Goal: Task Accomplishment & Management: Complete application form

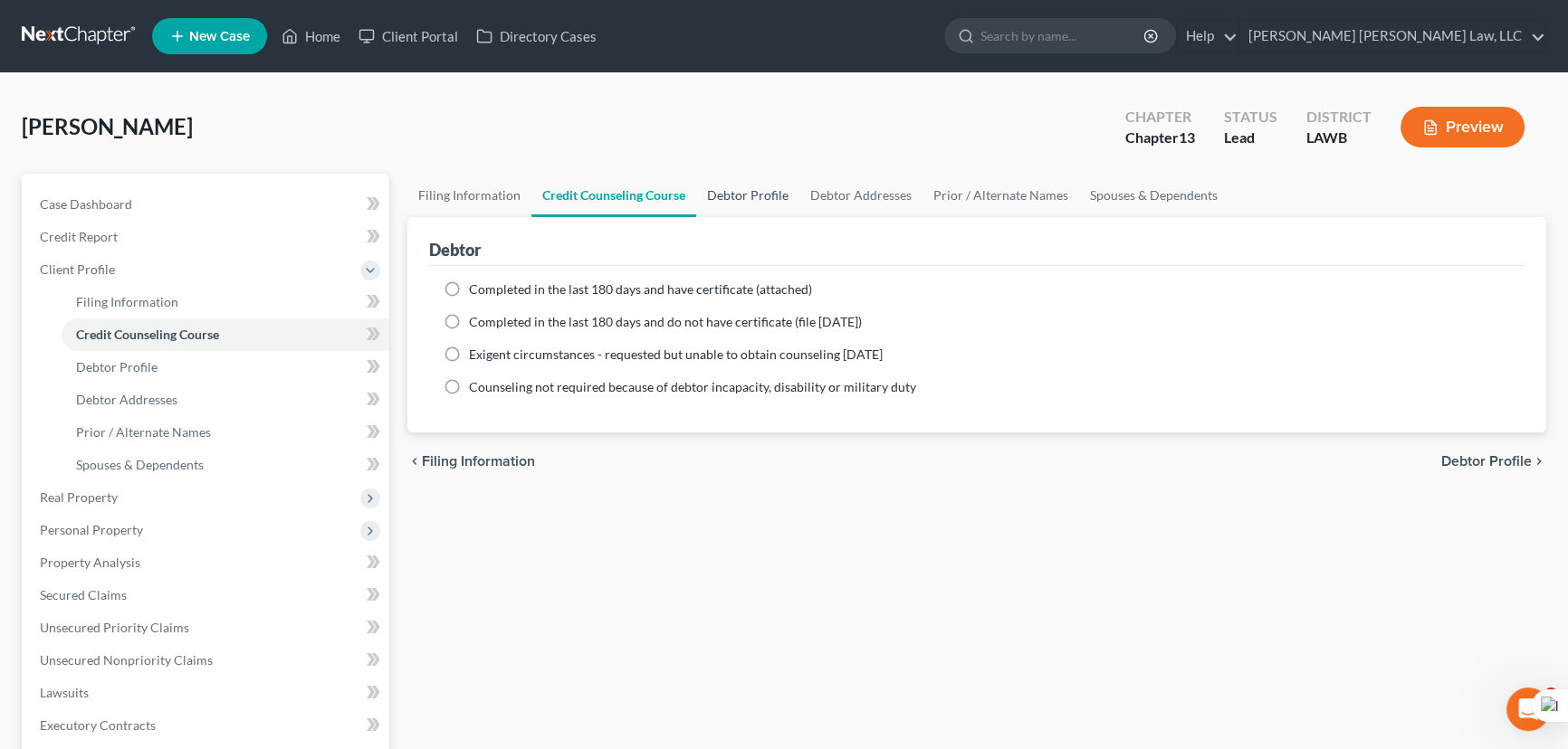
click at [726, 186] on link "Debtor Profile" at bounding box center [747, 195] width 103 height 44
select select "3"
select select "1"
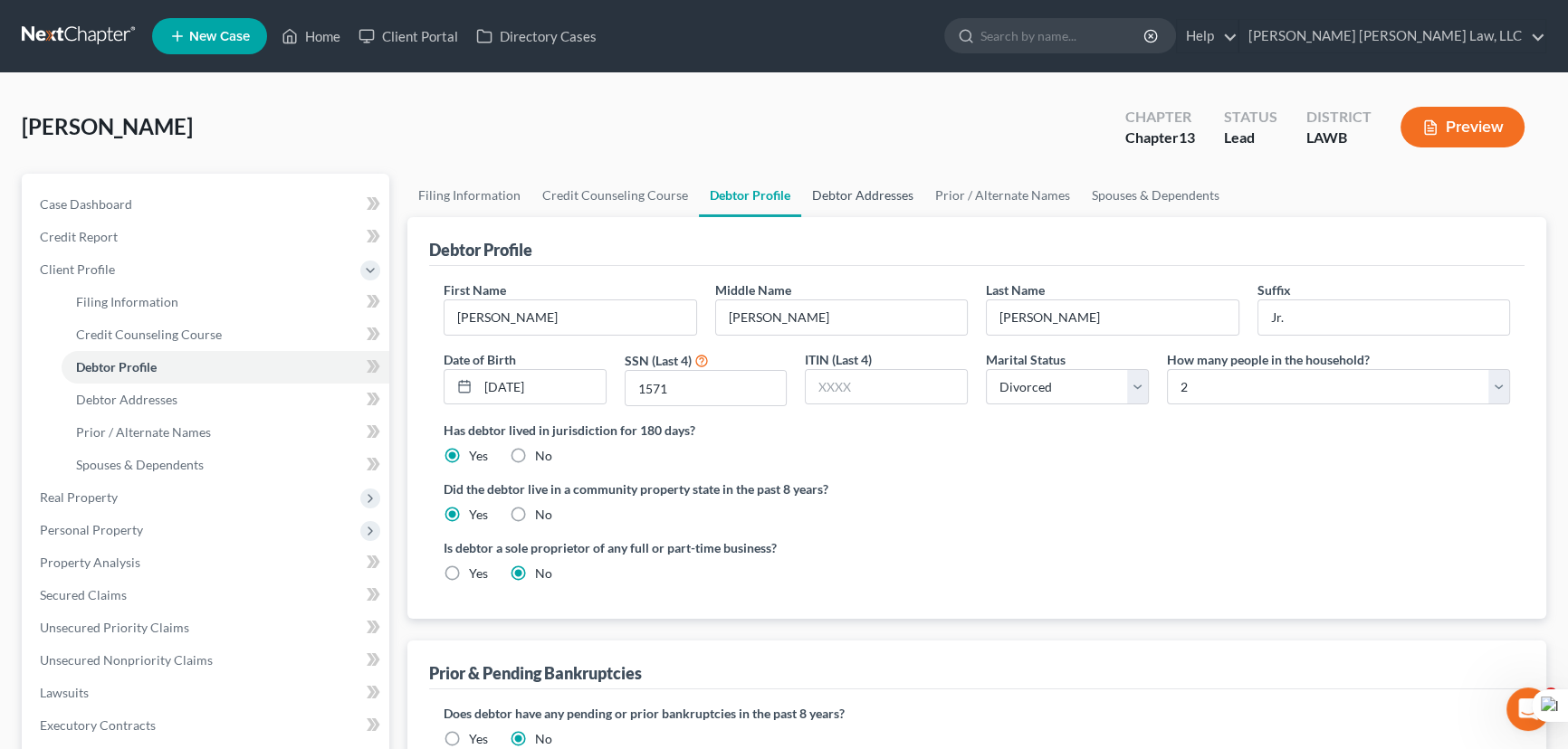
click at [887, 174] on link "Debtor Addresses" at bounding box center [863, 195] width 123 height 44
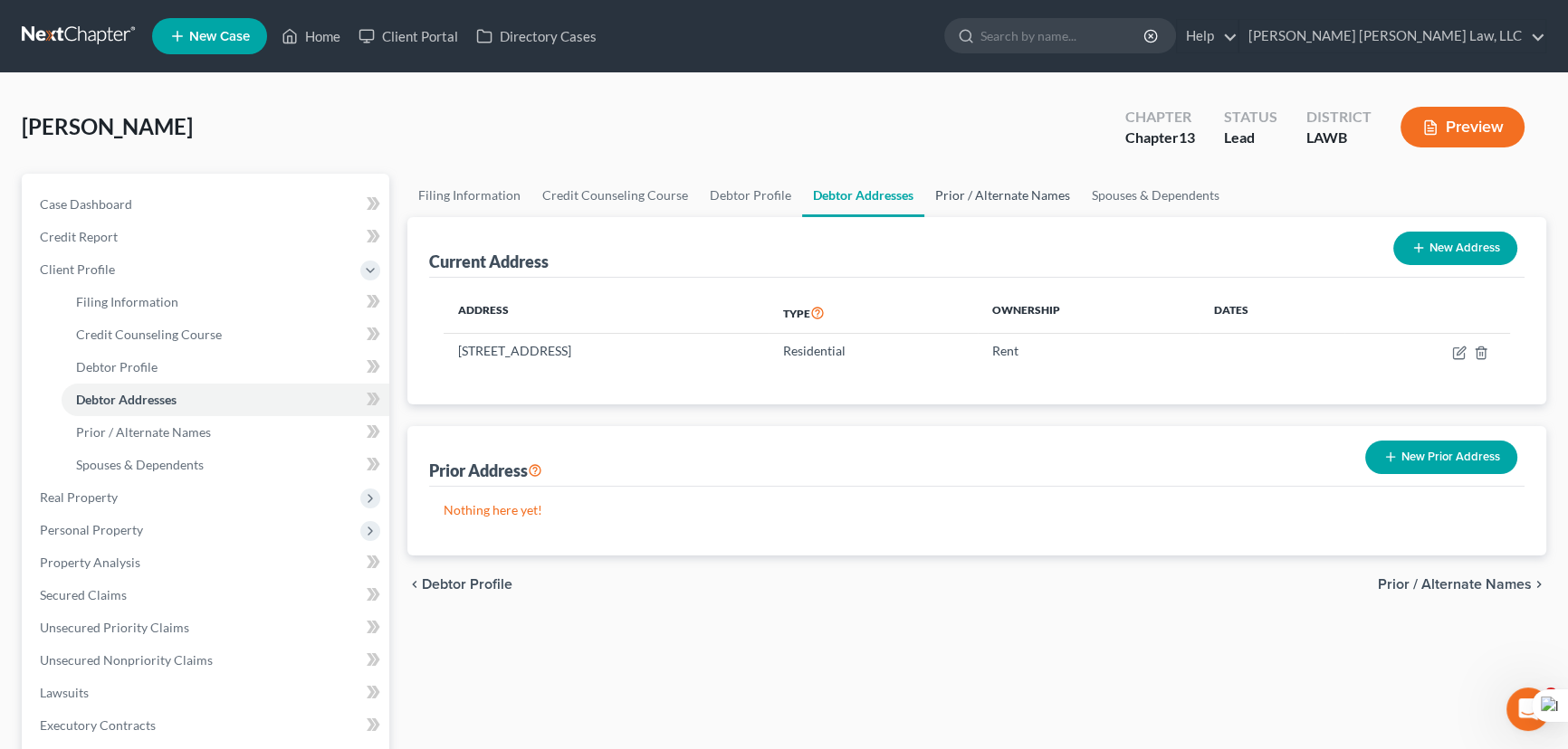
click at [986, 193] on link "Prior / Alternate Names" at bounding box center [1002, 195] width 157 height 44
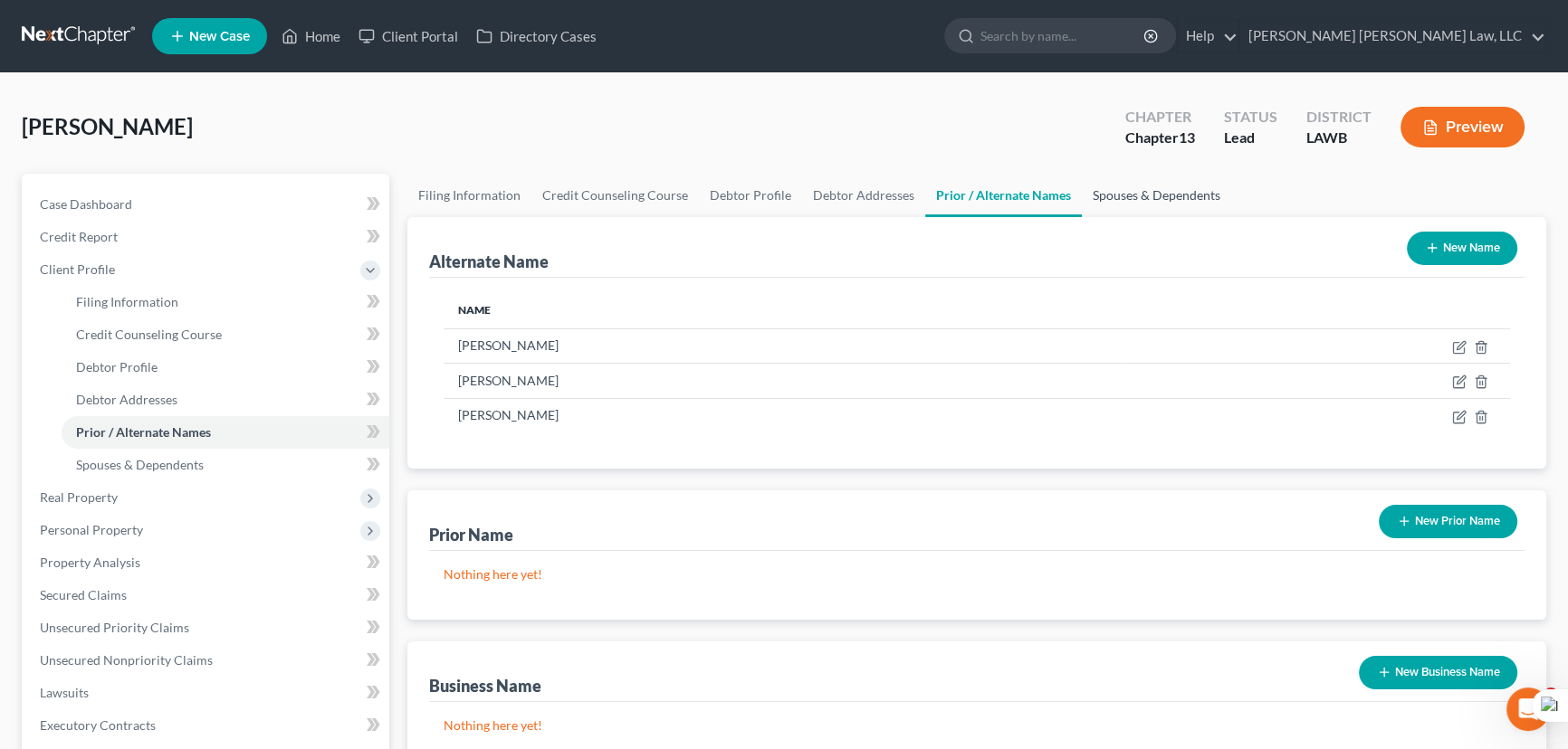
click at [1097, 194] on link "Spouses & Dependents" at bounding box center [1156, 195] width 149 height 44
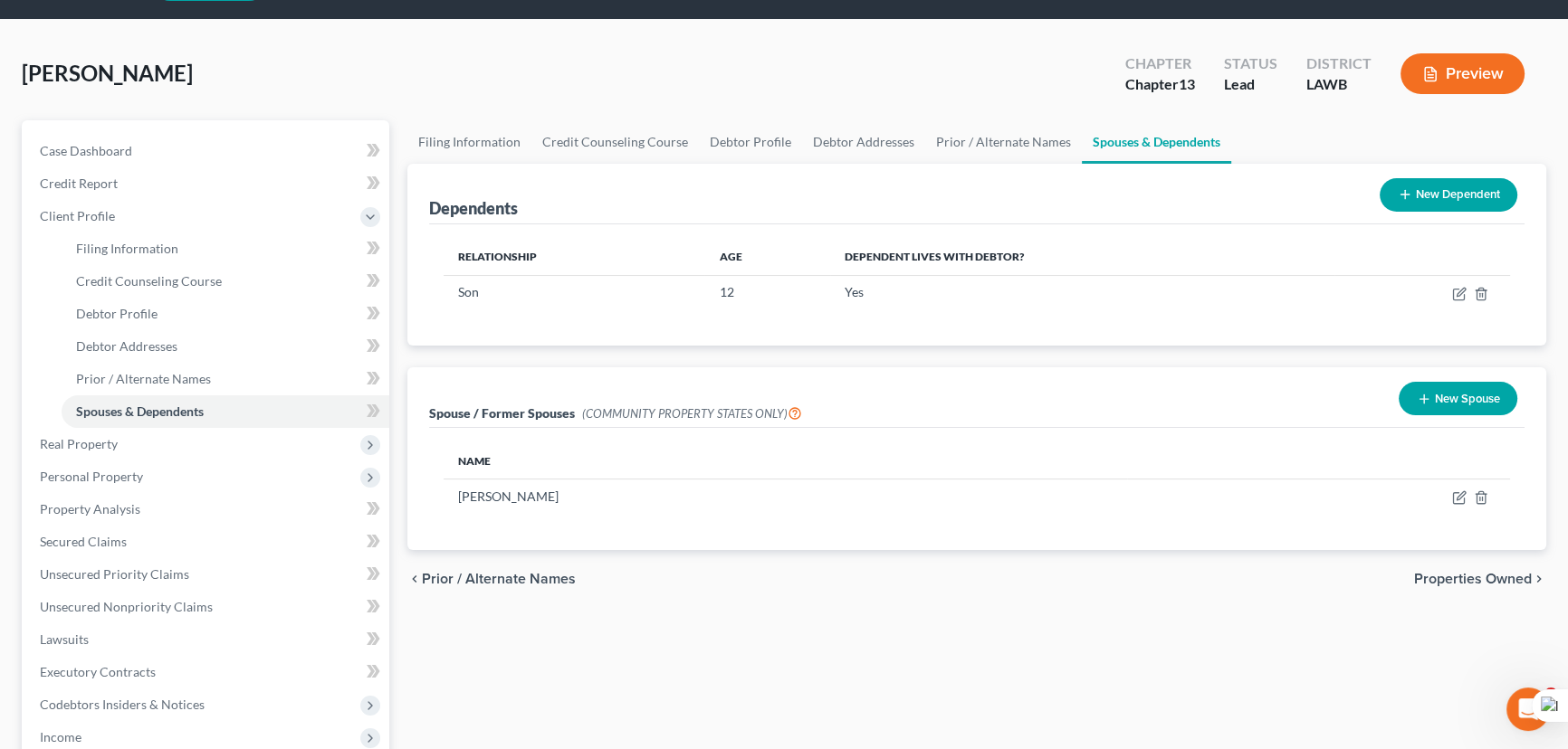
scroll to position [81, 0]
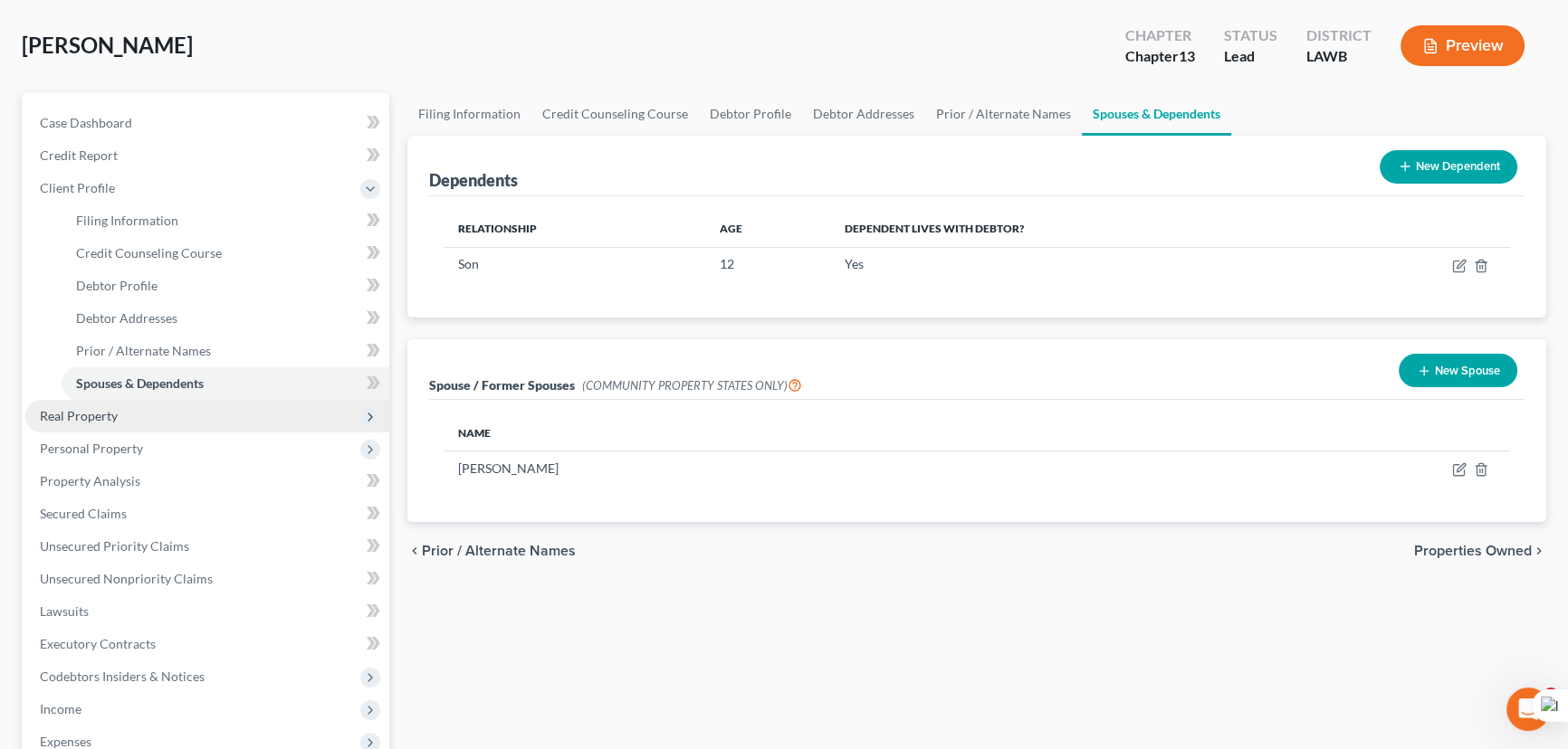
click at [167, 423] on span "Real Property" at bounding box center [207, 415] width 364 height 32
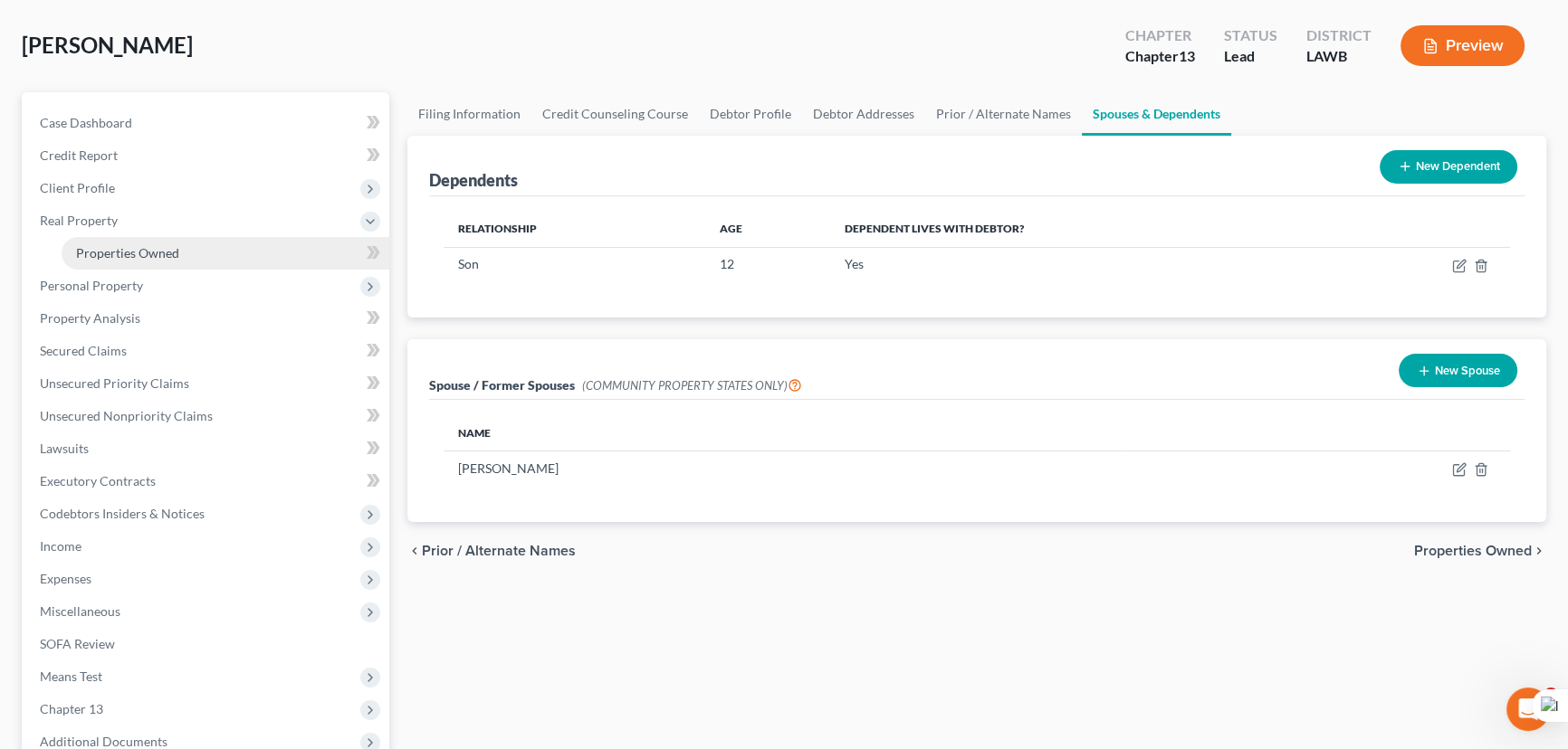
click at [214, 265] on link "Properties Owned" at bounding box center [225, 253] width 328 height 32
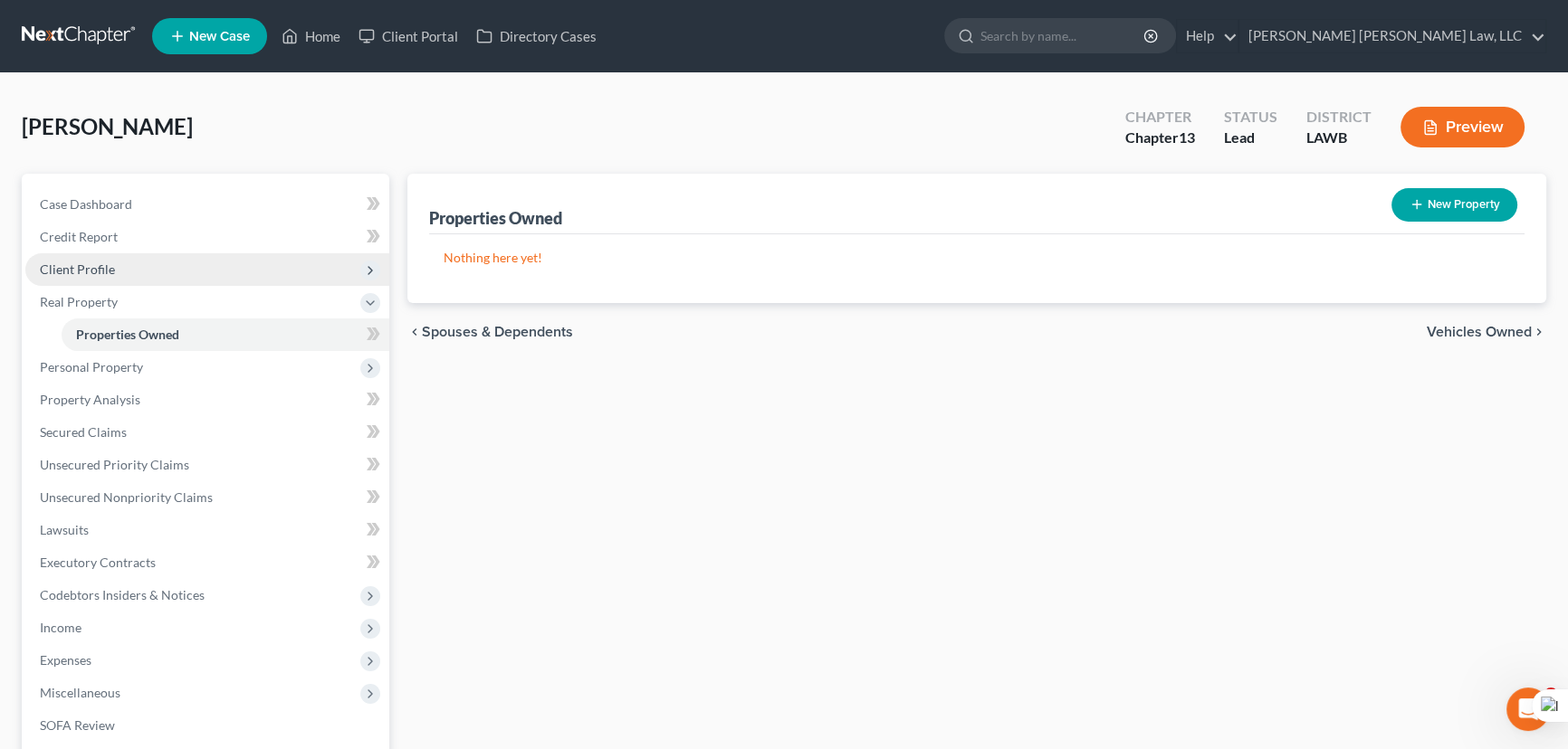
click at [205, 273] on span "Client Profile" at bounding box center [207, 269] width 364 height 32
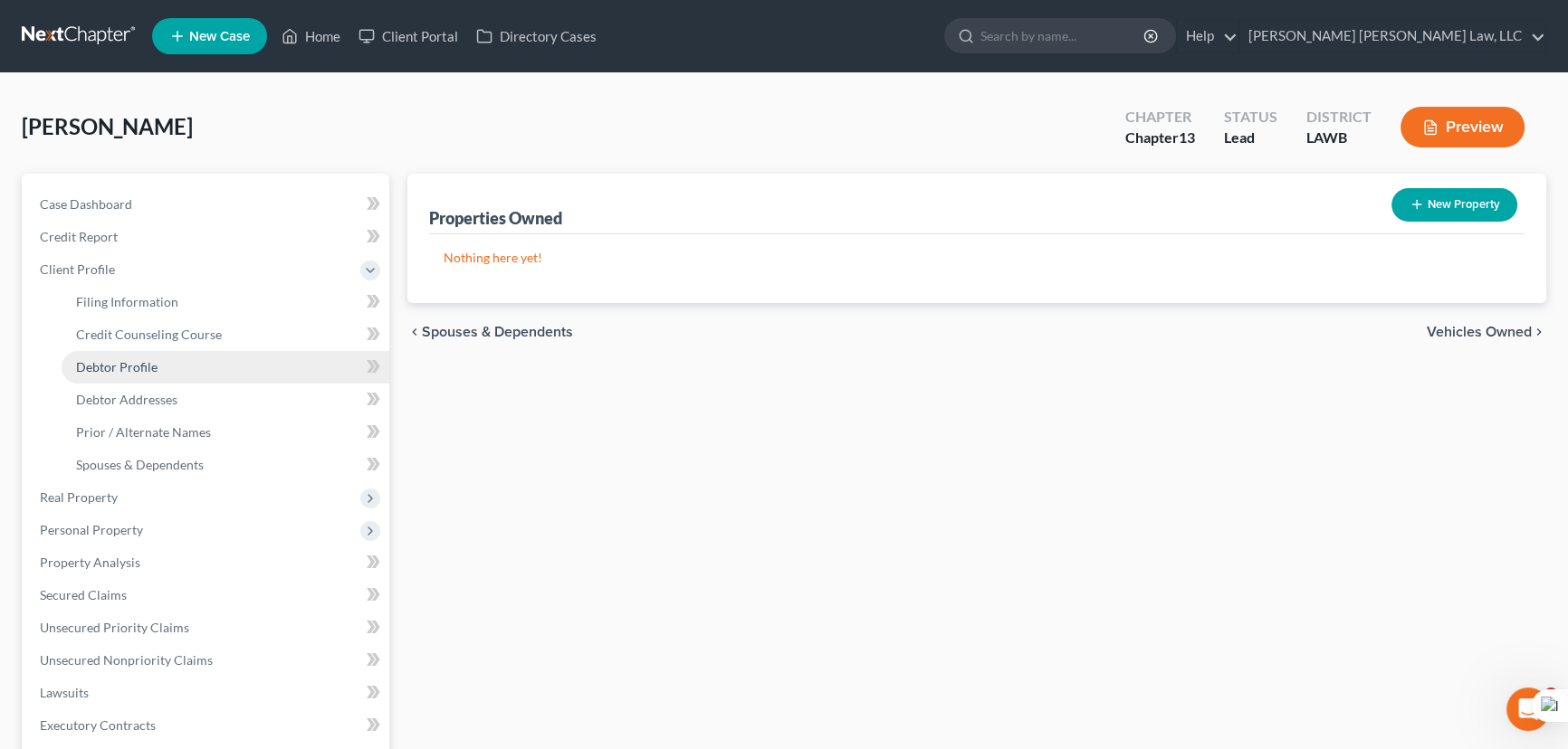
click at [220, 376] on link "Debtor Profile" at bounding box center [225, 367] width 328 height 32
select select "3"
select select "1"
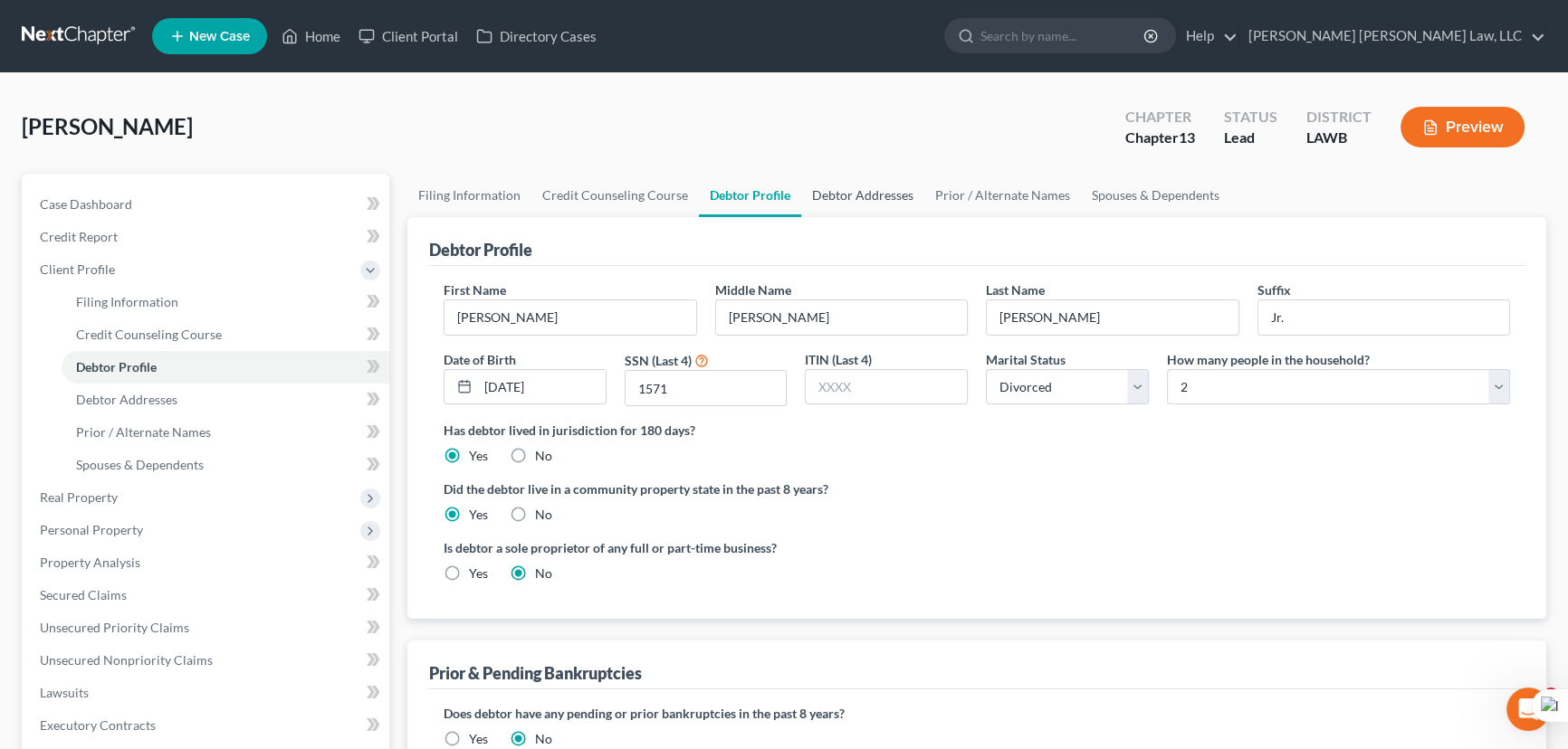
click at [834, 180] on link "Debtor Addresses" at bounding box center [863, 195] width 123 height 44
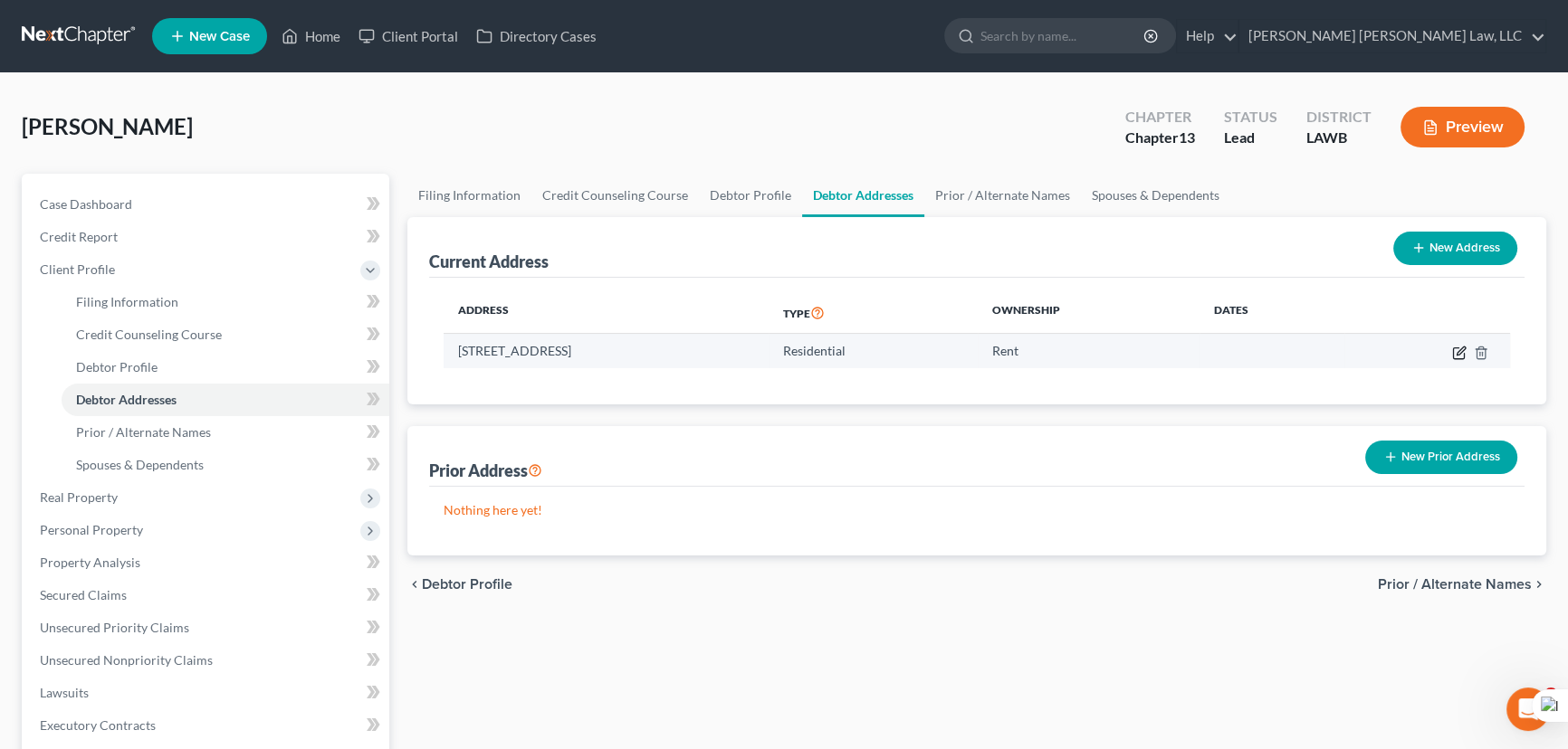
click at [1461, 355] on icon "button" at bounding box center [1459, 352] width 15 height 15
select select "19"
select select "0"
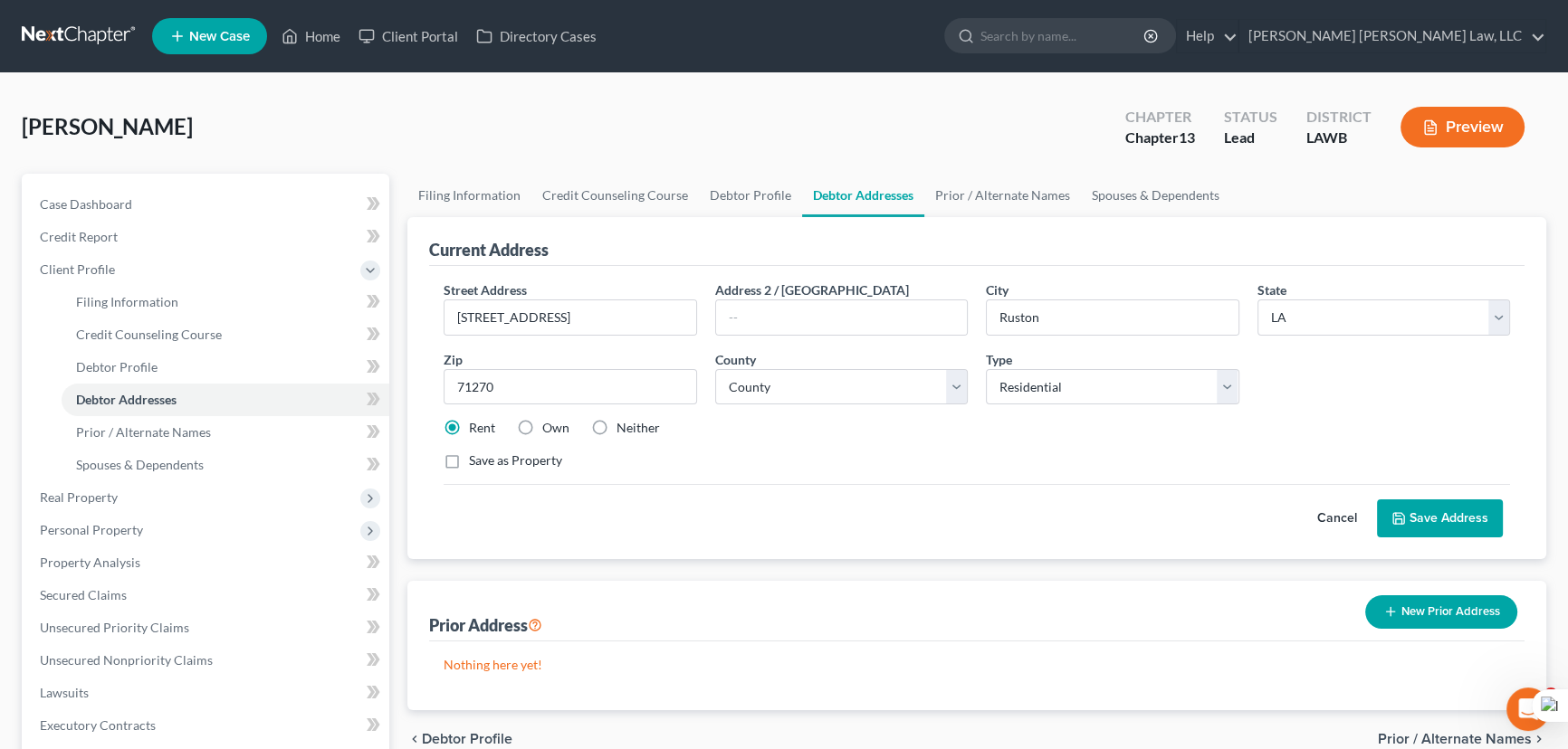
click at [543, 424] on label "Own" at bounding box center [556, 428] width 27 height 19
click at [549, 424] on input "Own" at bounding box center [555, 425] width 12 height 12
radio input "true"
click at [469, 456] on label "Save as Property" at bounding box center [516, 460] width 94 height 19
click at [476, 456] on input "Save as Property" at bounding box center [482, 457] width 12 height 12
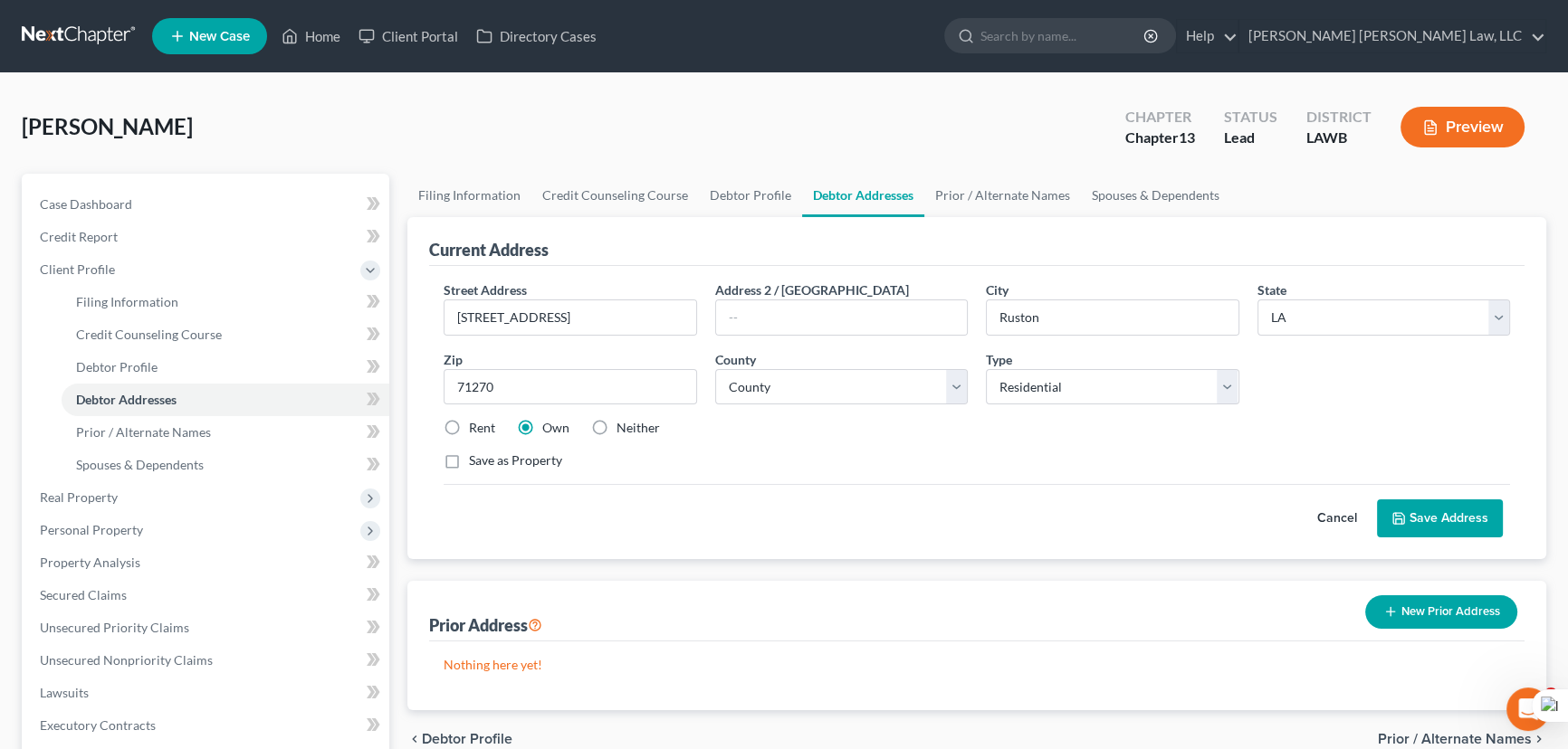
checkbox input "true"
click at [1412, 525] on button "Save Address" at bounding box center [1439, 518] width 126 height 38
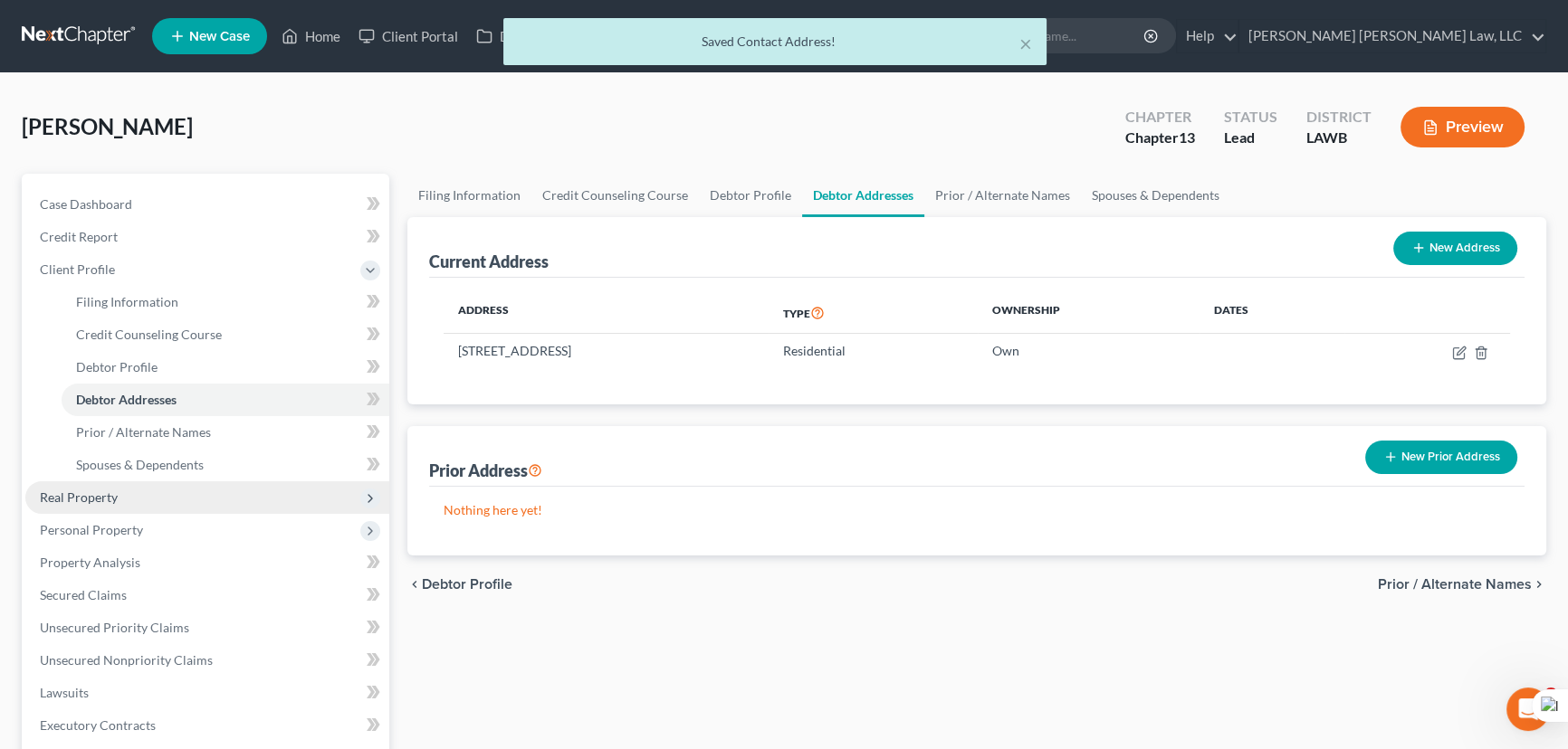
click at [164, 505] on span "Real Property" at bounding box center [207, 497] width 364 height 32
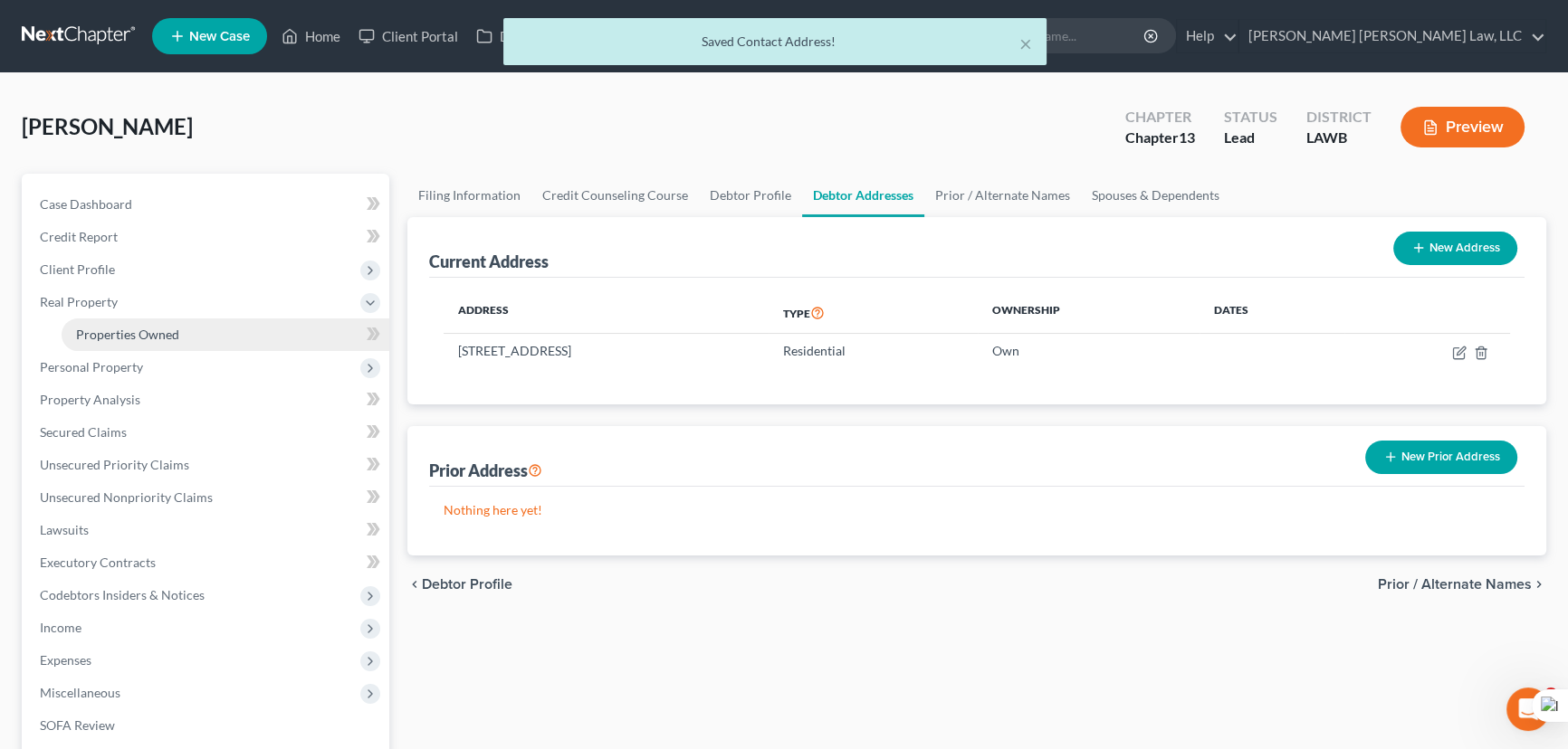
click at [167, 337] on span "Properties Owned" at bounding box center [128, 335] width 103 height 16
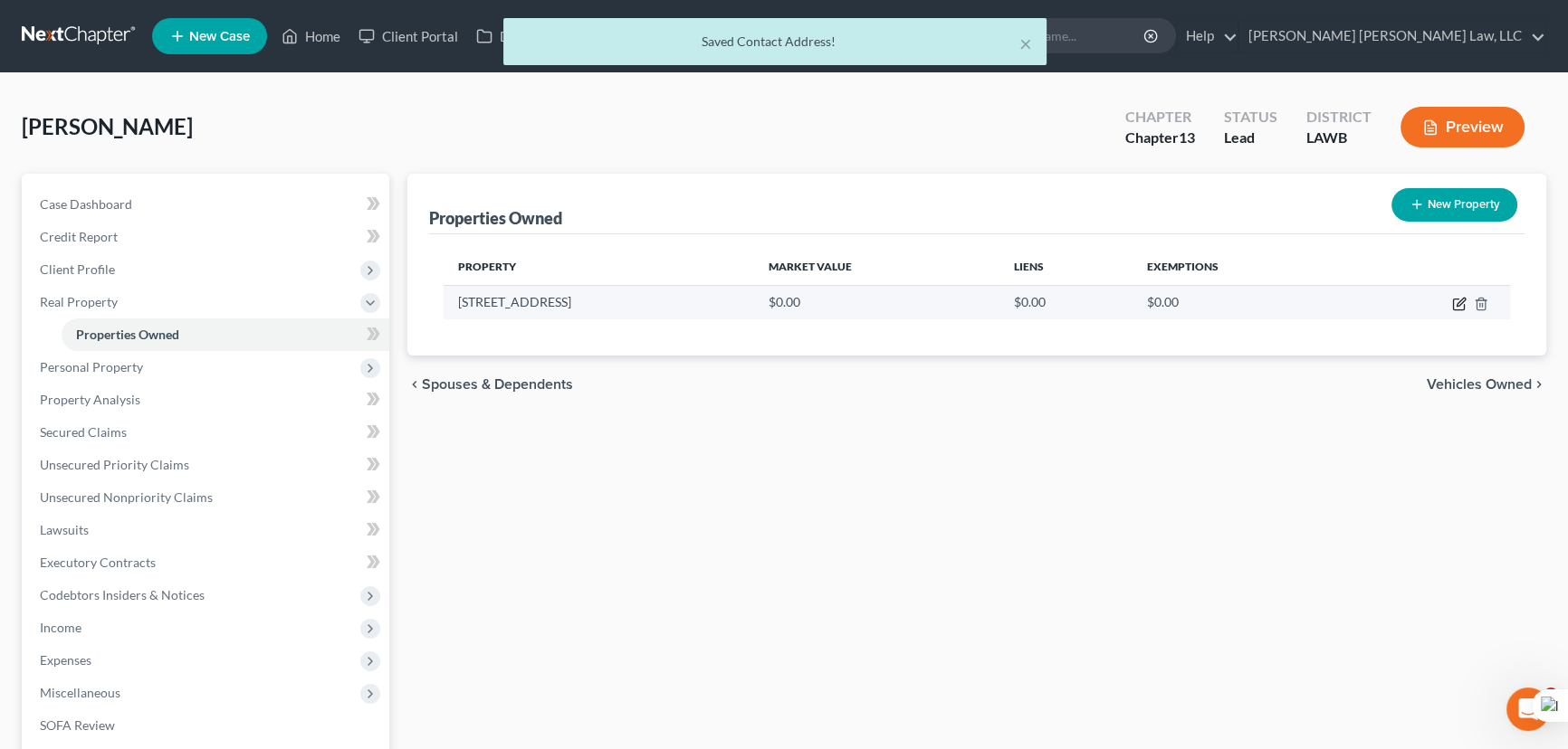
click at [1459, 304] on icon "button" at bounding box center [1461, 301] width 8 height 8
select select "19"
select select "30"
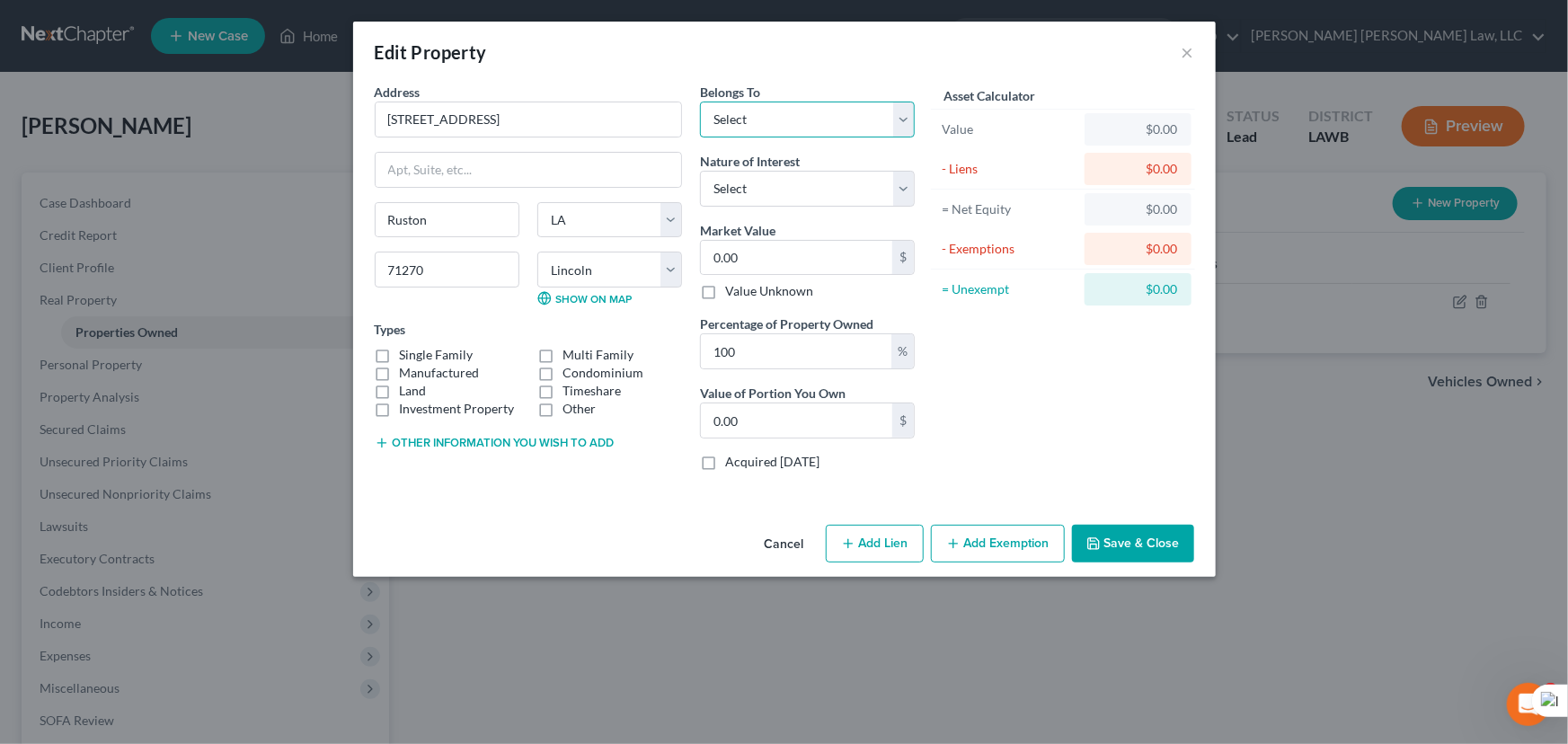
drag, startPoint x: 755, startPoint y: 117, endPoint x: 757, endPoint y: 135, distance: 18.1
click at [755, 117] on select "Select Debtor 1 Only Debtor 2 Only Debtor 1 And Debtor 2 Only At Least One Of T…" at bounding box center [808, 119] width 215 height 36
select select "0"
click at [700, 102] on select "Select Debtor 1 Only Debtor 2 Only Debtor 1 And Debtor 2 Only At Least One Of T…" at bounding box center [808, 119] width 215 height 36
click at [400, 382] on label "Land" at bounding box center [414, 390] width 27 height 18
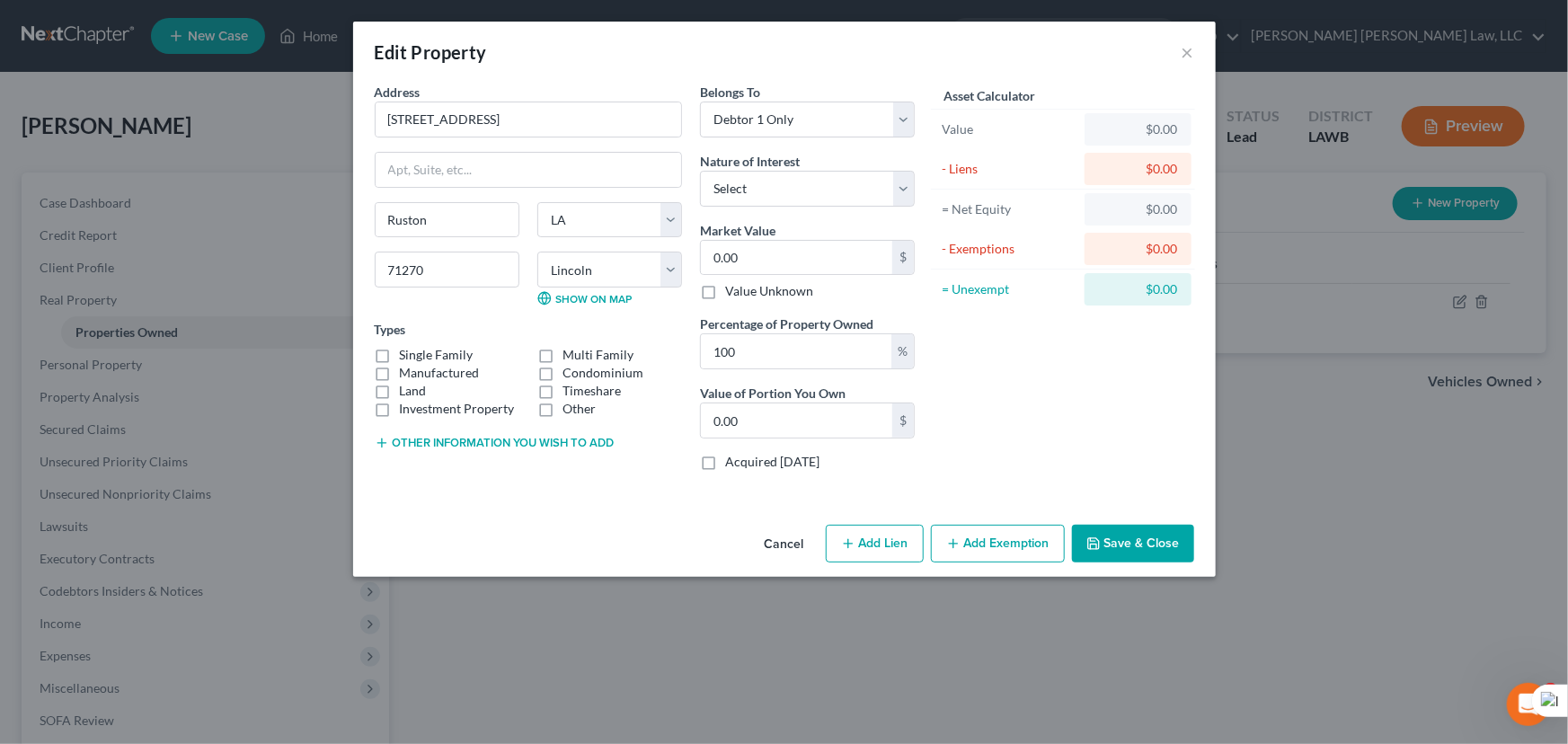
click at [407, 382] on input "Land" at bounding box center [413, 388] width 12 height 12
checkbox input "true"
click at [778, 256] on input "0.00" at bounding box center [797, 258] width 192 height 34
type input "1"
type input "1.00"
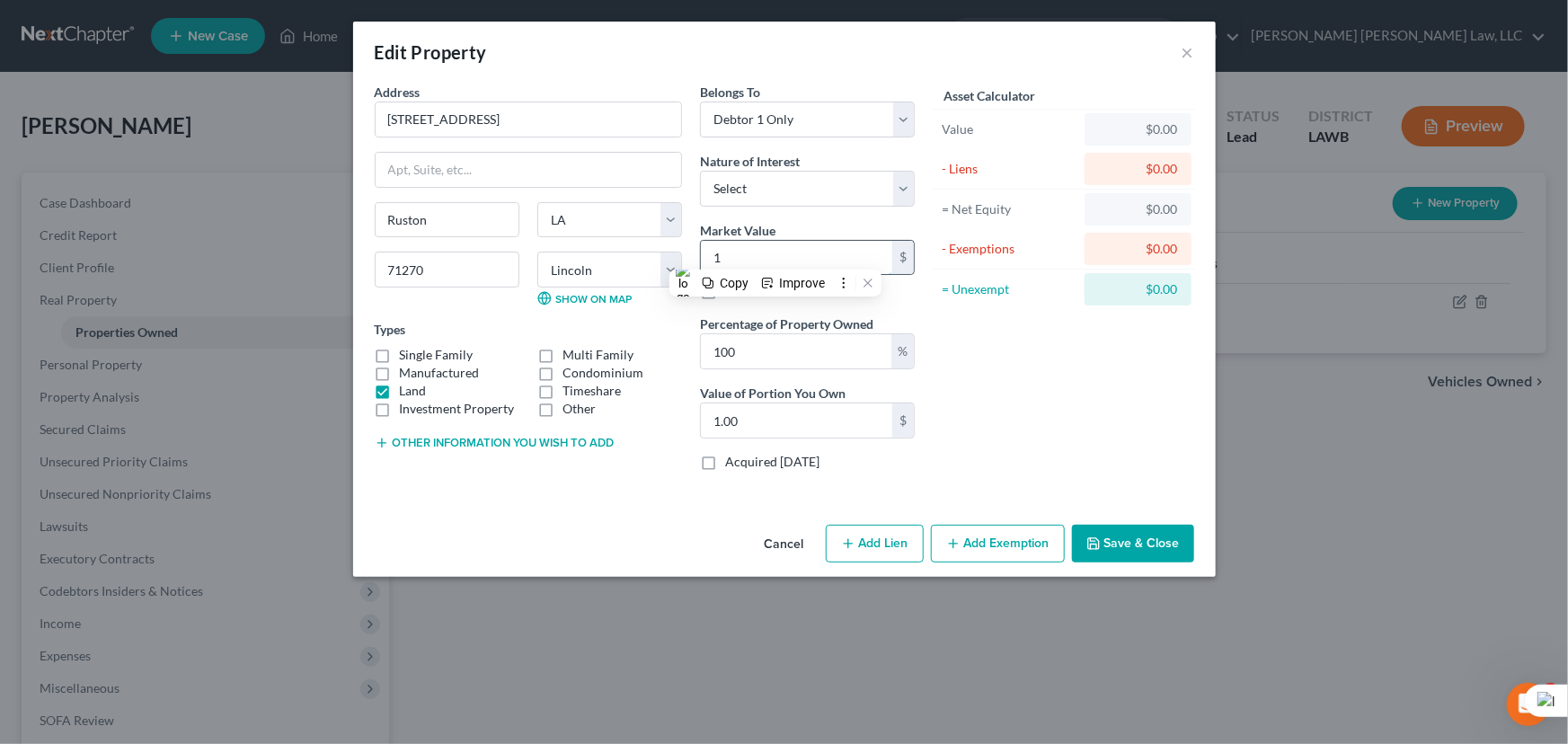
type input "15"
type input "15.00"
type input "156"
type input "156.00"
type input "15"
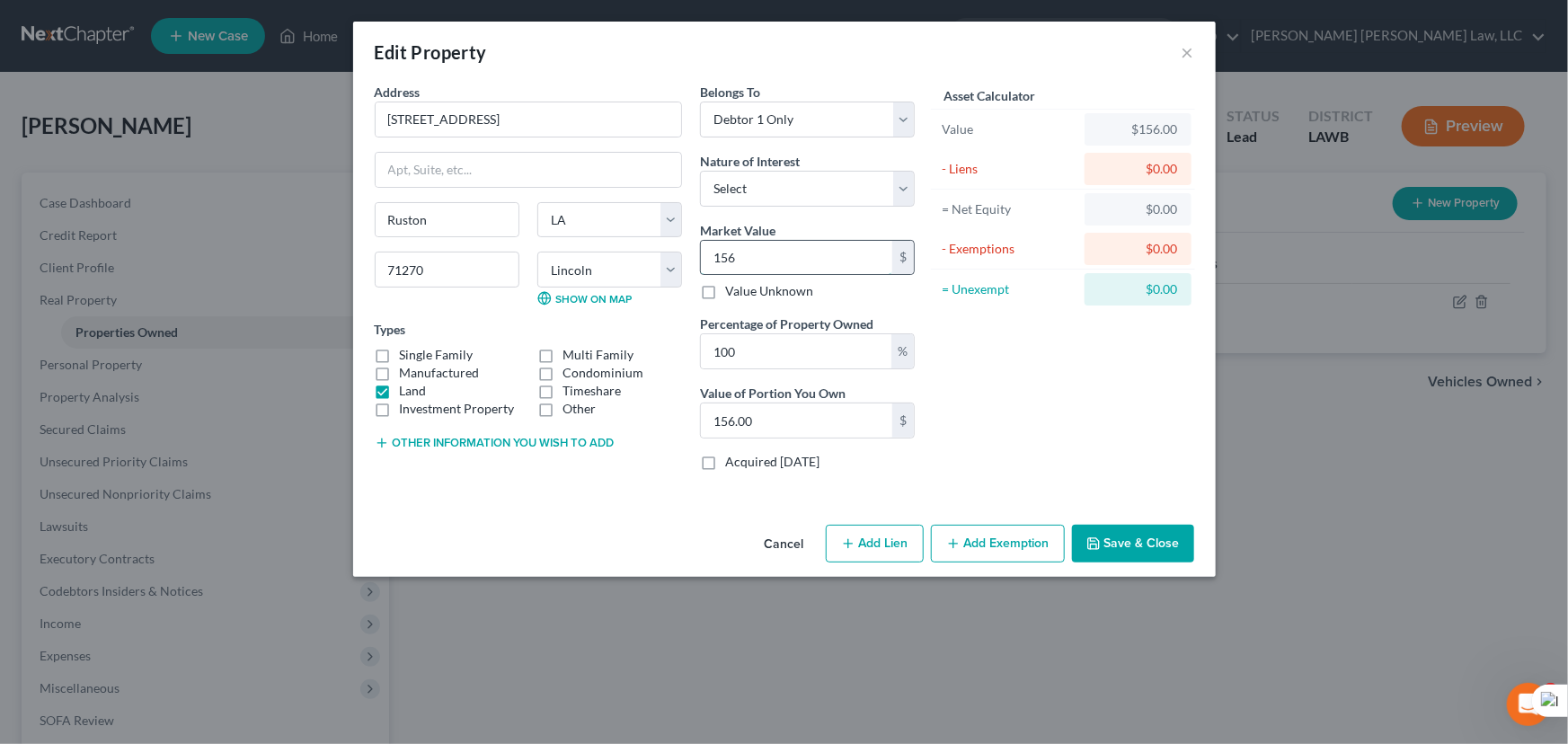
type input "15.00"
type input "150"
type input "150.00"
type input "1500"
type input "1,500.00"
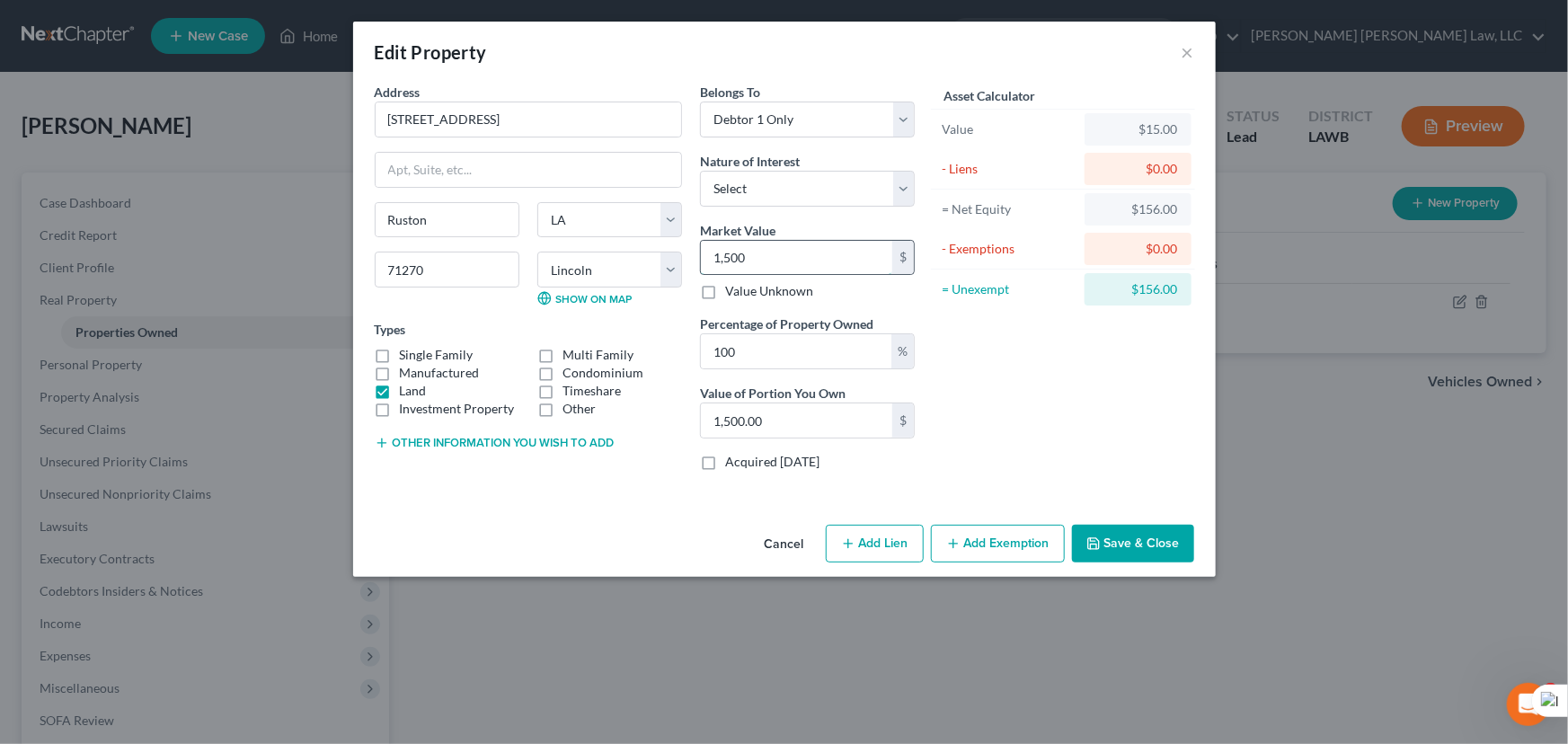
type input "1,5000"
type input "15,000.00"
type input "15,000"
click at [997, 554] on button "Add Exemption" at bounding box center [998, 543] width 134 height 38
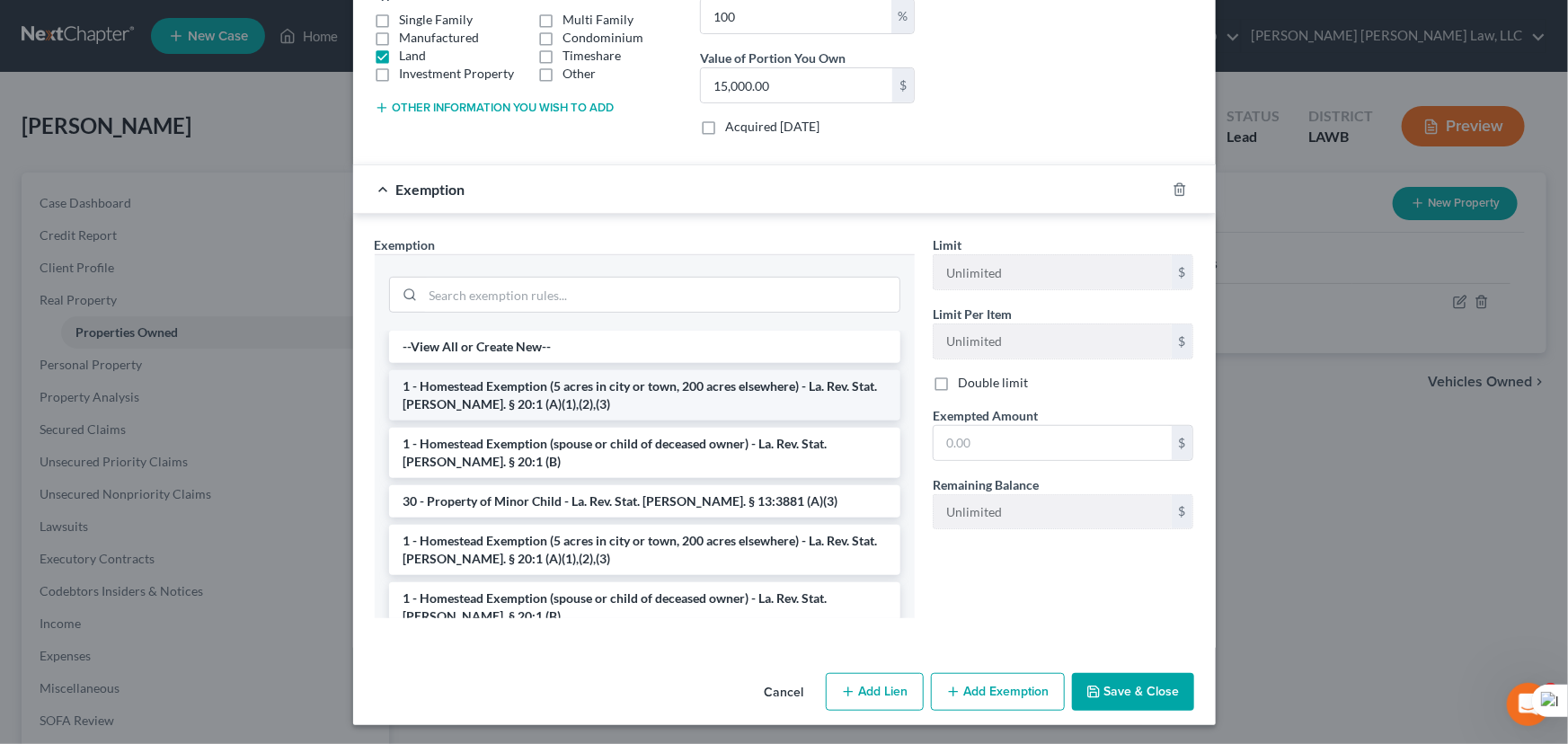
click at [607, 392] on li "1 - Homestead Exemption (5 acres in city or town, 200 acres elsewhere) - La. Re…" at bounding box center [645, 395] width 511 height 50
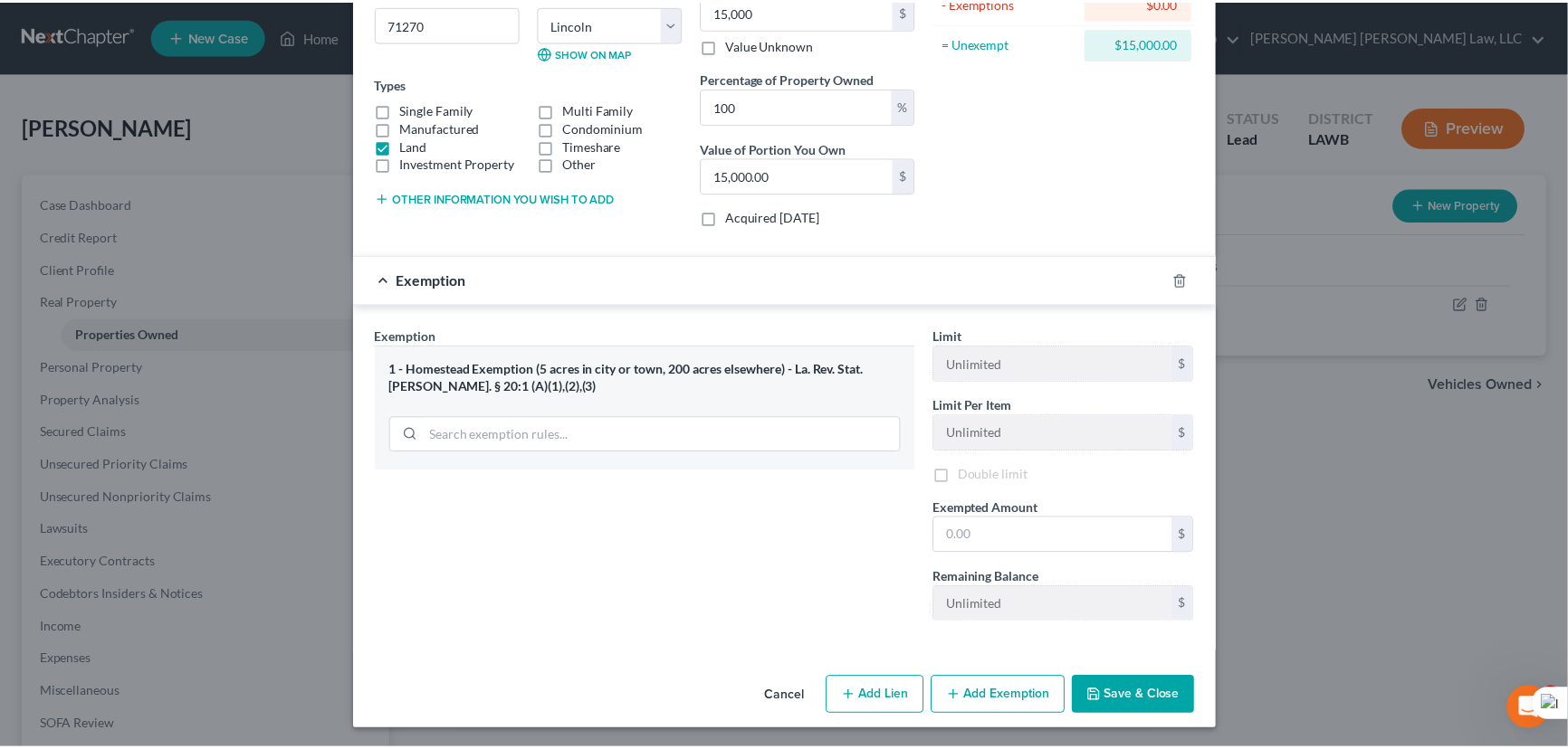
scroll to position [252, 0]
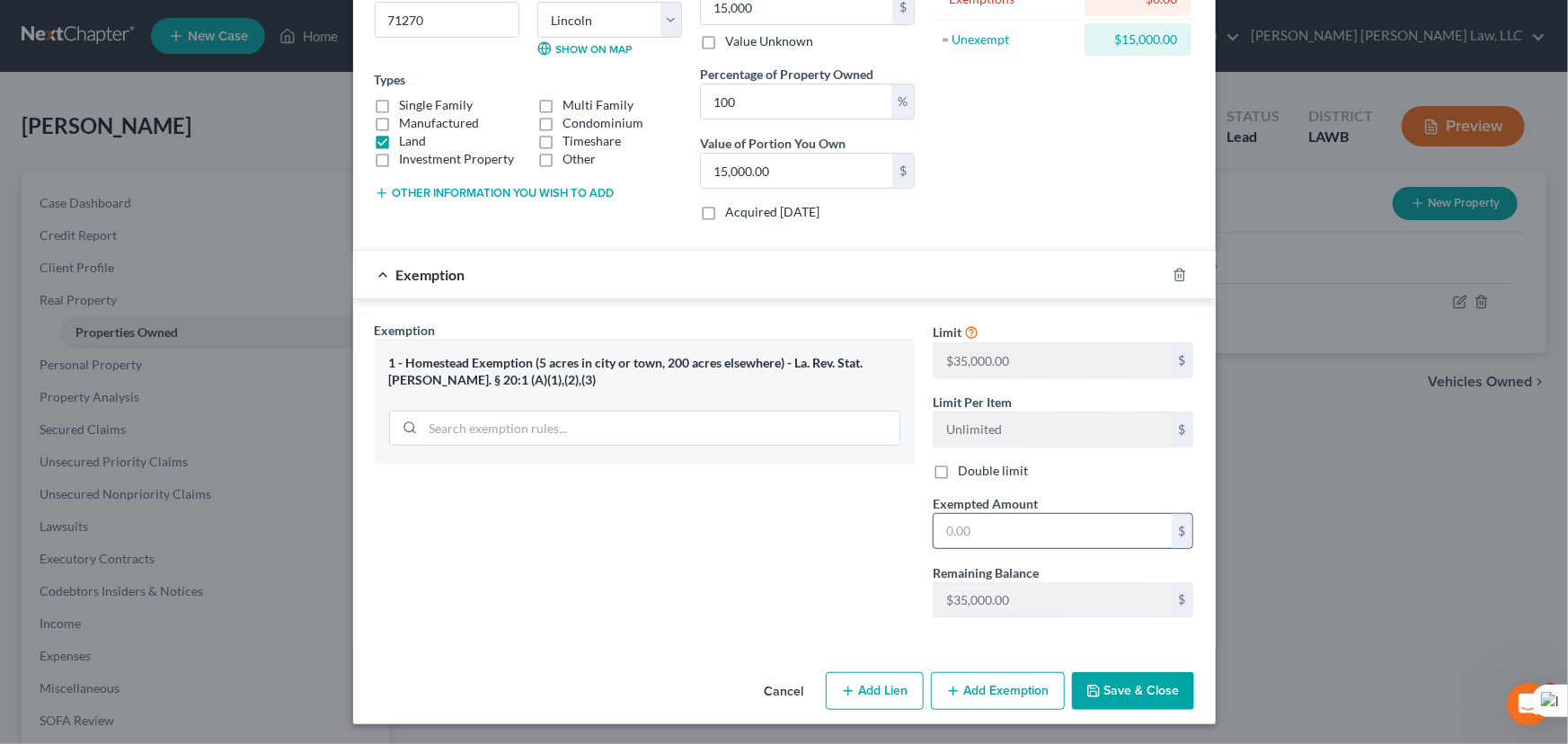
click at [1022, 544] on input "text" at bounding box center [1053, 531] width 238 height 34
type input "35,000"
click at [1113, 684] on button "Save & Close" at bounding box center [1133, 691] width 122 height 38
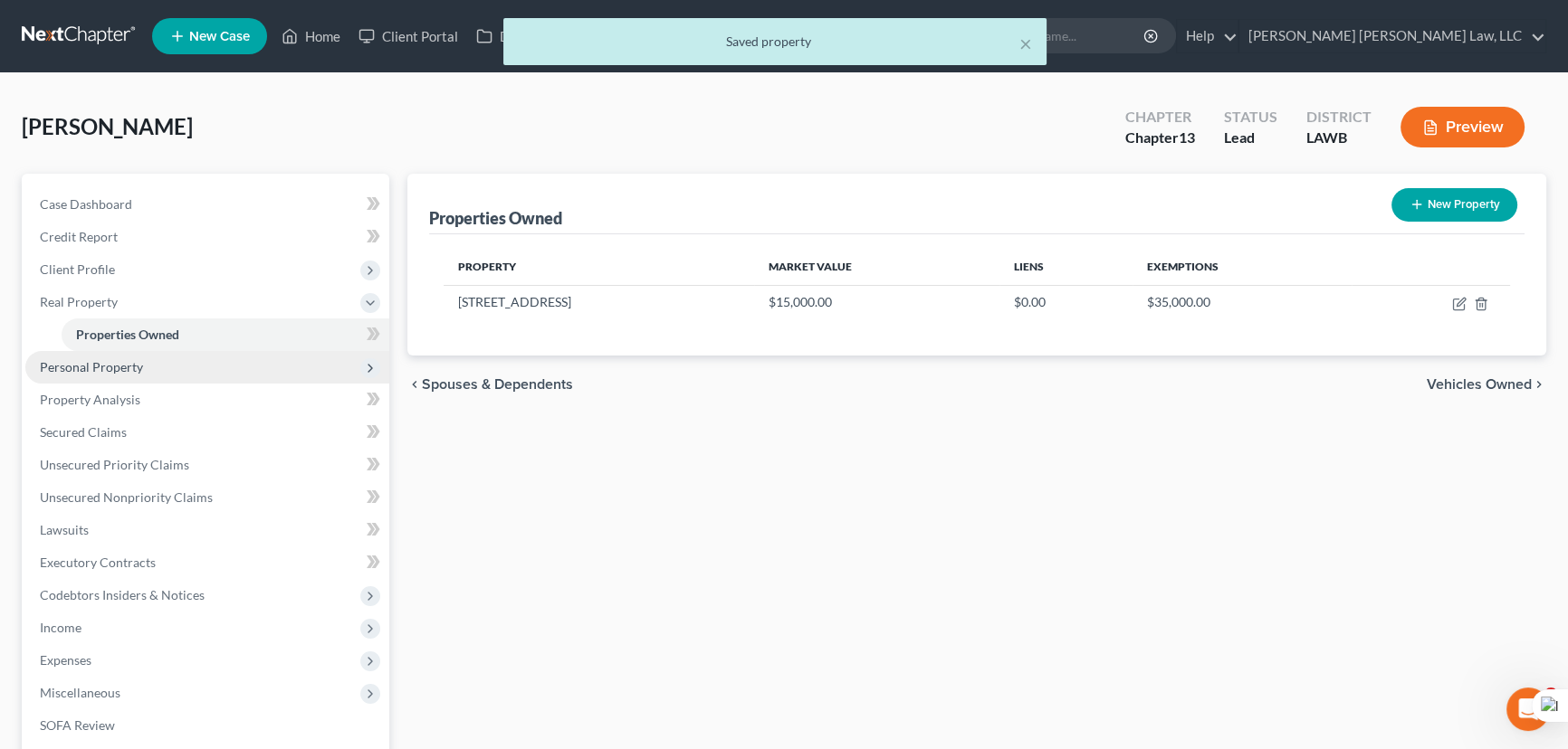
click at [207, 371] on span "Personal Property" at bounding box center [207, 367] width 364 height 32
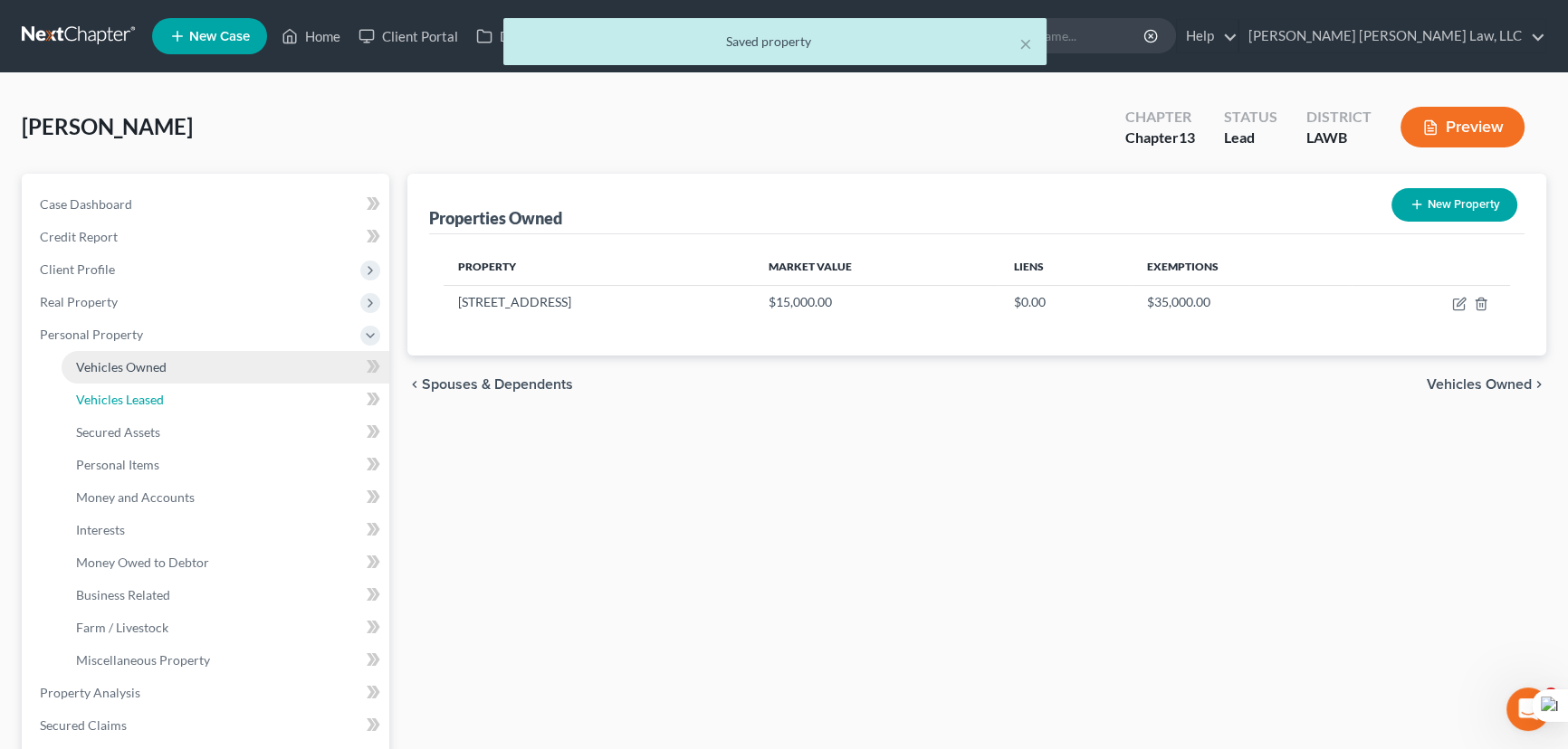
click at [209, 395] on link "Vehicles Leased" at bounding box center [225, 399] width 328 height 32
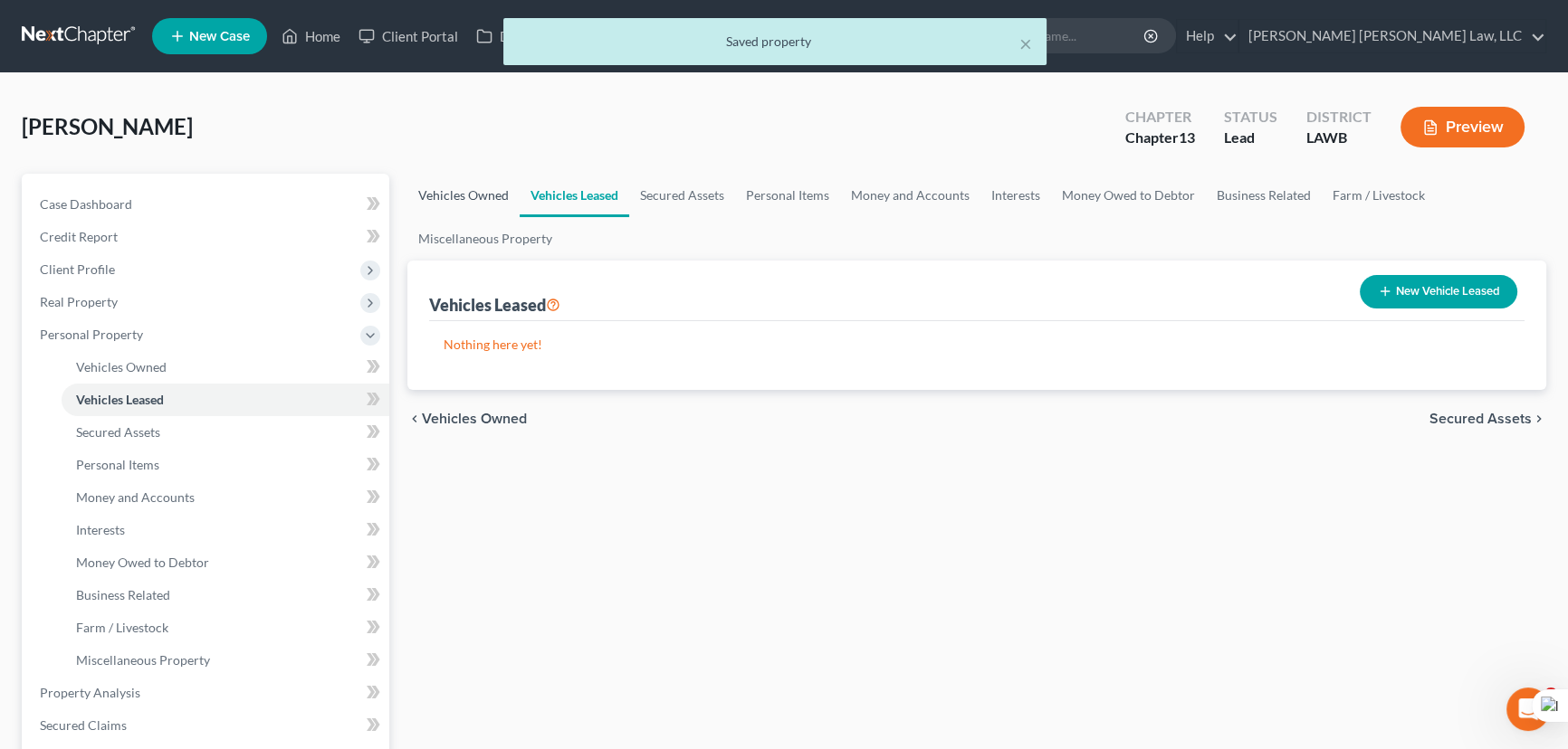
click at [453, 188] on link "Vehicles Owned" at bounding box center [462, 195] width 112 height 44
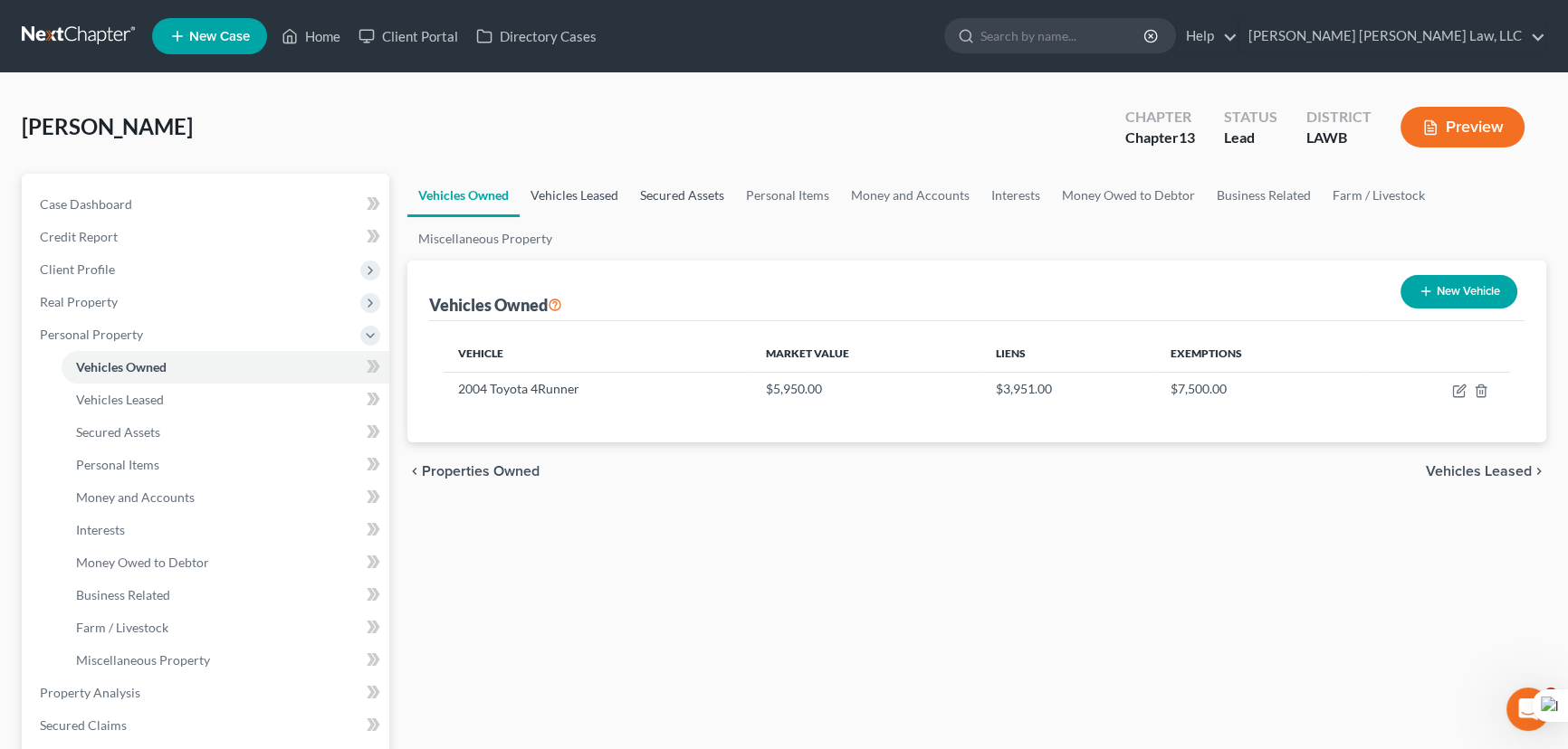
click at [546, 213] on link "Vehicles Leased" at bounding box center [575, 195] width 109 height 44
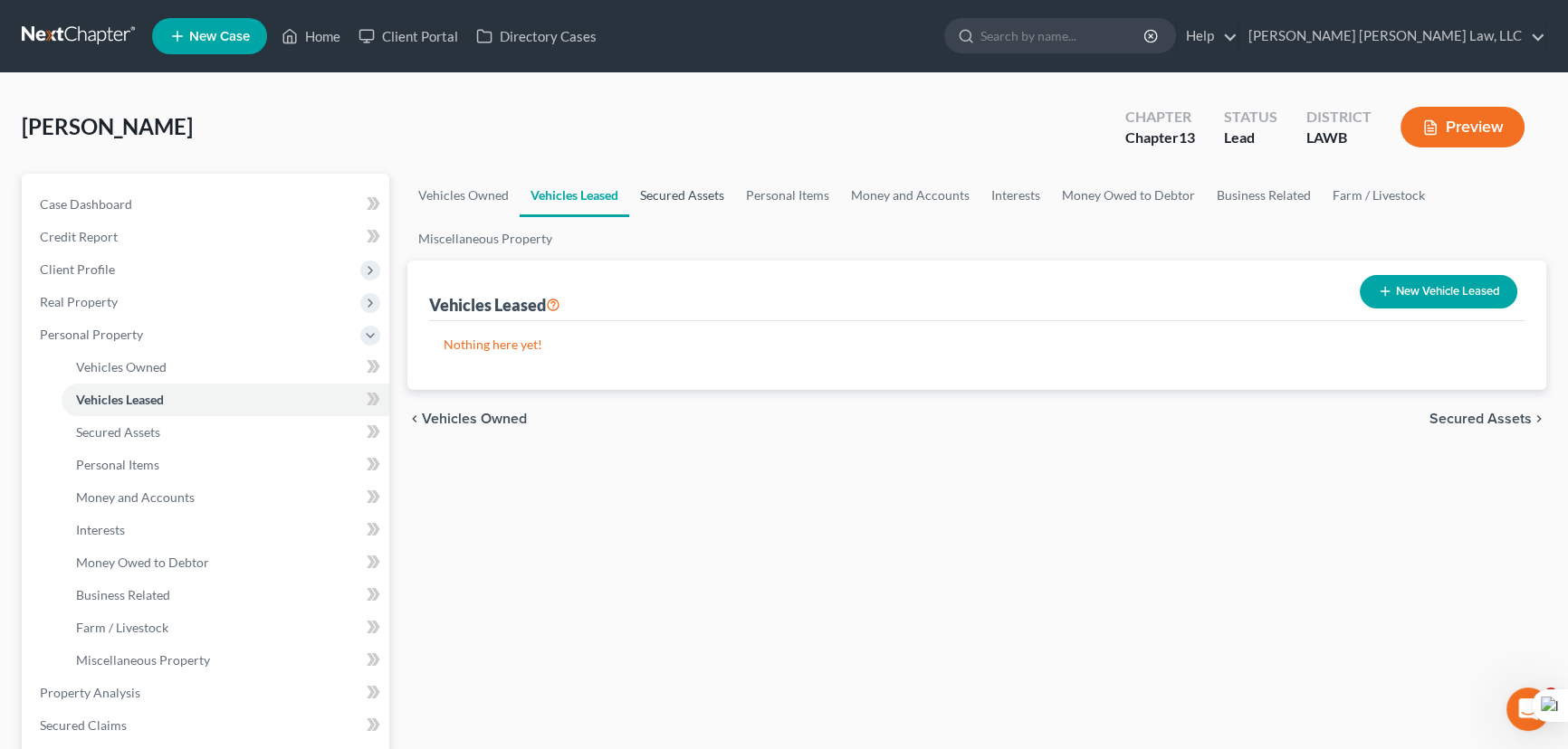
click at [712, 194] on link "Secured Assets" at bounding box center [682, 195] width 106 height 44
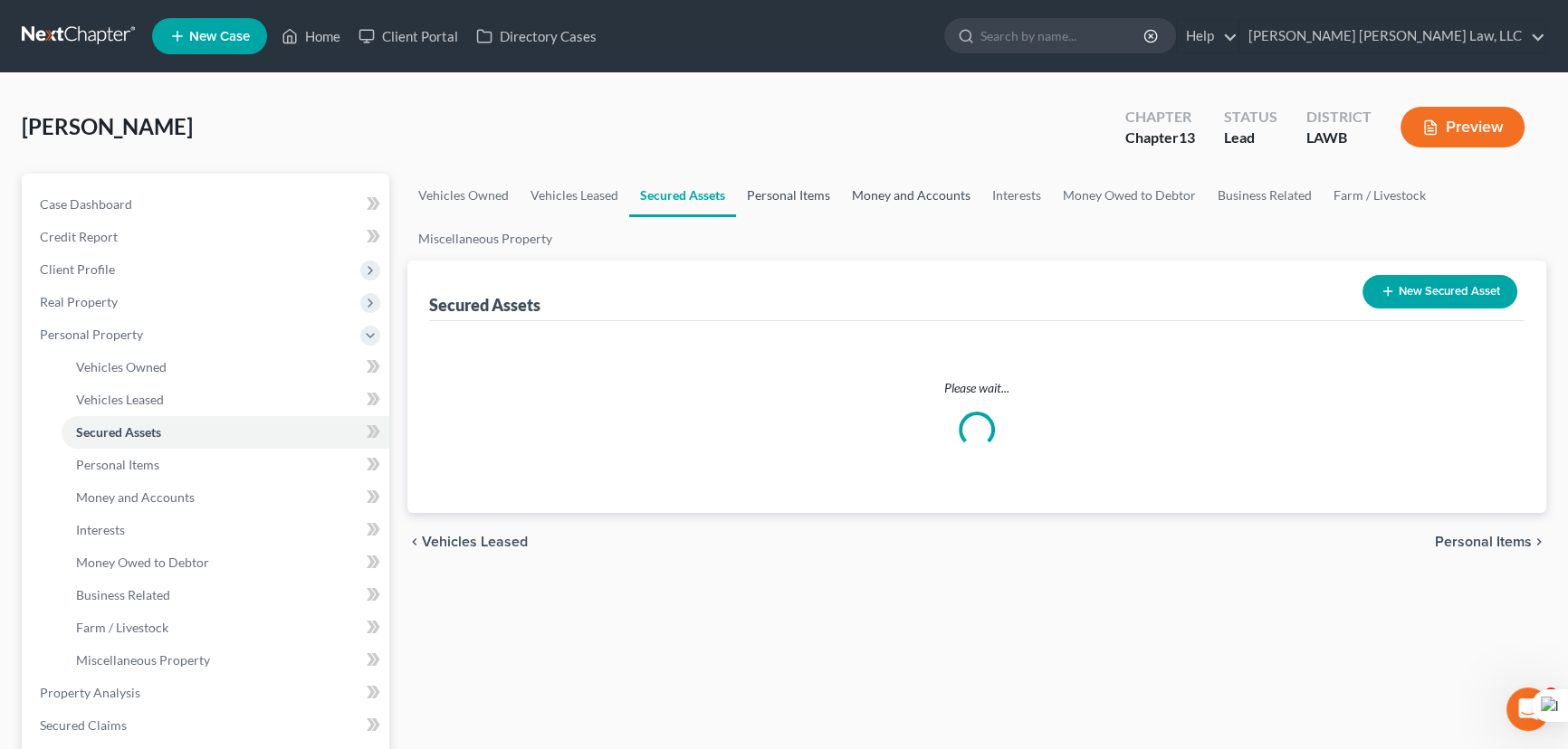
drag, startPoint x: 818, startPoint y: 190, endPoint x: 851, endPoint y: 194, distance: 33.2
click at [817, 190] on link "Personal Items" at bounding box center [788, 195] width 105 height 44
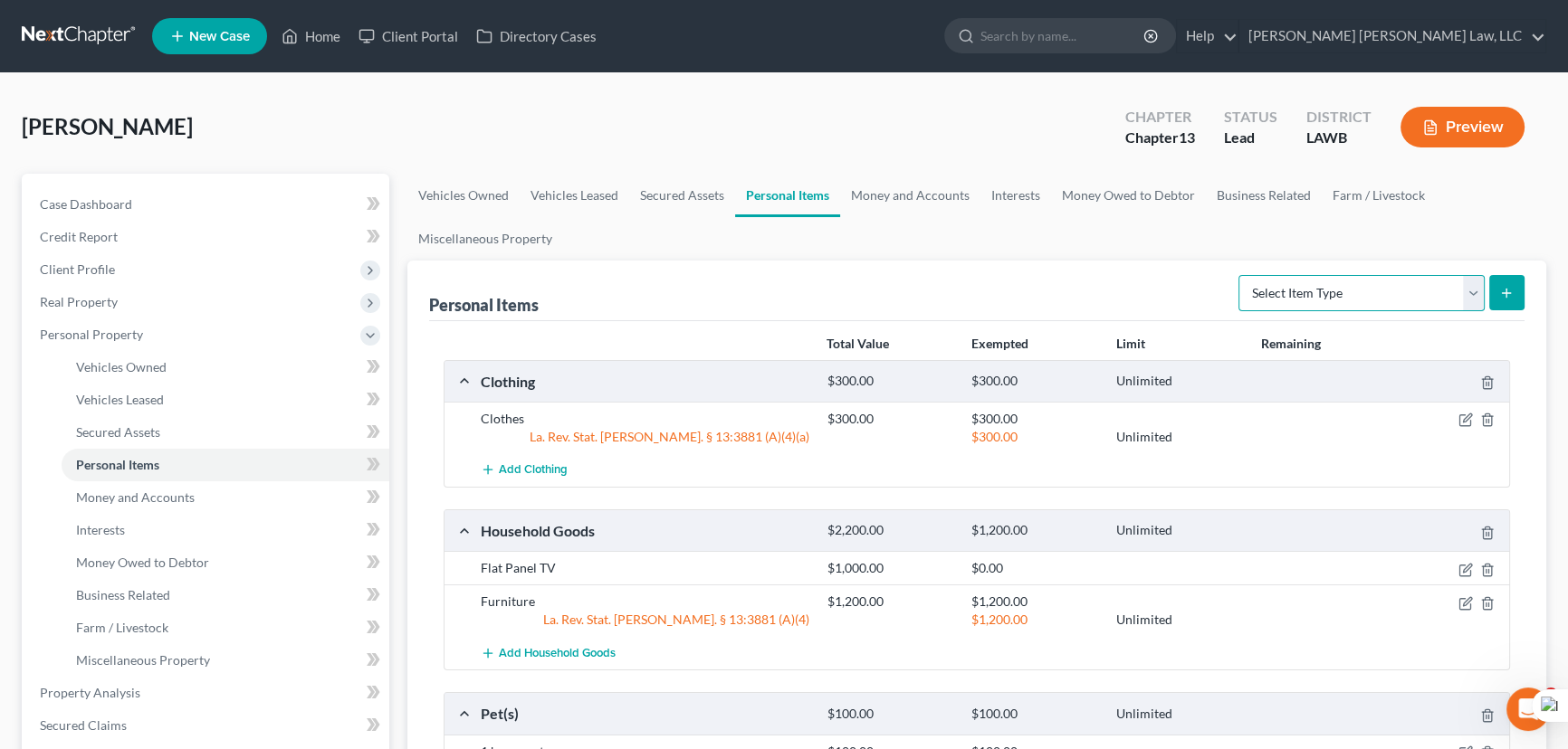
click at [1308, 287] on select "Select Item Type Clothing (A/B: 11) Collectibles Of Value (A/B: 8) Electronics …" at bounding box center [1361, 293] width 246 height 36
click at [870, 280] on div "Personal Items Select Item Type Clothing (A/B: 11) Collectibles Of Value (A/B: …" at bounding box center [977, 291] width 1096 height 60
click at [914, 177] on link "Money and Accounts" at bounding box center [910, 195] width 141 height 44
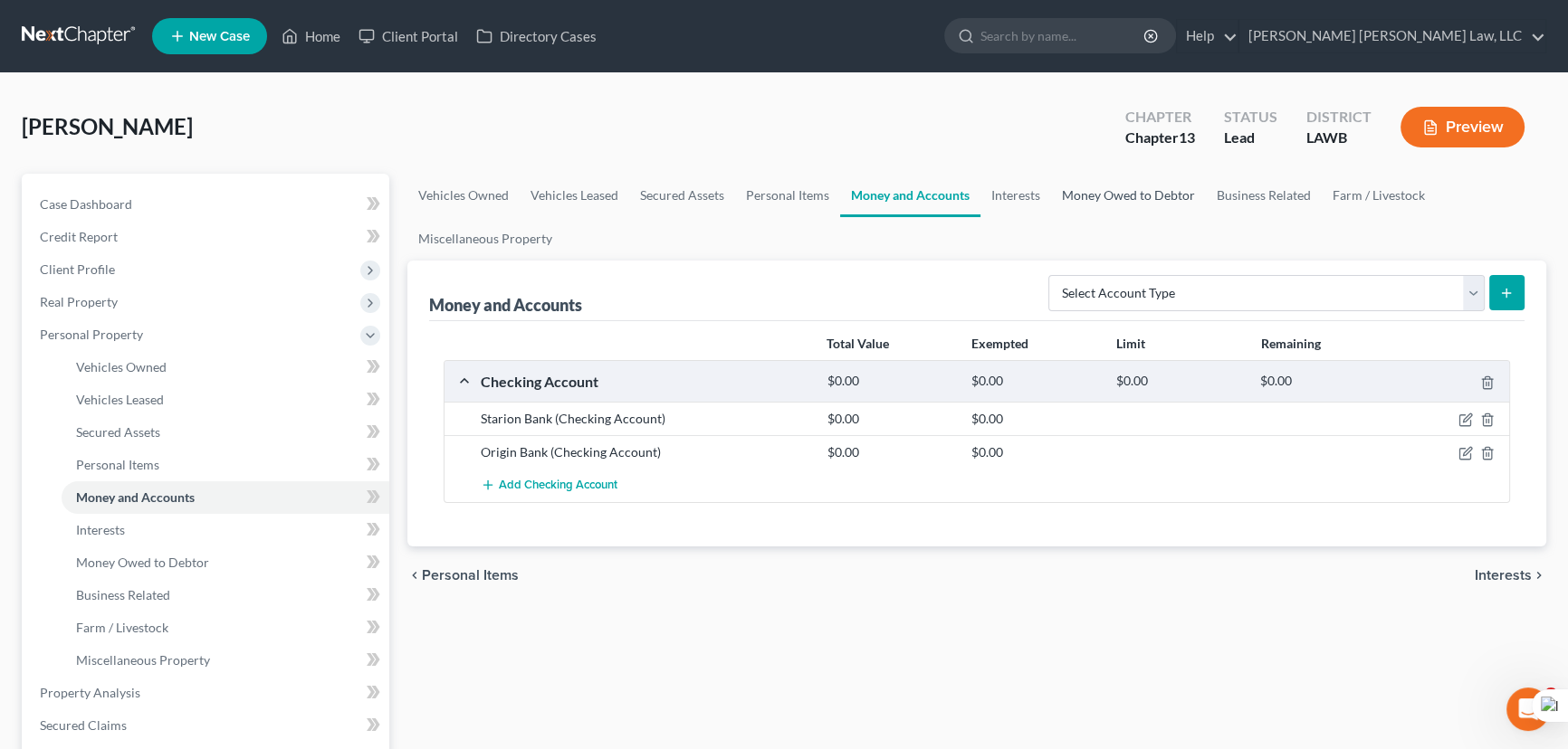
click at [1087, 207] on link "Money Owed to Debtor" at bounding box center [1128, 195] width 155 height 44
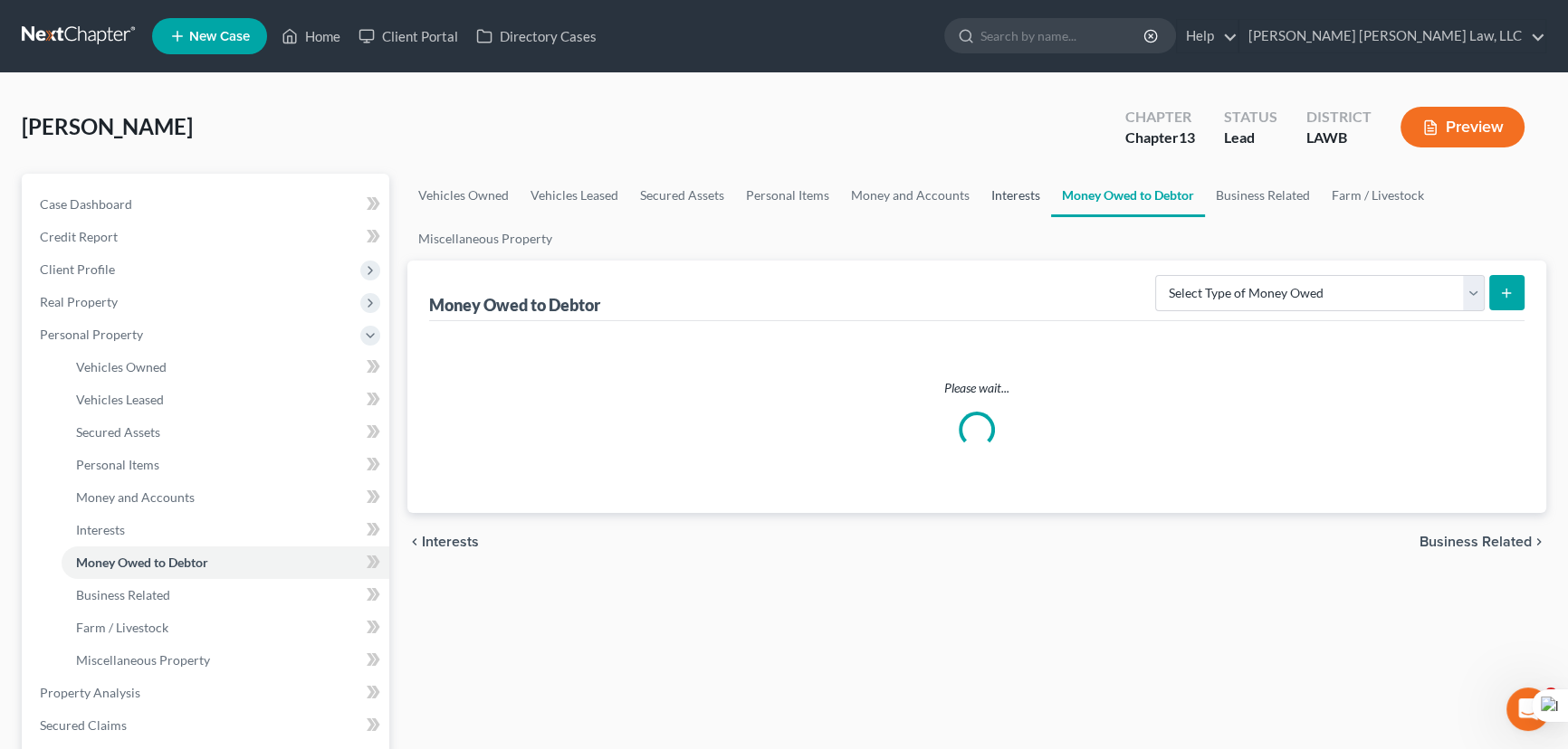
click at [1031, 198] on link "Interests" at bounding box center [1016, 195] width 70 height 44
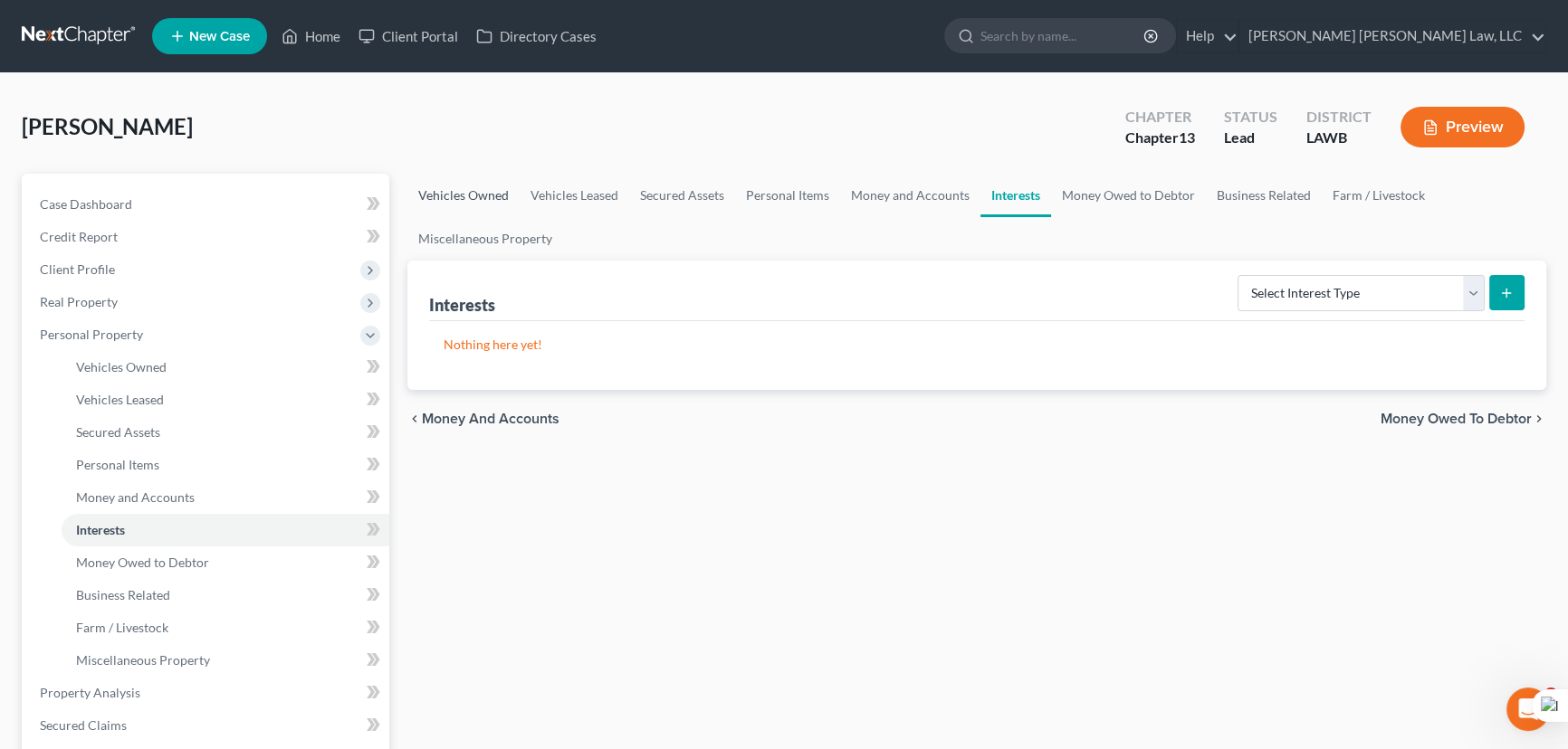
drag, startPoint x: 485, startPoint y: 189, endPoint x: 518, endPoint y: 190, distance: 33.0
click at [484, 190] on link "Vehicles Owned" at bounding box center [462, 195] width 112 height 44
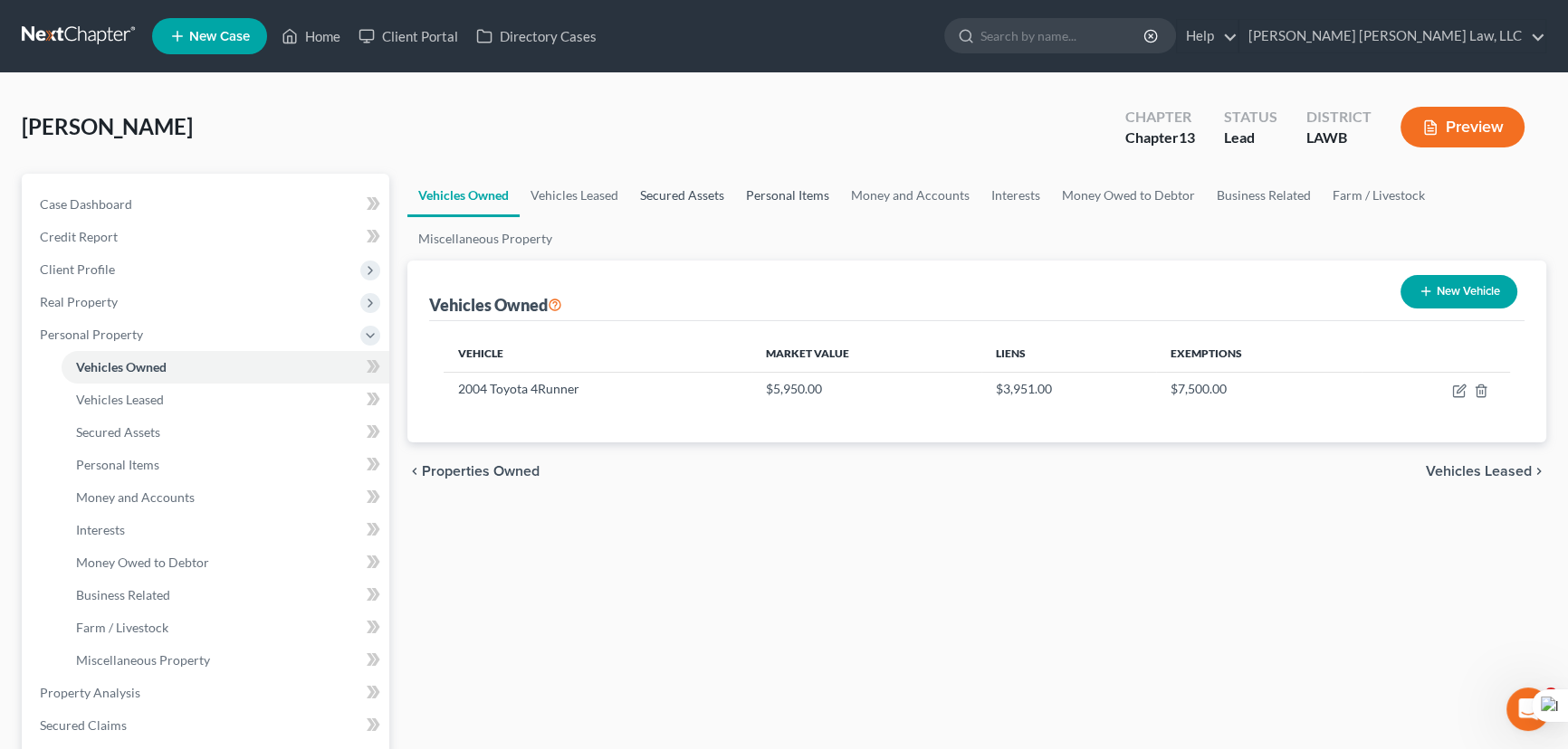
click at [665, 186] on link "Secured Assets" at bounding box center [682, 195] width 106 height 44
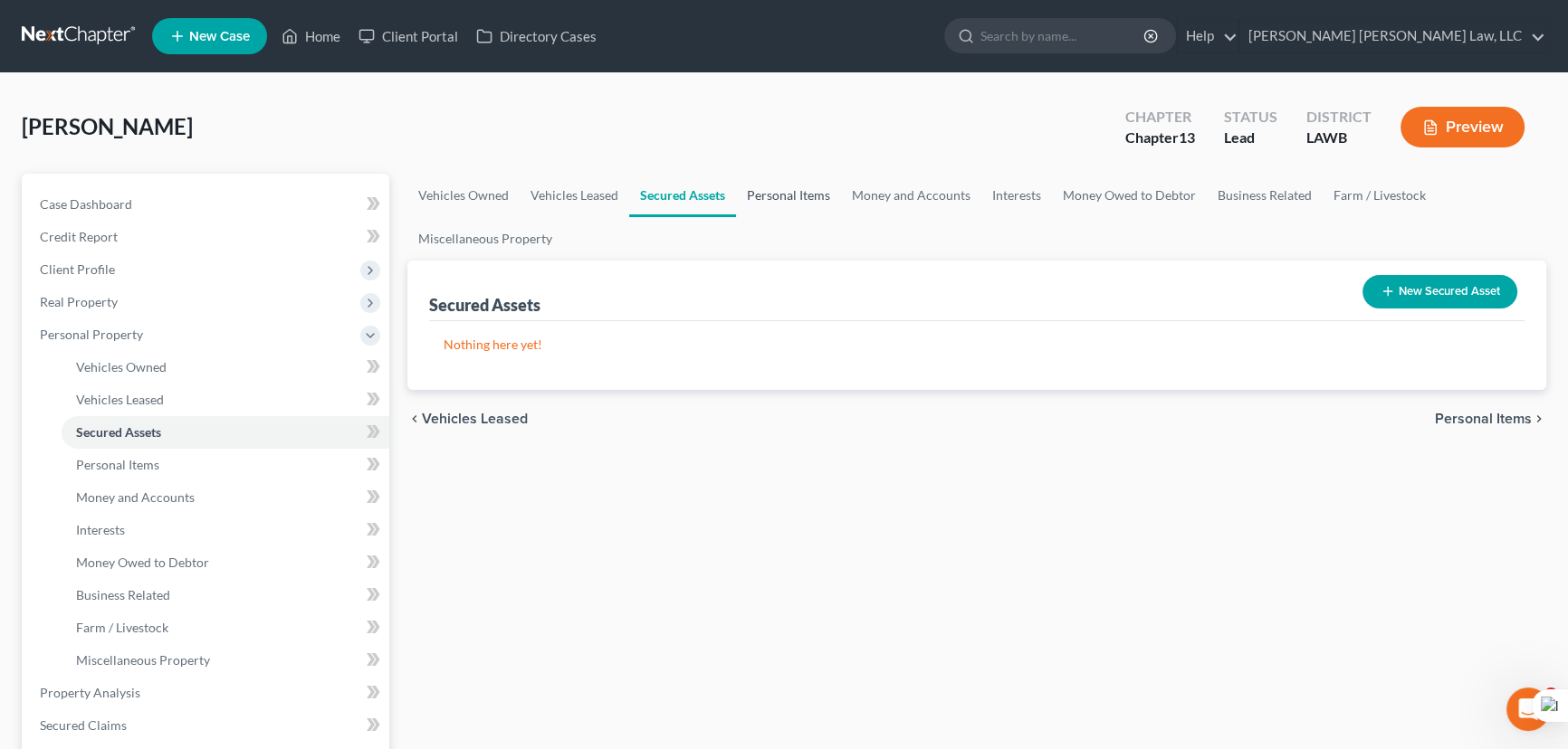
click at [832, 189] on link "Personal Items" at bounding box center [788, 195] width 105 height 44
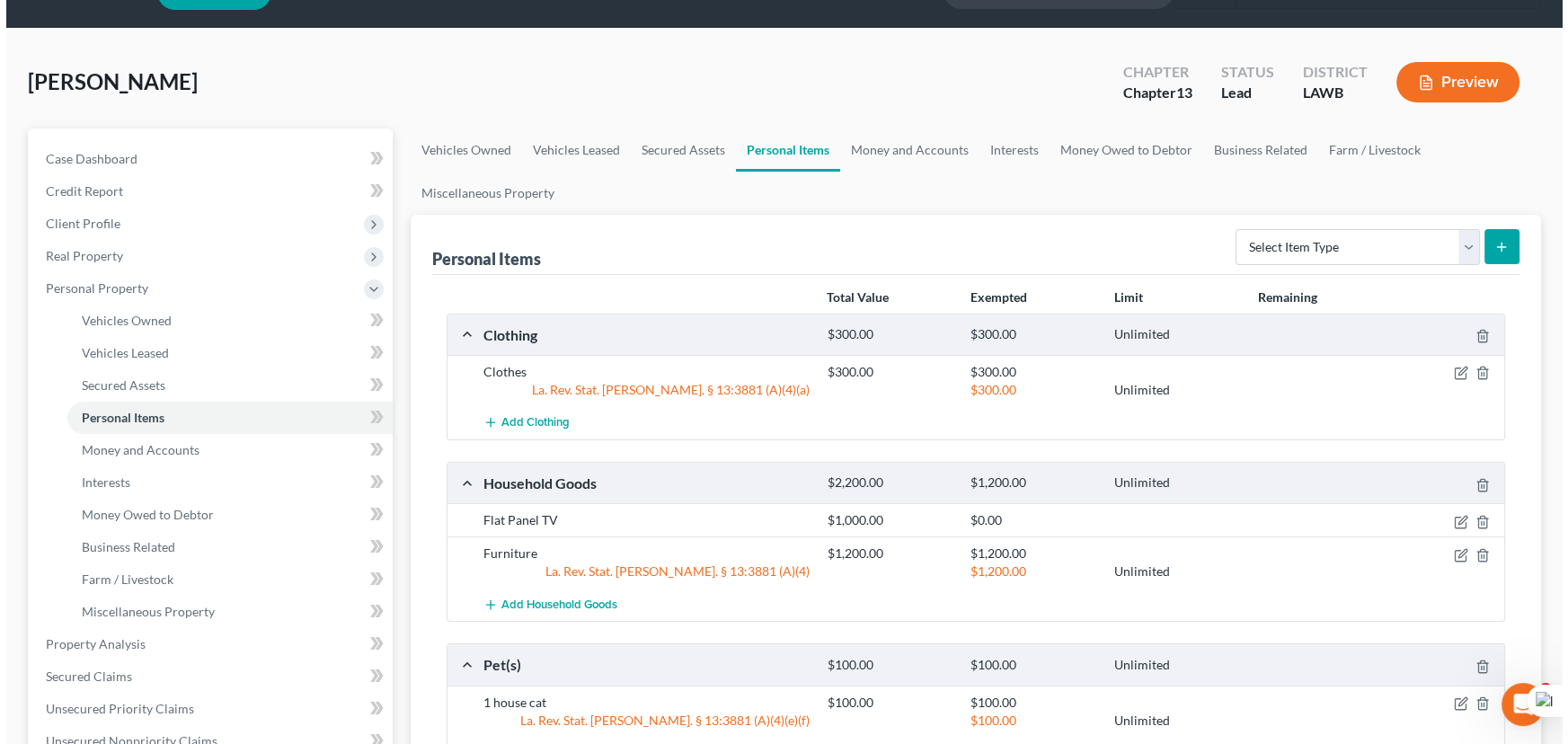
scroll to position [80, 0]
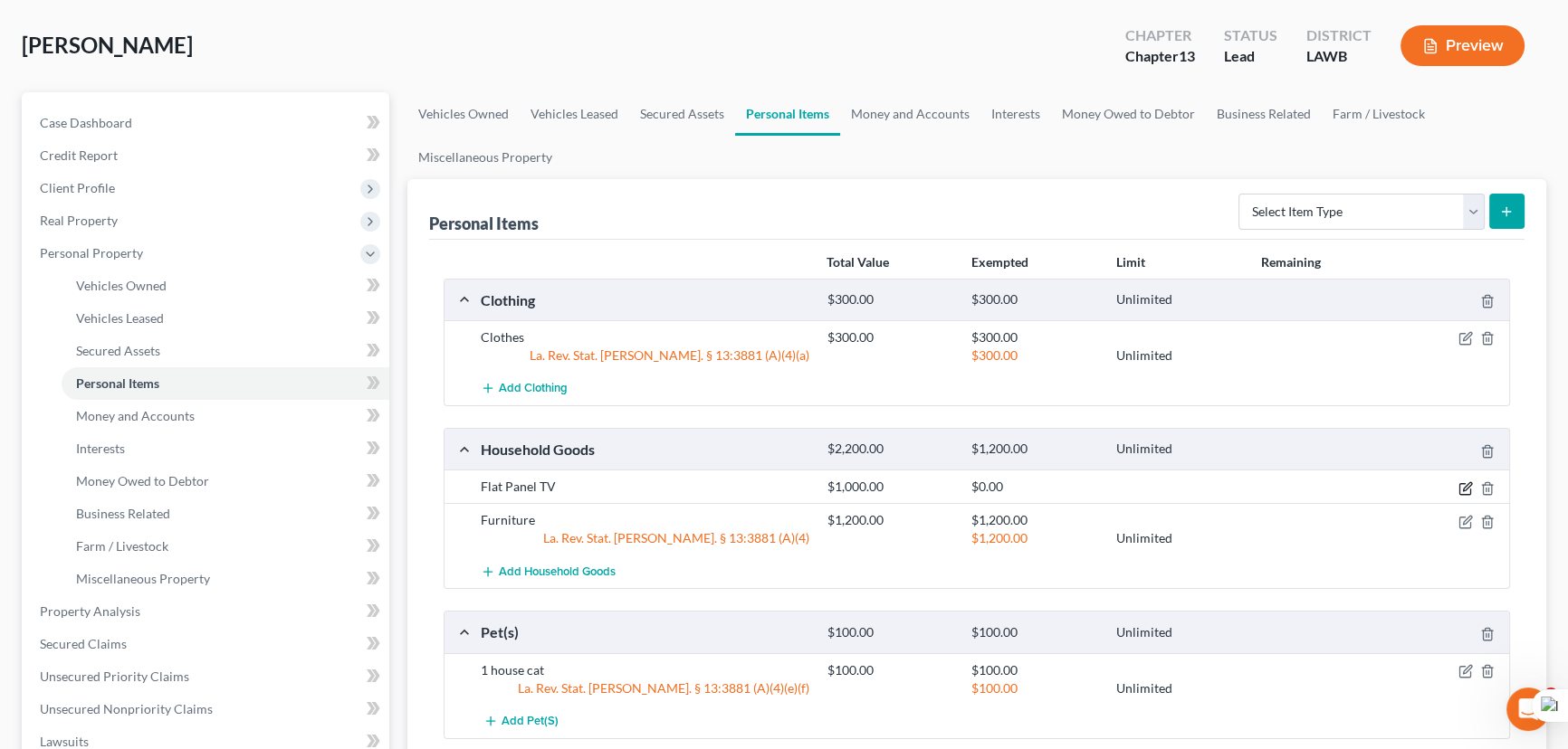
click at [1464, 485] on icon "button" at bounding box center [1467, 486] width 8 height 8
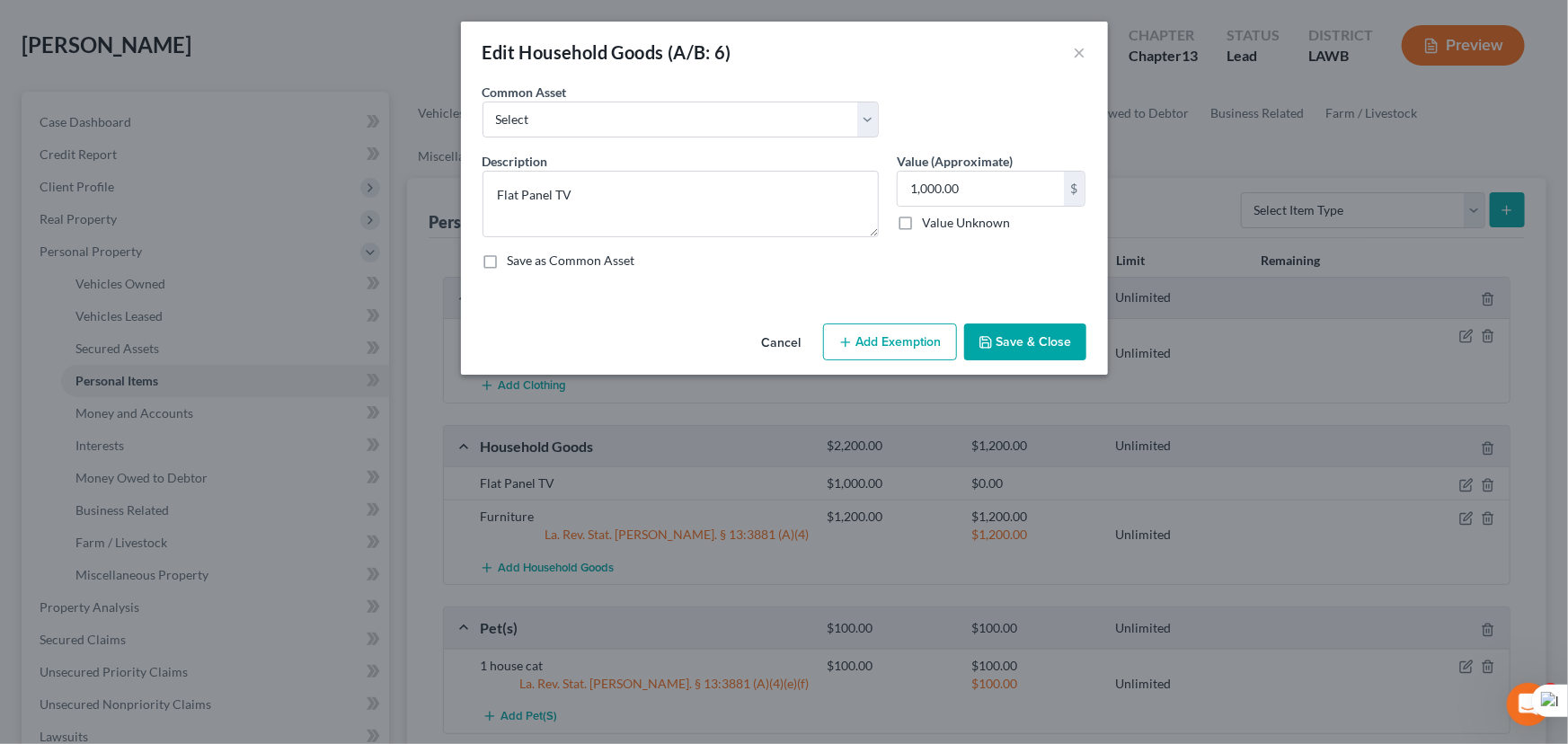
click at [933, 338] on button "Add Exemption" at bounding box center [890, 342] width 134 height 38
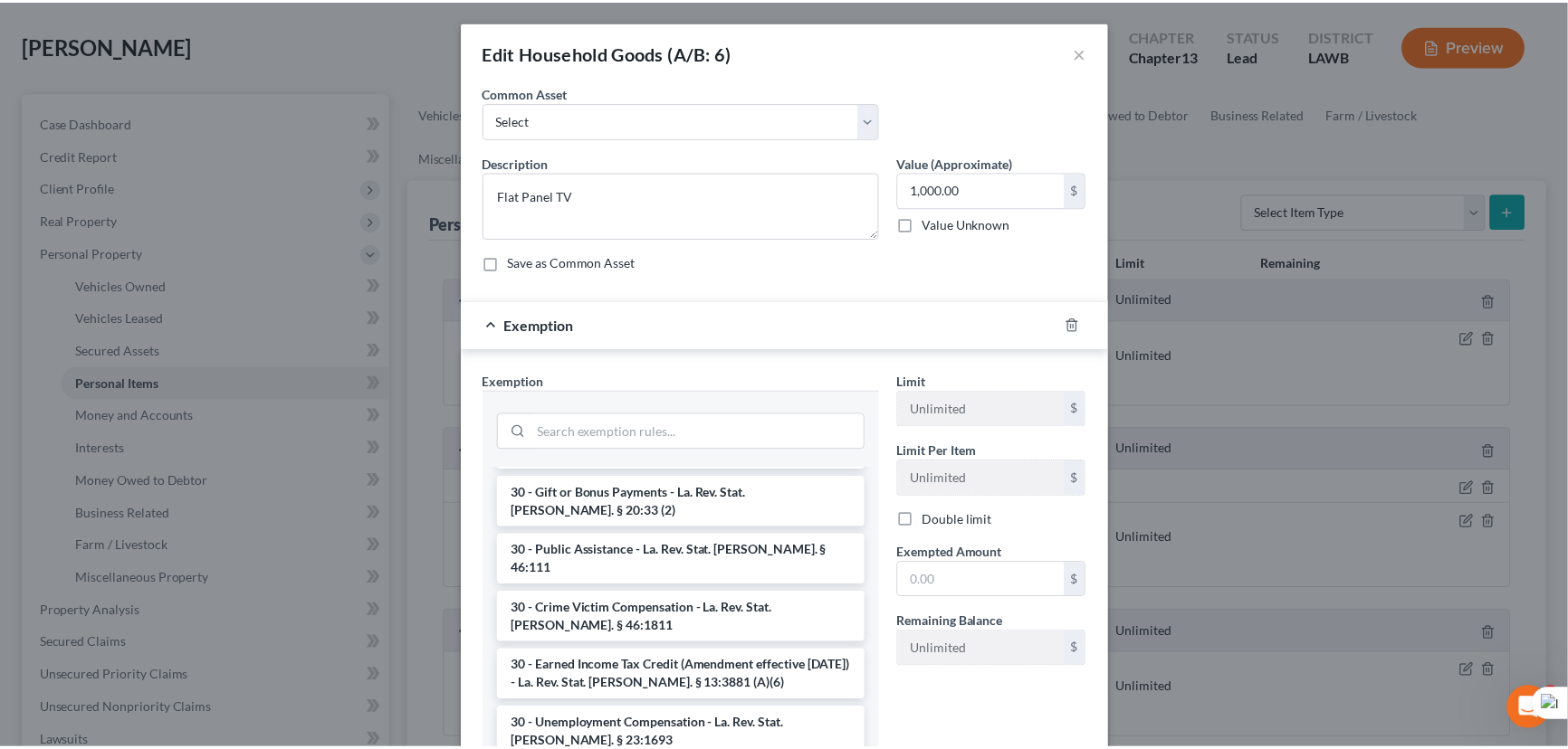
scroll to position [2056, 0]
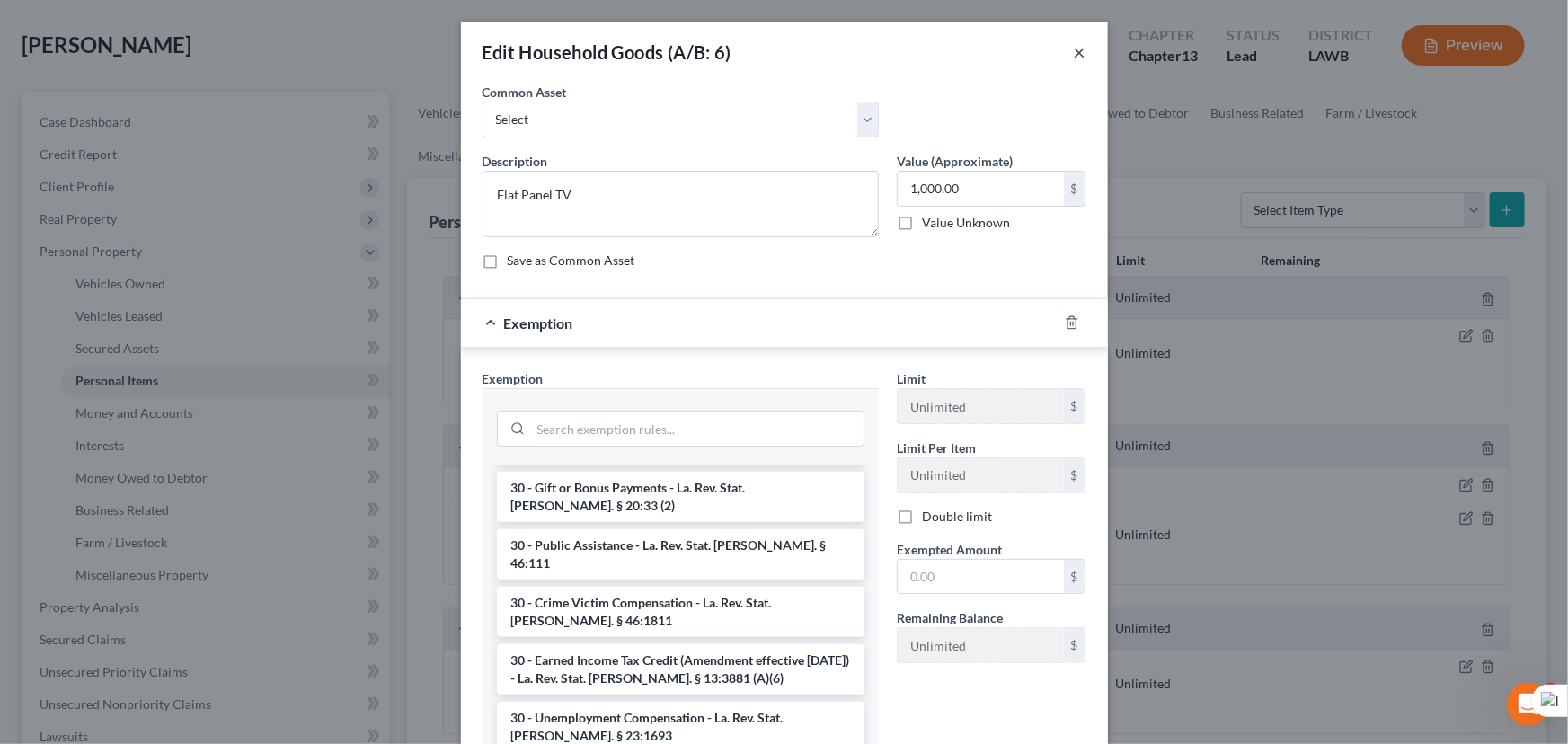
click at [1074, 50] on button "×" at bounding box center [1080, 52] width 13 height 21
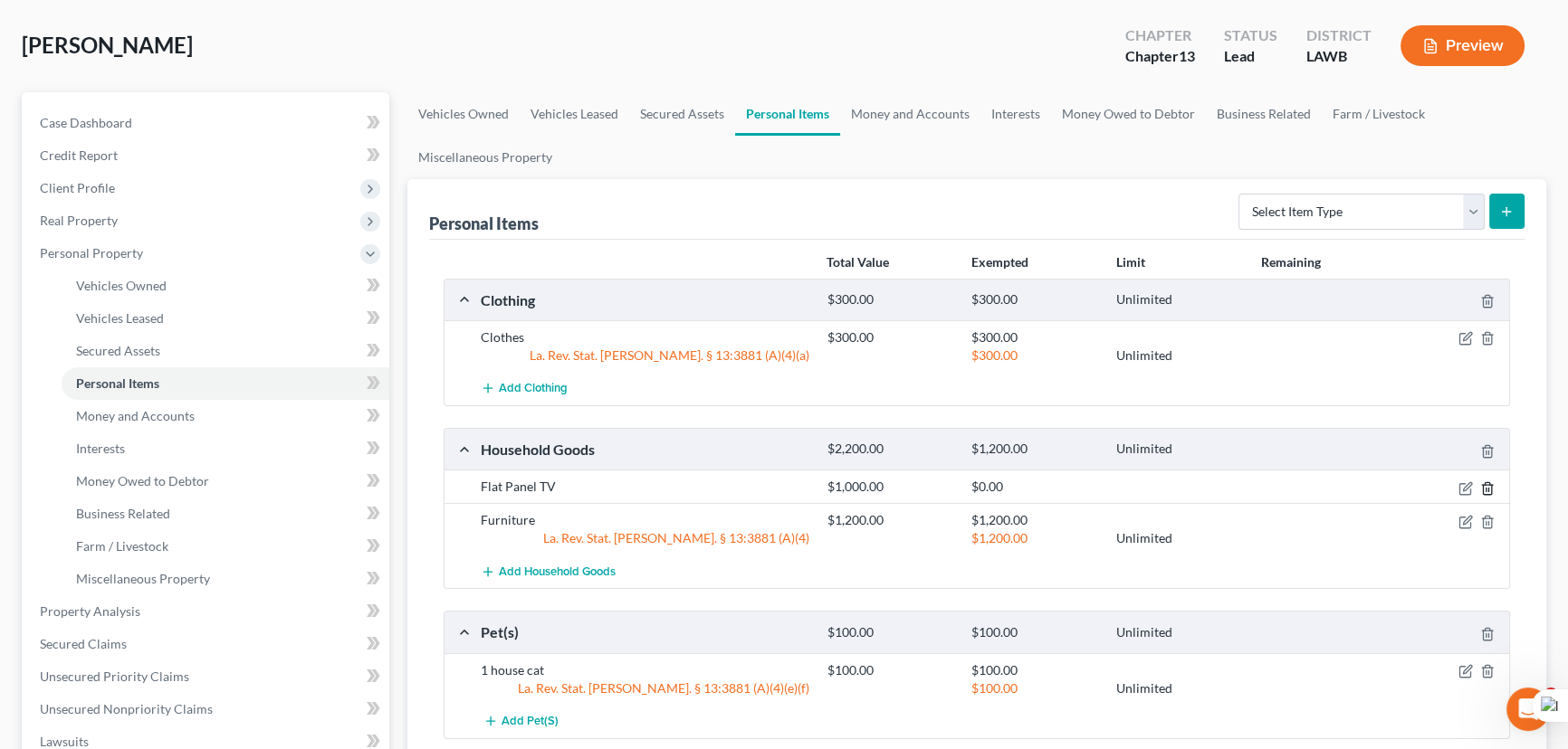
click at [1489, 482] on icon "button" at bounding box center [1487, 489] width 15 height 15
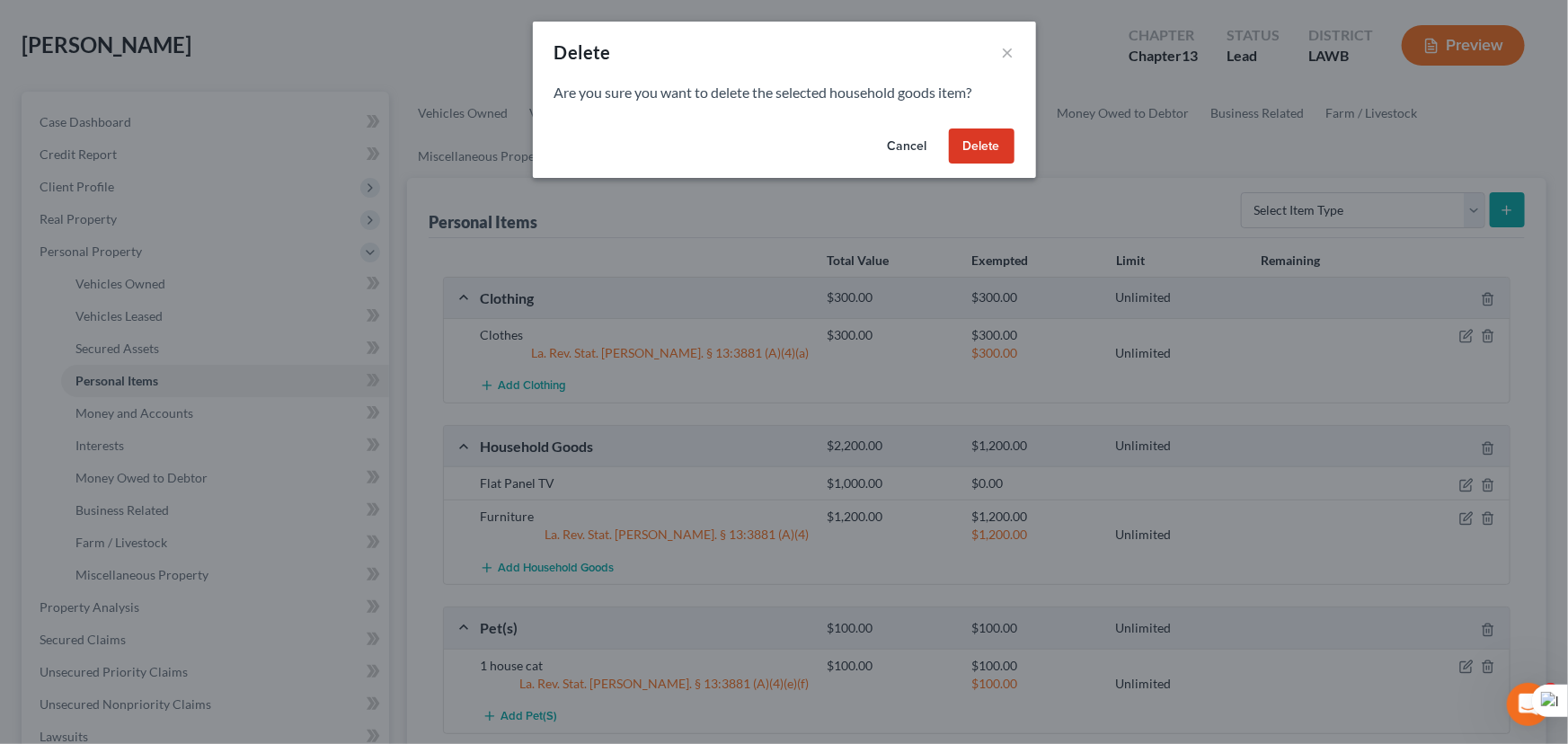
click at [996, 152] on button "Delete" at bounding box center [982, 146] width 66 height 36
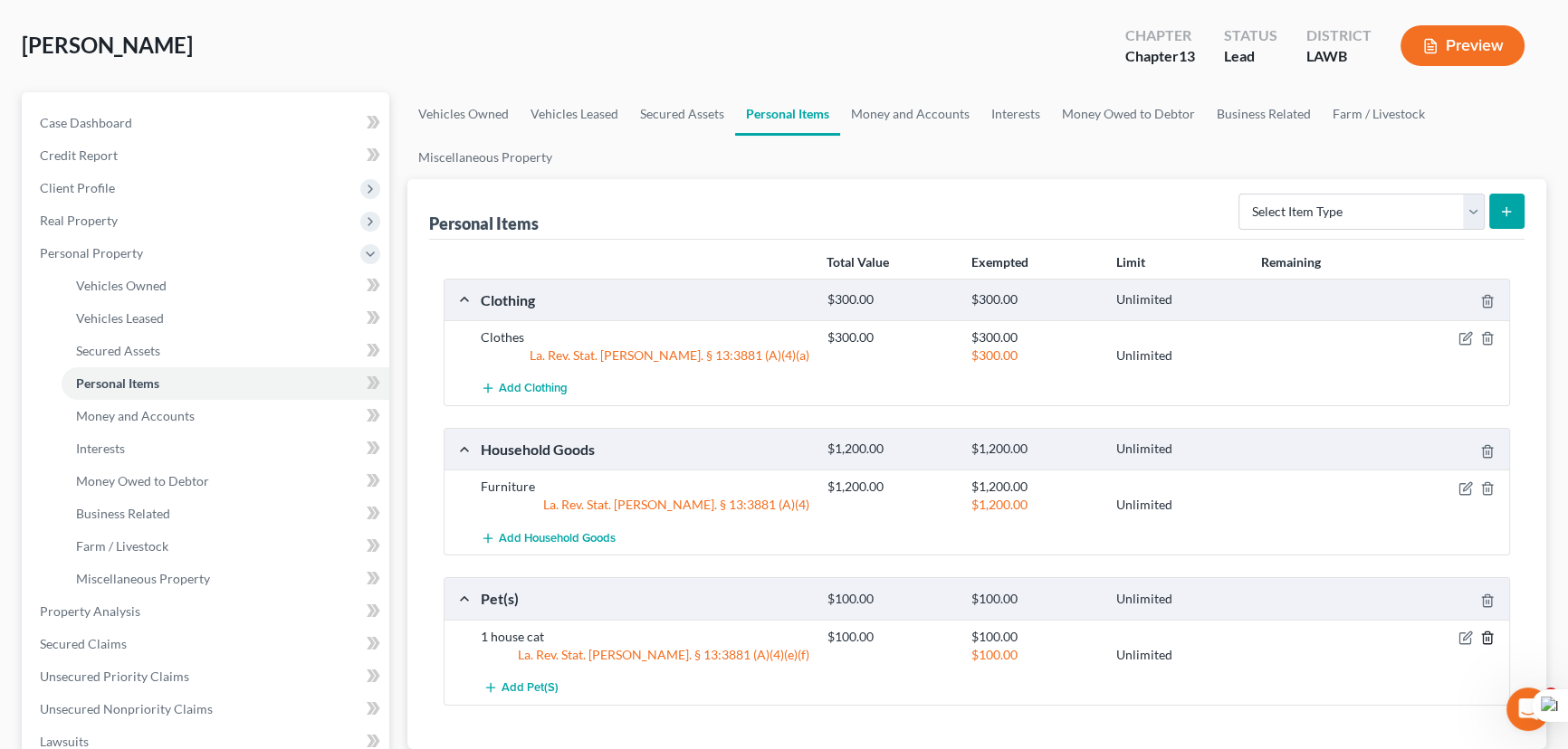
click at [1489, 632] on icon "button" at bounding box center [1487, 638] width 8 height 12
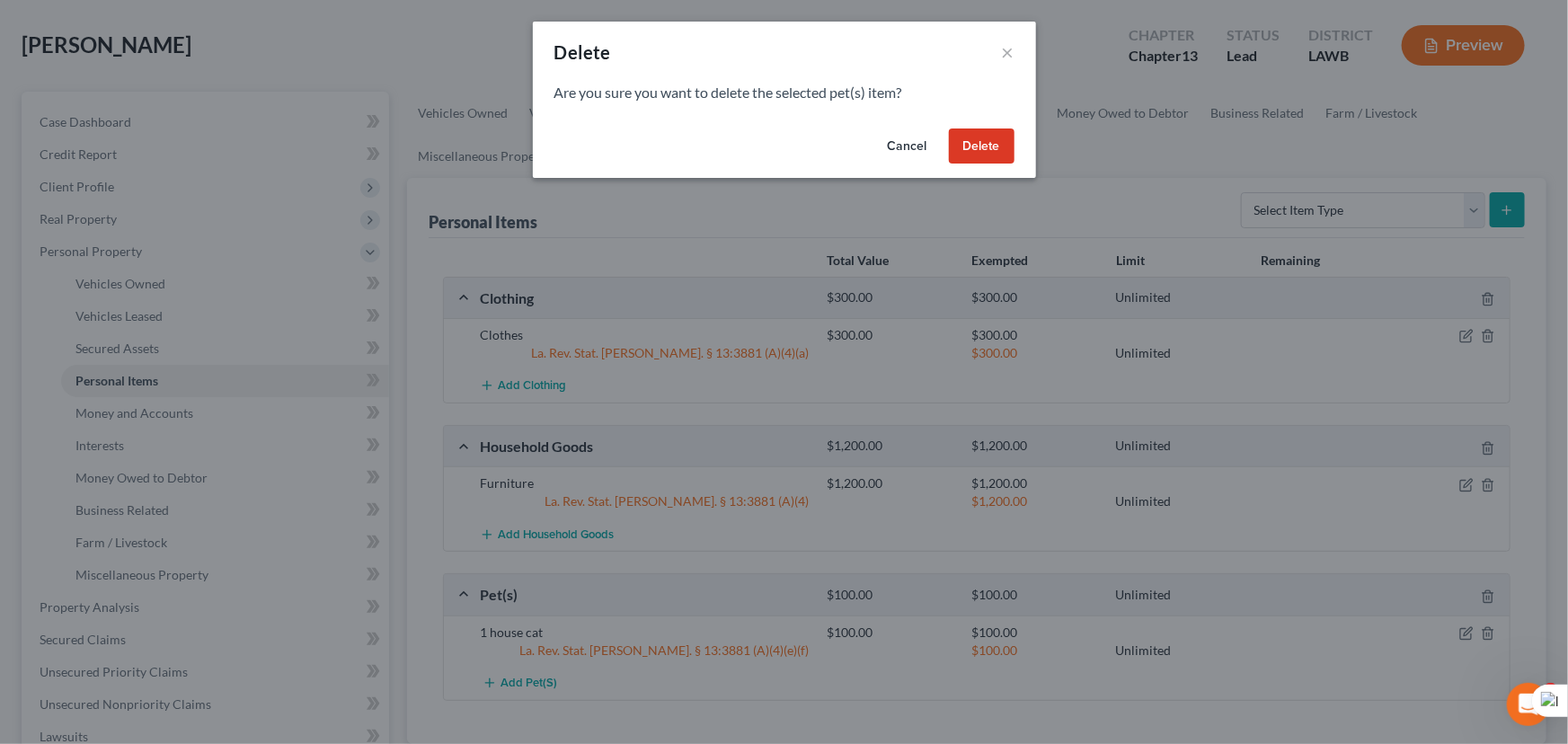
click at [989, 152] on button "Delete" at bounding box center [982, 146] width 66 height 36
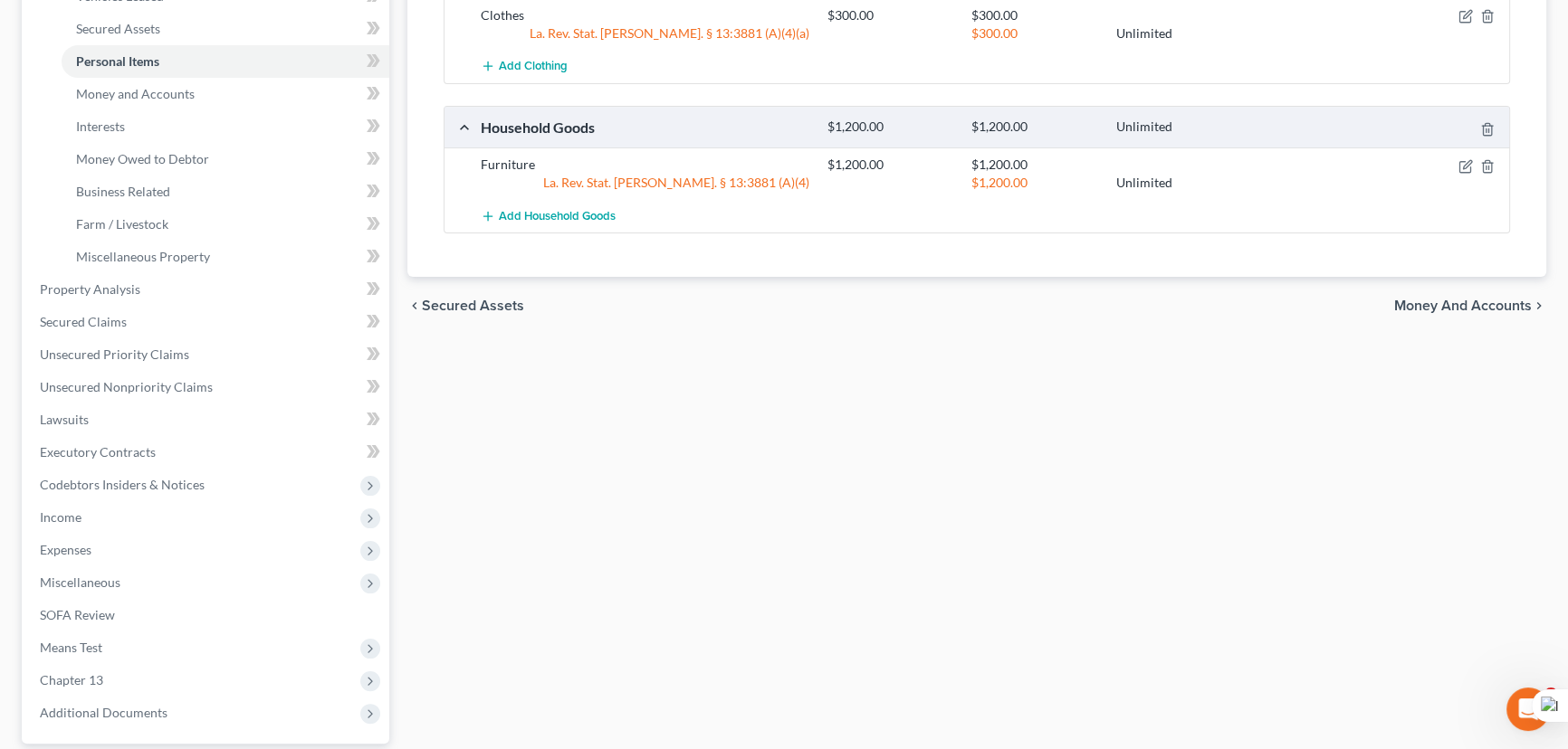
scroll to position [411, 0]
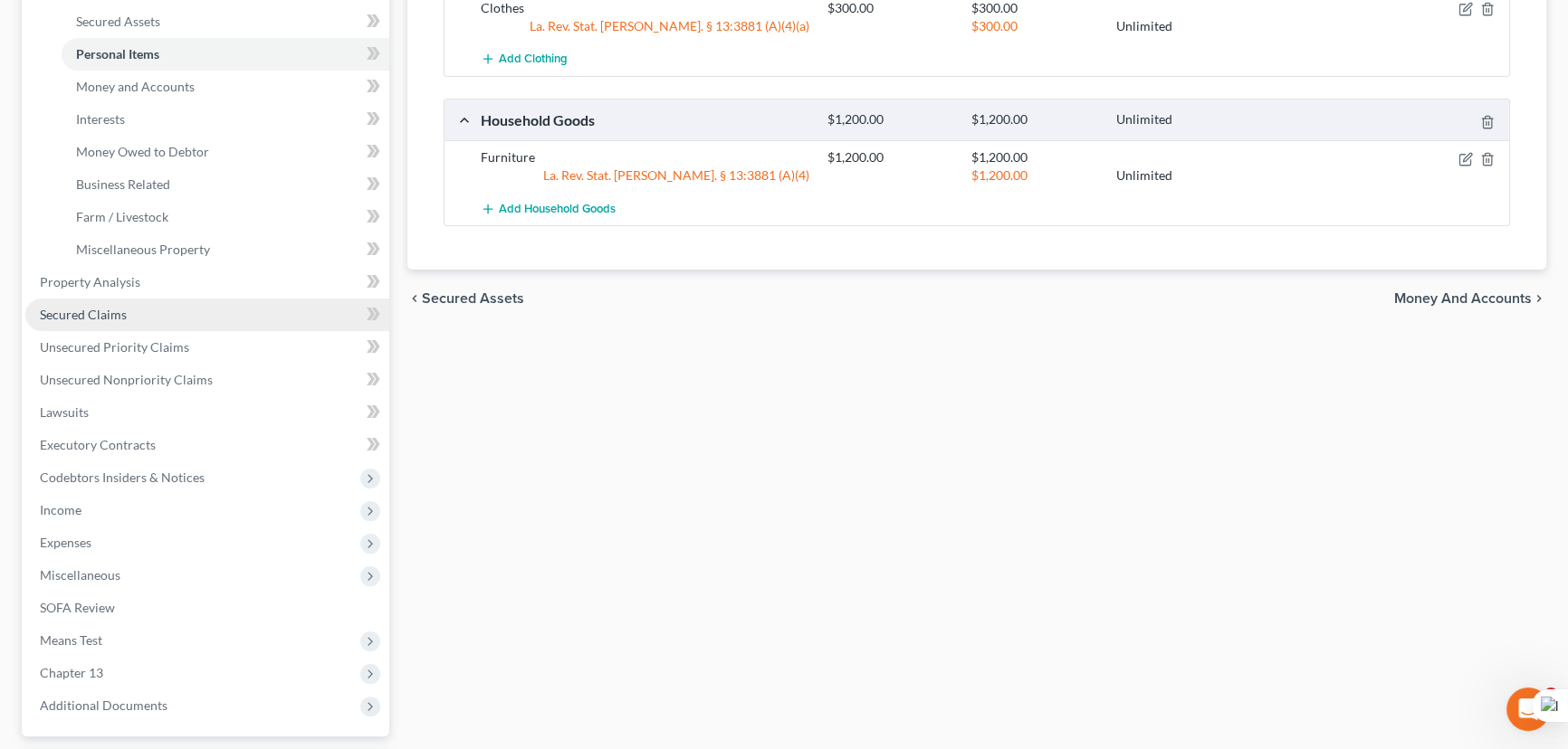
drag, startPoint x: 198, startPoint y: 307, endPoint x: 208, endPoint y: 307, distance: 10.0
click at [198, 307] on link "Secured Claims" at bounding box center [207, 314] width 364 height 32
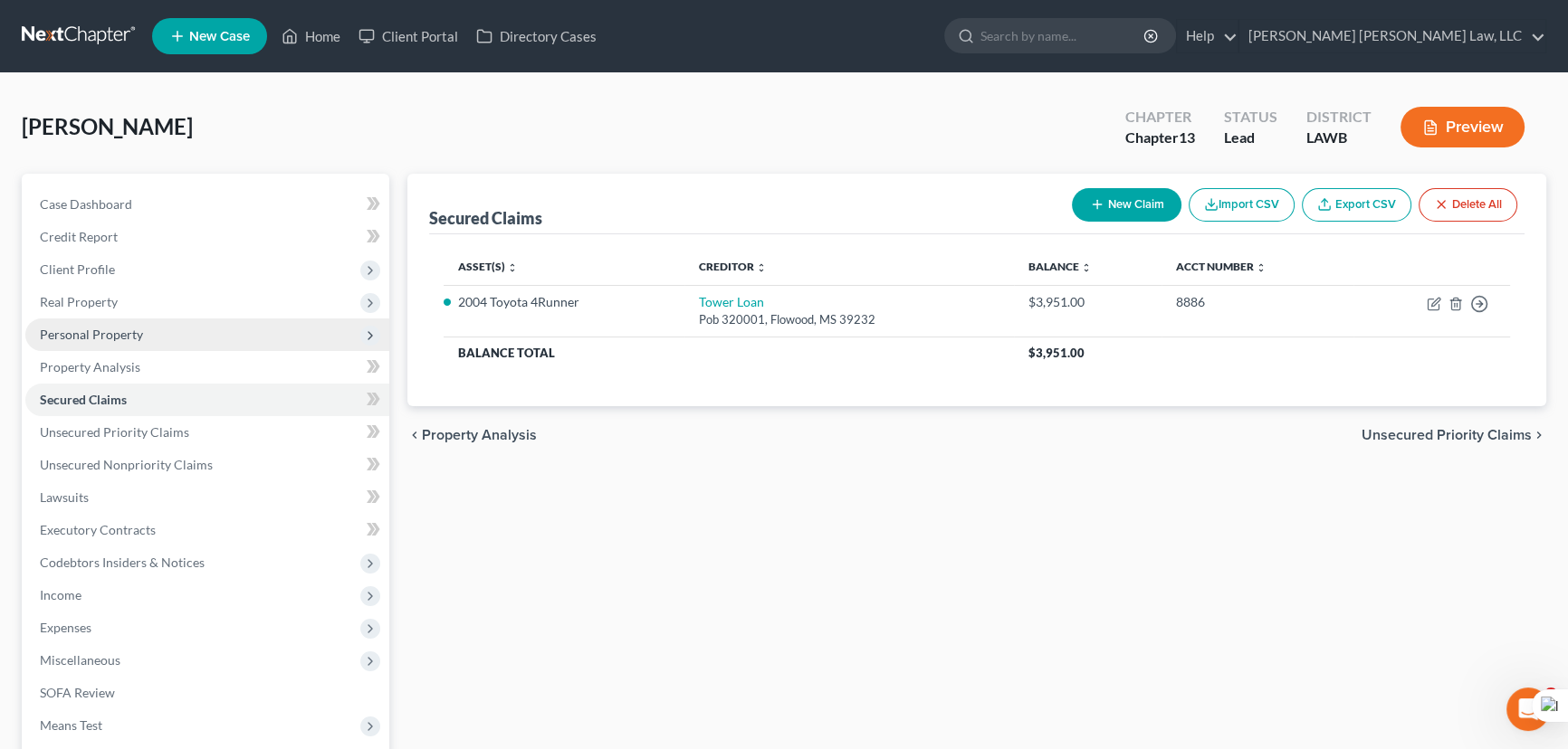
drag, startPoint x: 130, startPoint y: 315, endPoint x: 132, endPoint y: 324, distance: 9.2
click at [130, 316] on span "Real Property" at bounding box center [207, 301] width 364 height 32
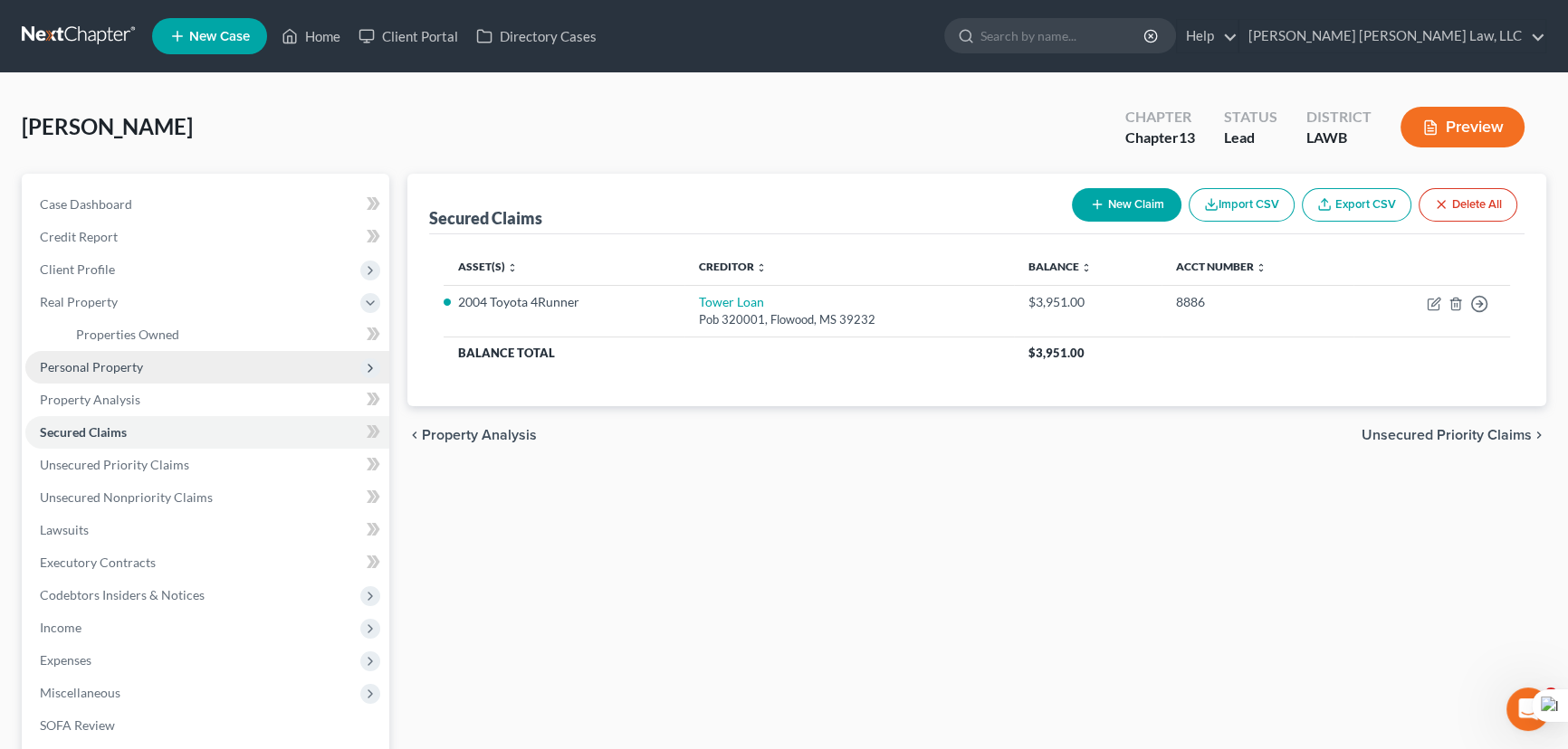
click at [143, 366] on span "Personal Property" at bounding box center [207, 367] width 364 height 32
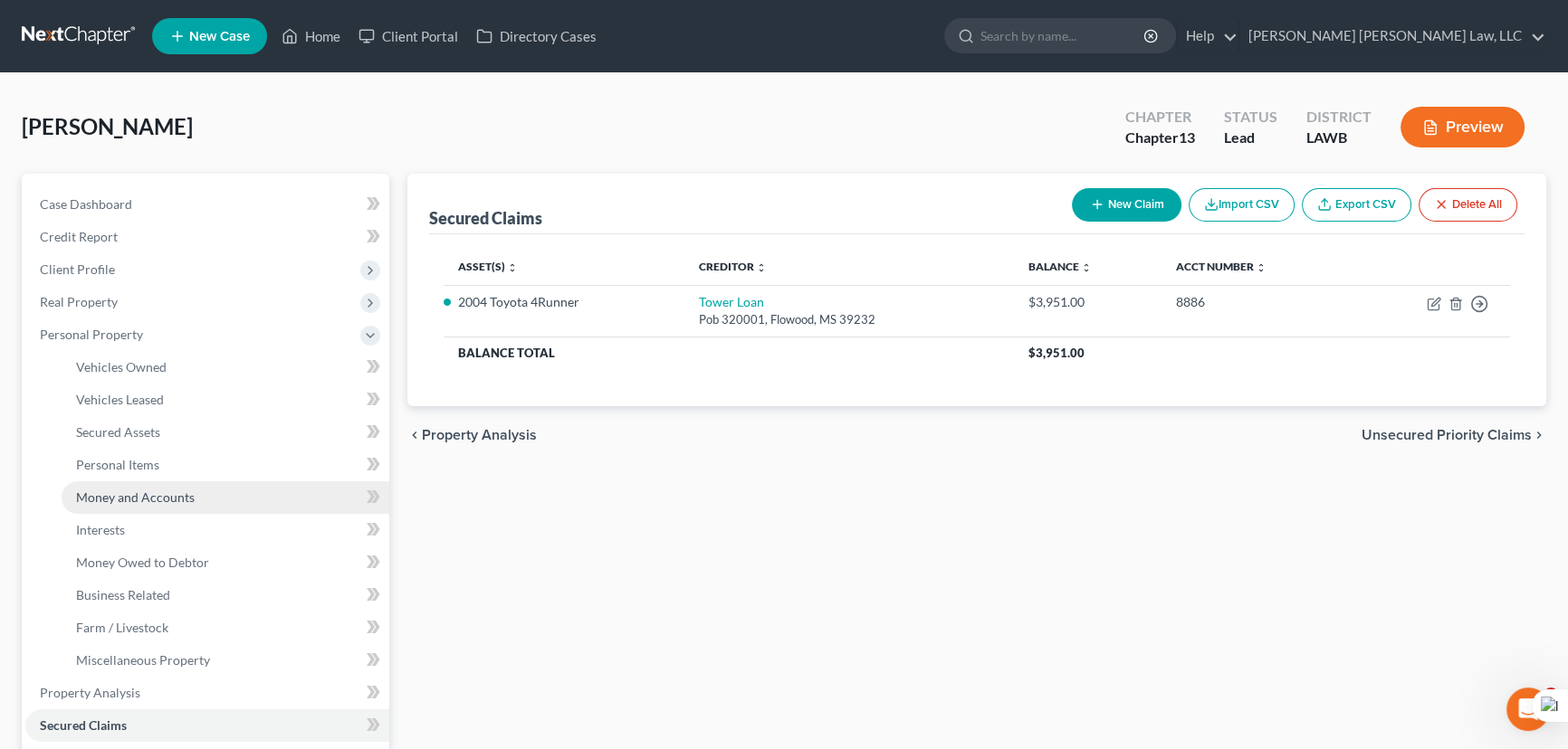
click at [212, 495] on link "Money and Accounts" at bounding box center [225, 497] width 328 height 32
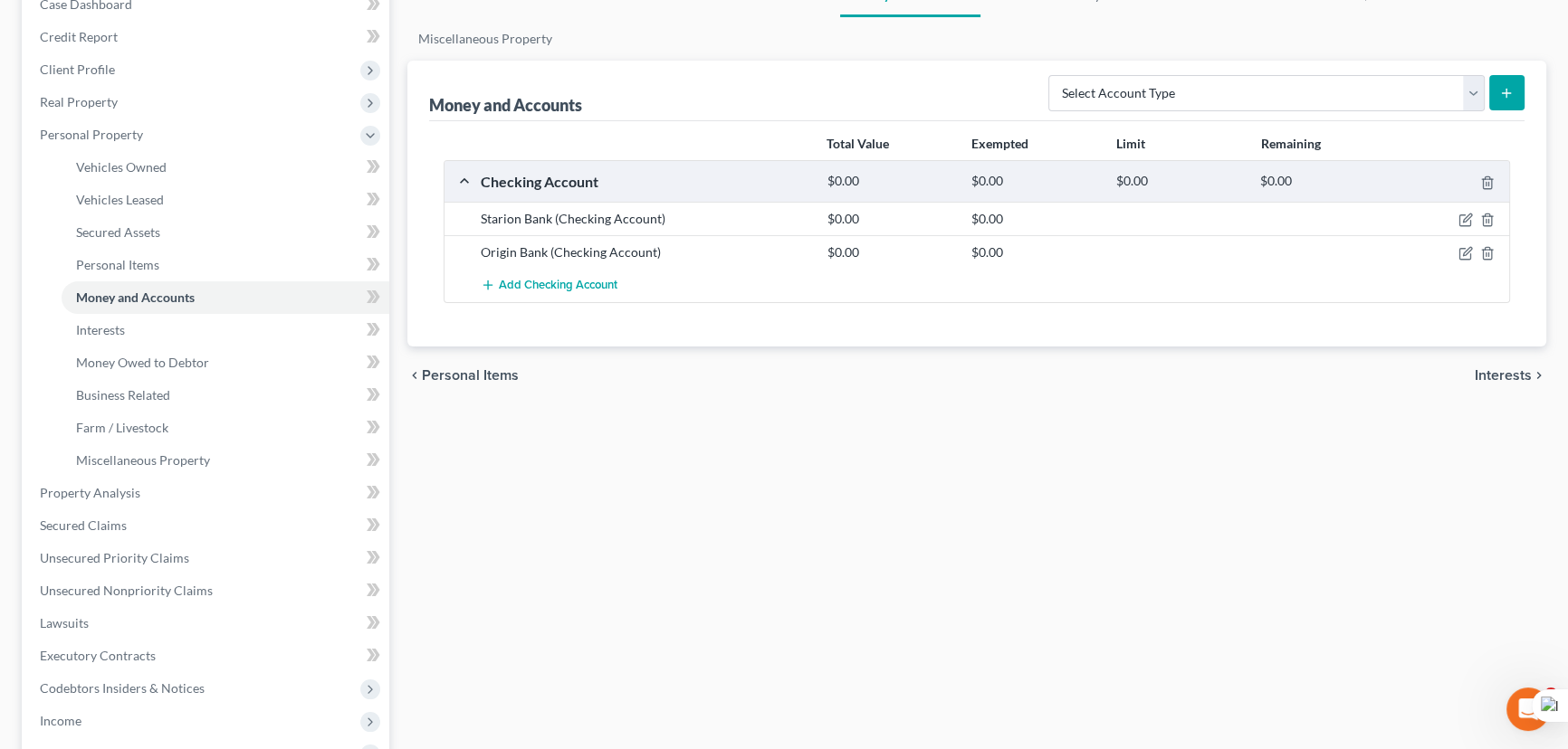
scroll to position [411, 0]
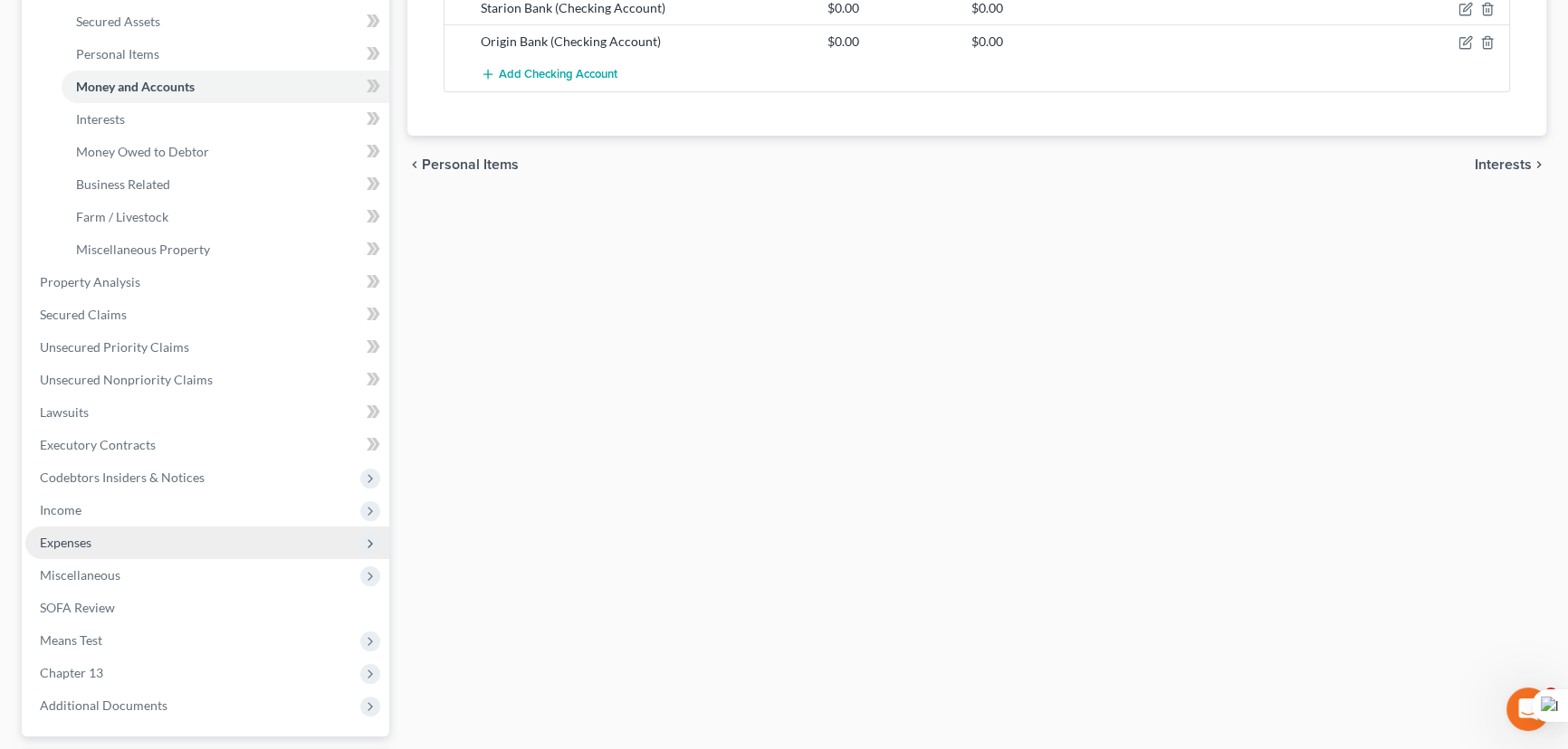
click at [123, 539] on span "Expenses" at bounding box center [207, 542] width 364 height 32
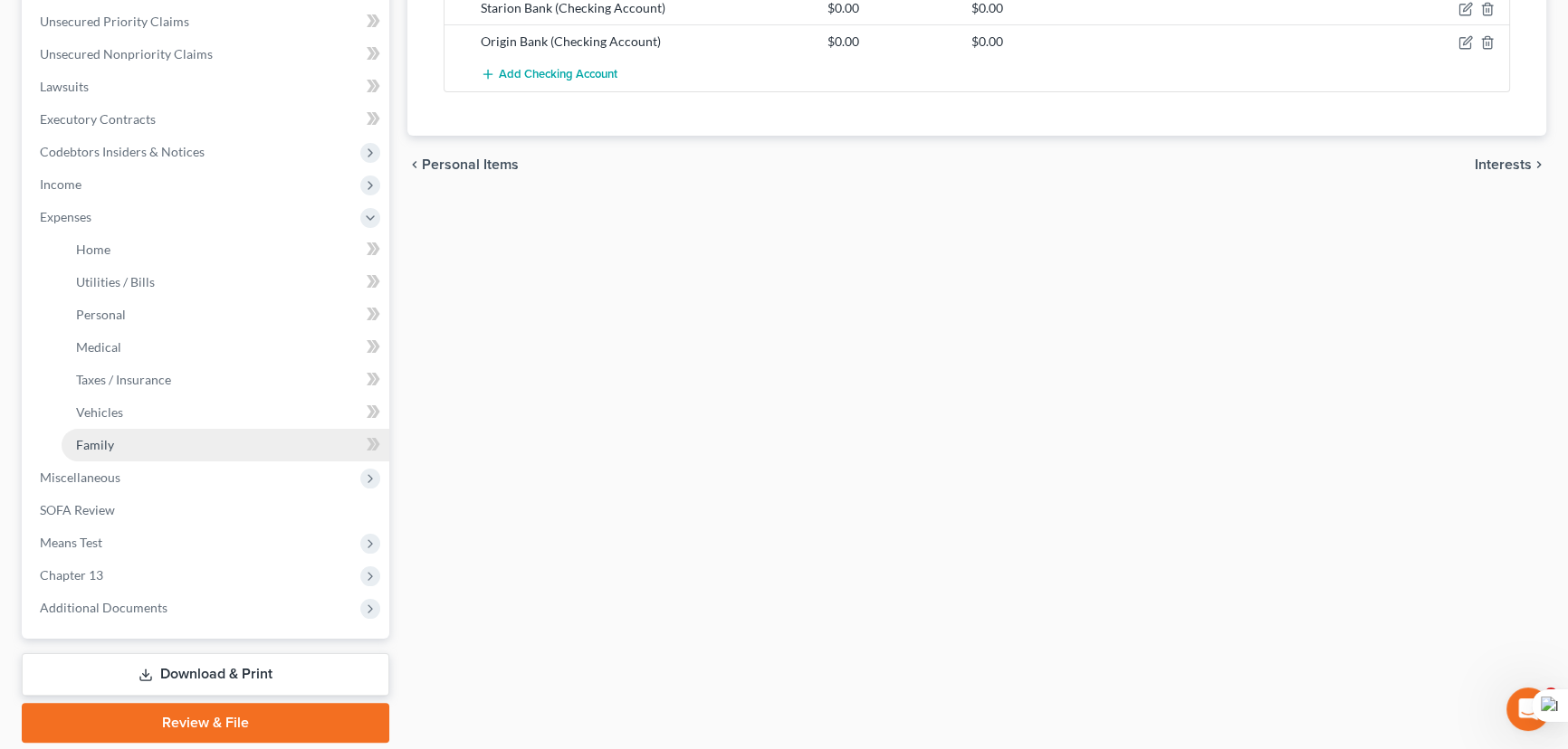
click at [158, 450] on link "Family" at bounding box center [225, 445] width 328 height 32
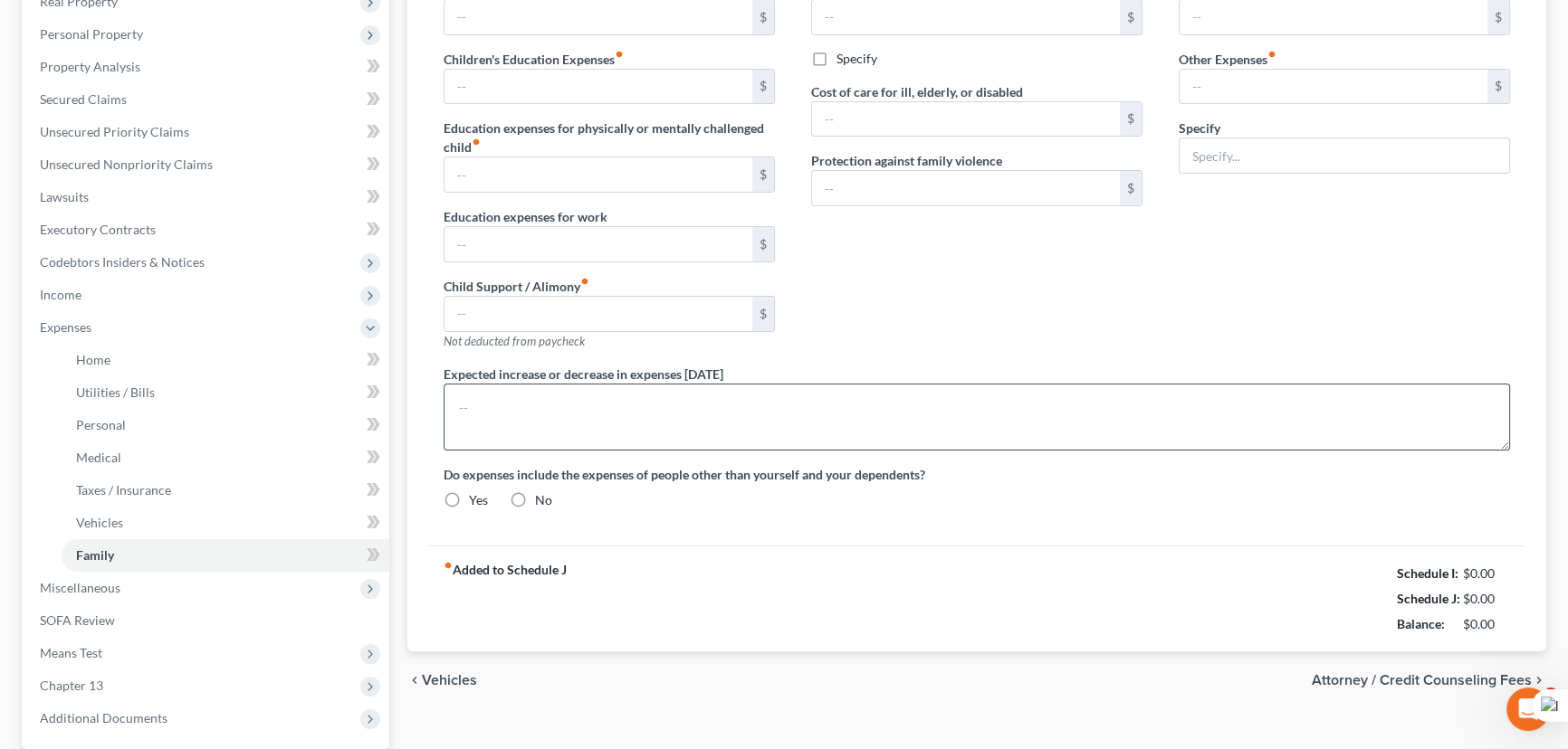
scroll to position [3, 0]
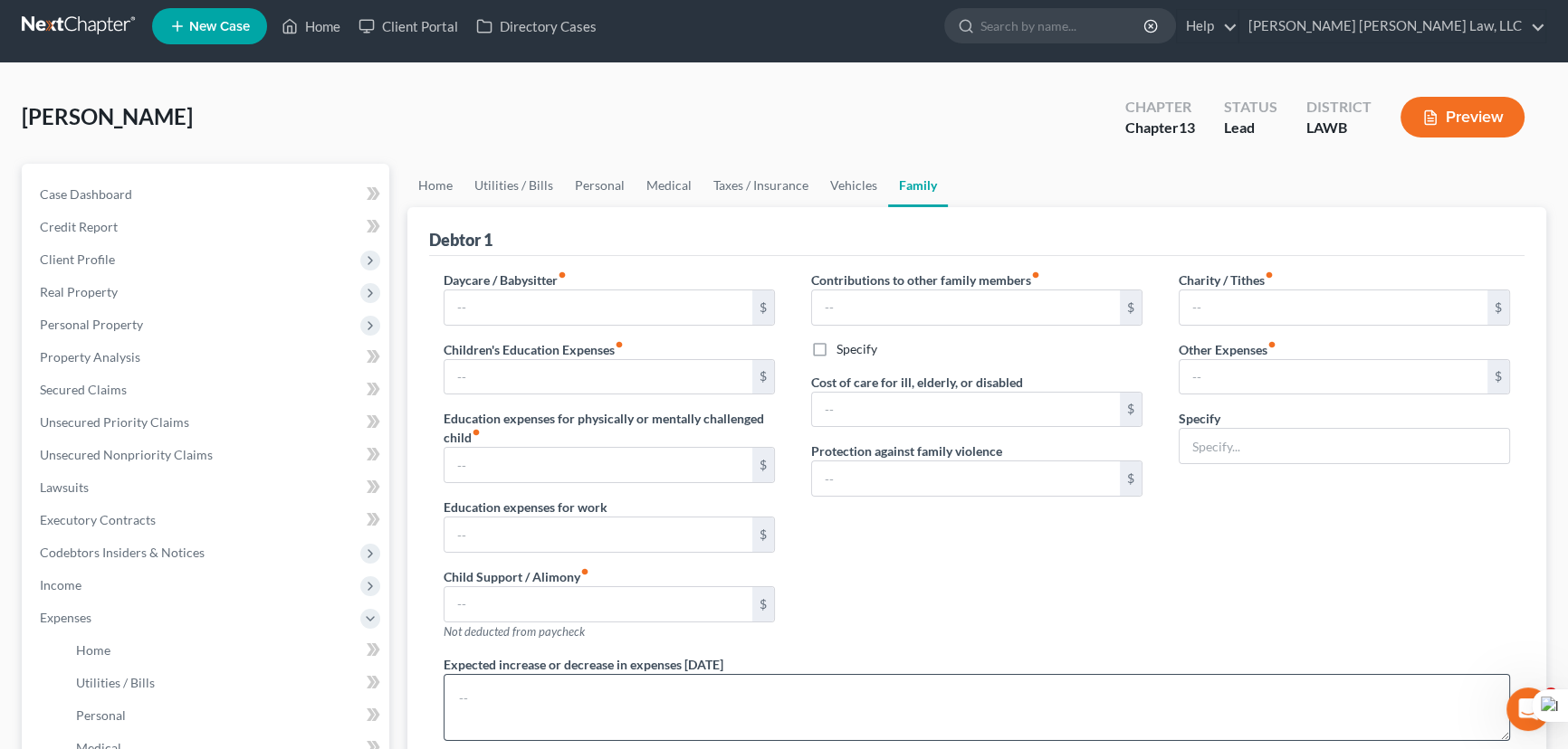
type input "0.00"
type input "400.00"
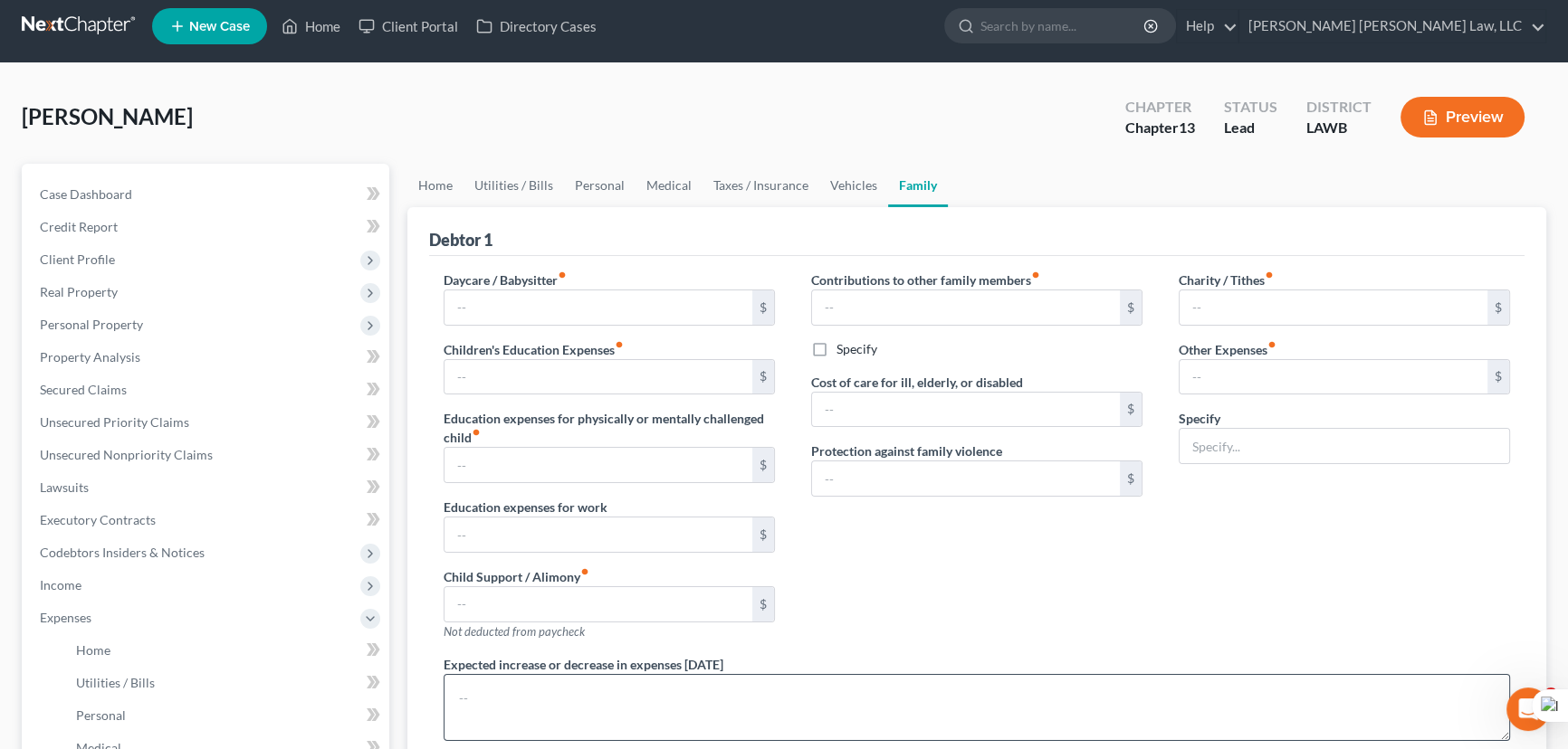
type input "0.00"
type input "221.00"
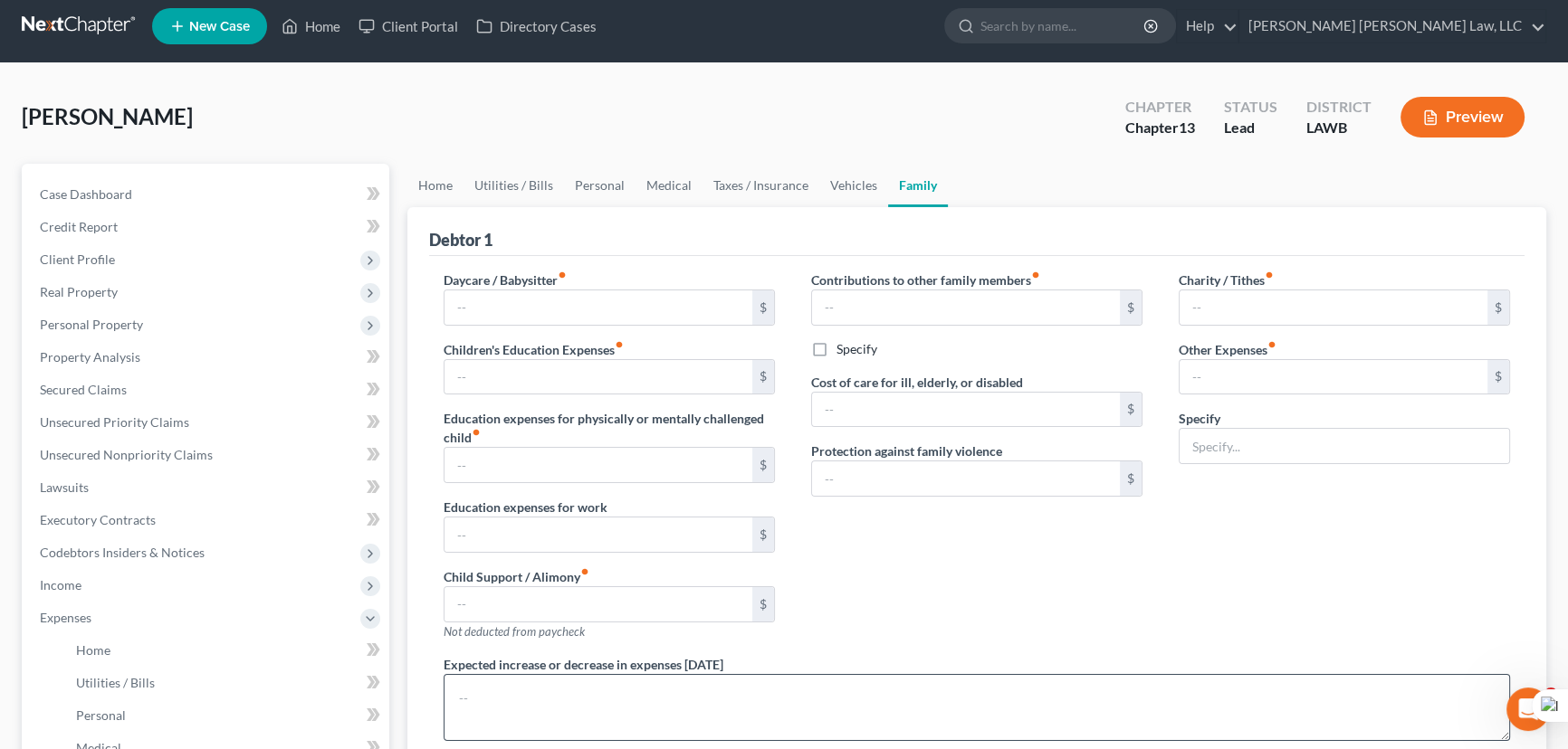
type input "misc; emergency fund, plan funding"
radio input "true"
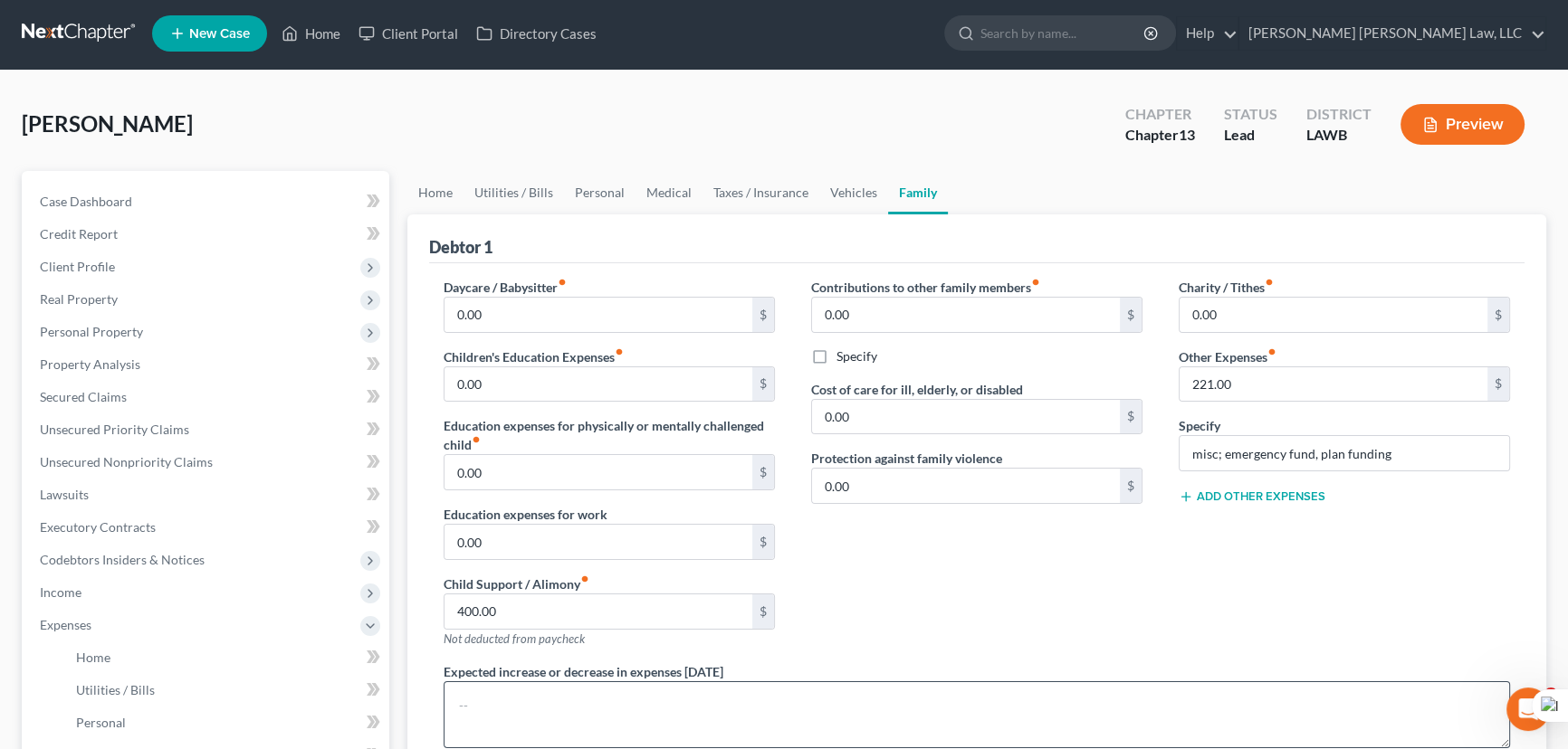
scroll to position [0, 0]
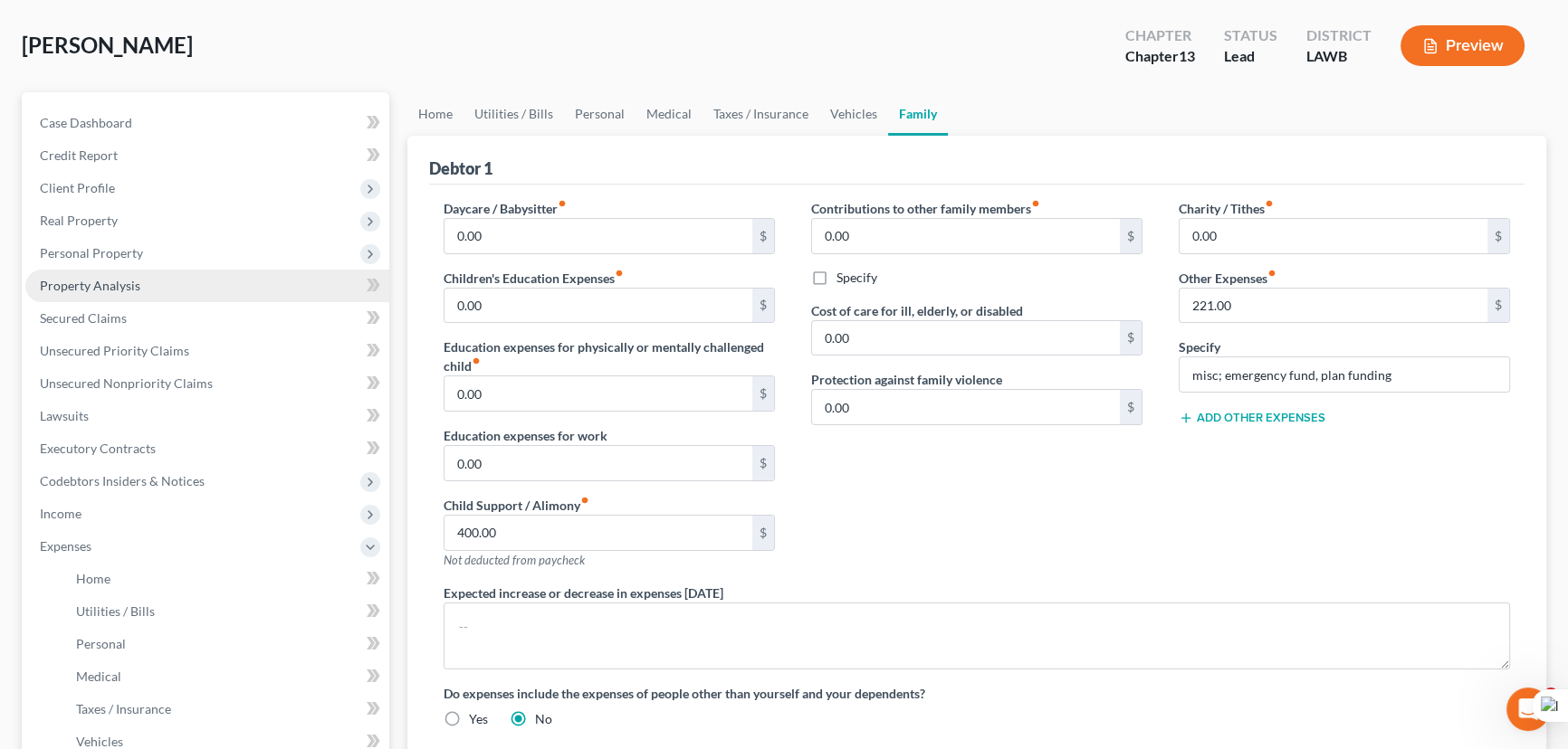
drag, startPoint x: 262, startPoint y: 294, endPoint x: 257, endPoint y: 318, distance: 24.5
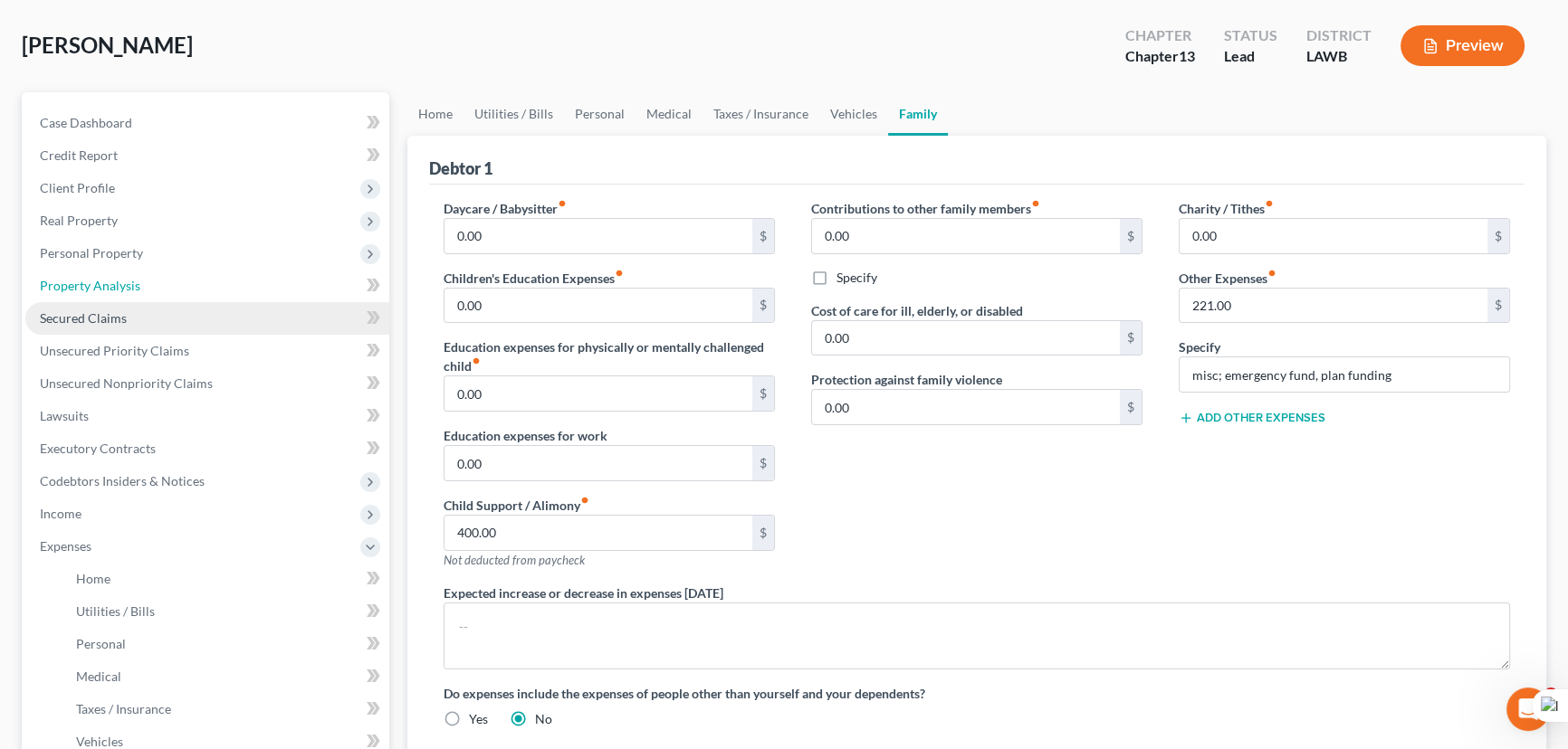
click at [262, 293] on link "Property Analysis" at bounding box center [207, 285] width 364 height 32
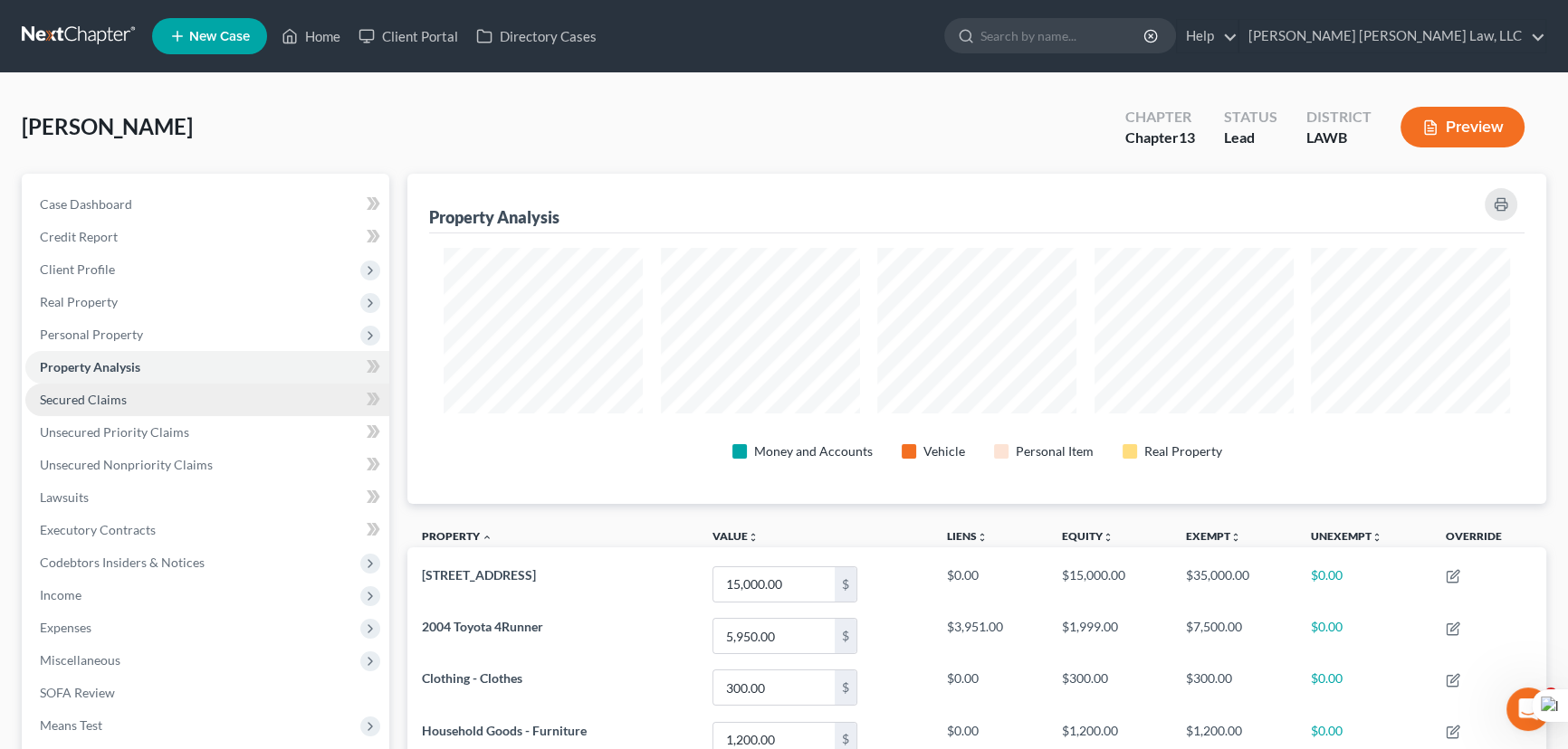
click at [249, 402] on link "Secured Claims" at bounding box center [207, 399] width 364 height 32
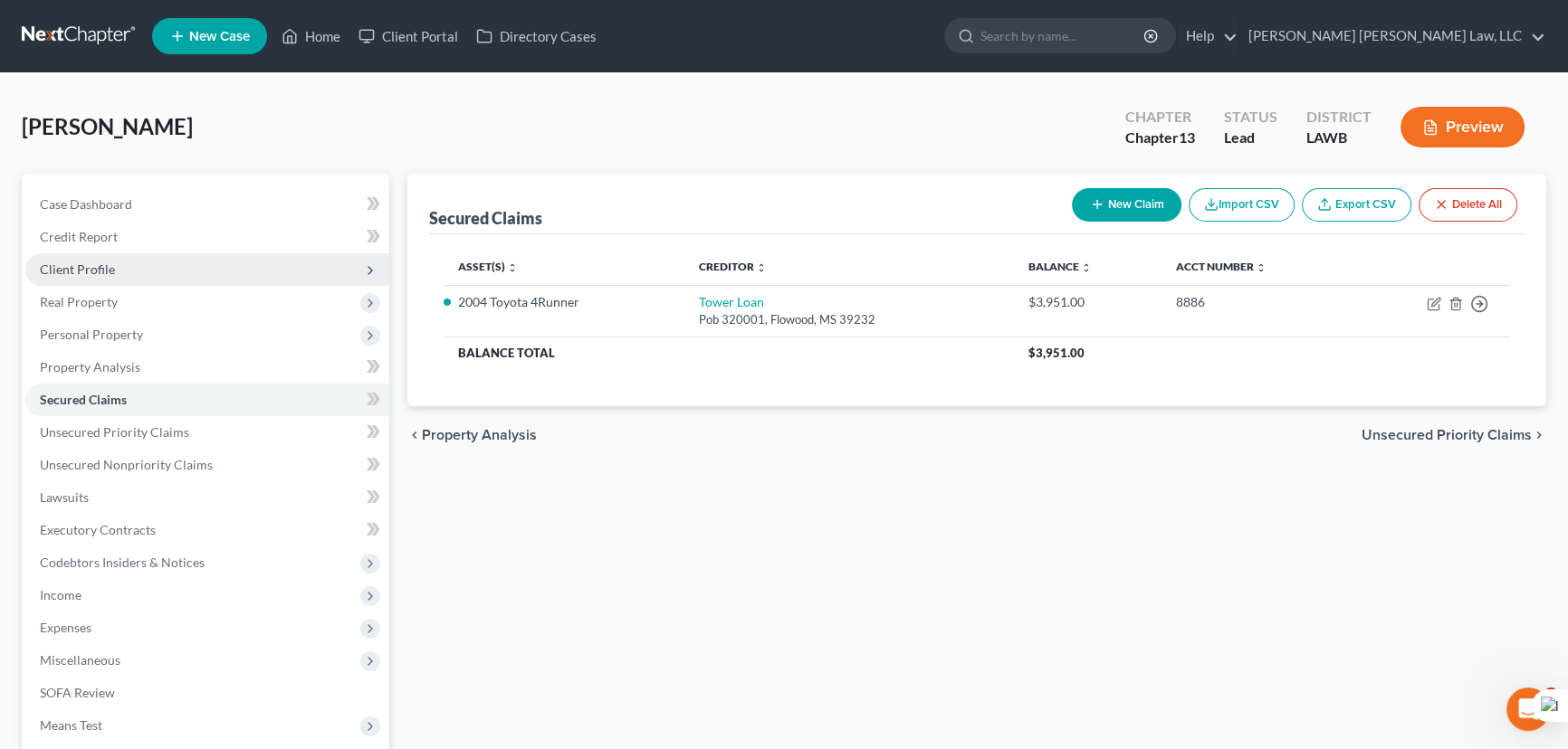
click at [168, 286] on span "Real Property" at bounding box center [207, 301] width 364 height 32
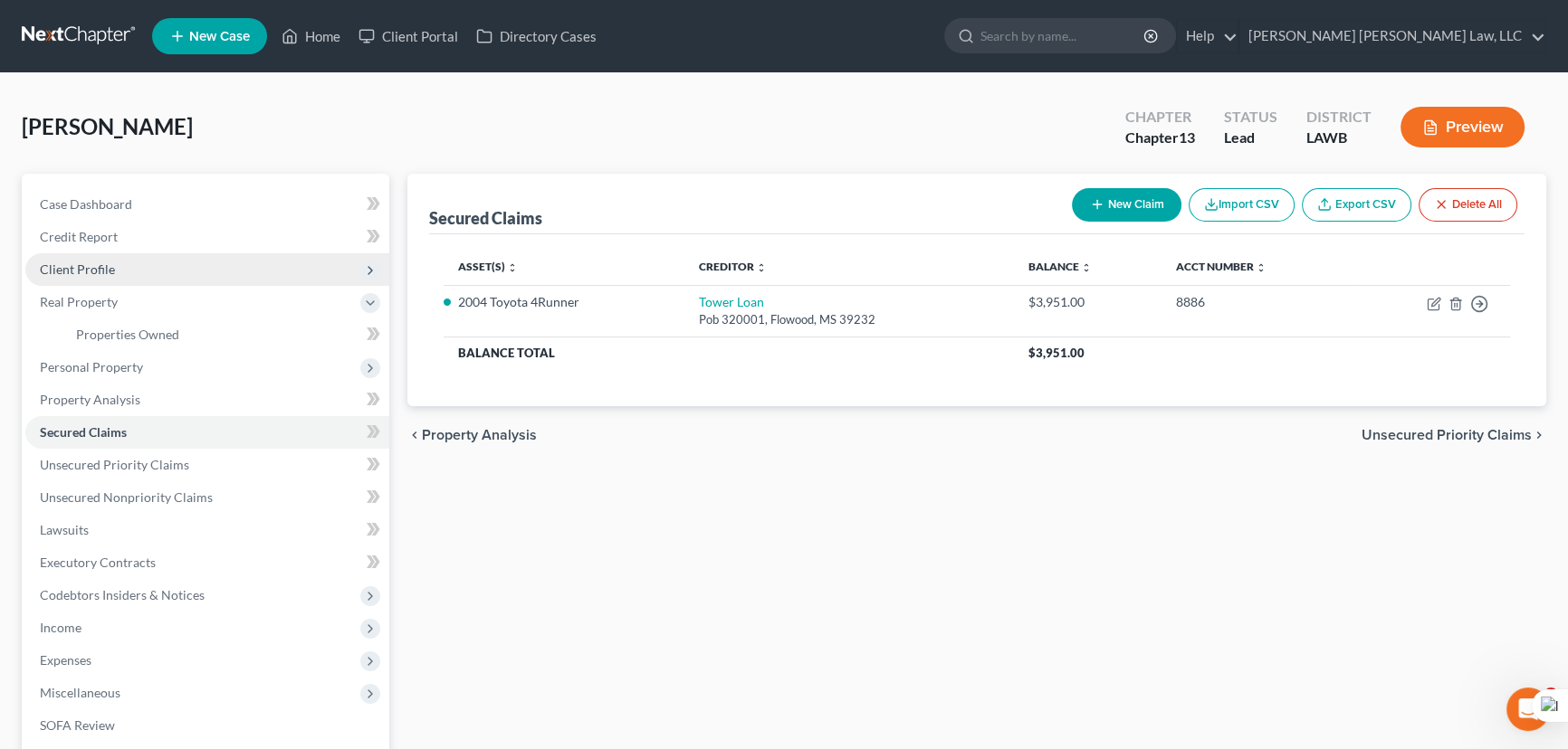
click at [181, 268] on span "Client Profile" at bounding box center [207, 269] width 364 height 32
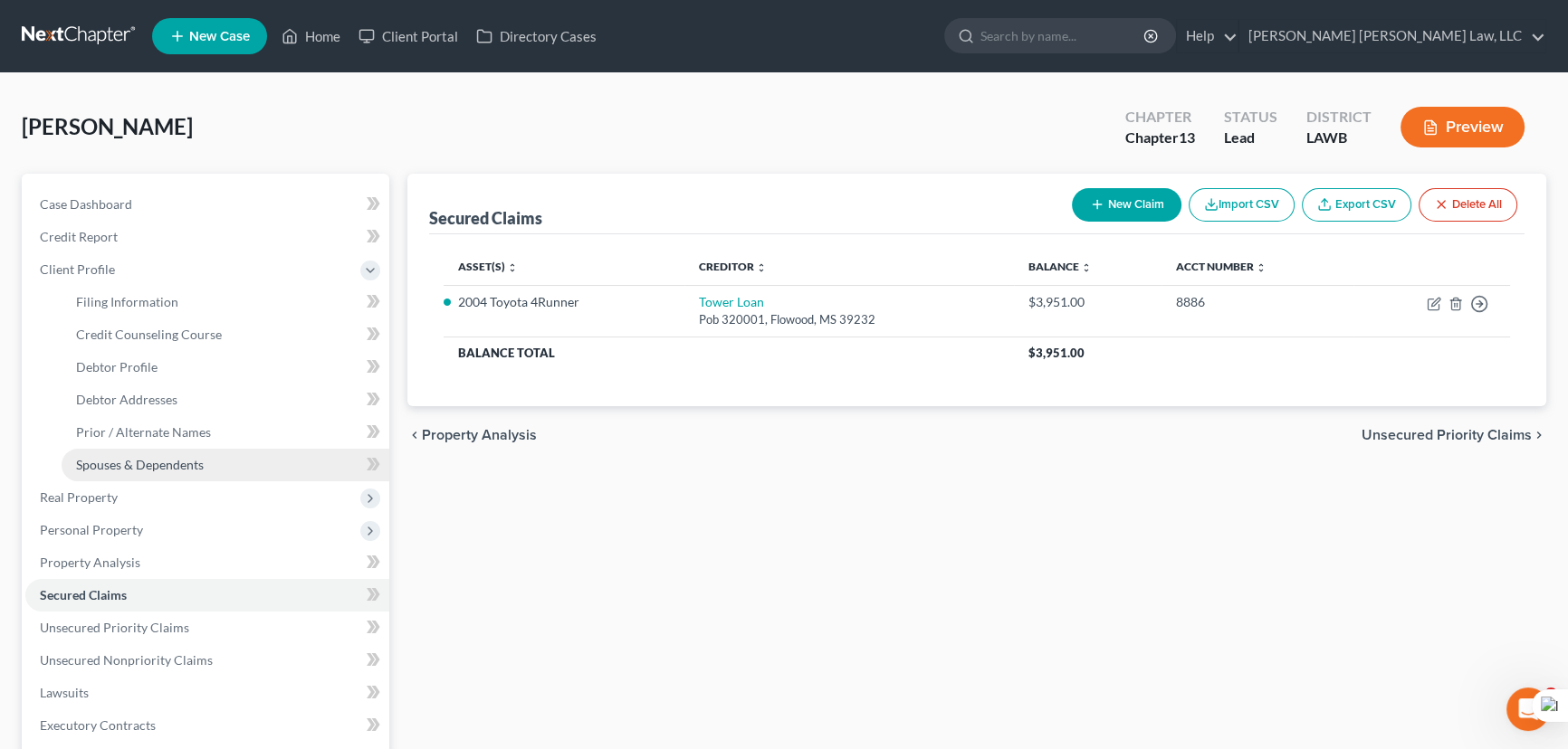
click at [183, 460] on span "Spouses & Dependents" at bounding box center [140, 465] width 128 height 16
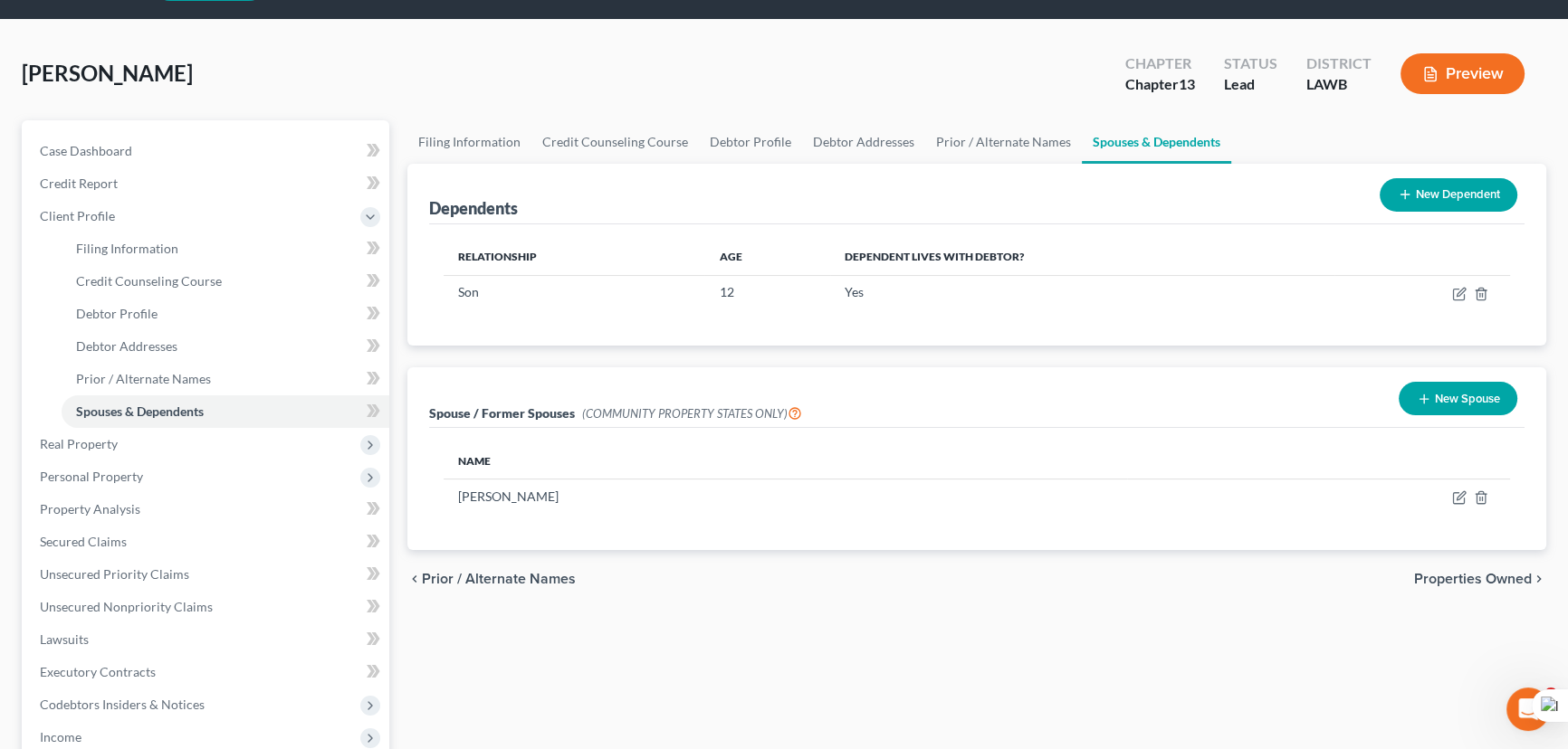
scroll to position [81, 0]
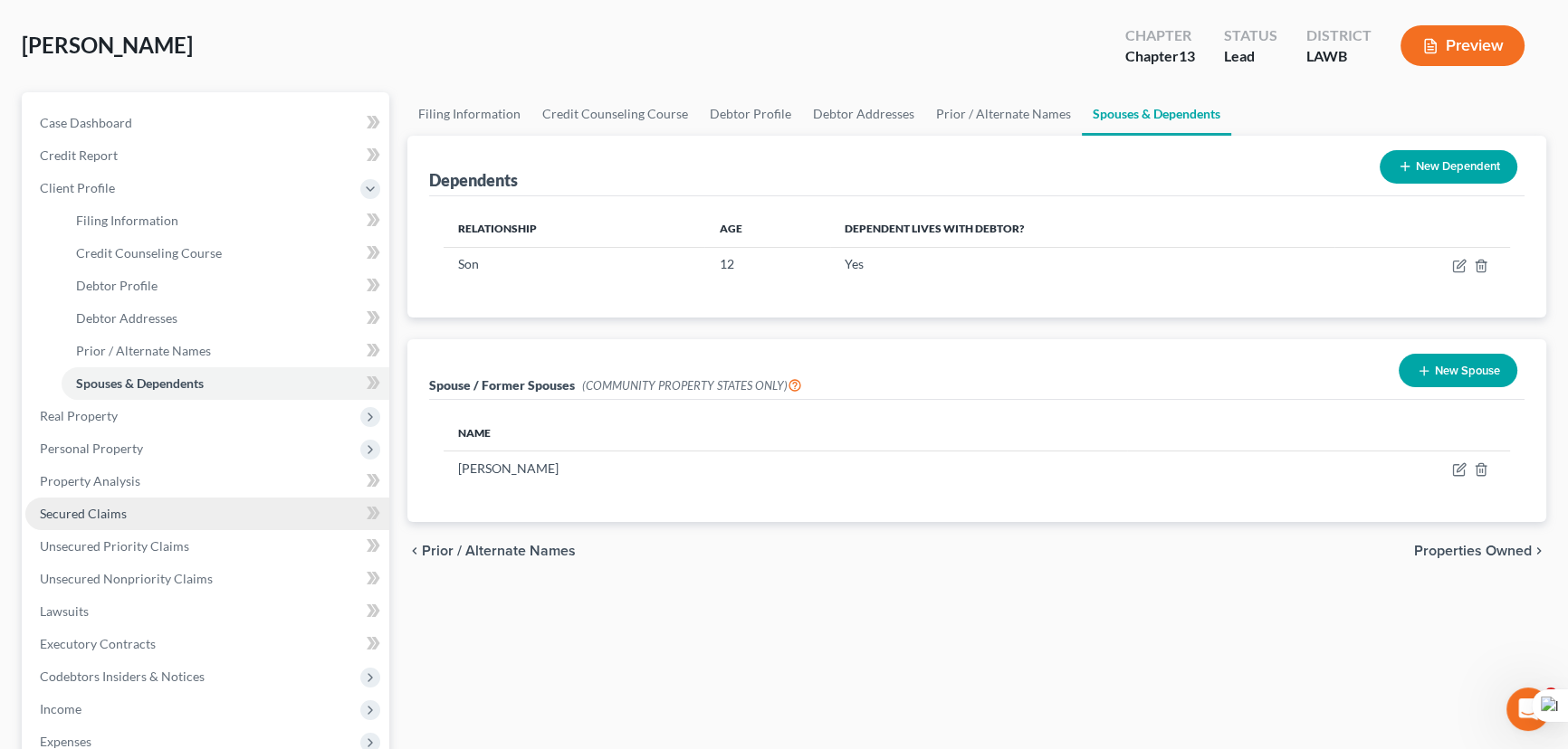
click at [132, 503] on link "Secured Claims" at bounding box center [207, 513] width 364 height 32
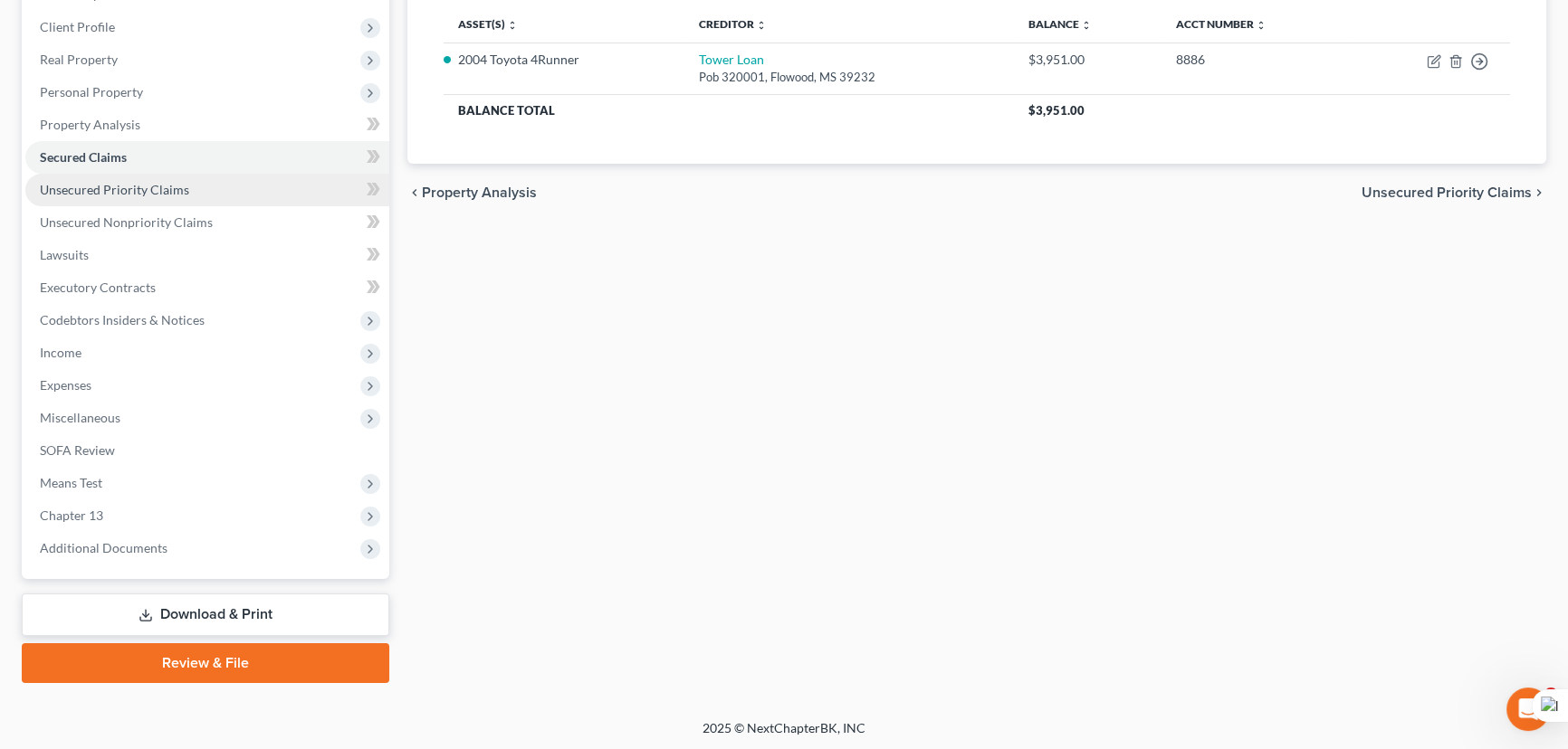
click at [209, 183] on link "Unsecured Priority Claims" at bounding box center [207, 189] width 364 height 32
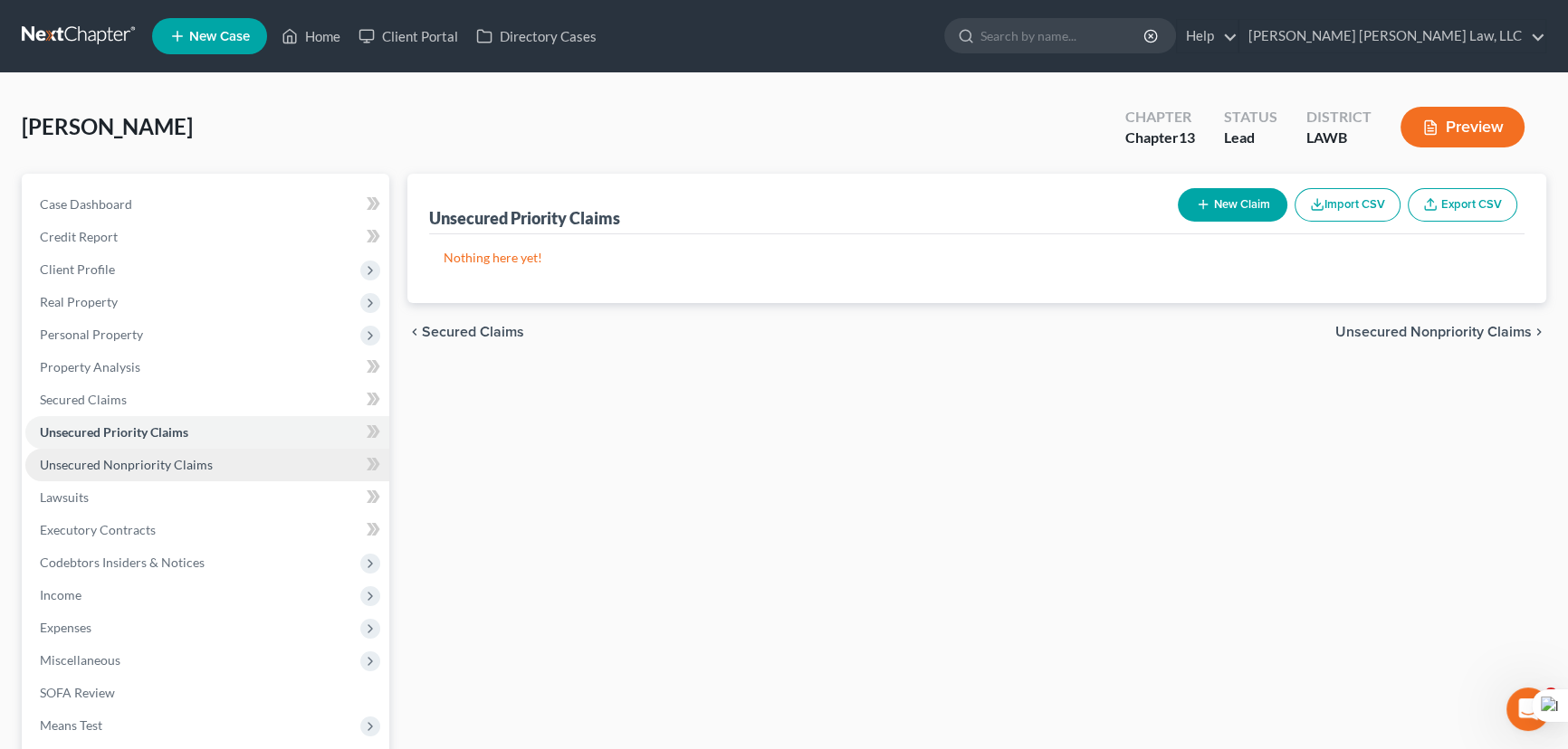
click at [246, 451] on link "Unsecured Nonpriority Claims" at bounding box center [207, 464] width 364 height 32
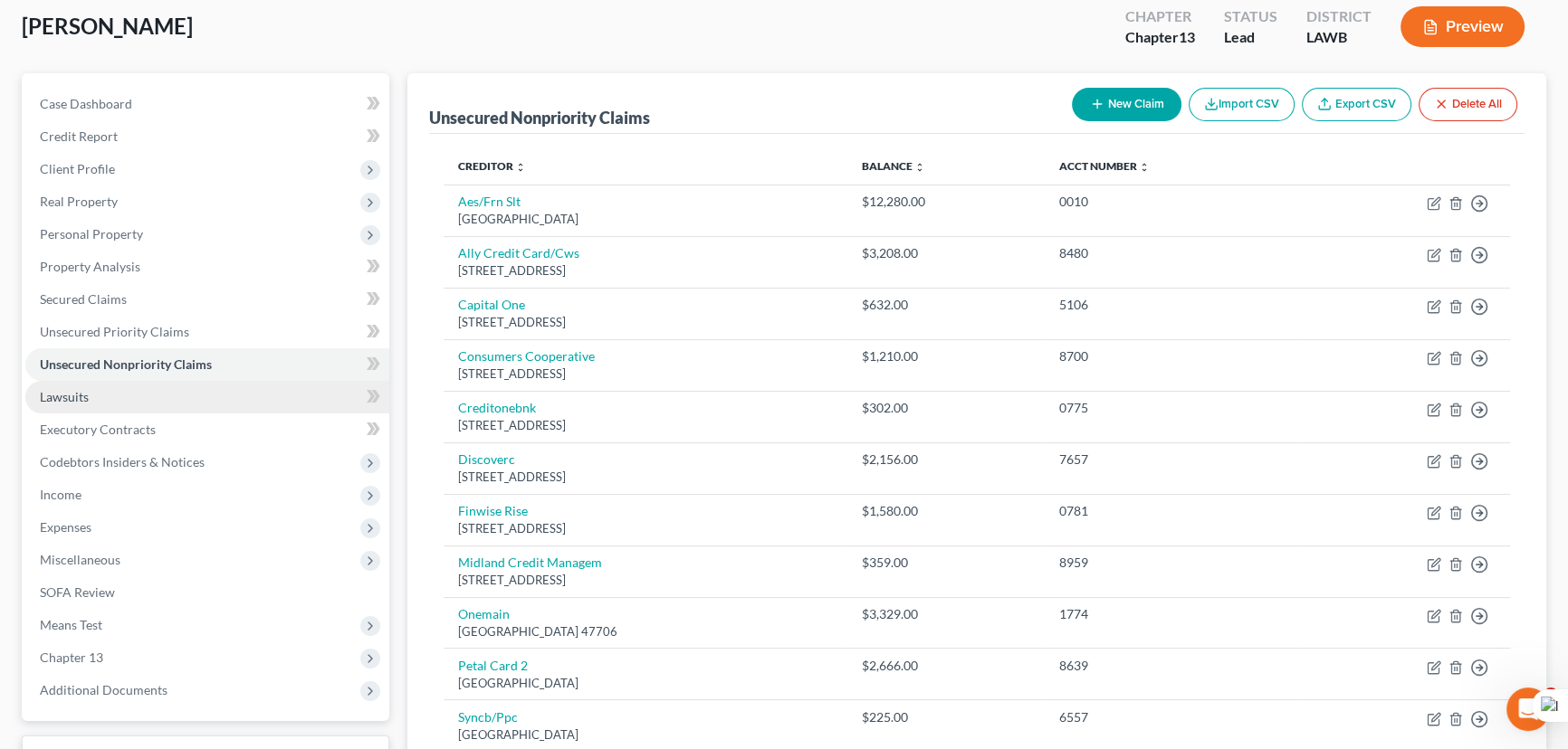
click at [139, 397] on link "Lawsuits" at bounding box center [207, 397] width 364 height 32
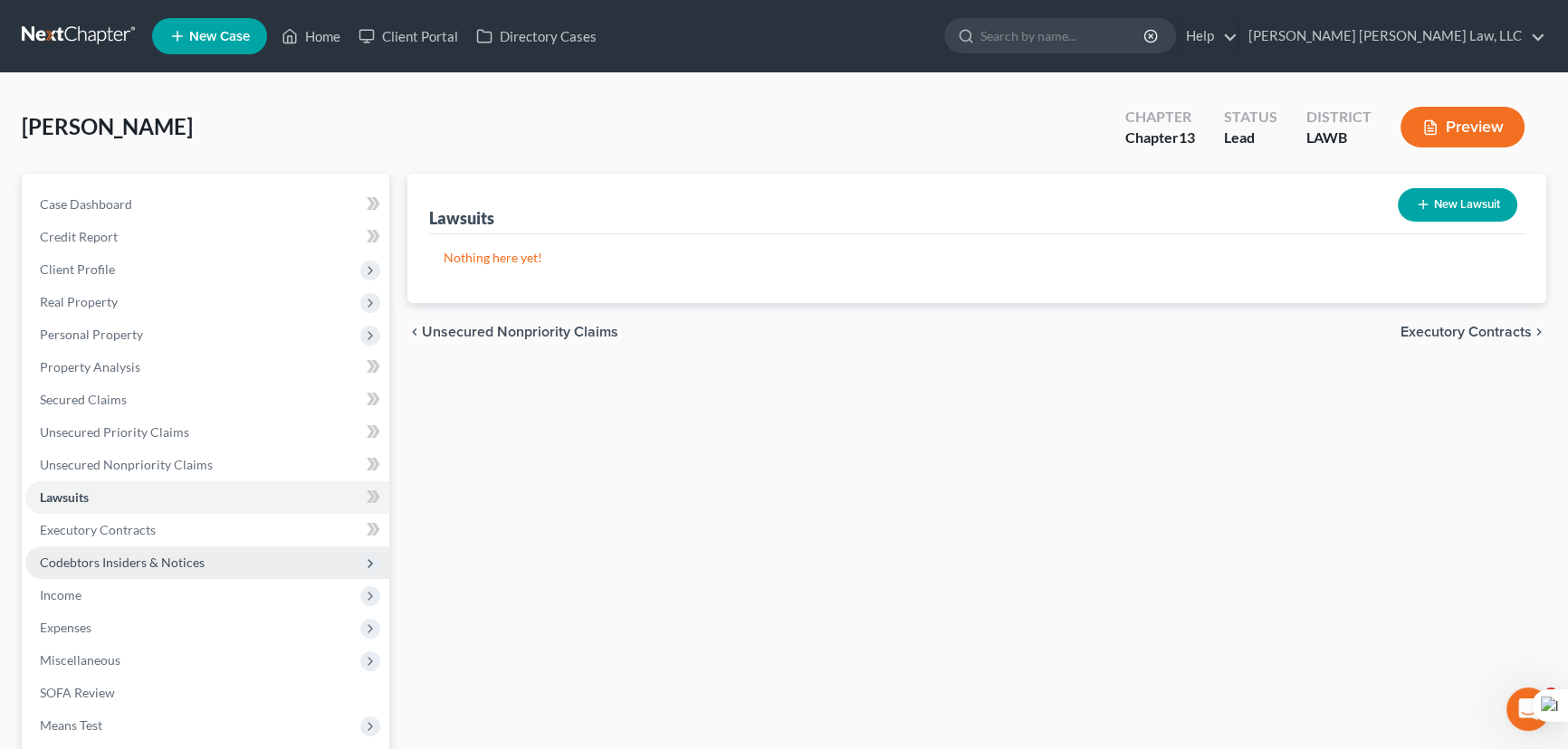
click at [217, 547] on span "Codebtors Insiders & Notices" at bounding box center [207, 562] width 364 height 32
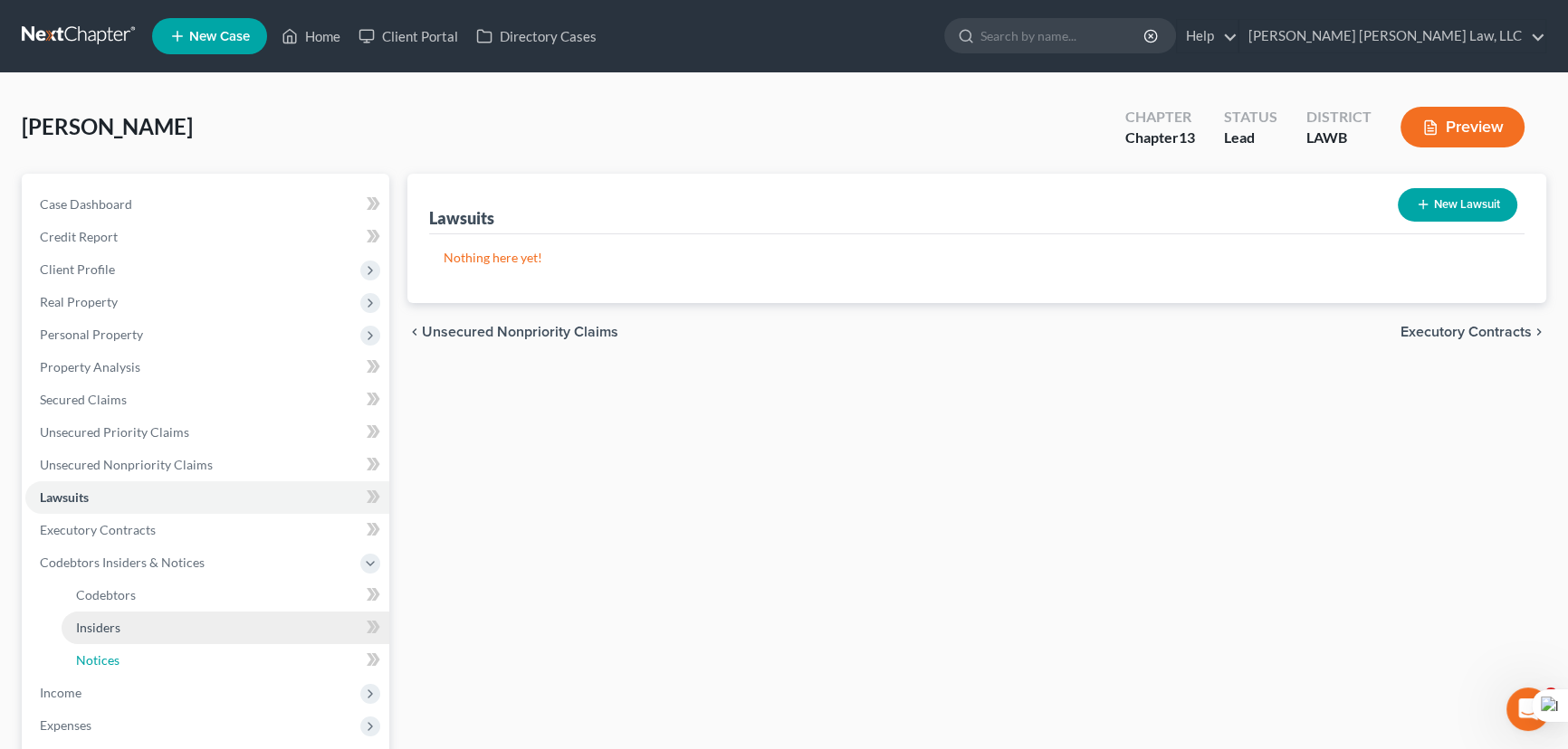
click at [198, 647] on link "Notices" at bounding box center [225, 660] width 328 height 32
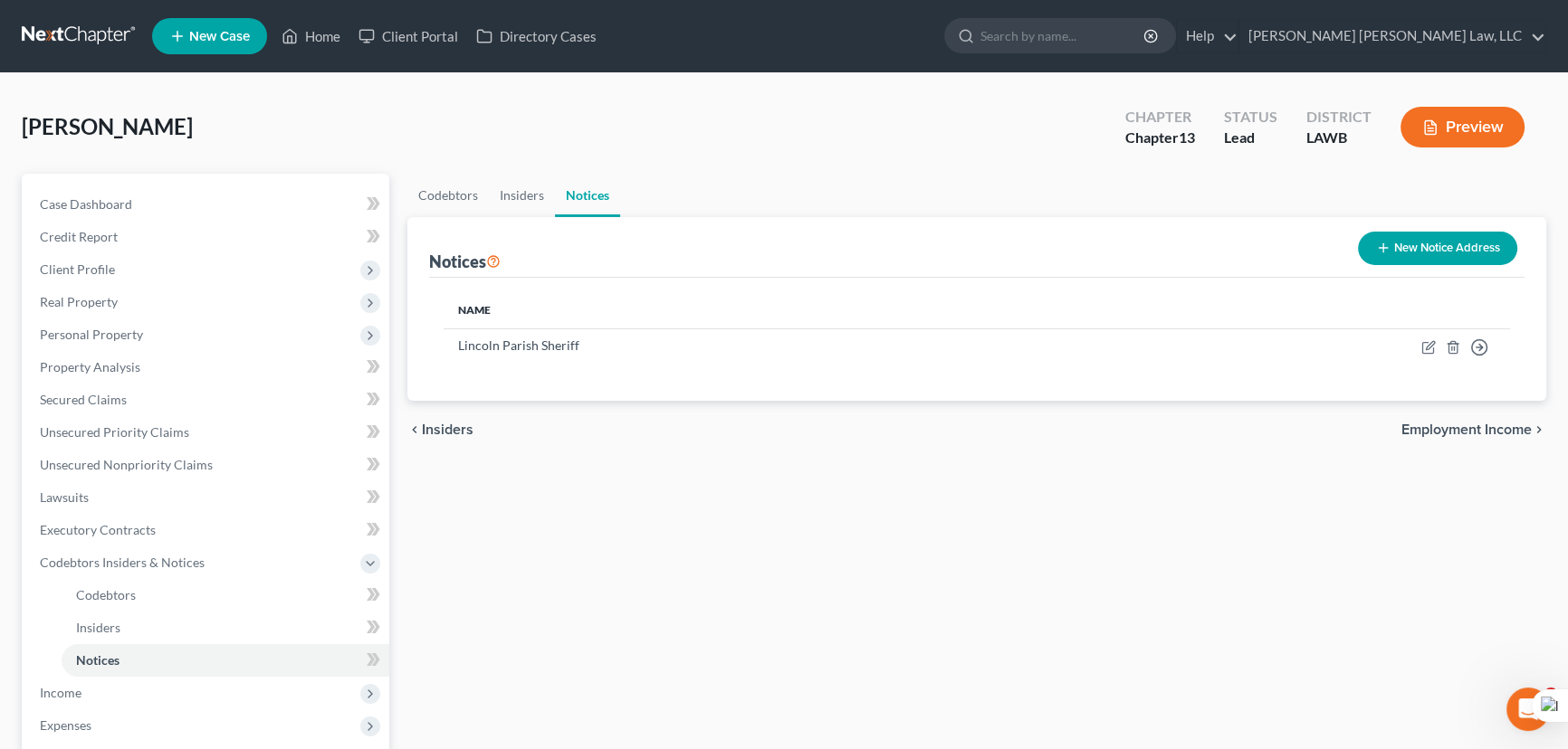
scroll to position [340, 0]
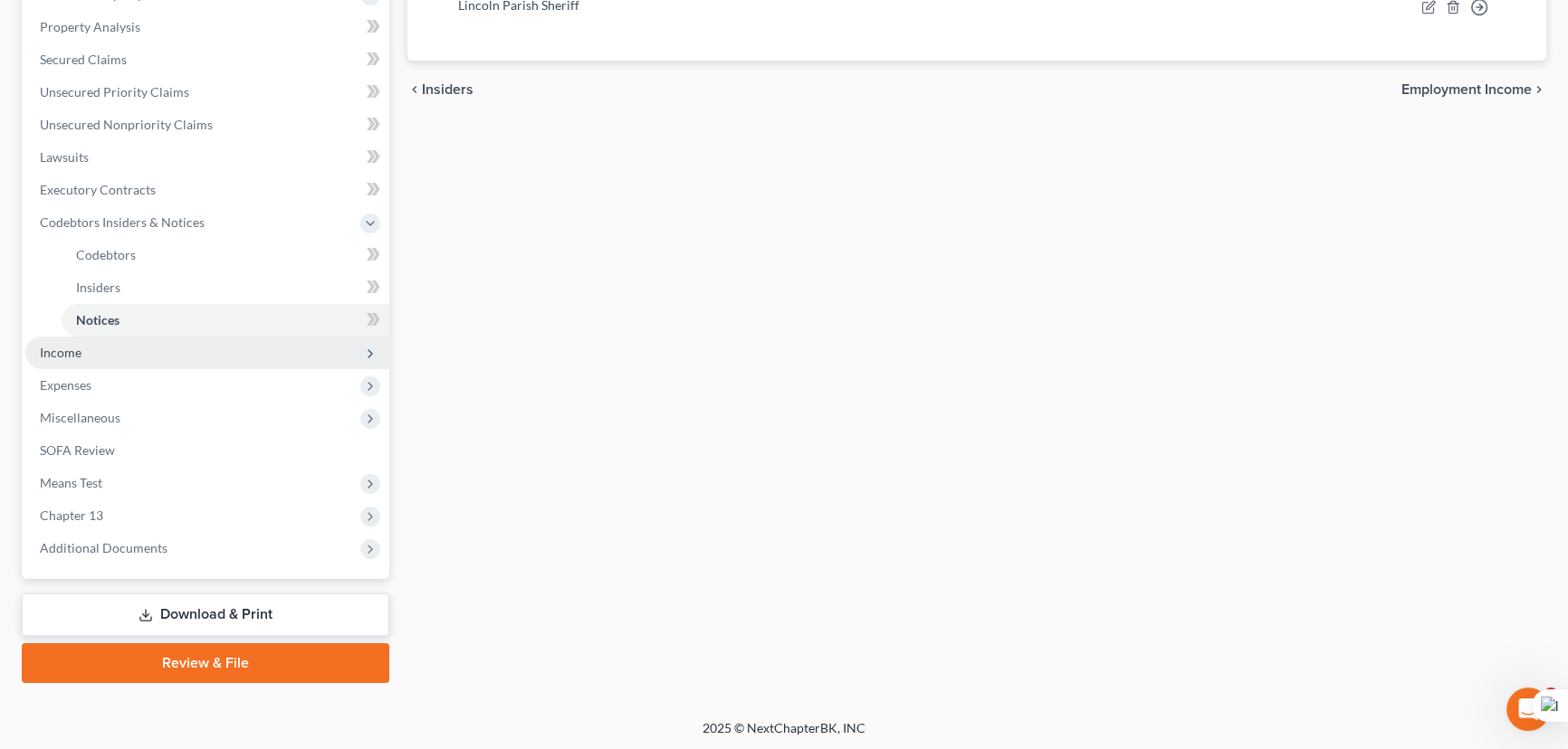
drag, startPoint x: 143, startPoint y: 334, endPoint x: 142, endPoint y: 343, distance: 9.1
click at [142, 336] on span "Income" at bounding box center [207, 352] width 364 height 32
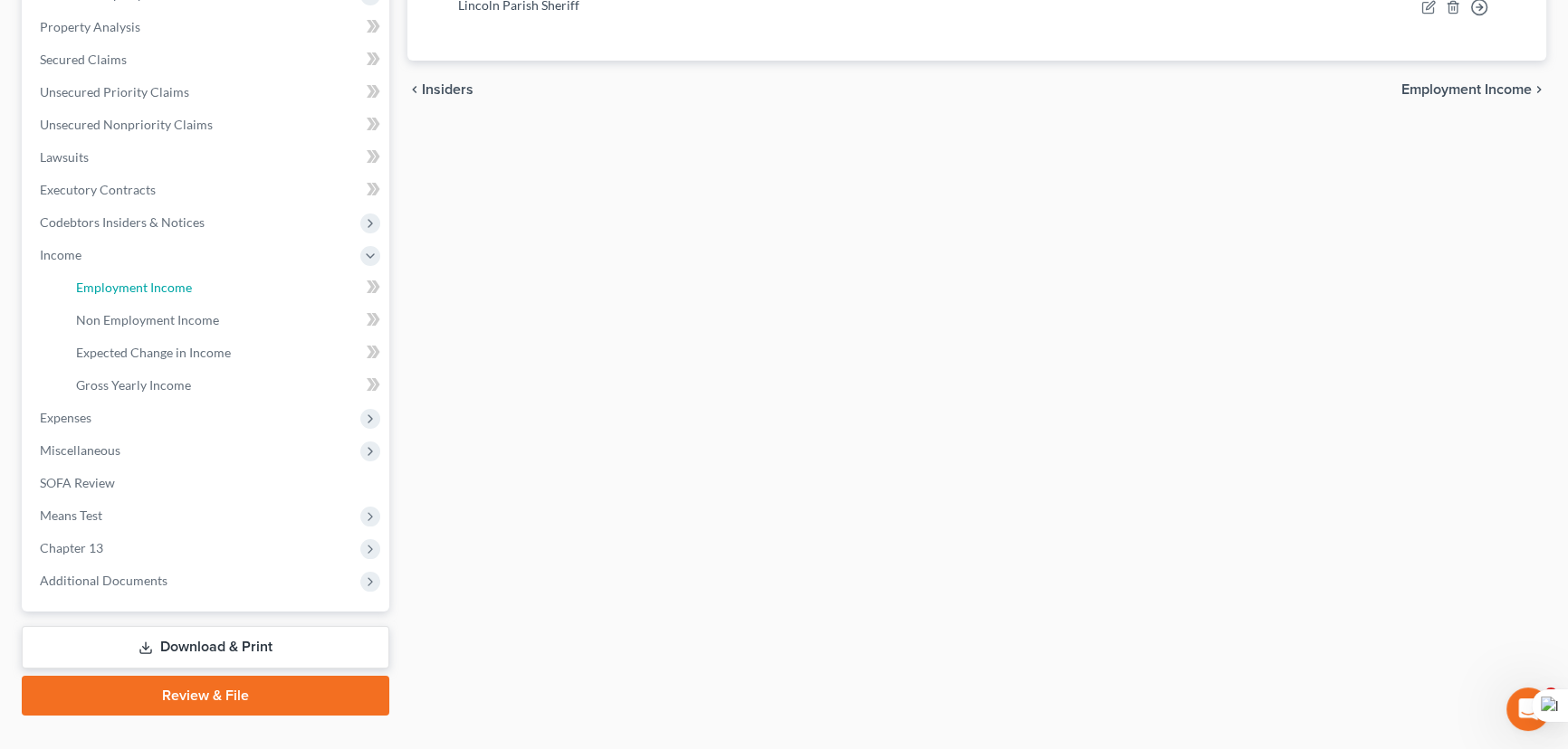
click at [154, 286] on span "Employment Income" at bounding box center [134, 288] width 116 height 16
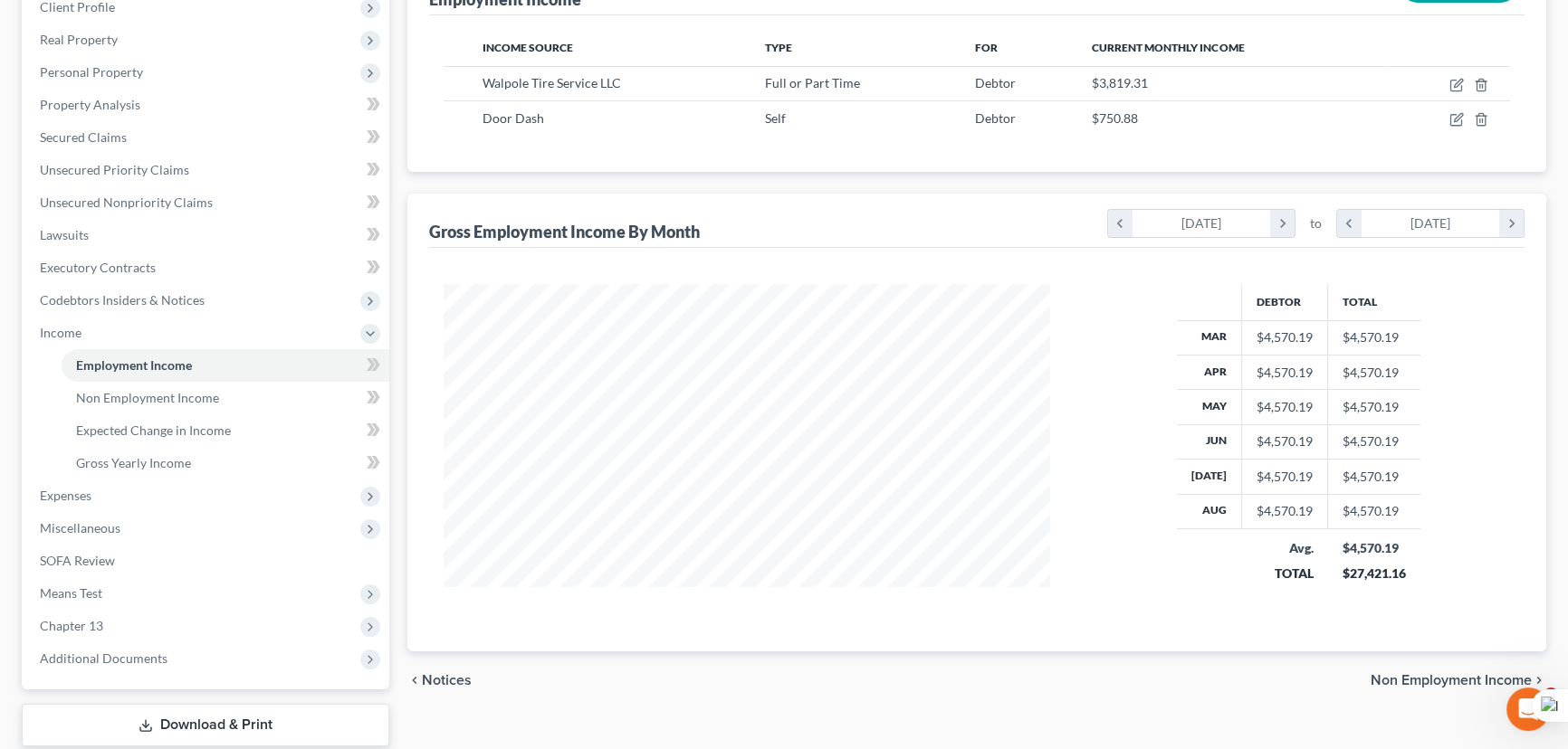
scroll to position [81, 0]
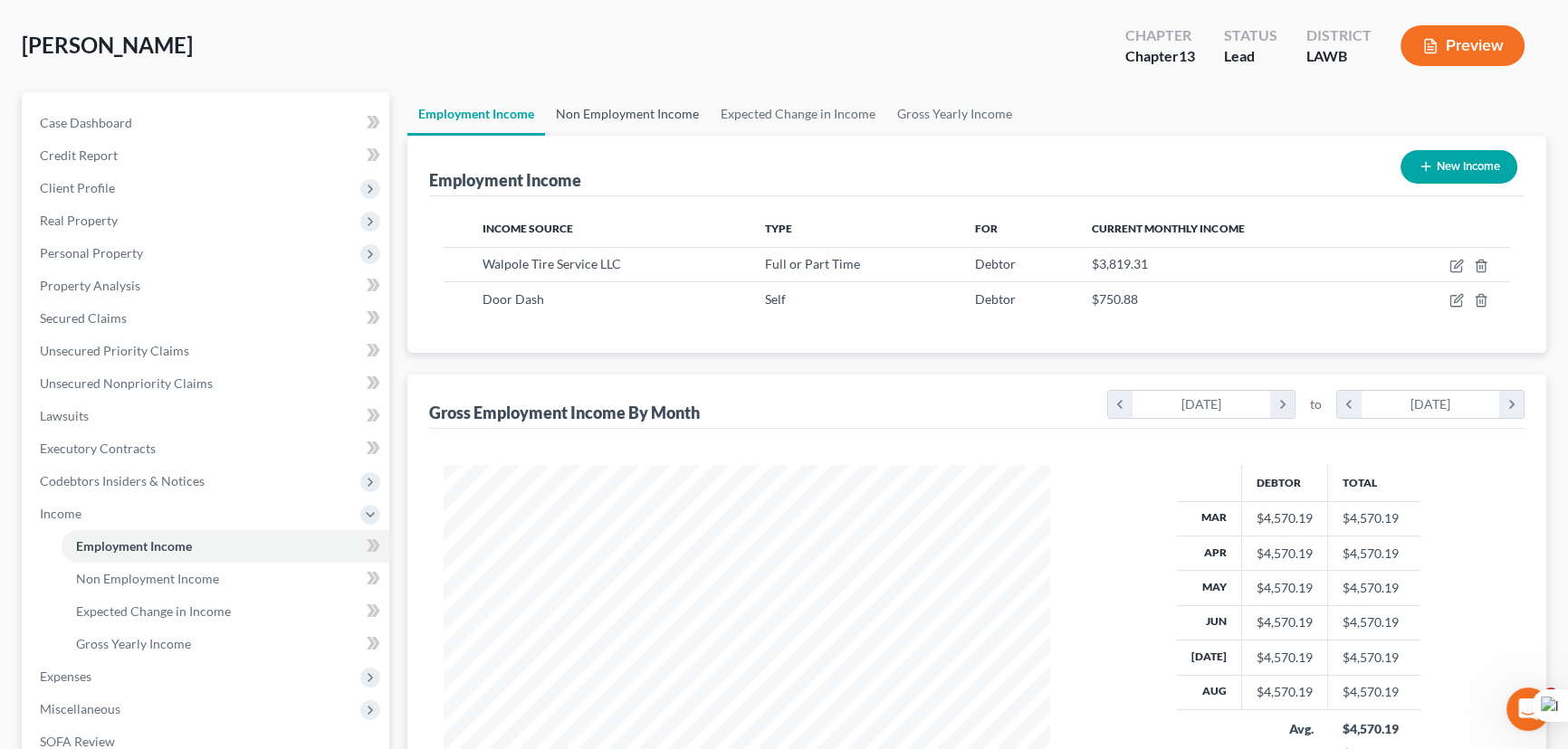
click at [605, 118] on link "Non Employment Income" at bounding box center [627, 114] width 165 height 44
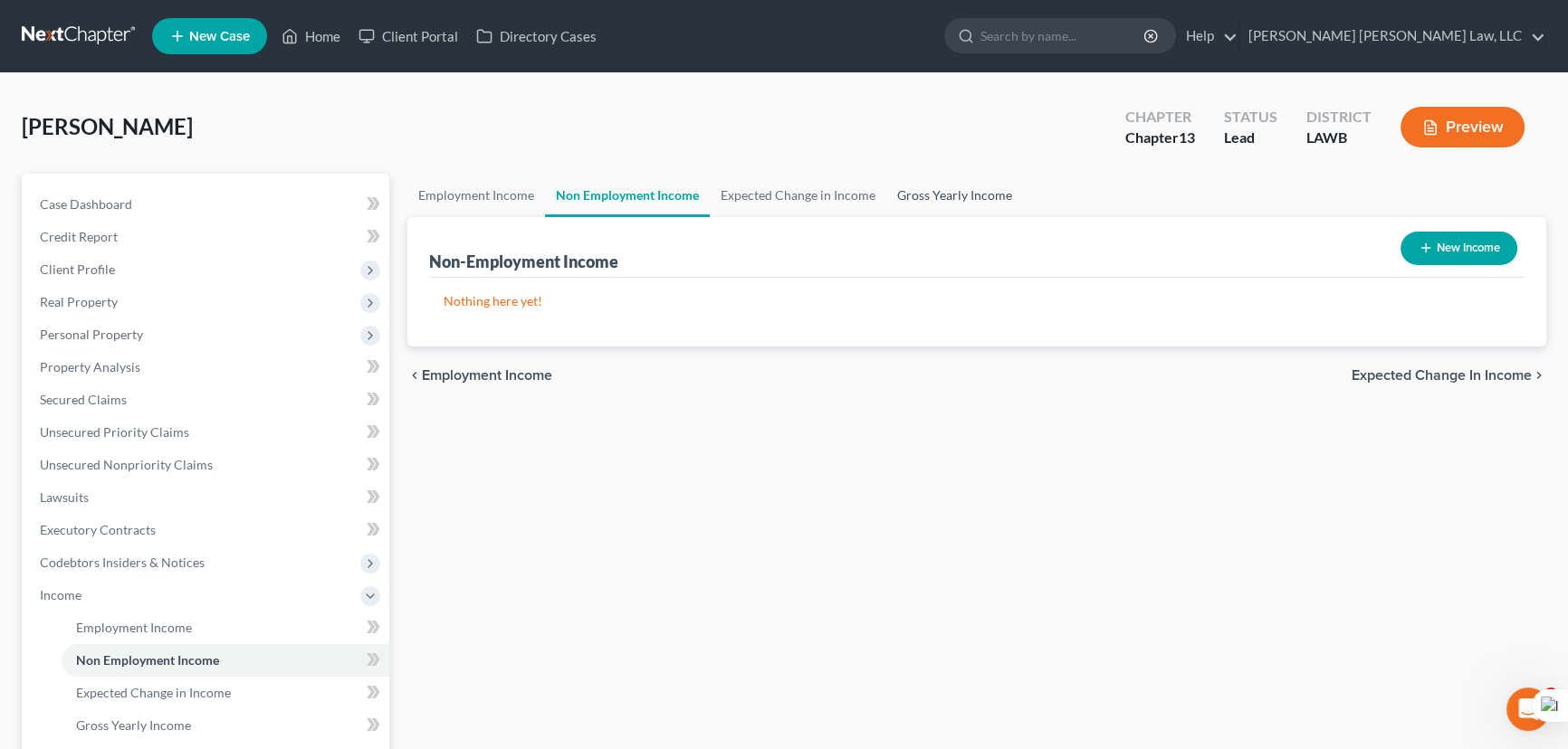
click at [957, 201] on link "Gross Yearly Income" at bounding box center [954, 195] width 137 height 44
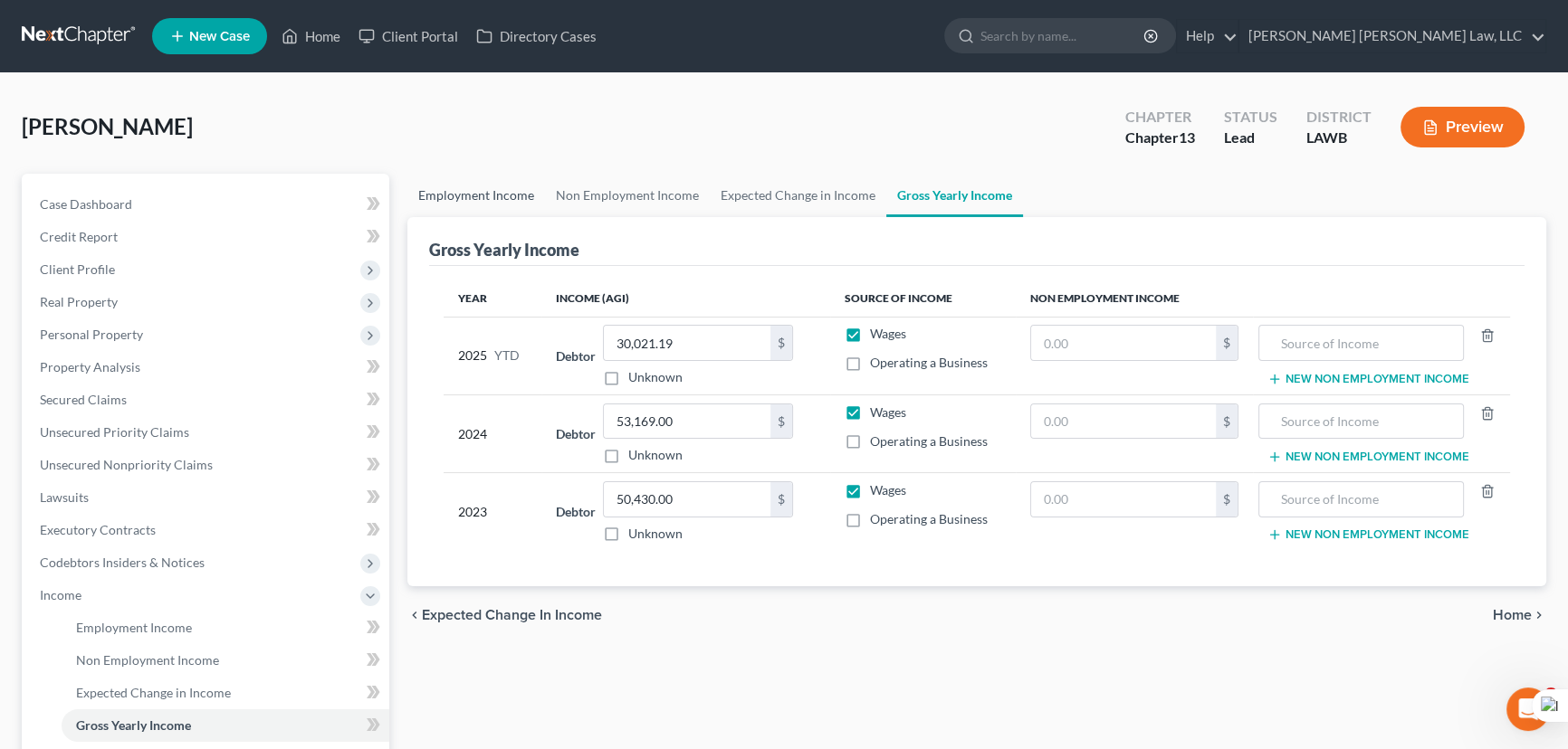
click at [471, 187] on link "Employment Income" at bounding box center [475, 195] width 138 height 44
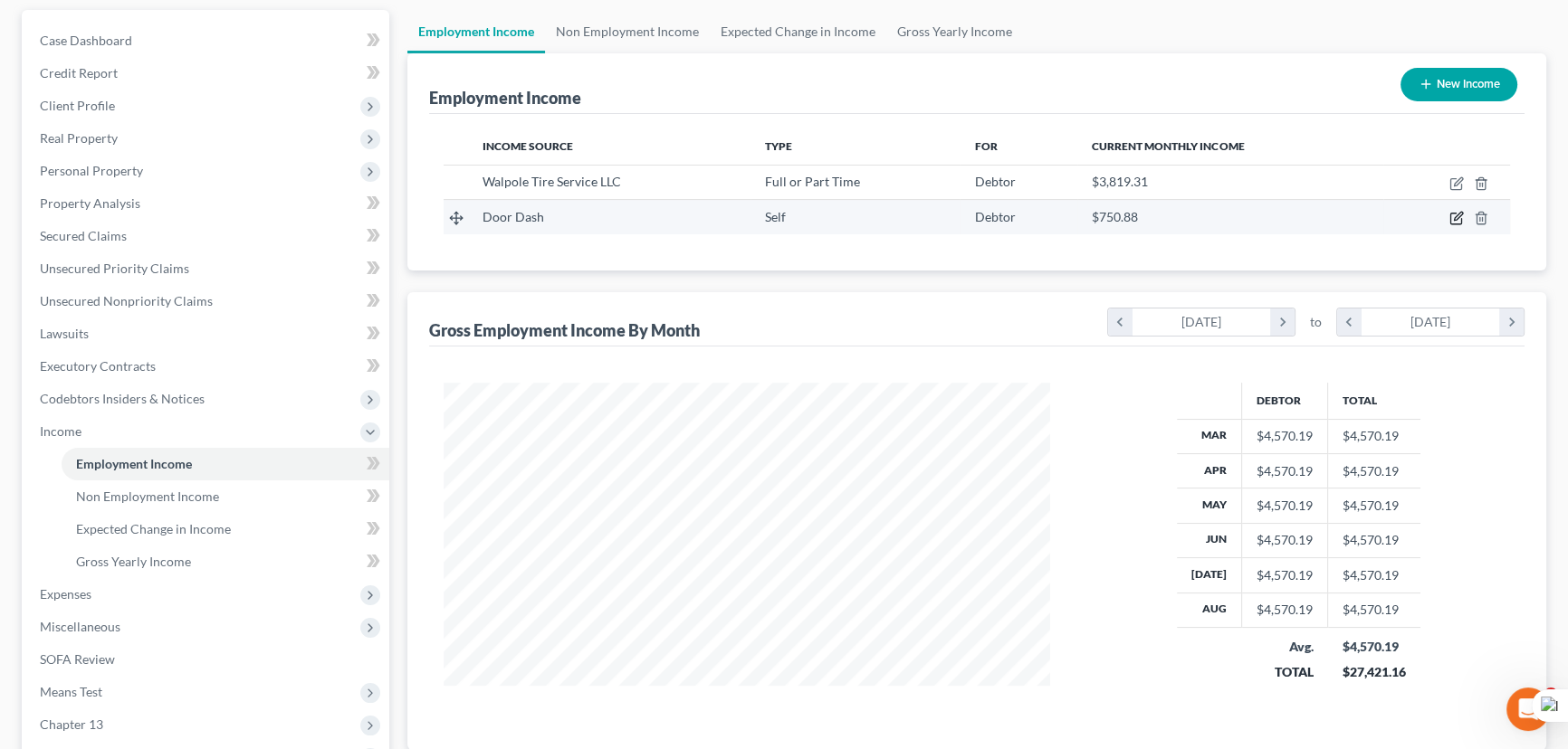
click at [1459, 217] on icon "button" at bounding box center [1456, 217] width 15 height 15
select select "1"
select select "4"
select select "0"
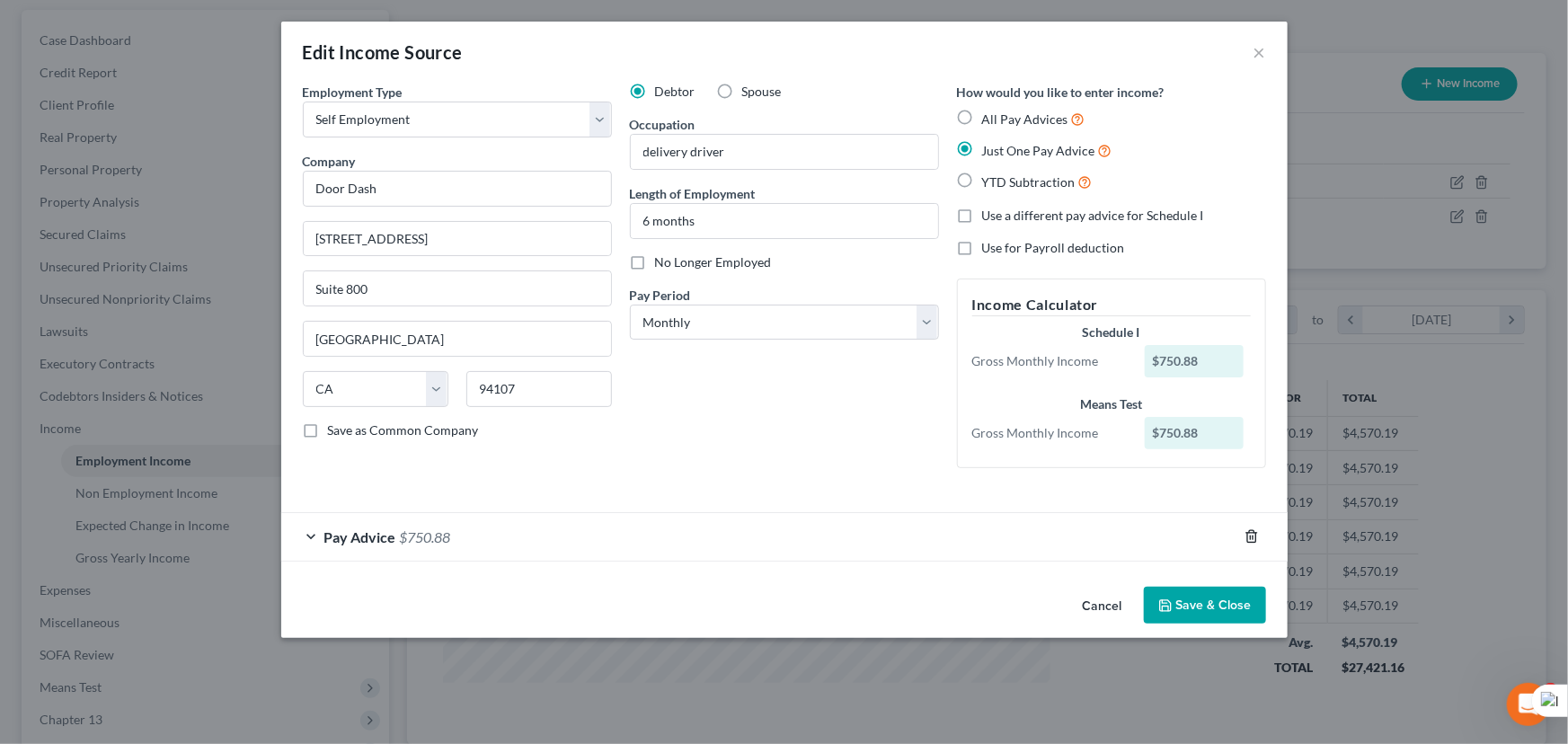
click at [1250, 541] on icon "button" at bounding box center [1251, 536] width 15 height 15
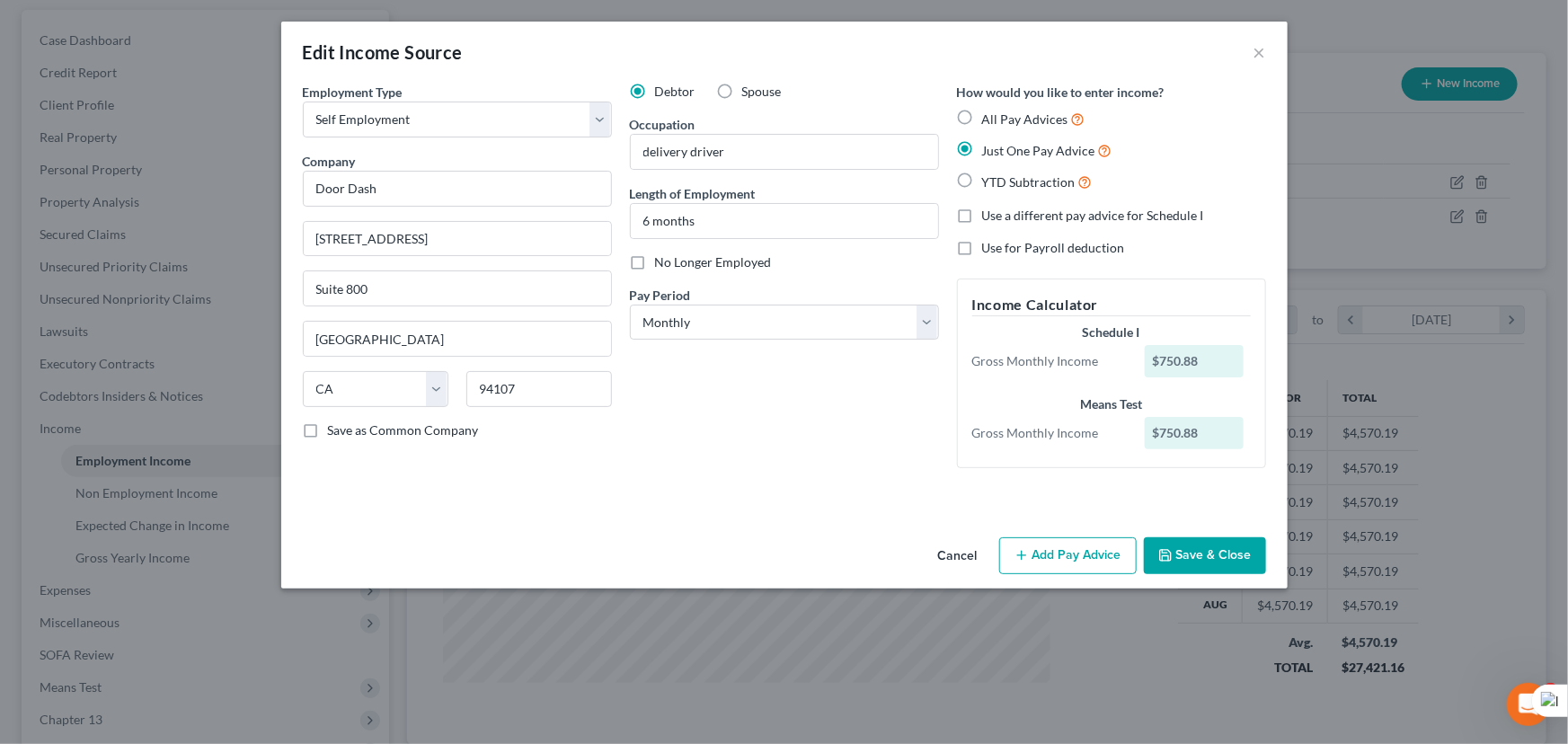
click at [982, 113] on label "All Pay Advices" at bounding box center [1033, 118] width 104 height 20
click at [989, 113] on input "All Pay Advices" at bounding box center [995, 114] width 12 height 12
radio input "true"
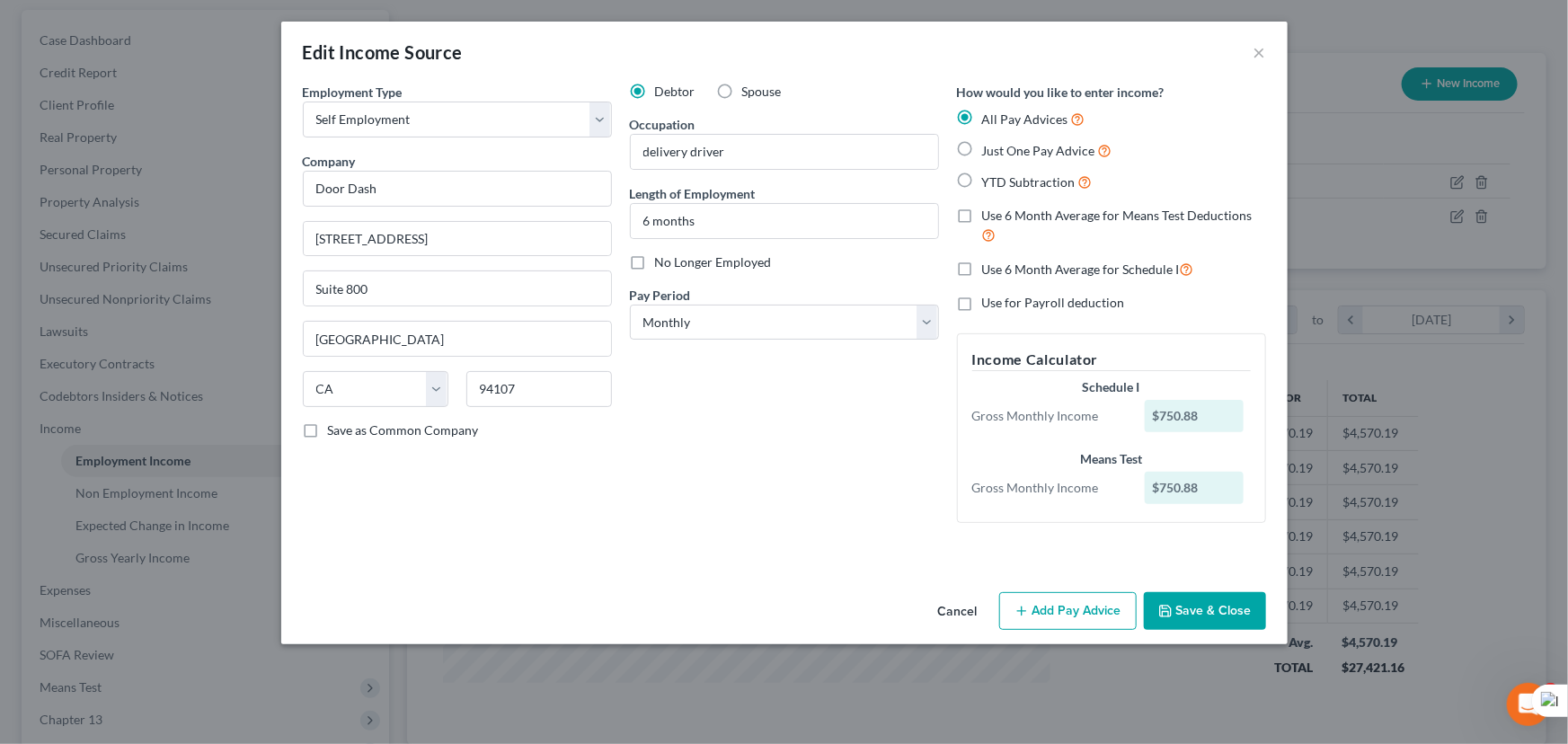
click at [1100, 613] on button "Add Pay Advice" at bounding box center [1068, 610] width 138 height 38
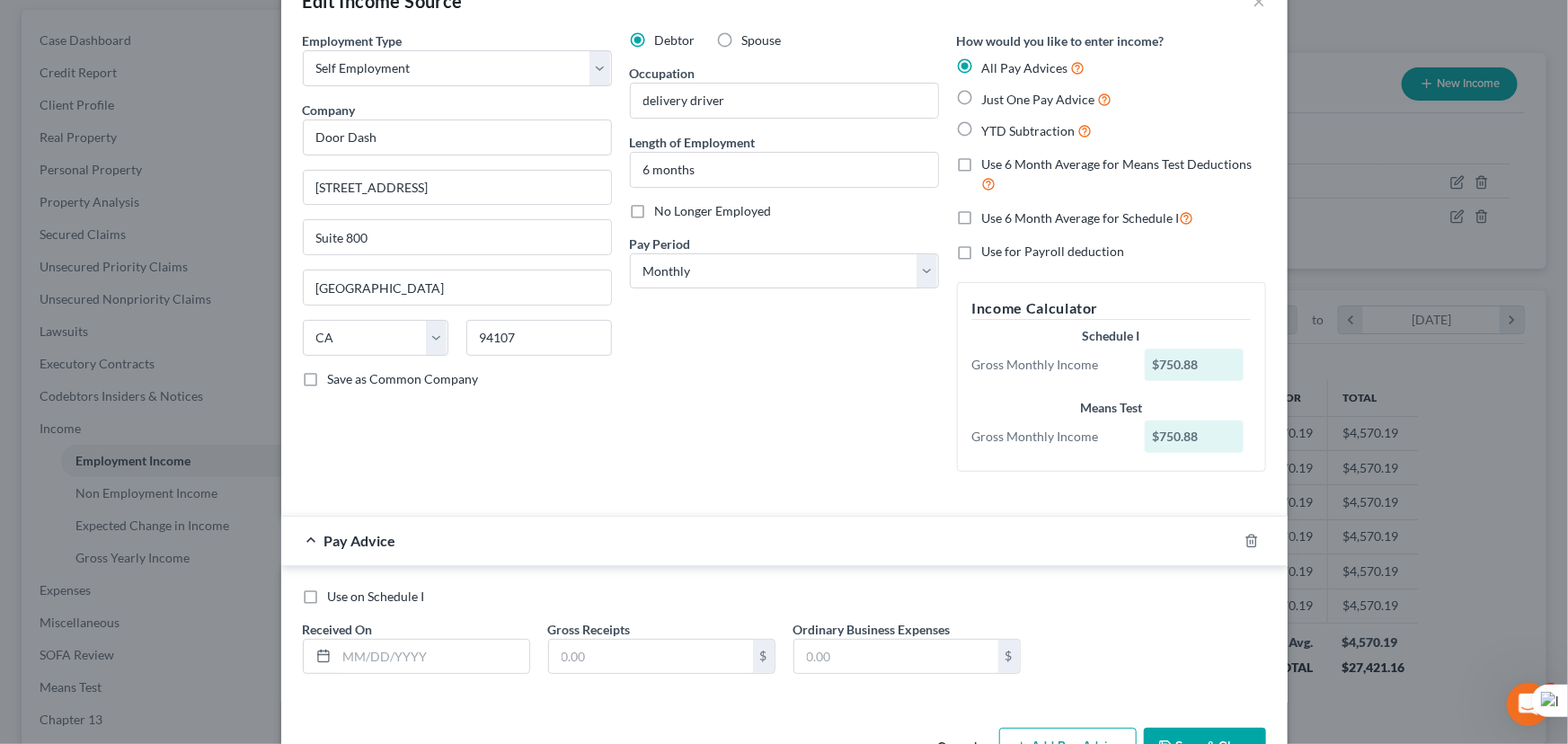
scroll to position [108, 0]
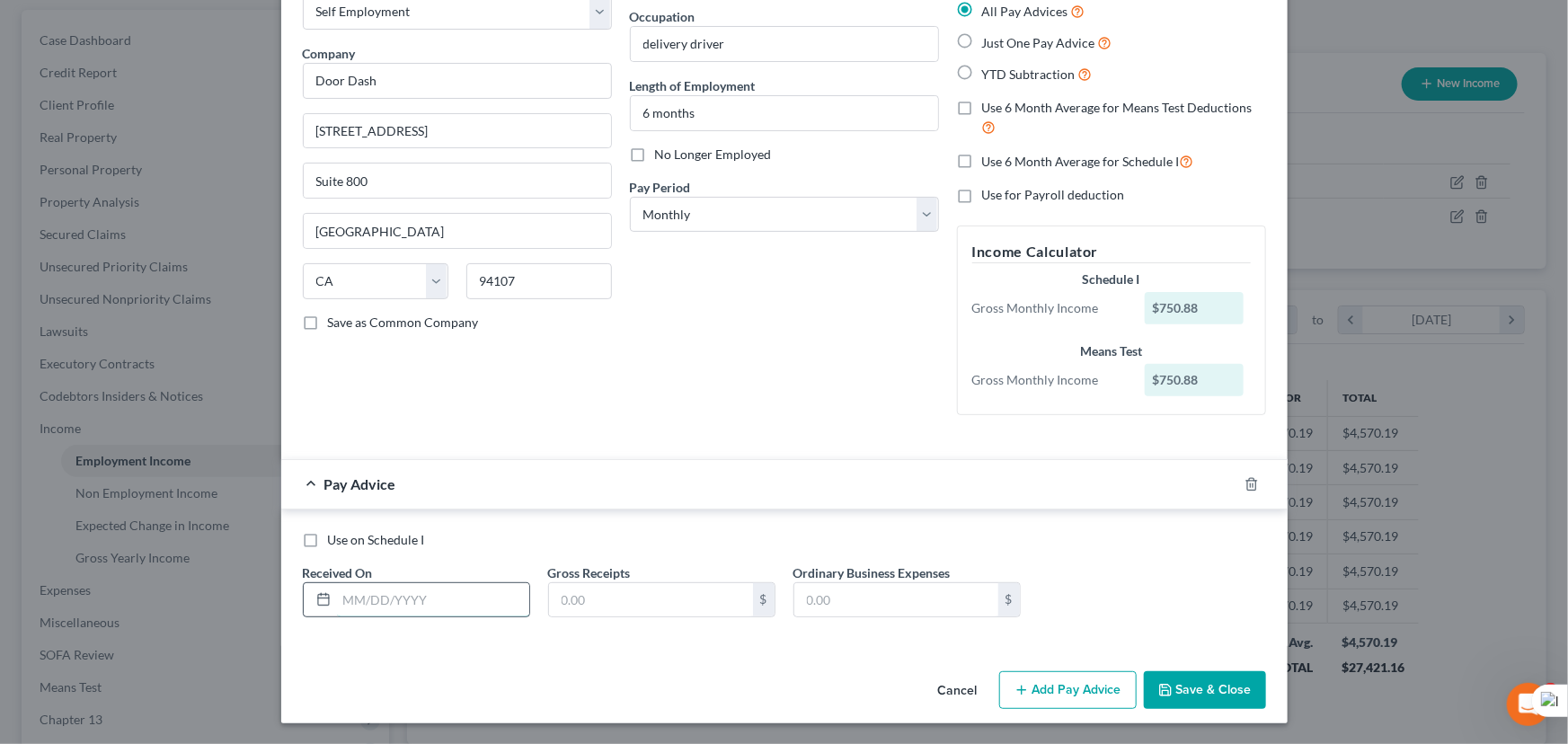
click at [397, 587] on input "text" at bounding box center [433, 600] width 193 height 34
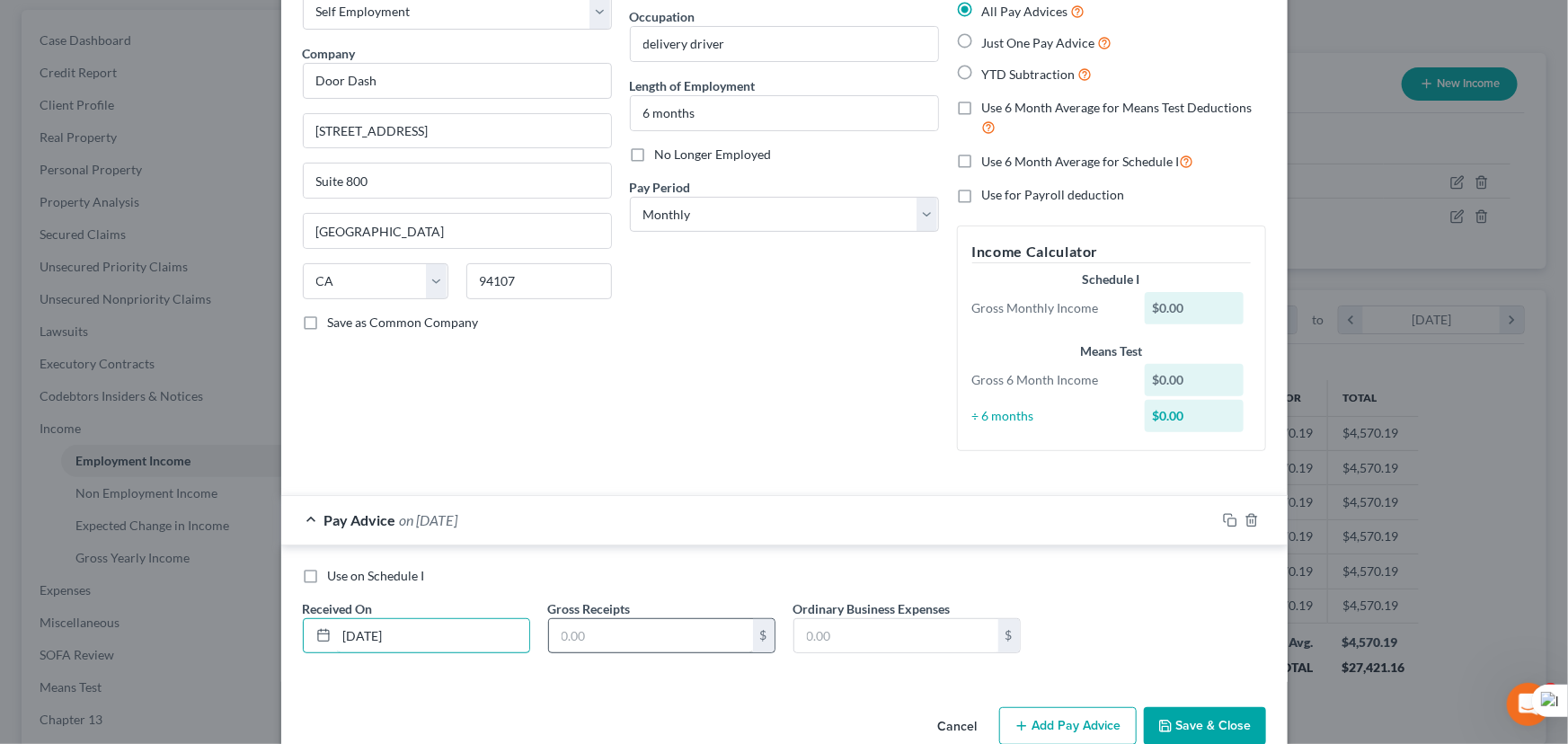
type input "03/01/2025"
click at [622, 637] on input "text" at bounding box center [651, 636] width 204 height 34
type input "1,813.48"
click at [1103, 708] on button "Add Pay Advice" at bounding box center [1068, 726] width 138 height 38
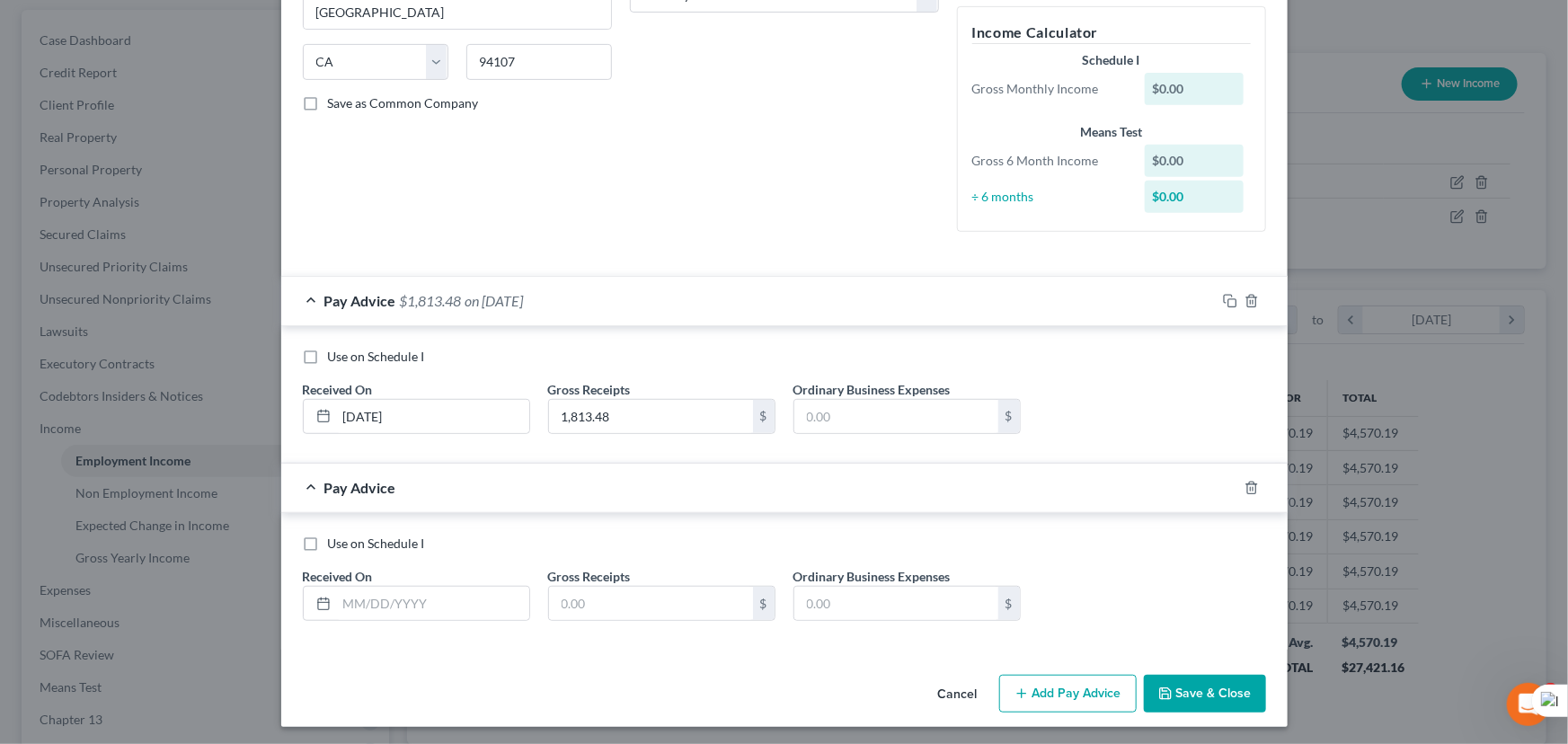
scroll to position [329, 0]
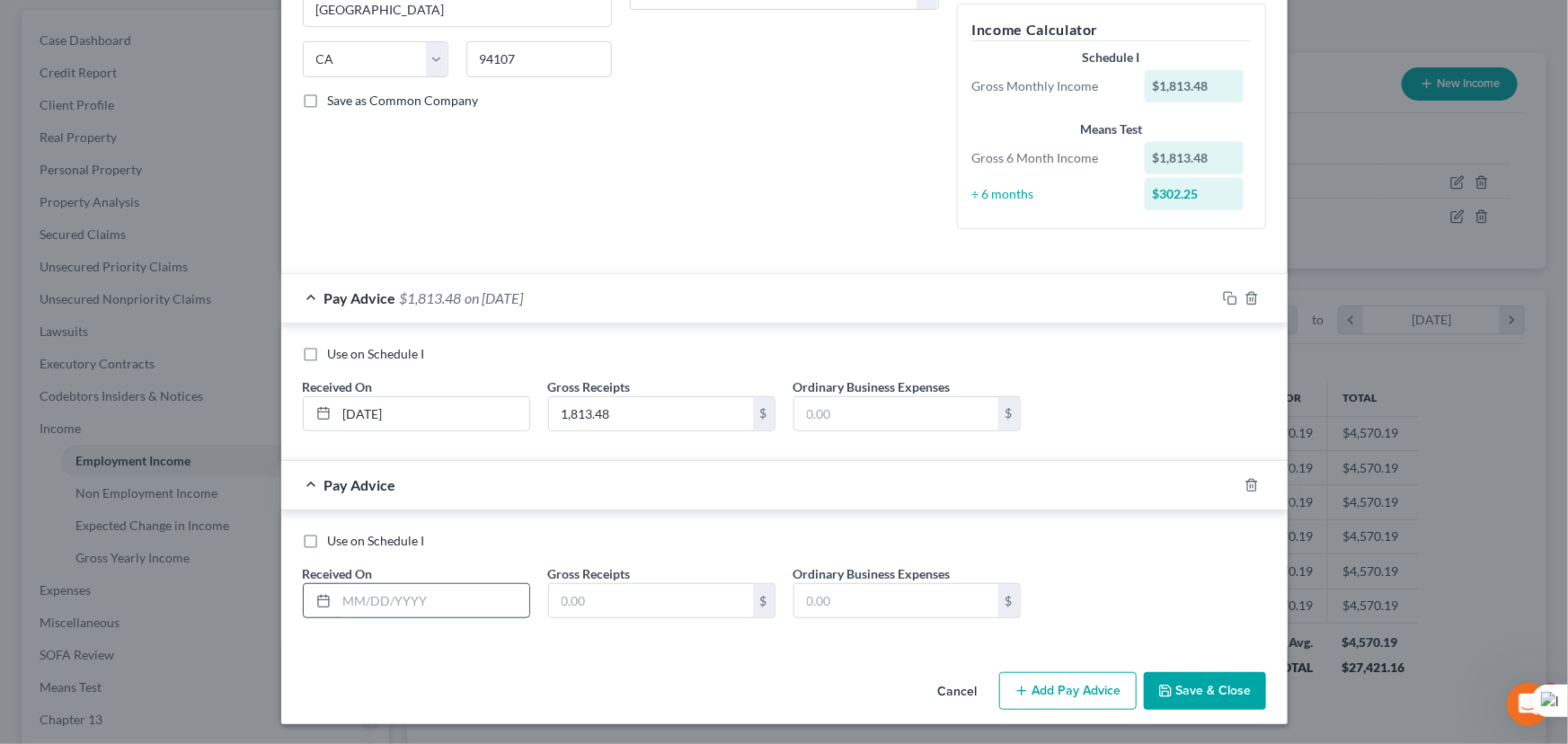
click at [424, 591] on input "text" at bounding box center [433, 601] width 193 height 34
type input "04/01/2025"
click at [665, 585] on input "text" at bounding box center [651, 601] width 204 height 34
type input "1,362.77"
click at [1078, 696] on button "Add Pay Advice" at bounding box center [1068, 691] width 138 height 38
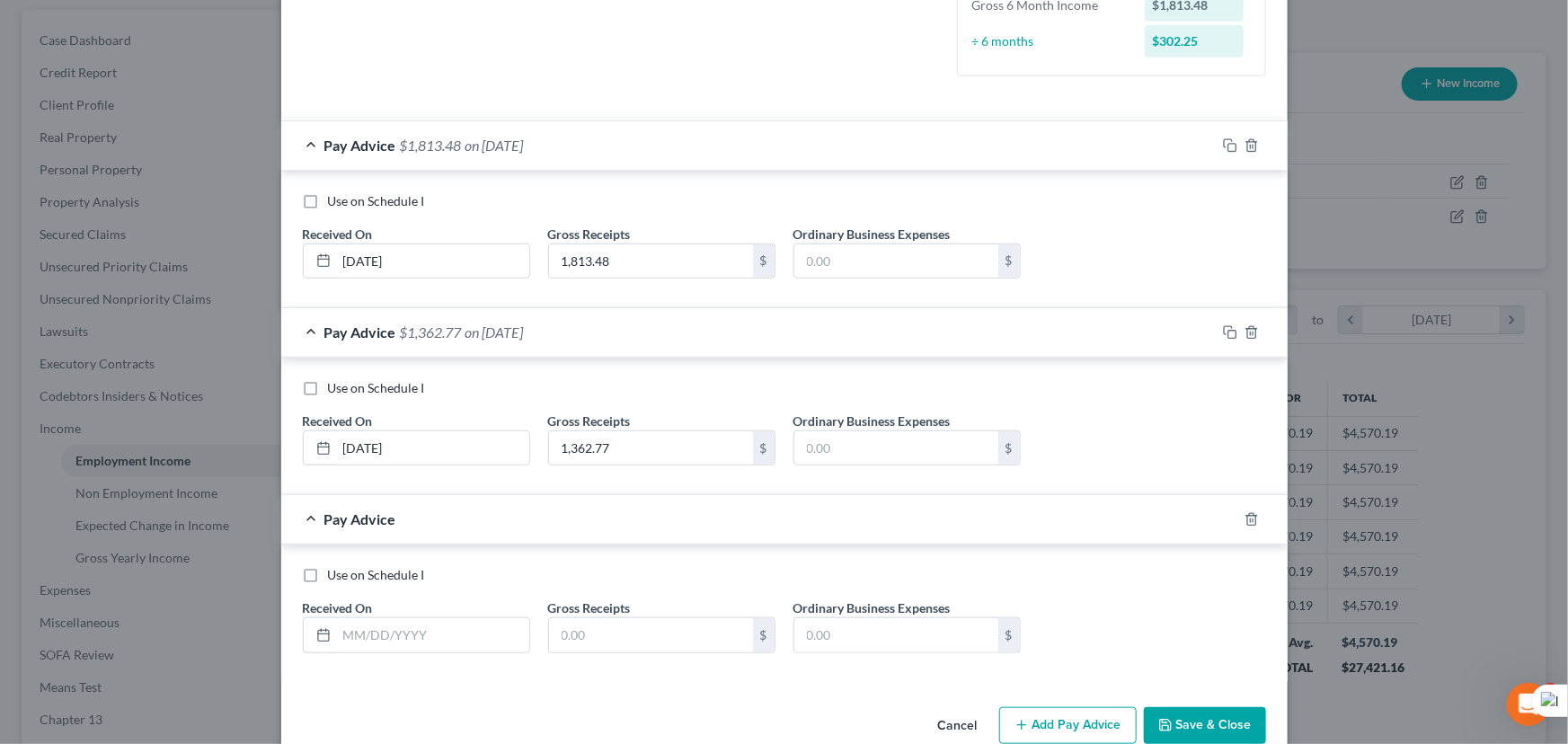
scroll to position [516, 0]
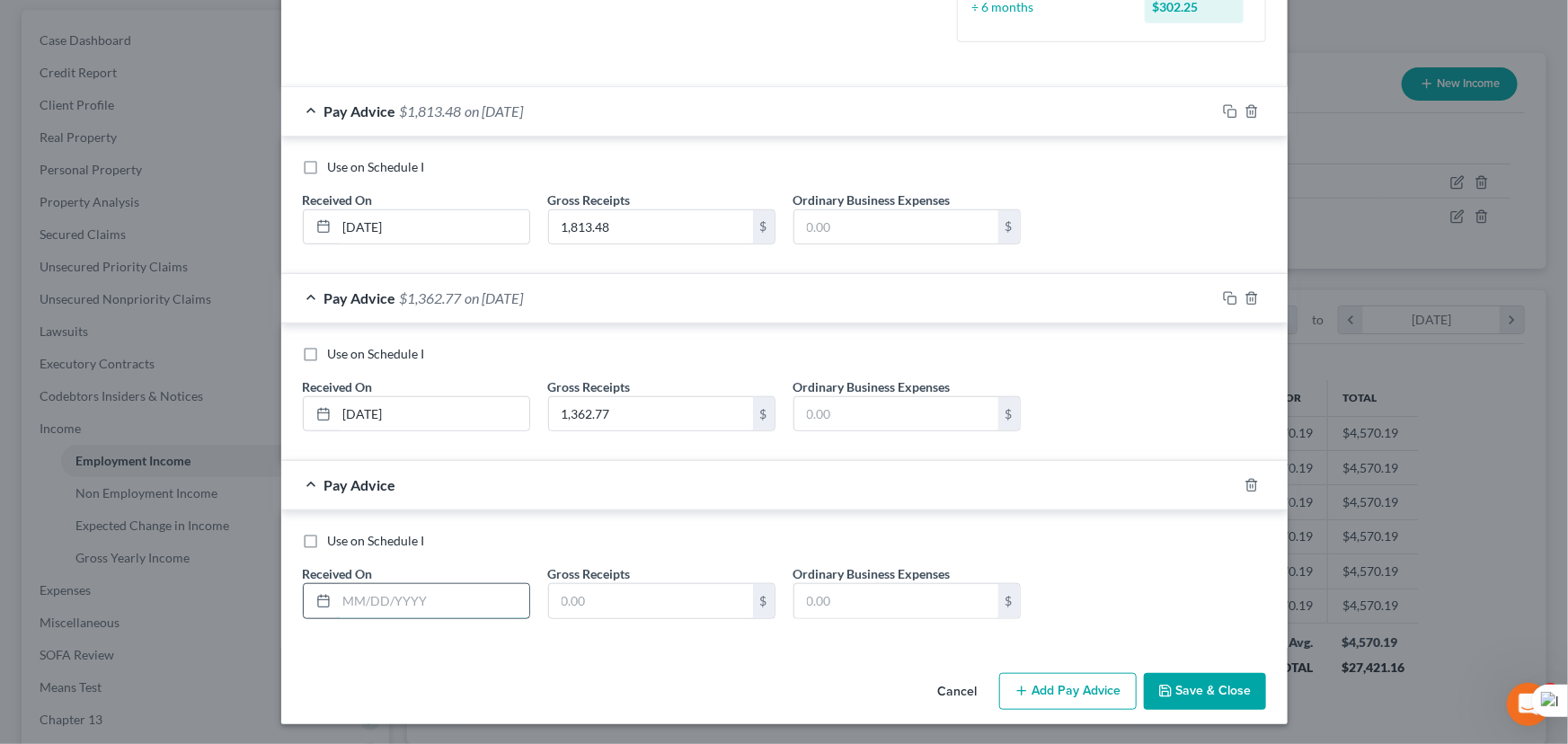
click at [409, 600] on input "text" at bounding box center [433, 601] width 193 height 34
type input "05/01/2025"
click at [643, 593] on input "text" at bounding box center [651, 601] width 204 height 34
type input "1,166.15"
click at [1047, 695] on button "Add Pay Advice" at bounding box center [1068, 692] width 138 height 38
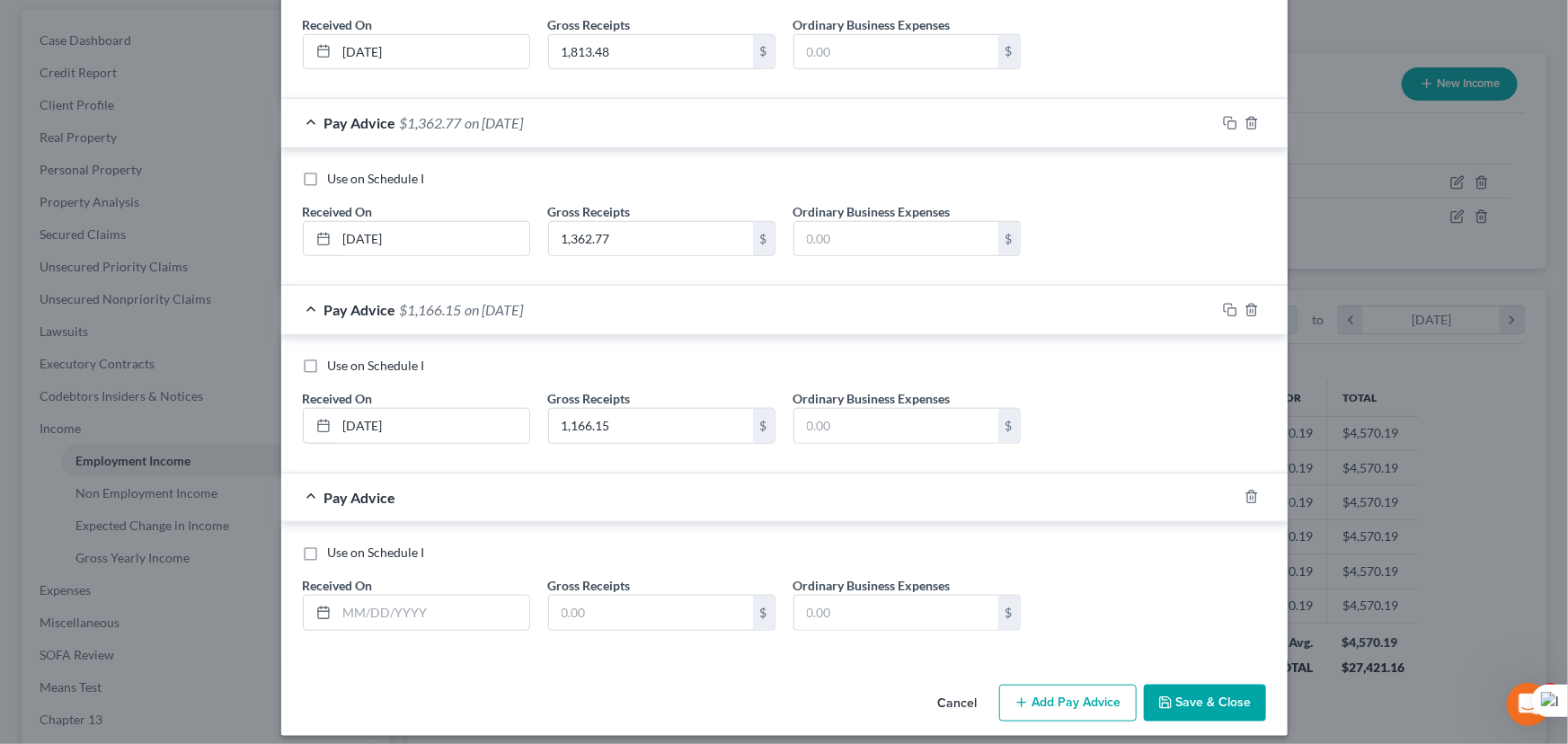
scroll to position [703, 0]
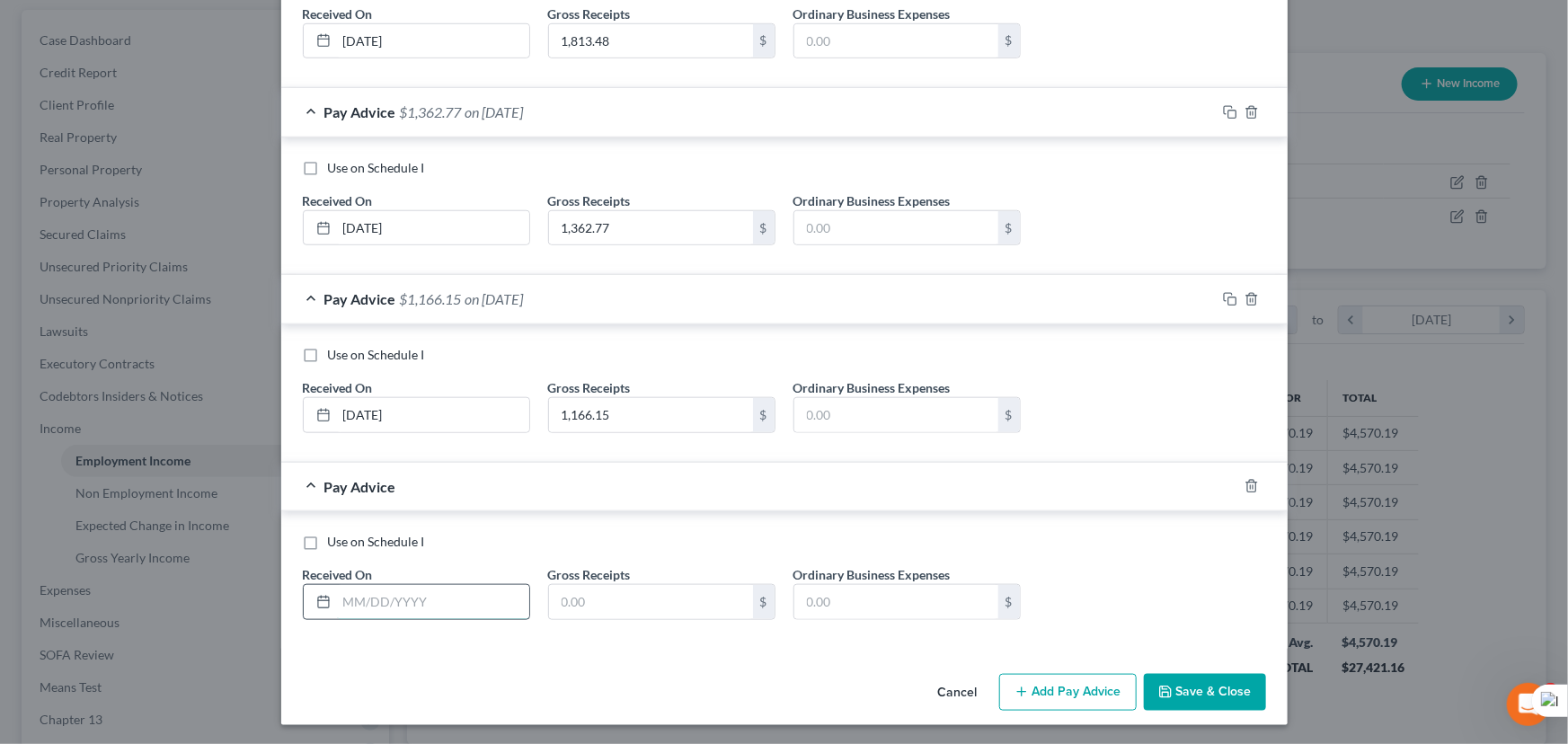
click at [446, 602] on input "text" at bounding box center [433, 602] width 193 height 34
type input "06/01/2025"
click at [665, 604] on input "text" at bounding box center [651, 602] width 204 height 34
type input "950.54"
drag, startPoint x: 1089, startPoint y: 678, endPoint x: 923, endPoint y: 426, distance: 301.8
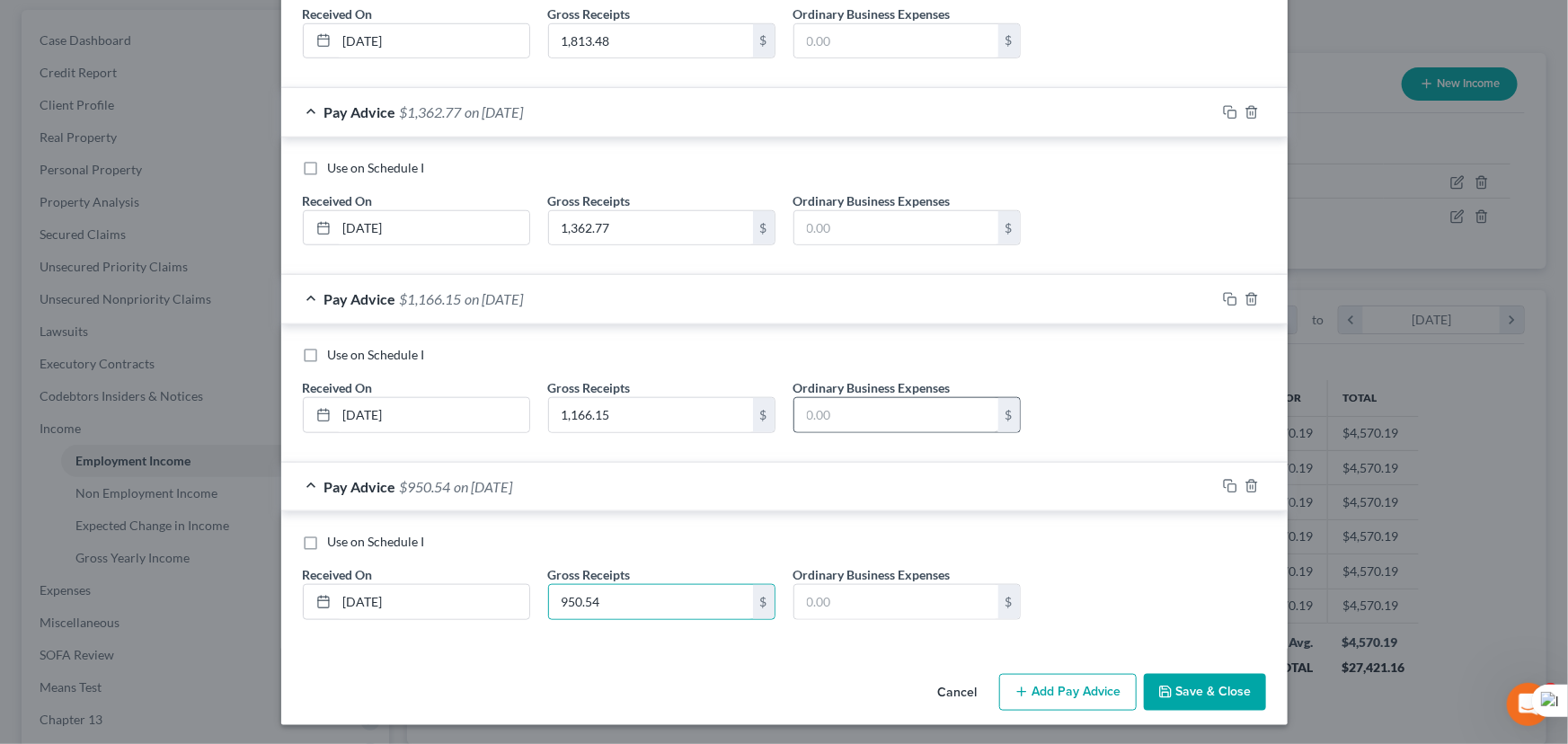
click at [1089, 678] on button "Add Pay Advice" at bounding box center [1068, 693] width 138 height 38
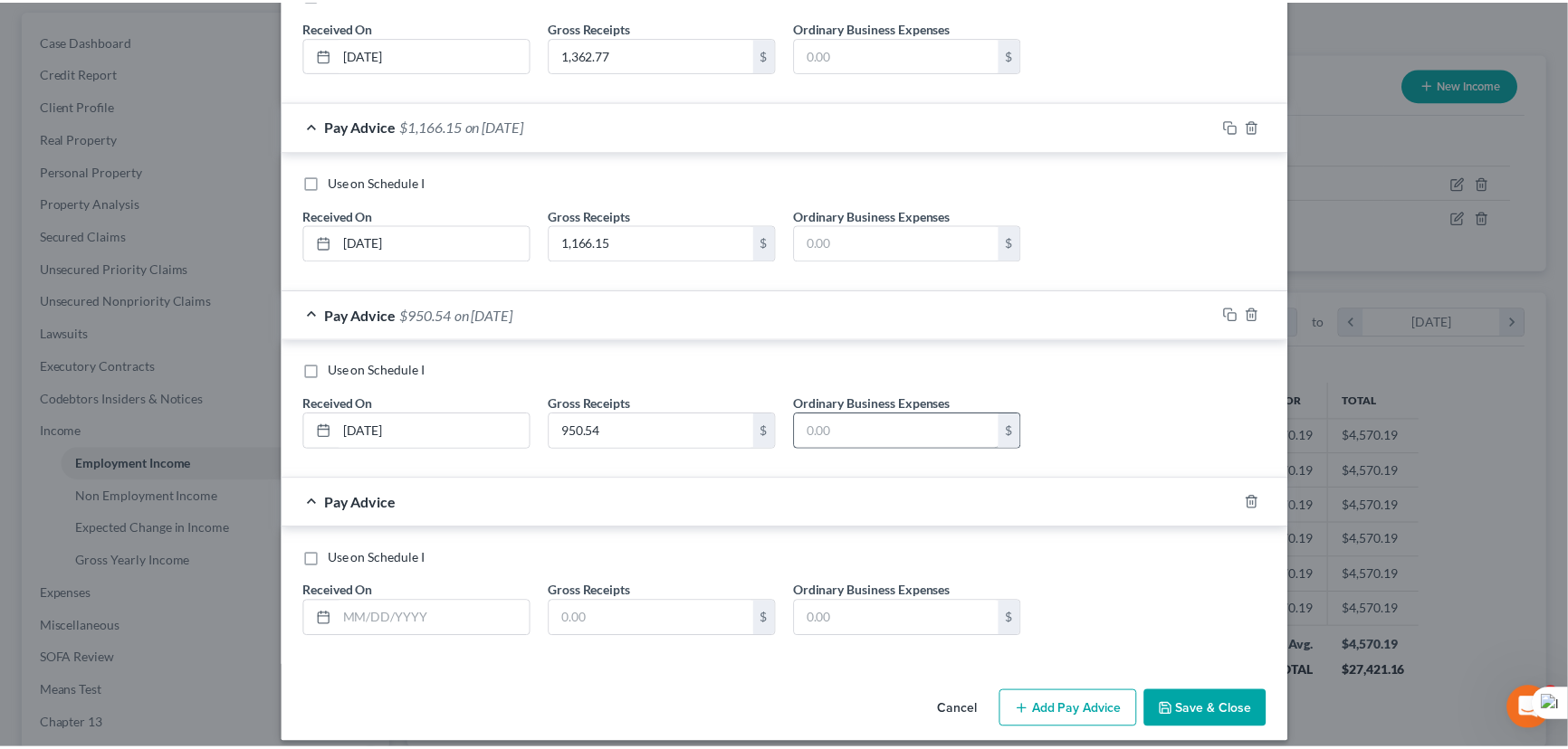
scroll to position [895, 0]
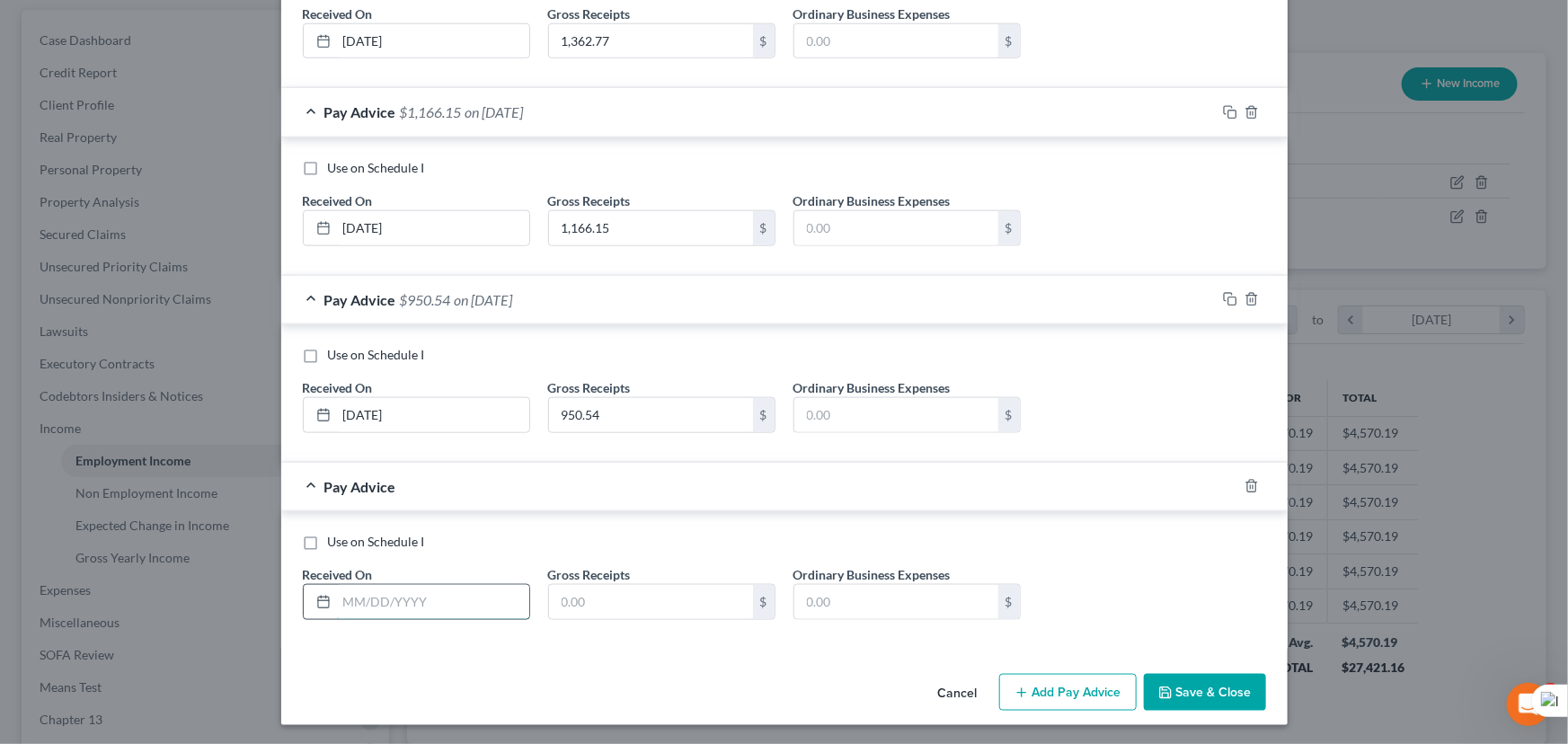
click at [400, 599] on input "text" at bounding box center [433, 602] width 193 height 34
type input "07/01/2025"
click at [586, 604] on input "text" at bounding box center [651, 602] width 204 height 34
type input "750.88"
drag, startPoint x: 1213, startPoint y: 682, endPoint x: 1365, endPoint y: 425, distance: 298.6
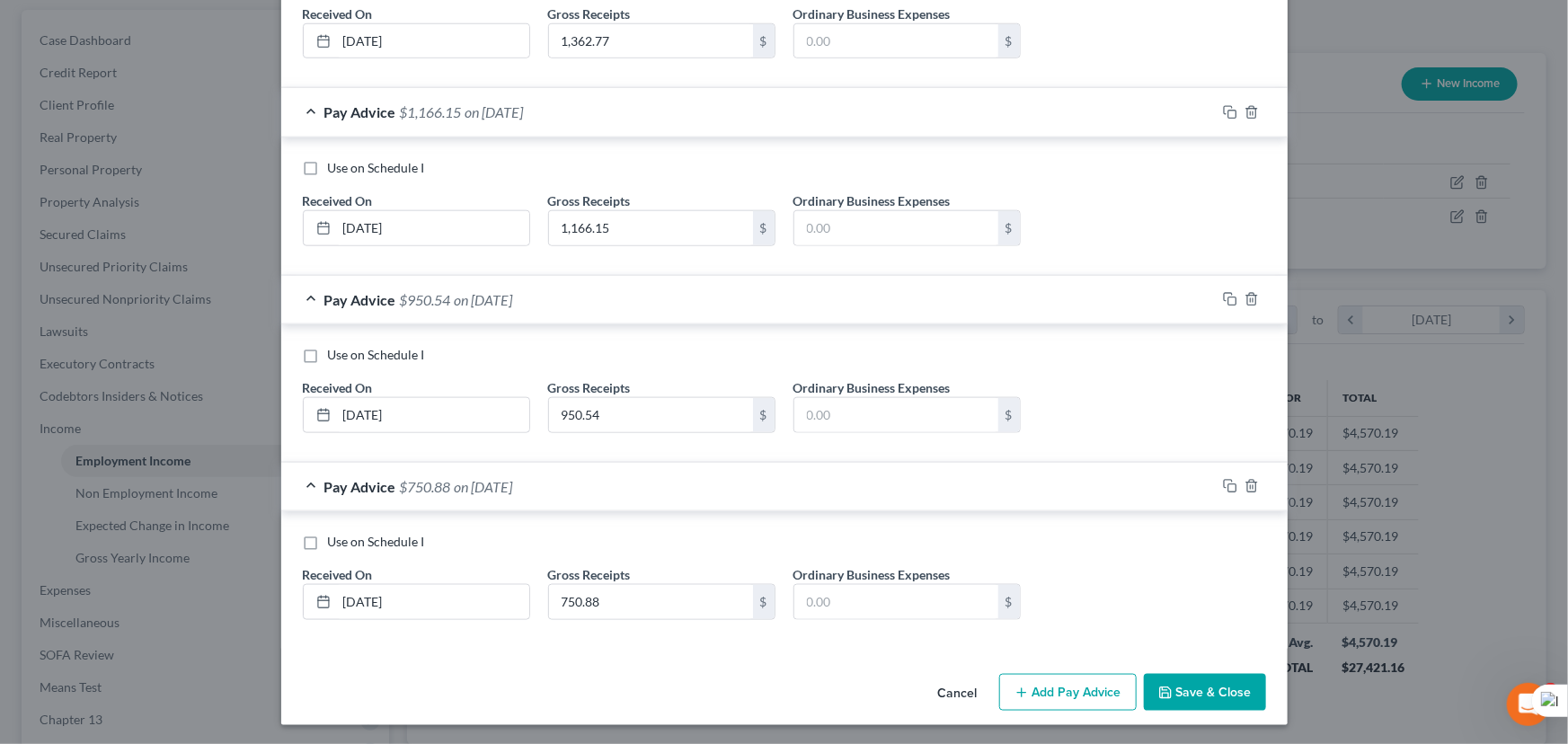
click at [1213, 682] on button "Save & Close" at bounding box center [1205, 693] width 122 height 38
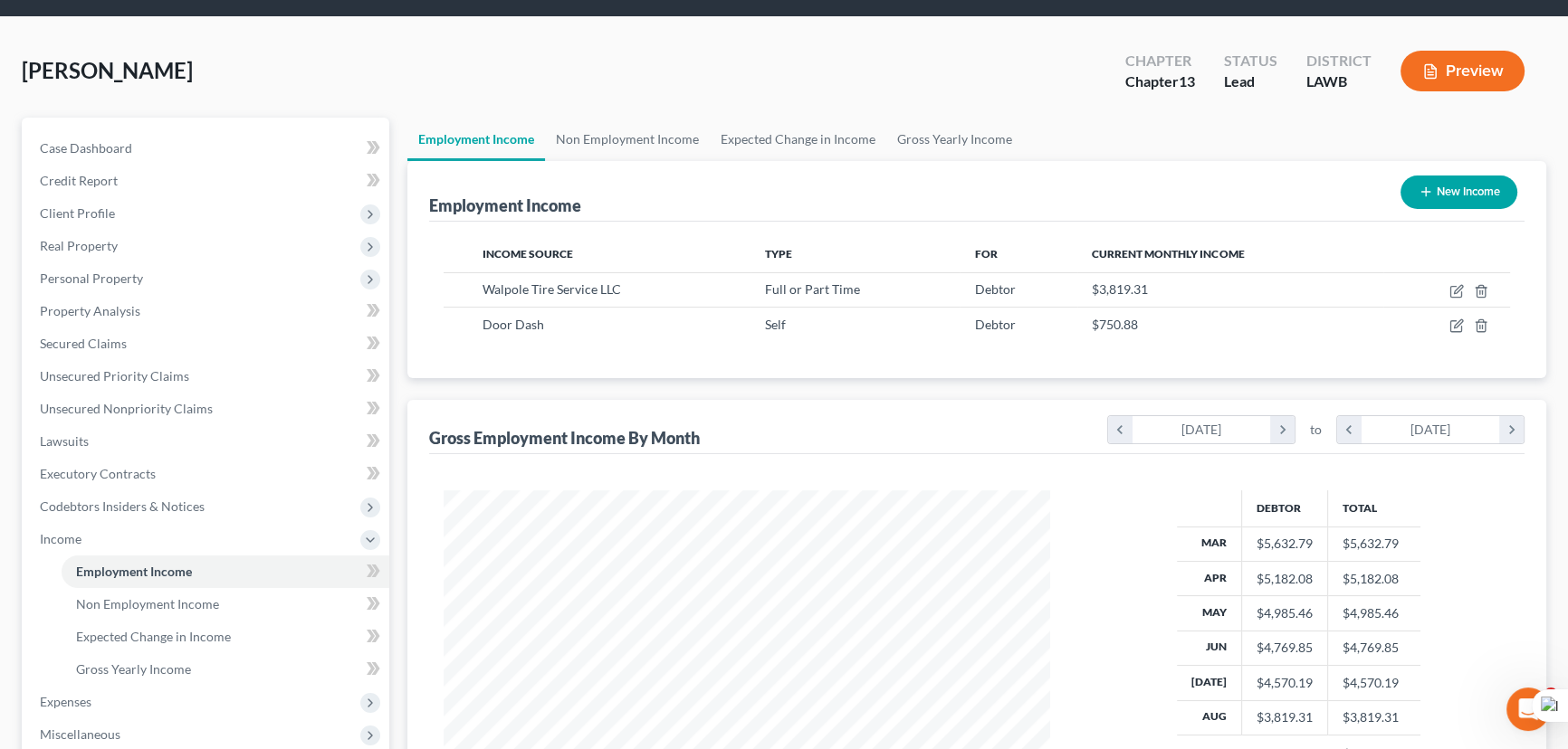
scroll to position [0, 0]
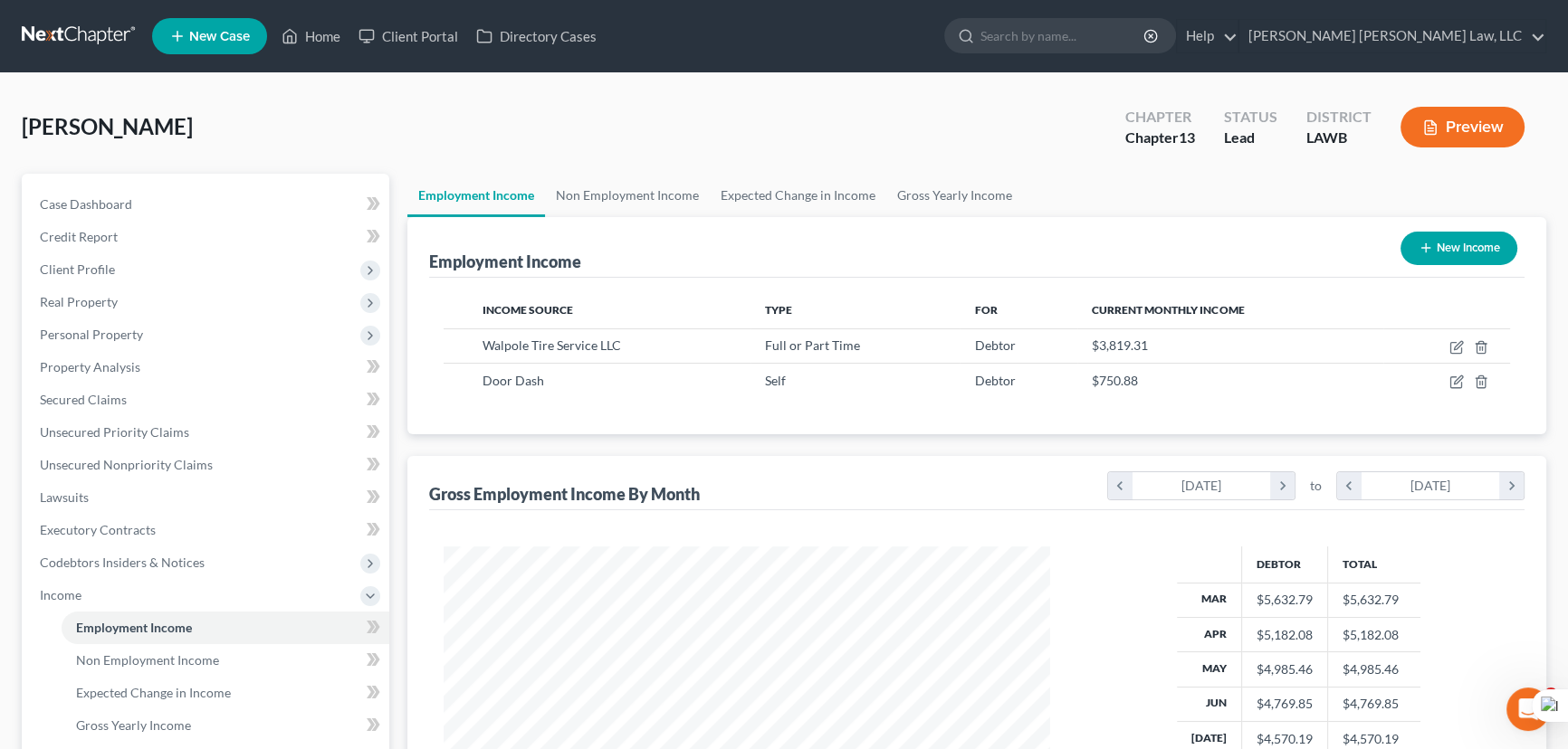
drag, startPoint x: 46, startPoint y: 42, endPoint x: 119, endPoint y: 64, distance: 76.2
click at [46, 42] on link at bounding box center [79, 35] width 116 height 32
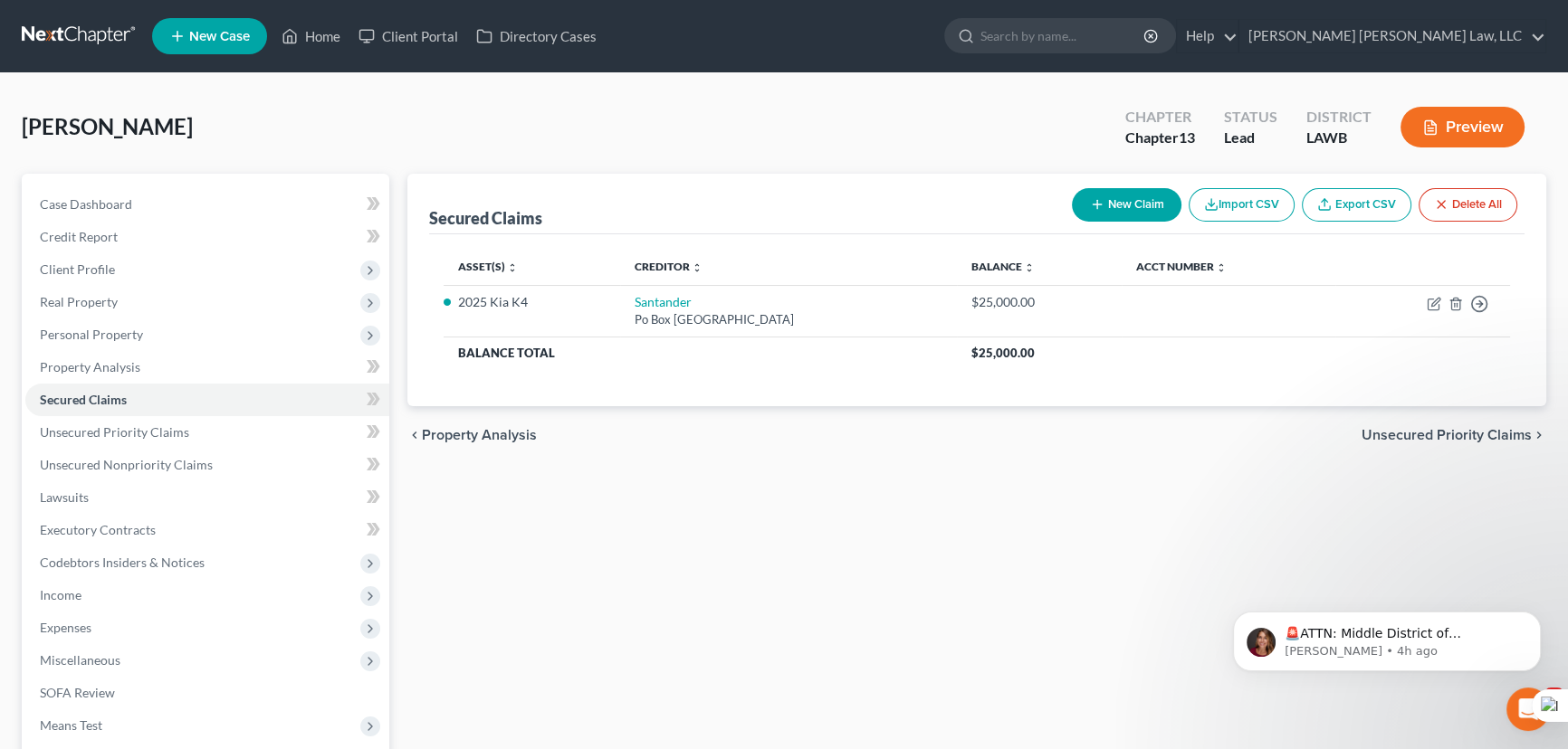
click at [73, 28] on link at bounding box center [79, 35] width 116 height 32
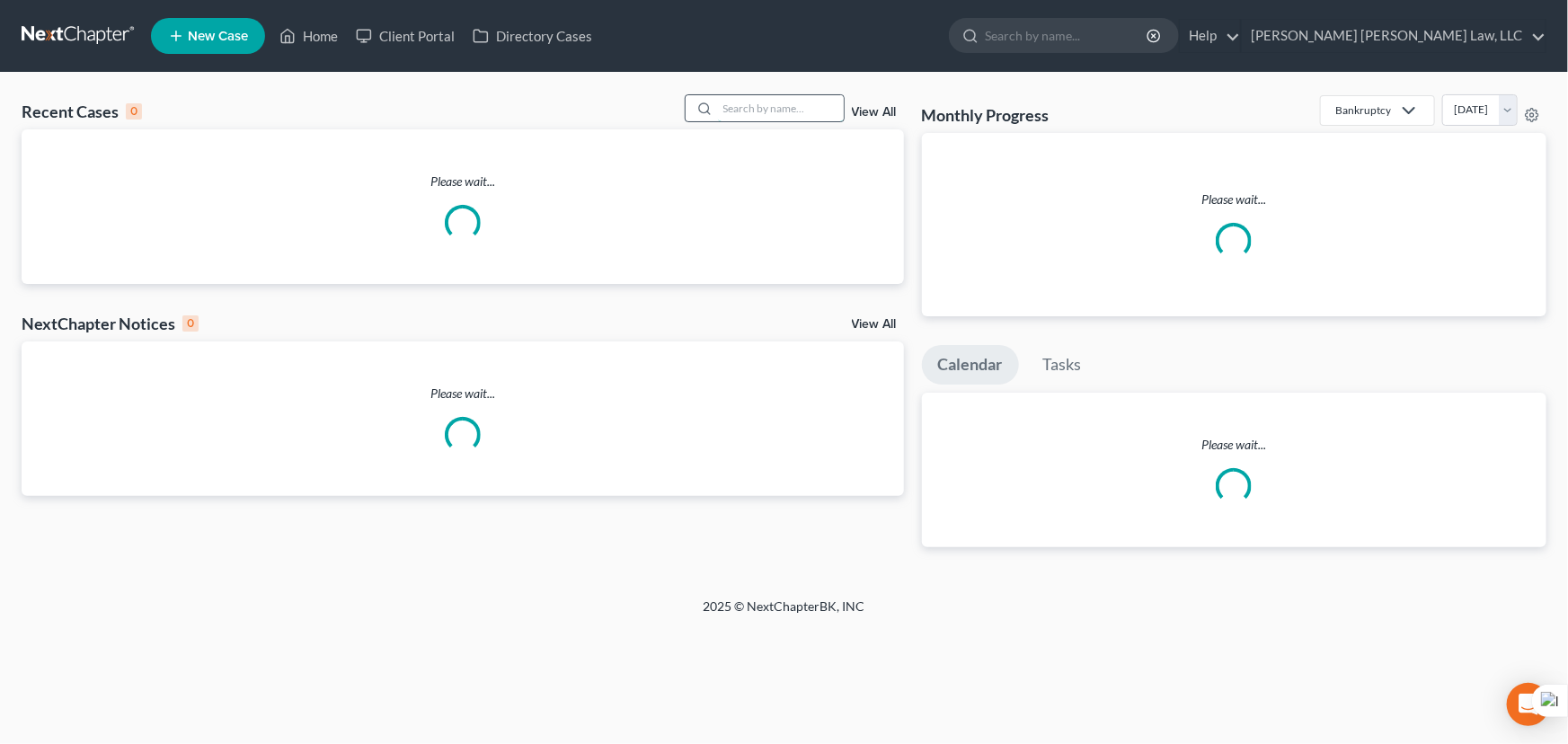
click at [718, 107] on input "search" at bounding box center [781, 108] width 126 height 26
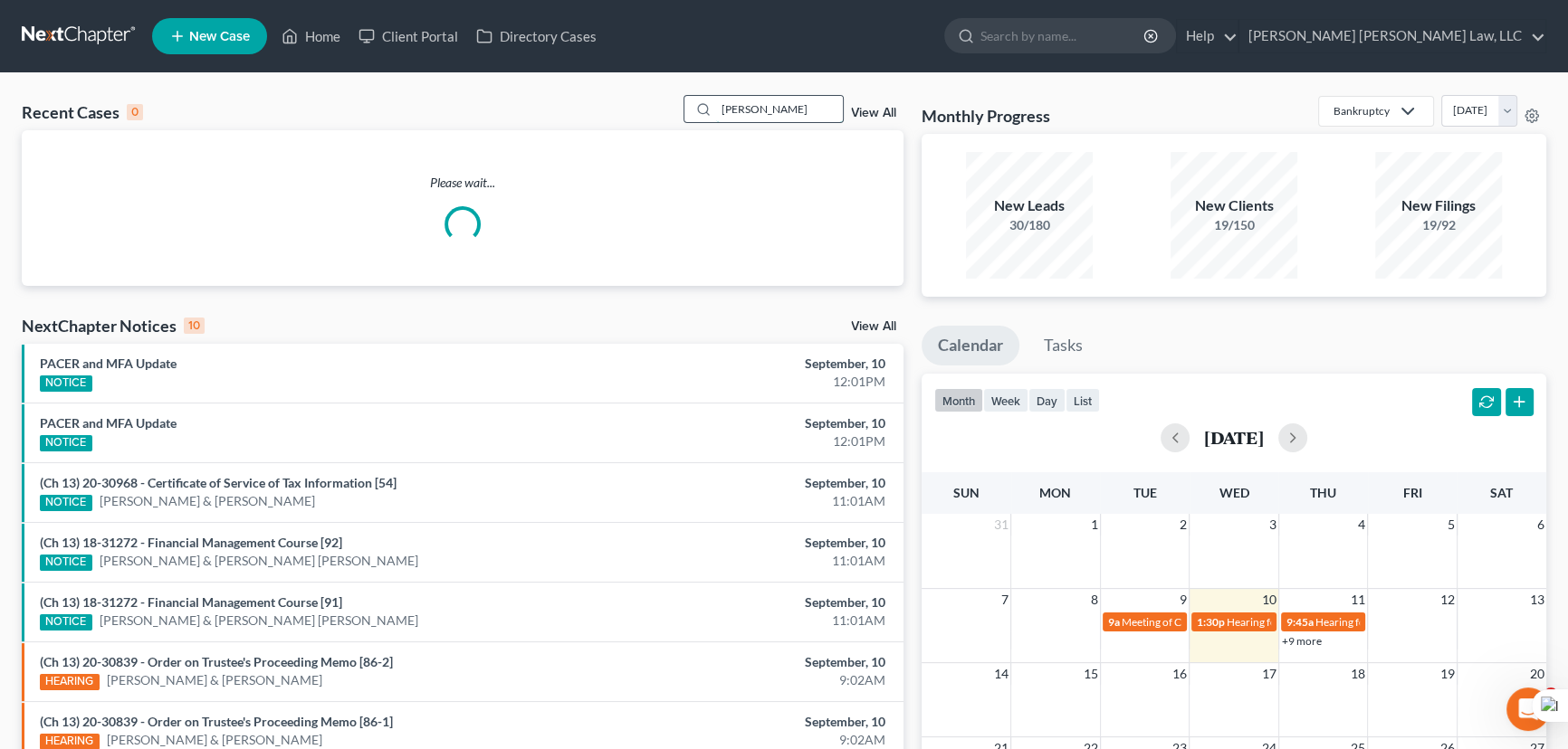
type input "banks, monica"
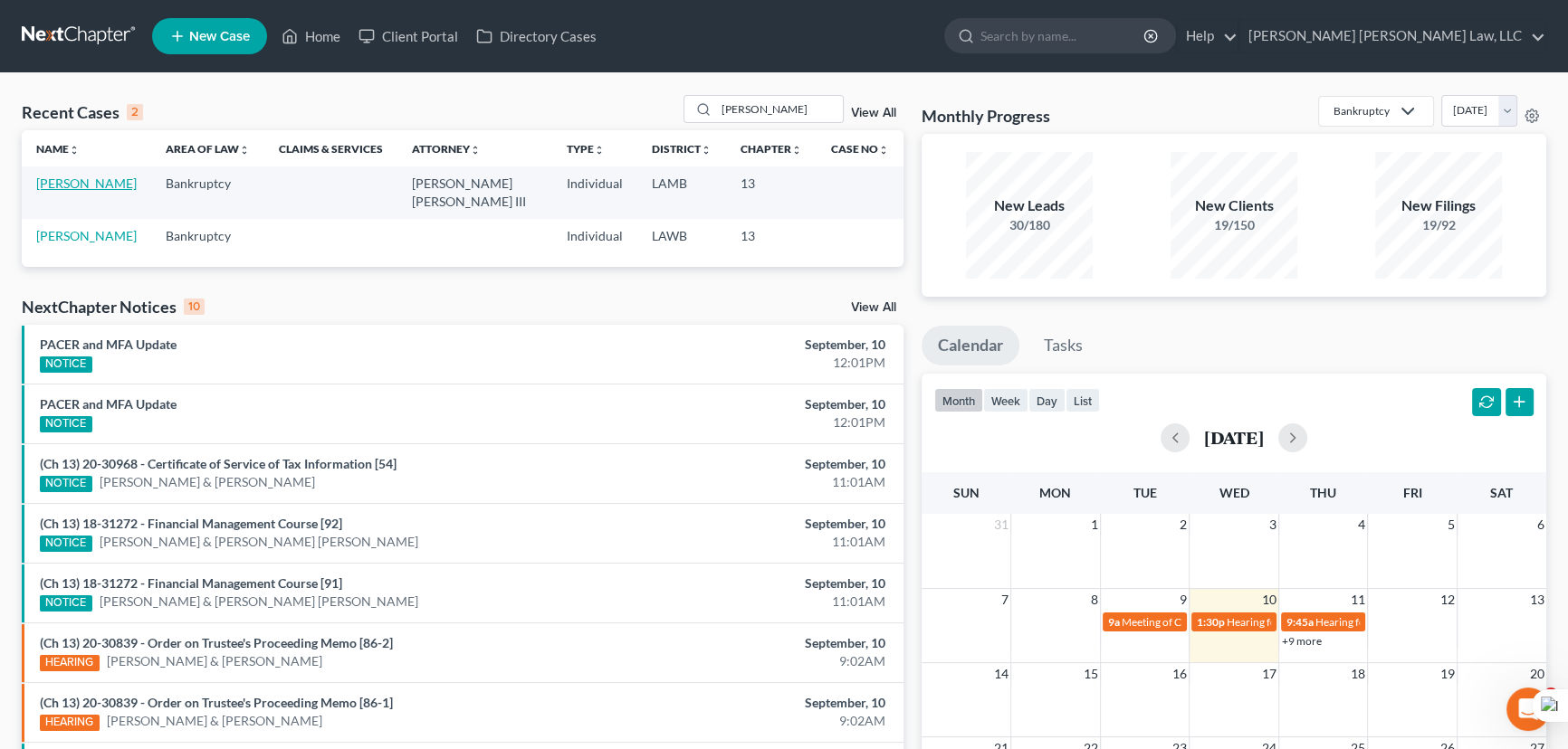
click at [91, 181] on link "[PERSON_NAME]" at bounding box center [86, 183] width 101 height 16
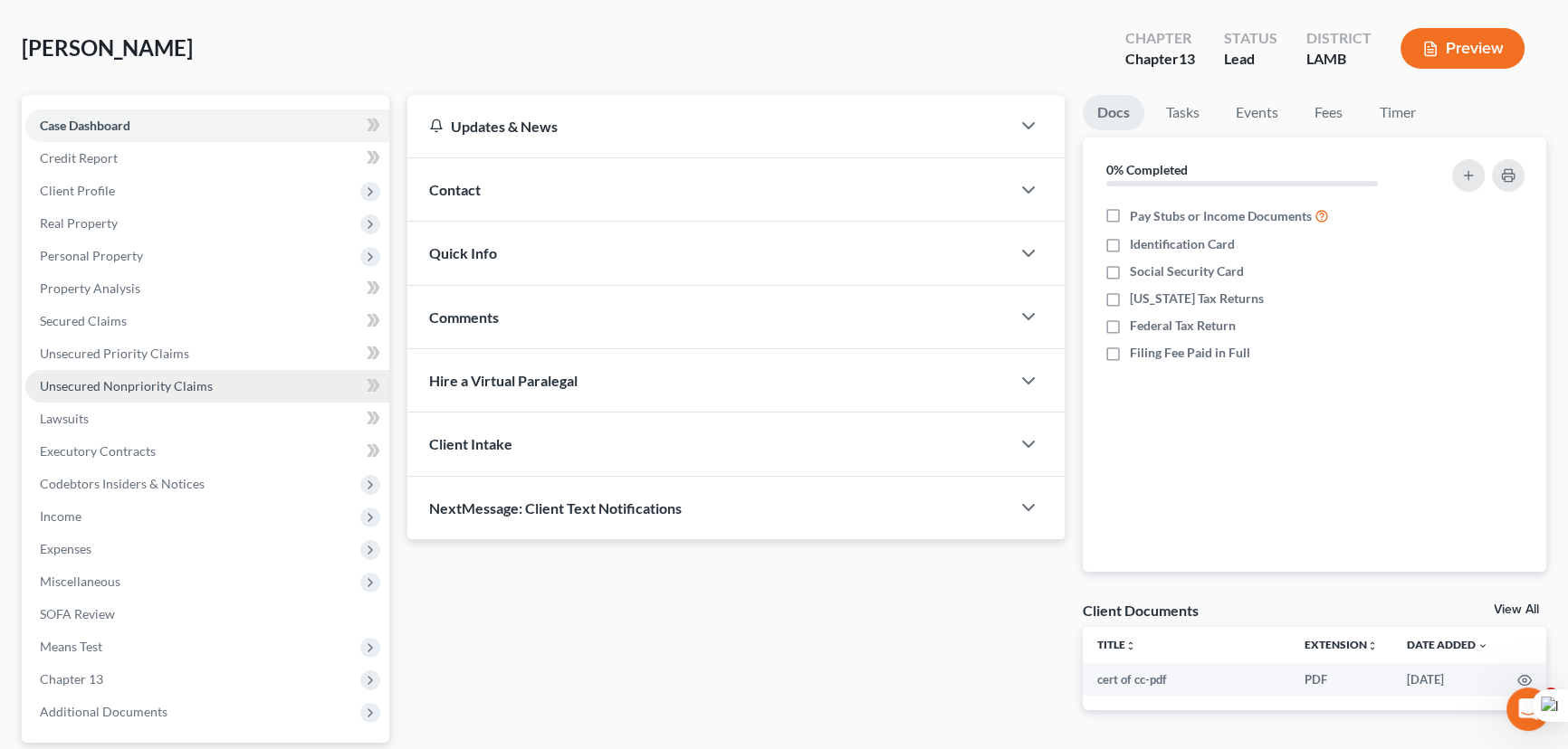
scroll to position [78, 0]
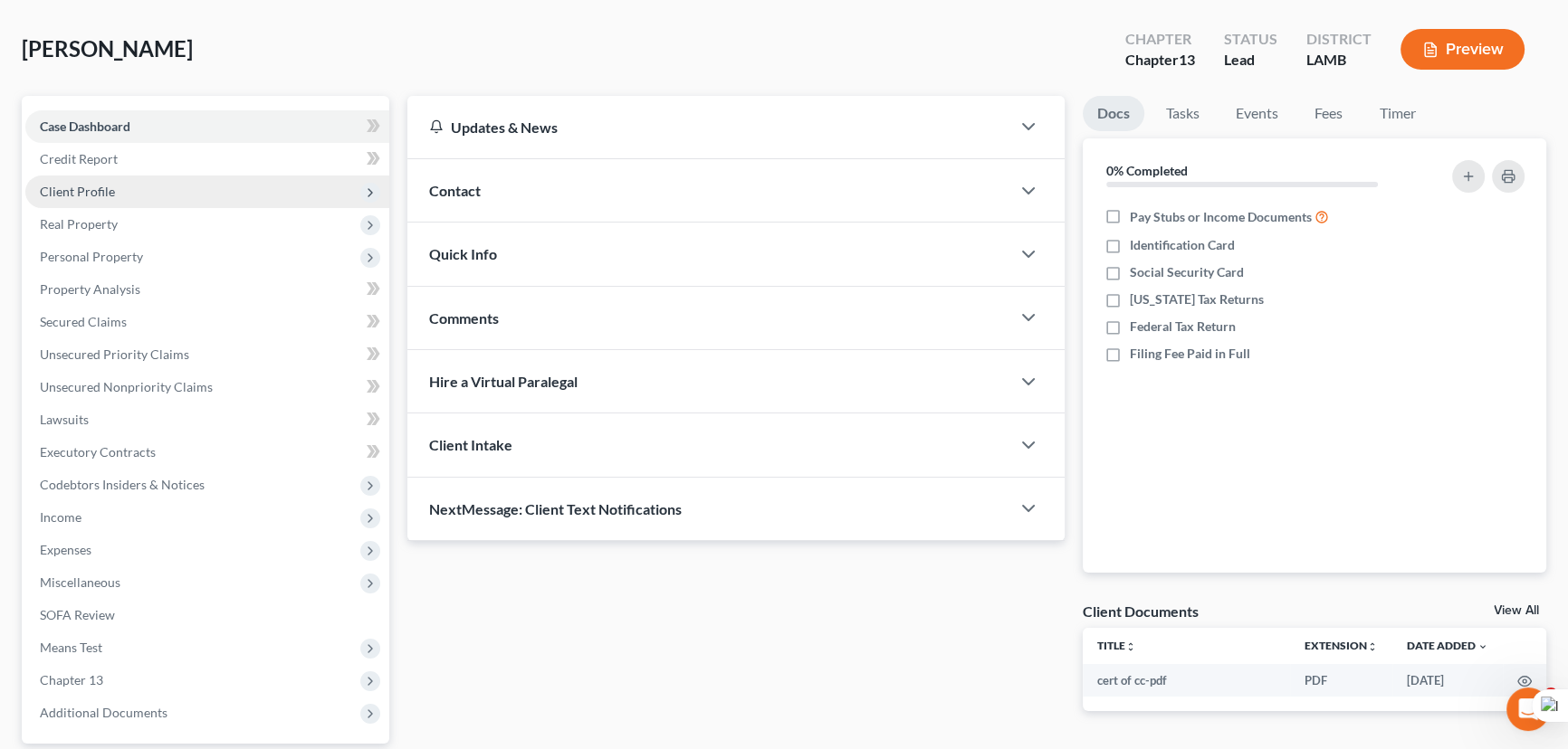
click at [178, 181] on span "Client Profile" at bounding box center [207, 191] width 364 height 32
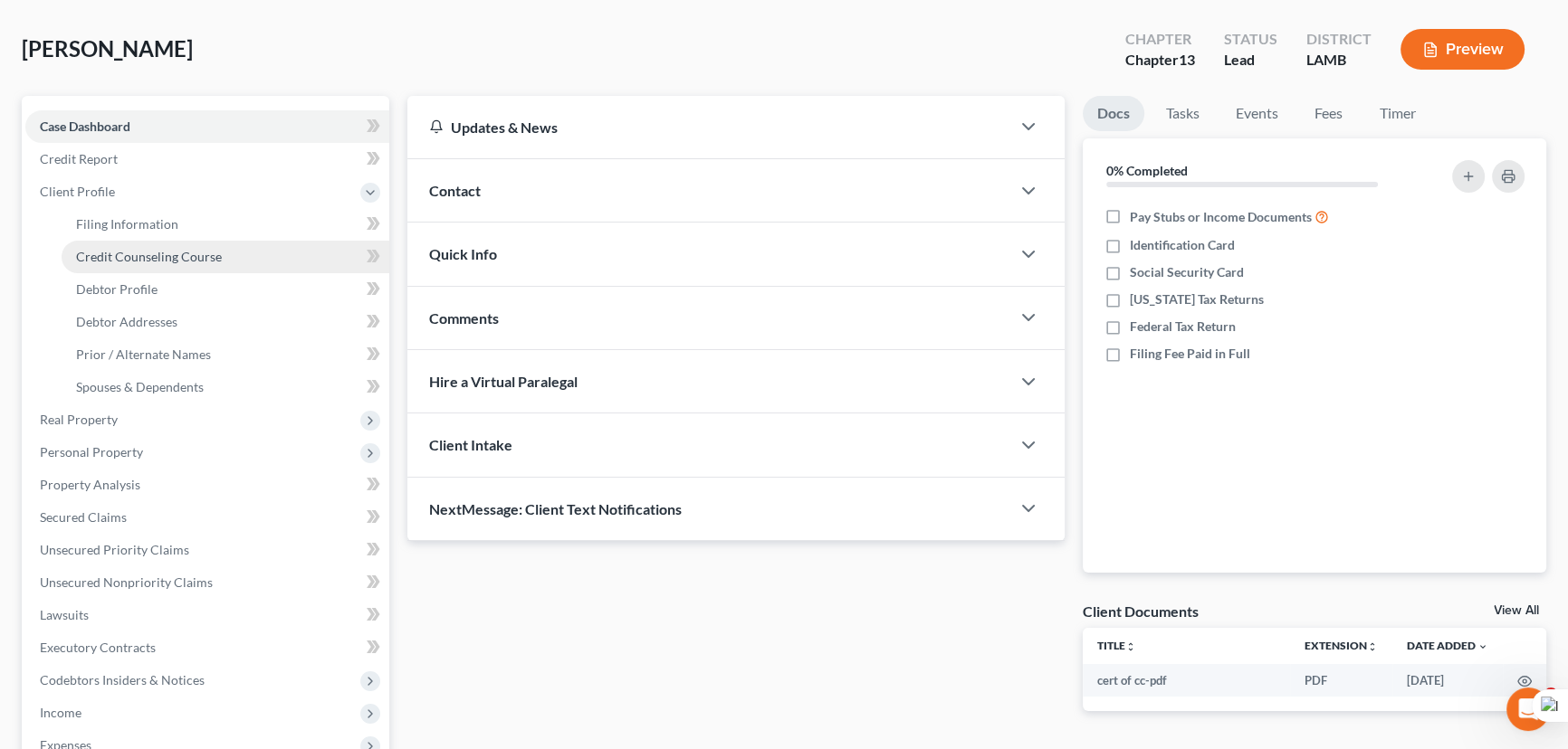
click at [181, 252] on span "Credit Counseling Course" at bounding box center [148, 256] width 145 height 16
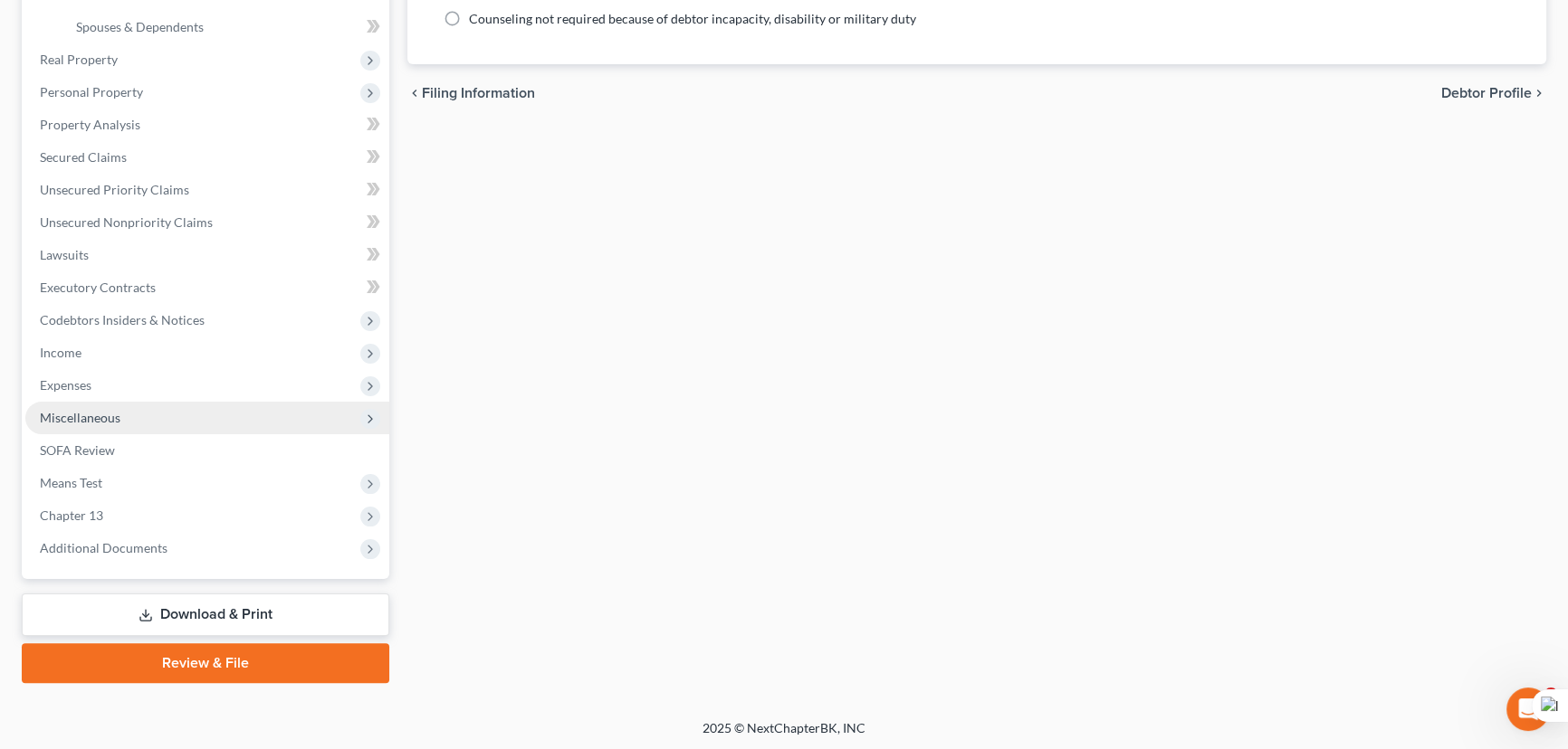
click at [126, 407] on span "Miscellaneous" at bounding box center [207, 417] width 364 height 32
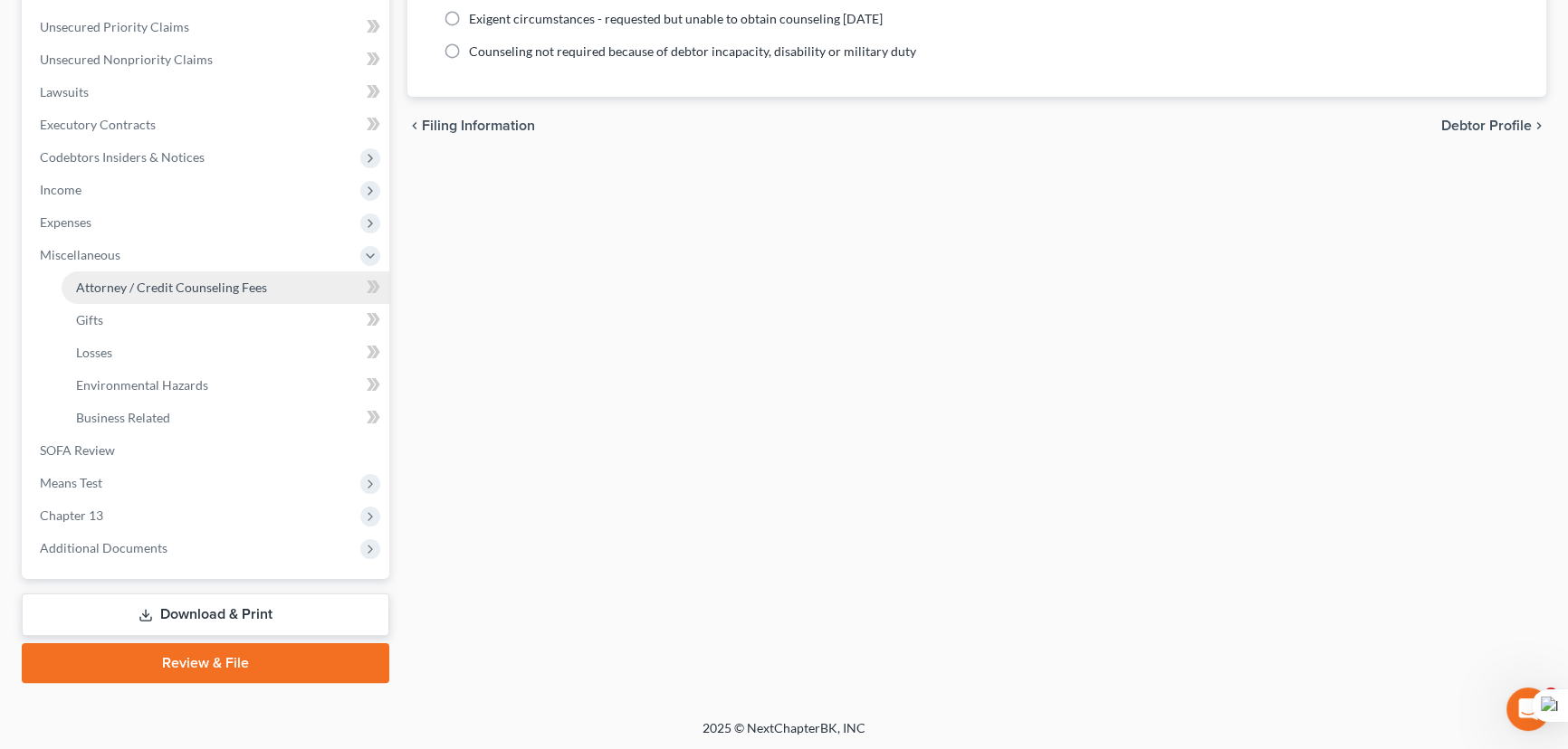
click at [176, 286] on span "Attorney / Credit Counseling Fees" at bounding box center [172, 288] width 191 height 16
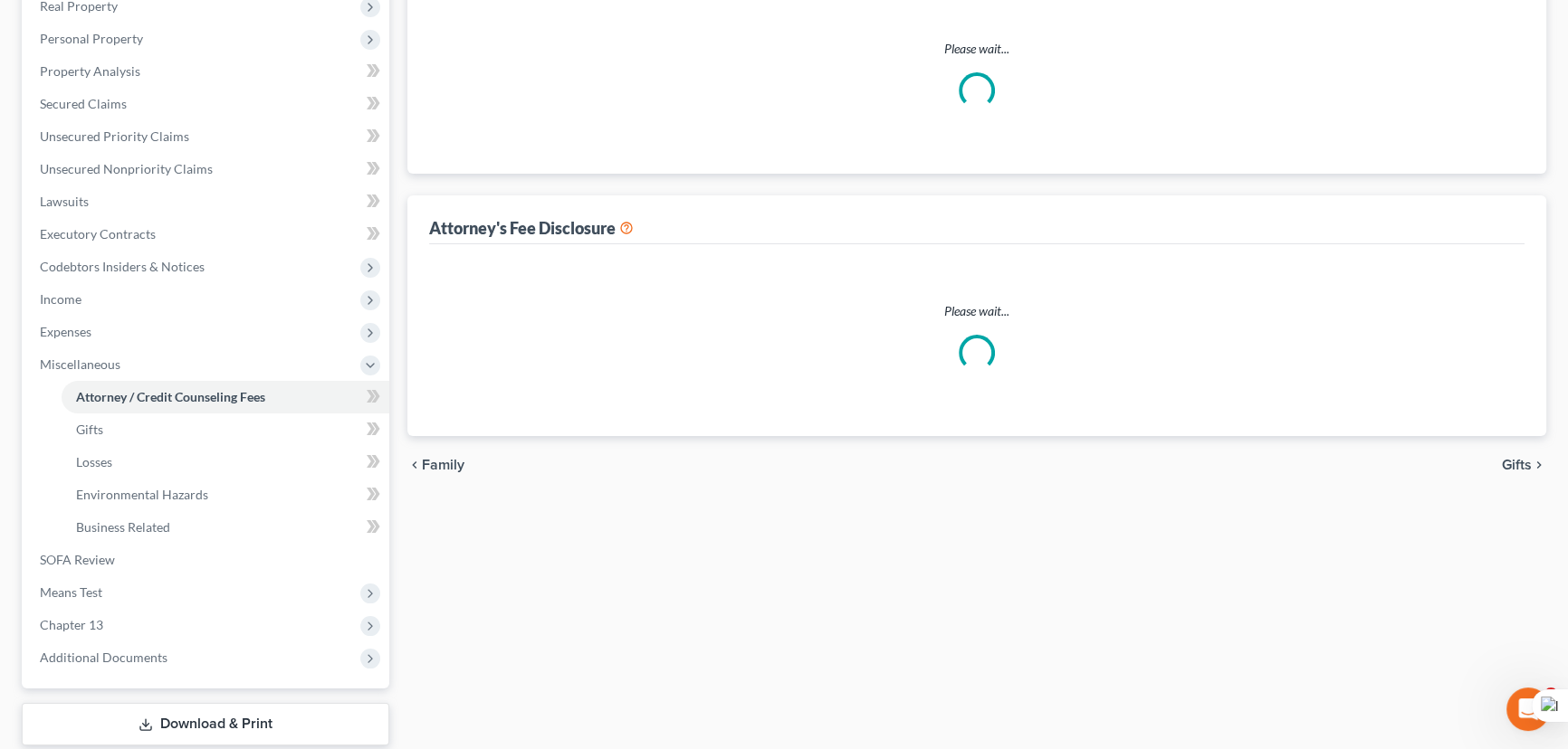
scroll to position [174, 0]
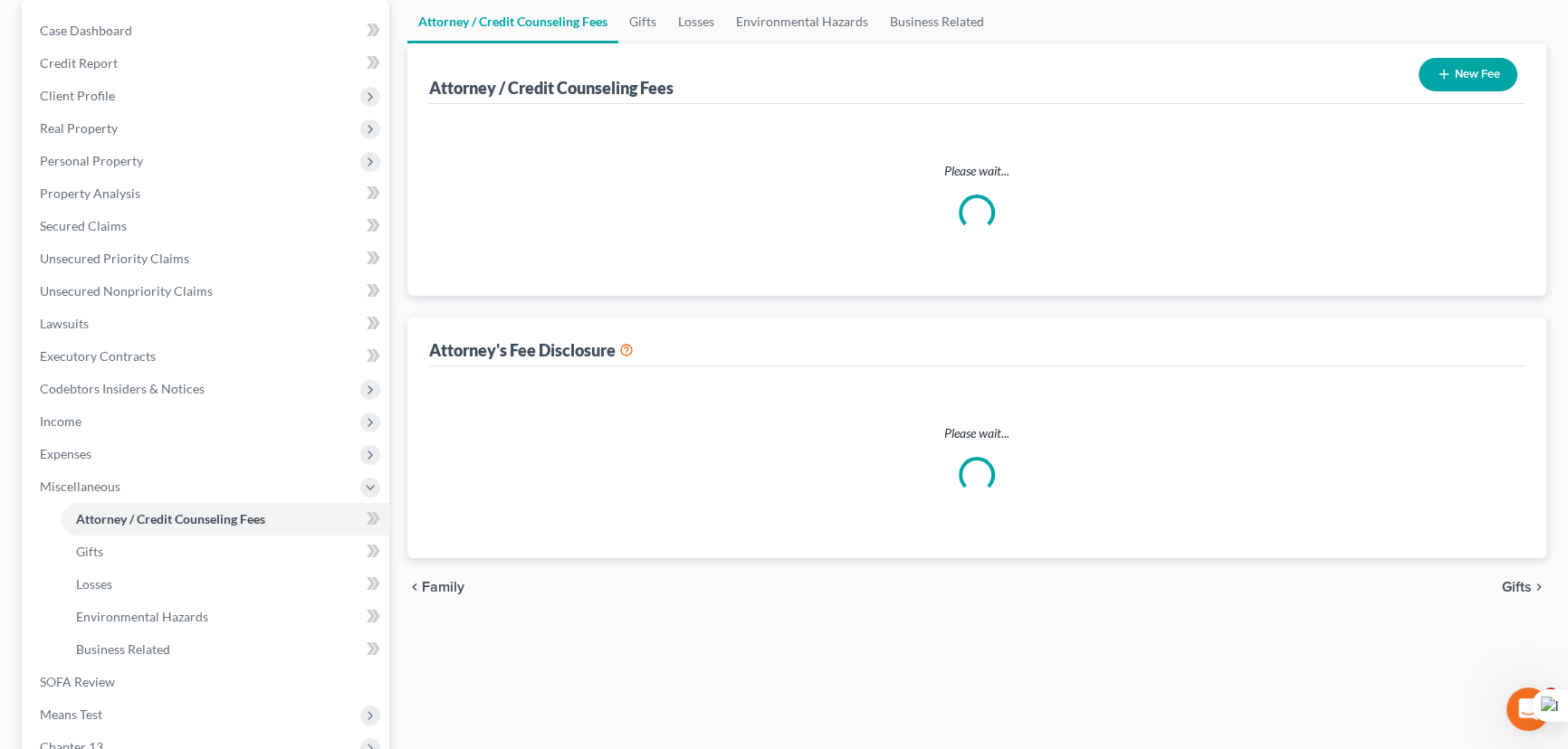
select select "2"
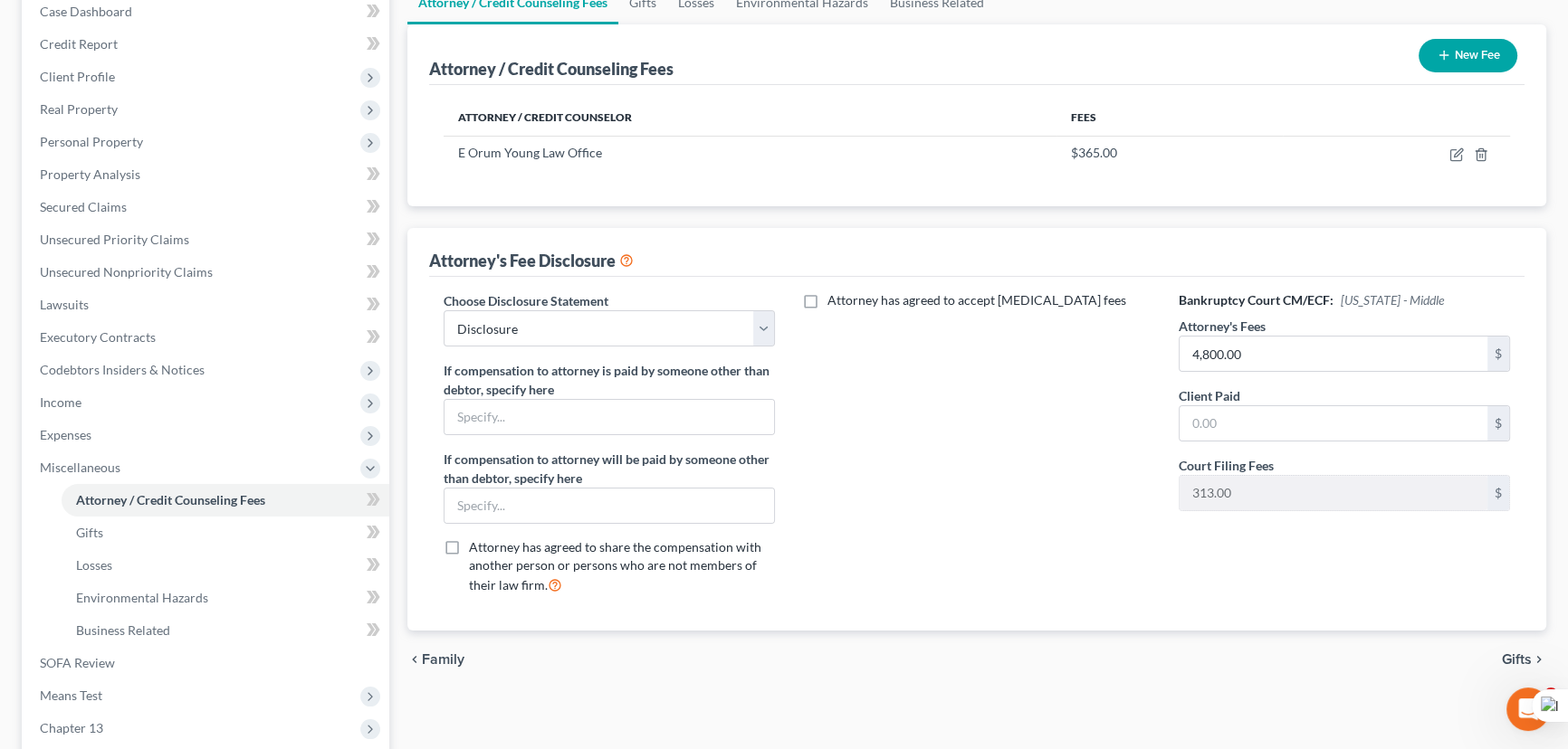
scroll to position [329, 0]
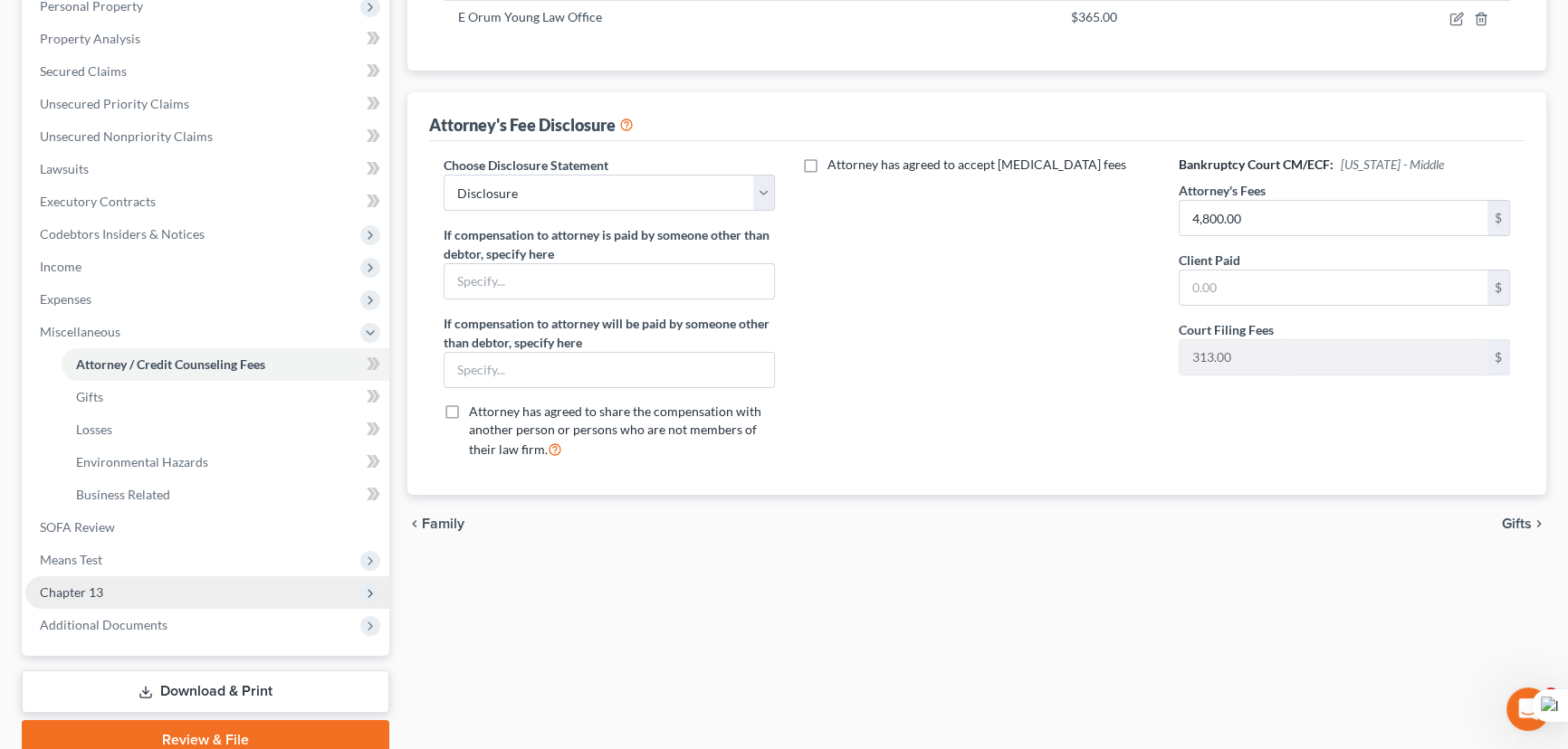
click at [189, 597] on span "Chapter 13" at bounding box center [207, 592] width 364 height 32
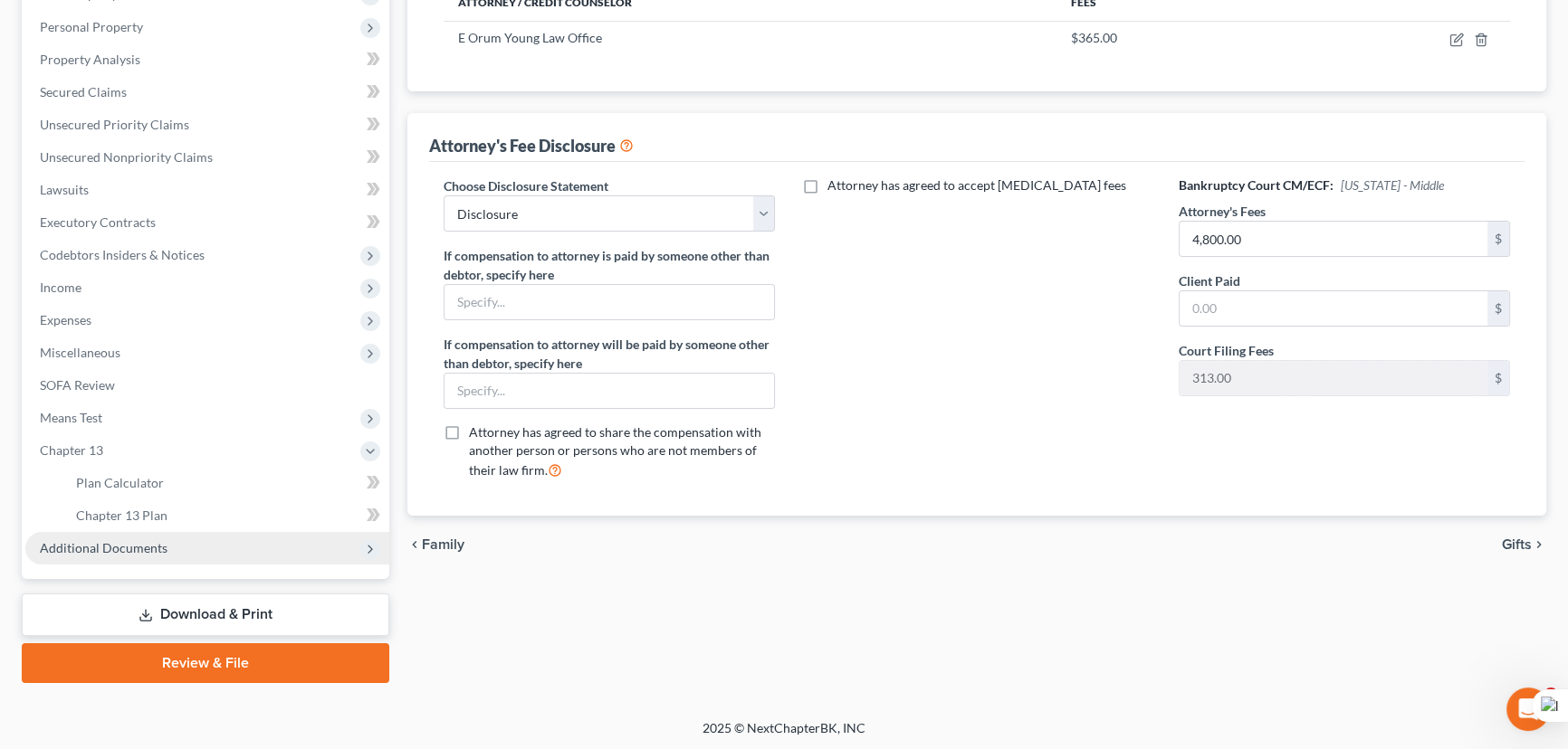
click at [172, 535] on span "Additional Documents" at bounding box center [207, 548] width 364 height 32
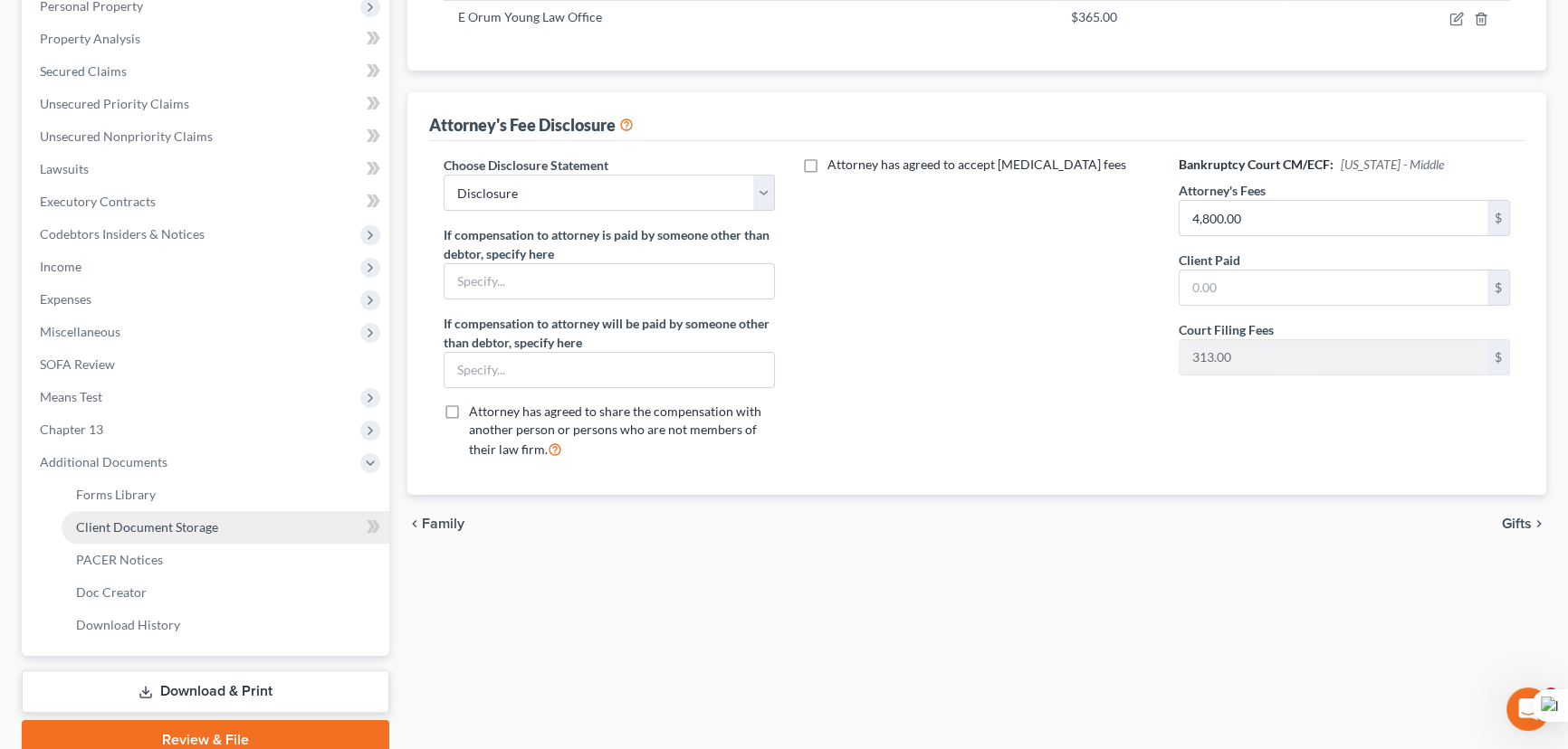
click at [207, 520] on span "Client Document Storage" at bounding box center [147, 528] width 142 height 16
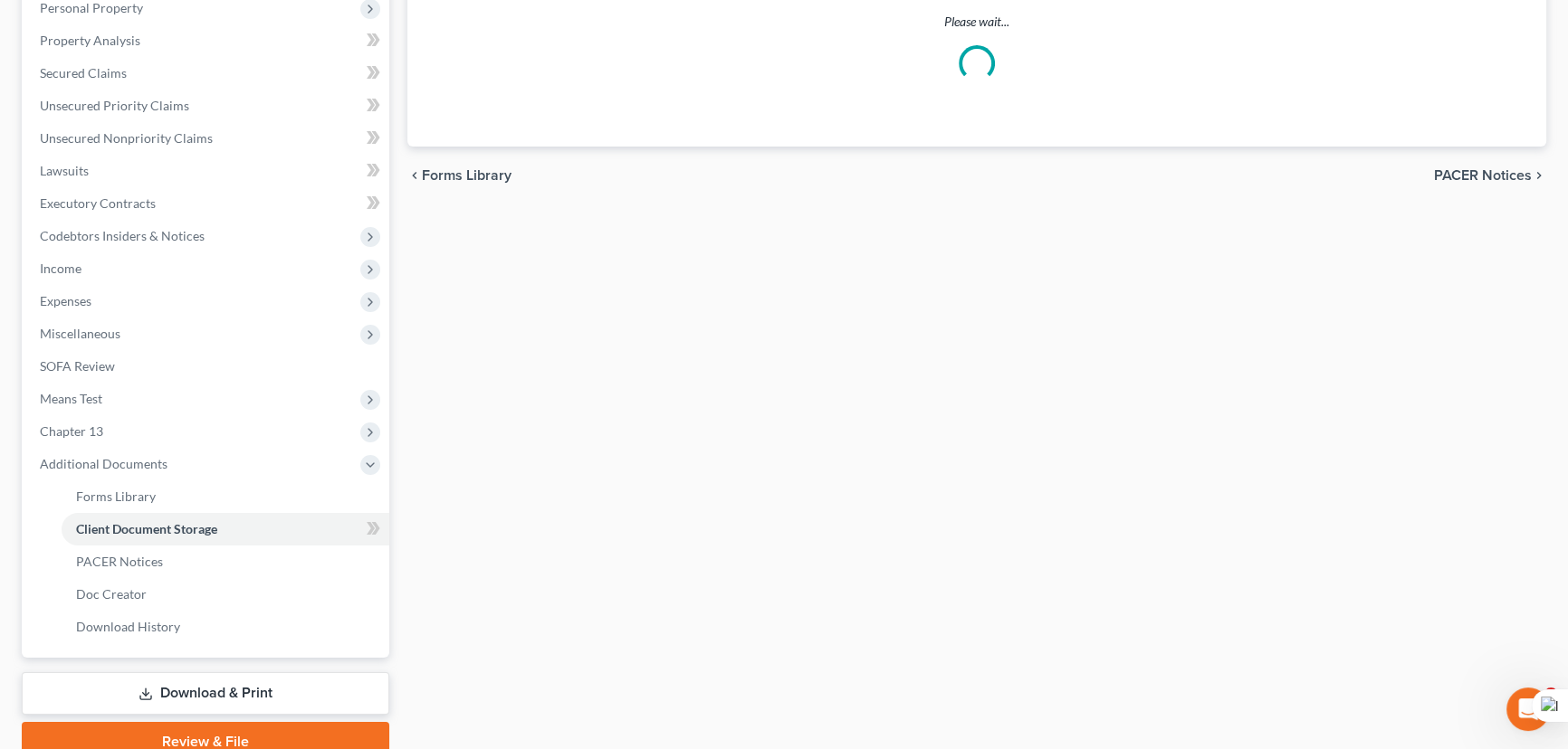
select select "13"
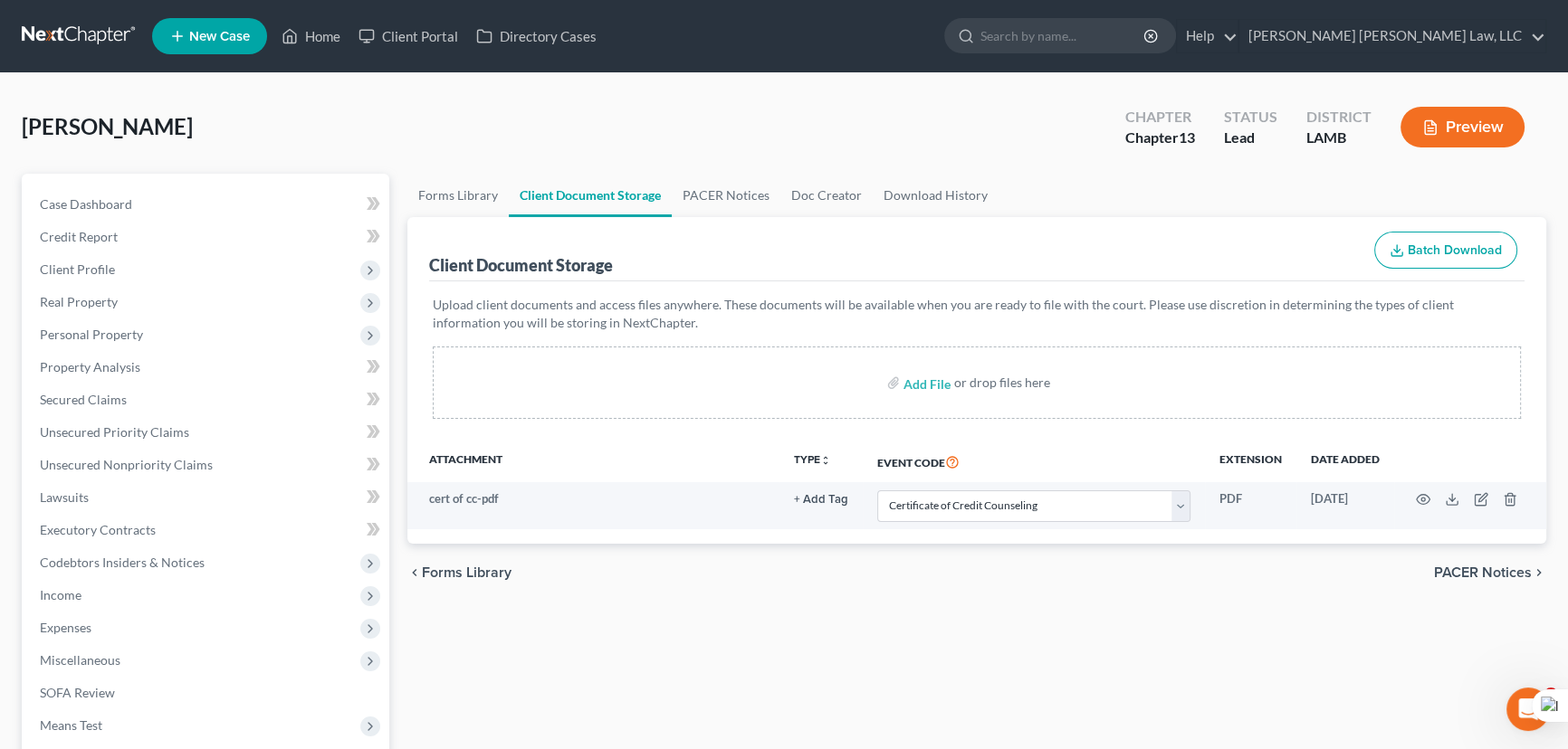
click at [88, 36] on link at bounding box center [79, 35] width 116 height 32
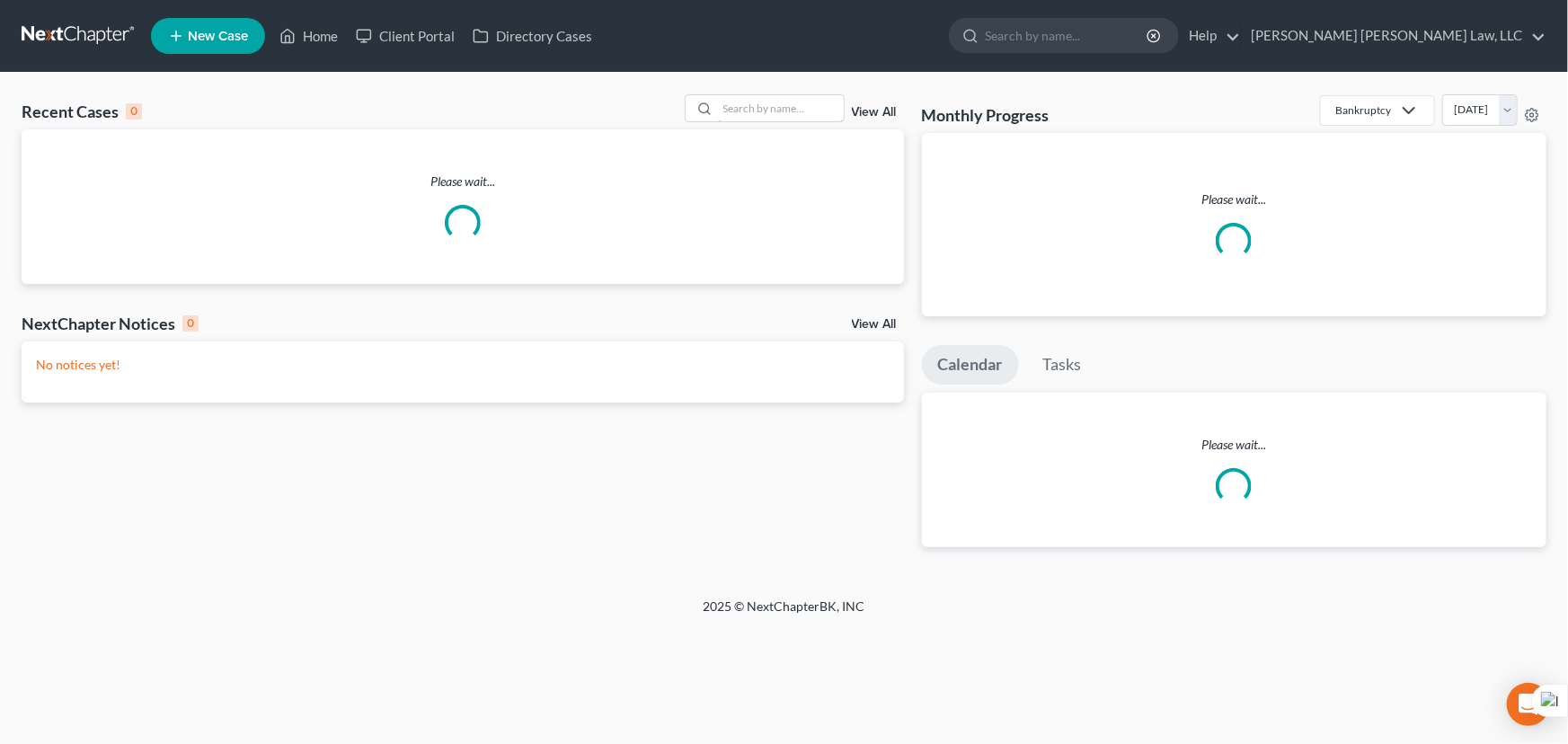
click at [769, 105] on input "search" at bounding box center [781, 108] width 126 height 26
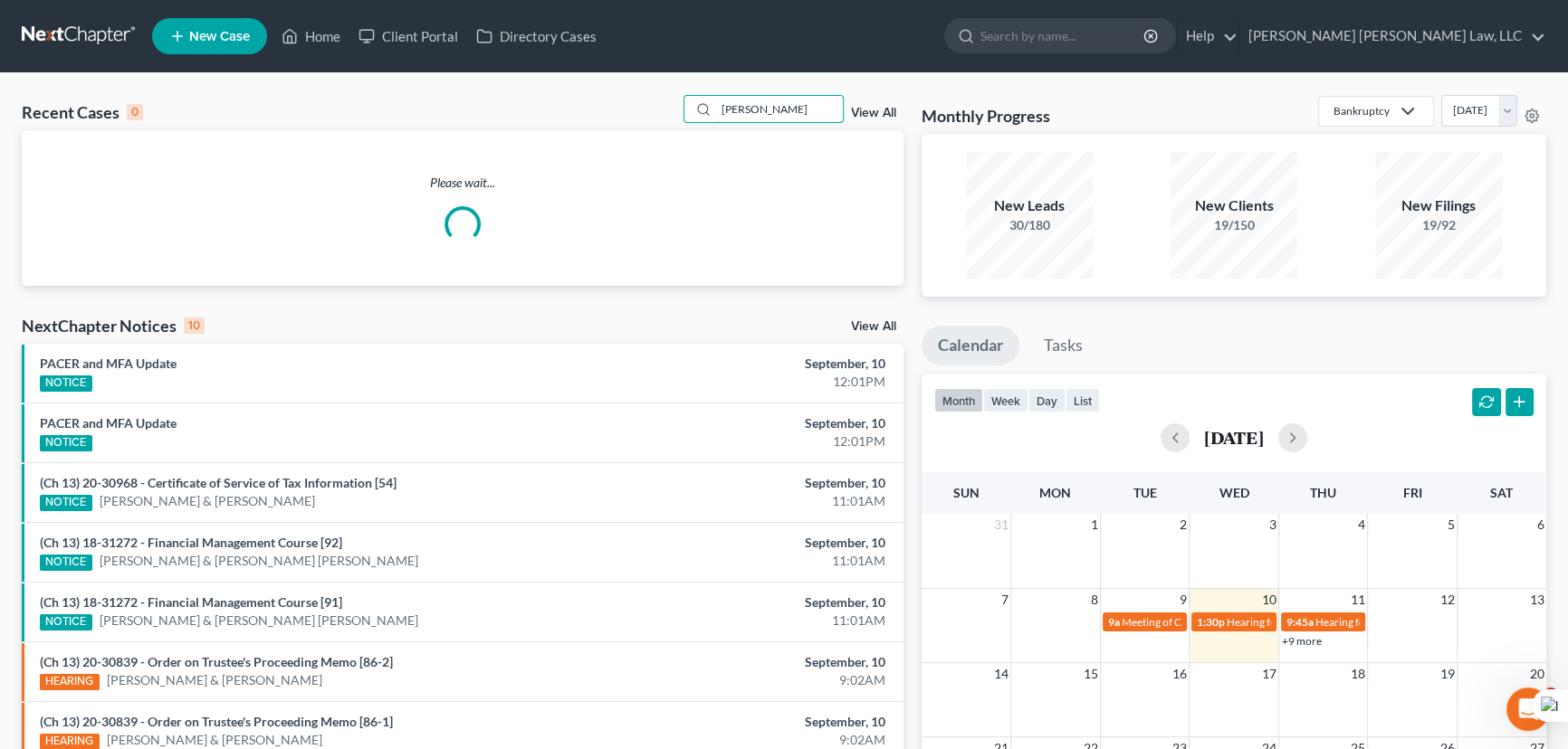
type input "anderson, nicole"
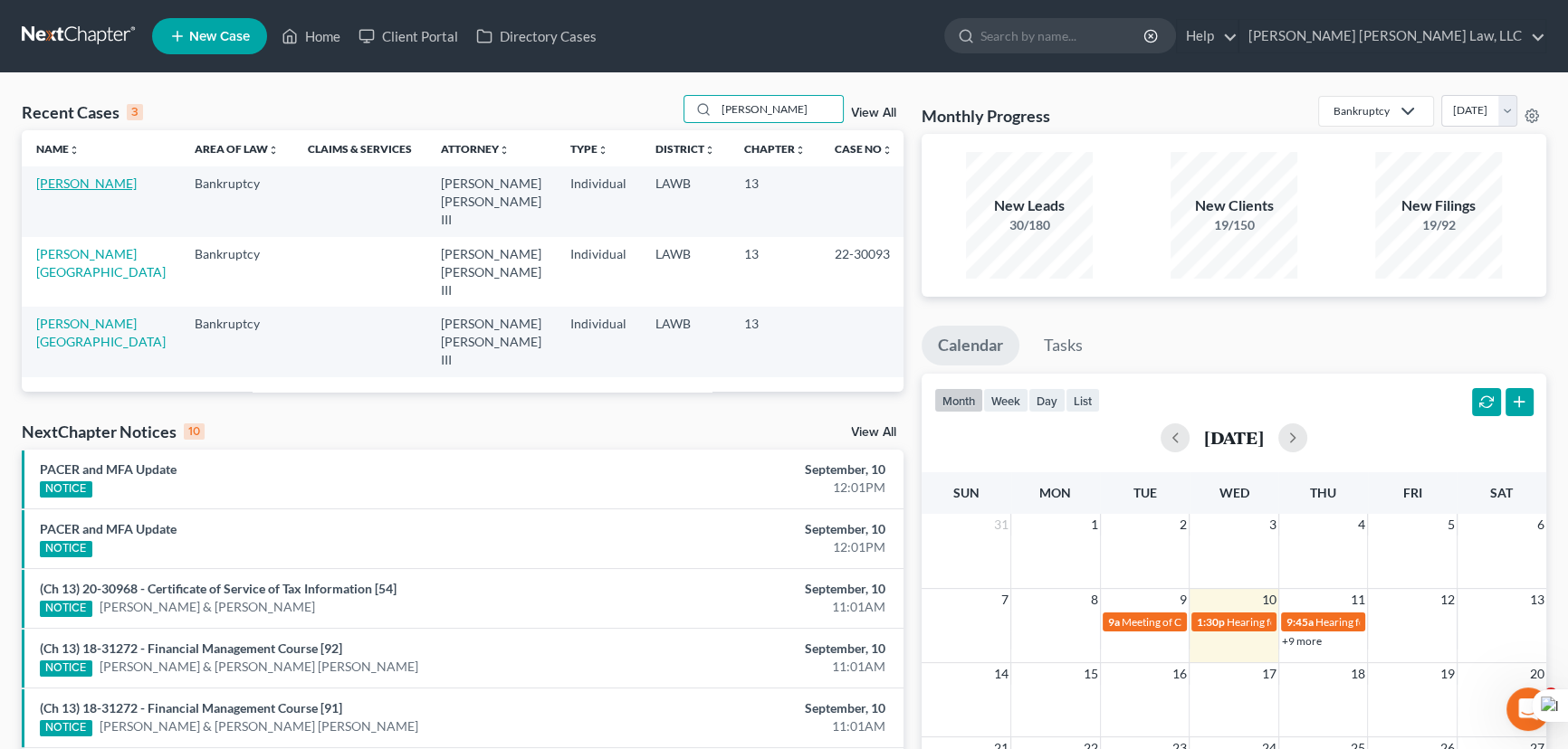
click at [117, 182] on link "[PERSON_NAME]" at bounding box center [86, 183] width 101 height 16
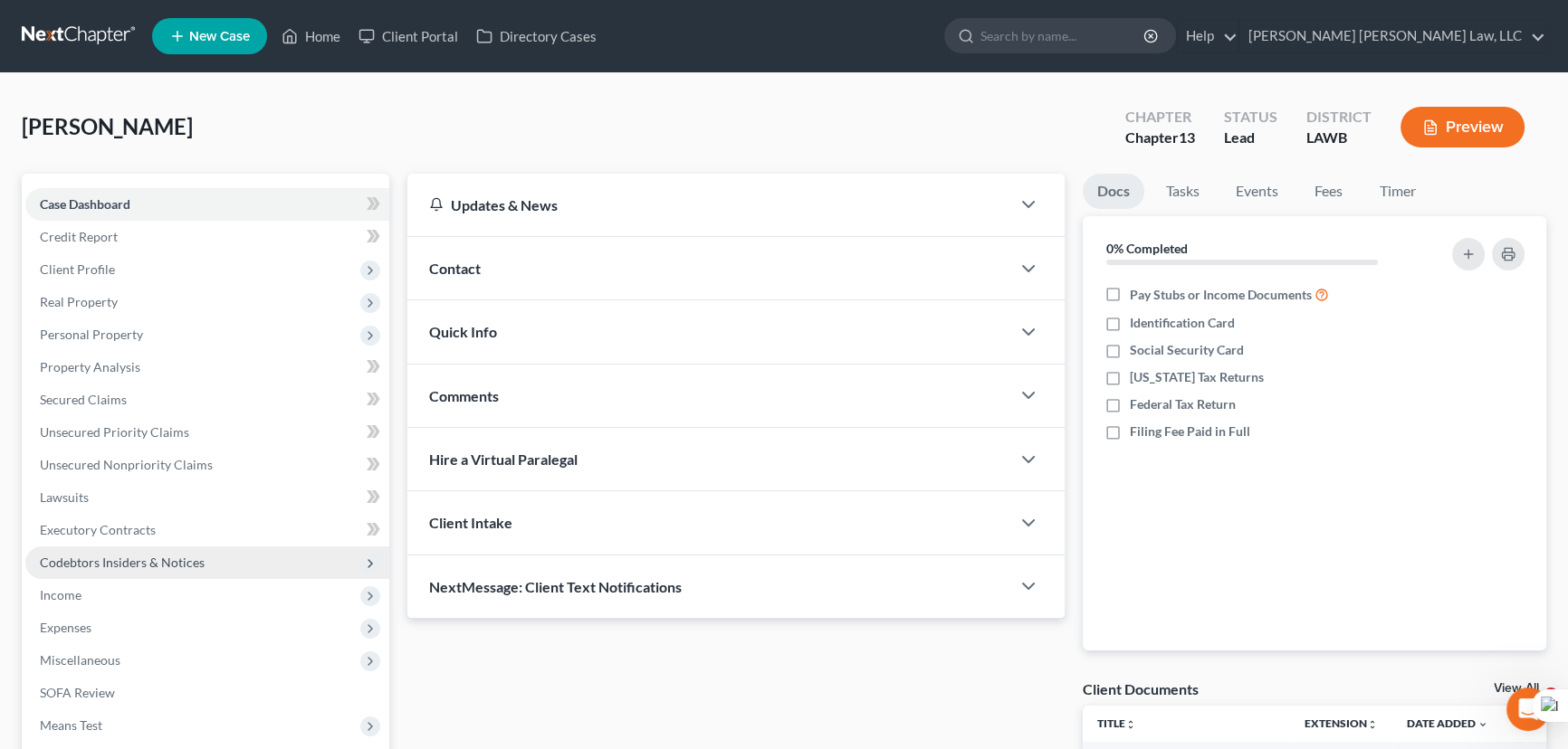
scroll to position [243, 0]
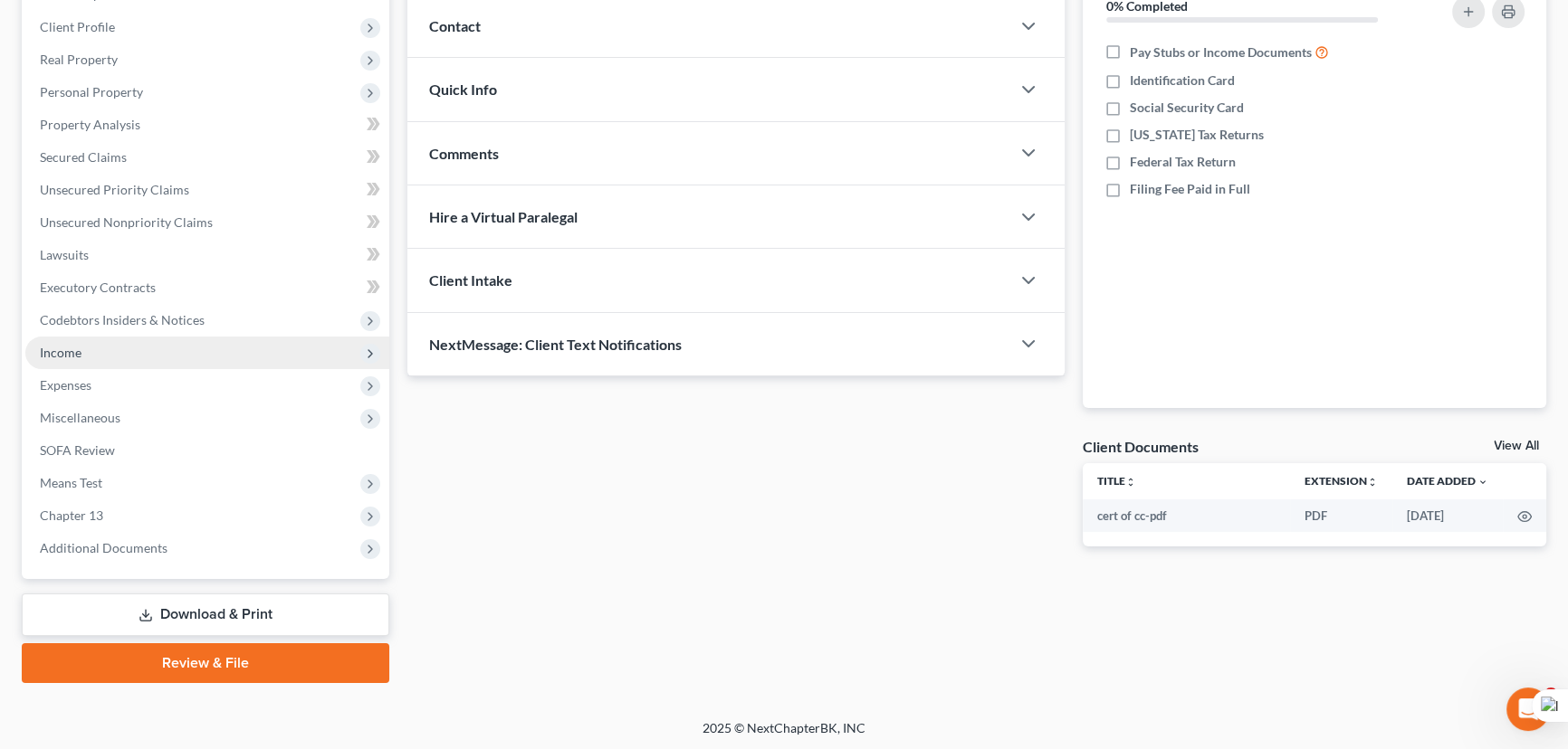
click at [130, 351] on span "Income" at bounding box center [207, 352] width 364 height 32
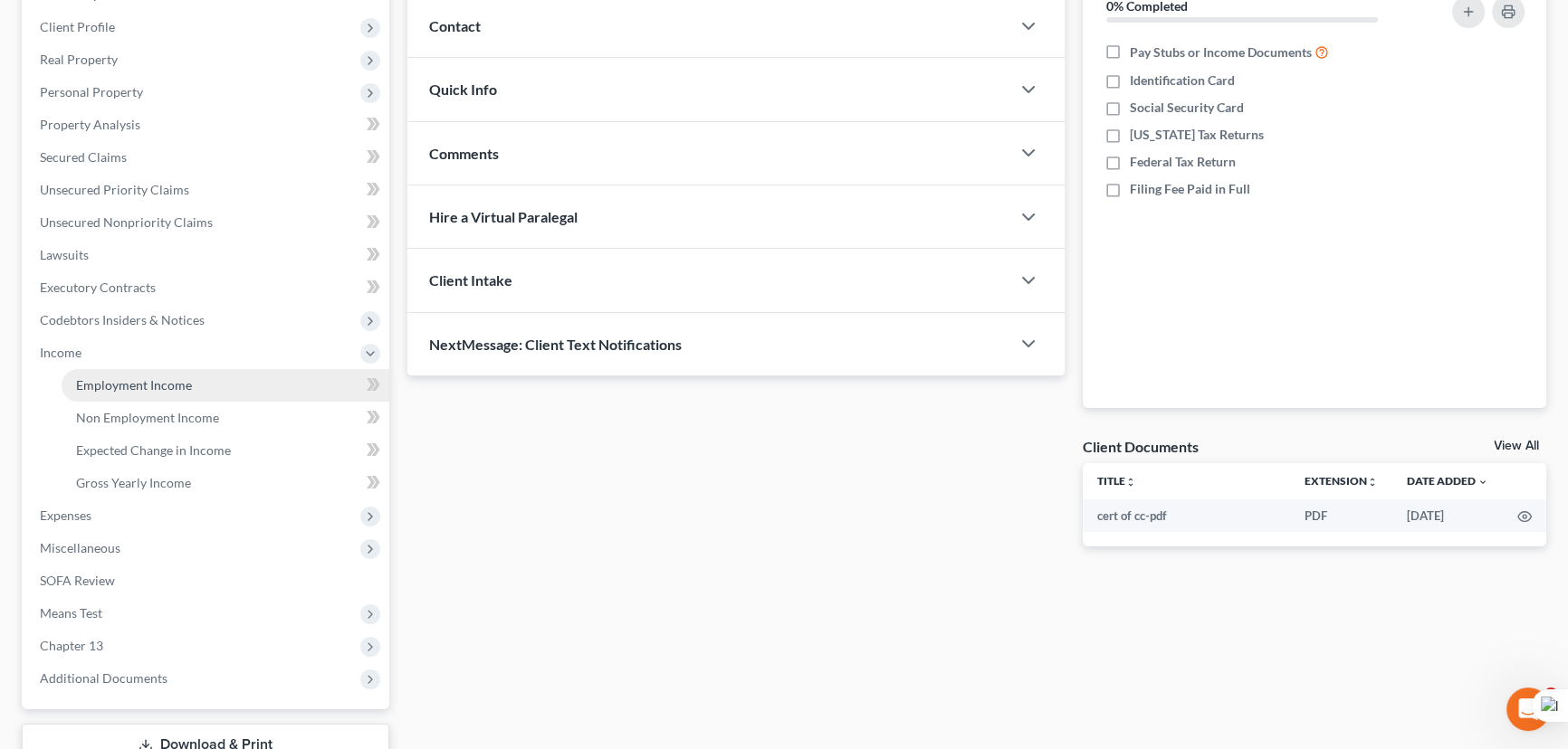
click at [134, 378] on span "Employment Income" at bounding box center [134, 385] width 116 height 16
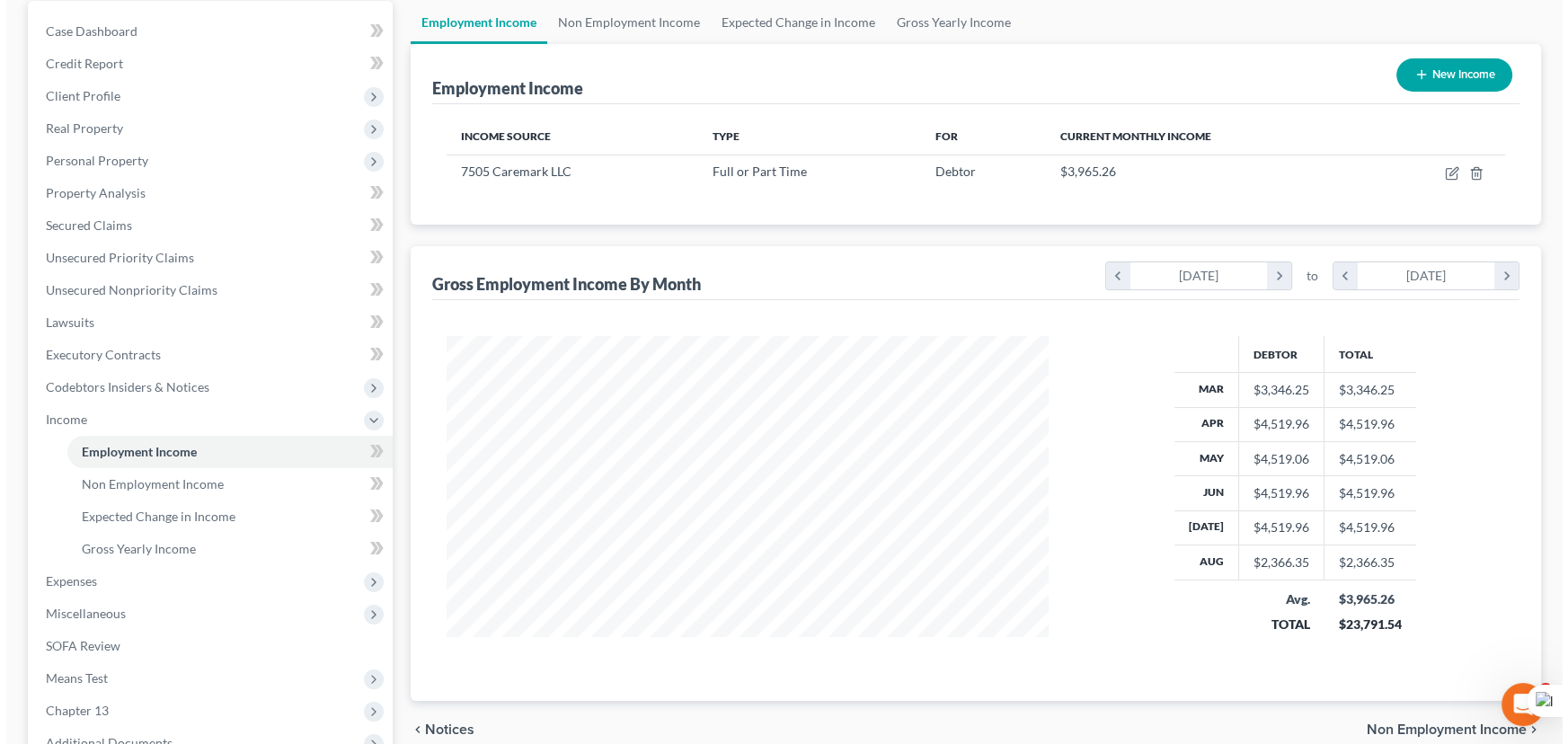
scroll to position [80, 0]
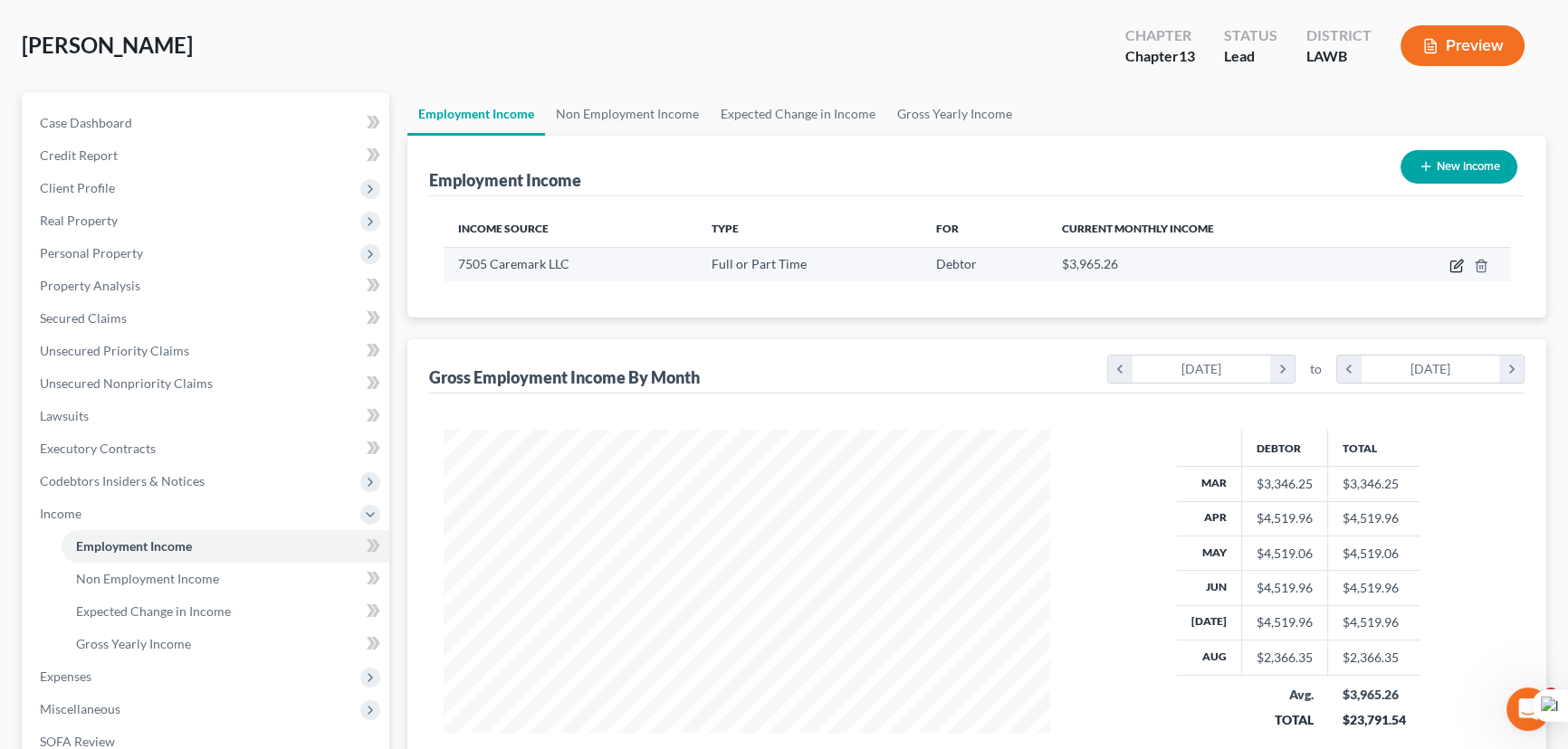
click at [1453, 270] on icon "button" at bounding box center [1455, 266] width 11 height 11
select select "0"
select select "41"
select select "1"
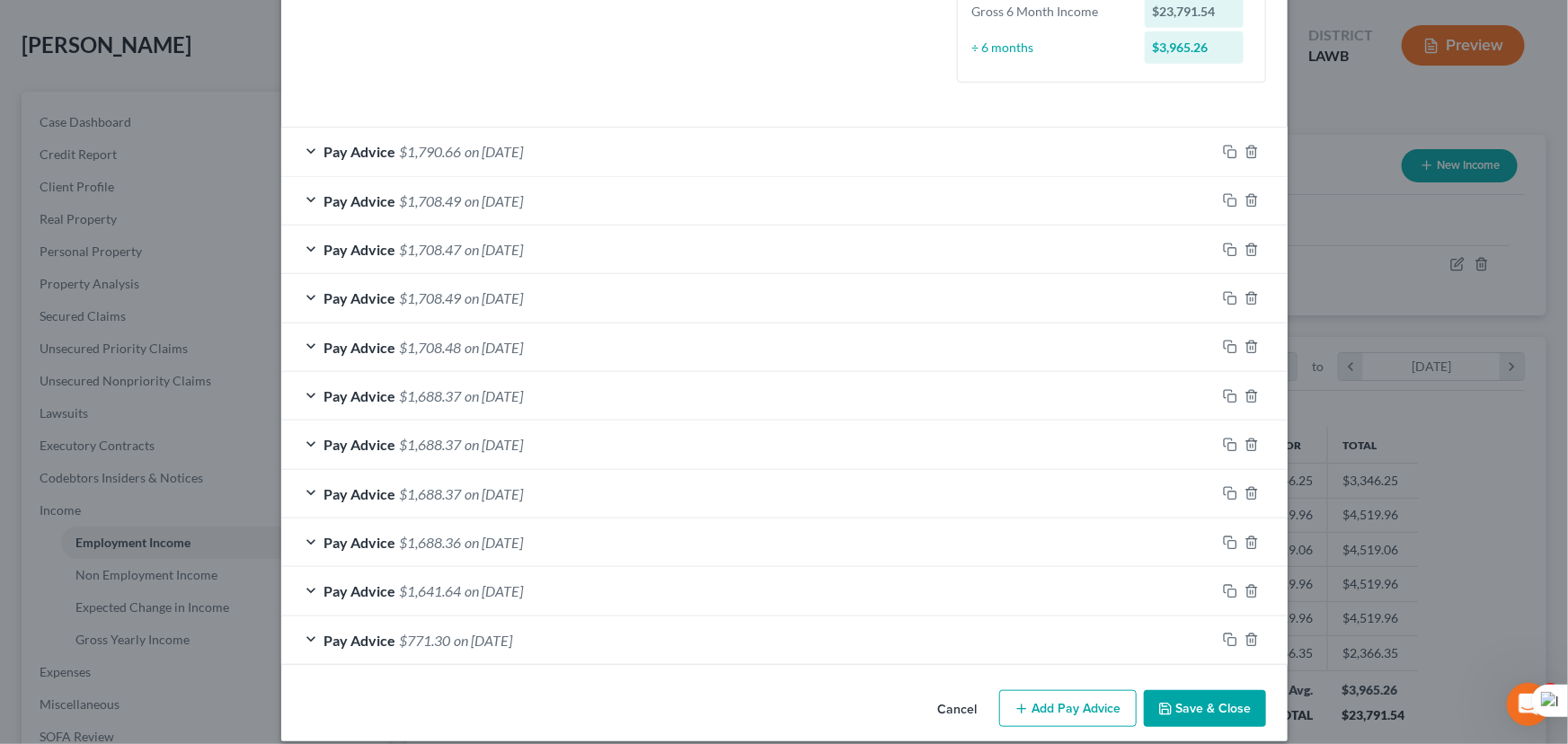
scroll to position [529, 0]
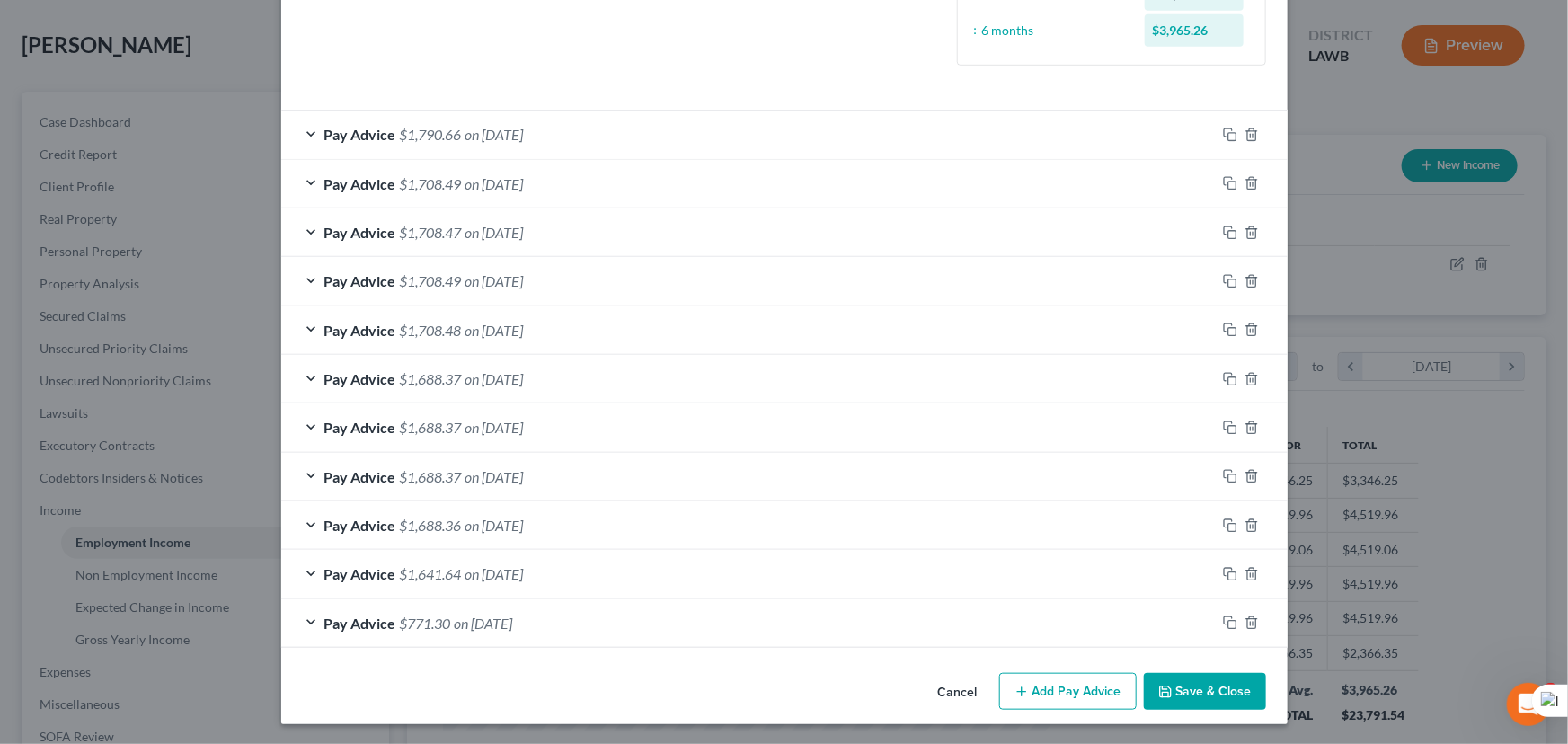
click at [1047, 673] on button "Add Pay Advice" at bounding box center [1068, 692] width 138 height 38
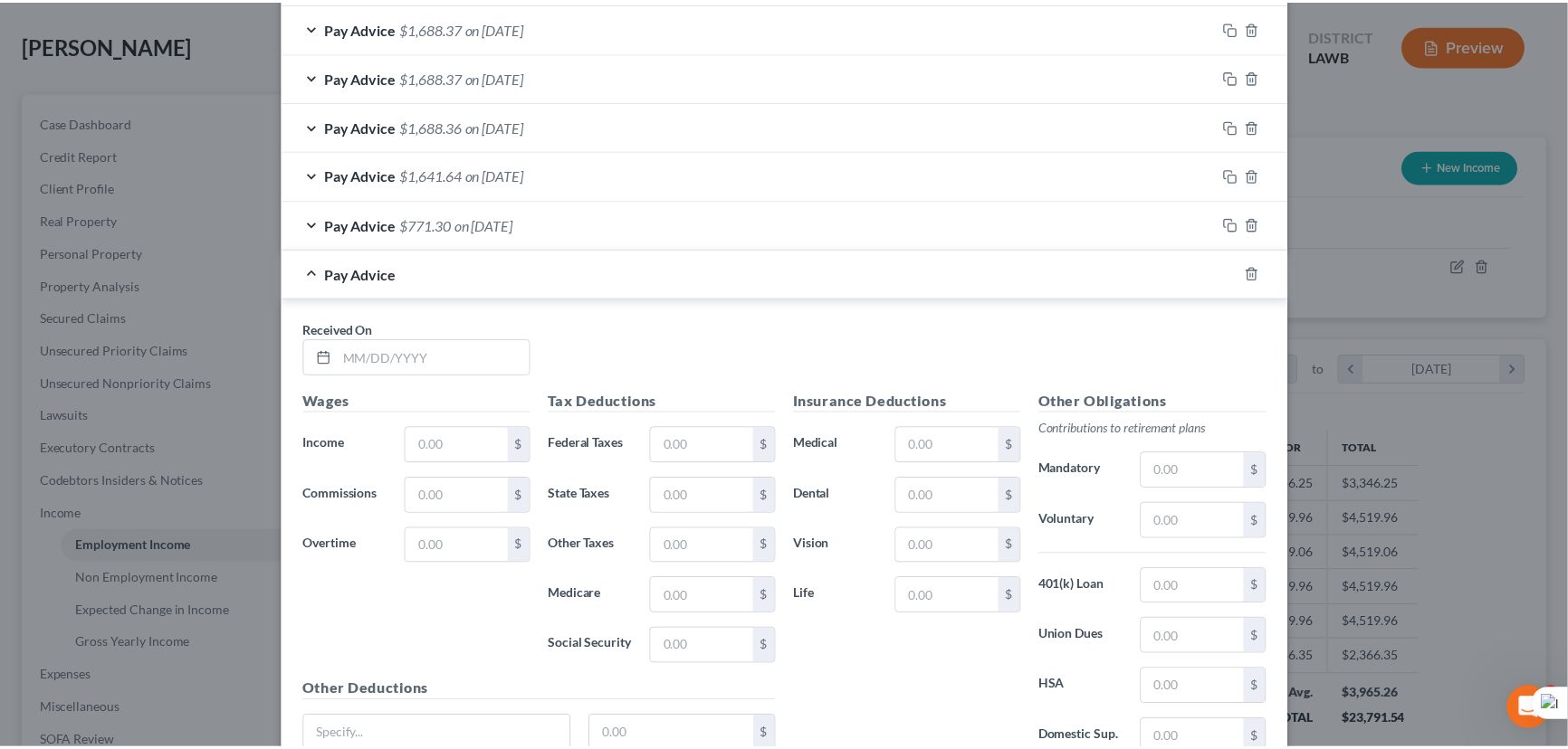
scroll to position [1092, 0]
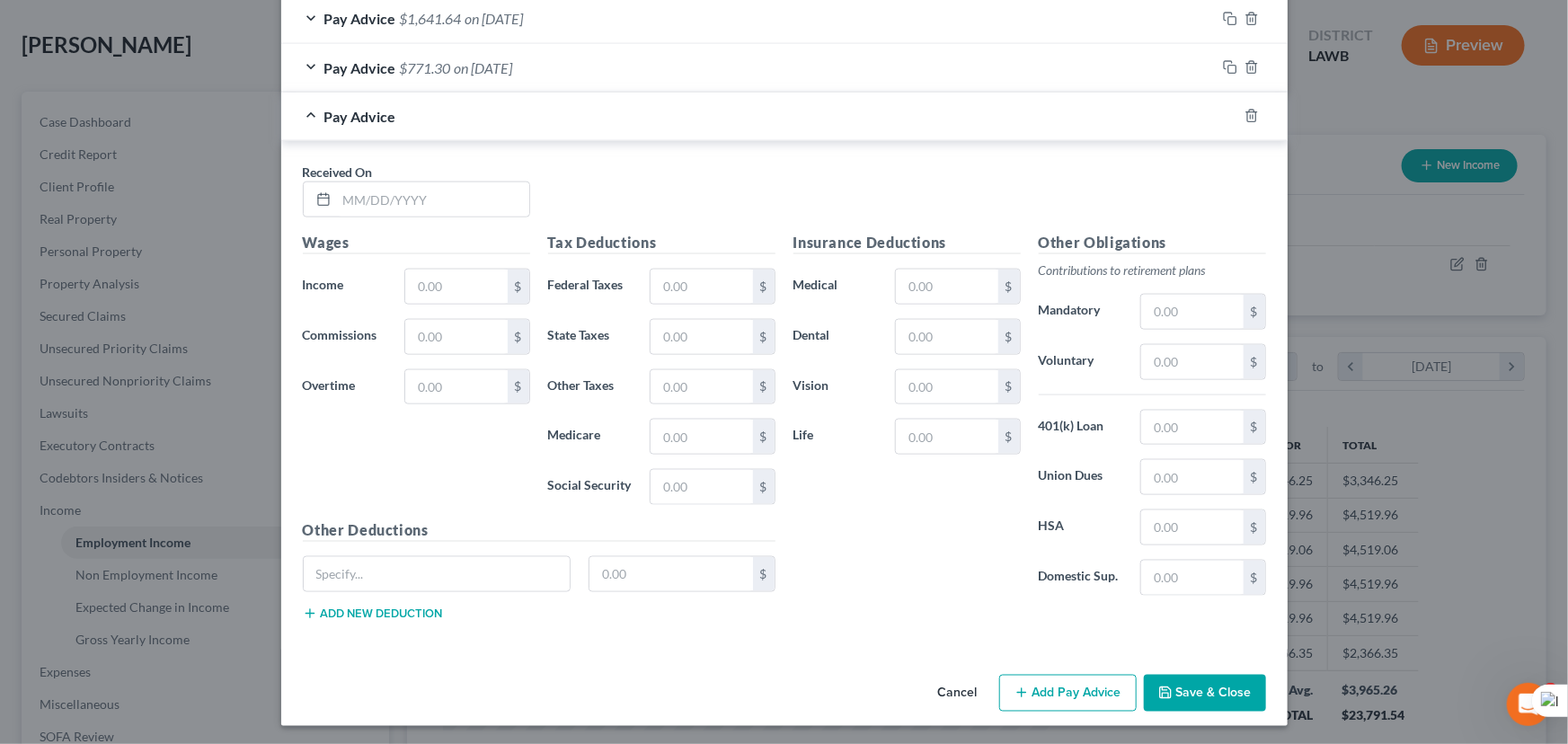
click at [349, 166] on span "Received On" at bounding box center [338, 172] width 70 height 16
click at [382, 203] on input "text" at bounding box center [433, 199] width 193 height 34
type input "08/29/2025"
click at [485, 278] on input "text" at bounding box center [455, 286] width 102 height 34
type input "2,366.35"
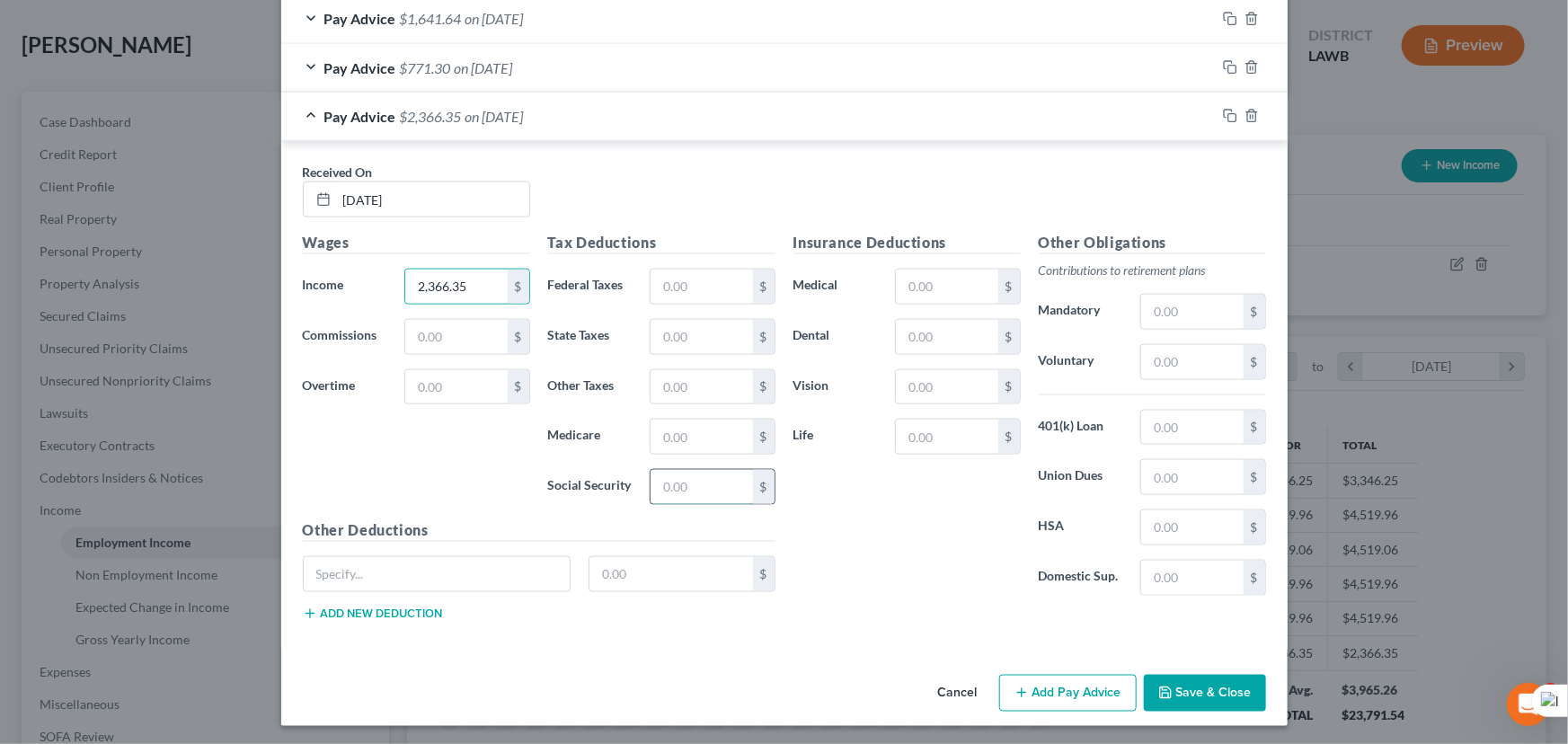
click at [667, 494] on input "text" at bounding box center [701, 486] width 102 height 34
type input "139.63"
click at [727, 408] on div "Tax Deductions Federal Taxes $ State Taxes $ Other Taxes $ Medicare $ Social Se…" at bounding box center [661, 375] width 245 height 288
click at [710, 443] on input "text" at bounding box center [701, 436] width 102 height 34
type input "32.66"
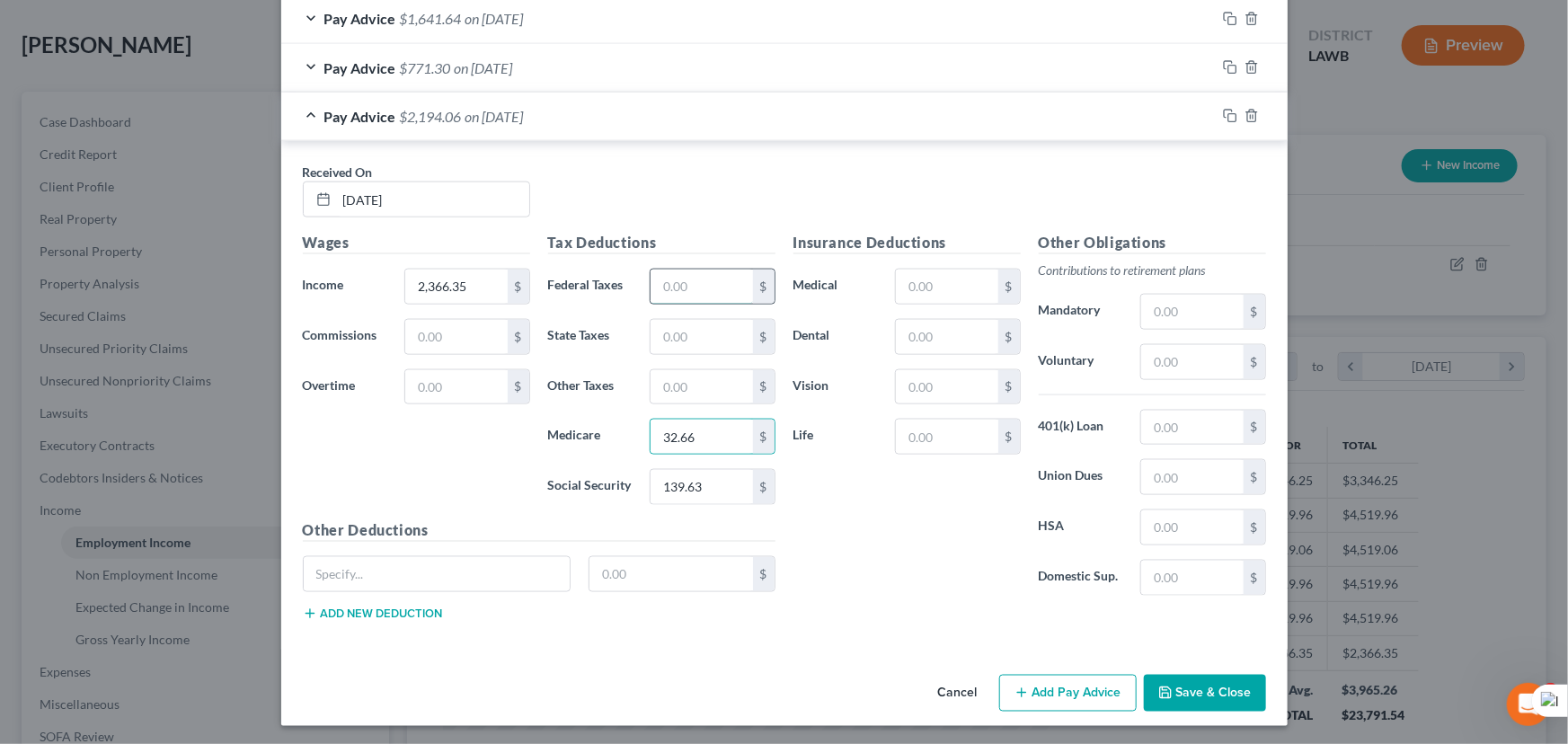
click at [681, 279] on input "text" at bounding box center [701, 286] width 102 height 34
type input "164.48"
click at [668, 328] on input "text" at bounding box center [701, 336] width 102 height 34
type input "69.59"
click at [928, 348] on input "text" at bounding box center [946, 336] width 102 height 34
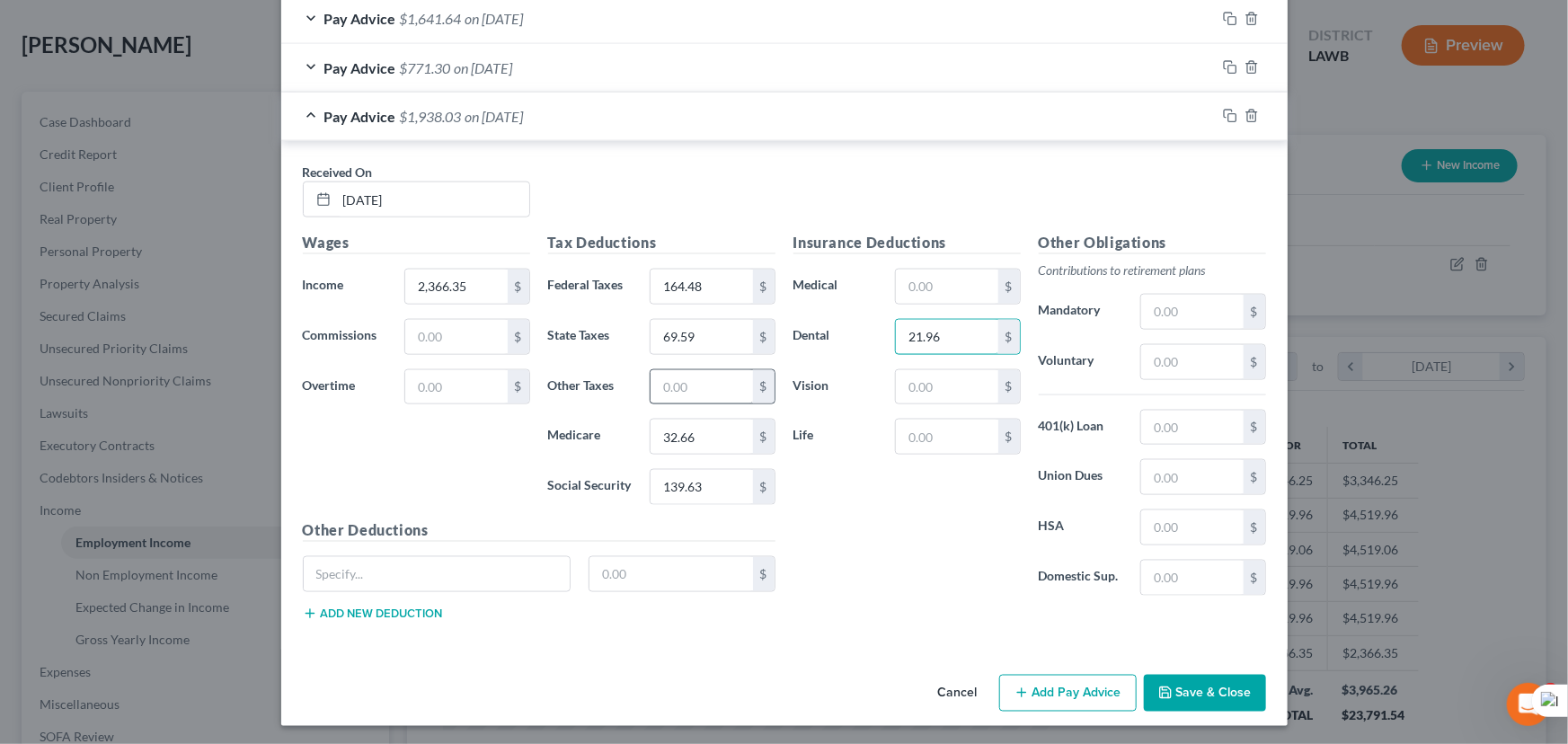
type input "21.96"
click at [663, 391] on input "text" at bounding box center [701, 387] width 102 height 34
type input "0.21"
click at [953, 269] on input "text" at bounding box center [946, 286] width 102 height 34
type input "62.88"
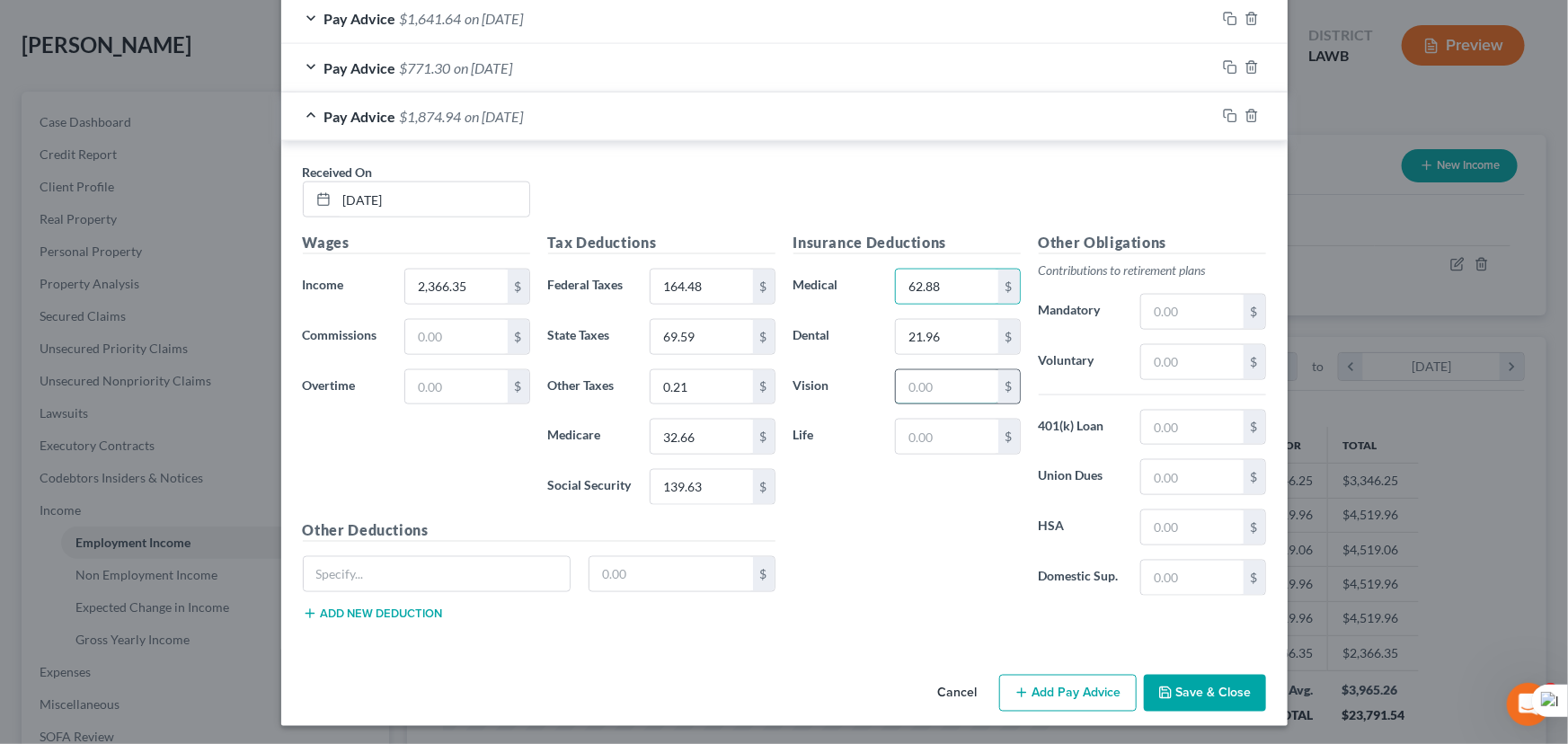
click at [938, 393] on input "text" at bounding box center [946, 387] width 102 height 34
type input "8.39"
click at [939, 435] on input "text" at bounding box center [946, 436] width 102 height 34
type input "20.83"
click at [698, 389] on input "0.21" at bounding box center [701, 387] width 102 height 34
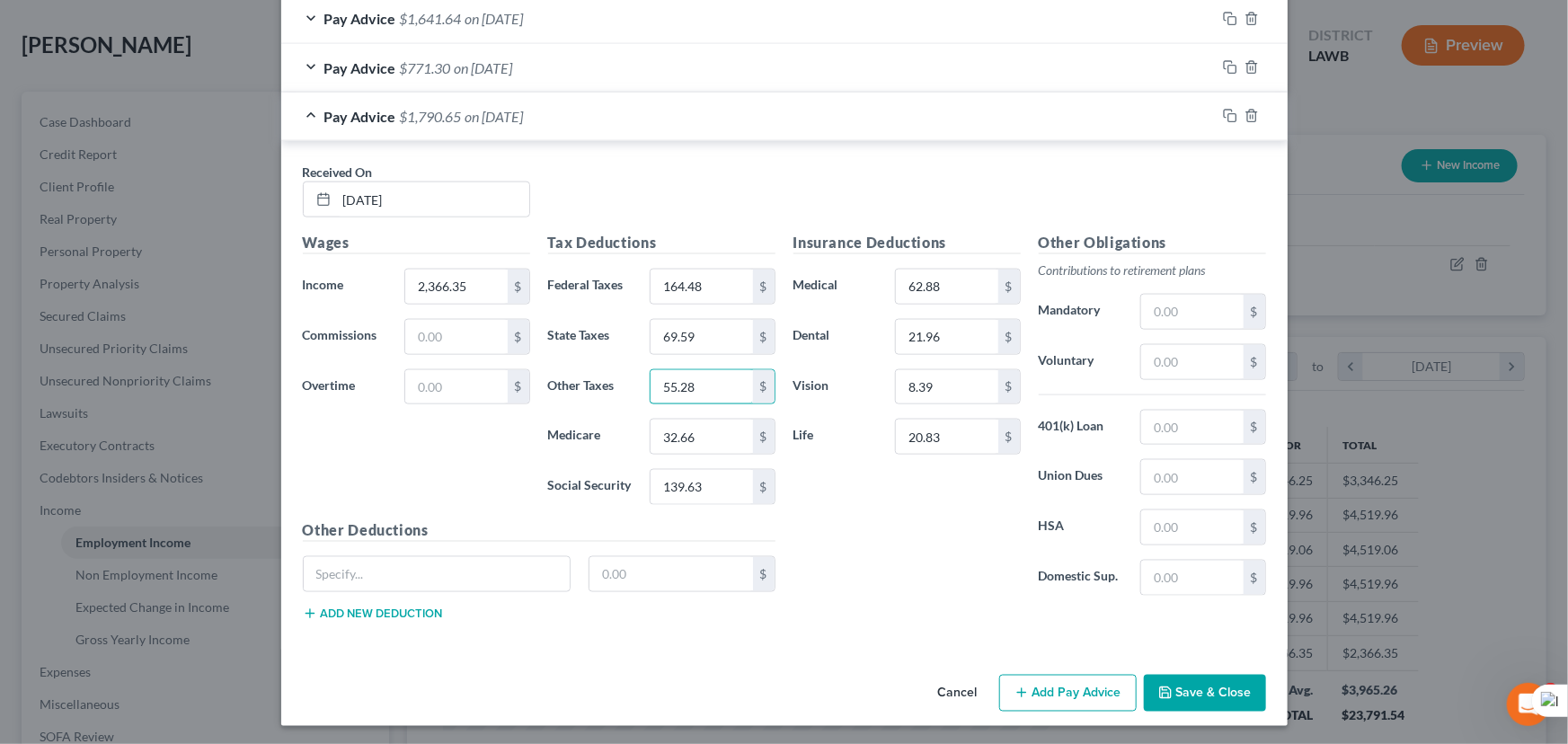
type input "55.28"
click at [1184, 693] on button "Save & Close" at bounding box center [1205, 694] width 122 height 38
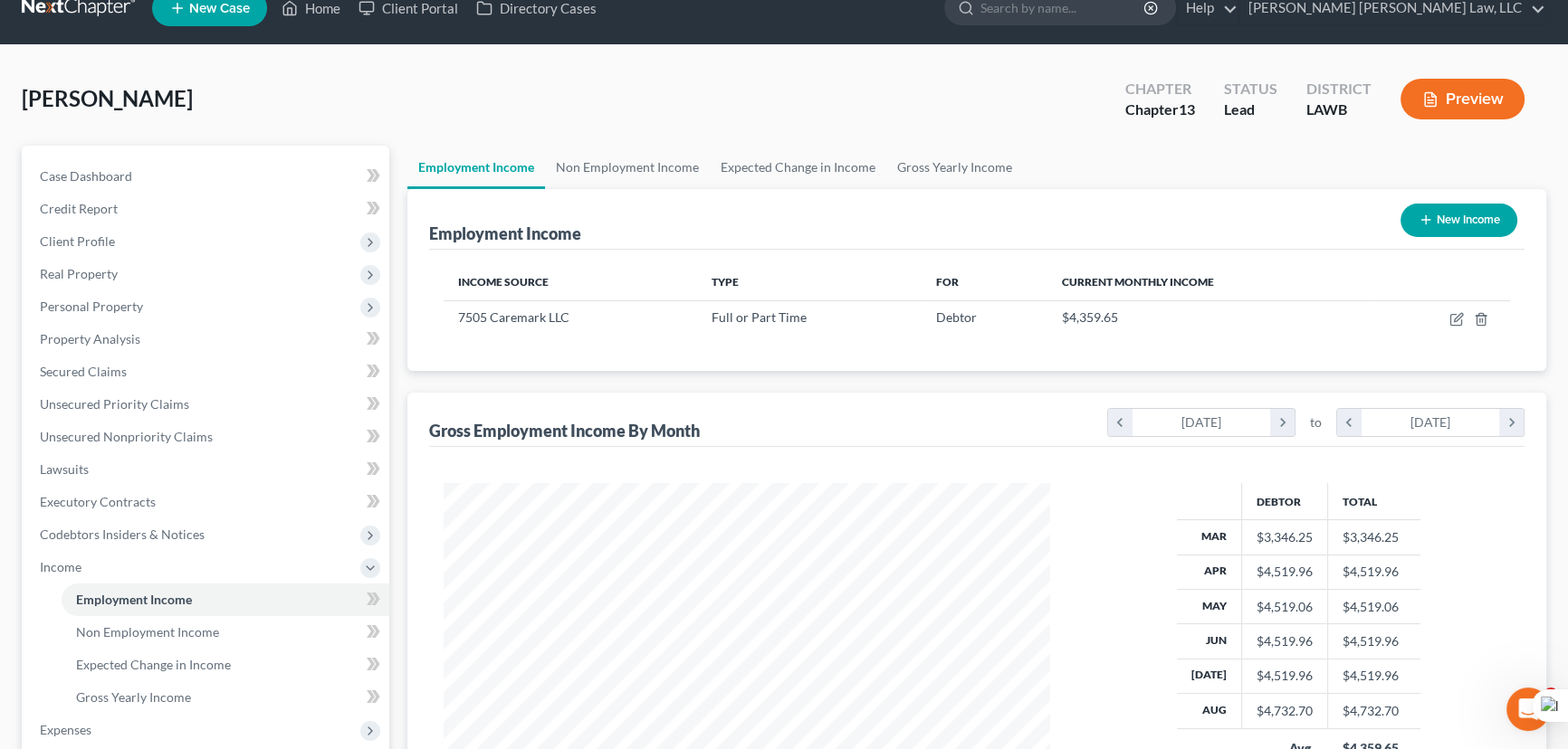
scroll to position [0, 0]
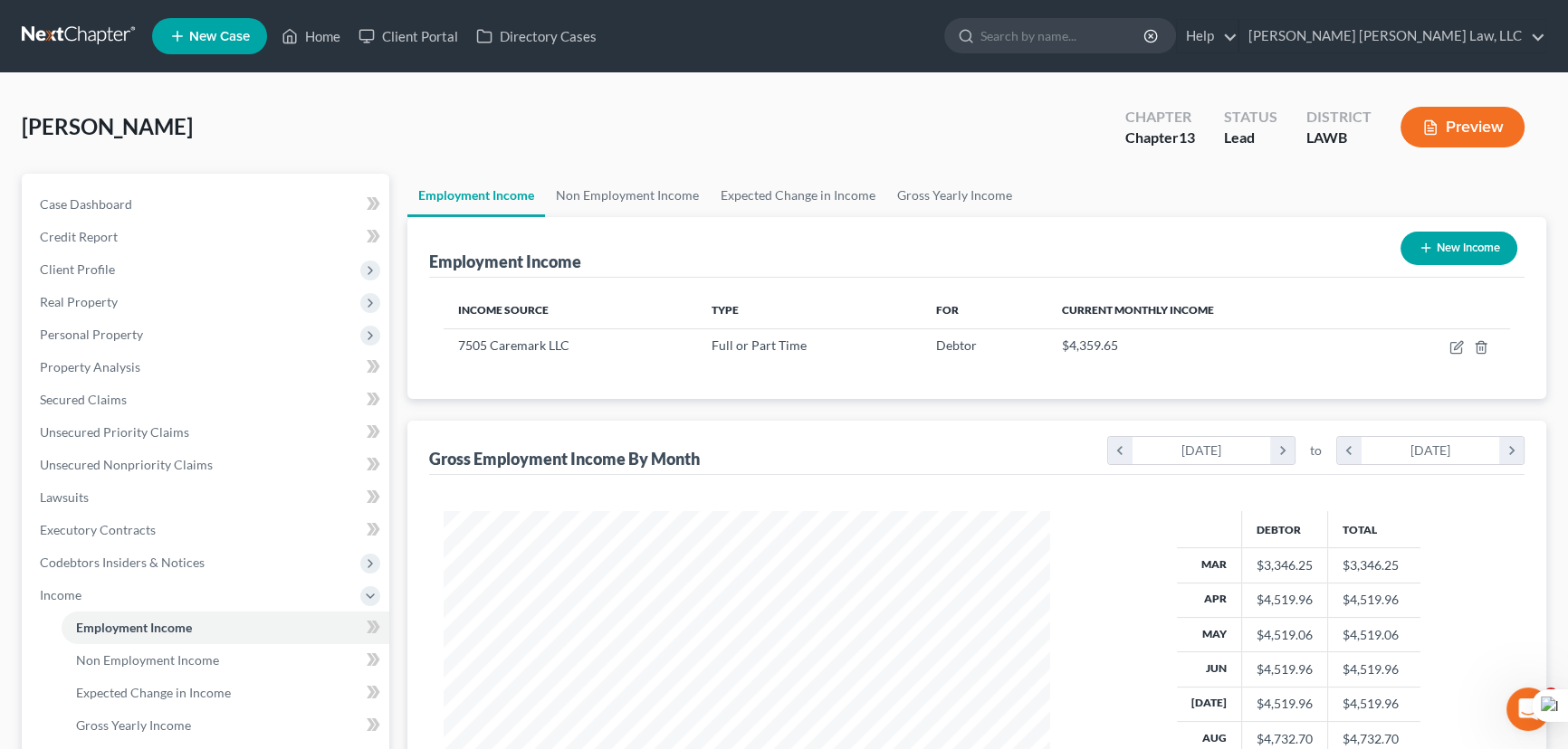
click at [87, 36] on link at bounding box center [79, 35] width 116 height 32
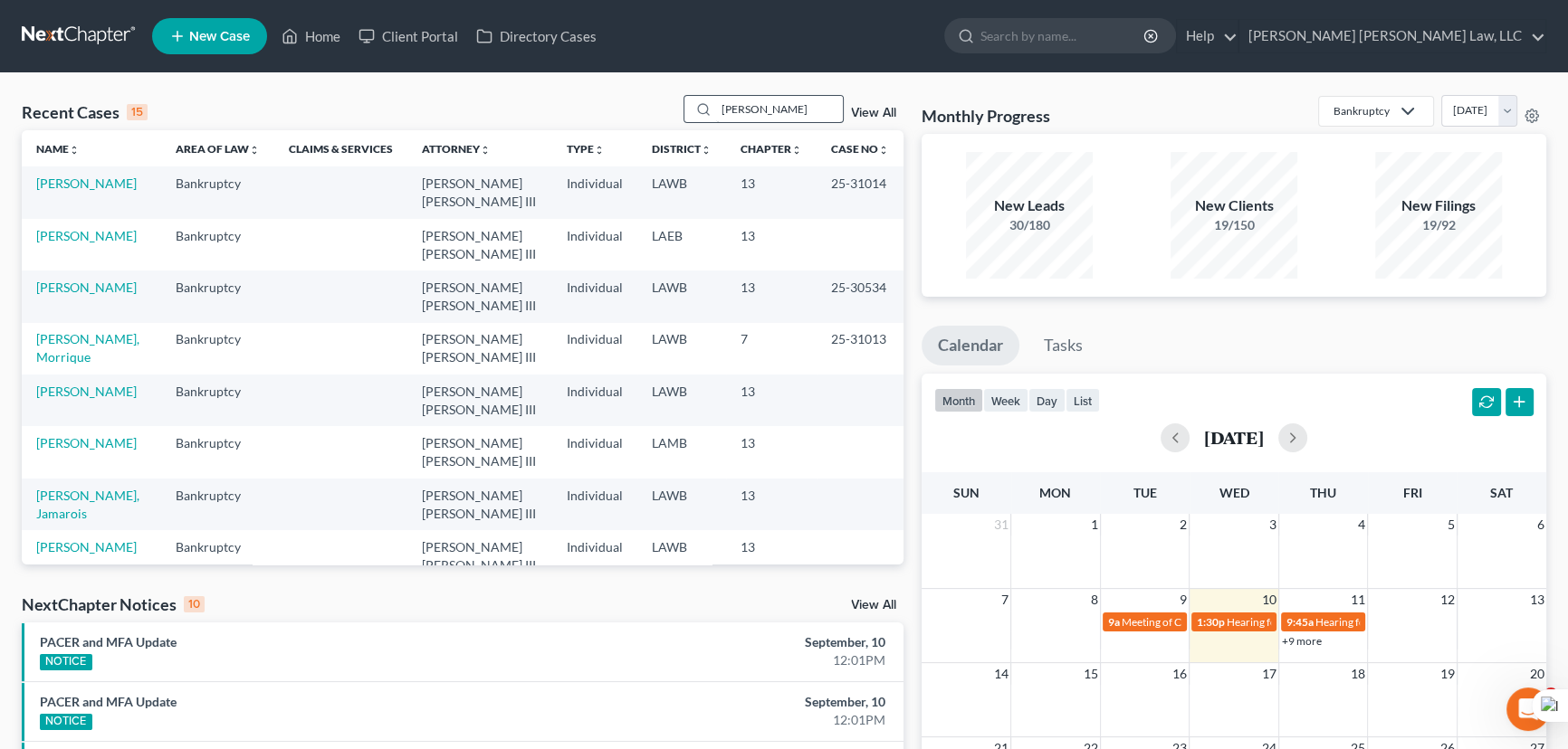
type input "[PERSON_NAME]"
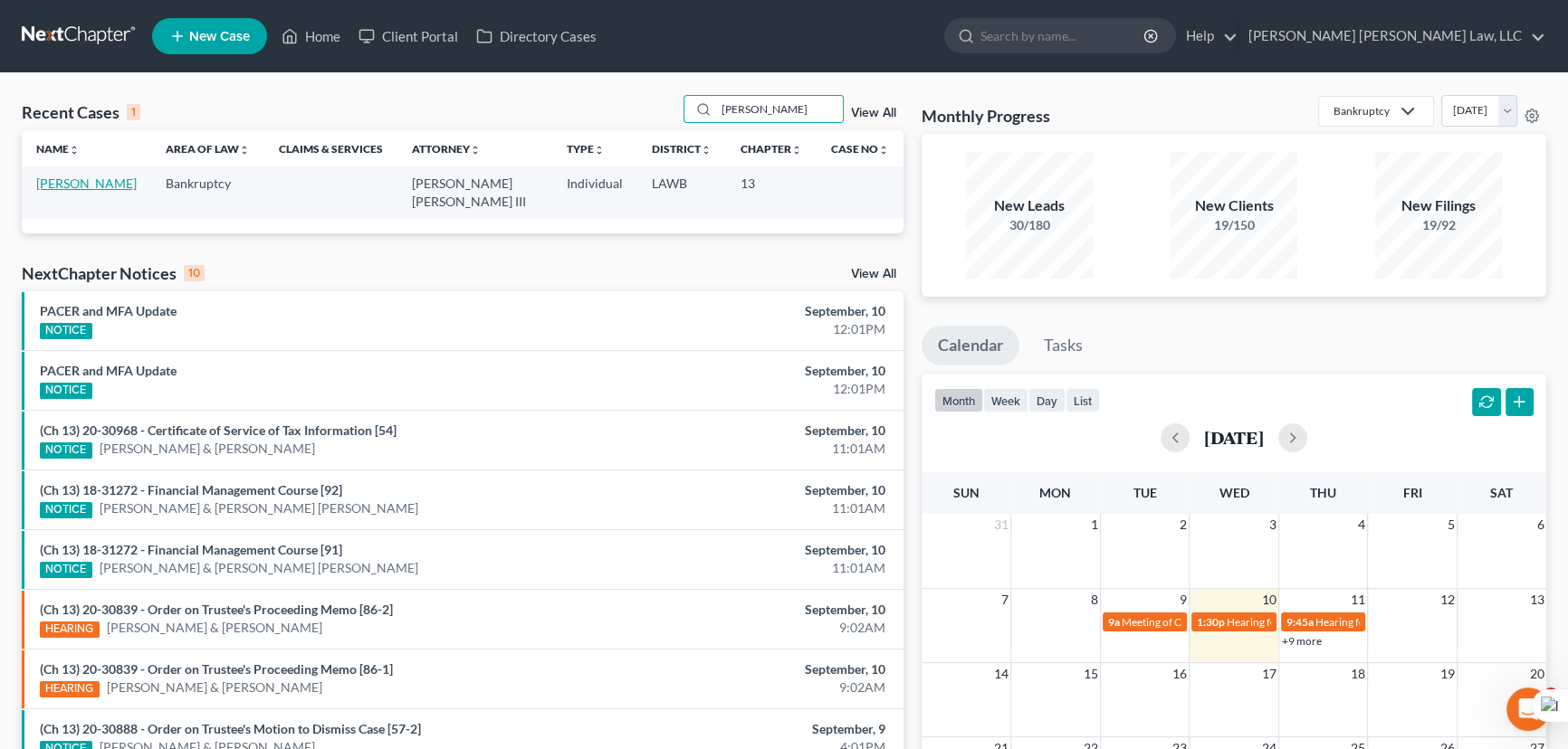
click at [82, 179] on link "[PERSON_NAME]" at bounding box center [86, 183] width 101 height 16
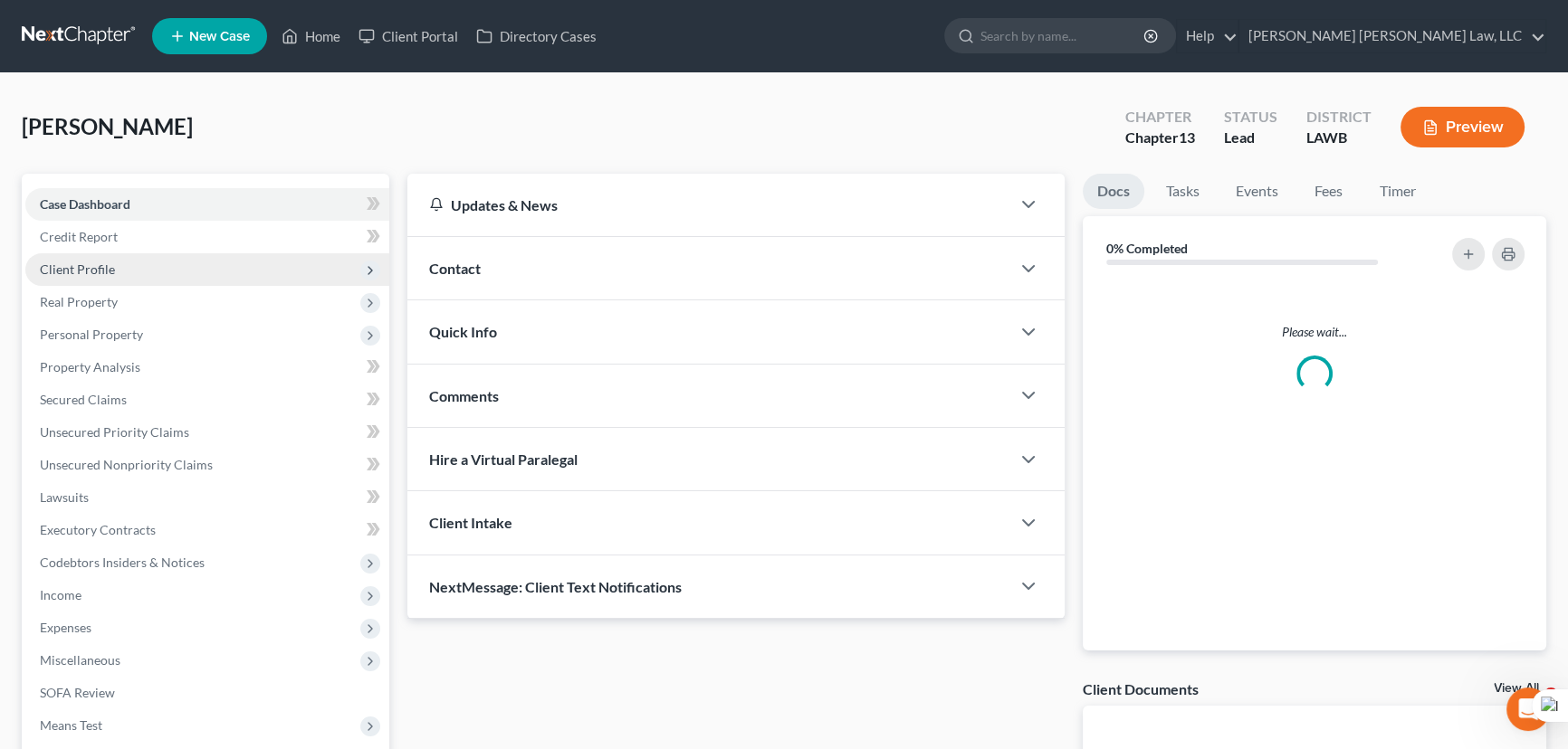
click at [106, 262] on span "Client Profile" at bounding box center [77, 269] width 75 height 16
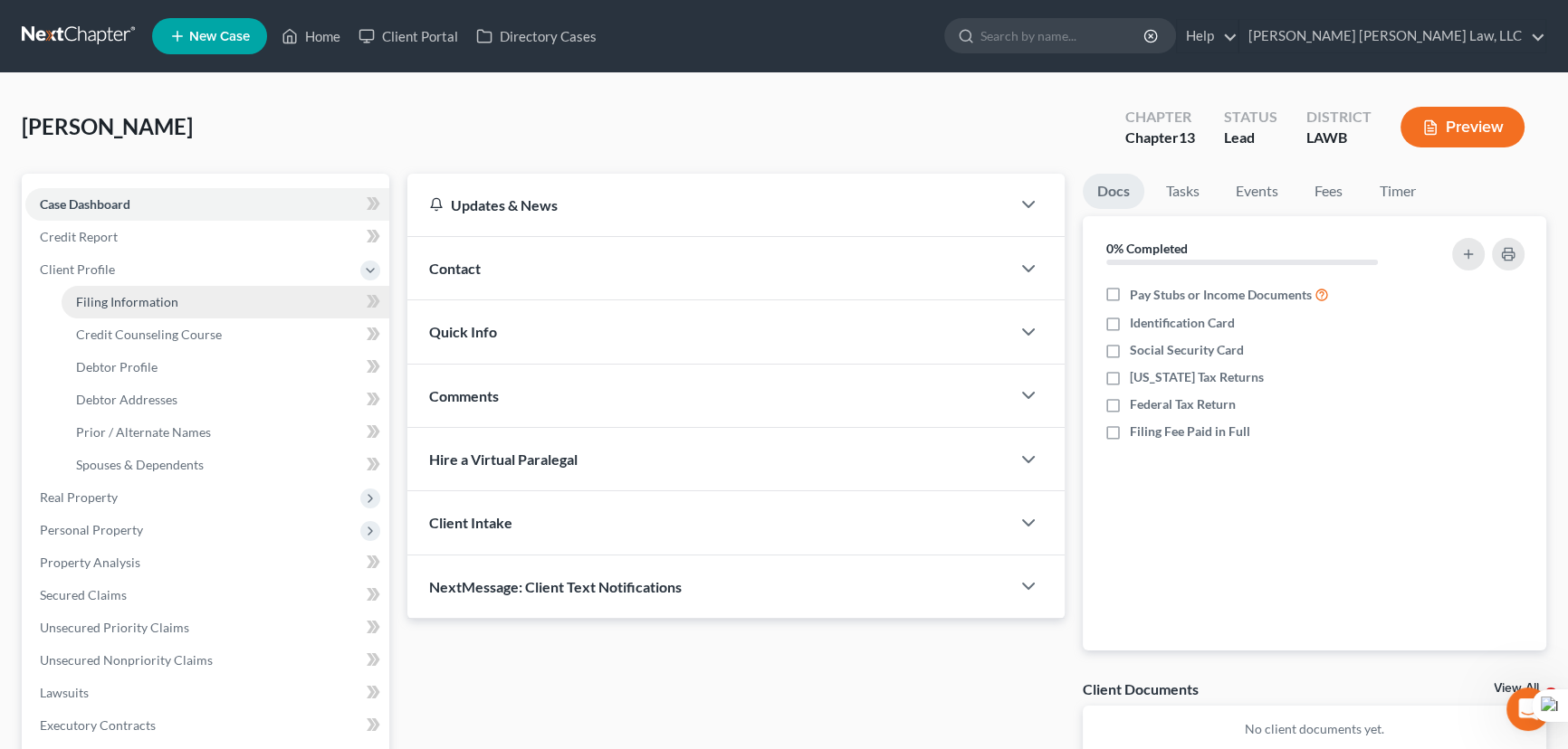
click at [127, 302] on span "Filing Information" at bounding box center [127, 302] width 102 height 16
select select "1"
select select "0"
select select "3"
select select "19"
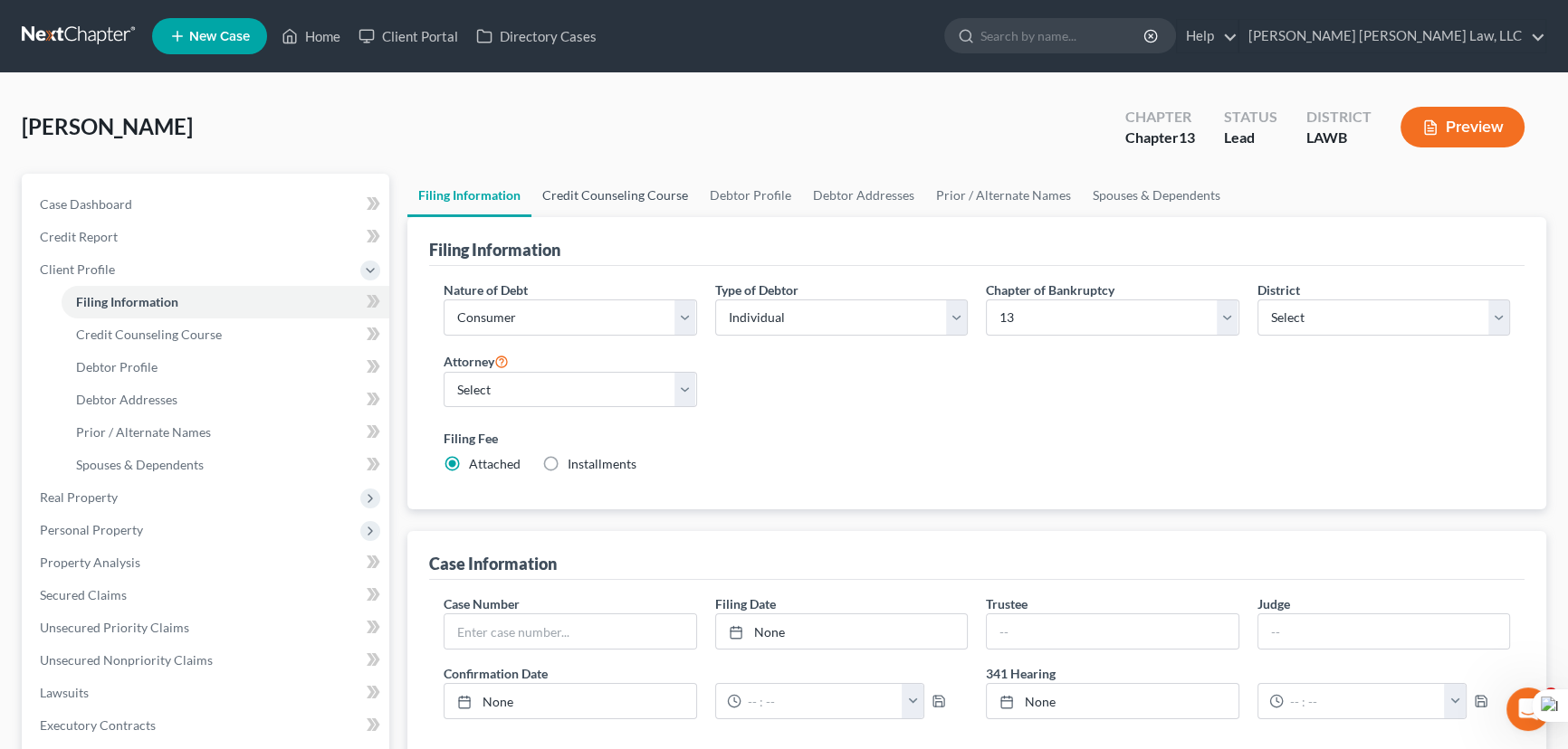
click at [680, 205] on link "Credit Counseling Course" at bounding box center [616, 195] width 168 height 44
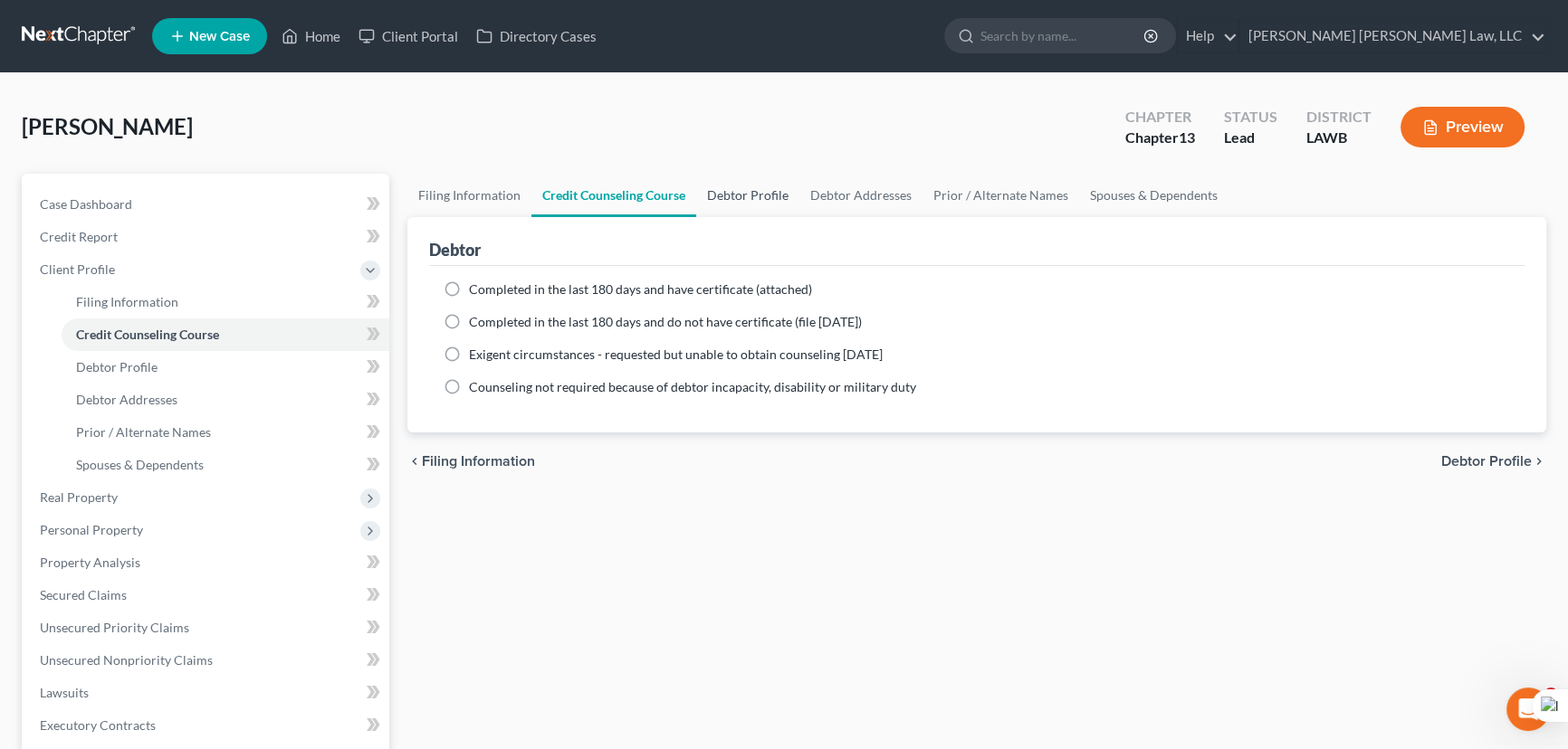
click at [747, 191] on link "Debtor Profile" at bounding box center [747, 195] width 103 height 44
select select "2"
select select "0"
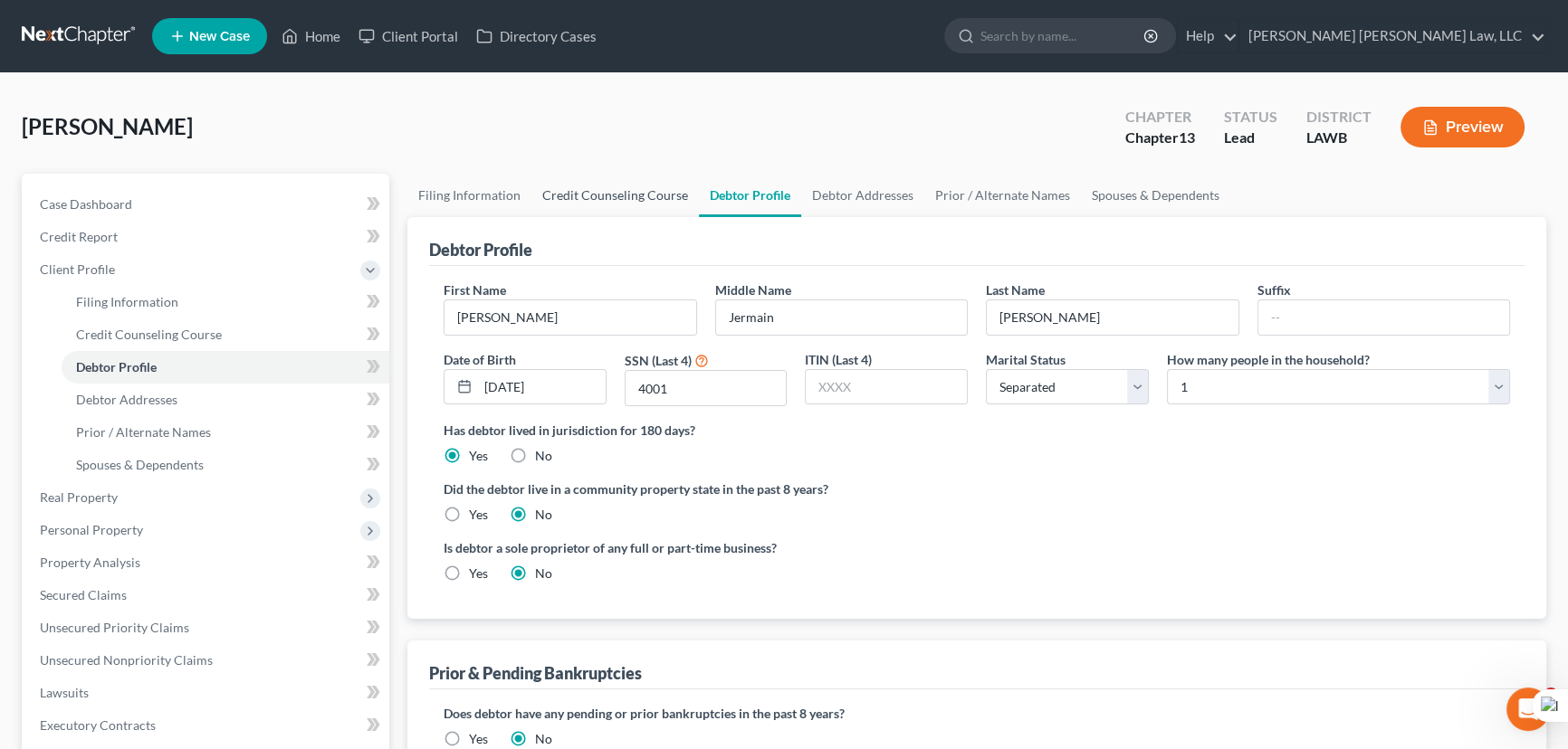
click at [583, 185] on link "Credit Counseling Course" at bounding box center [616, 195] width 168 height 44
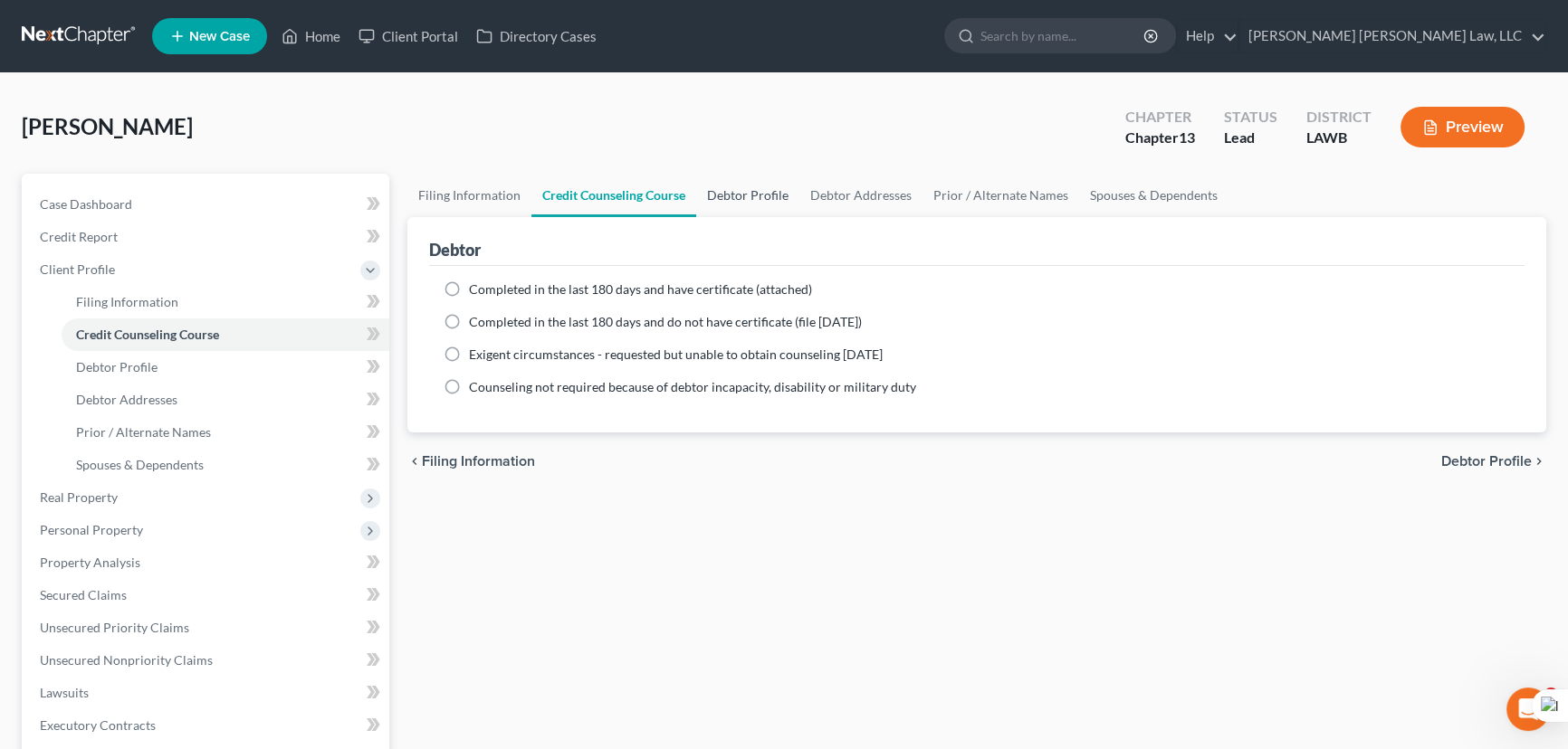
click at [741, 176] on link "Debtor Profile" at bounding box center [747, 195] width 103 height 44
select select "2"
select select "0"
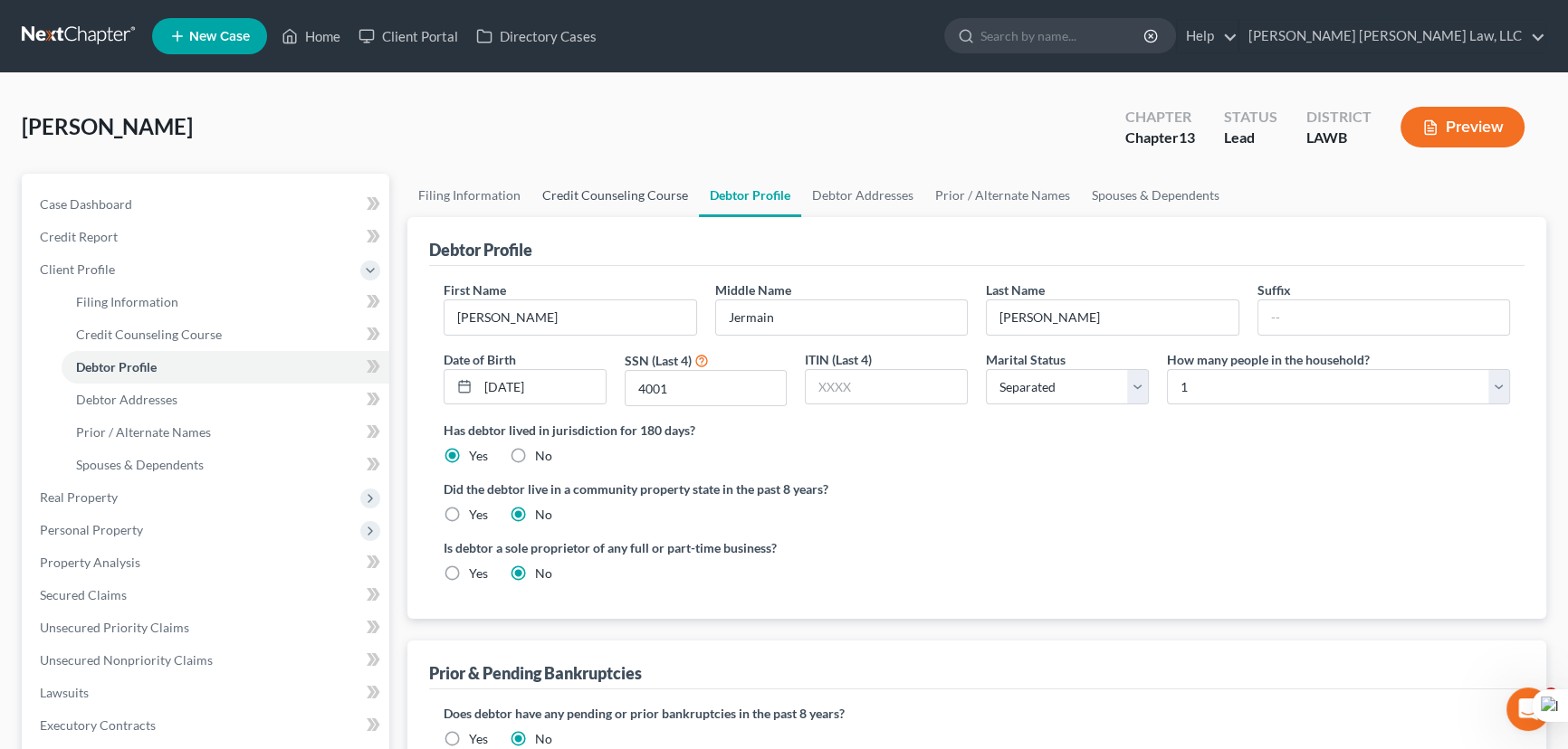
click at [618, 182] on link "Credit Counseling Course" at bounding box center [616, 195] width 168 height 44
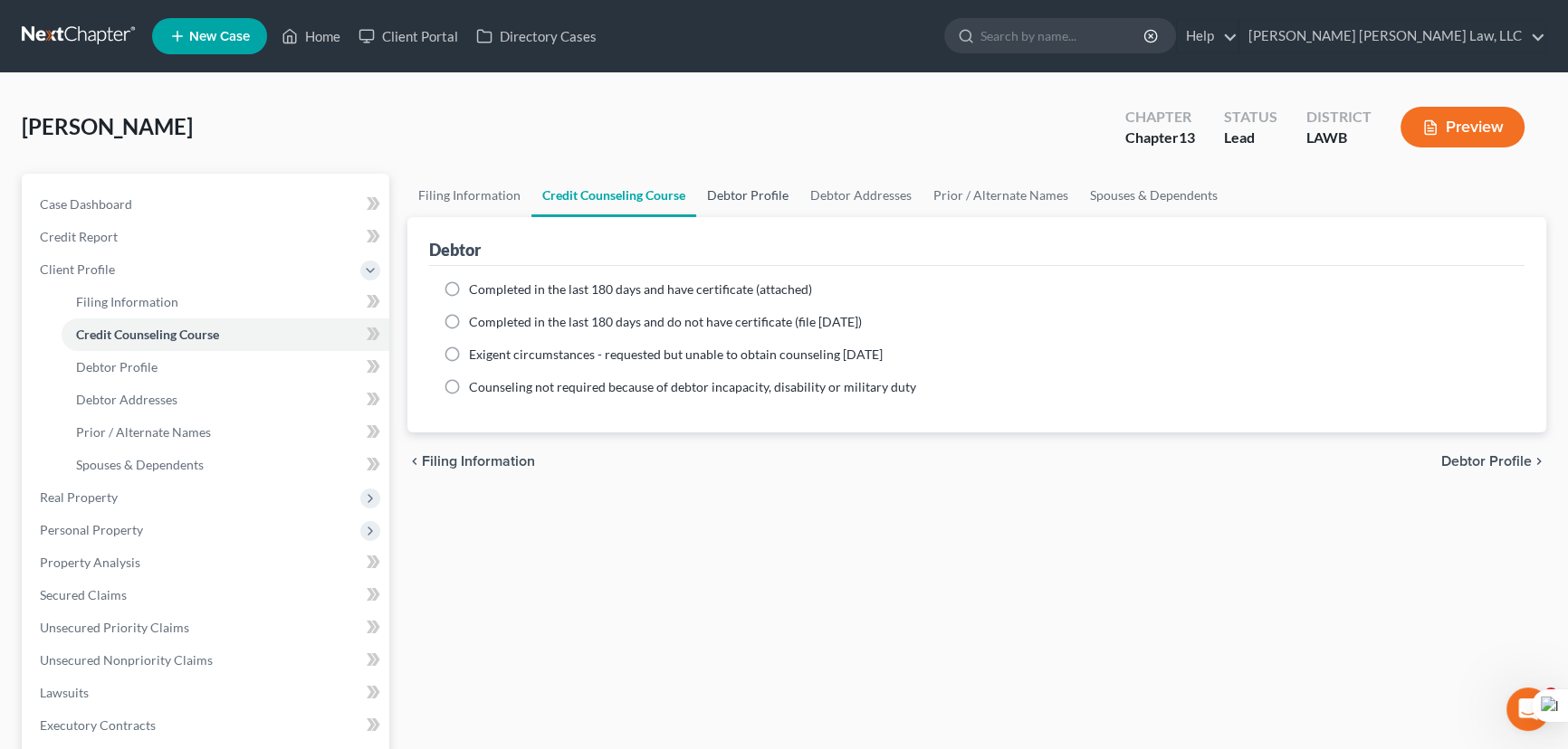
click at [732, 186] on link "Debtor Profile" at bounding box center [747, 195] width 103 height 44
select select "2"
select select "0"
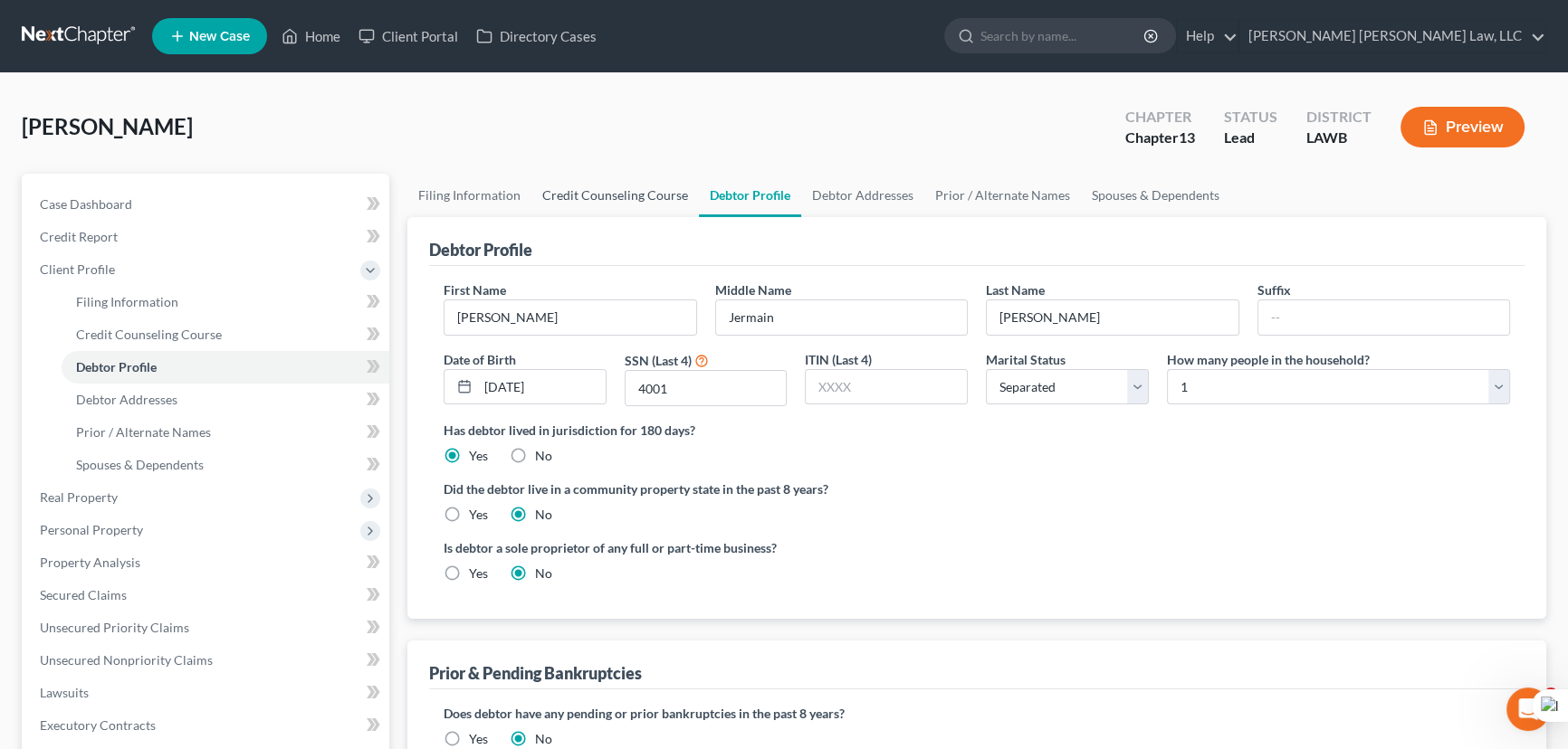
click at [639, 188] on link "Credit Counseling Course" at bounding box center [616, 195] width 168 height 44
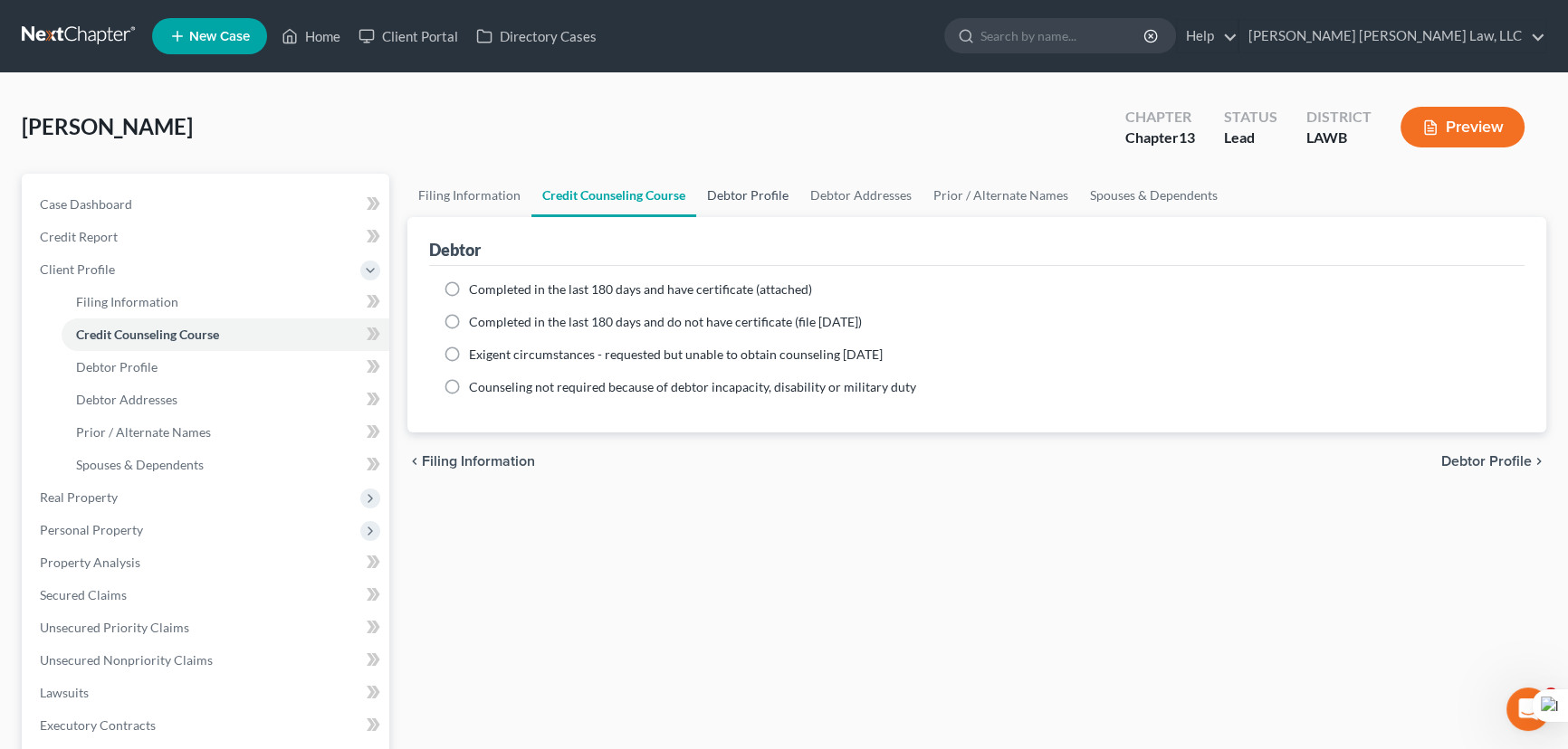
click at [761, 189] on link "Debtor Profile" at bounding box center [747, 195] width 103 height 44
select select "2"
select select "0"
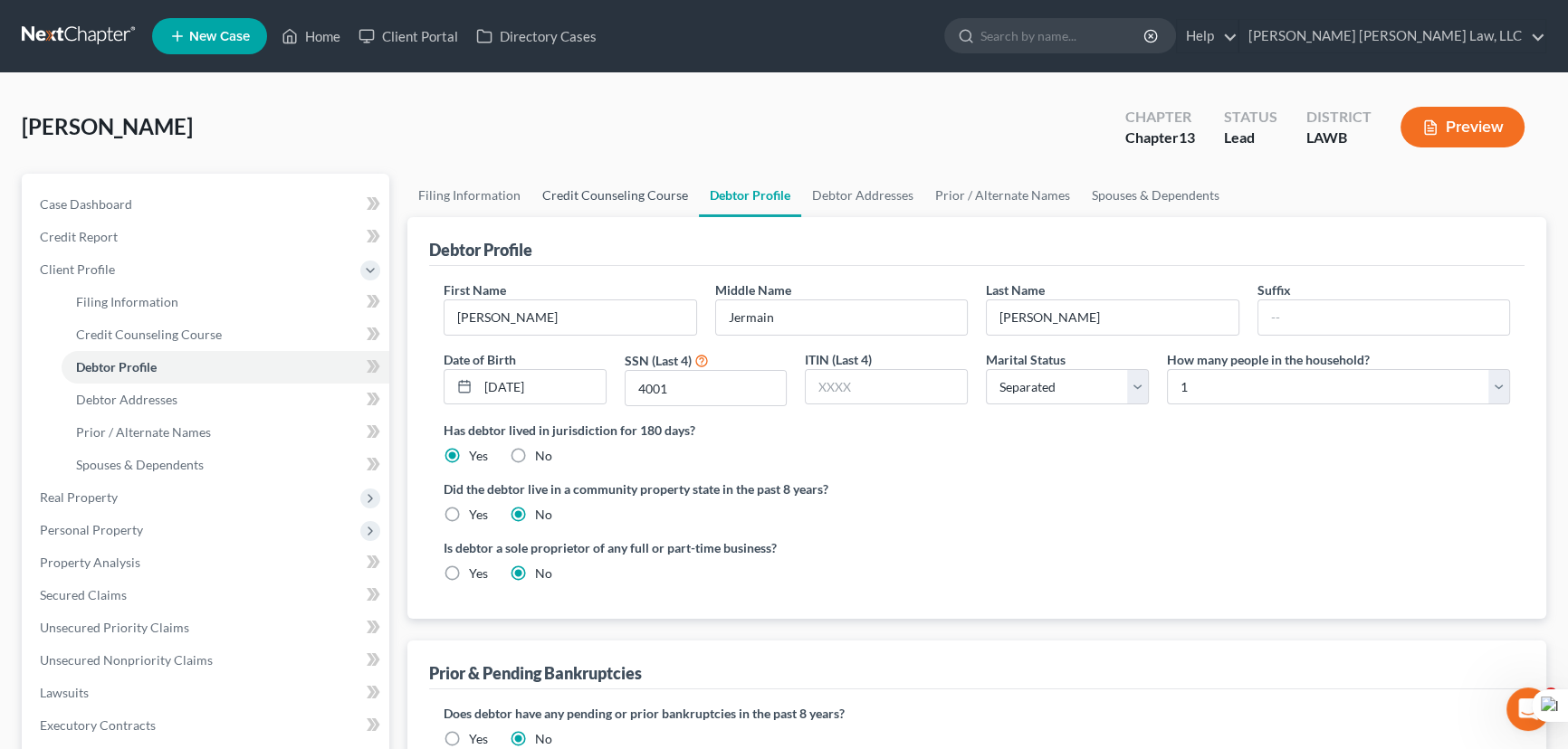
click at [654, 190] on link "Credit Counseling Course" at bounding box center [616, 195] width 168 height 44
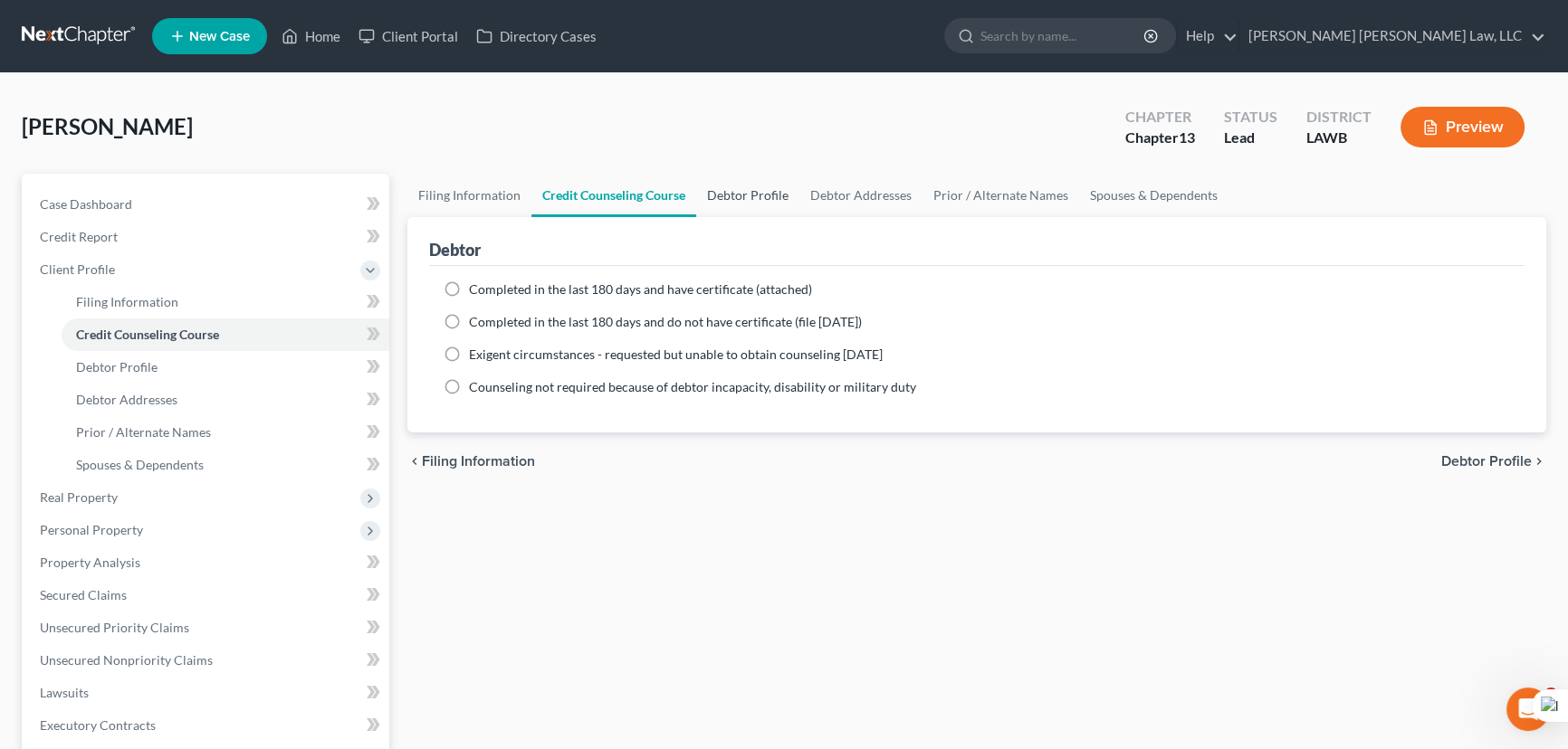
click at [733, 174] on link "Debtor Profile" at bounding box center [747, 195] width 103 height 44
select select "2"
select select "0"
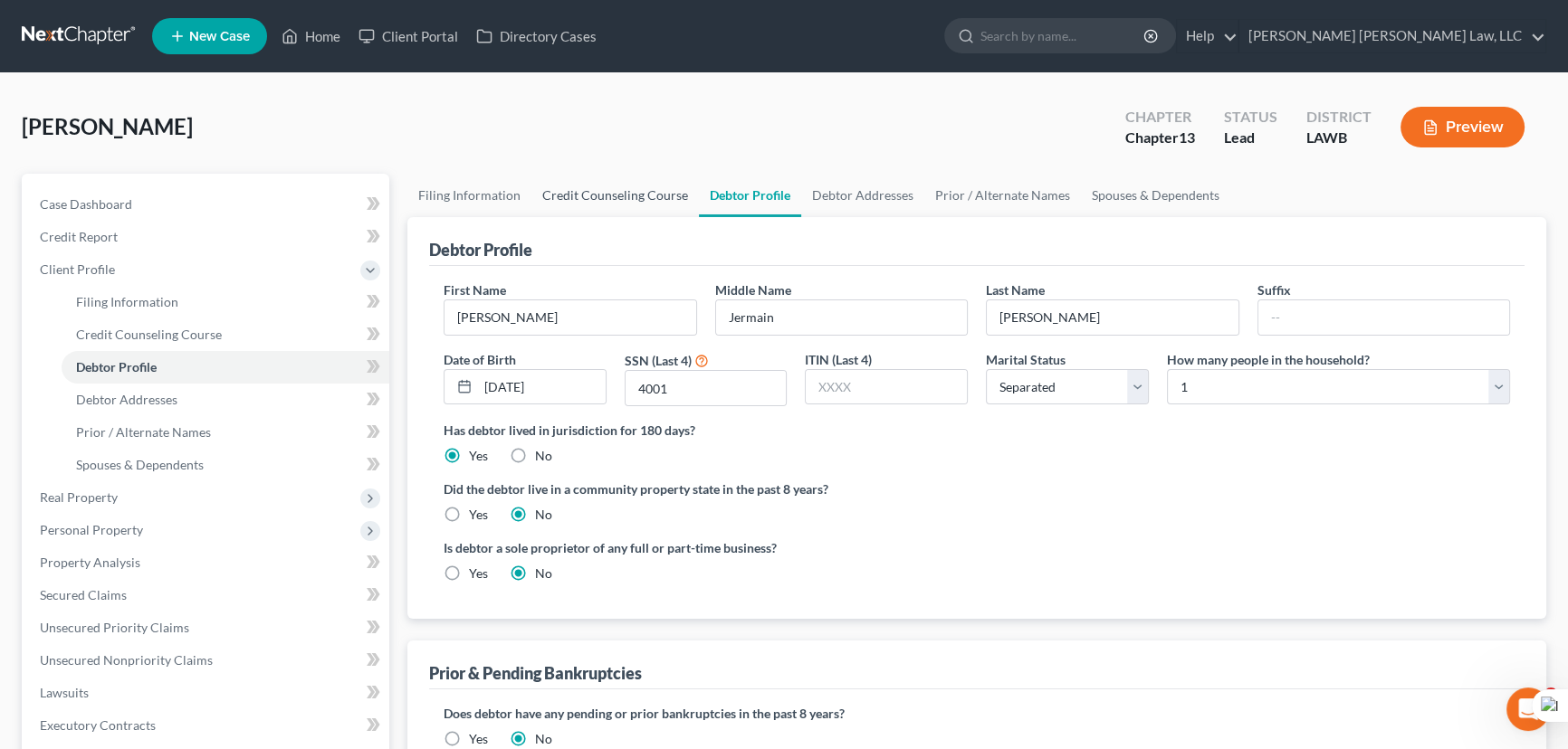
click at [658, 194] on link "Credit Counseling Course" at bounding box center [616, 195] width 168 height 44
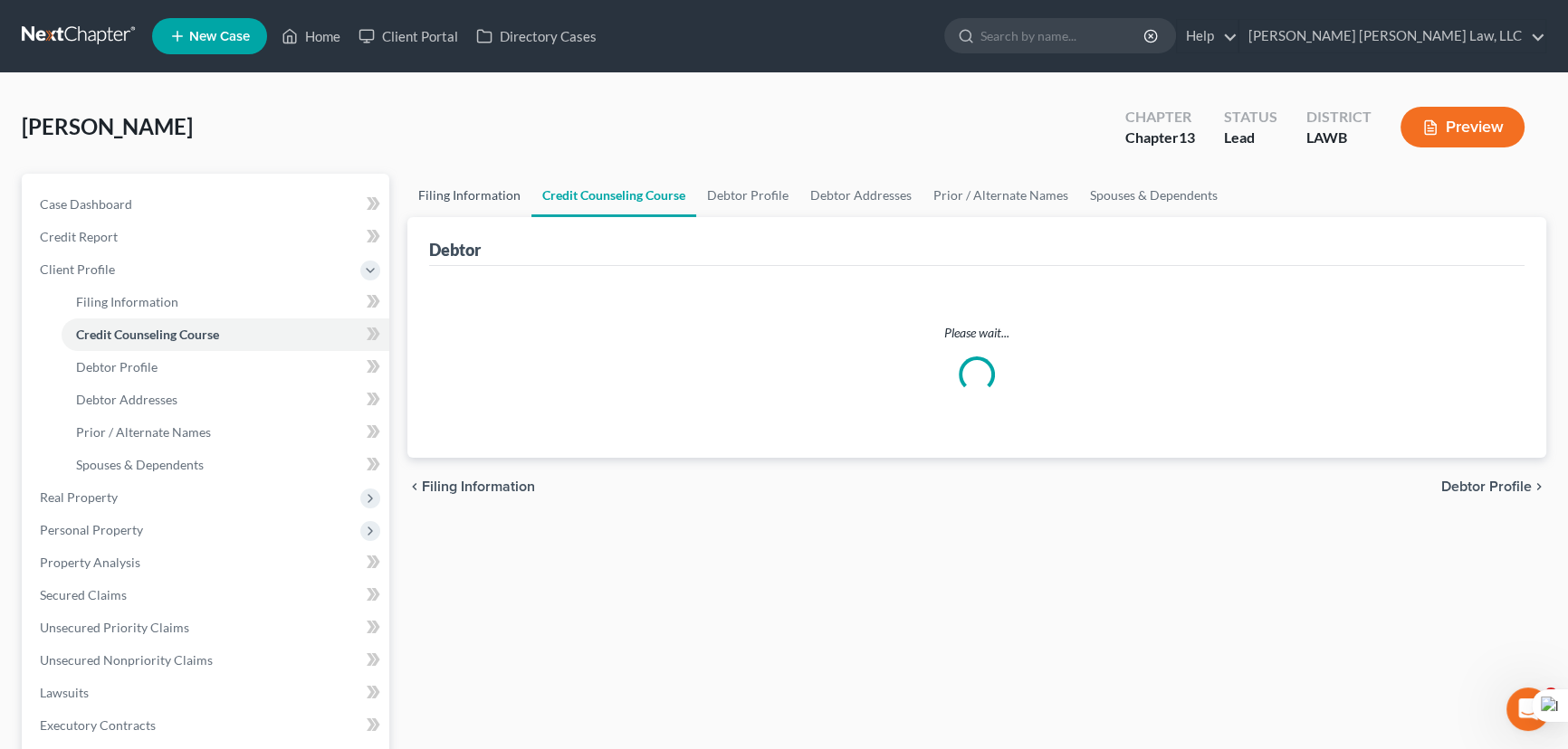
click at [454, 191] on link "Filing Information" at bounding box center [468, 195] width 124 height 44
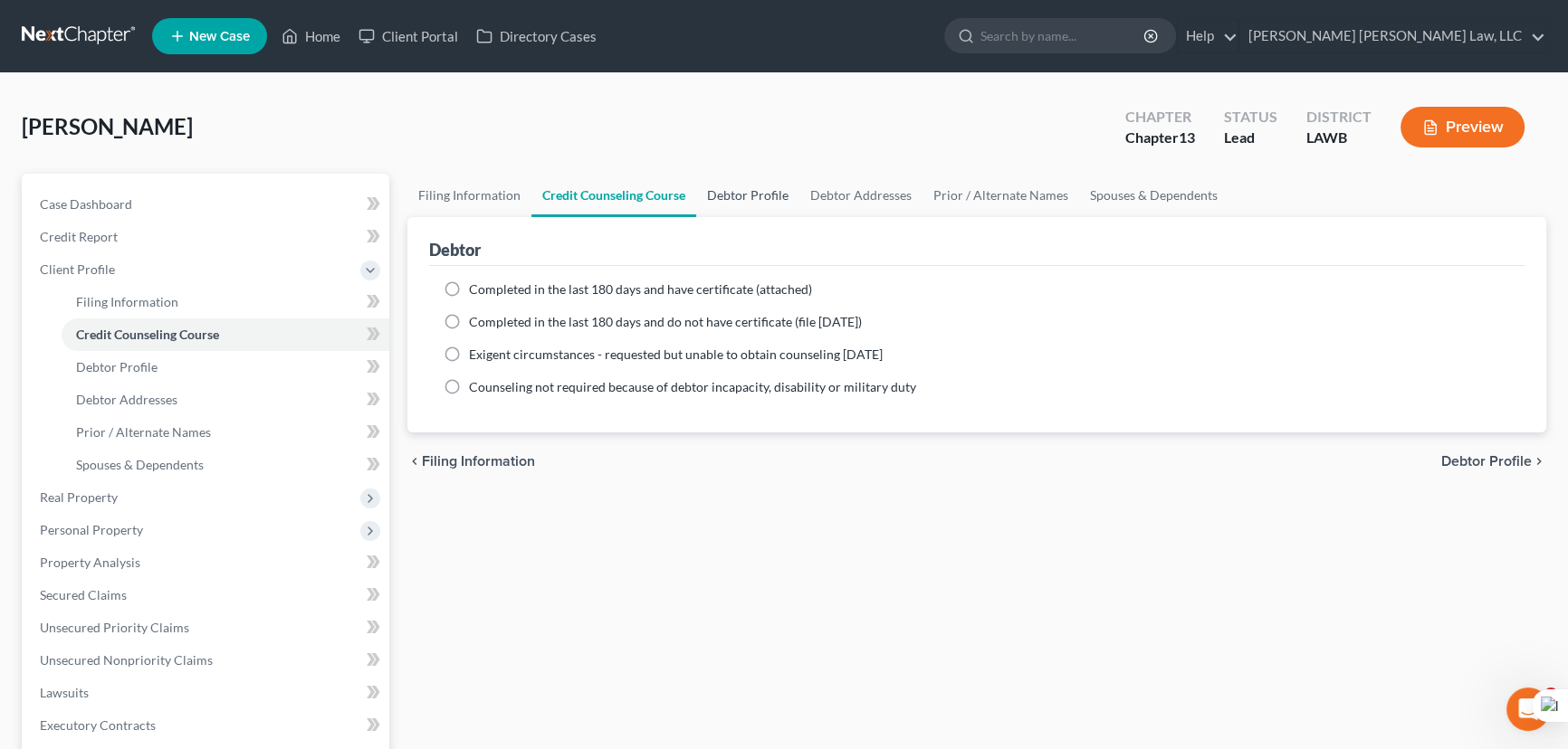
click at [571, 186] on link "Credit Counseling Course" at bounding box center [614, 195] width 165 height 44
click at [747, 184] on link "Debtor Profile" at bounding box center [747, 195] width 103 height 44
select select "2"
select select "0"
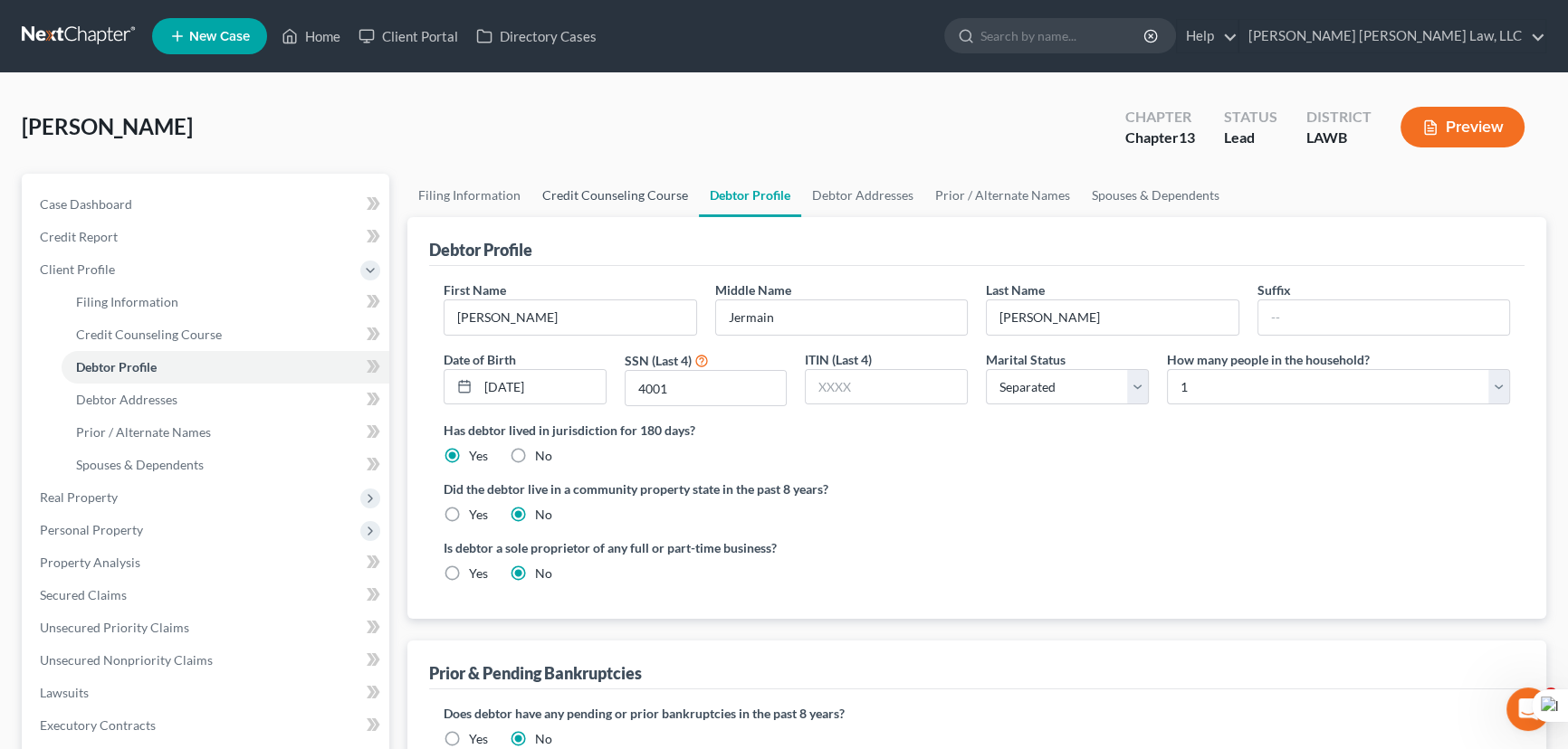
click at [595, 191] on link "Credit Counseling Course" at bounding box center [616, 195] width 168 height 44
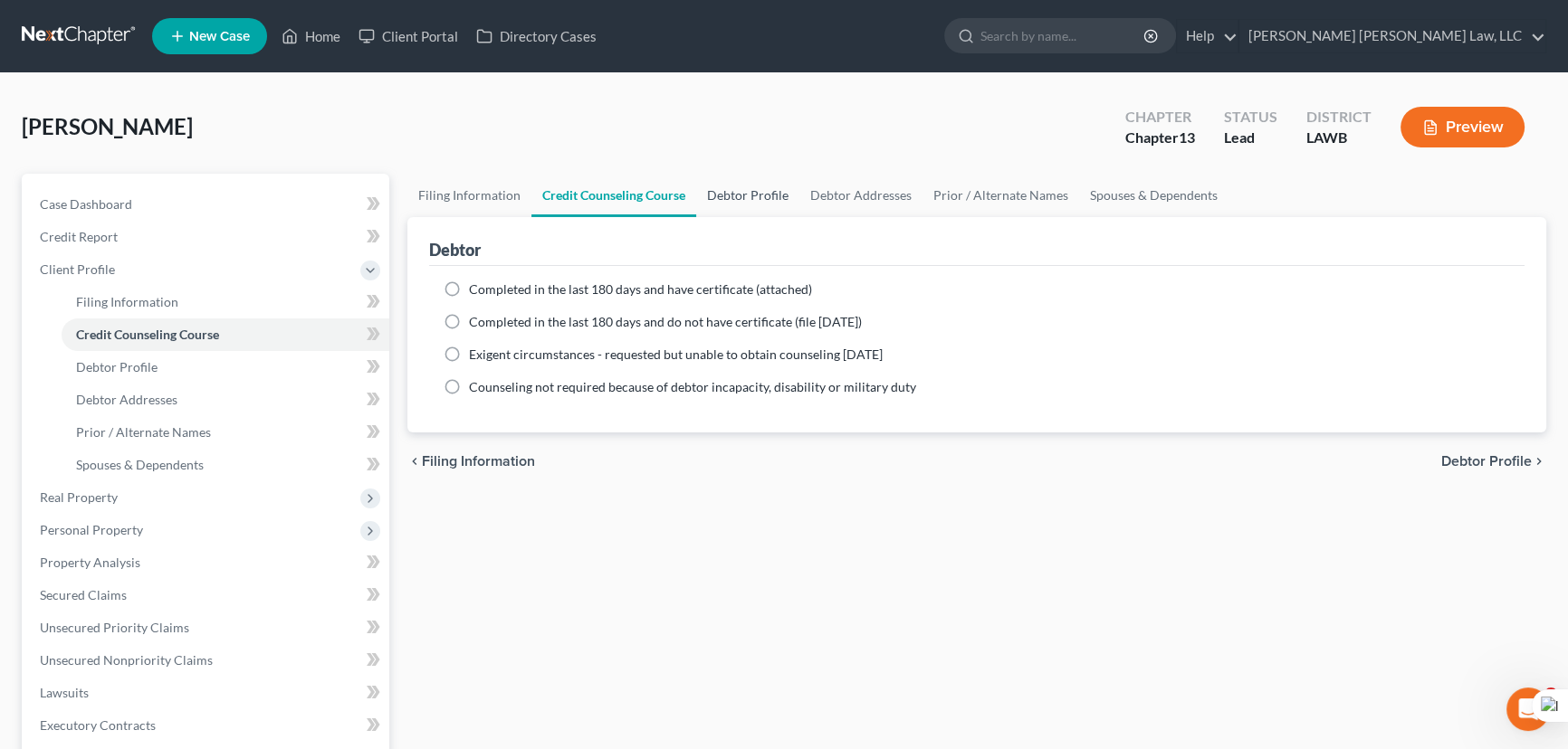
click at [741, 199] on link "Debtor Profile" at bounding box center [747, 195] width 103 height 44
select select "2"
select select "0"
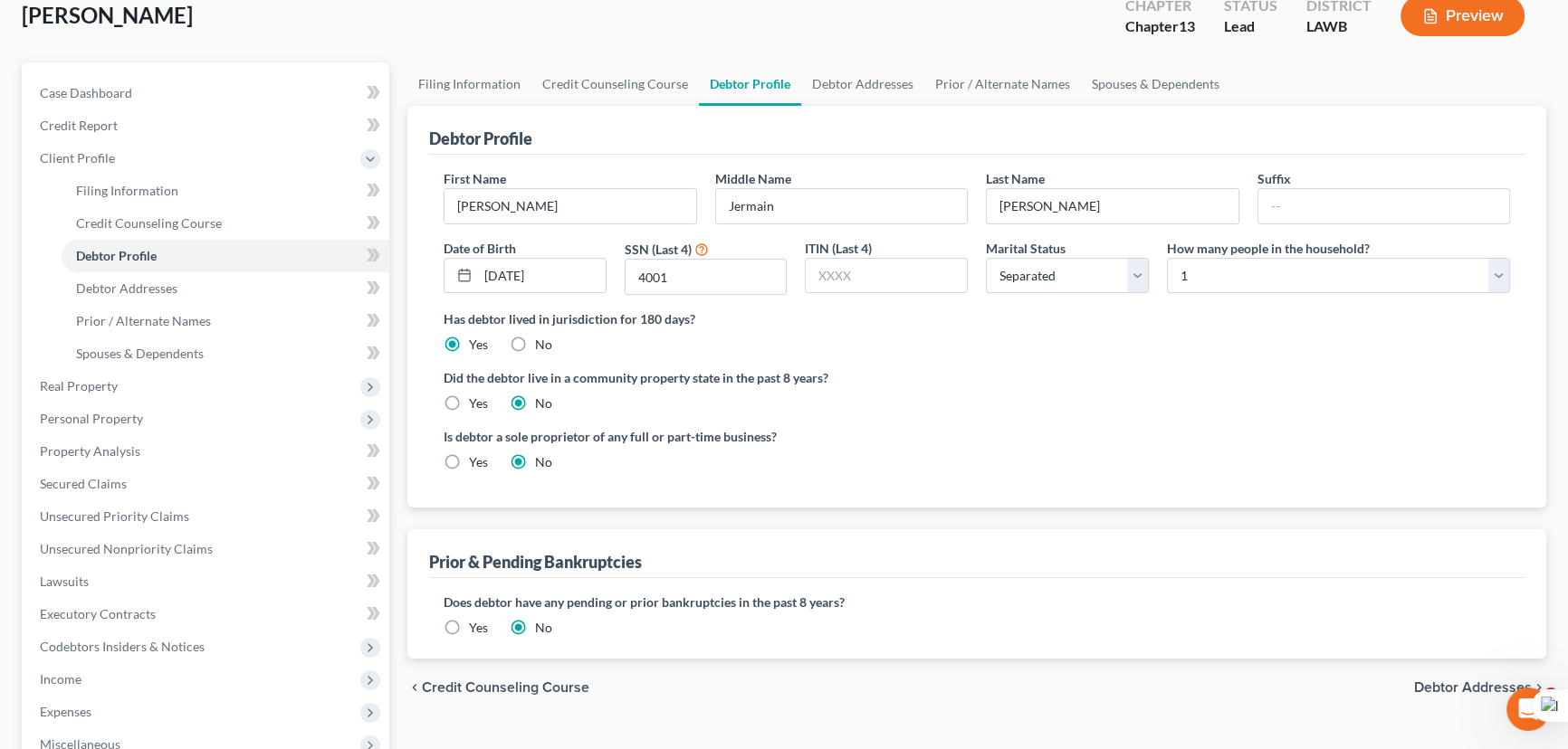
scroll to position [81, 0]
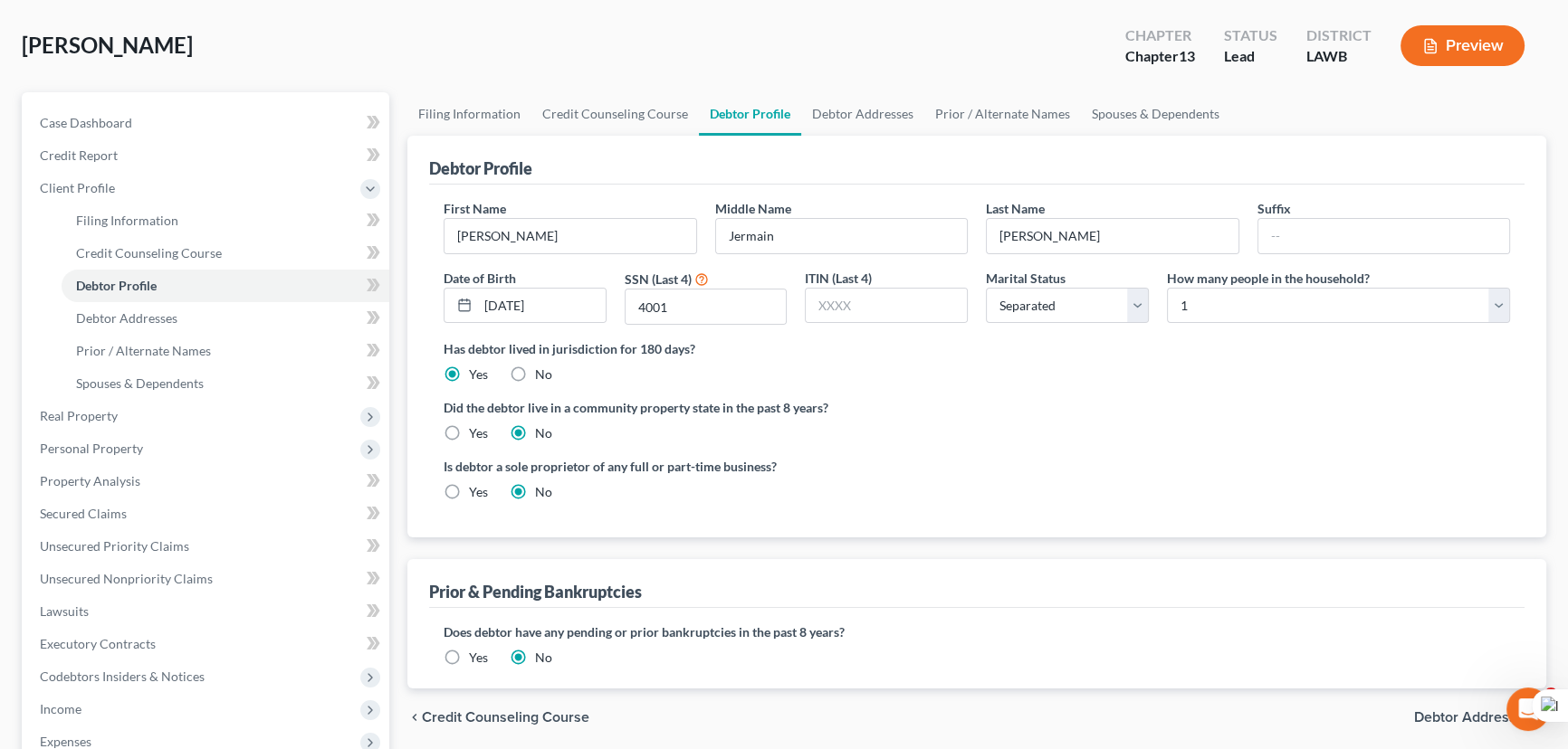
click at [616, 208] on div "First Name Keith" at bounding box center [570, 226] width 271 height 56
click at [817, 236] on input "Jermain" at bounding box center [842, 236] width 252 height 34
click at [1085, 239] on input "Moore" at bounding box center [1112, 236] width 252 height 34
click at [904, 132] on link "Debtor Addresses" at bounding box center [863, 114] width 123 height 44
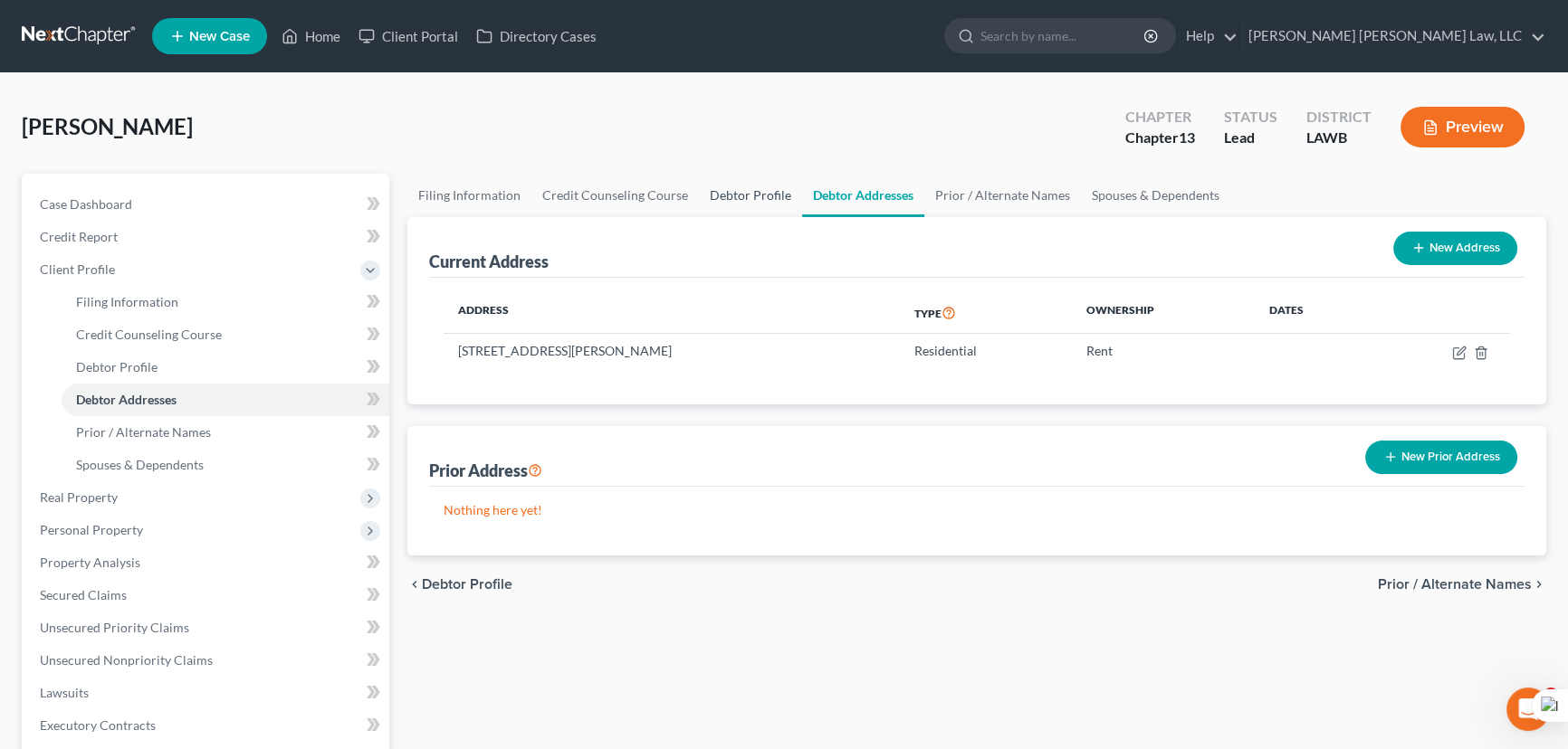
click at [727, 207] on link "Debtor Profile" at bounding box center [750, 195] width 103 height 44
select select "2"
select select "0"
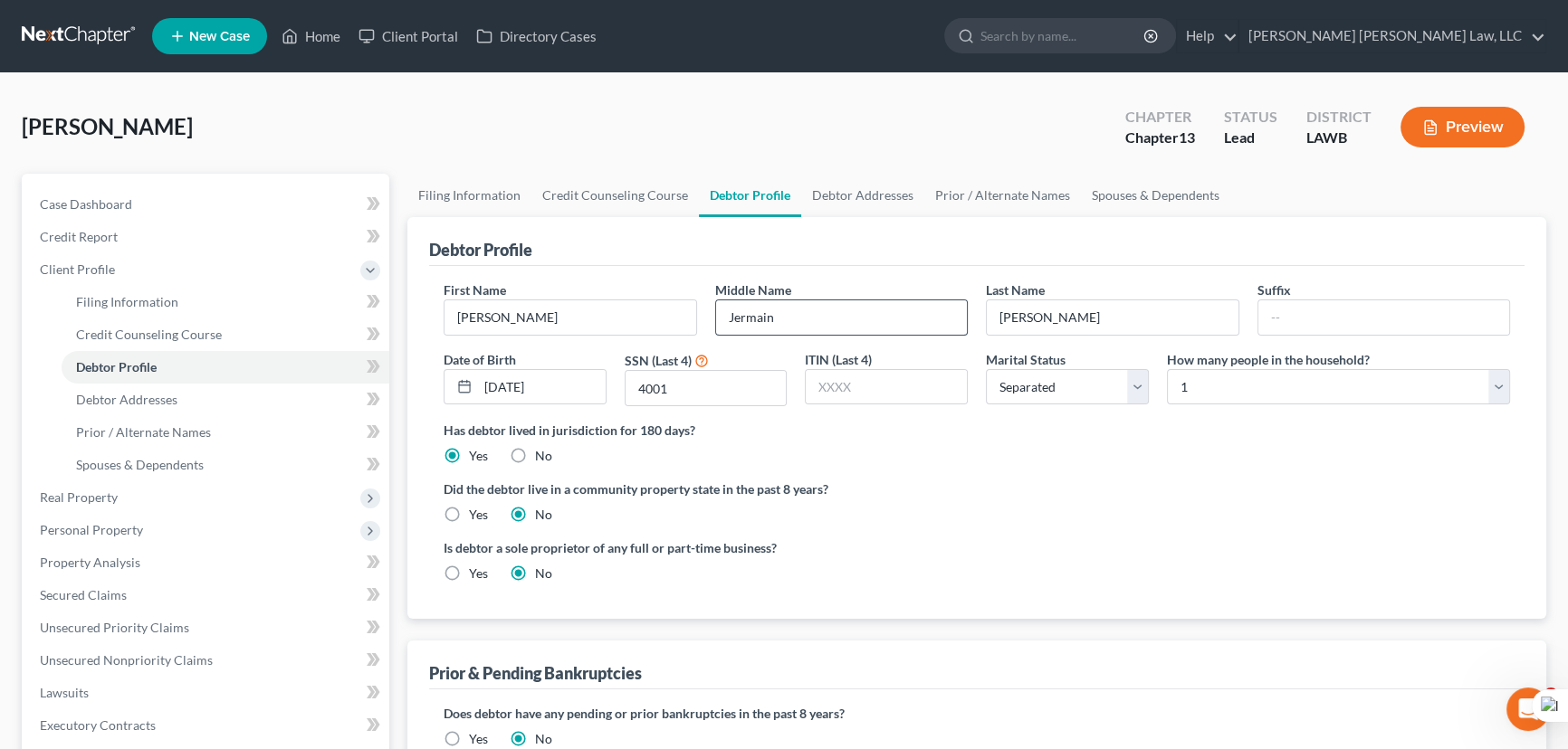
scroll to position [81, 0]
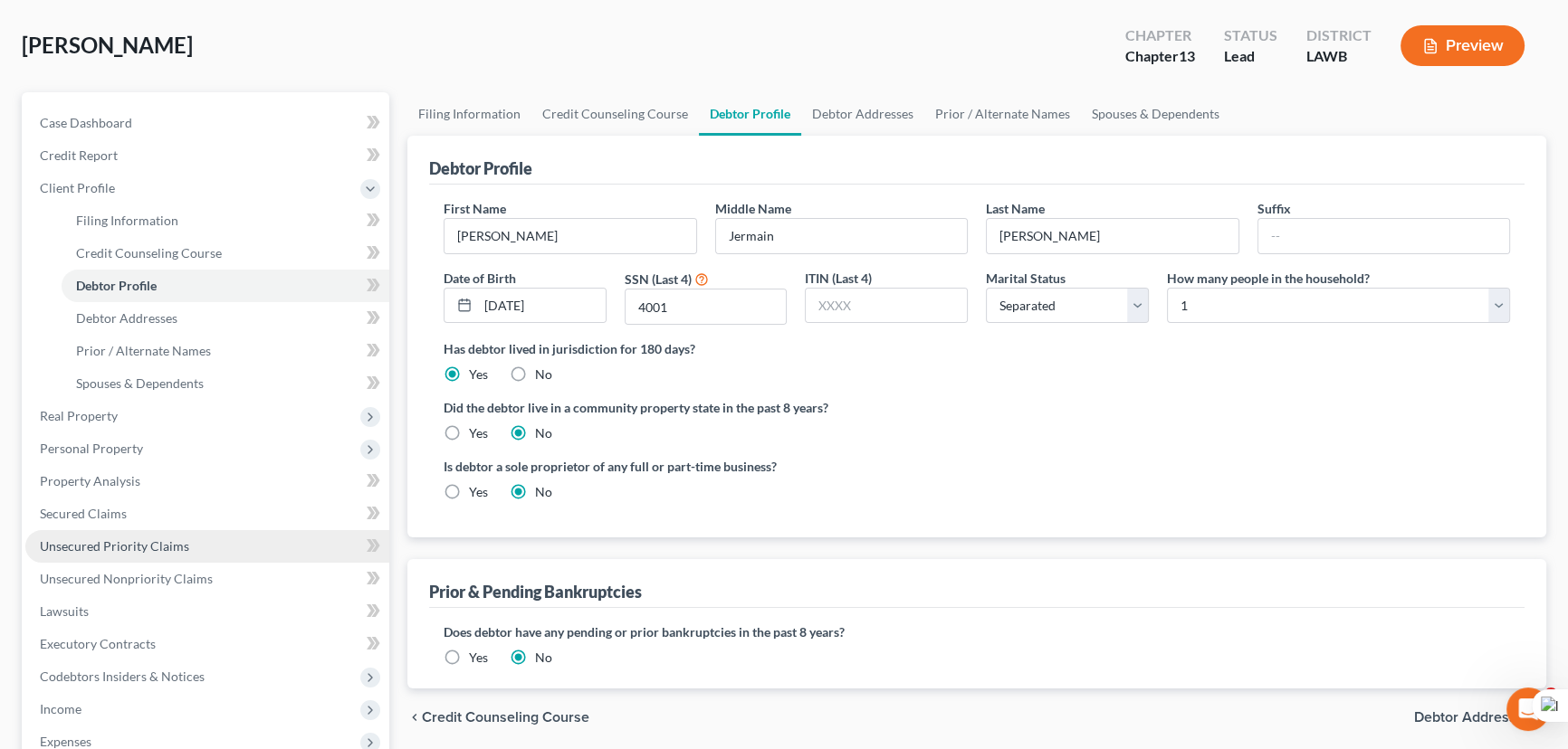
click at [107, 559] on link "Unsecured Priority Claims" at bounding box center [207, 546] width 364 height 32
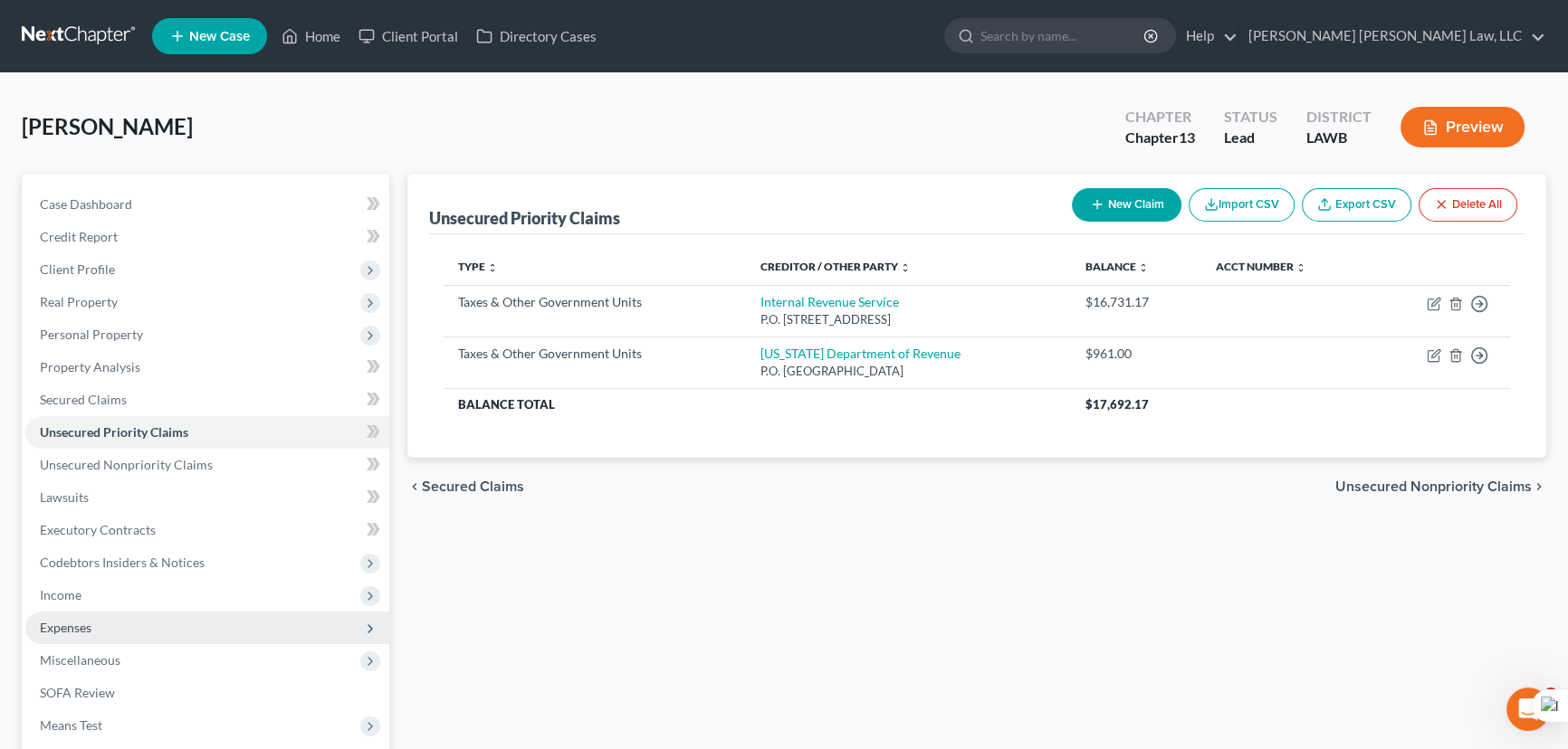
drag, startPoint x: 106, startPoint y: 590, endPoint x: 109, endPoint y: 628, distance: 38.1
click at [106, 590] on ul "Case Dashboard Payments Invoices Payments Payments Credit Report Client Profile" at bounding box center [207, 497] width 364 height 619
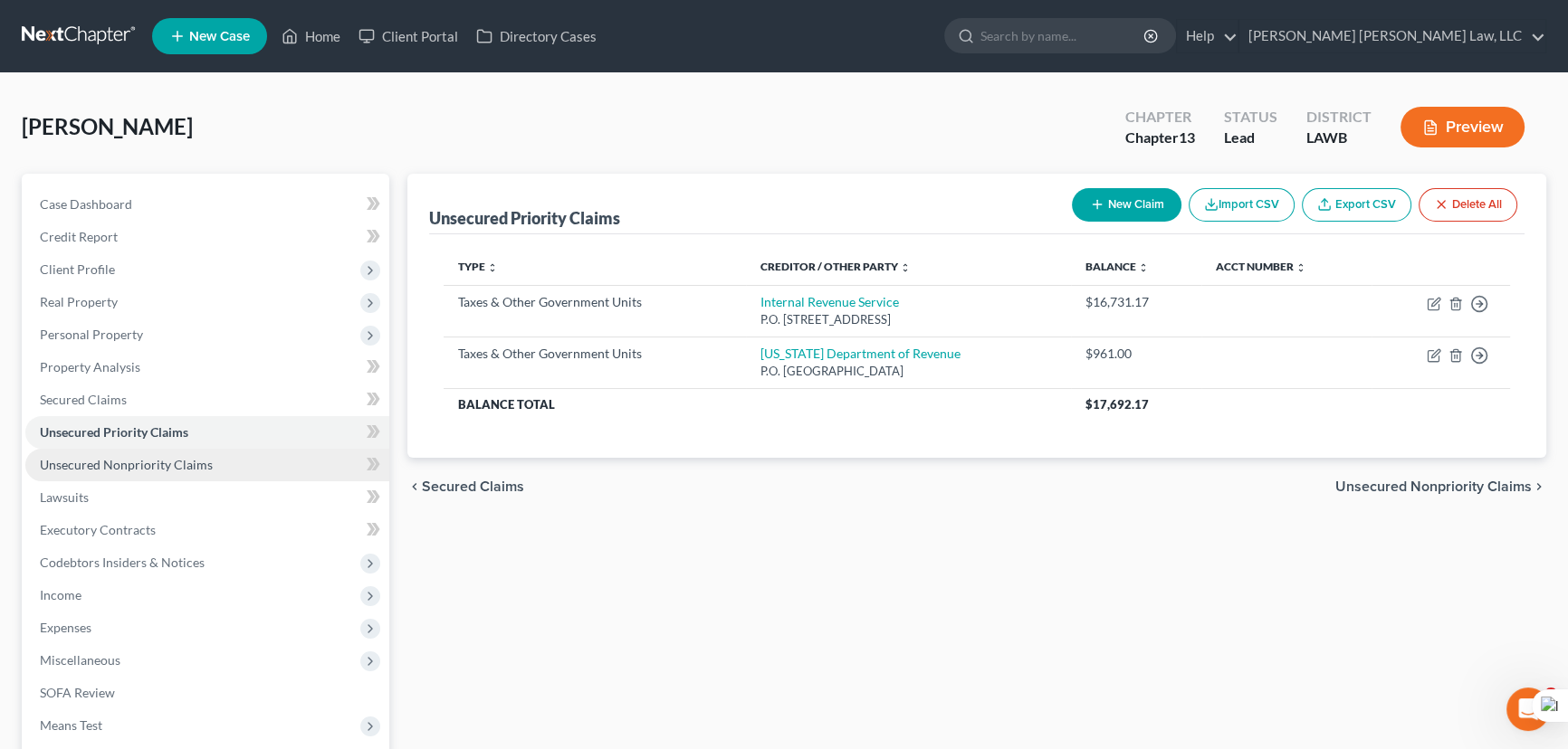
click at [171, 449] on link "Unsecured Nonpriority Claims" at bounding box center [207, 464] width 364 height 32
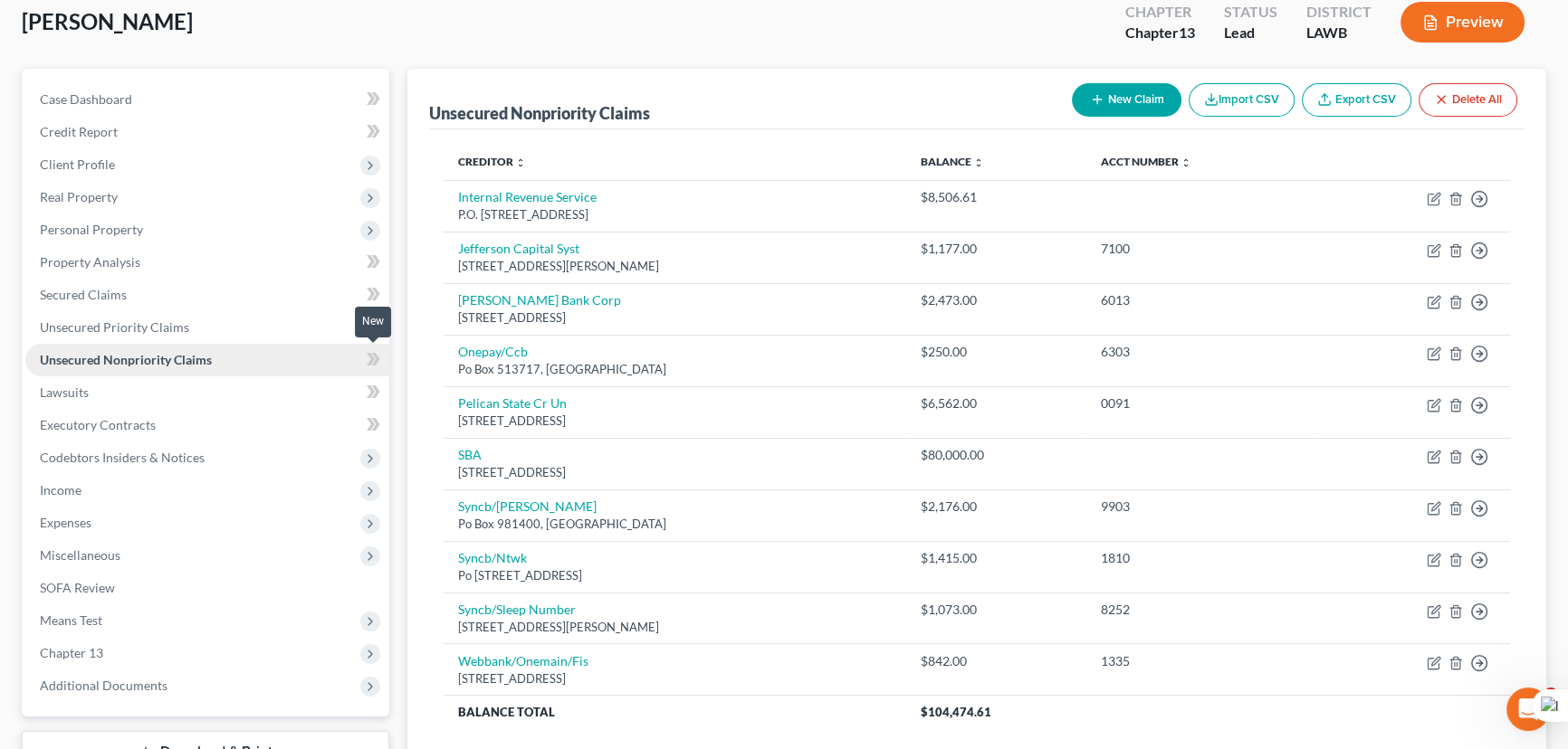
scroll to position [78, 0]
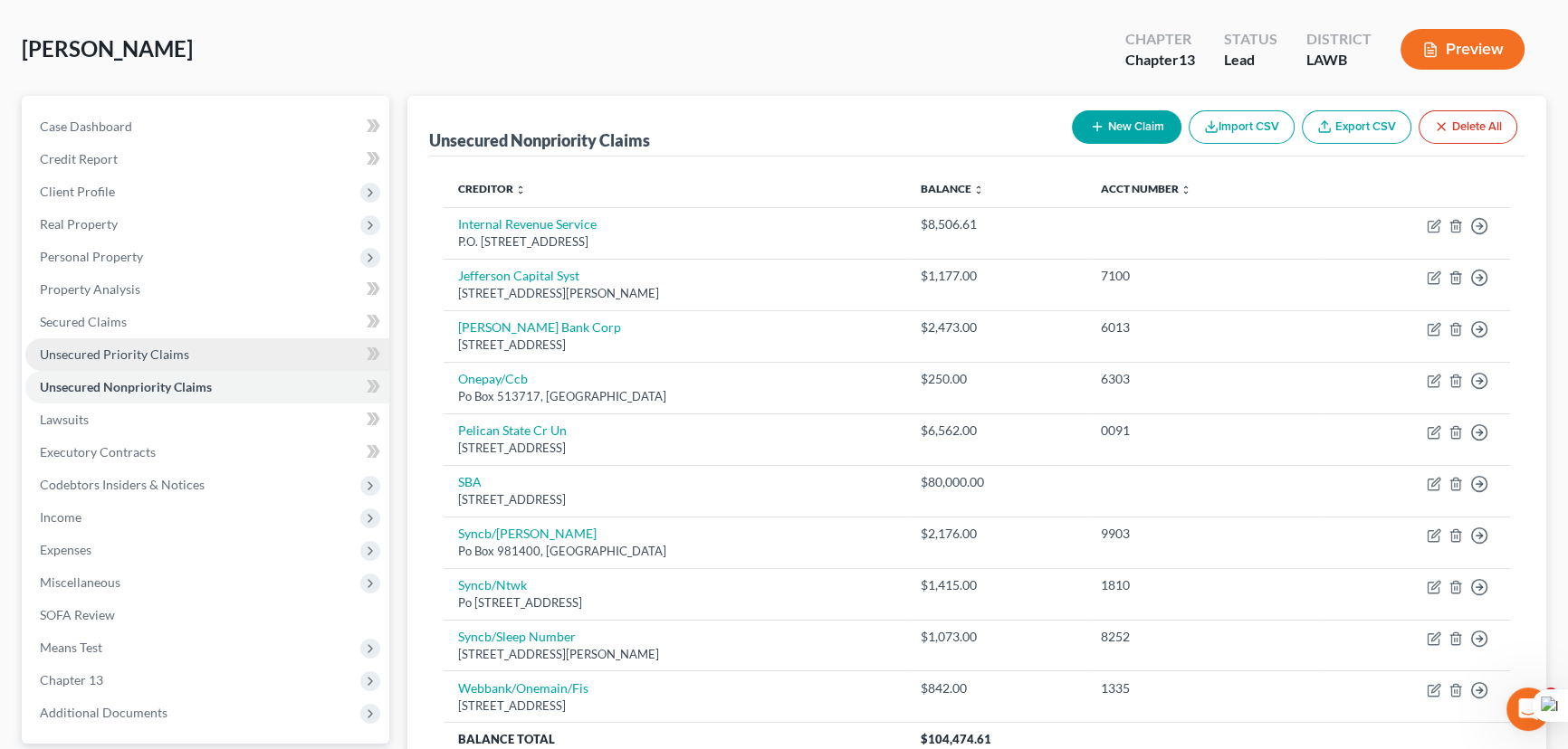
click at [194, 344] on link "Unsecured Priority Claims" at bounding box center [207, 354] width 364 height 32
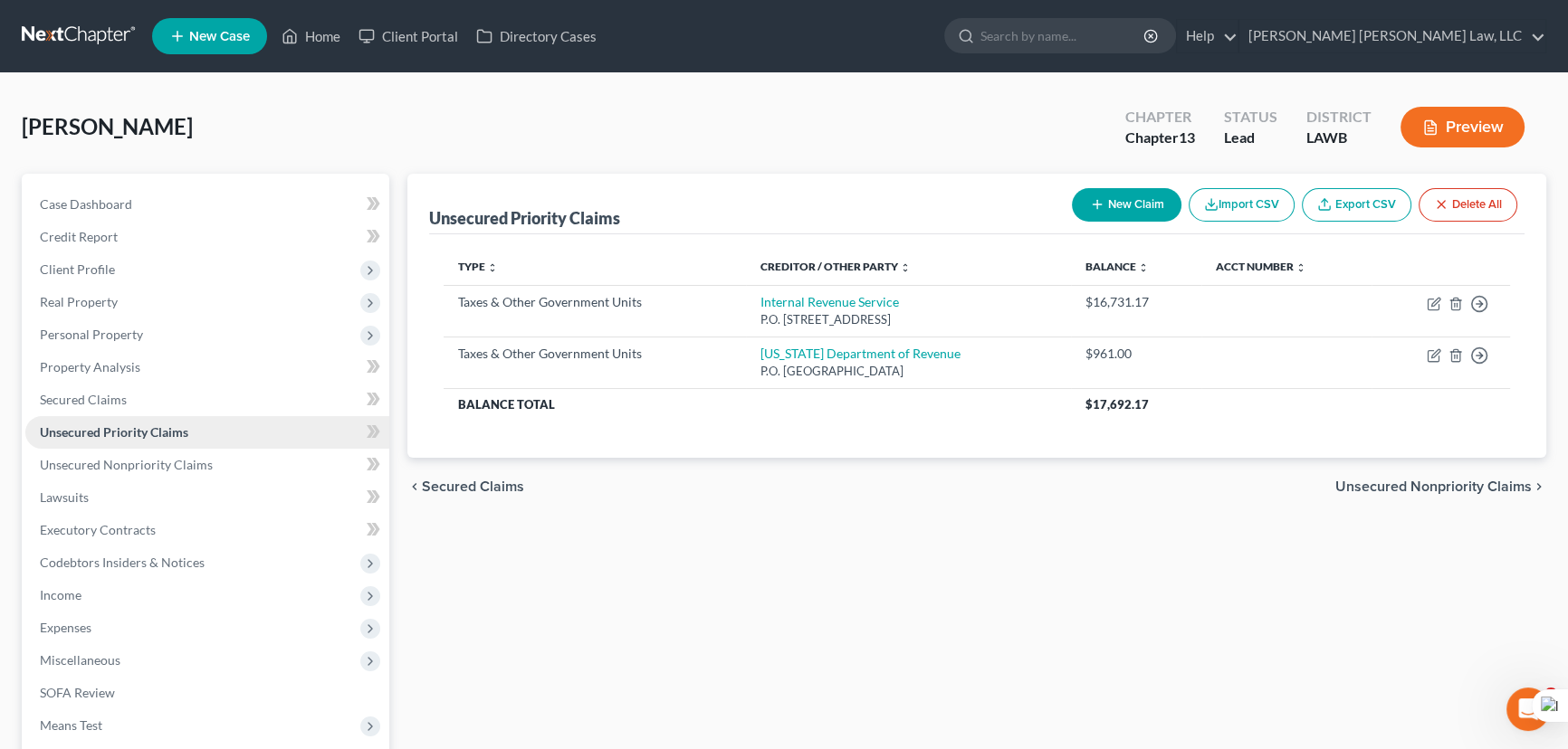
click at [200, 445] on link "Unsecured Priority Claims" at bounding box center [207, 432] width 364 height 32
click at [222, 460] on link "Unsecured Nonpriority Claims" at bounding box center [207, 464] width 364 height 32
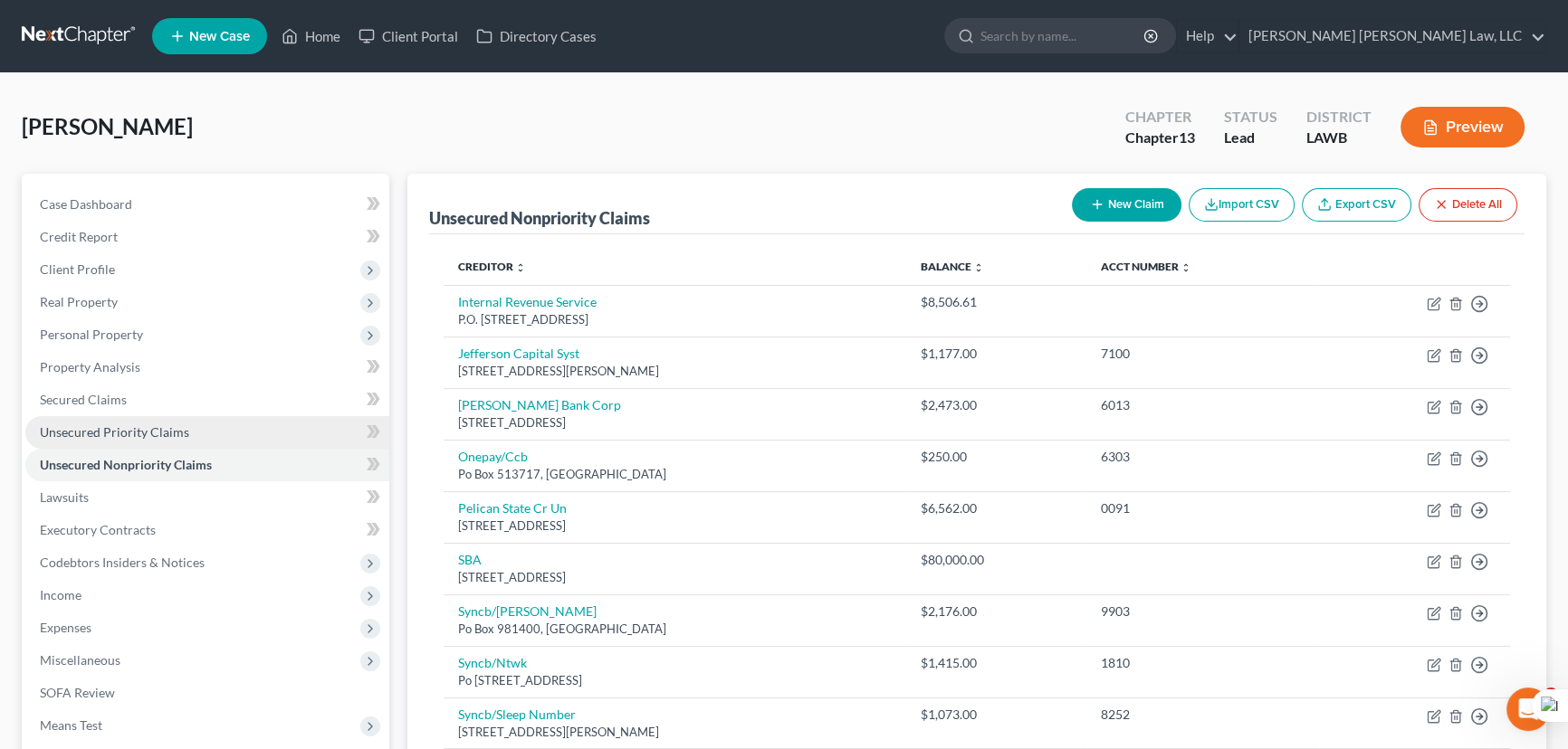
click at [254, 438] on link "Unsecured Priority Claims" at bounding box center [207, 432] width 364 height 32
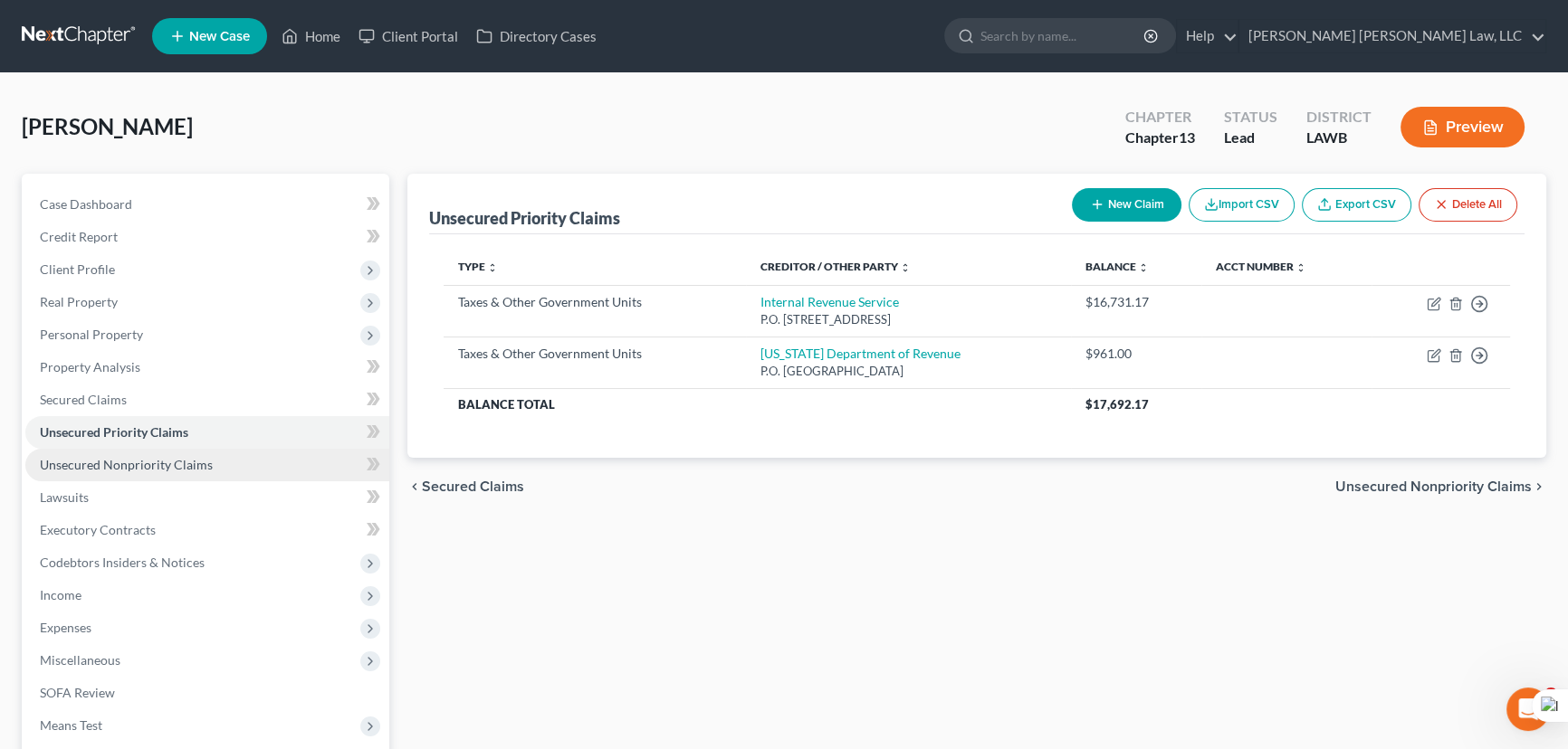
click at [255, 455] on link "Unsecured Nonpriority Claims" at bounding box center [207, 464] width 364 height 32
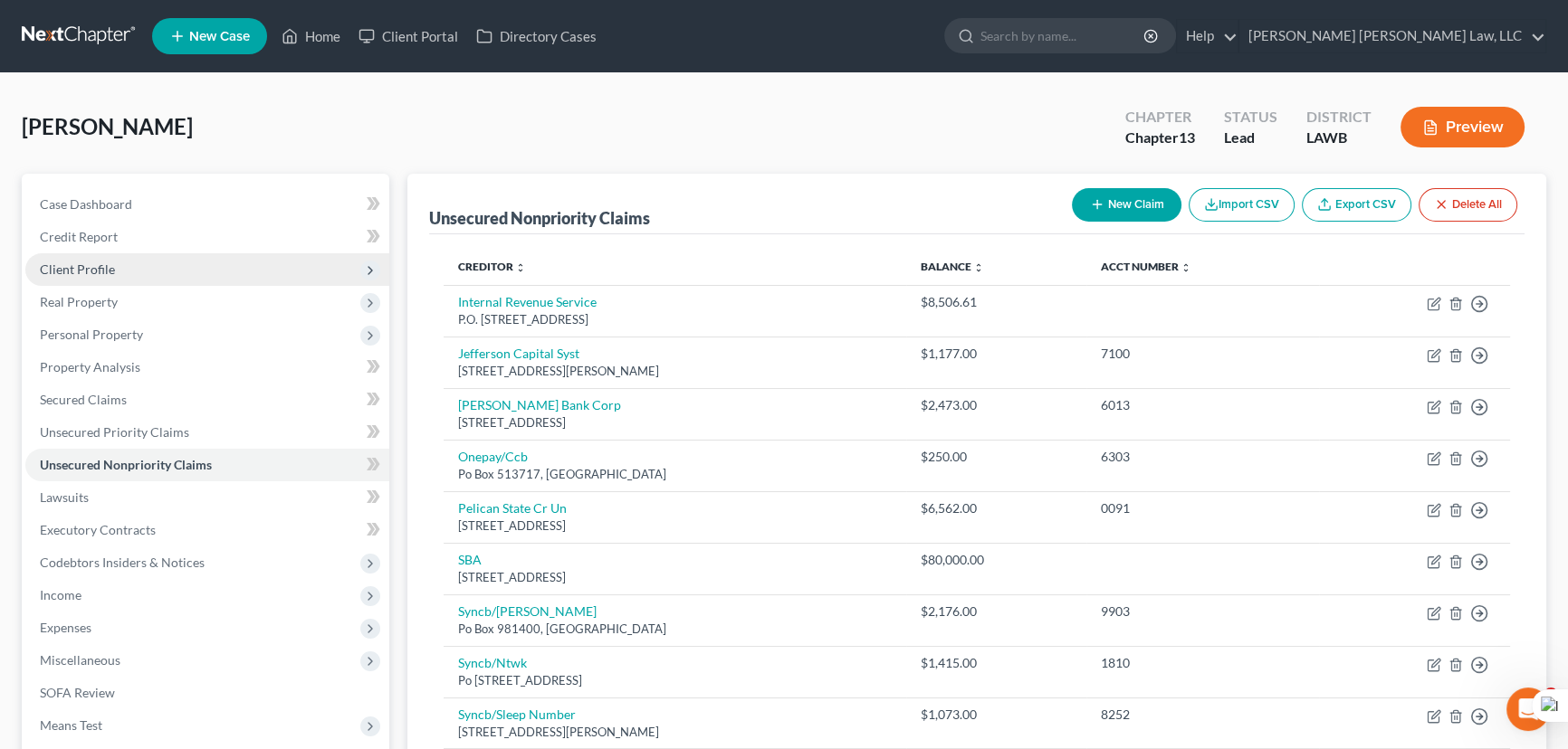
click at [215, 266] on span "Client Profile" at bounding box center [207, 269] width 364 height 32
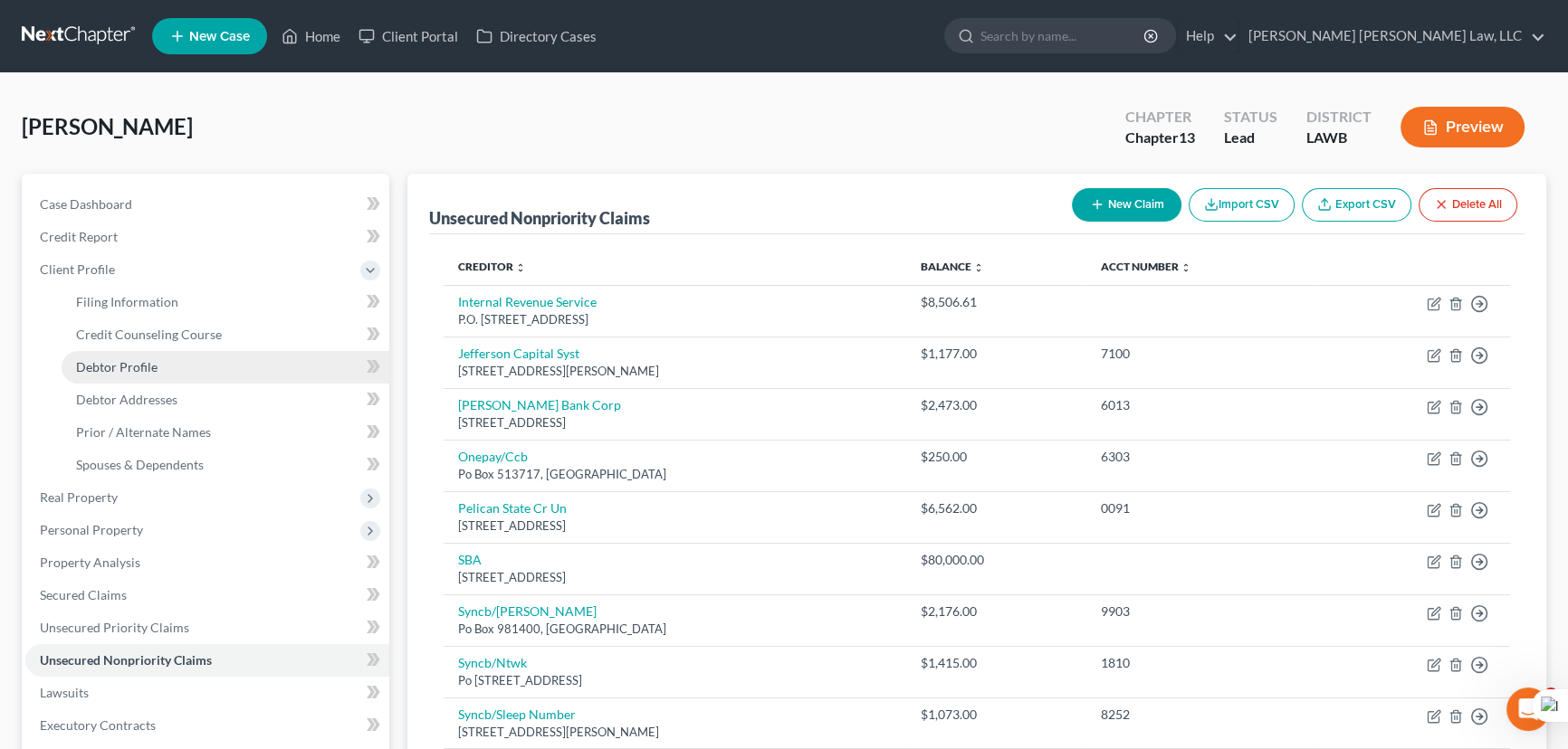
click at [196, 371] on link "Debtor Profile" at bounding box center [225, 367] width 328 height 32
select select "2"
select select "0"
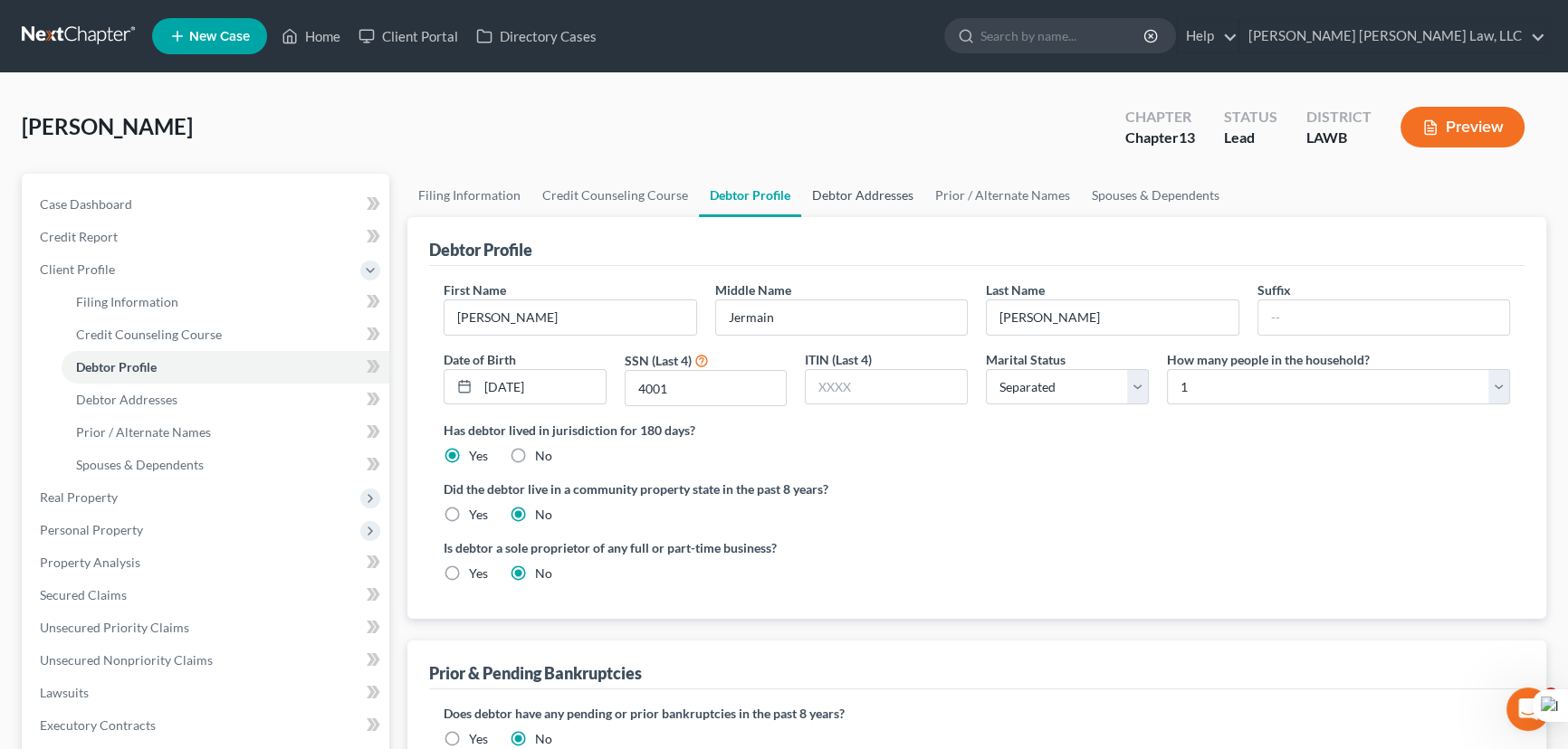
click at [854, 211] on link "Debtor Addresses" at bounding box center [863, 195] width 123 height 44
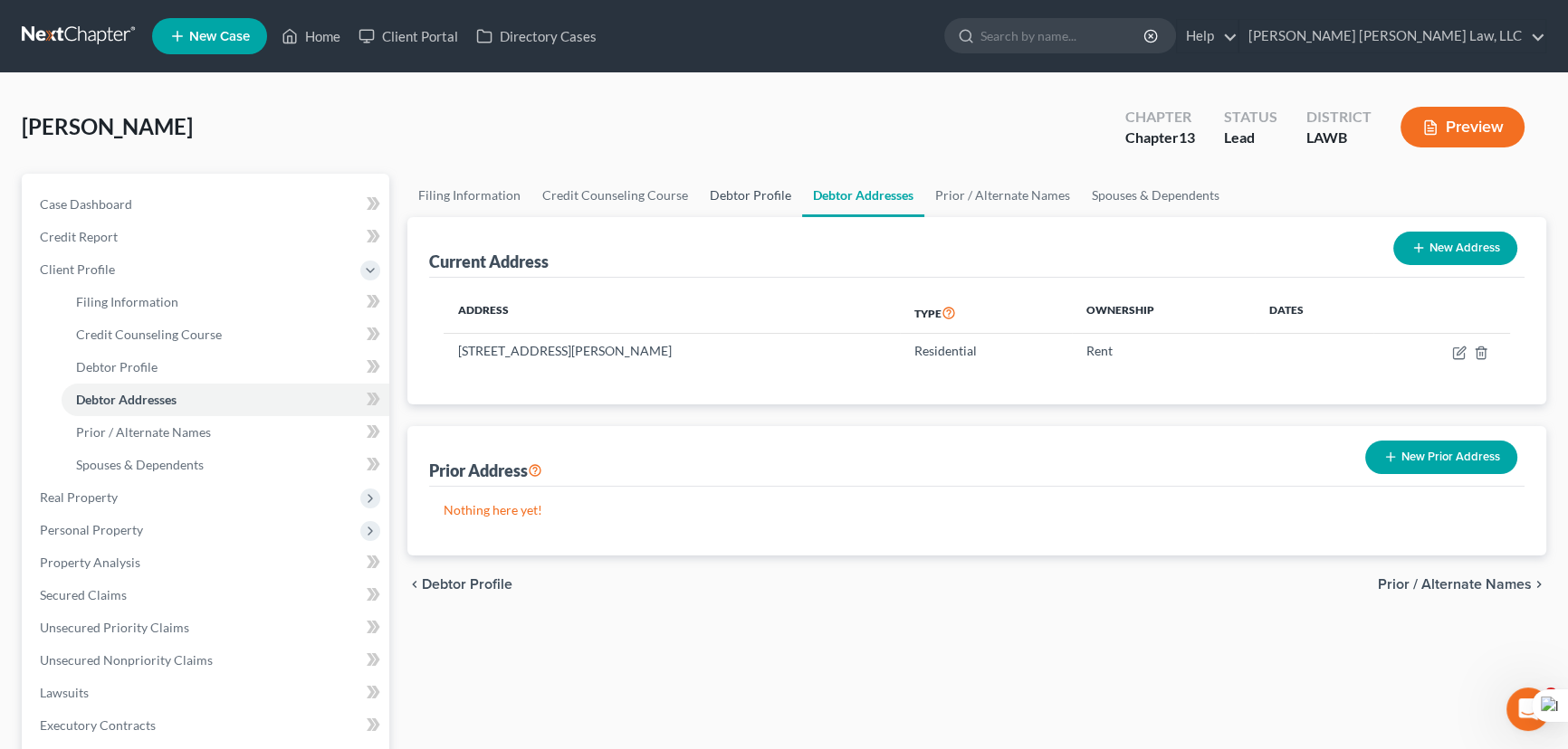
click at [722, 182] on link "Debtor Profile" at bounding box center [750, 195] width 103 height 44
select select "2"
select select "0"
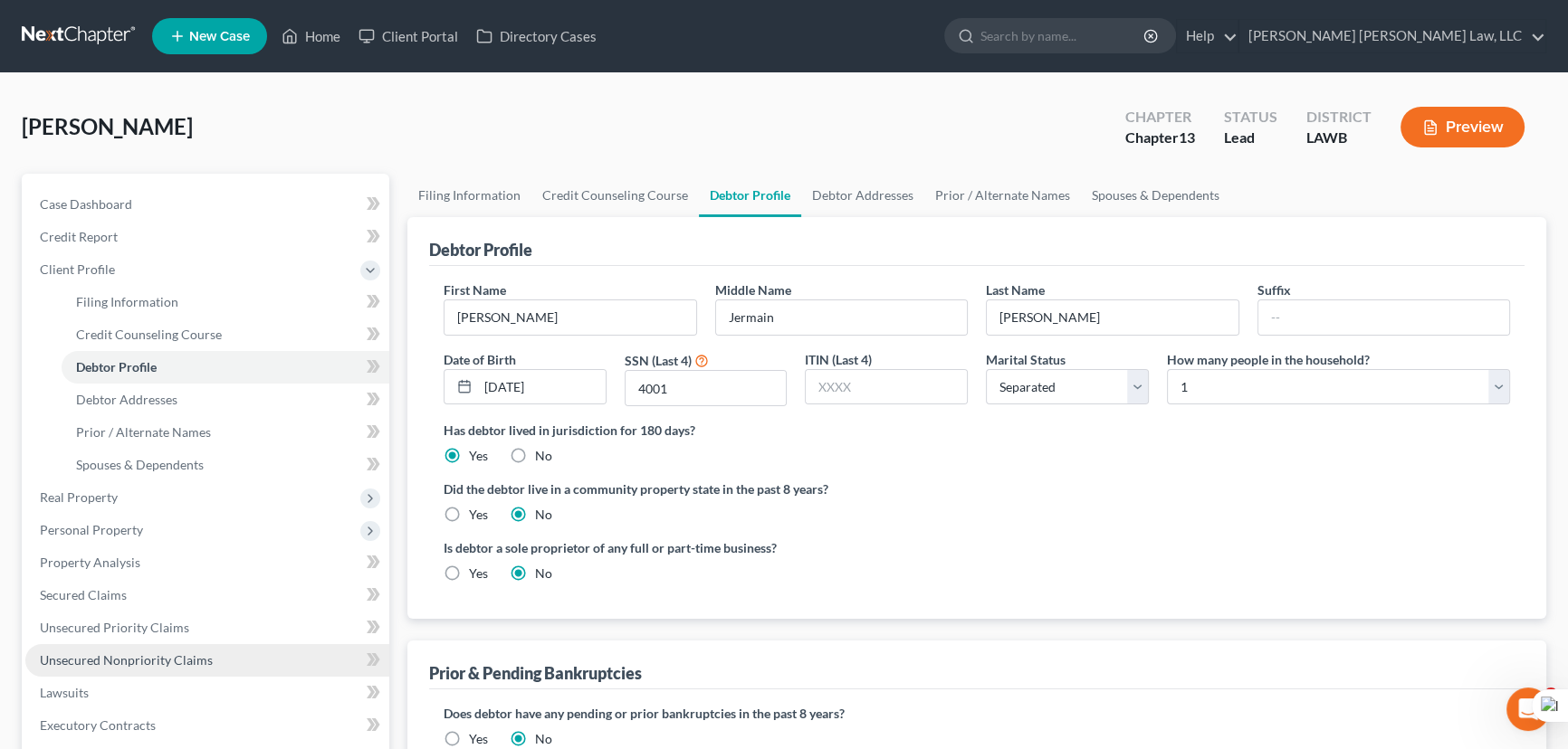
click at [169, 670] on link "Unsecured Nonpriority Claims" at bounding box center [207, 660] width 364 height 32
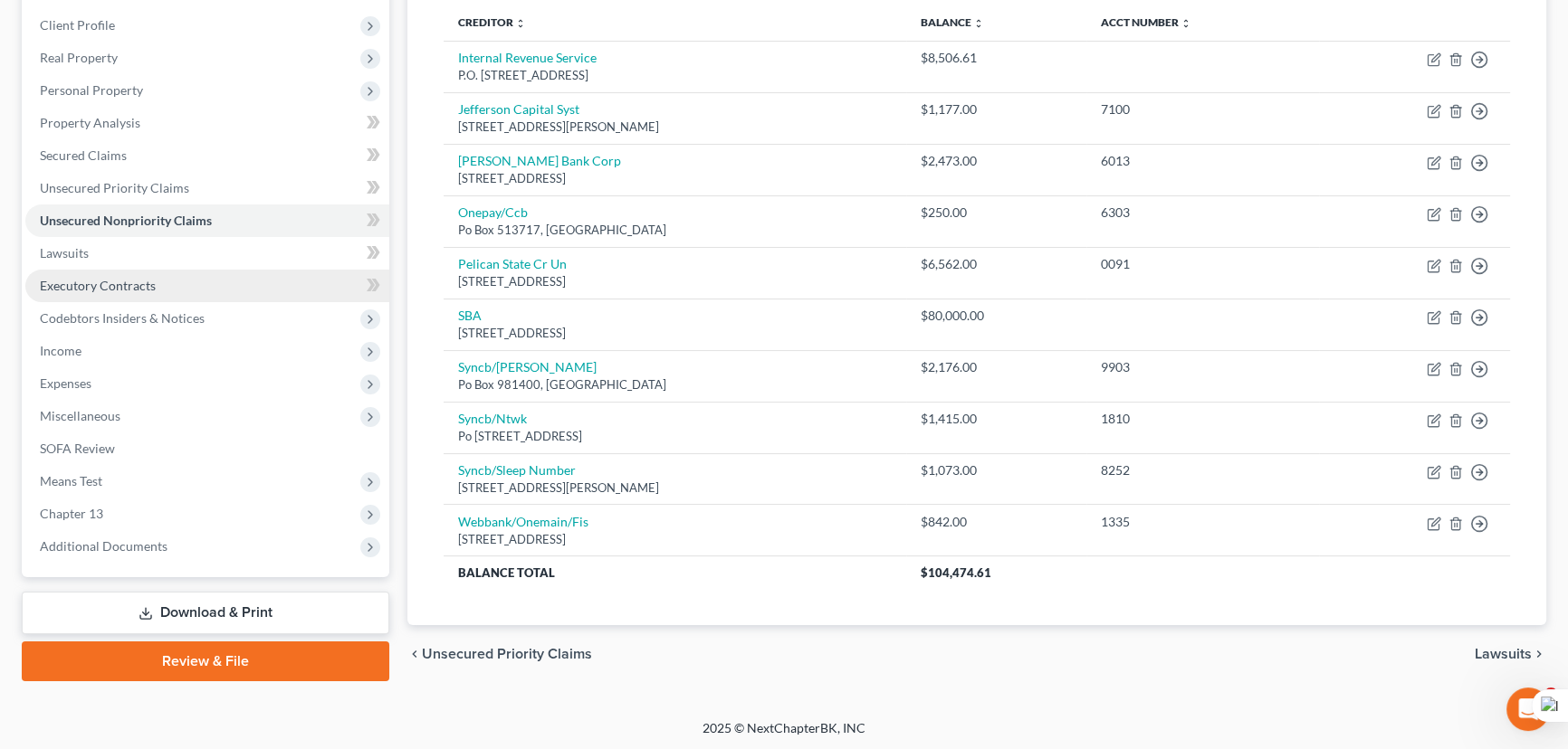
scroll to position [244, 0]
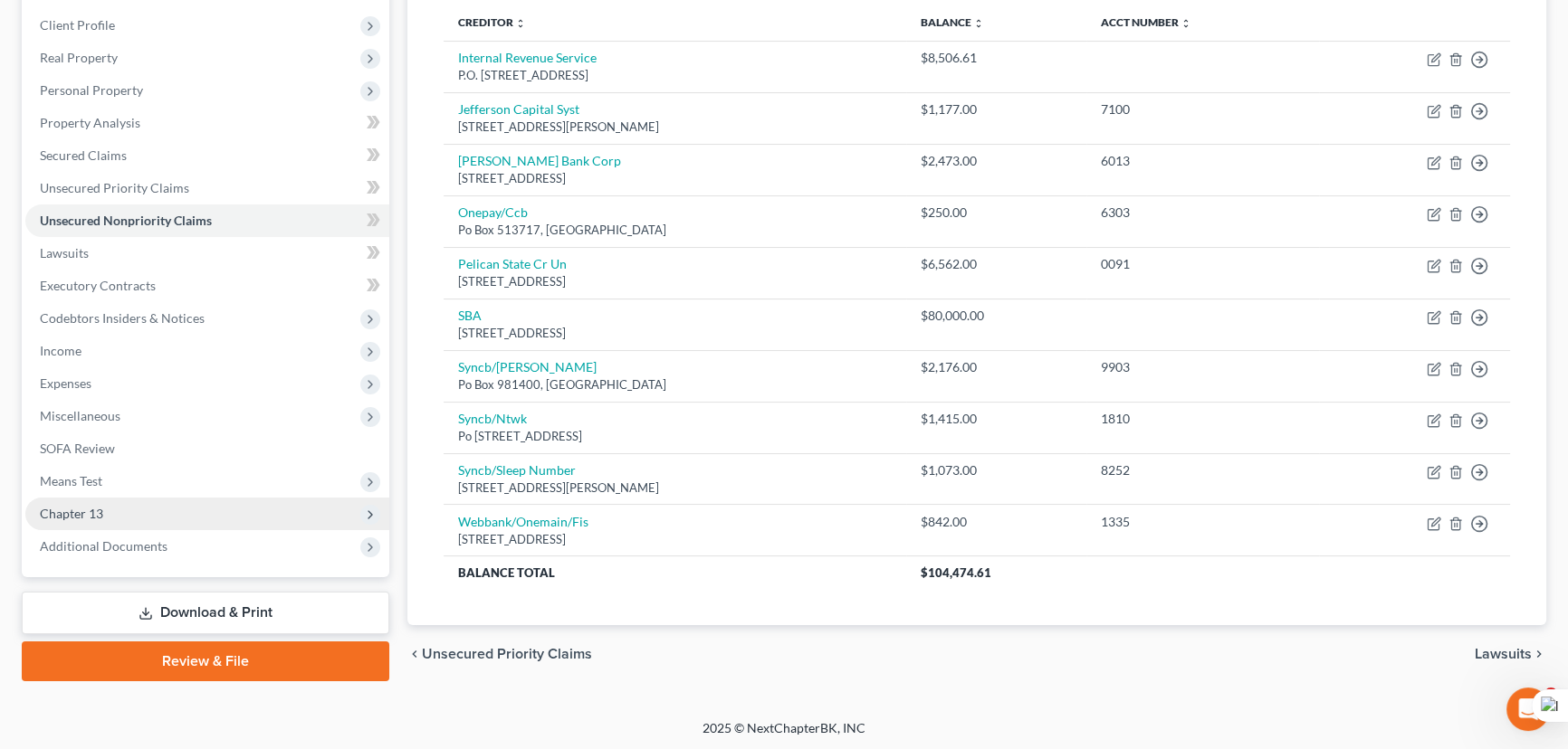
drag, startPoint x: 200, startPoint y: 519, endPoint x: 207, endPoint y: 525, distance: 9.2
click at [200, 519] on span "Chapter 13" at bounding box center [207, 513] width 364 height 32
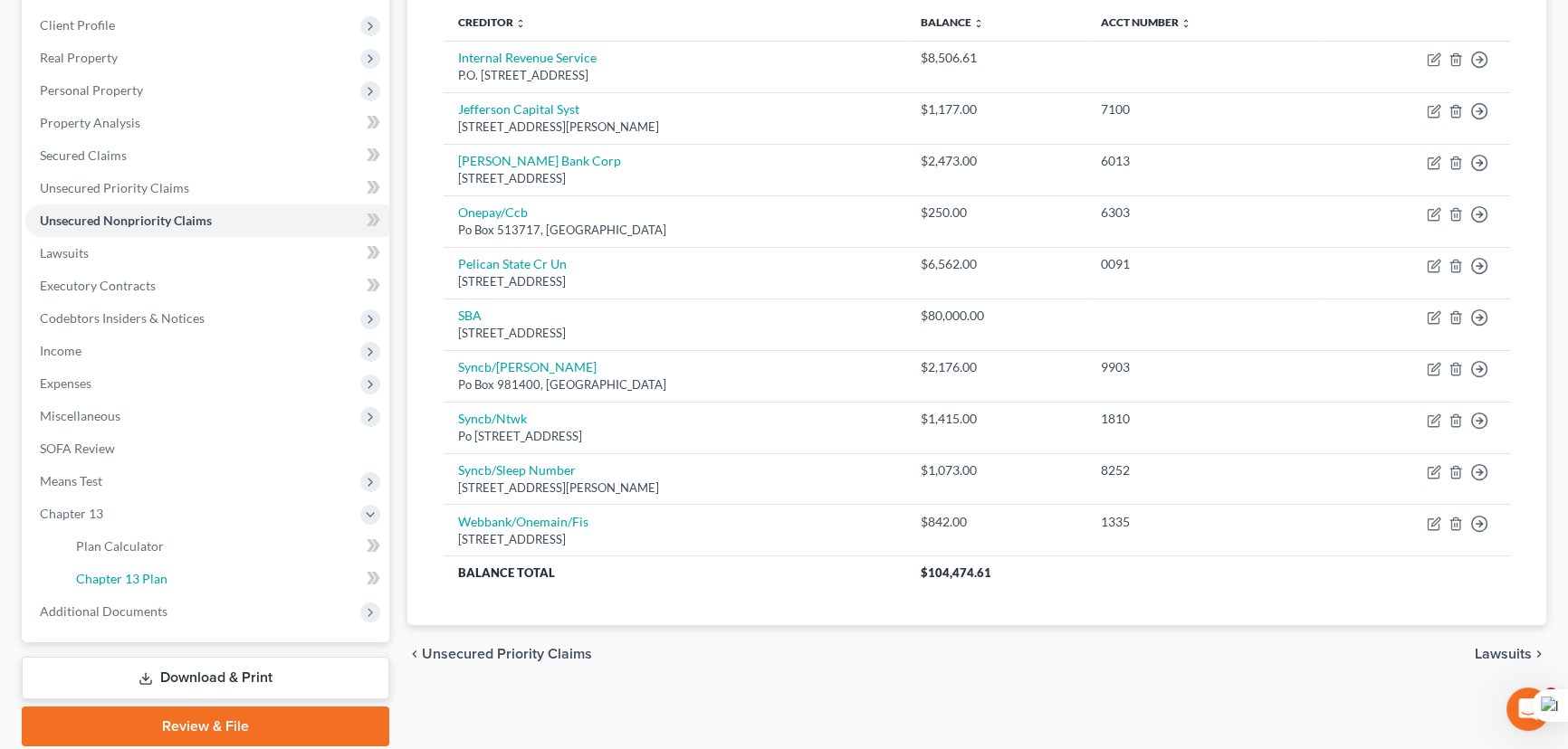
click at [211, 583] on link "Chapter 13 Plan" at bounding box center [225, 578] width 328 height 32
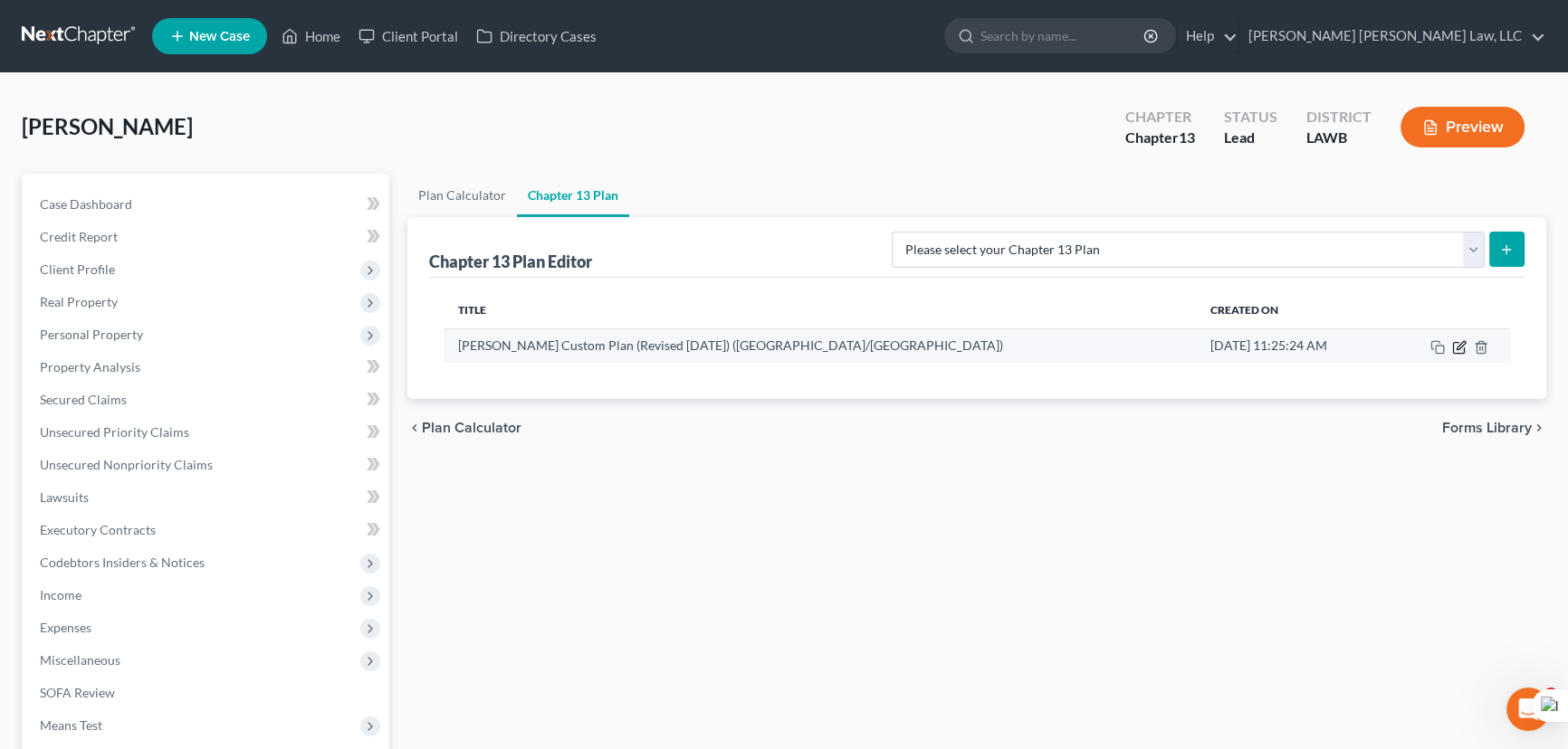
click at [1460, 335] on td at bounding box center [1448, 345] width 123 height 34
click at [1460, 340] on icon "button" at bounding box center [1459, 347] width 15 height 15
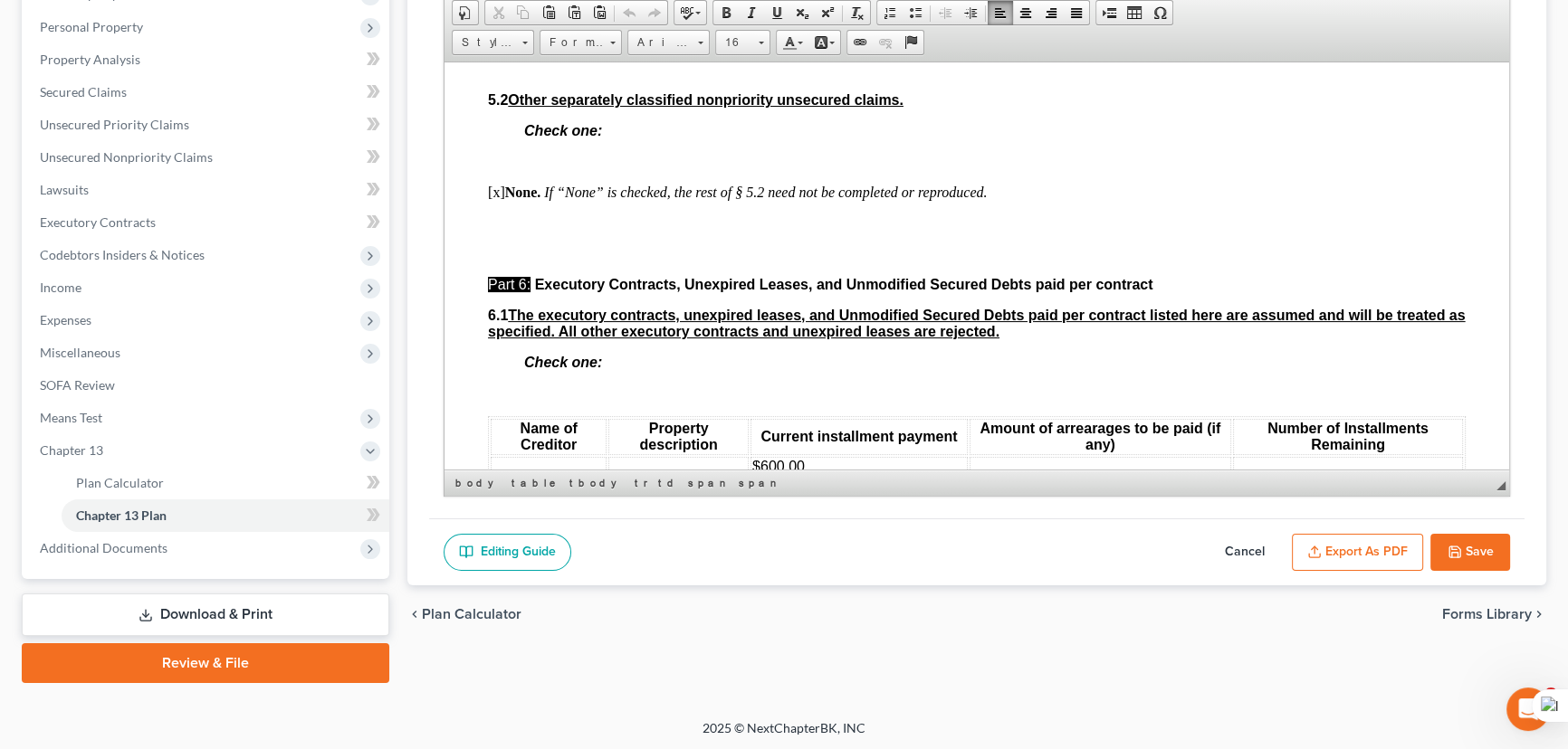
scroll to position [4949, 0]
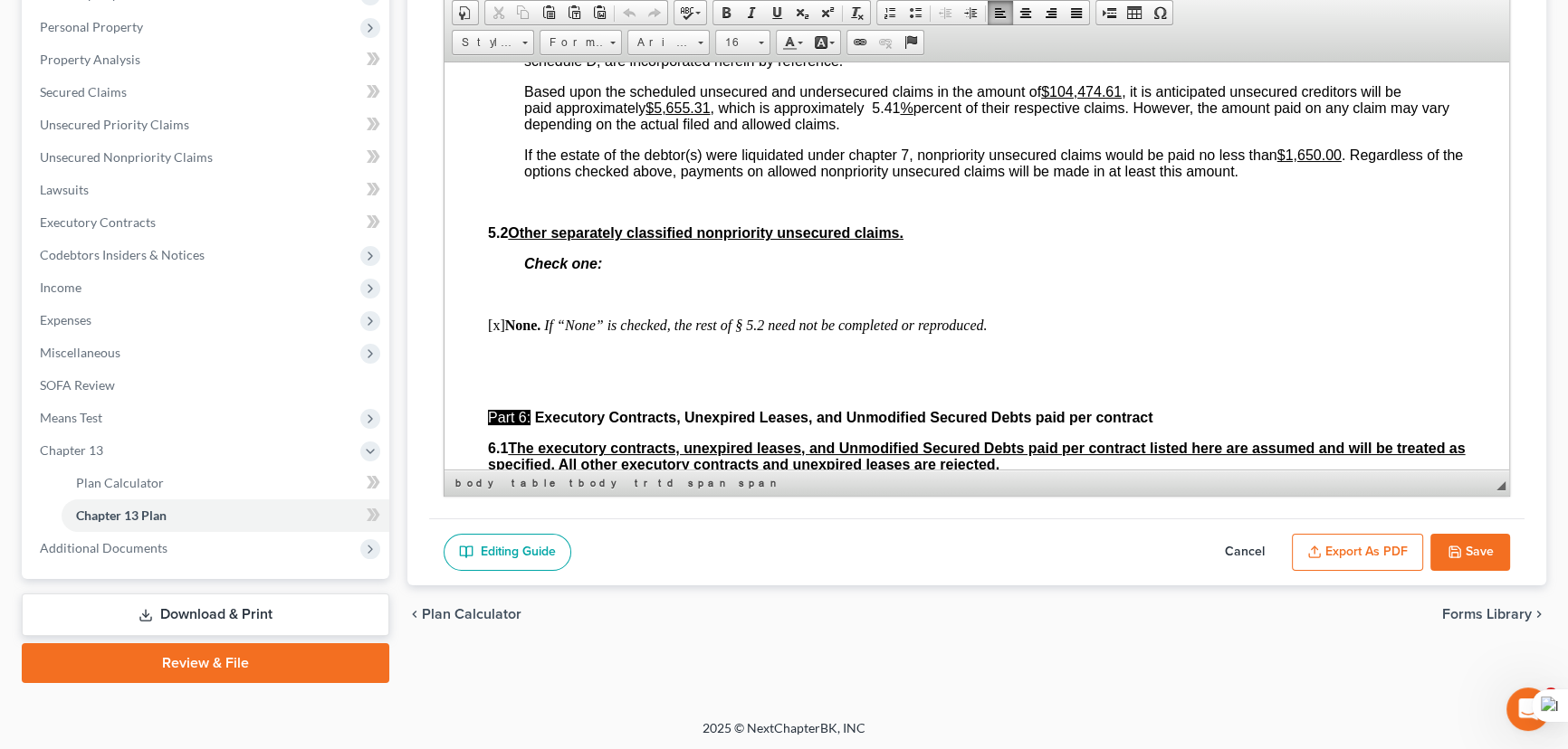
click at [1465, 537] on button "Save" at bounding box center [1470, 552] width 80 height 38
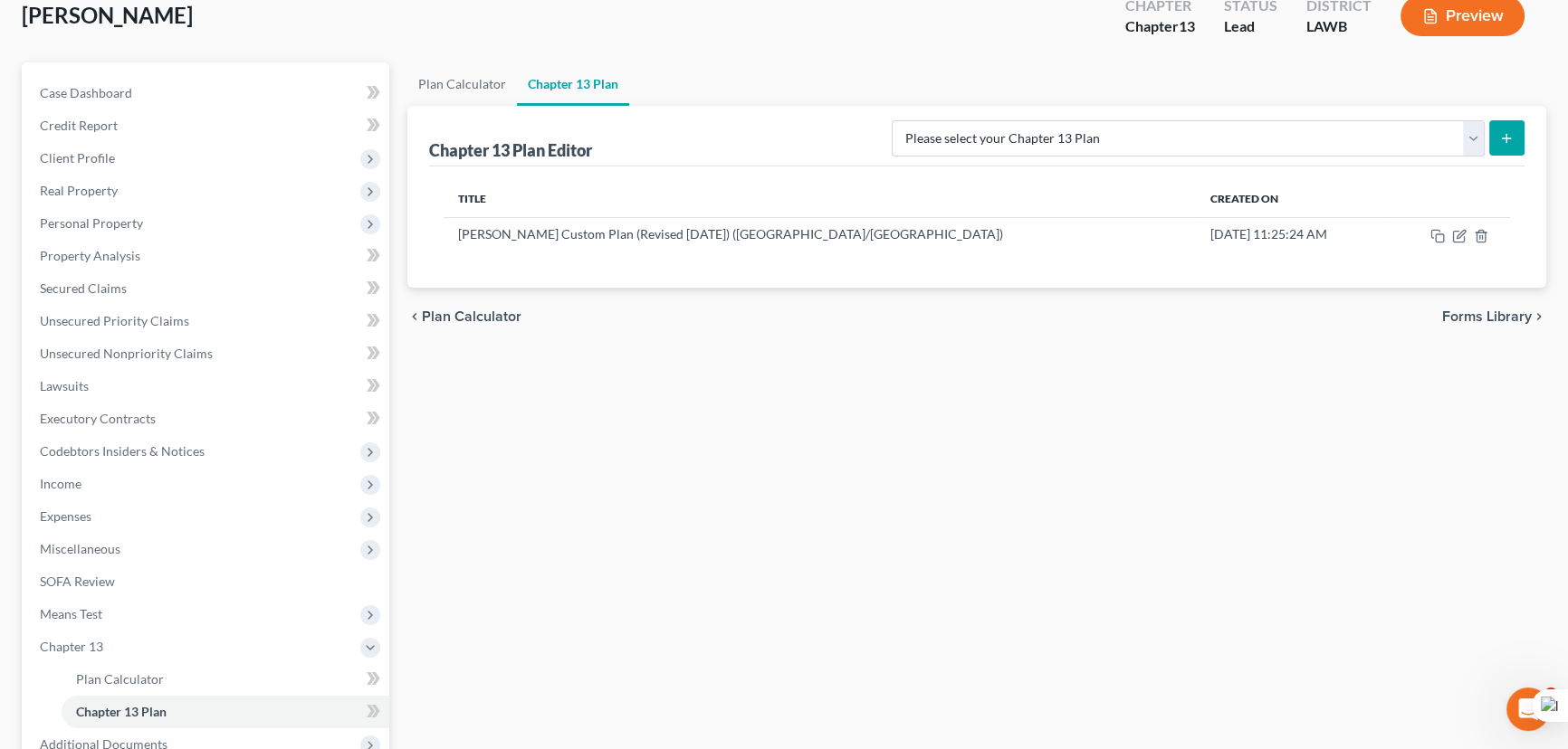
scroll to position [0, 0]
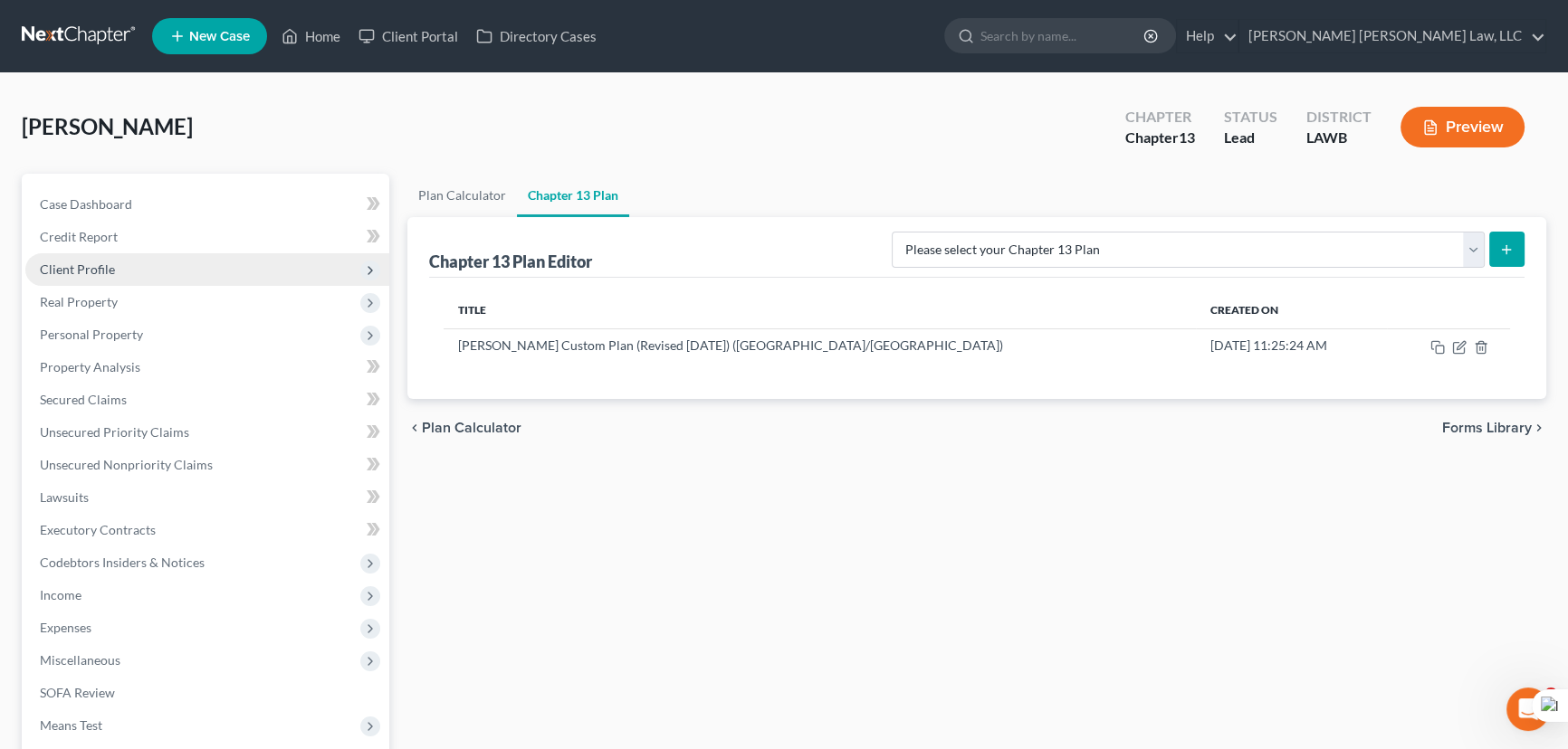
click at [171, 260] on span "Client Profile" at bounding box center [207, 269] width 364 height 32
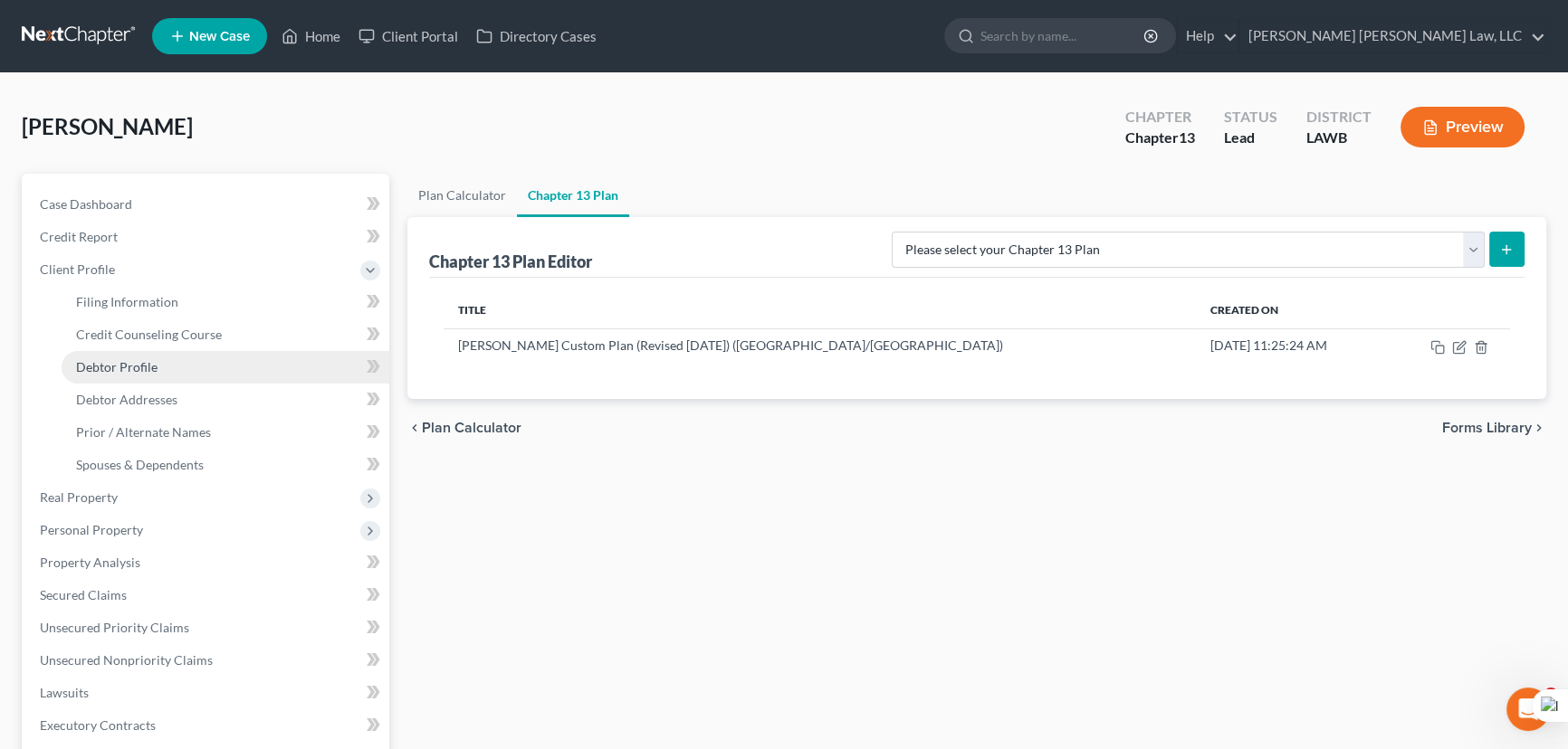
click at [175, 362] on link "Debtor Profile" at bounding box center [225, 367] width 328 height 32
select select "2"
select select "0"
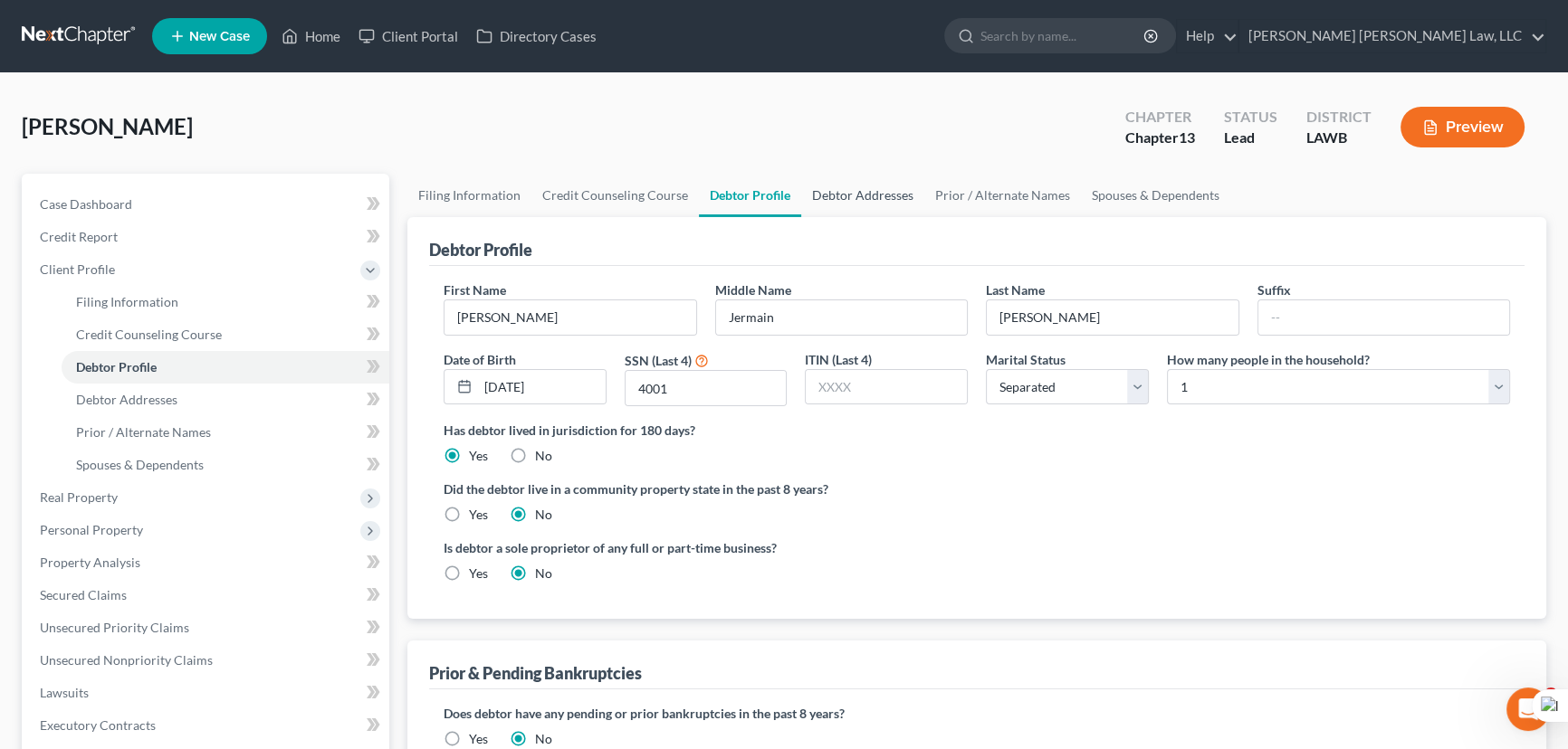
click at [878, 181] on link "Debtor Addresses" at bounding box center [863, 195] width 123 height 44
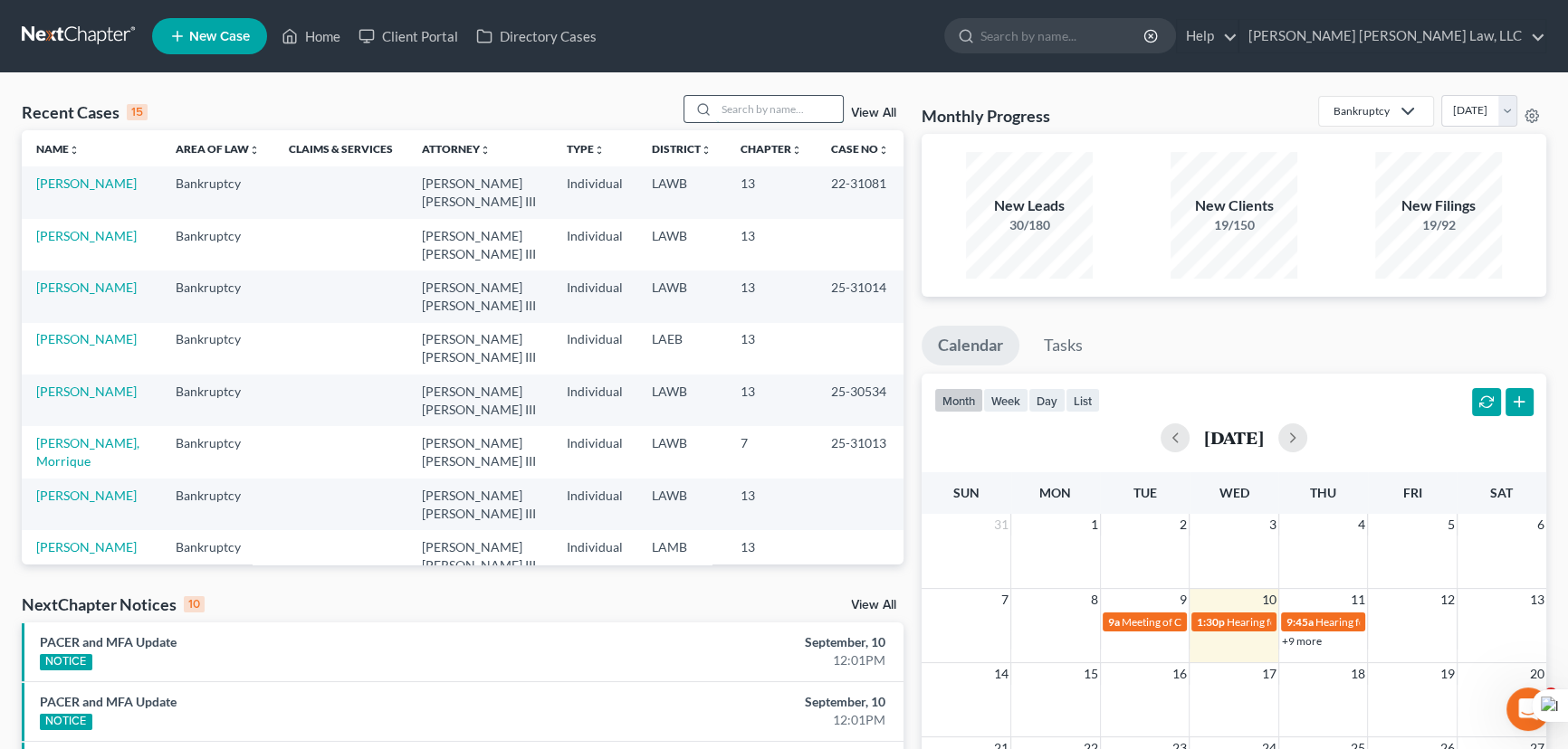
click at [775, 108] on input "search" at bounding box center [780, 108] width 127 height 26
type input "[PERSON_NAME]"
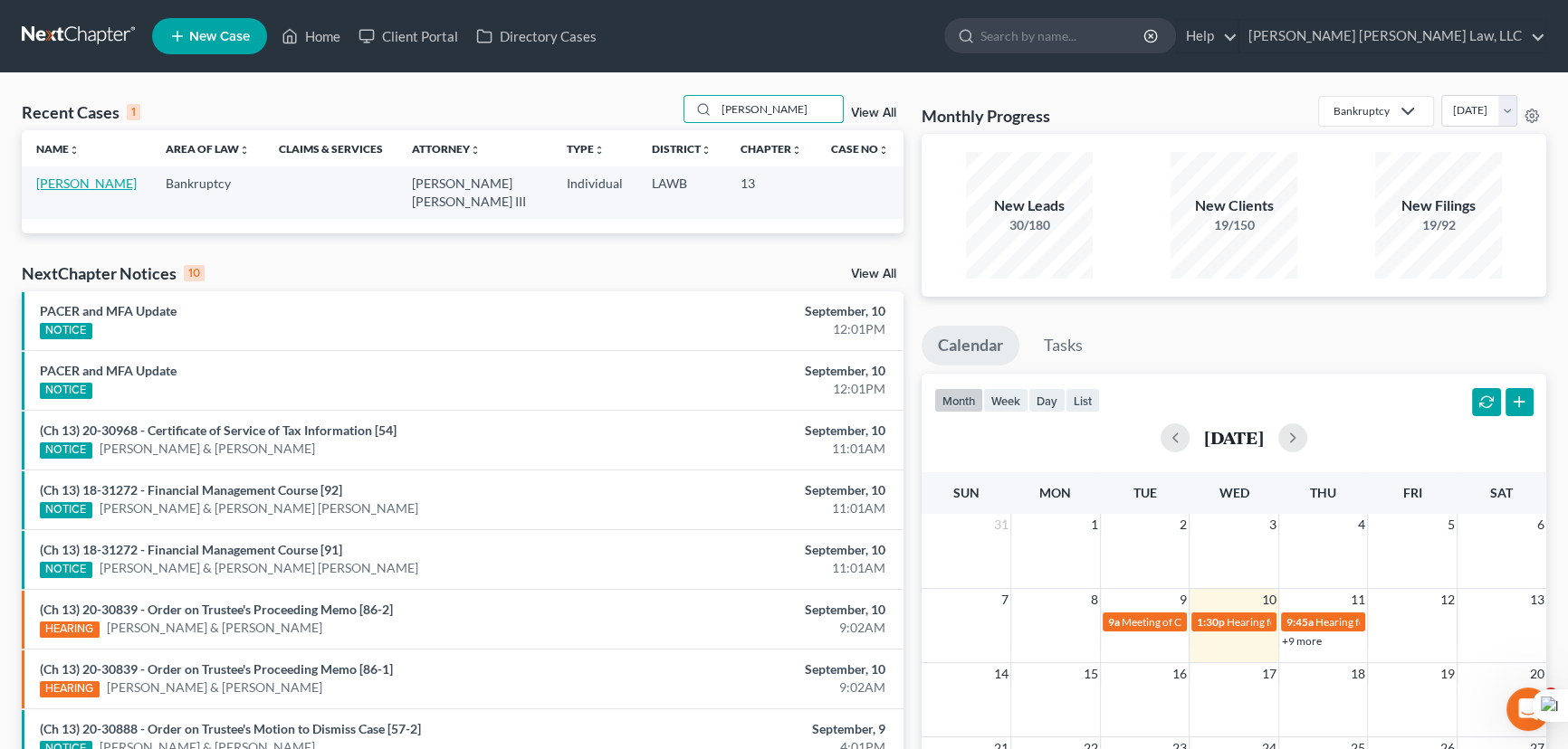
click at [84, 181] on link "[PERSON_NAME]" at bounding box center [86, 183] width 101 height 16
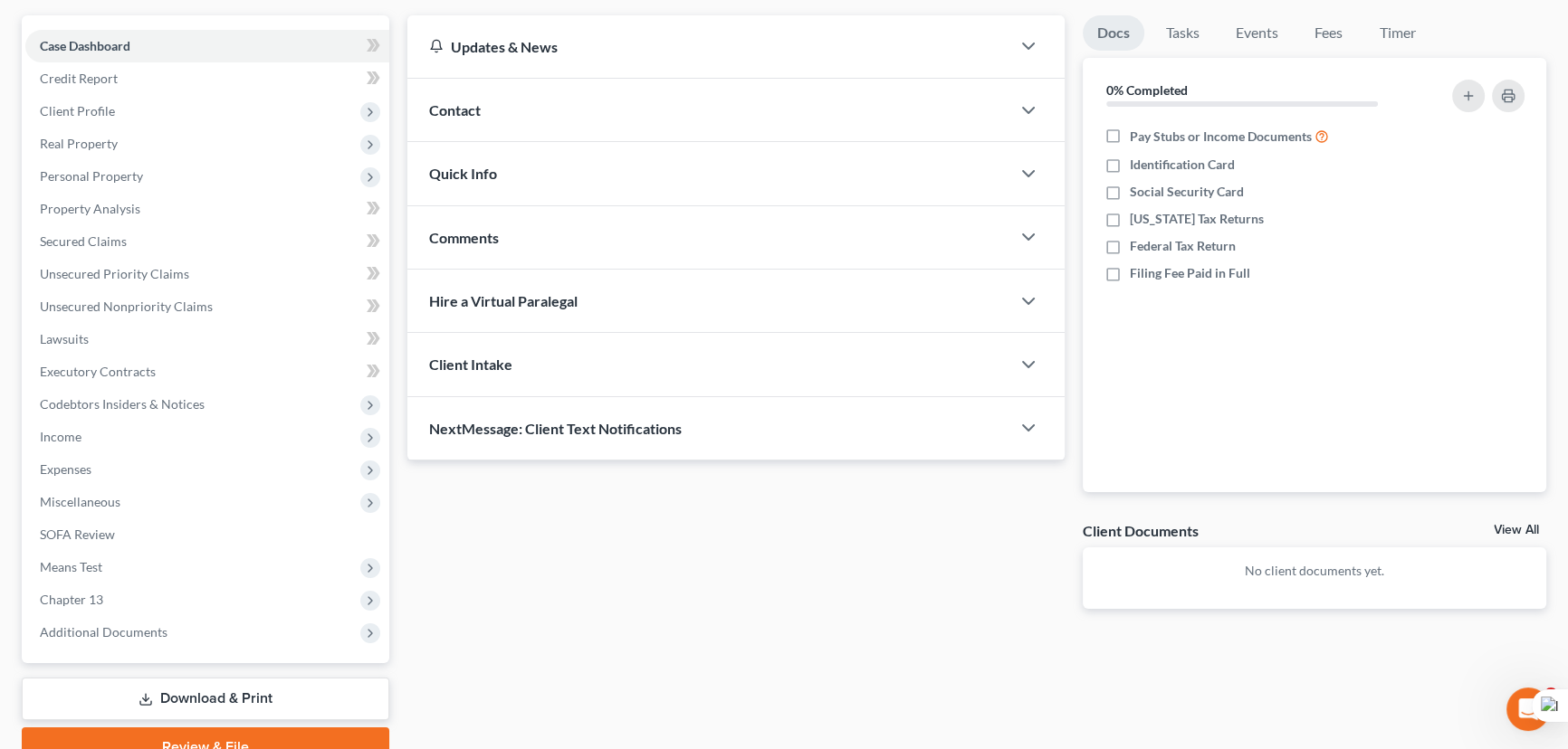
scroll to position [243, 0]
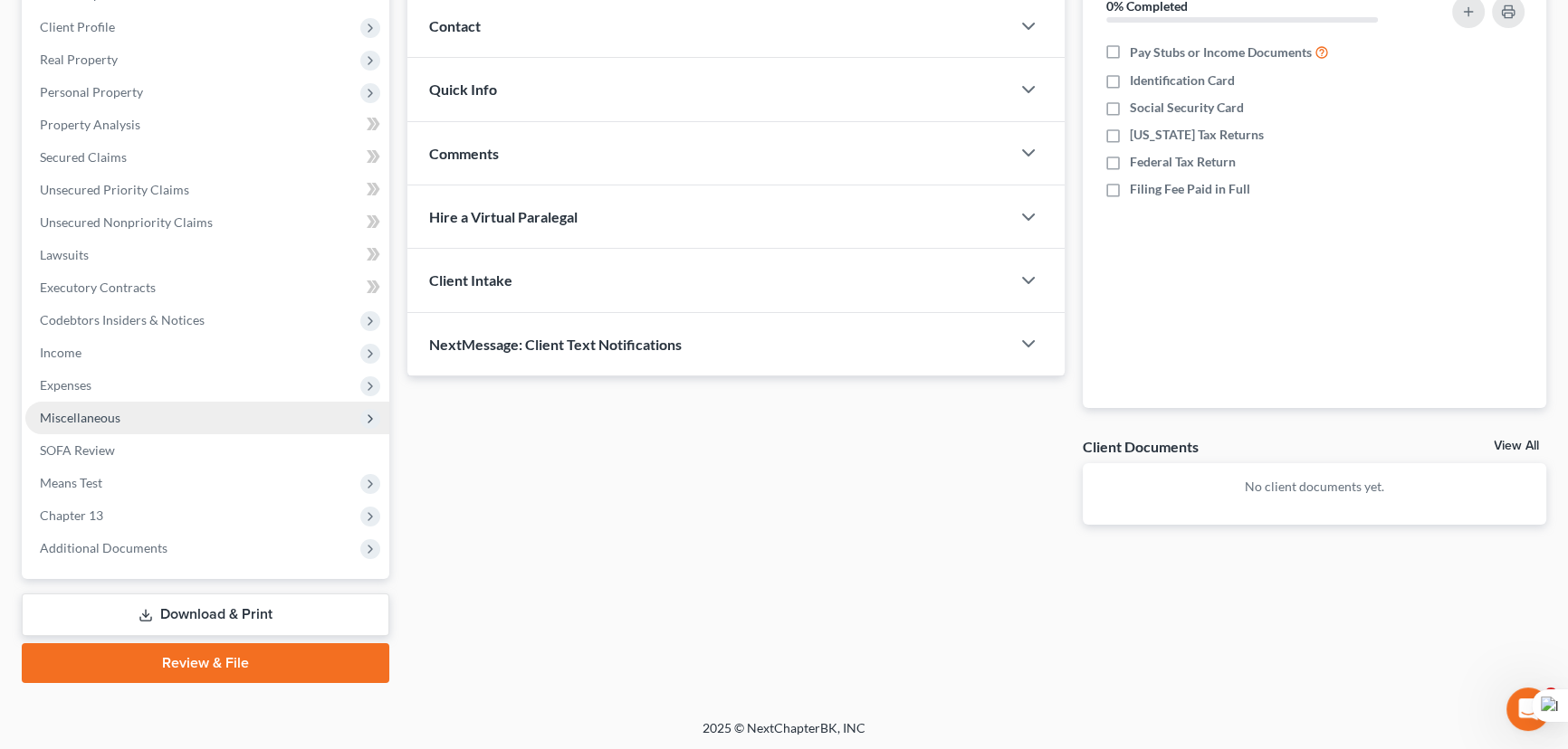
click at [157, 407] on span "Miscellaneous" at bounding box center [207, 417] width 364 height 32
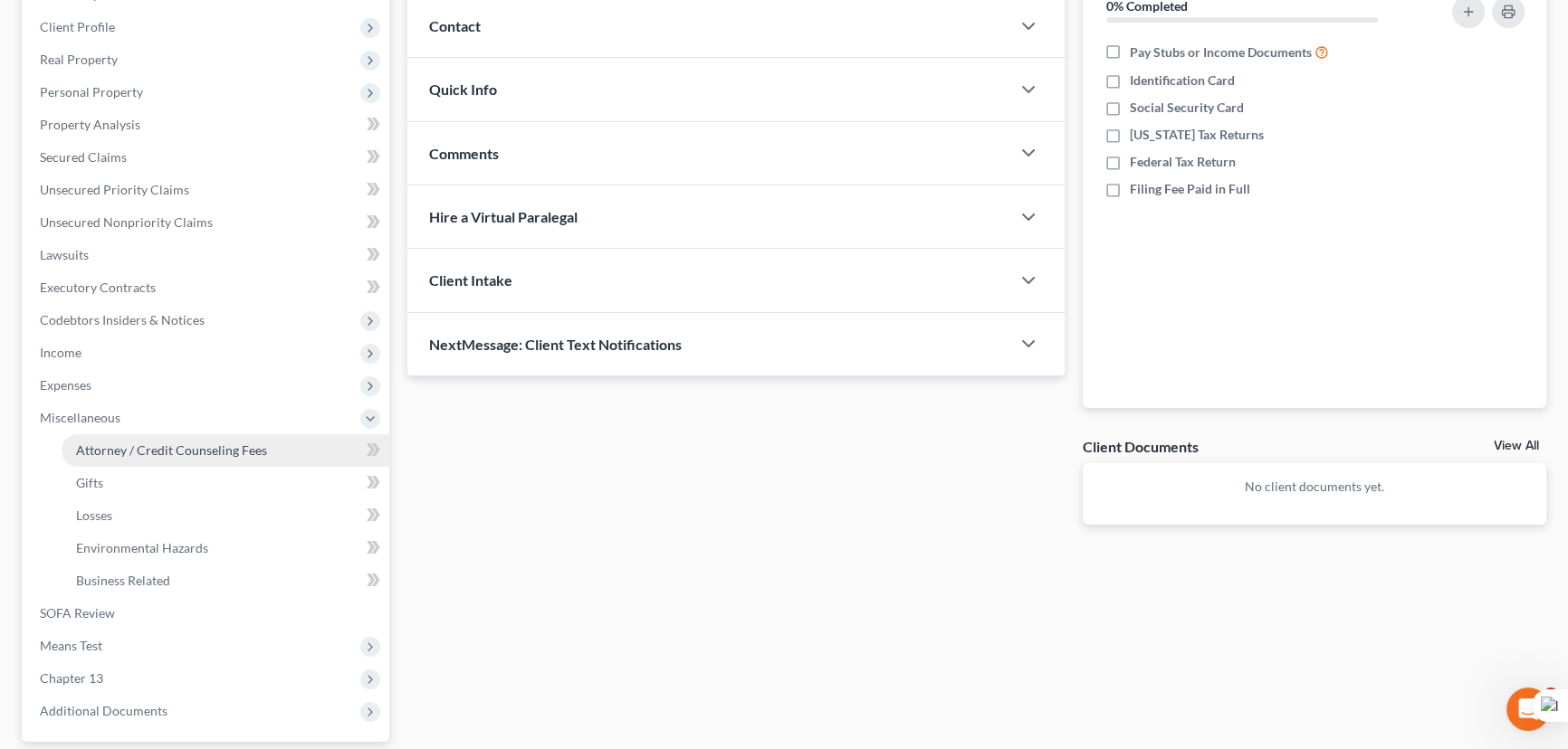
click at [175, 457] on link "Attorney / Credit Counseling Fees" at bounding box center [225, 450] width 328 height 32
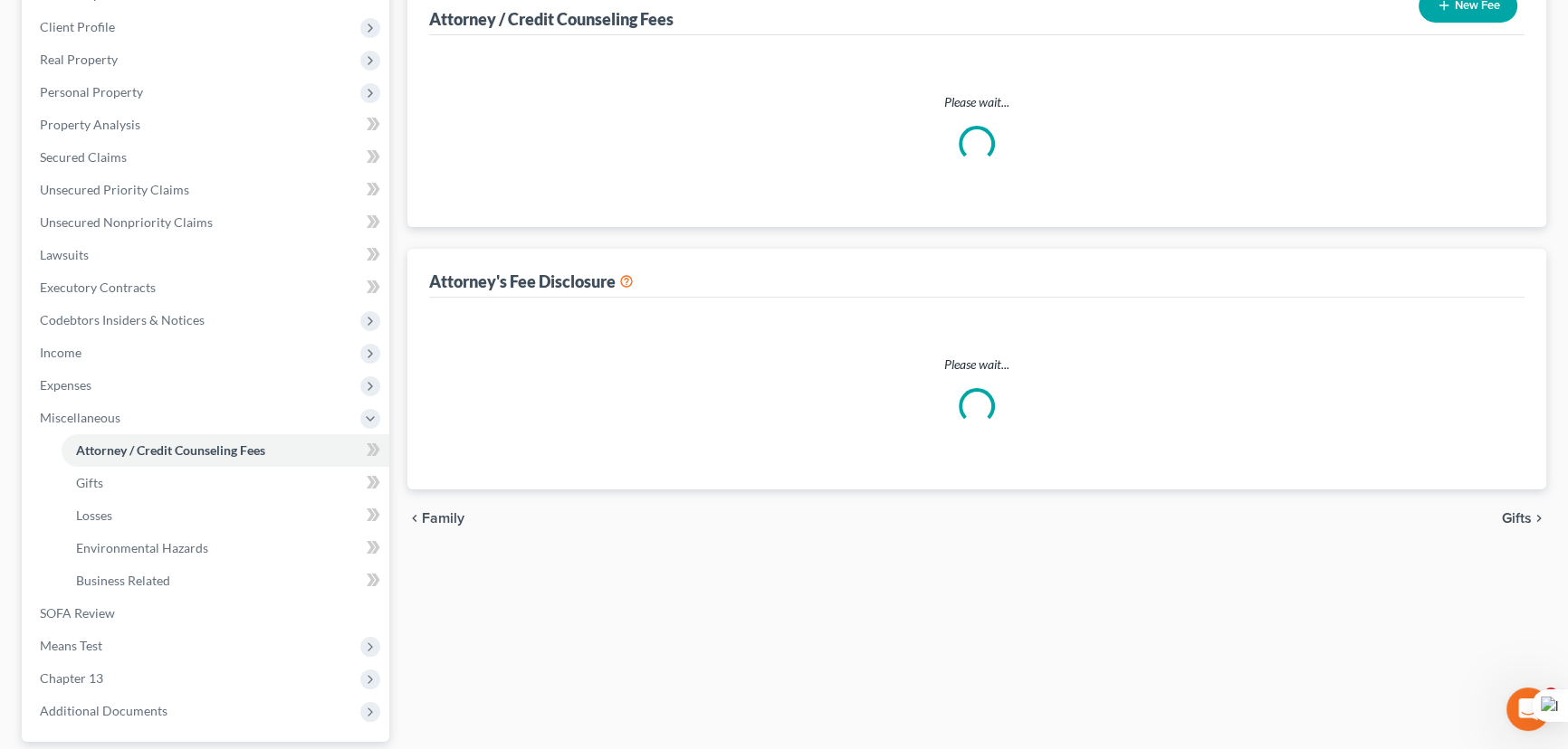
scroll to position [241, 0]
select select "1"
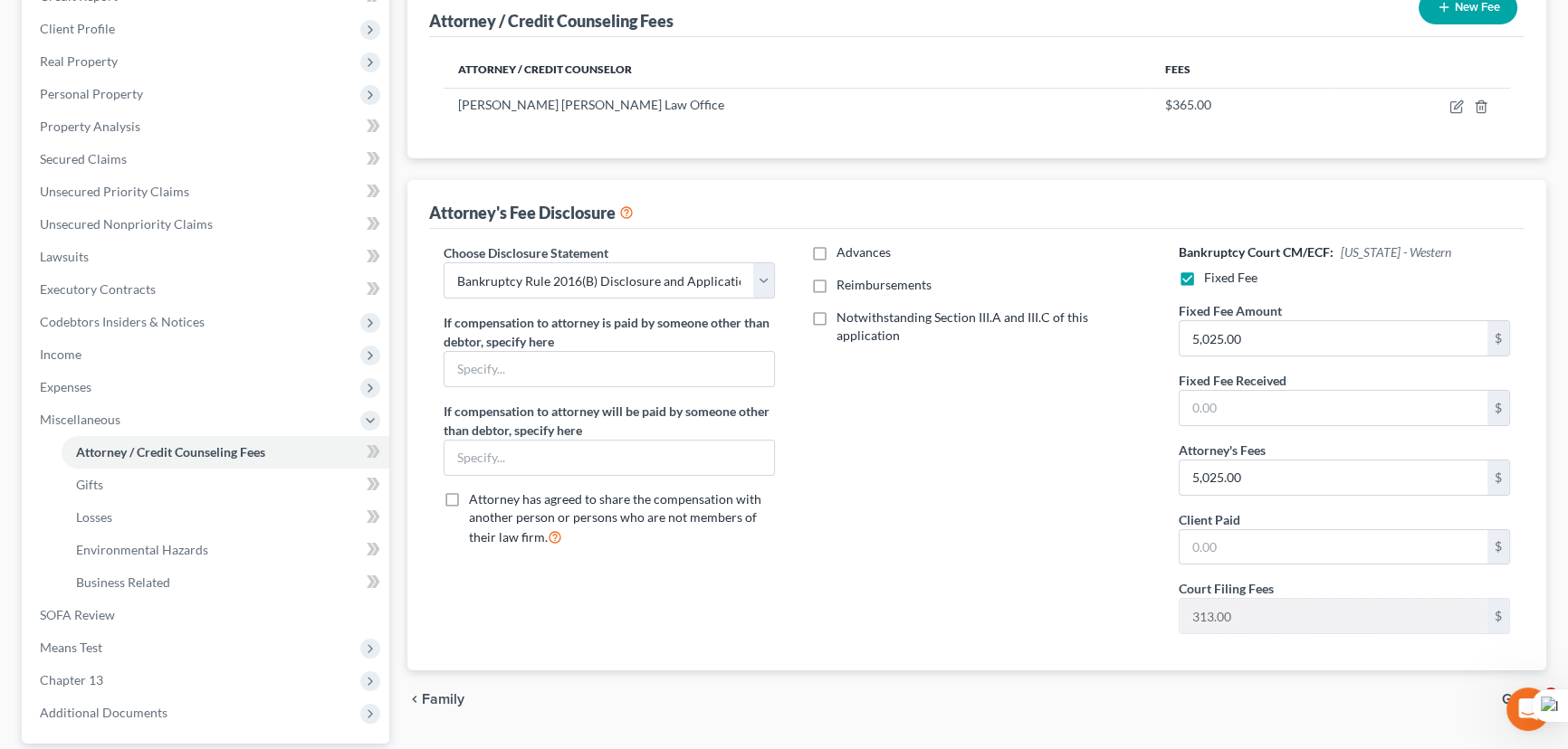
scroll to position [0, 0]
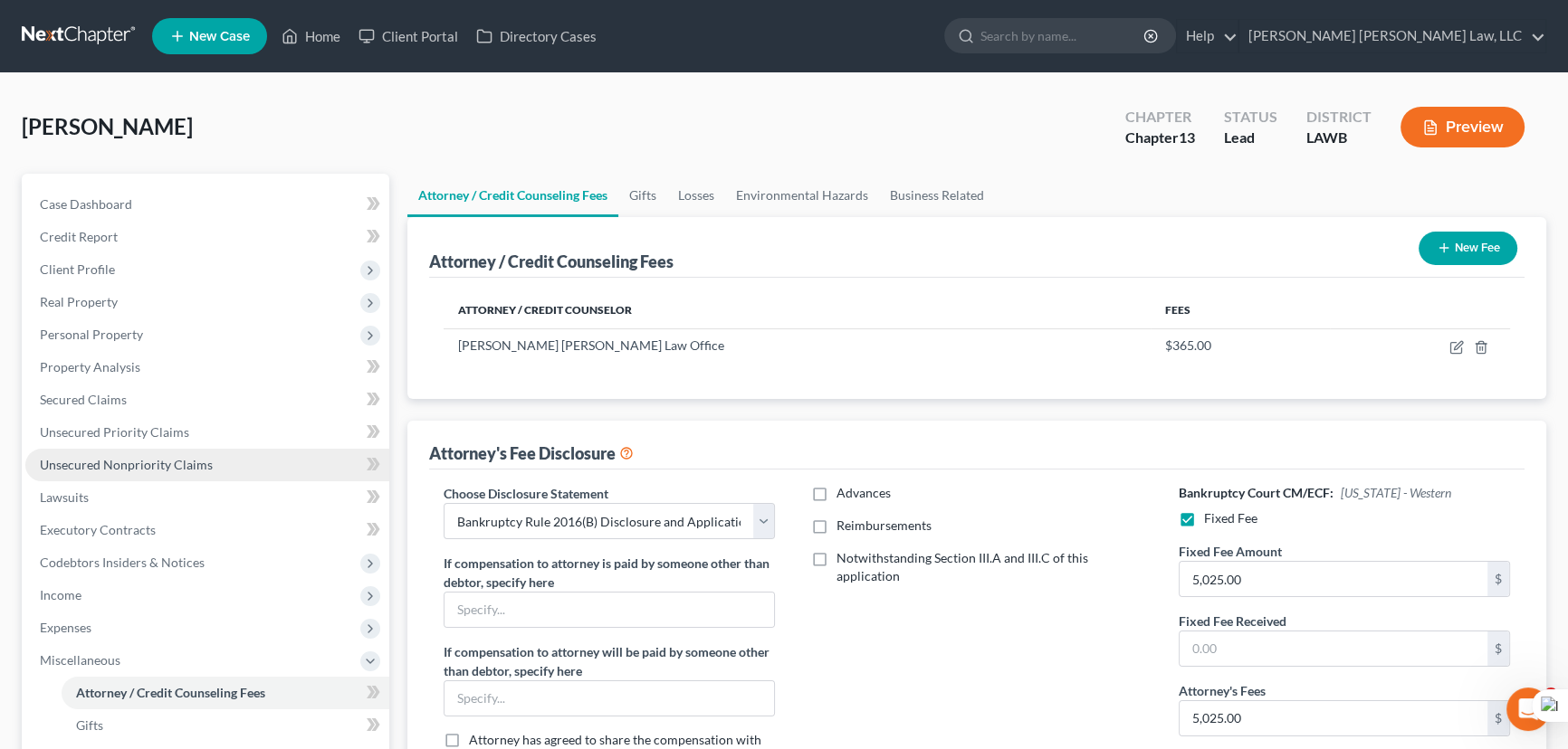
click at [126, 472] on link "Unsecured Nonpriority Claims" at bounding box center [207, 464] width 364 height 32
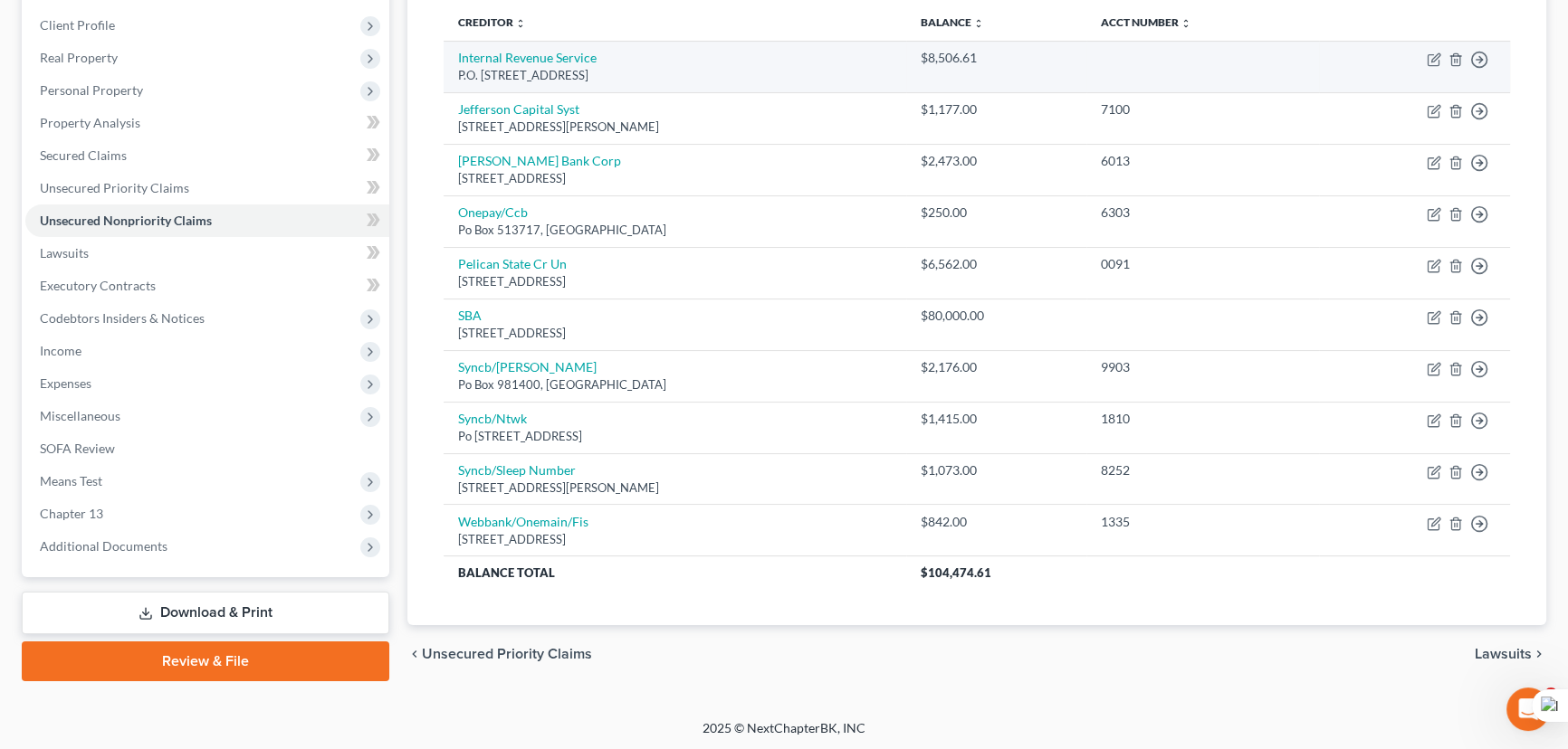
scroll to position [163, 0]
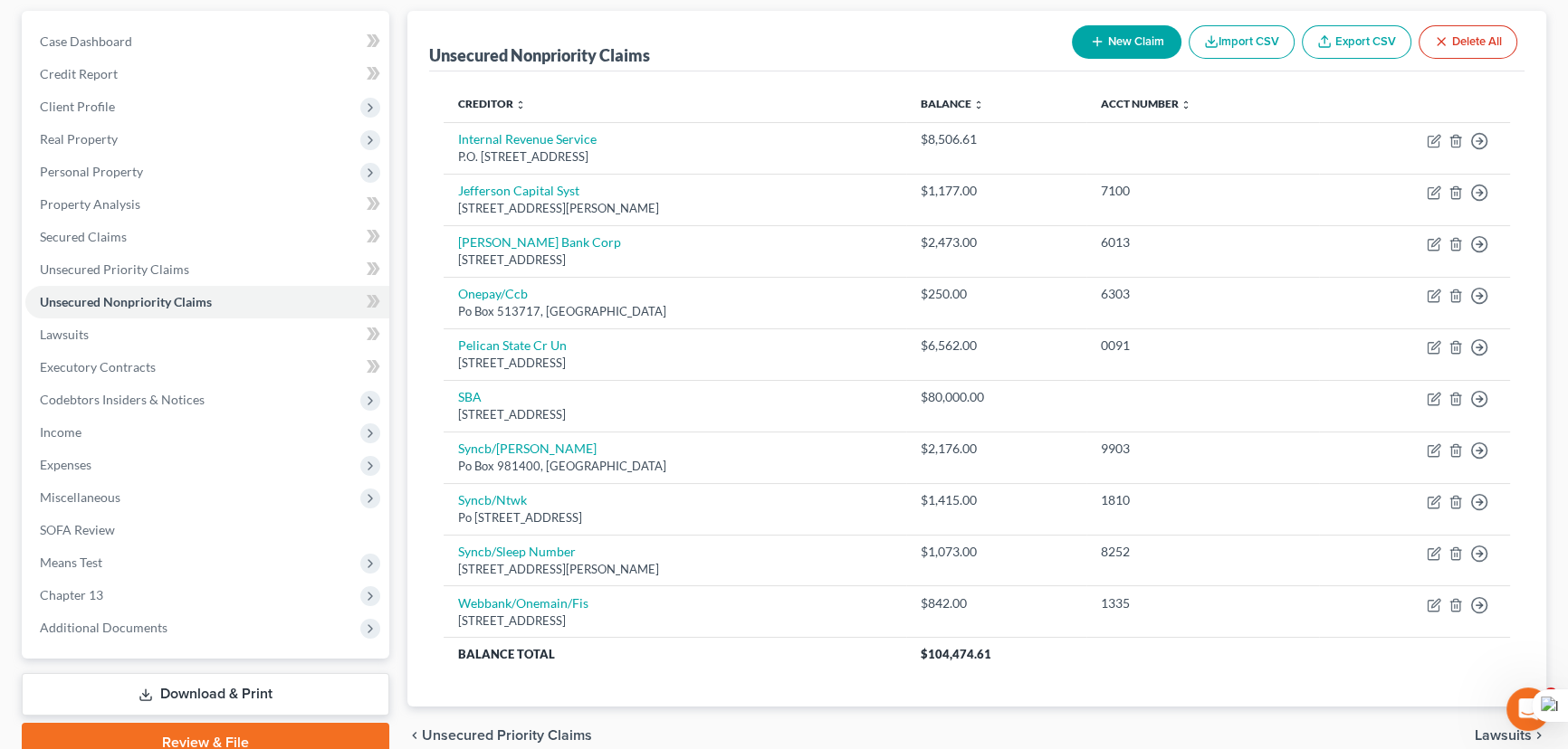
click at [1109, 46] on button "New Claim" at bounding box center [1126, 42] width 109 height 33
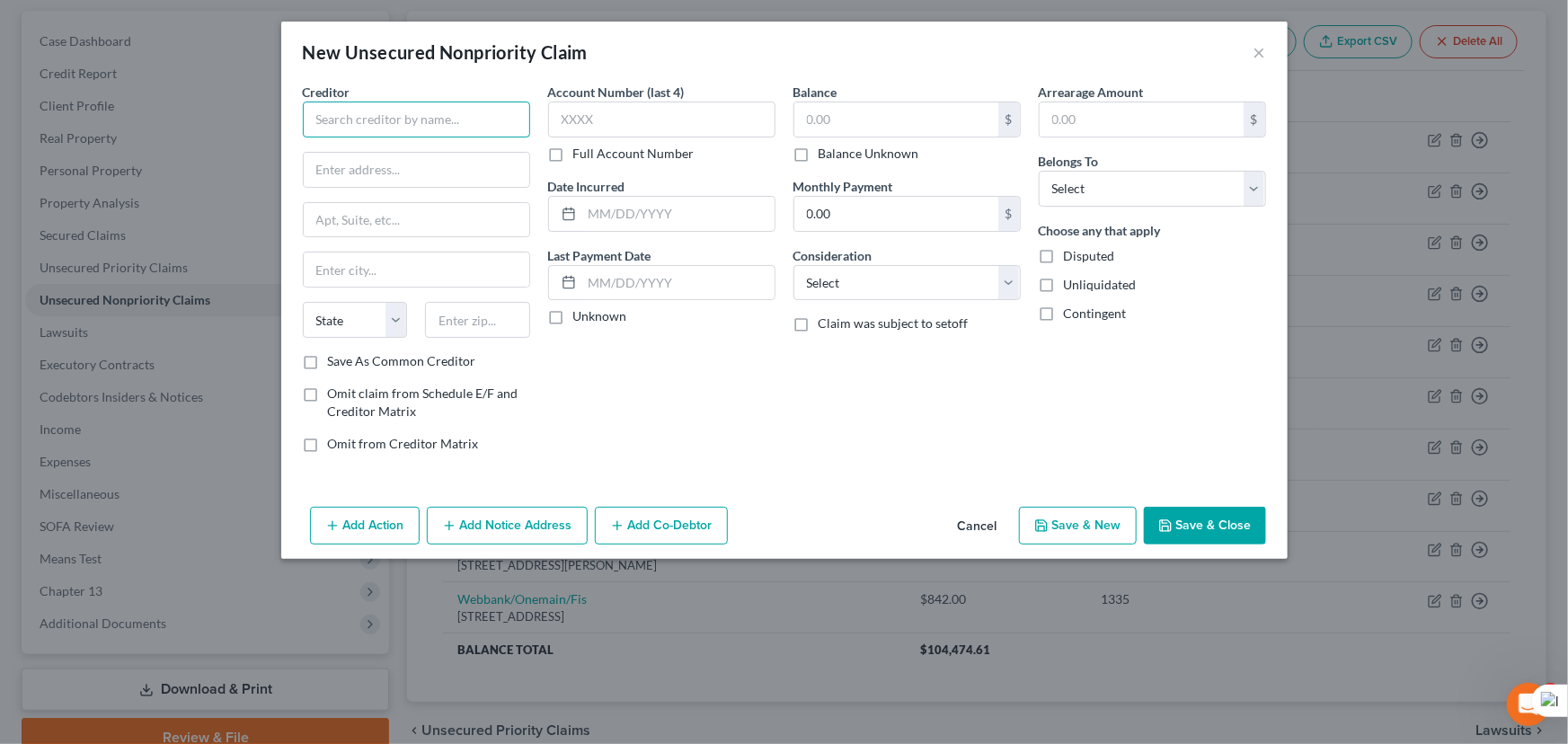
click at [456, 120] on input "text" at bounding box center [416, 119] width 228 height 36
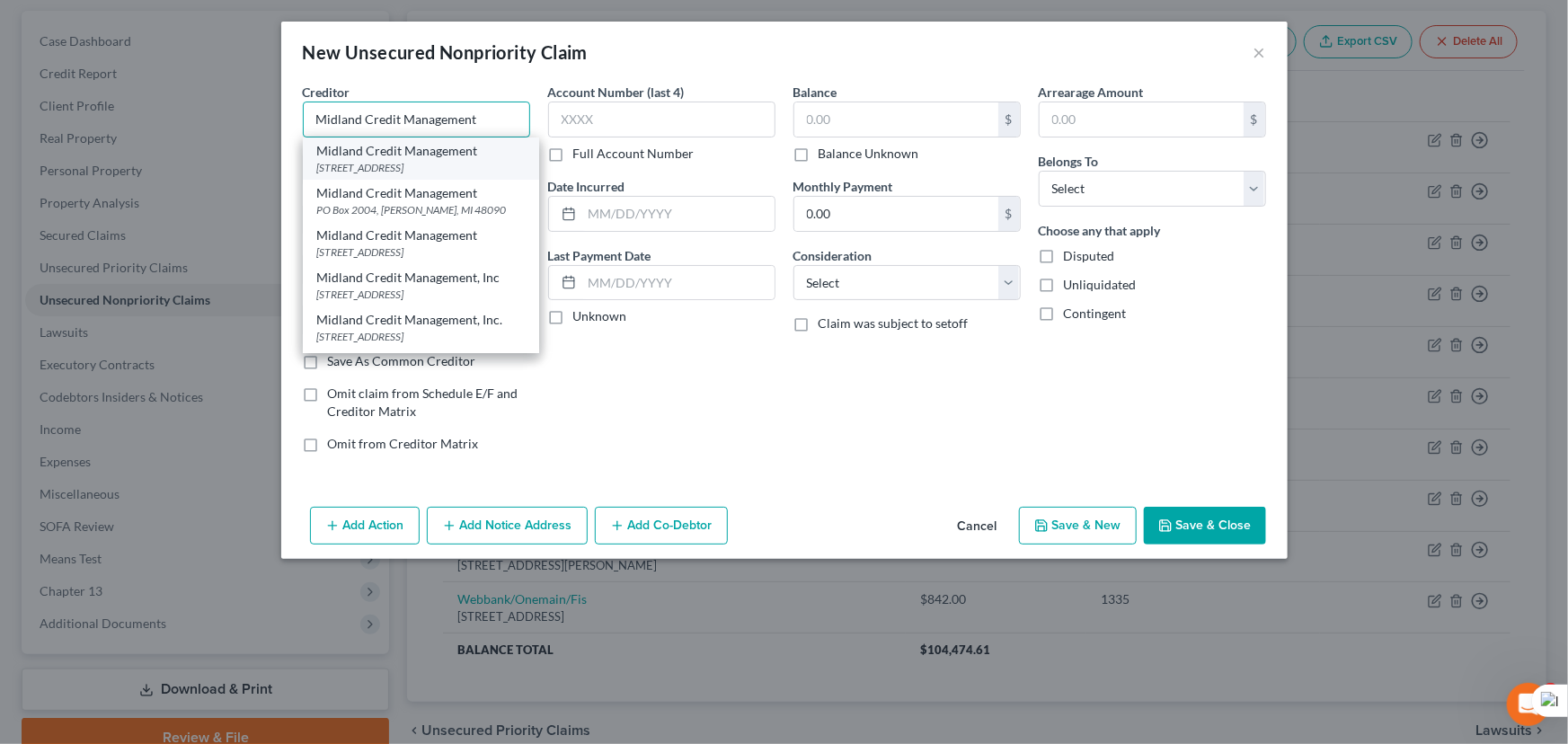
type input "Midland Credit Management"
click at [408, 174] on div "[STREET_ADDRESS]" at bounding box center [421, 168] width 207 height 16
type input "[STREET_ADDRESS]"
type input "[PERSON_NAME]"
select select "23"
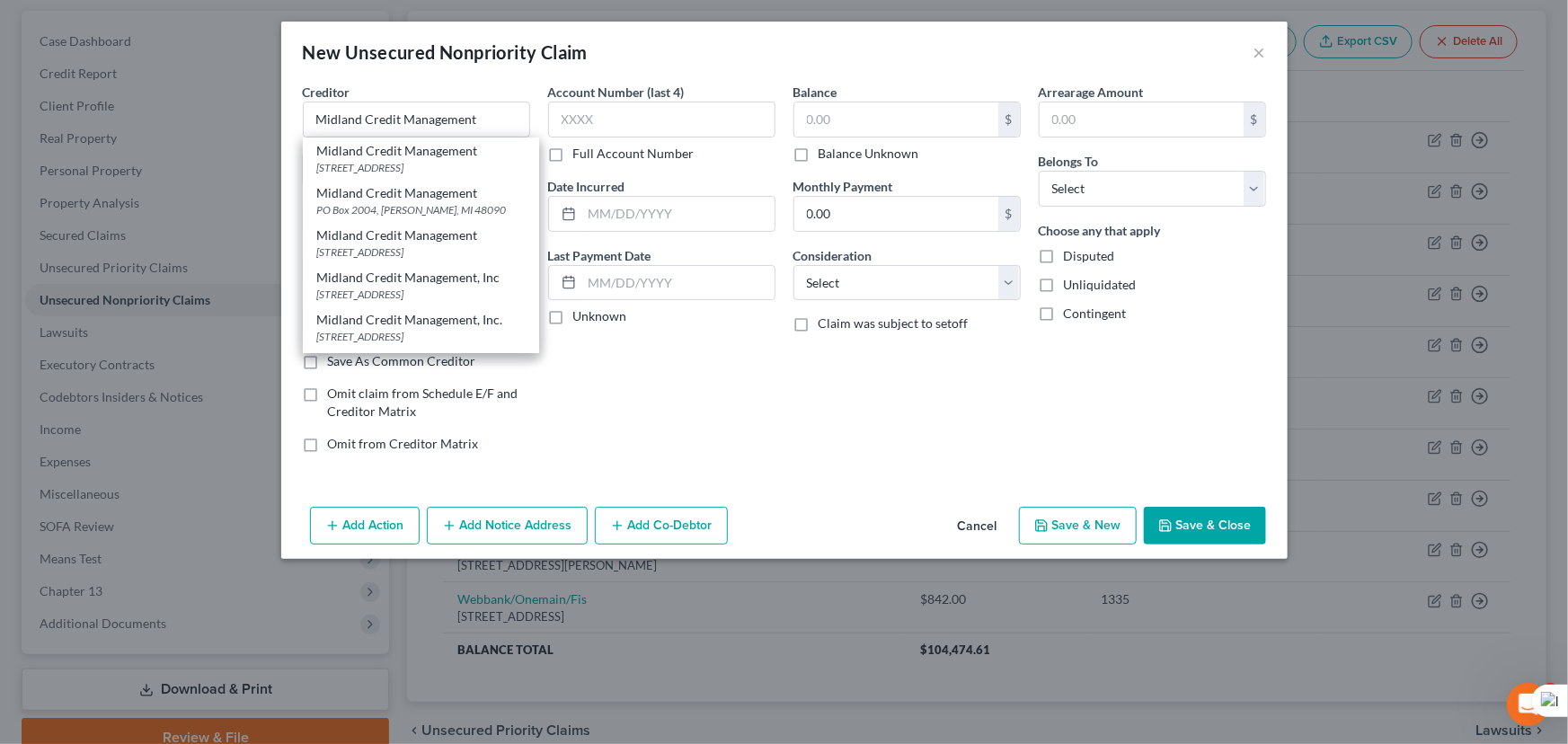
type input "48083"
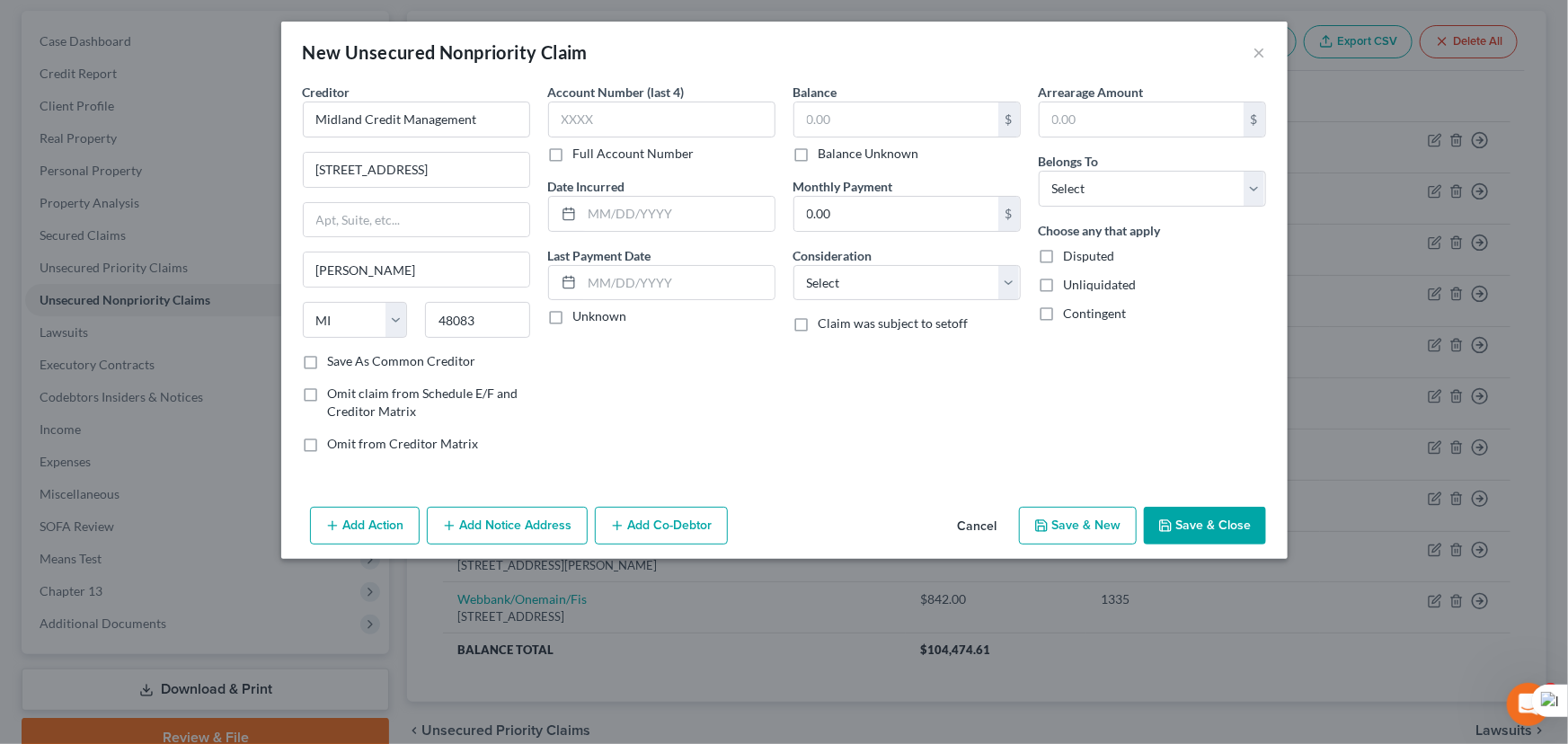
click at [856, 140] on div "$ Balance Unknown" at bounding box center [907, 132] width 228 height 61
click at [864, 122] on input "text" at bounding box center [896, 119] width 204 height 34
type input "2,663.90"
drag, startPoint x: 1190, startPoint y: 189, endPoint x: 1188, endPoint y: 203, distance: 14.1
click at [1190, 189] on select "Select Debtor 1 Only Debtor 2 Only Debtor 1 And Debtor 2 Only At Least One Of T…" at bounding box center [1152, 188] width 228 height 36
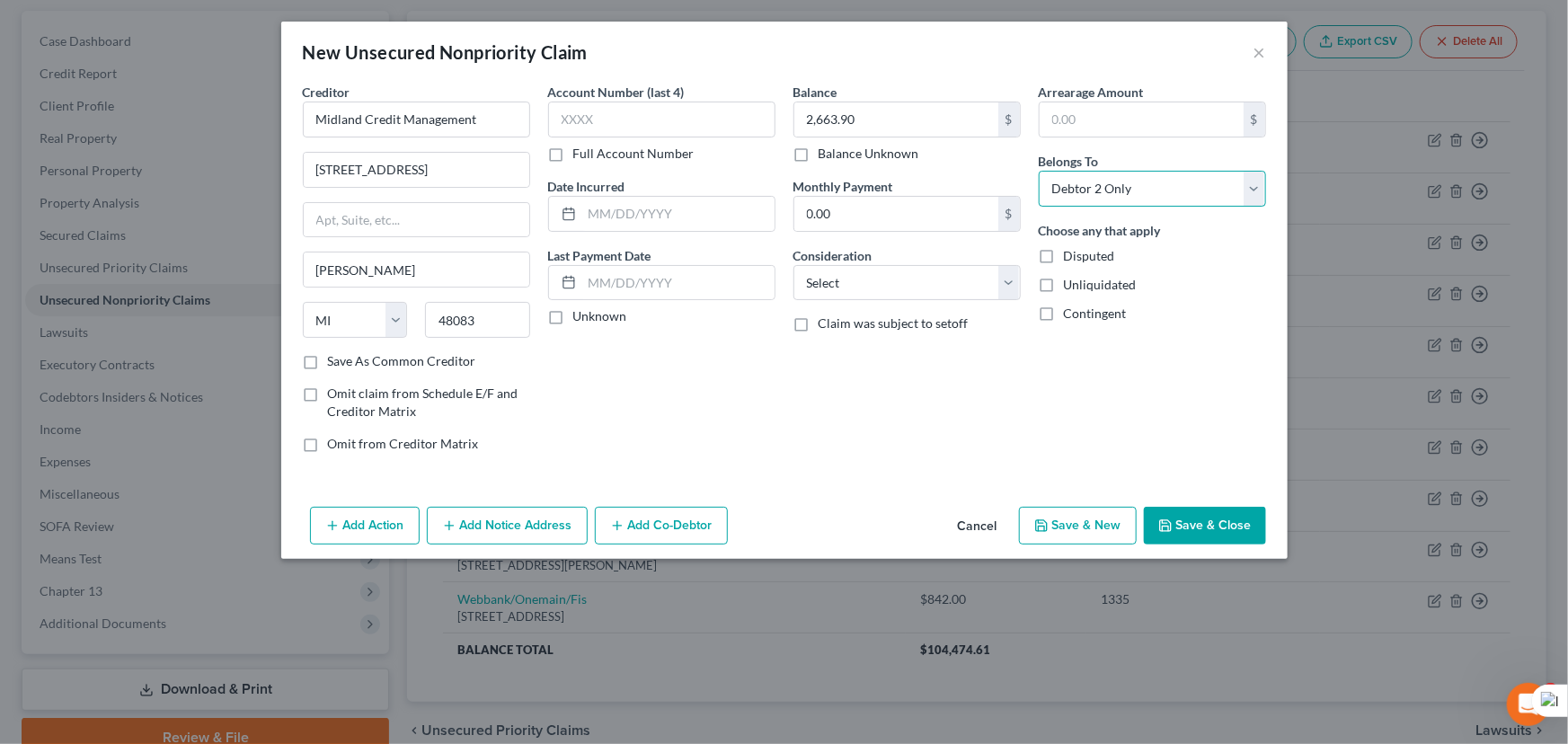
click at [1038, 170] on select "Select Debtor 1 Only Debtor 2 Only Debtor 1 And Debtor 2 Only At Least One Of T…" at bounding box center [1152, 188] width 228 height 36
drag, startPoint x: 1177, startPoint y: 211, endPoint x: 1177, endPoint y: 194, distance: 17.0
click at [1177, 208] on div "Arrearage Amount $ Belongs To * Select Debtor 1 Only Debtor 2 Only Debtor 1 And…" at bounding box center [1152, 274] width 245 height 385
click at [1177, 193] on select "Select Debtor 1 Only Debtor 2 Only Debtor 1 And Debtor 2 Only At Least One Of T…" at bounding box center [1152, 188] width 228 height 36
select select "0"
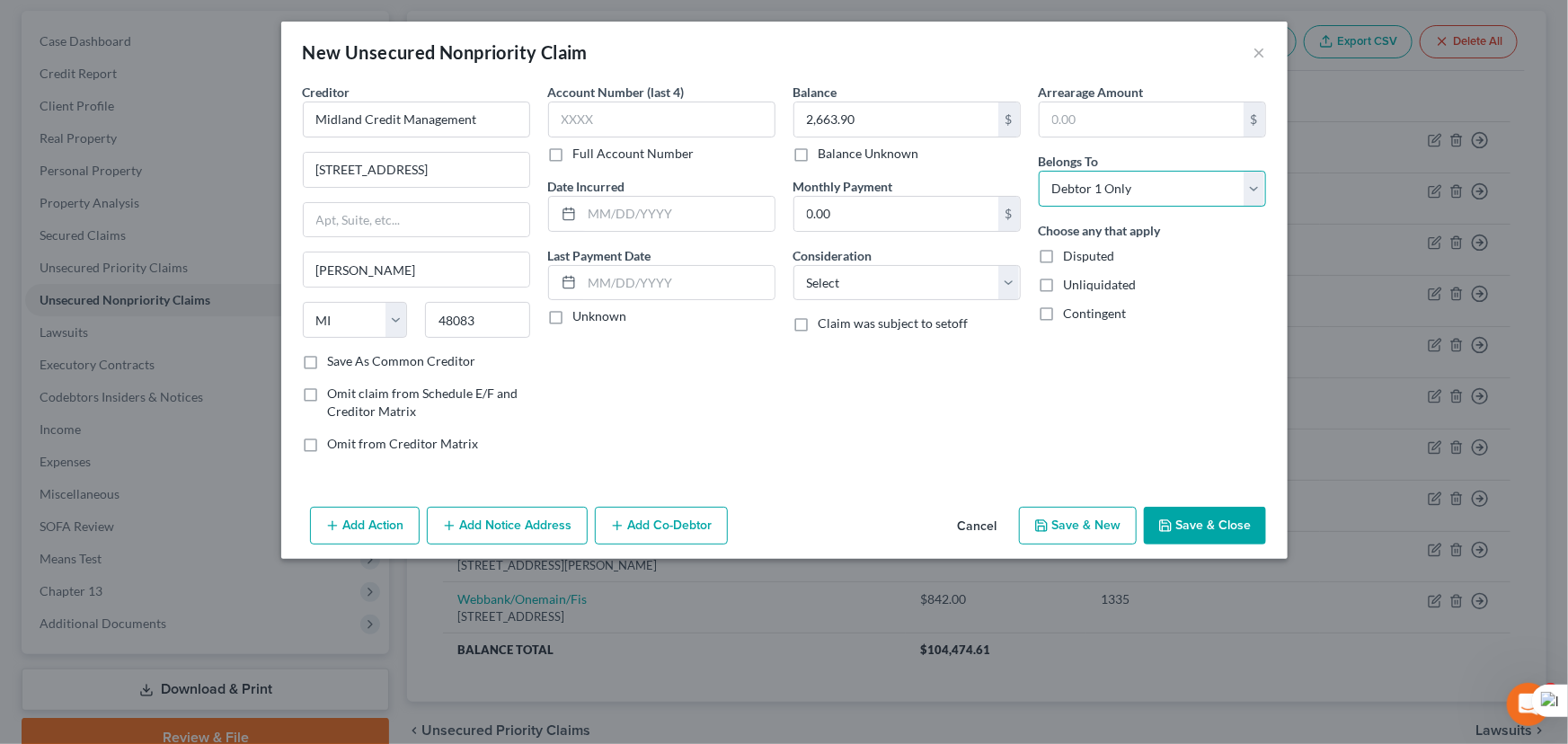
click at [1038, 170] on select "Select Debtor 1 Only Debtor 2 Only Debtor 1 And Debtor 2 Only At Least One Of T…" at bounding box center [1152, 188] width 228 height 36
click at [1204, 533] on button "Save & Close" at bounding box center [1205, 525] width 122 height 38
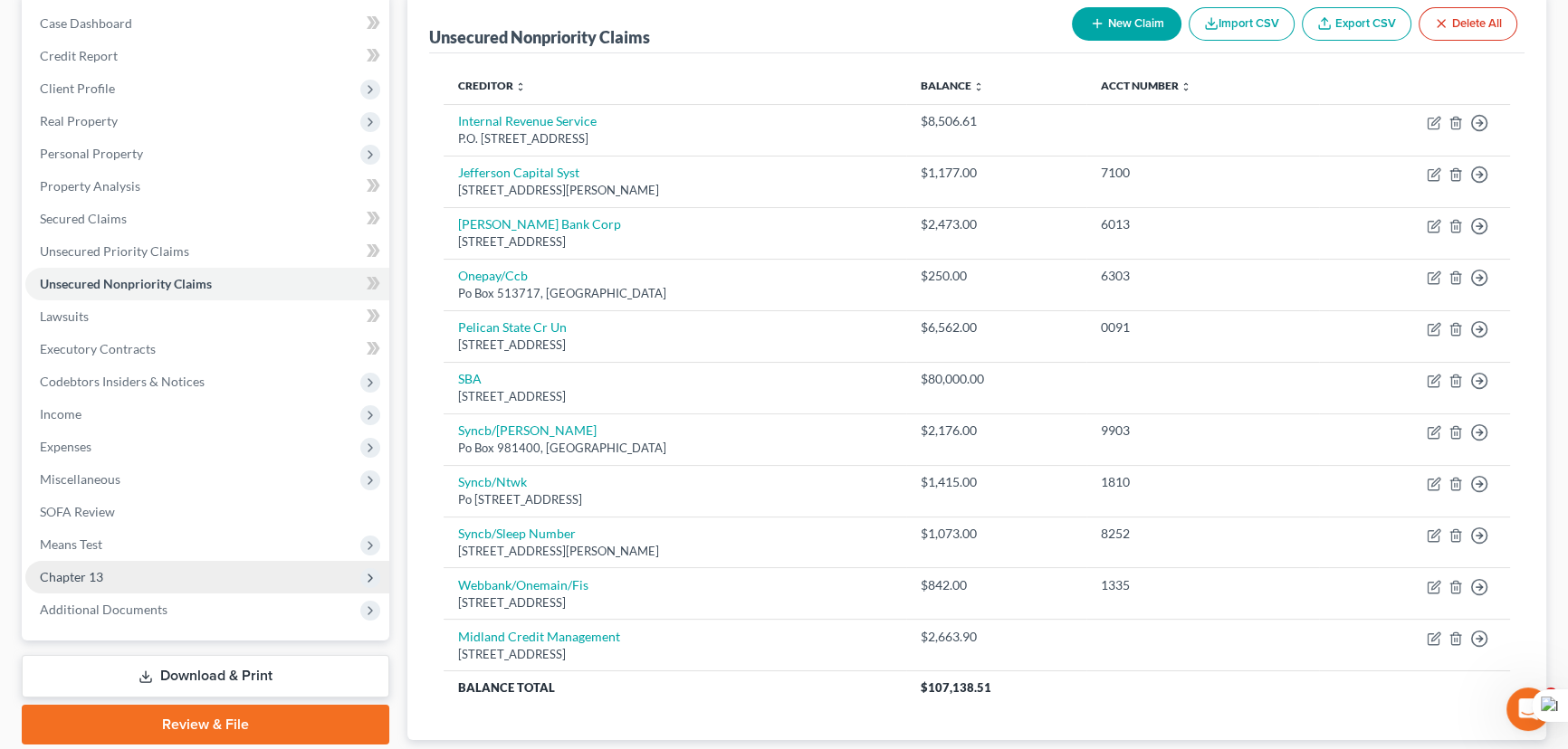
scroll to position [296, 0]
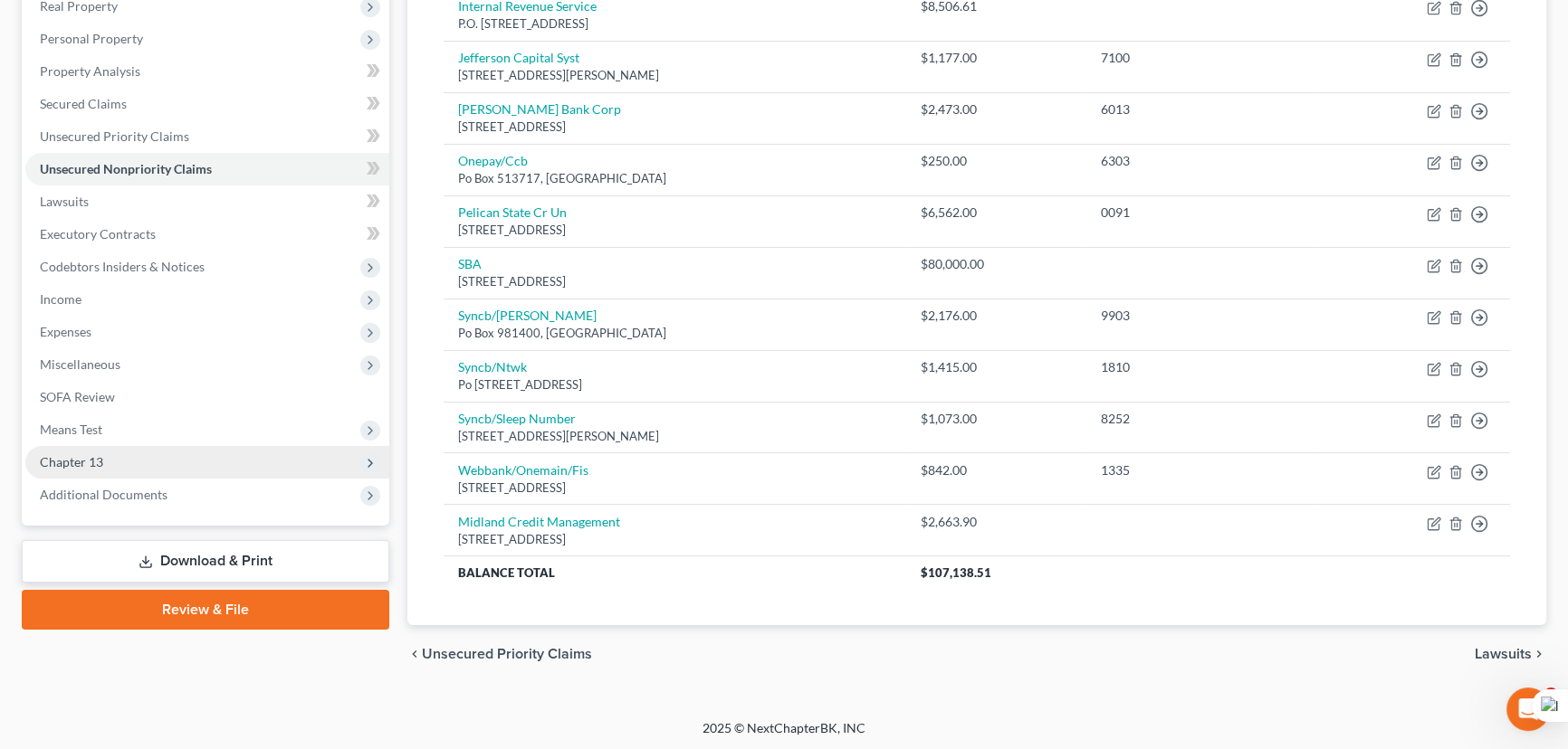
click at [187, 450] on span "Chapter 13" at bounding box center [207, 461] width 364 height 32
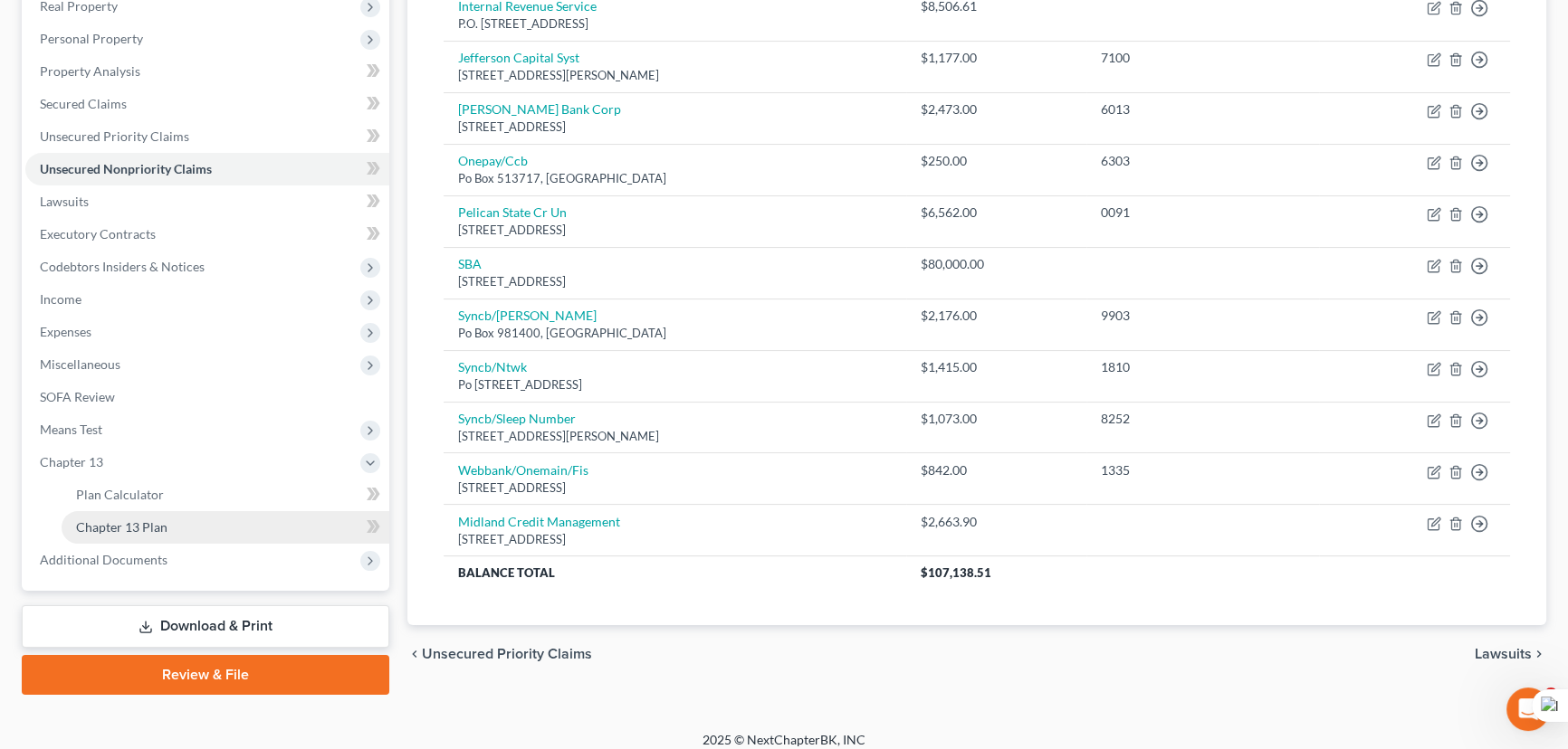
click at [170, 537] on link "Chapter 13 Plan" at bounding box center [225, 527] width 328 height 32
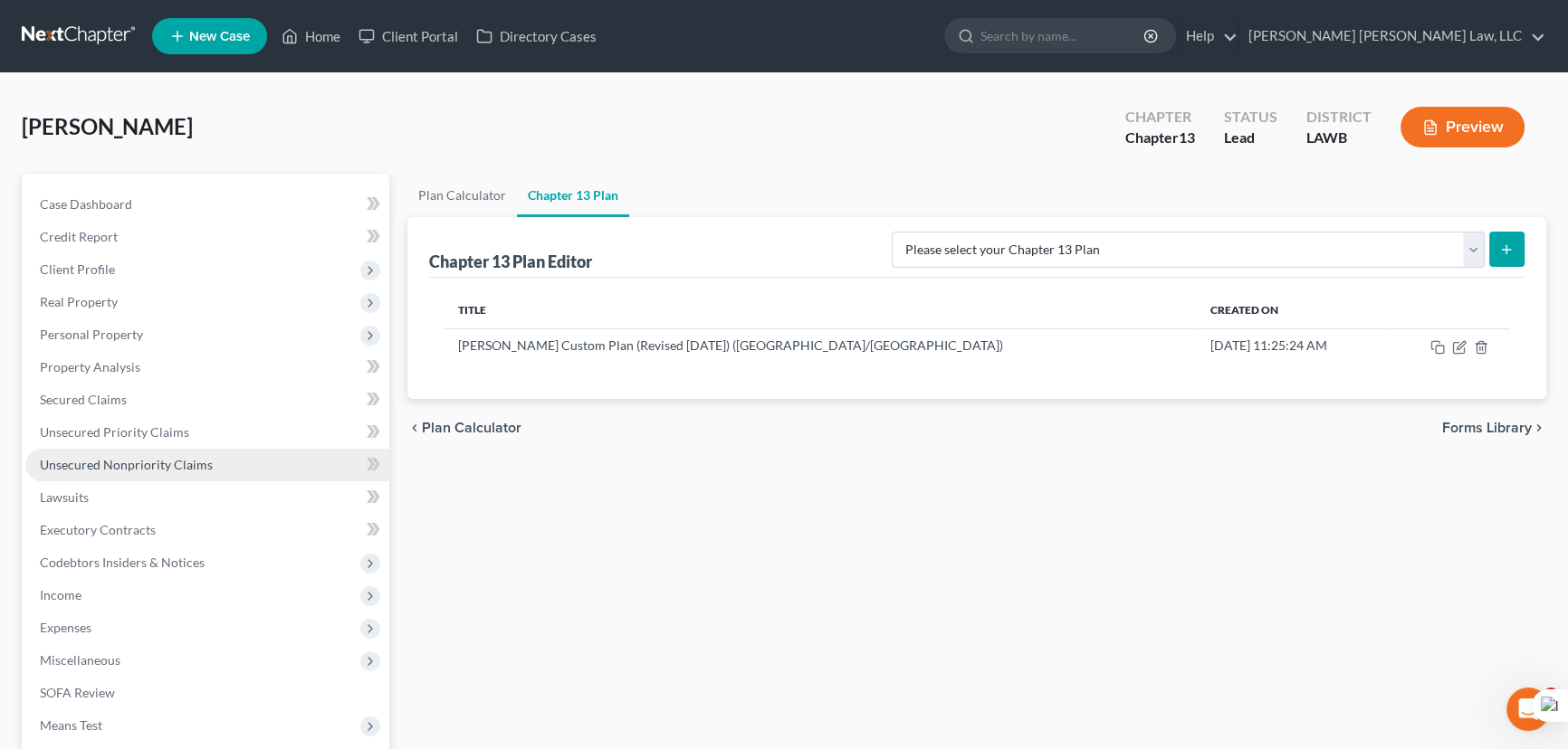
click at [220, 457] on link "Unsecured Nonpriority Claims" at bounding box center [207, 464] width 364 height 32
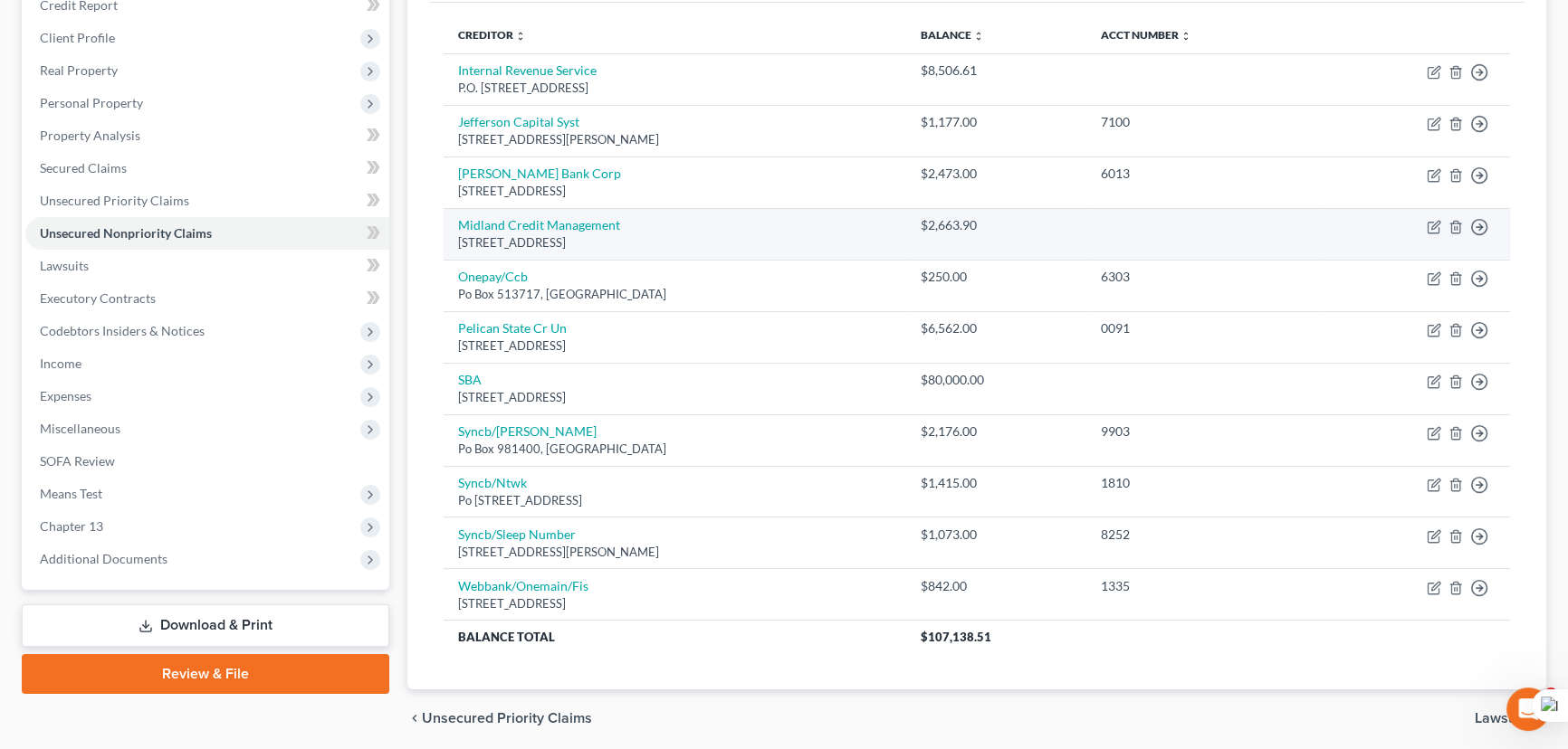
scroll to position [296, 0]
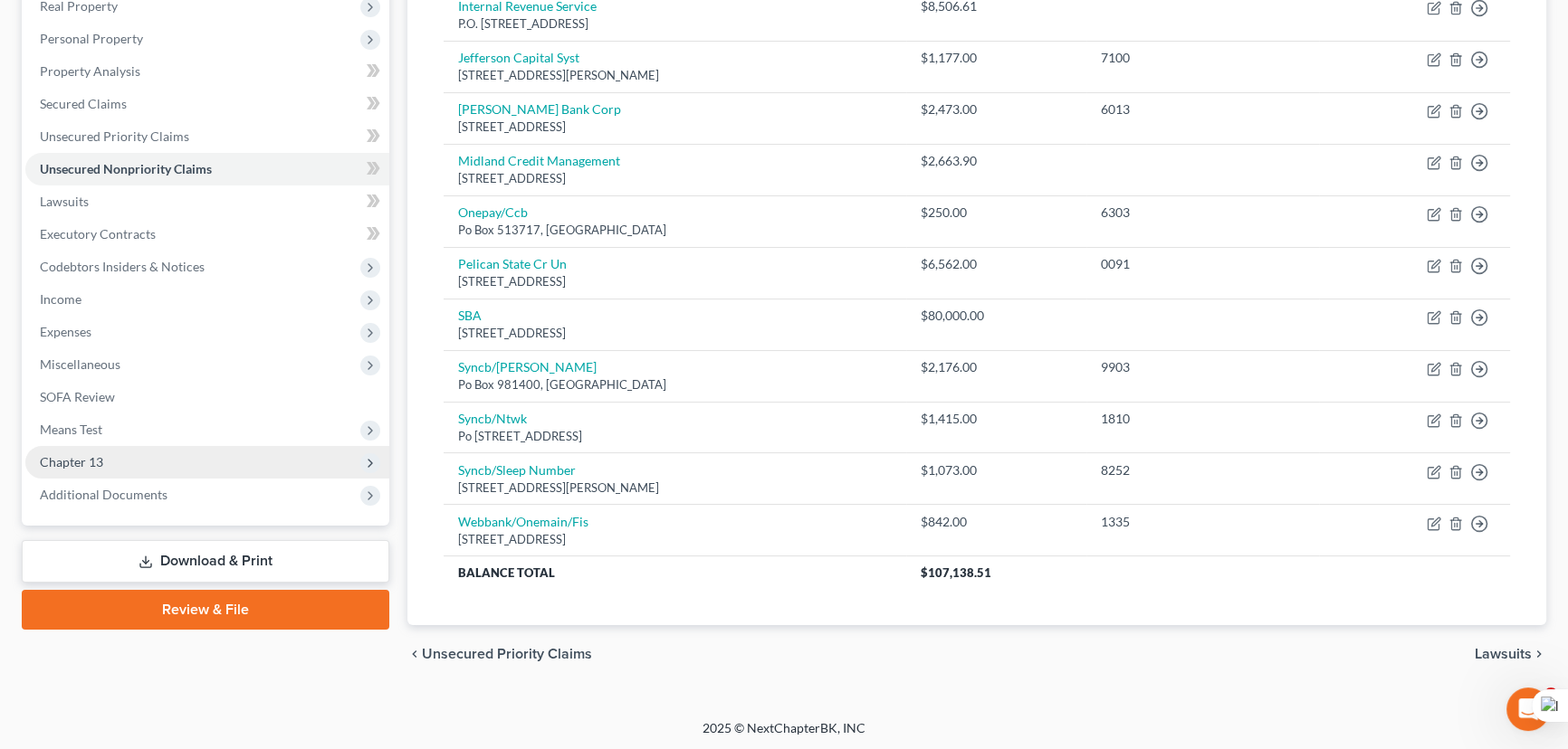
click at [157, 450] on span "Chapter 13" at bounding box center [207, 461] width 364 height 32
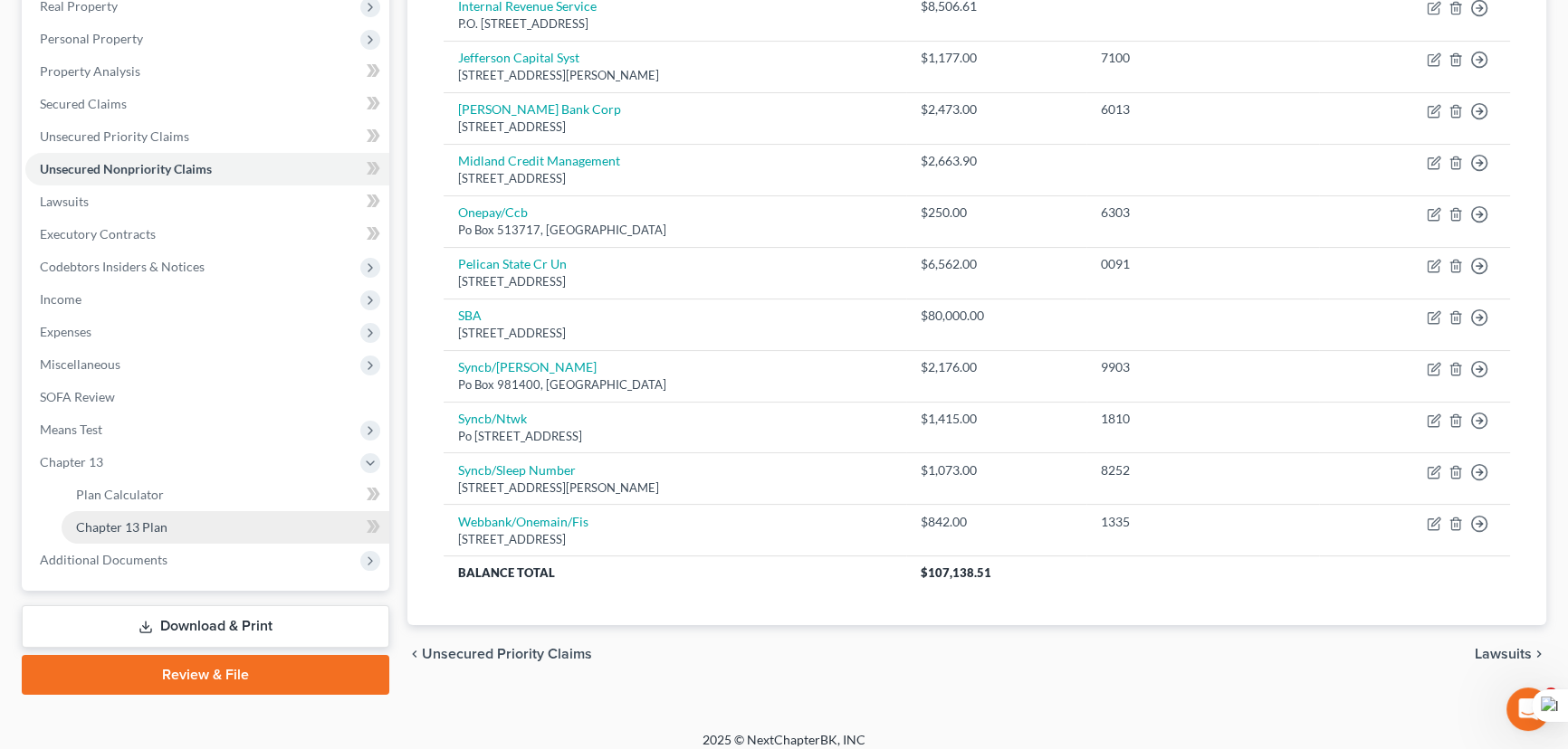
click at [172, 521] on link "Chapter 13 Plan" at bounding box center [225, 527] width 328 height 32
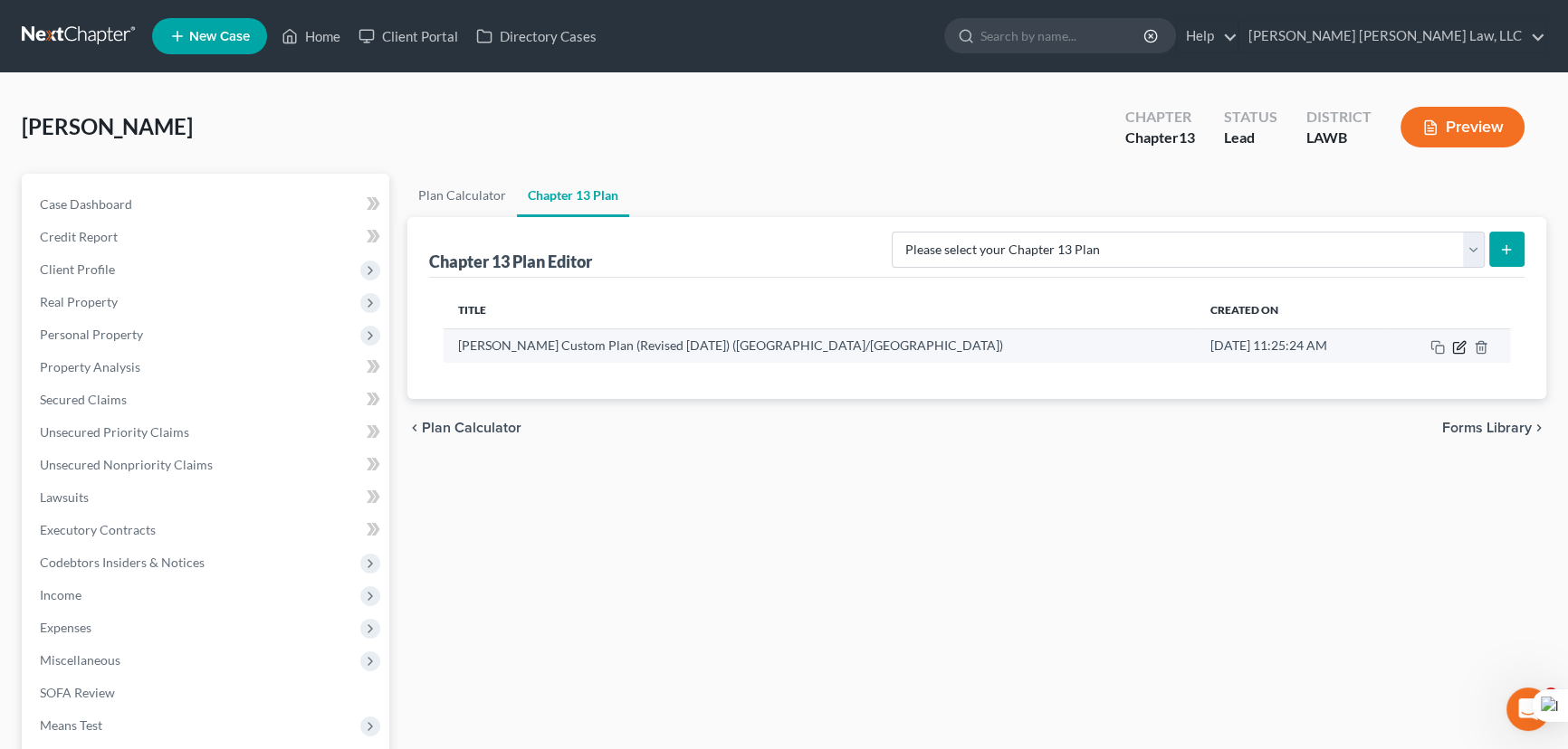
click at [1461, 349] on icon "button" at bounding box center [1459, 347] width 15 height 15
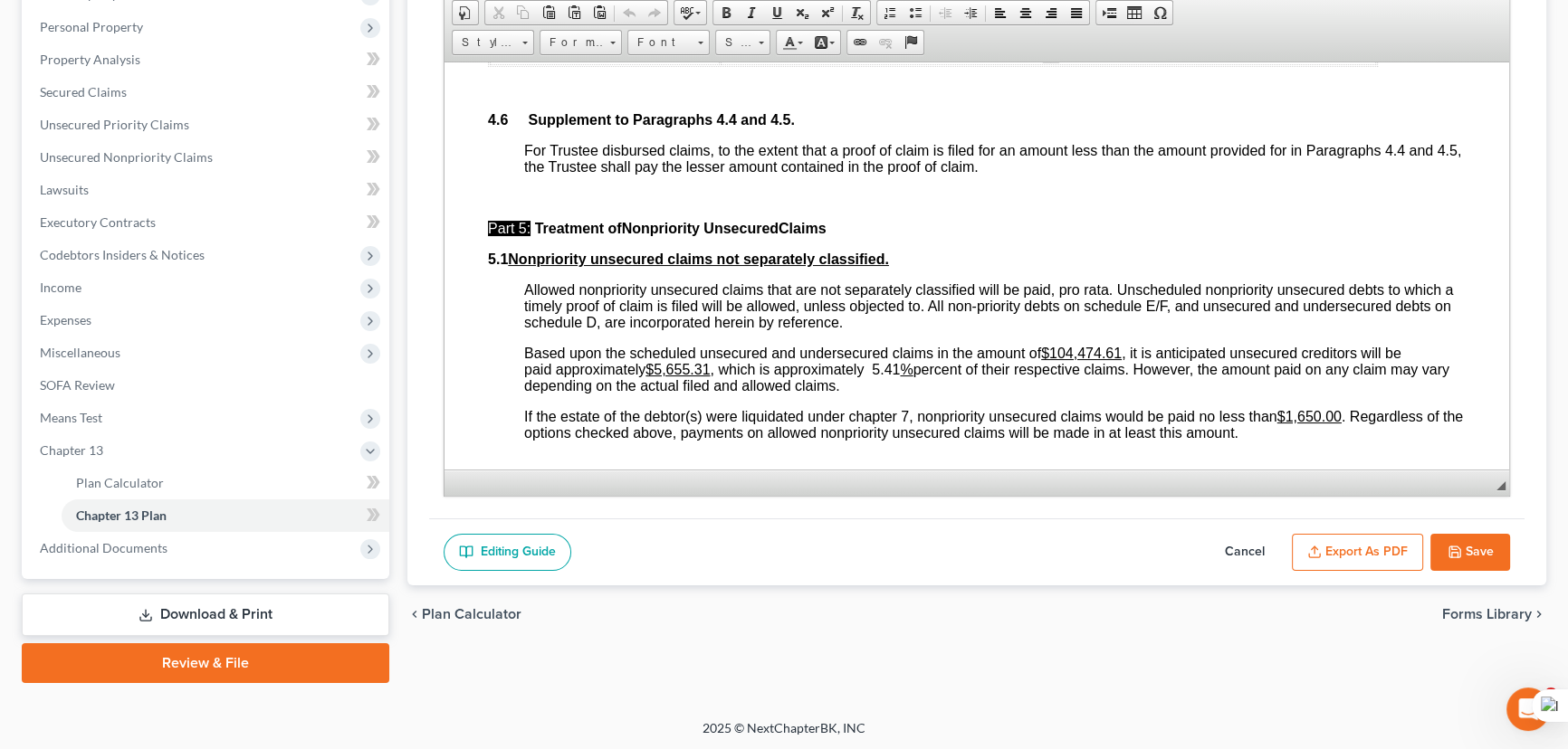
scroll to position [4935, 0]
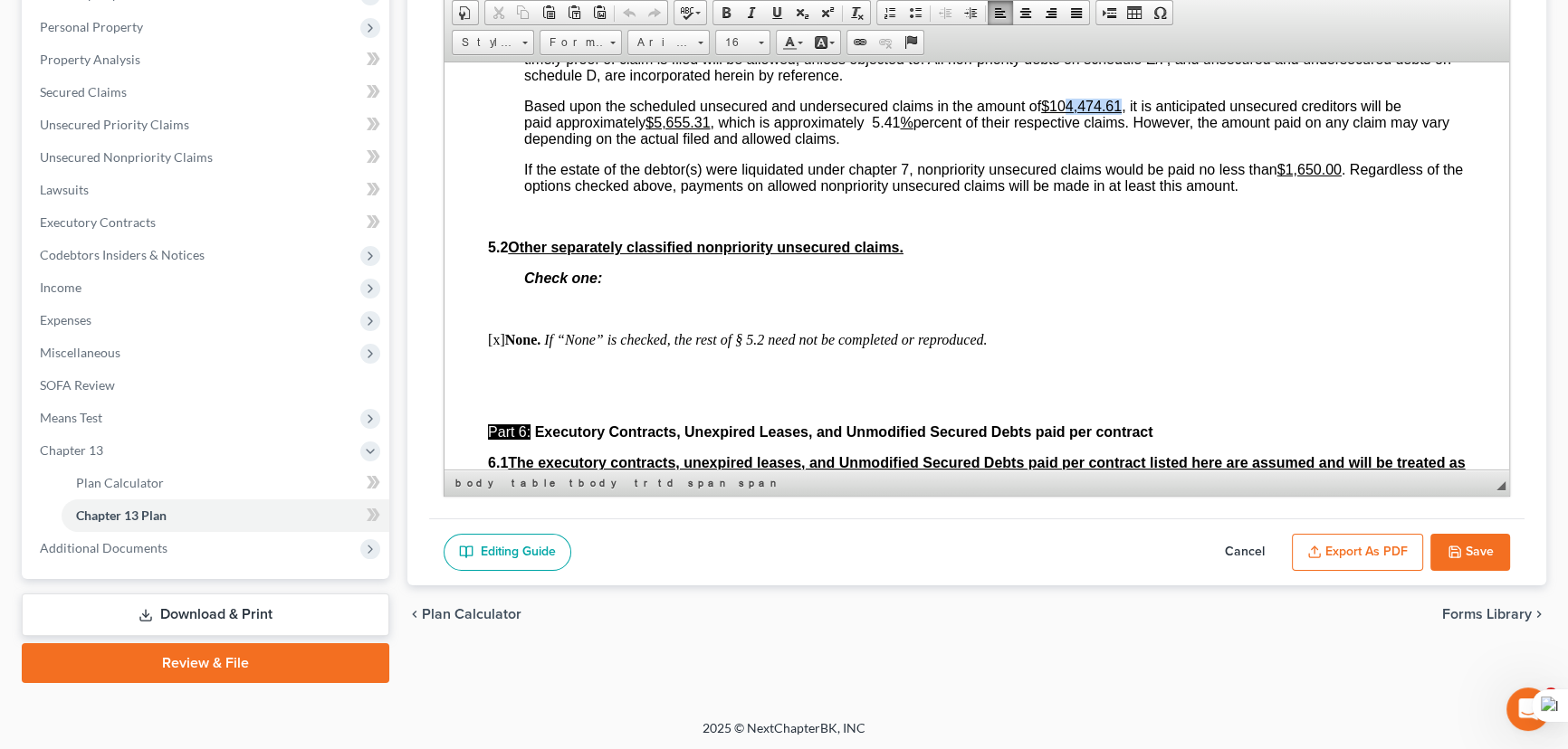
drag, startPoint x: 1123, startPoint y: 271, endPoint x: 1065, endPoint y: 277, distance: 58.3
click at [1065, 113] on u "$104,474.61" at bounding box center [1081, 105] width 81 height 16
click at [181, 149] on span "Unsecured Nonpriority Claims" at bounding box center [126, 157] width 173 height 16
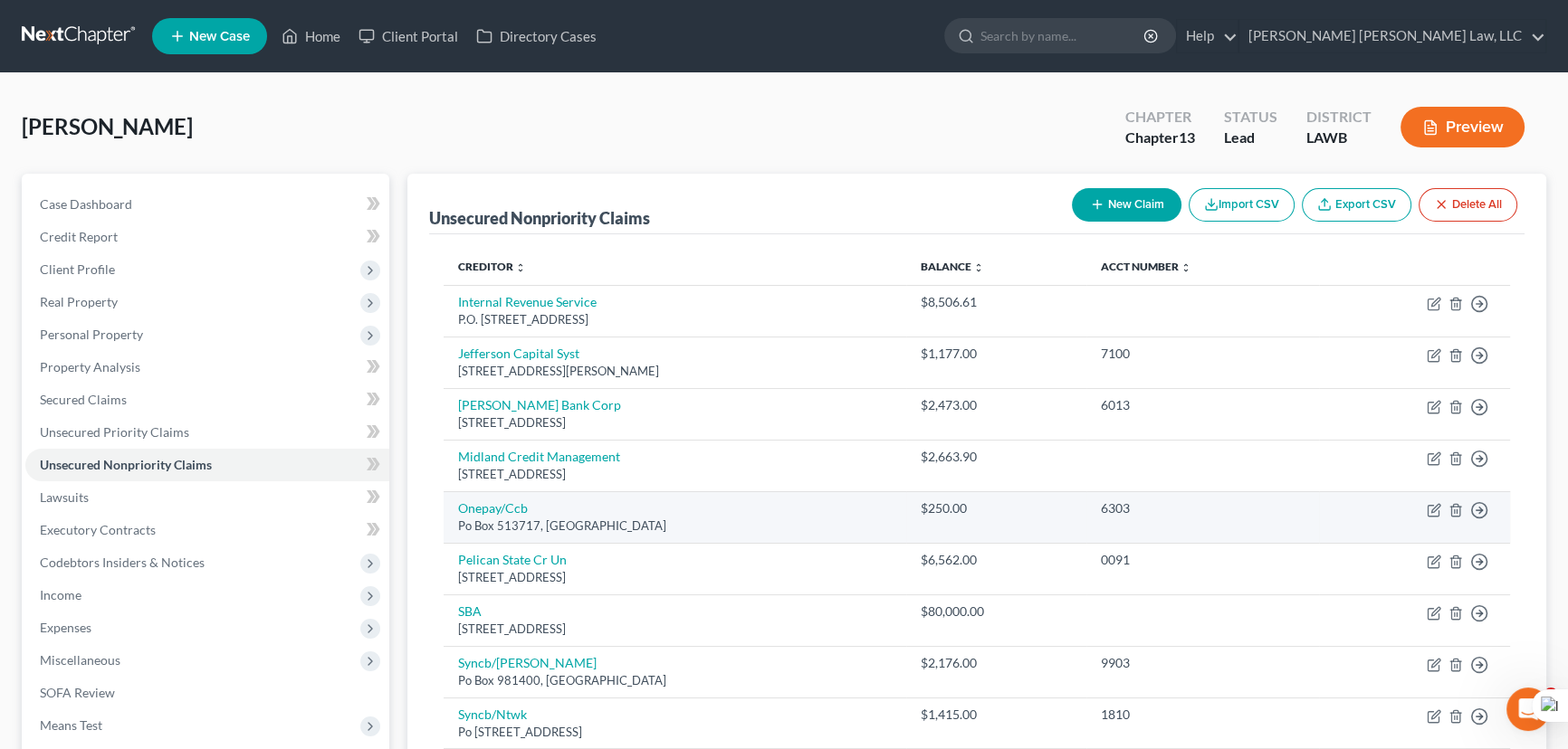
scroll to position [296, 0]
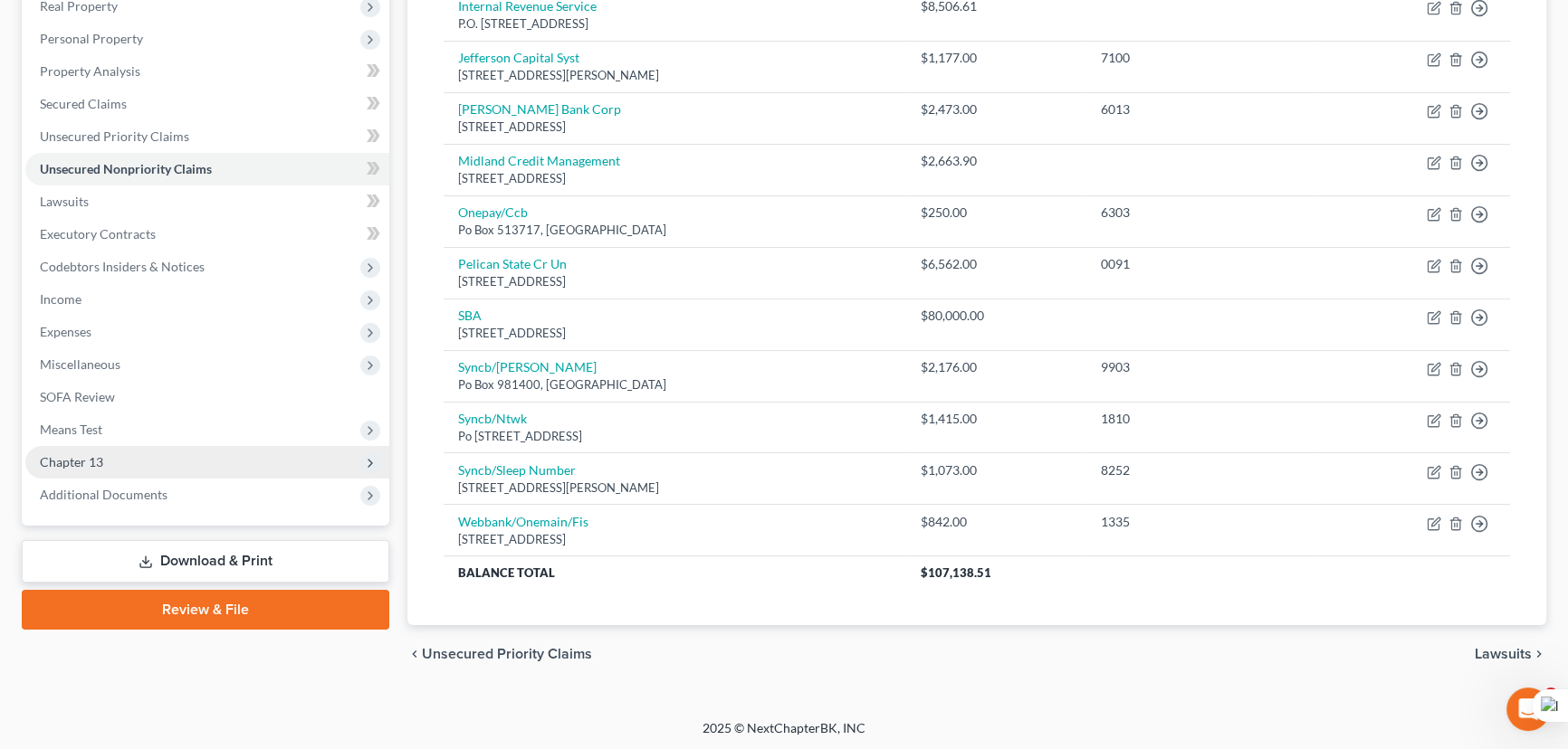
click at [101, 461] on span "Chapter 13" at bounding box center [71, 462] width 63 height 16
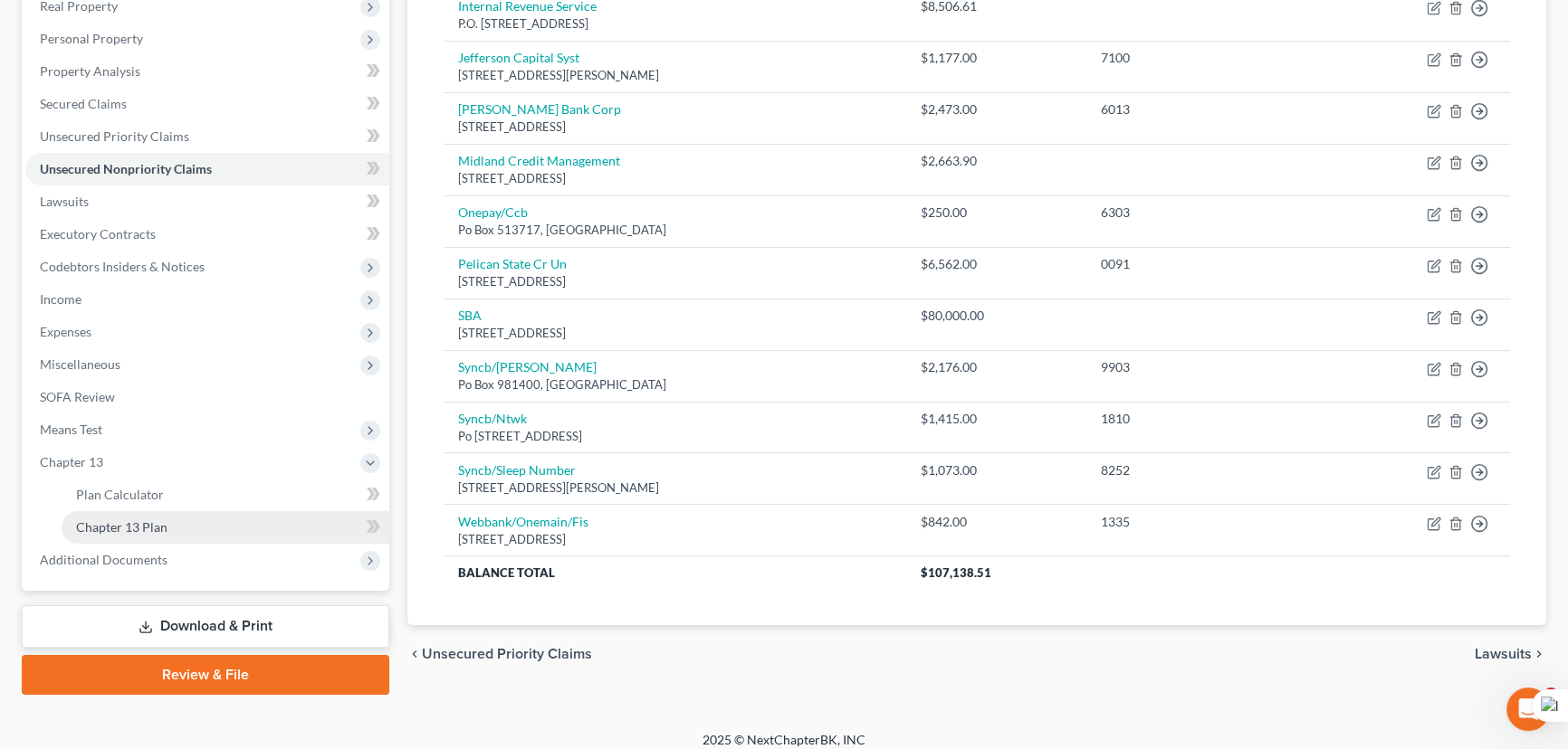
click at [162, 533] on link "Chapter 13 Plan" at bounding box center [225, 527] width 328 height 32
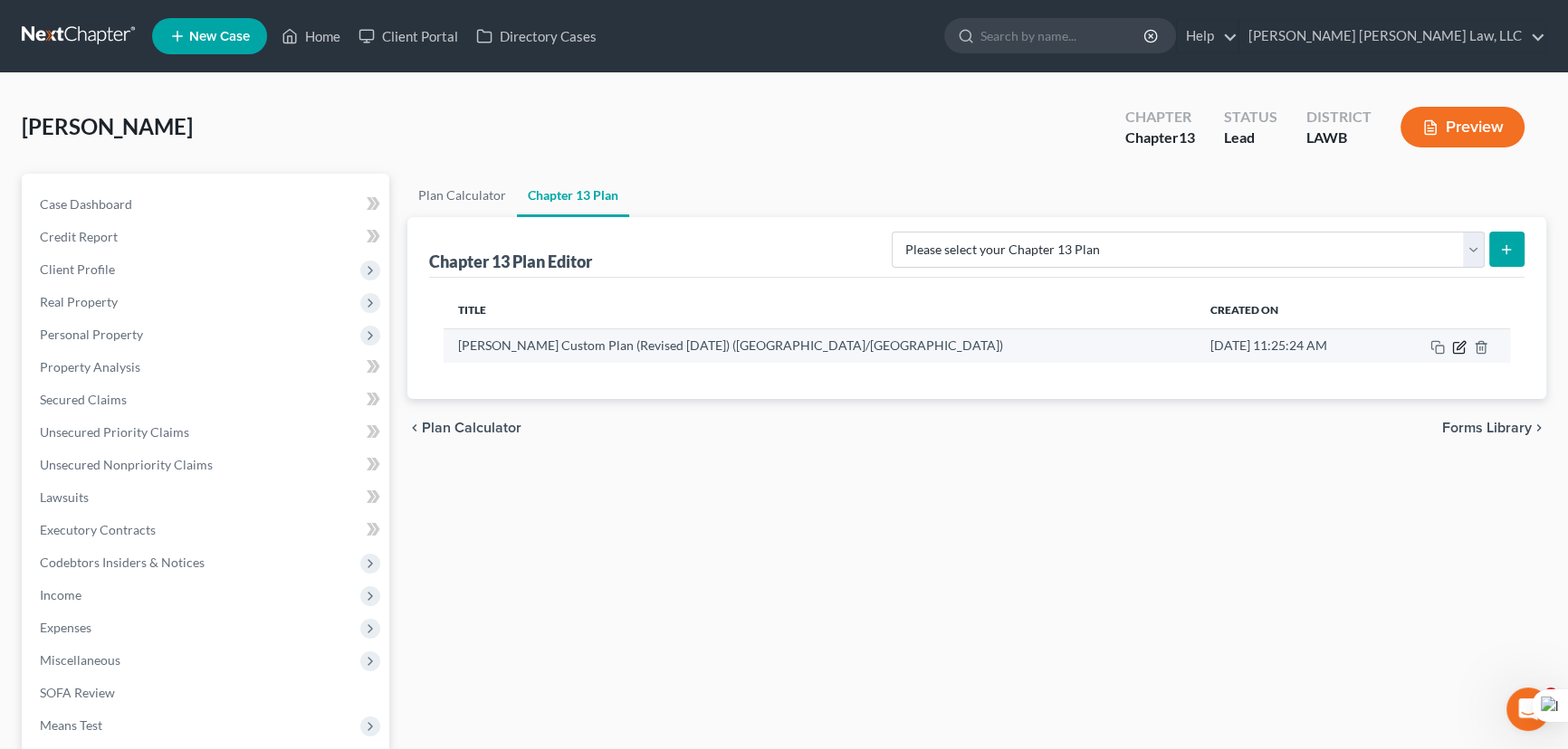
click at [1452, 346] on icon "button" at bounding box center [1459, 347] width 15 height 15
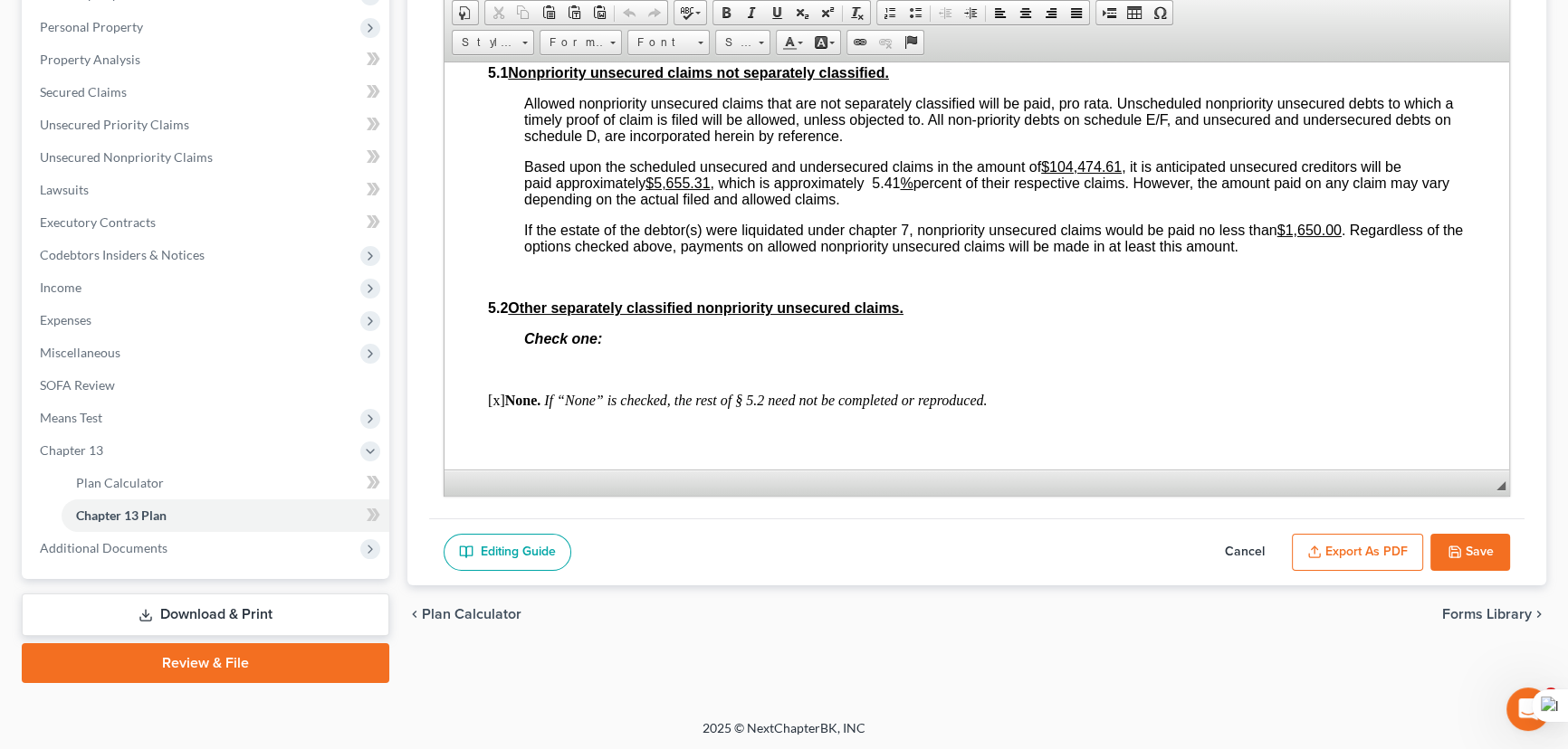
scroll to position [4964, 0]
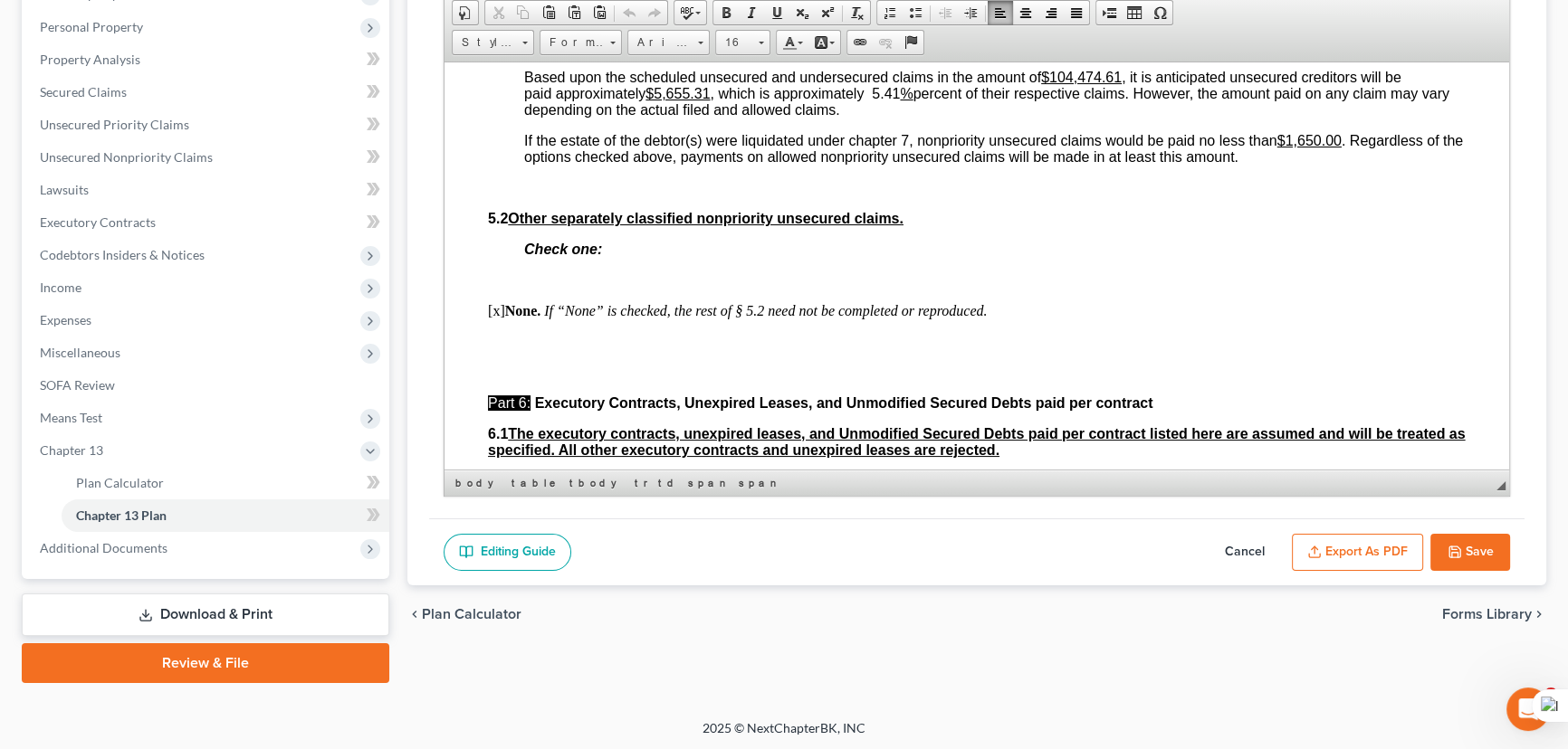
click at [1121, 84] on u "$104,474.61" at bounding box center [1081, 77] width 81 height 16
click at [905, 100] on u "%" at bounding box center [905, 93] width 13 height 16
click at [1458, 546] on icon "button" at bounding box center [1454, 551] width 11 height 11
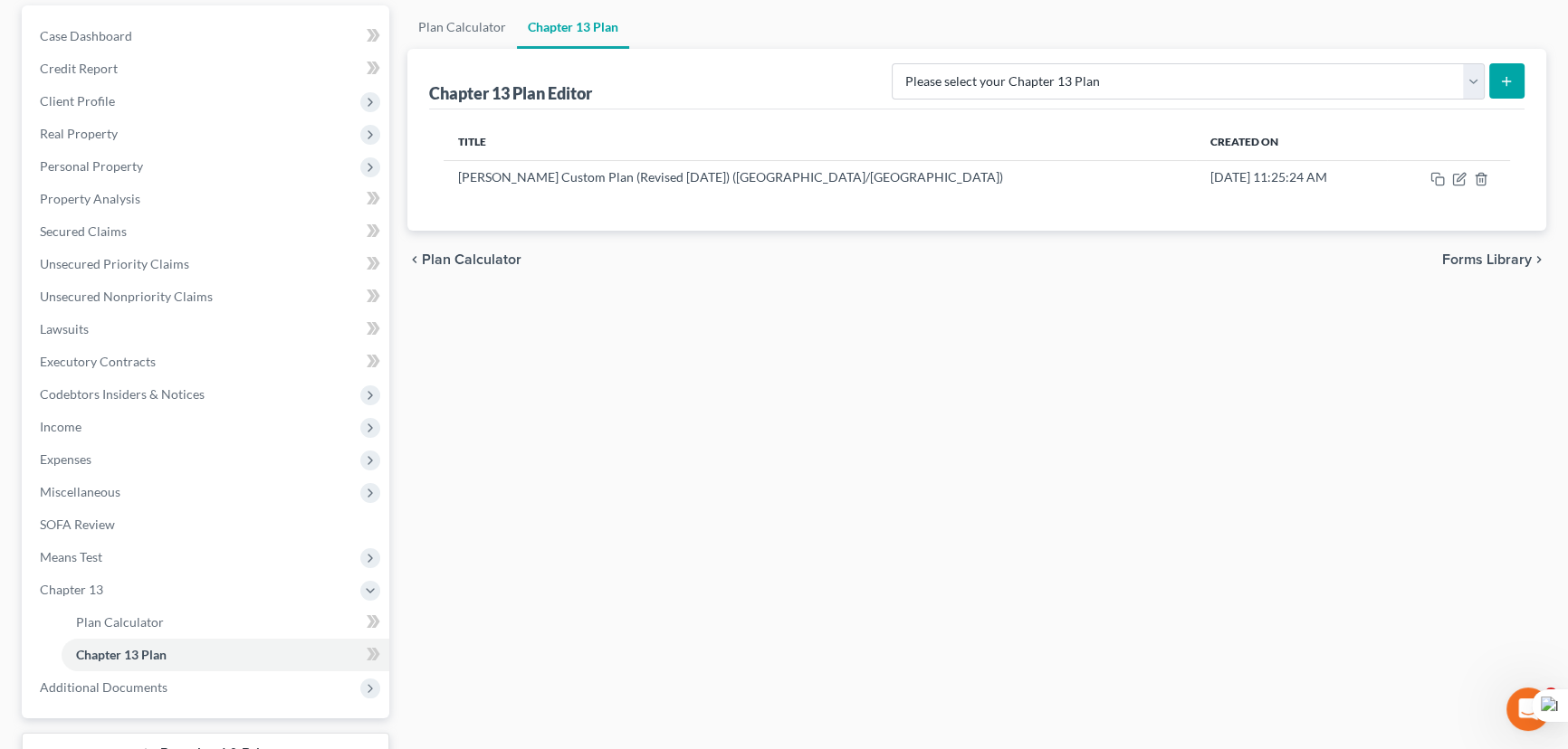
scroll to position [0, 0]
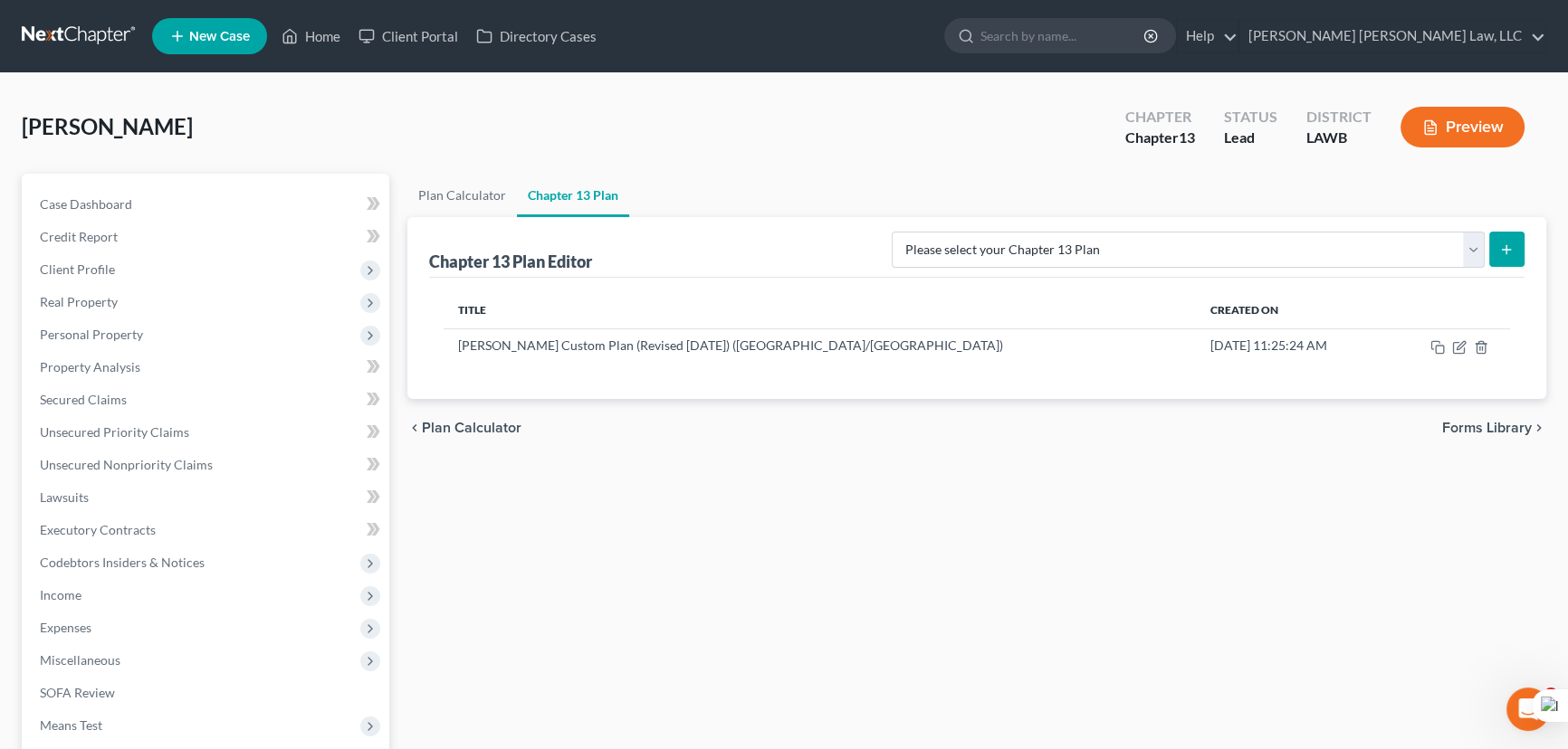
click at [101, 44] on link at bounding box center [79, 35] width 116 height 32
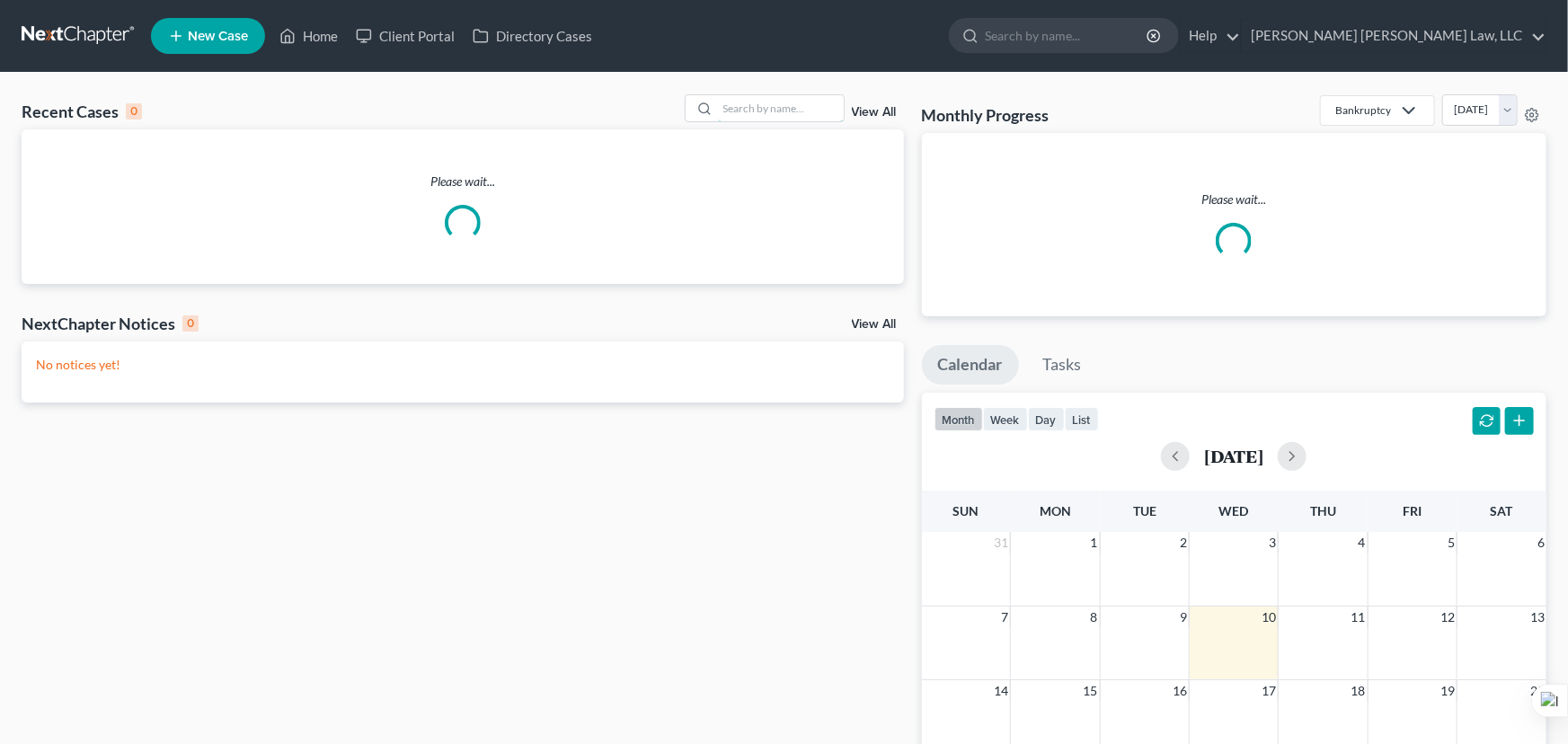
click at [739, 108] on input "search" at bounding box center [781, 108] width 126 height 26
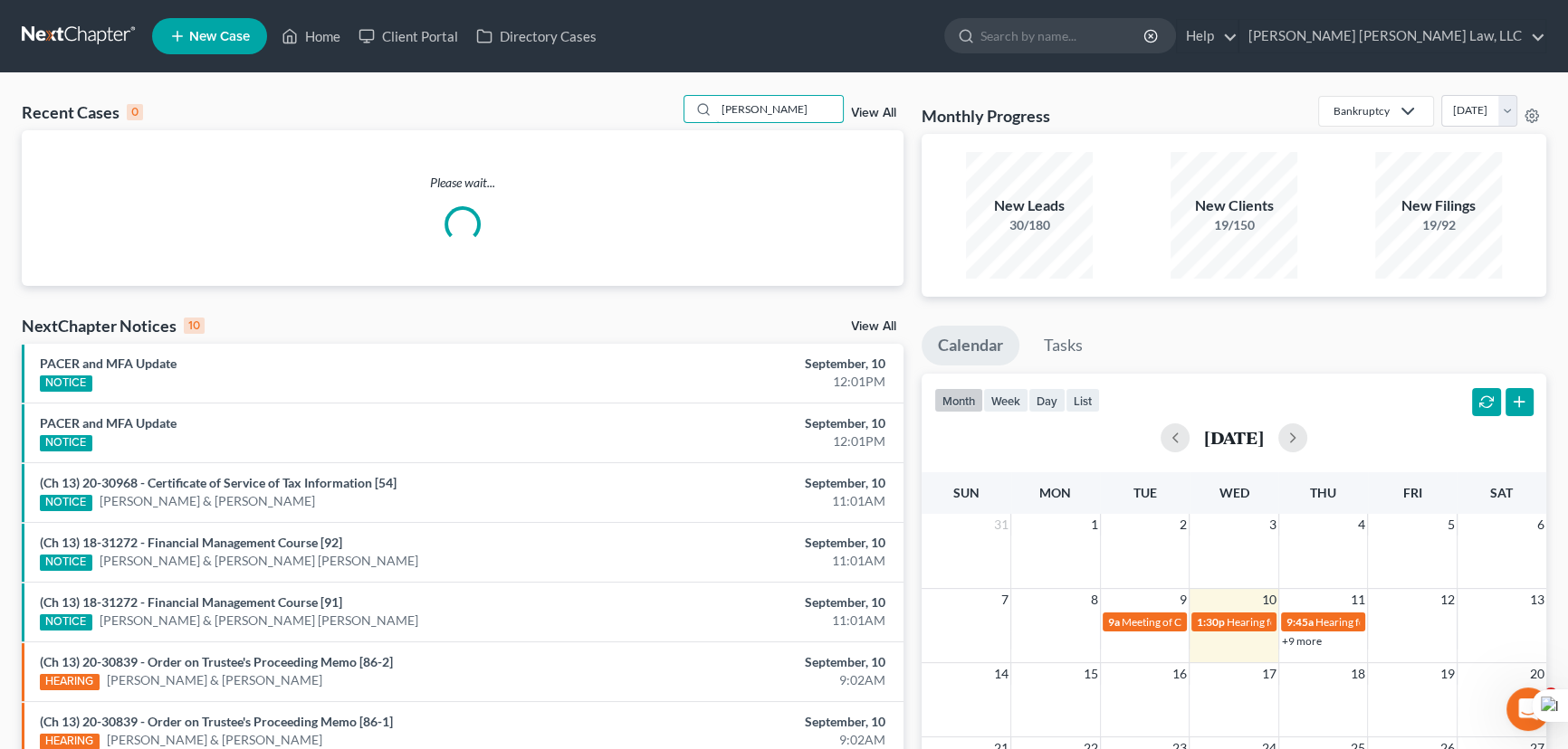
type input "[PERSON_NAME]"
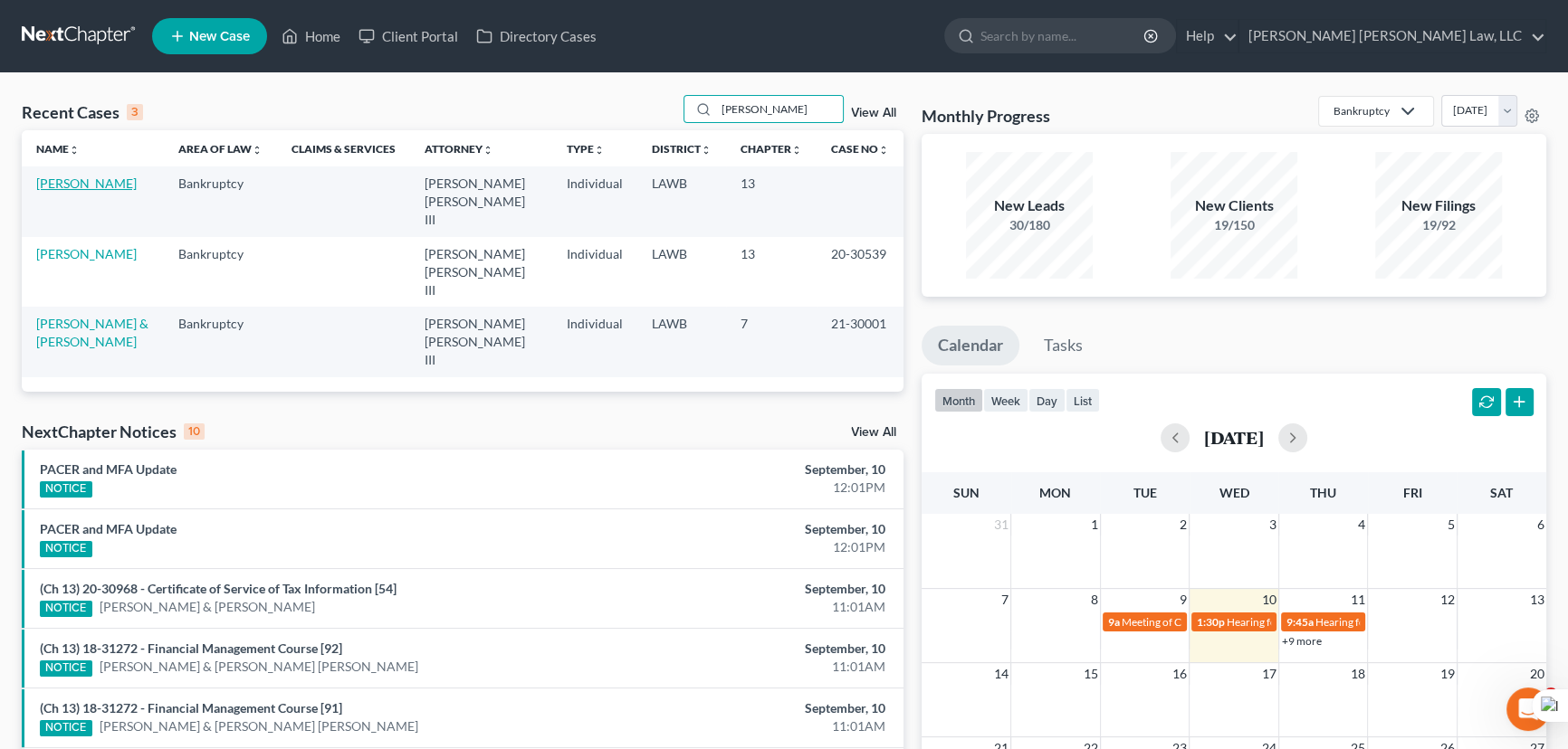
click at [57, 188] on link "[PERSON_NAME]" at bounding box center [86, 183] width 101 height 16
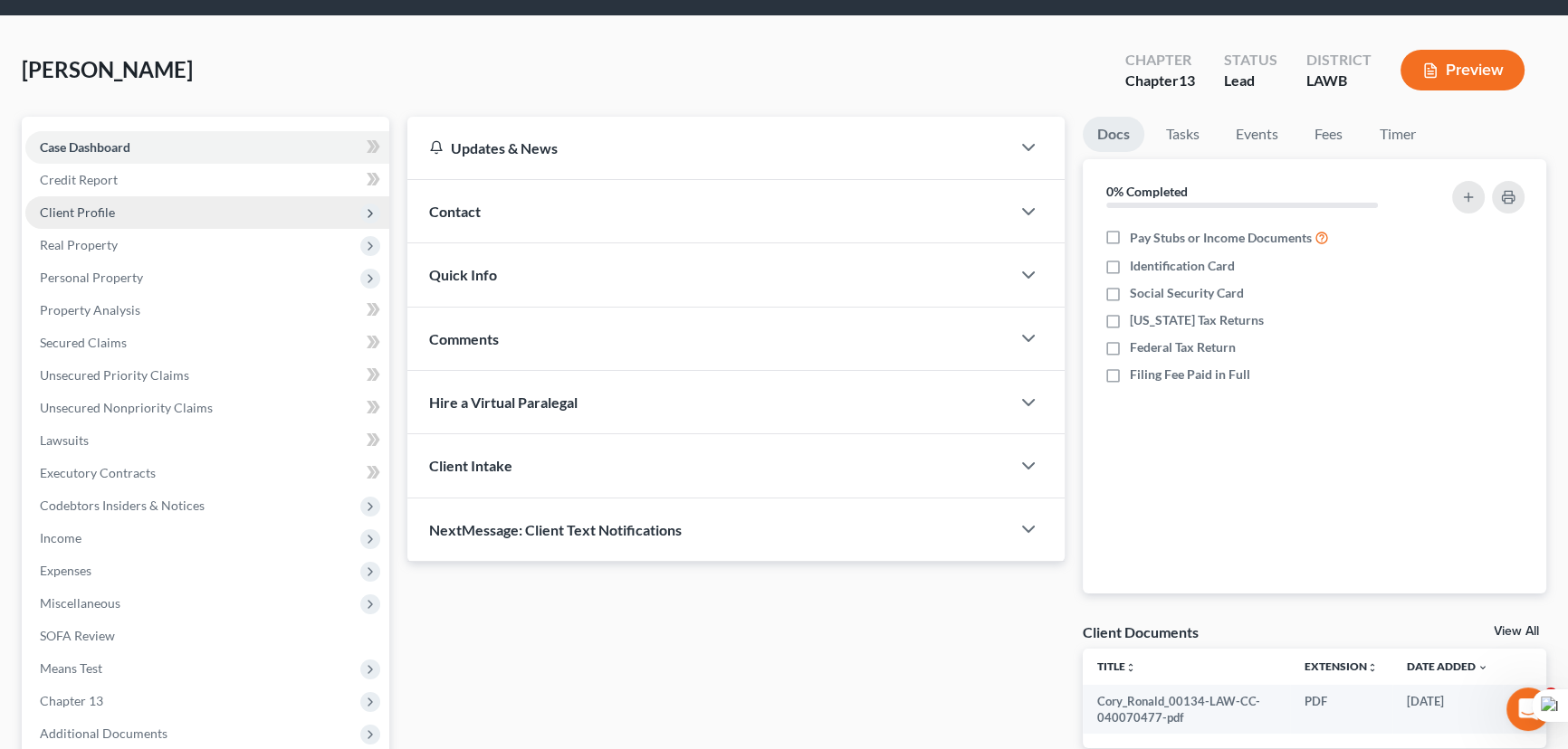
scroll to position [81, 0]
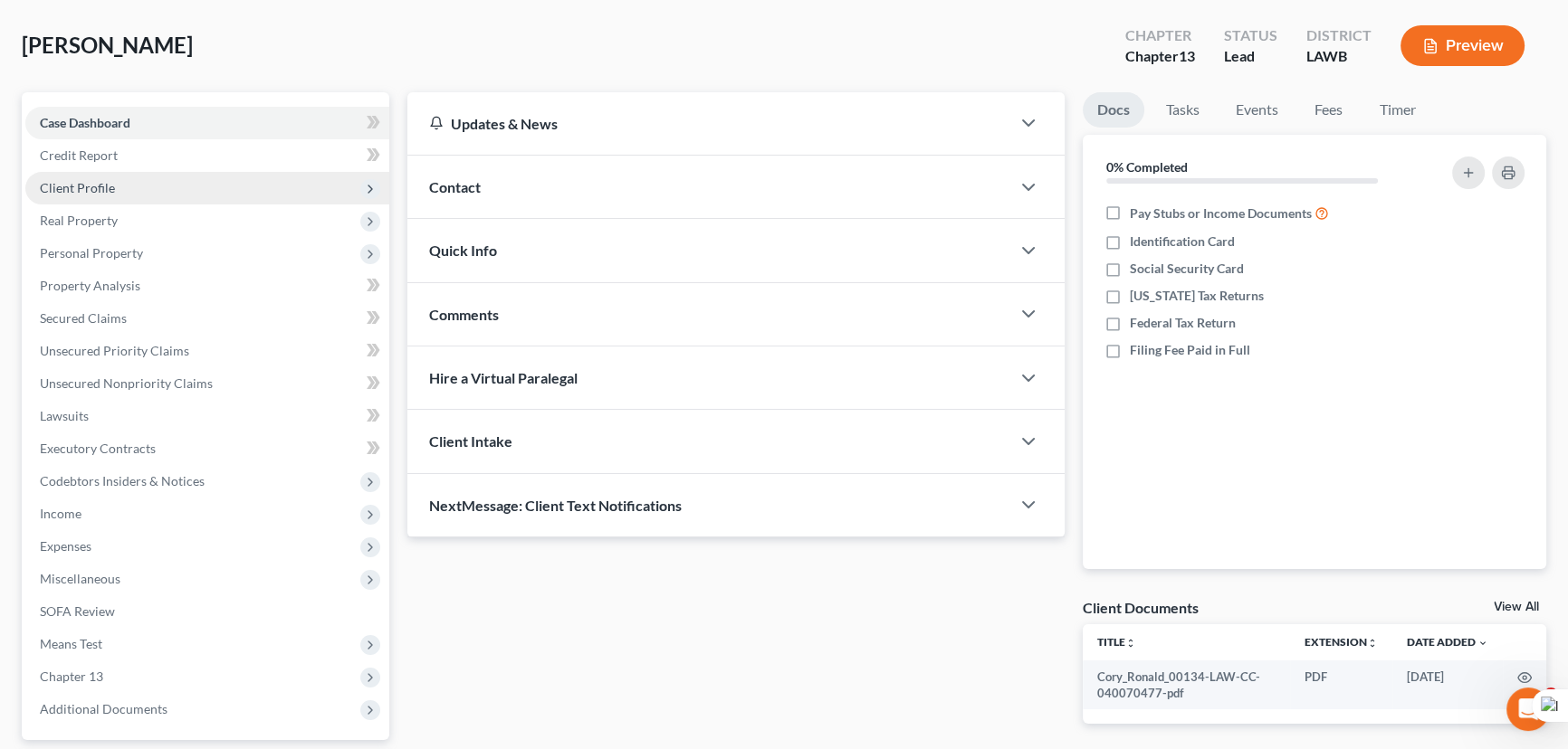
drag, startPoint x: 153, startPoint y: 177, endPoint x: 157, endPoint y: 197, distance: 20.4
click at [153, 177] on span "Client Profile" at bounding box center [207, 187] width 364 height 32
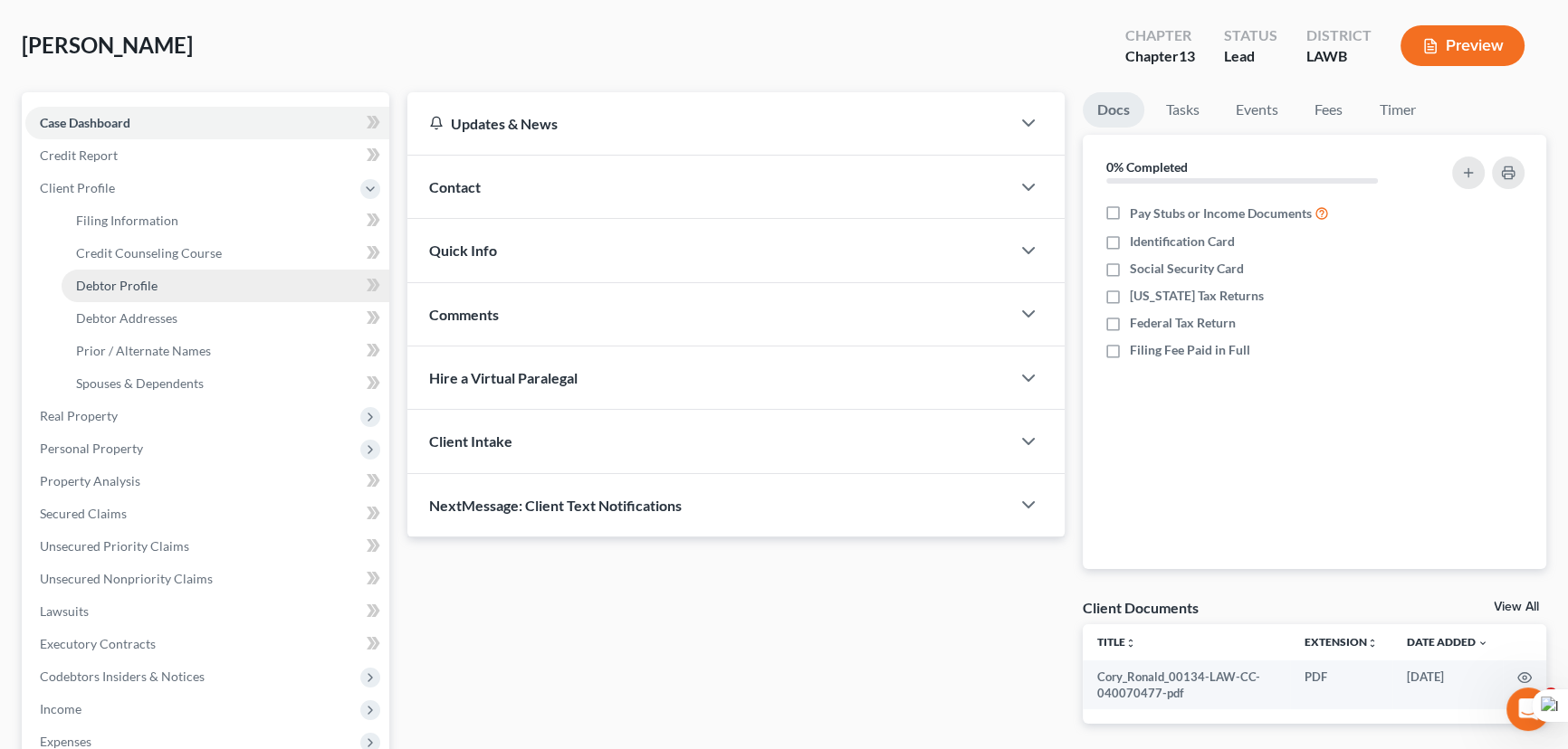
click at [181, 291] on link "Debtor Profile" at bounding box center [225, 285] width 328 height 32
select select "1"
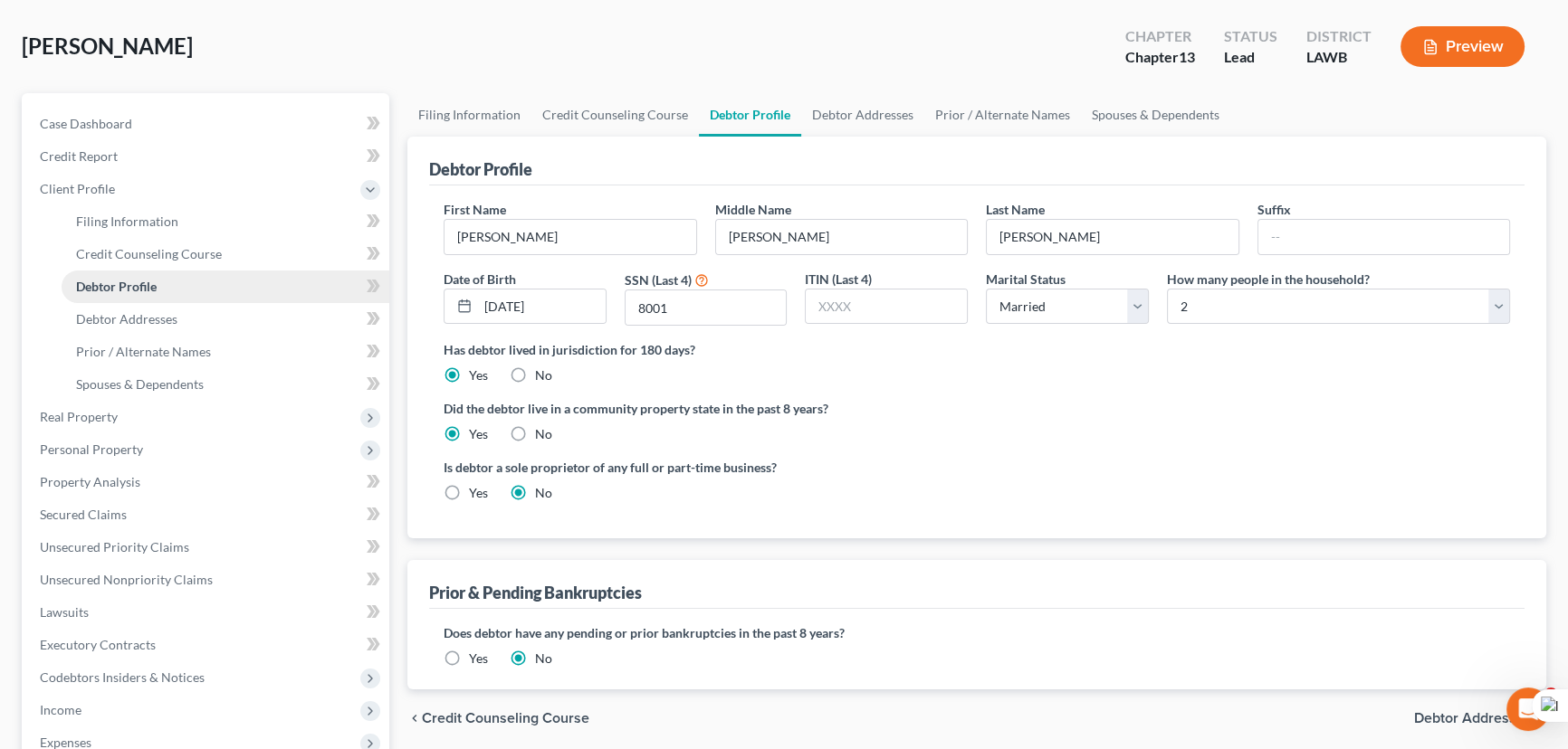
radio input "true"
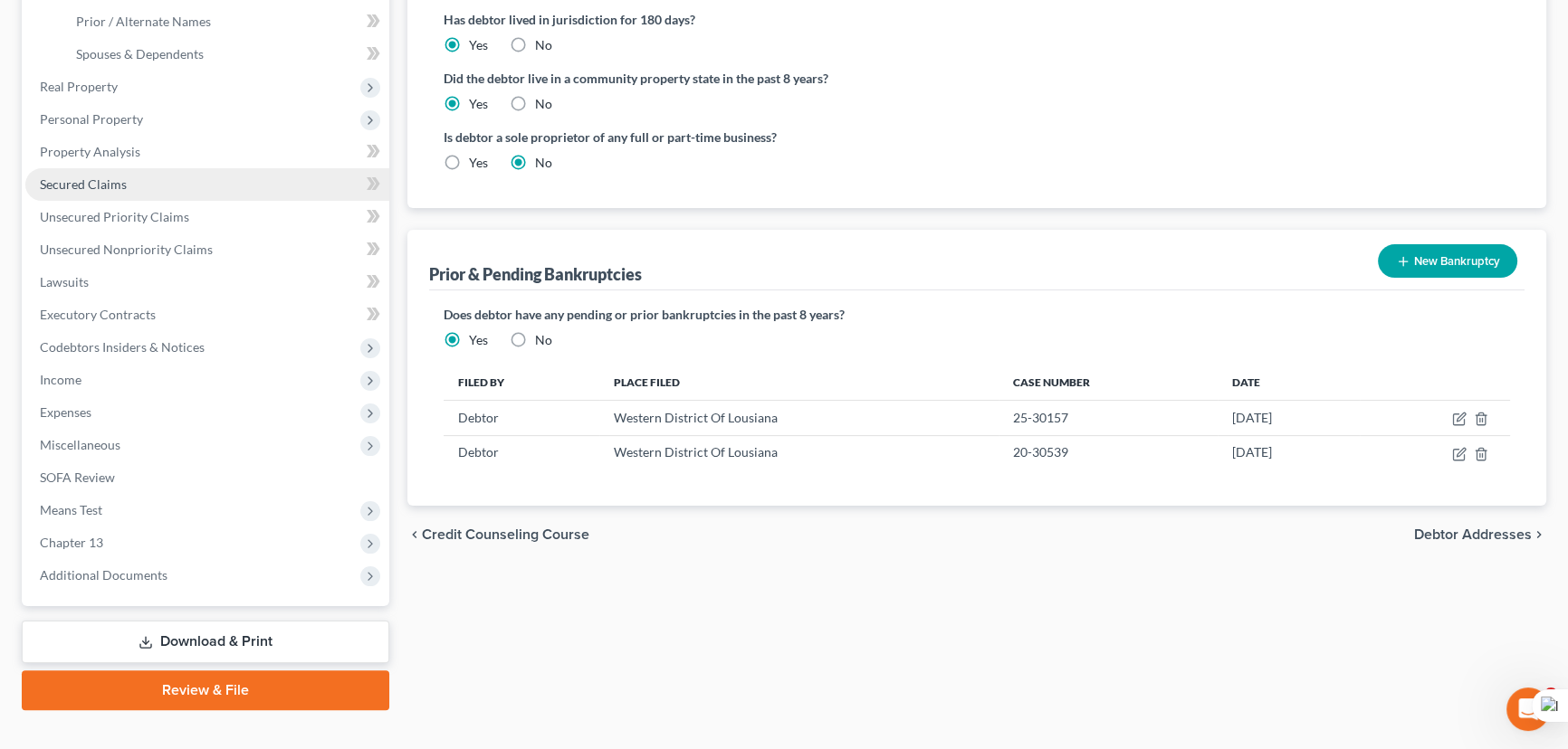
click at [170, 188] on link "Secured Claims" at bounding box center [207, 184] width 364 height 32
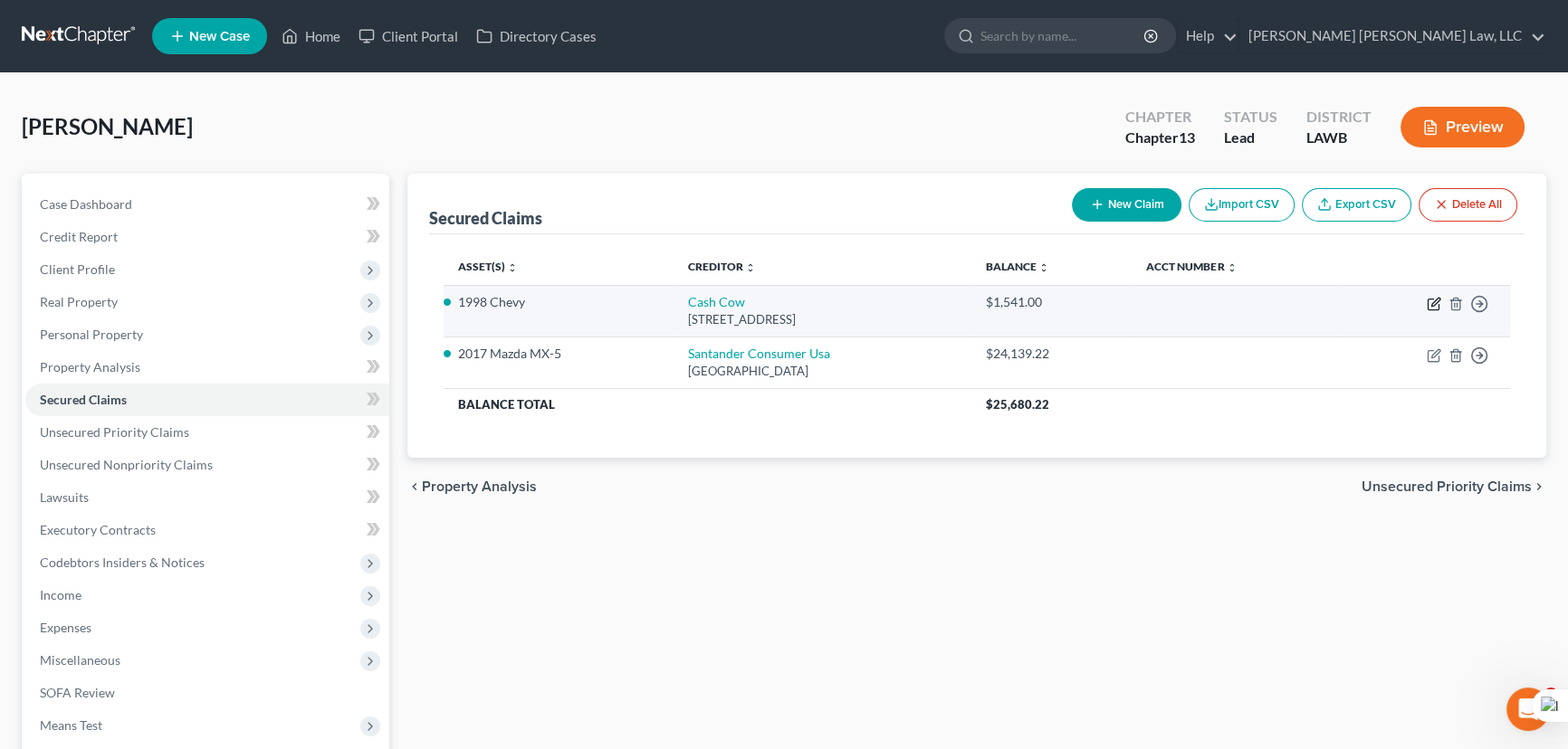
click at [1430, 299] on icon "button" at bounding box center [1432, 304] width 11 height 11
select select "10"
select select "3"
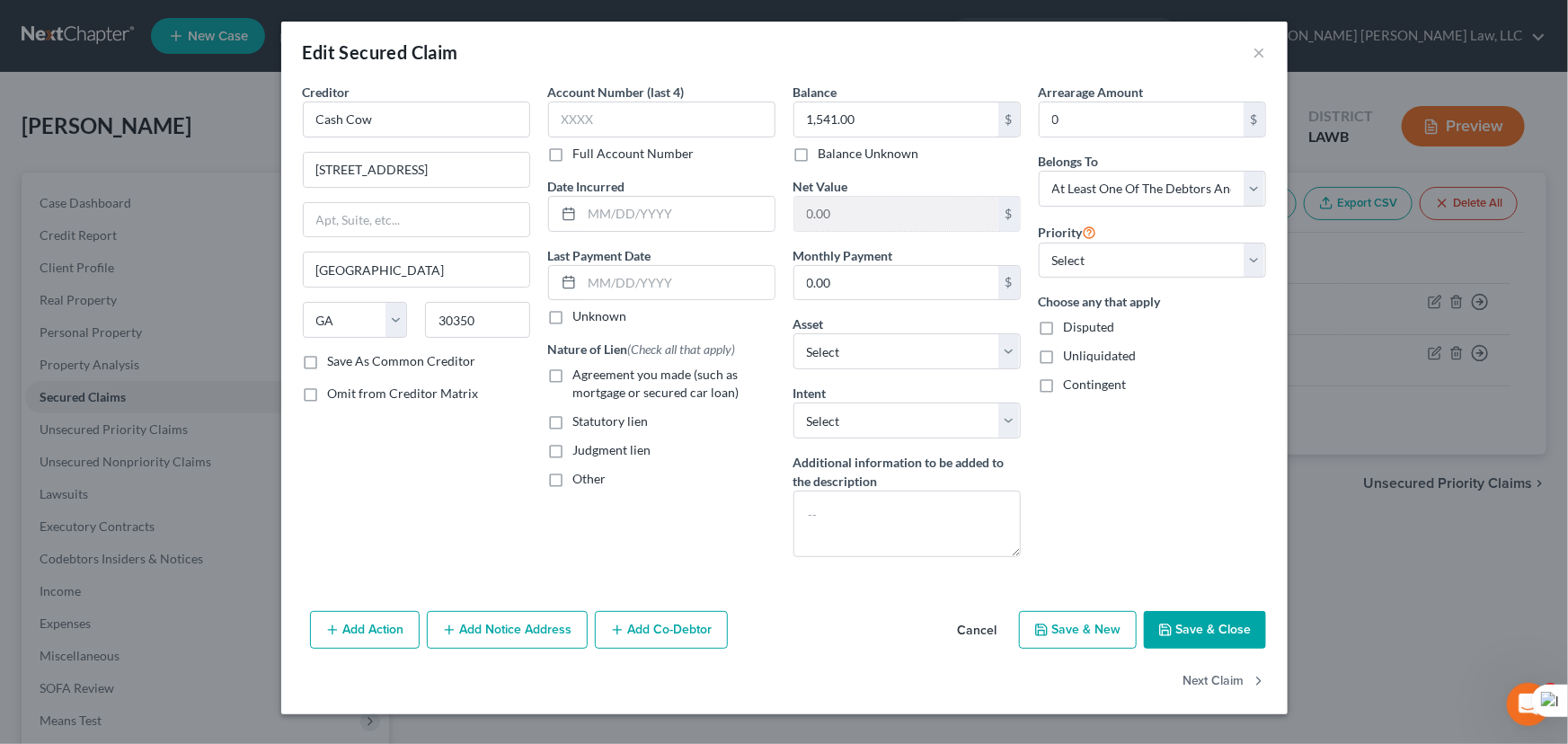
click at [573, 372] on label "Agreement you made (such as mortgage or secured car loan)" at bounding box center [674, 384] width 202 height 36
click at [580, 372] on input "Agreement you made (such as mortgage or secured car loan)" at bounding box center [586, 372] width 12 height 12
checkbox input "true"
click at [1177, 628] on button "Save & Close" at bounding box center [1205, 630] width 122 height 38
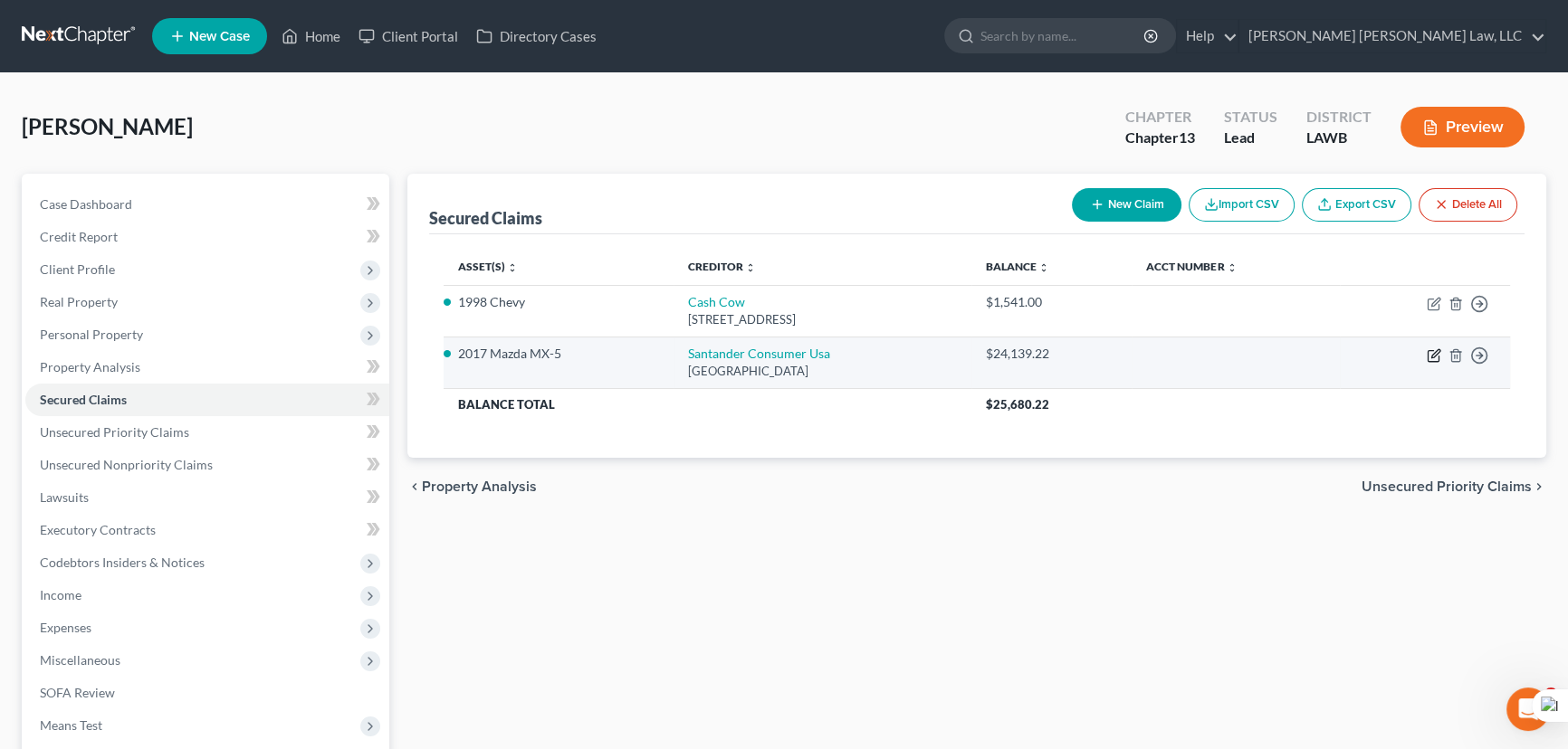
click at [1427, 358] on icon "button" at bounding box center [1432, 356] width 11 height 11
select select "45"
select select "0"
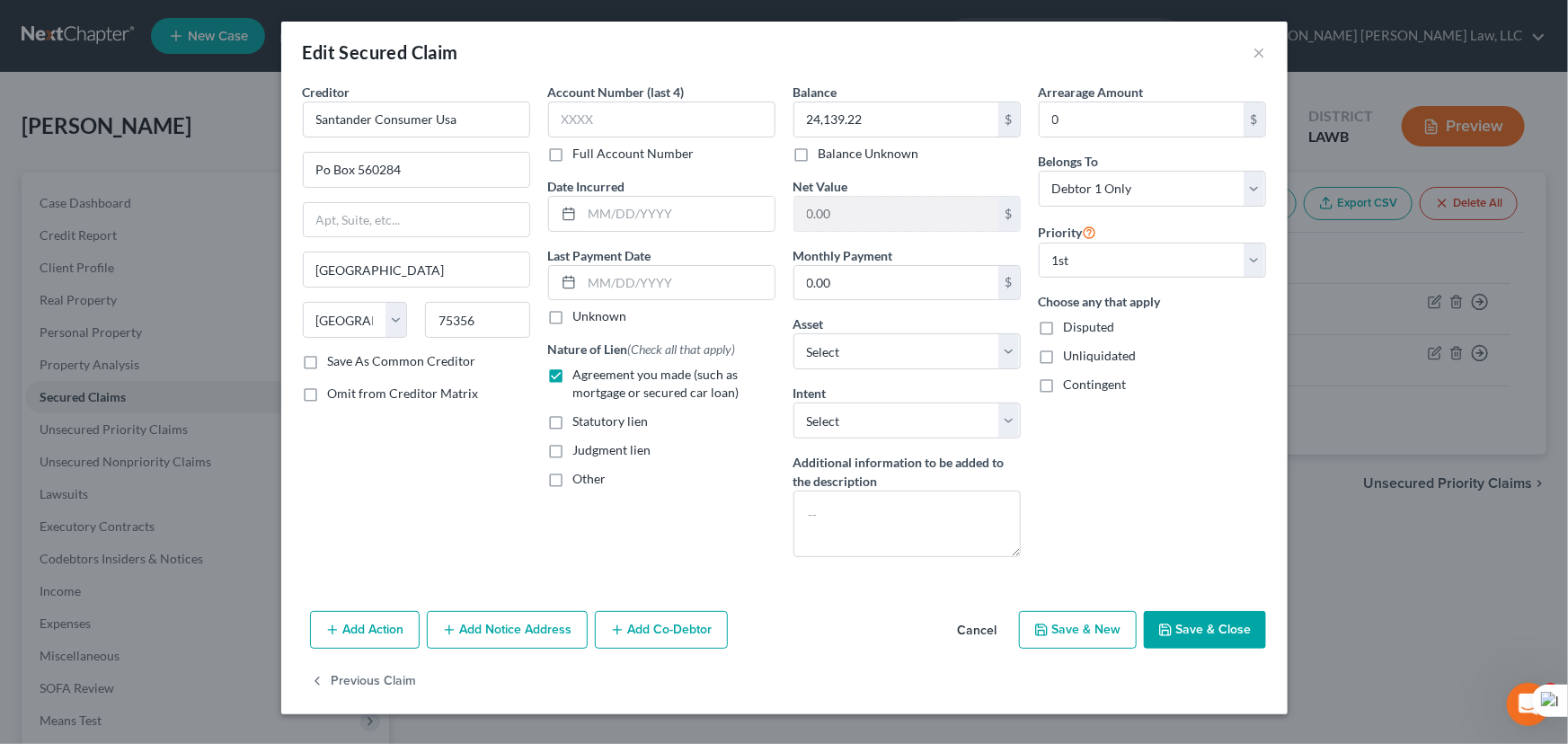
click at [1219, 627] on button "Save & Close" at bounding box center [1205, 630] width 122 height 38
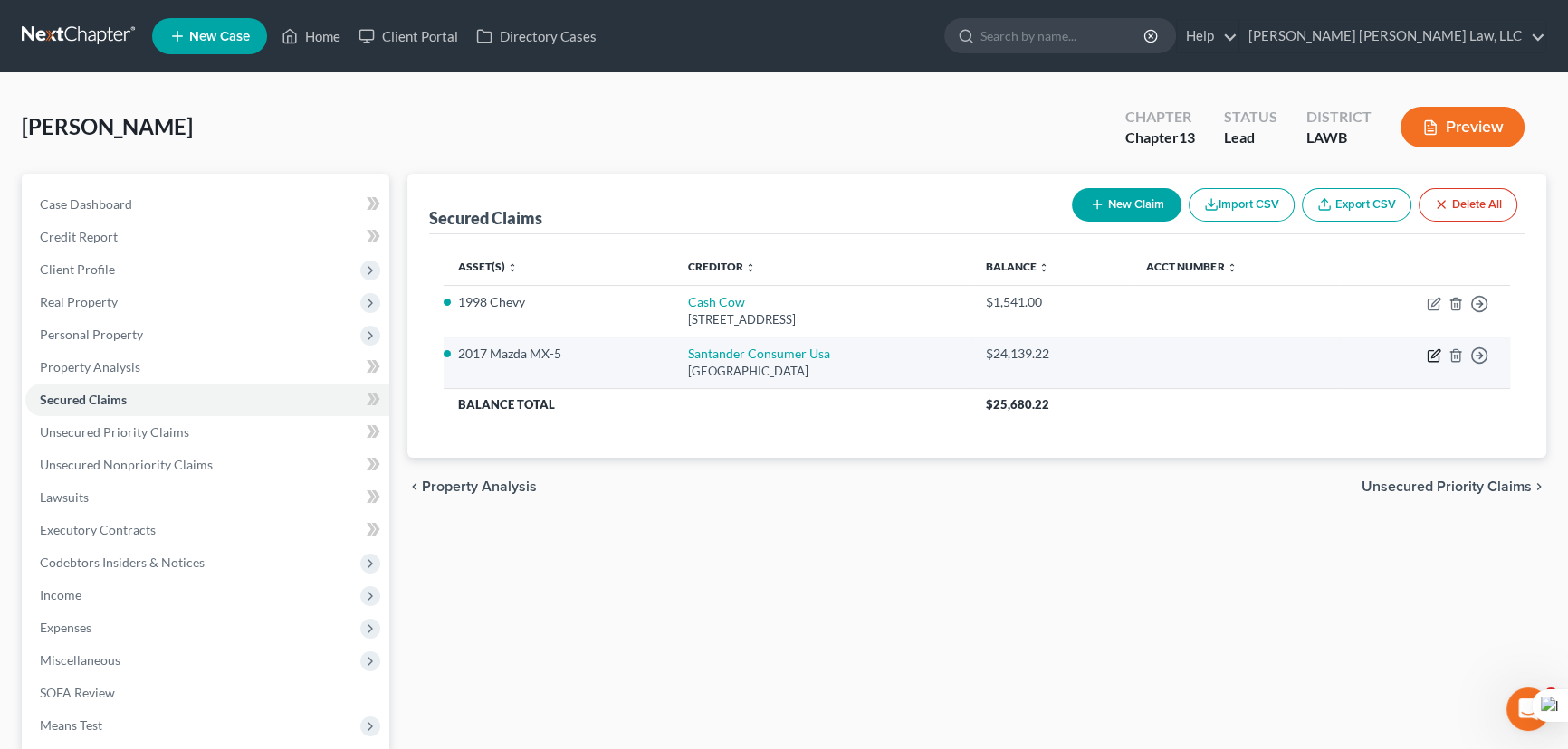
click at [1433, 358] on icon "button" at bounding box center [1433, 355] width 15 height 15
select select "45"
select select "0"
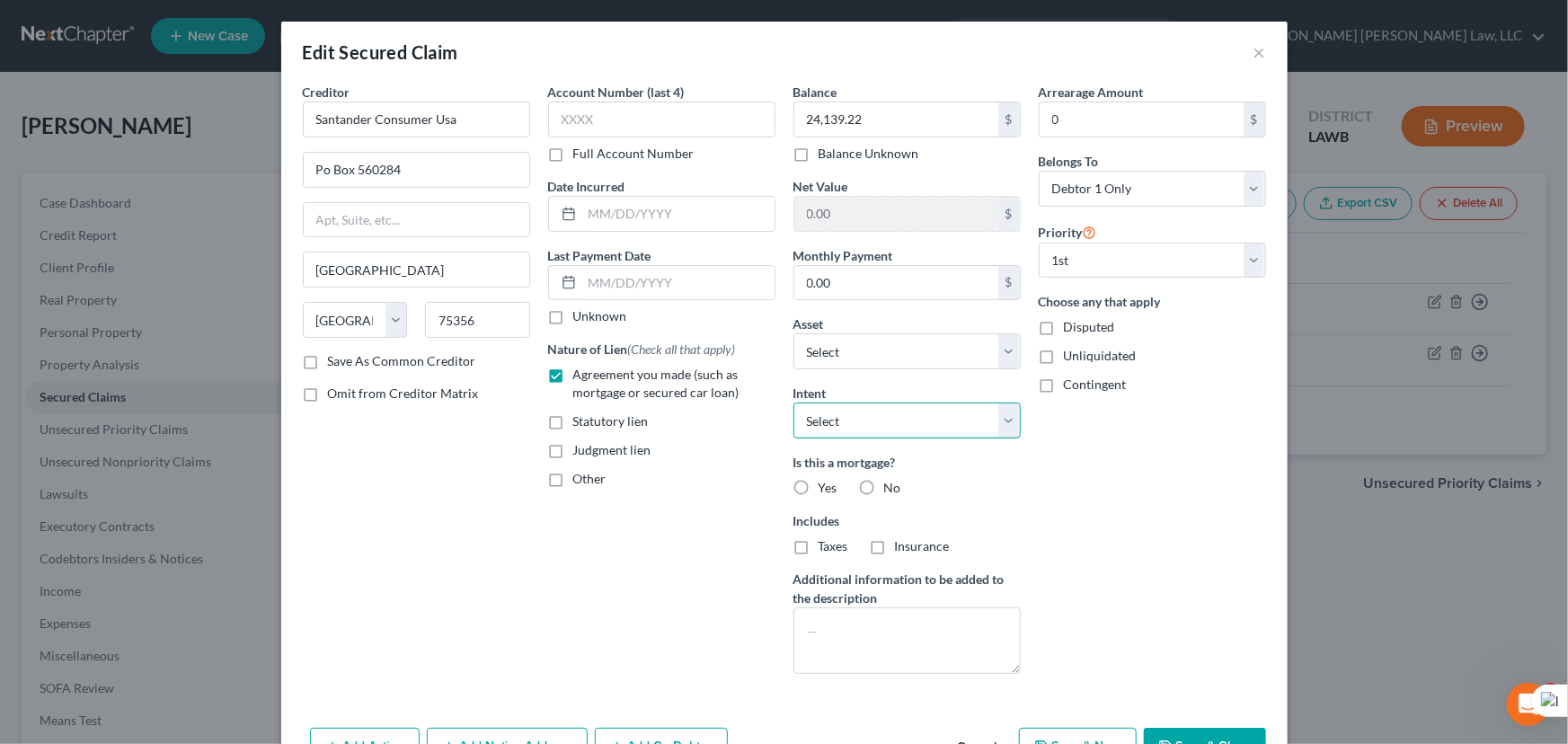
click at [887, 427] on select "Select Surrender Redeem Reaffirm Avoid Other" at bounding box center [907, 420] width 228 height 36
select select "0"
click at [793, 403] on select "Select Surrender Redeem Reaffirm Avoid Other" at bounding box center [907, 420] width 228 height 36
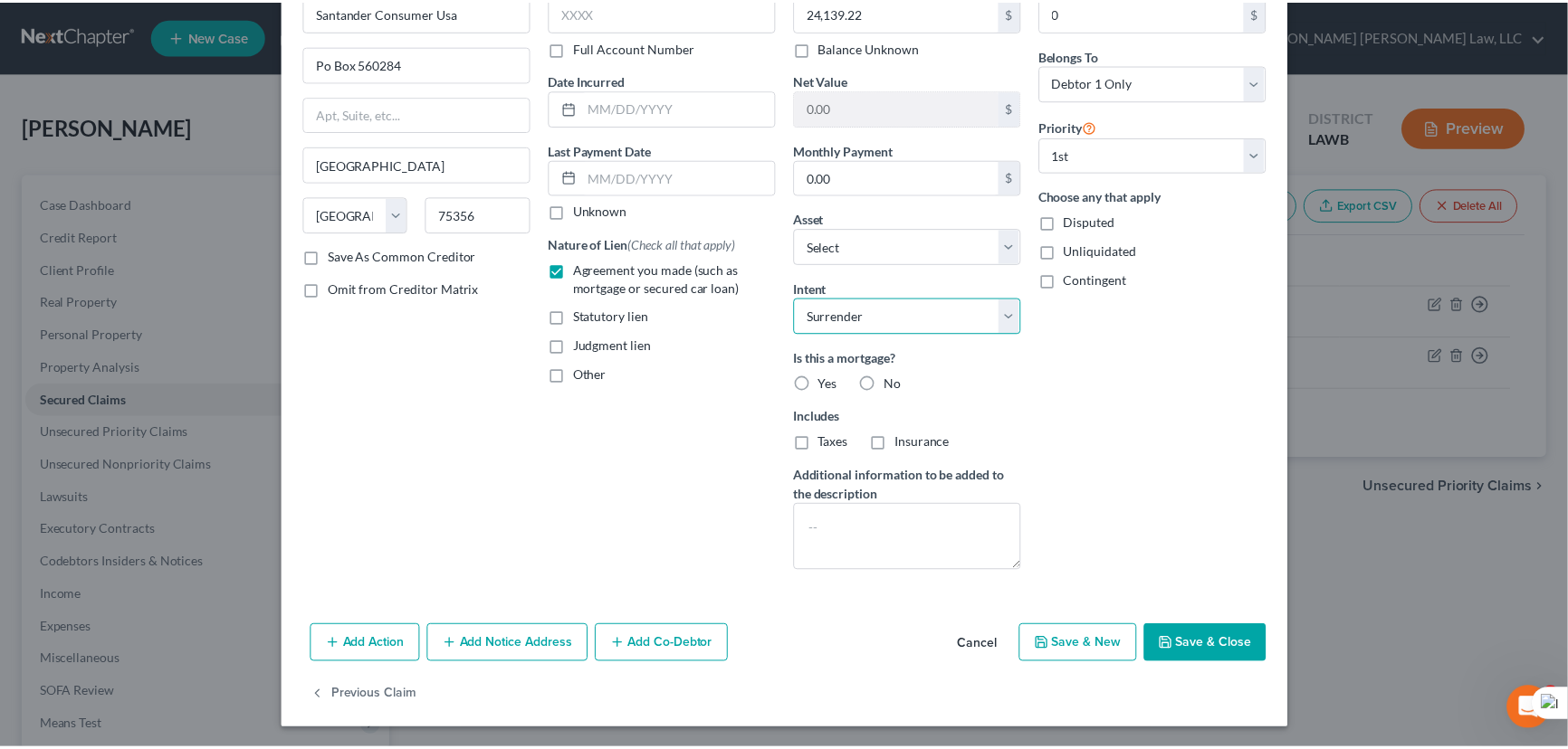
scroll to position [108, 0]
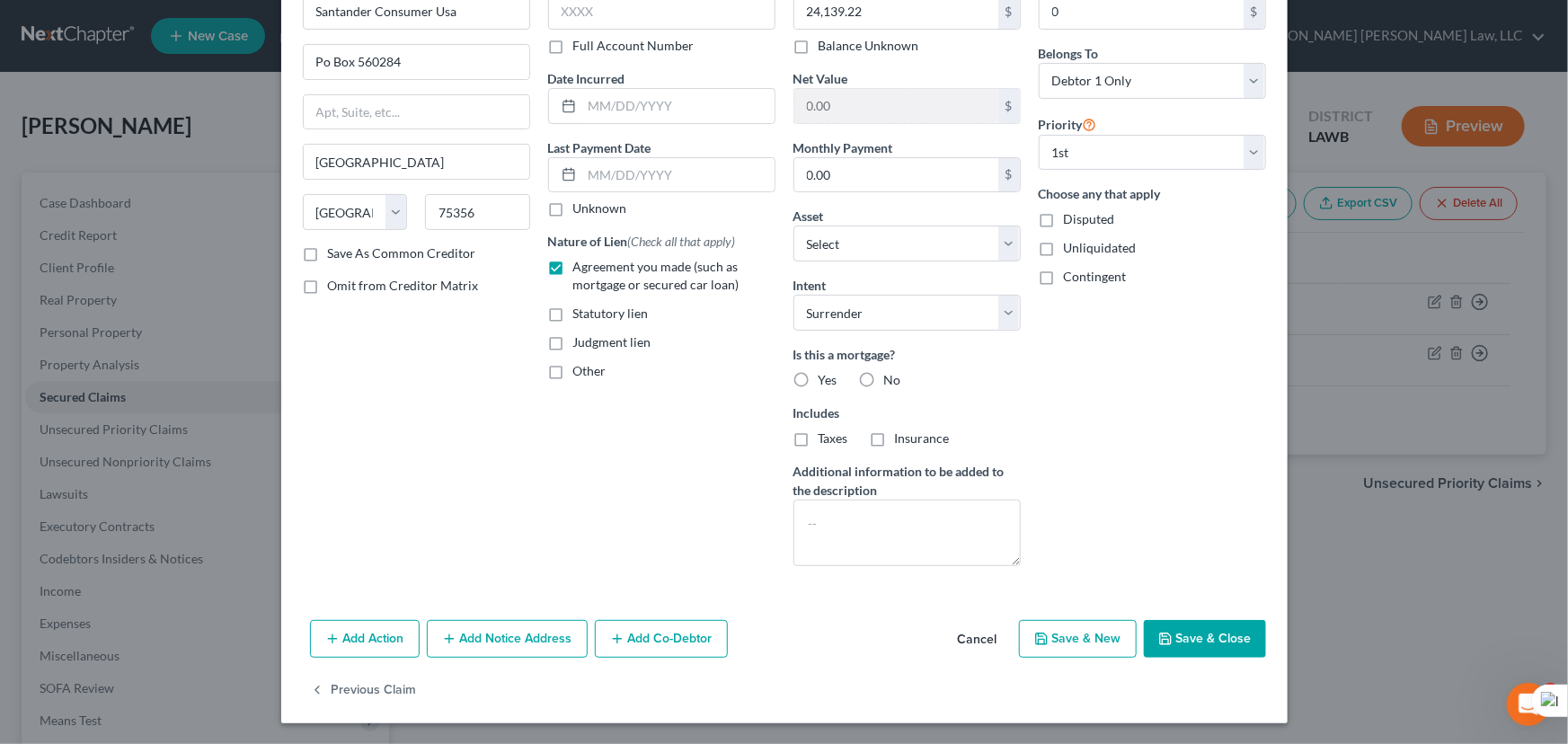
click at [1209, 634] on button "Save & Close" at bounding box center [1205, 638] width 122 height 38
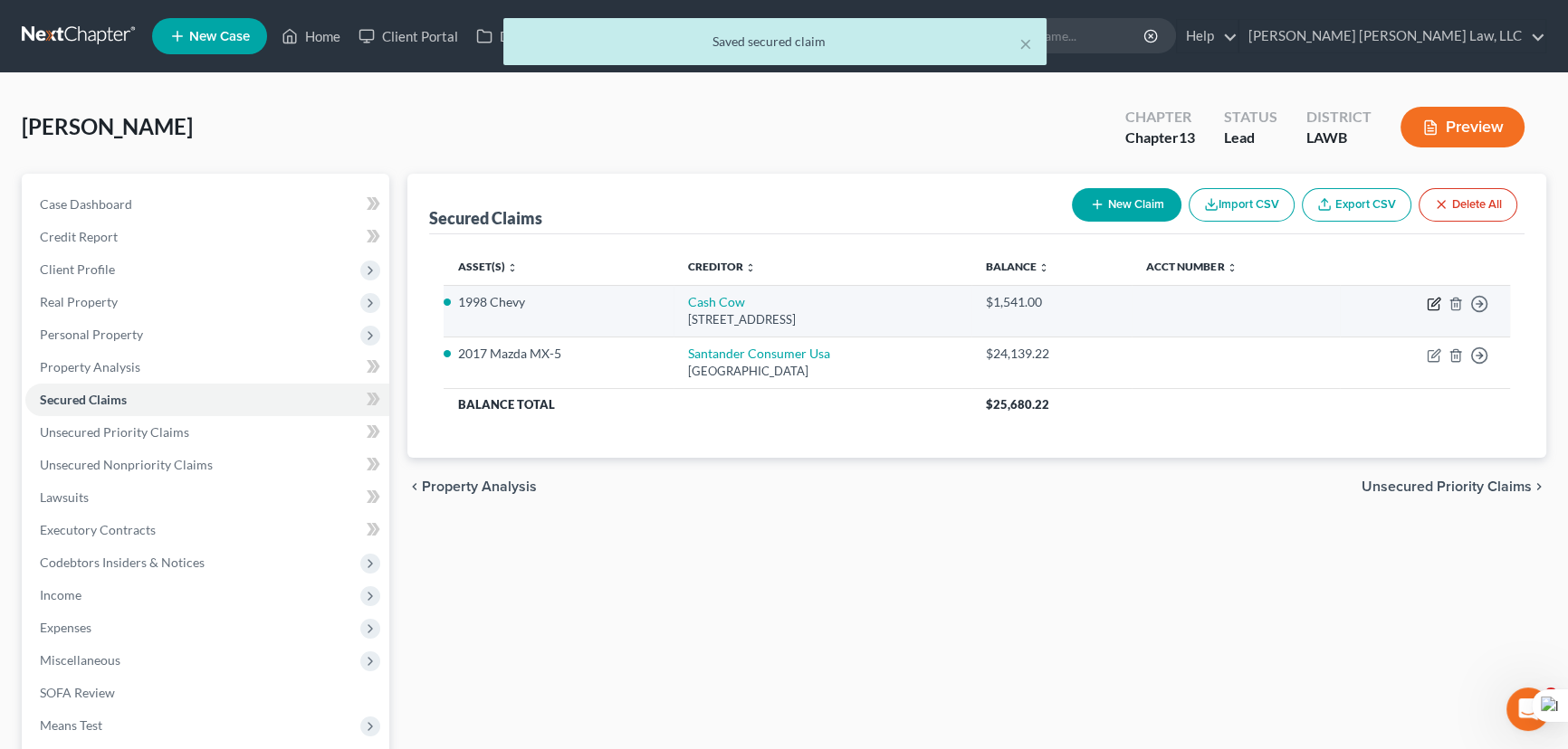
click at [1432, 299] on icon "button" at bounding box center [1432, 304] width 11 height 11
select select "10"
select select "3"
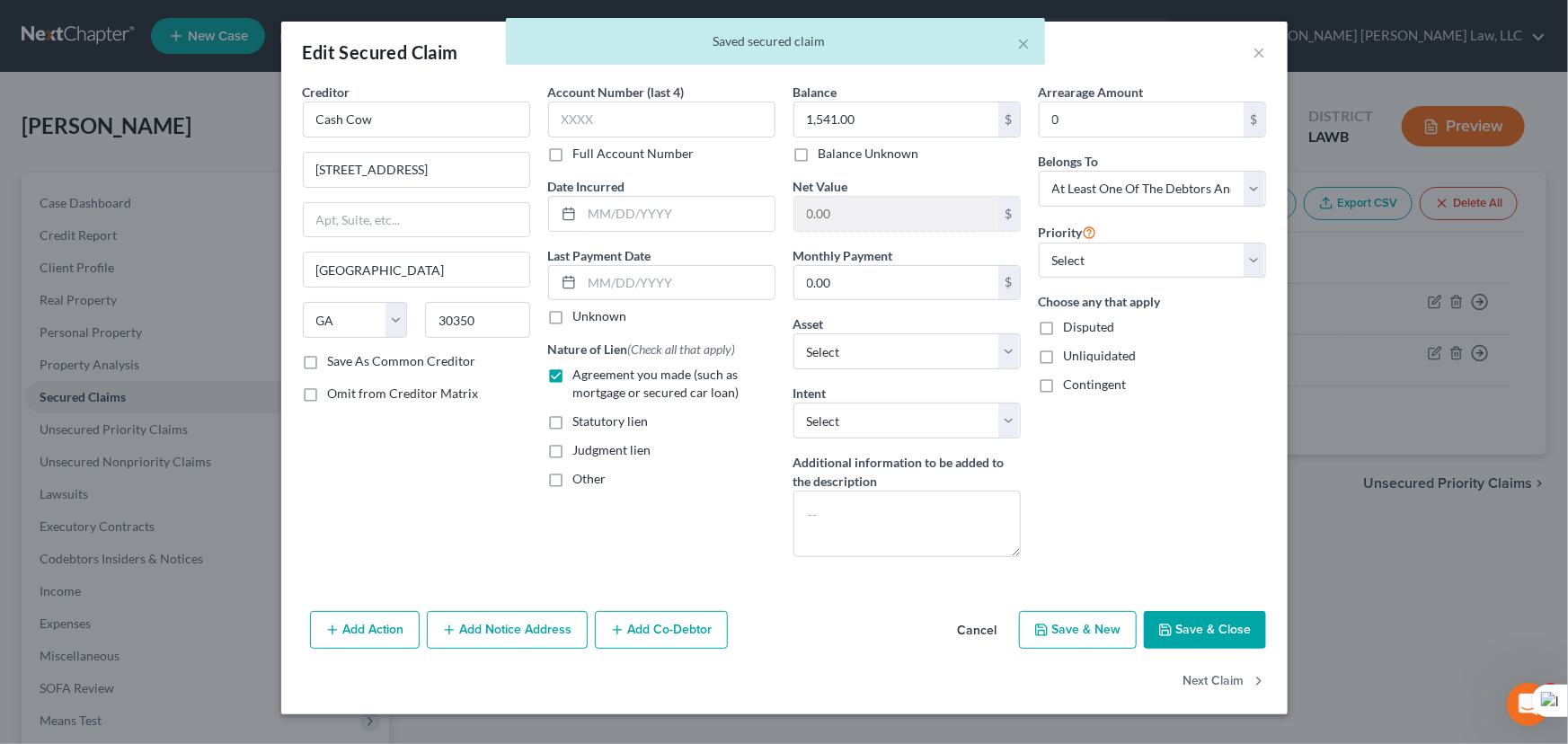
click at [999, 439] on div "Balance 1,541.00 $ Balance Unknown Balance Undetermined 1,541.00 $ Balance Unkn…" at bounding box center [907, 326] width 245 height 489
click at [992, 423] on select "Select Surrender Redeem Reaffirm Avoid Other" at bounding box center [907, 420] width 228 height 36
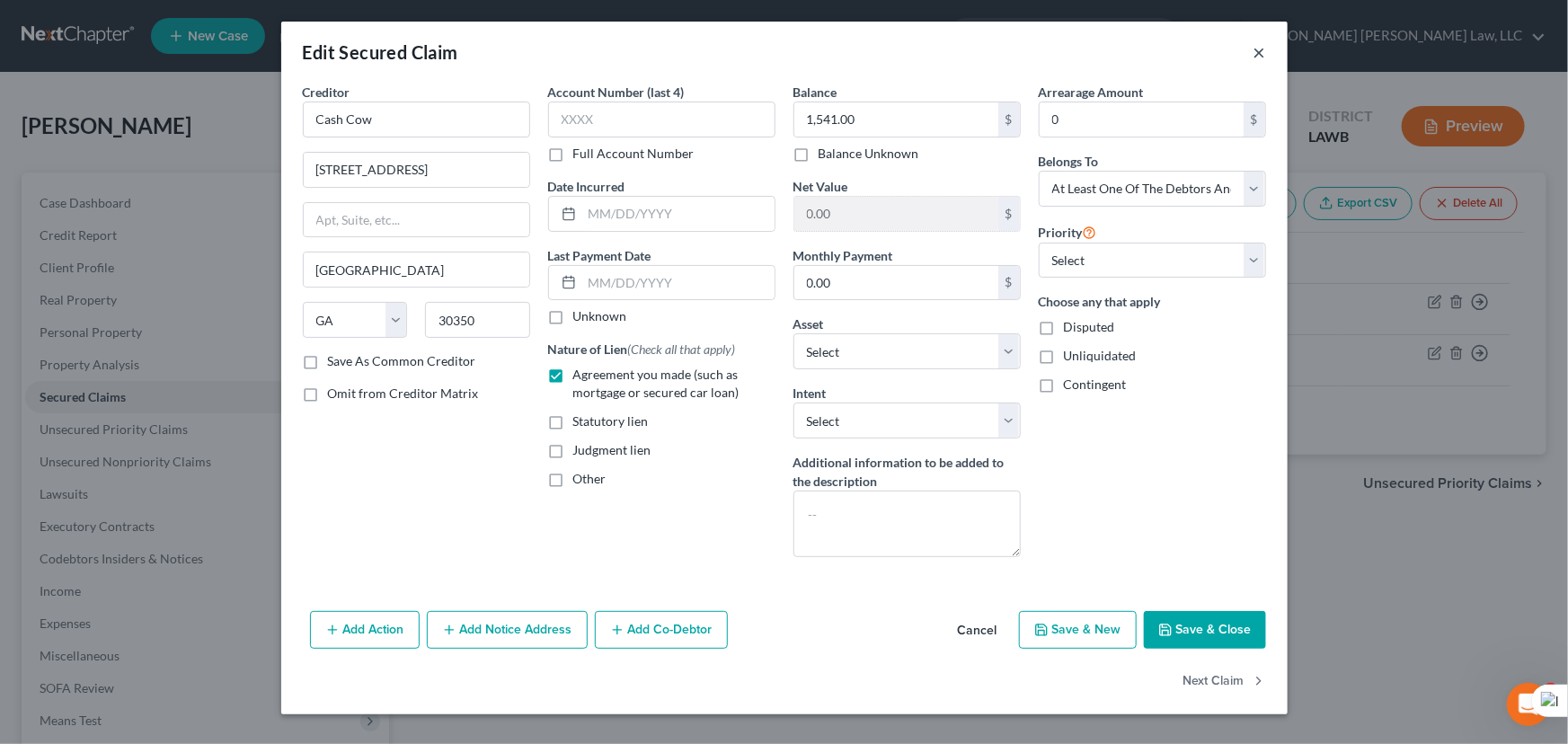
click at [1263, 54] on button "×" at bounding box center [1259, 52] width 13 height 21
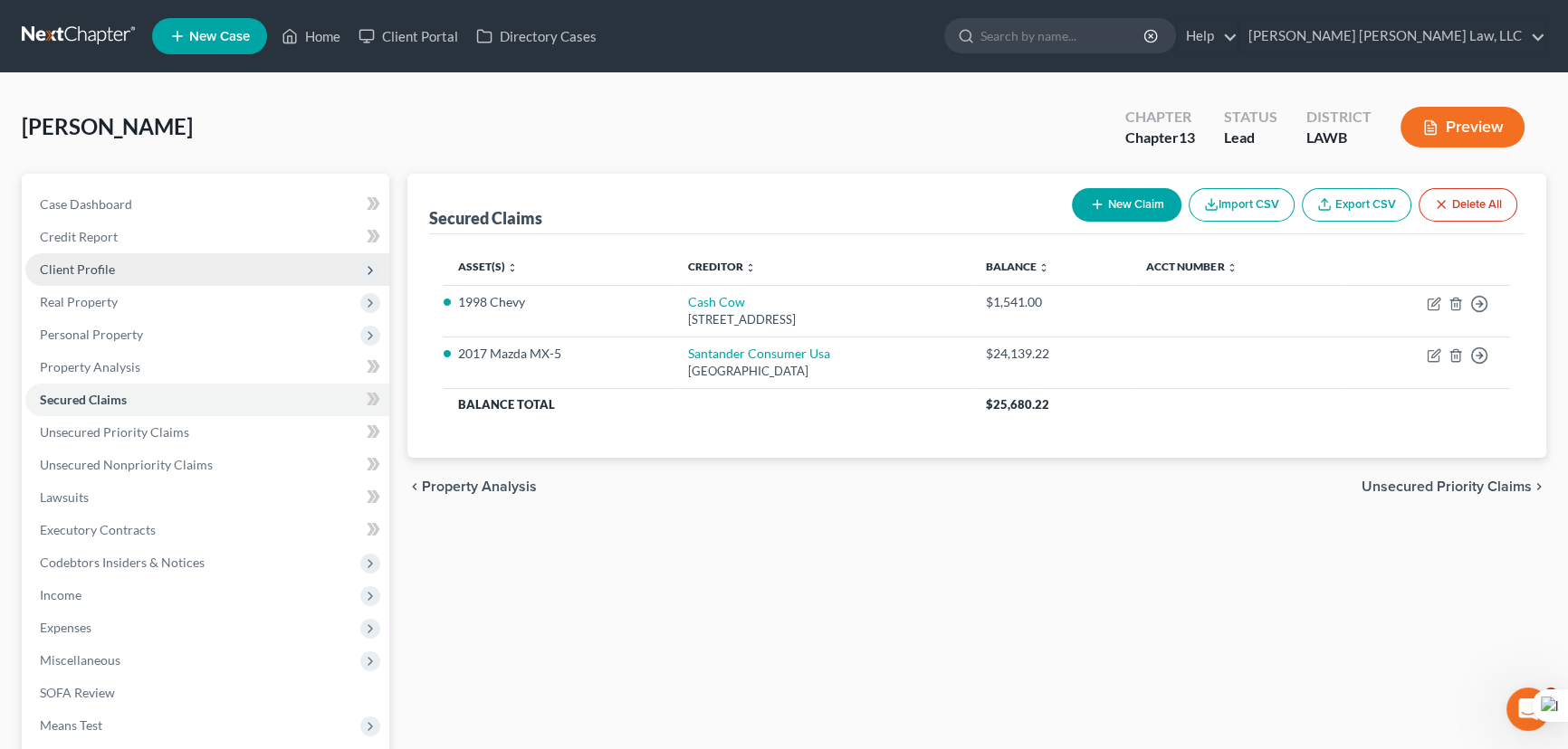
click at [182, 269] on span "Client Profile" at bounding box center [207, 269] width 364 height 32
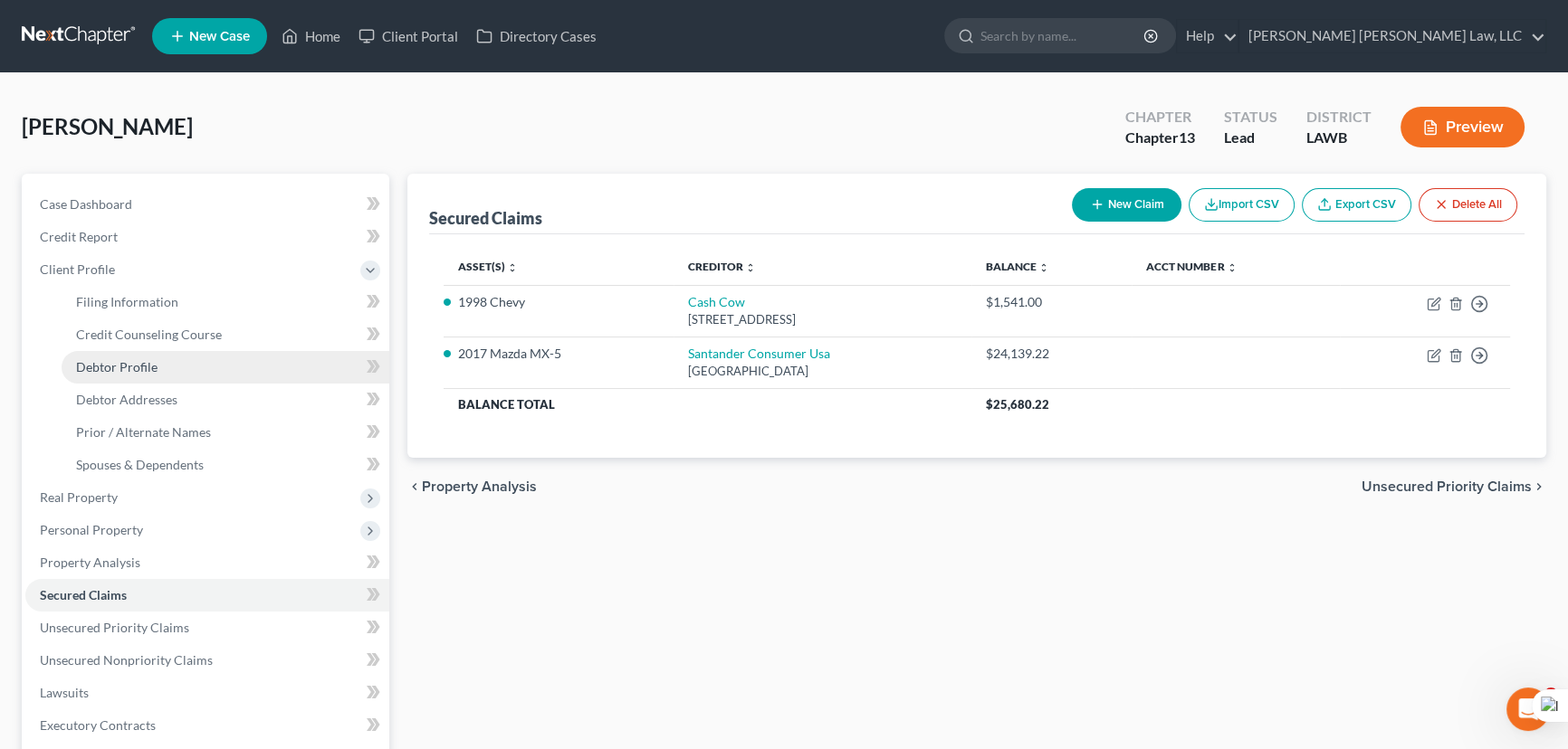
click at [203, 372] on link "Debtor Profile" at bounding box center [225, 367] width 328 height 32
select select "1"
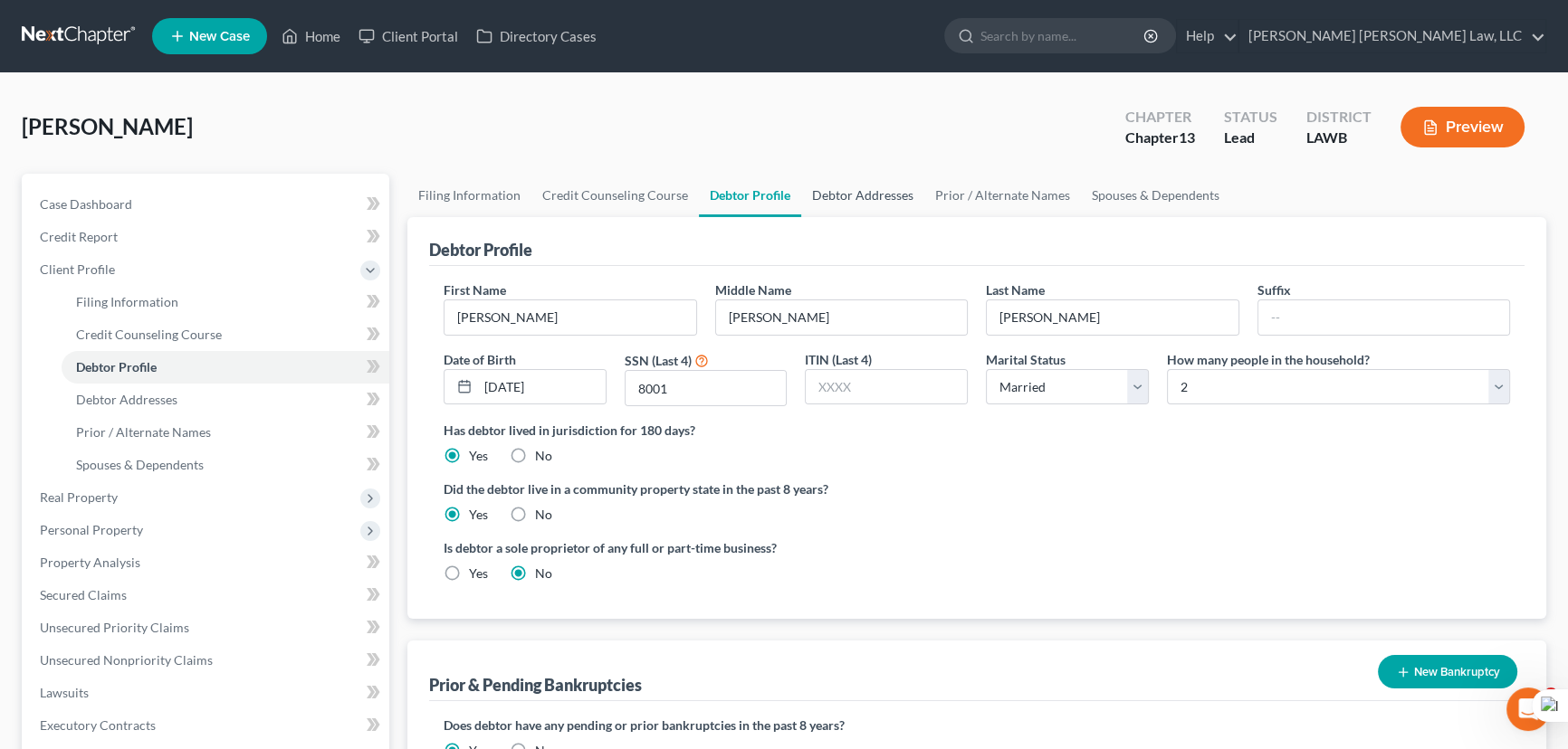
click at [820, 202] on link "Debtor Addresses" at bounding box center [863, 195] width 123 height 44
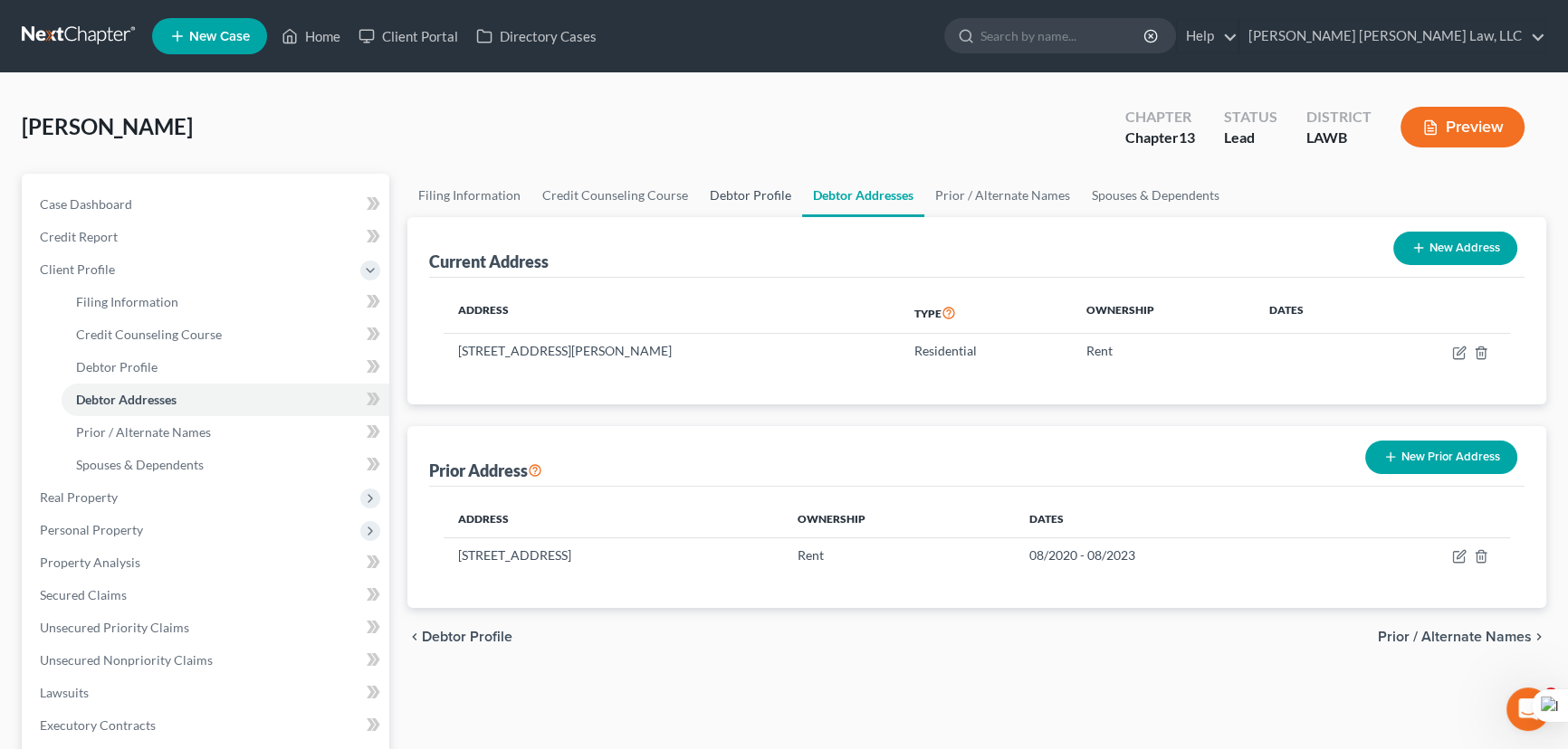
click at [727, 183] on link "Debtor Profile" at bounding box center [750, 195] width 103 height 44
select select "1"
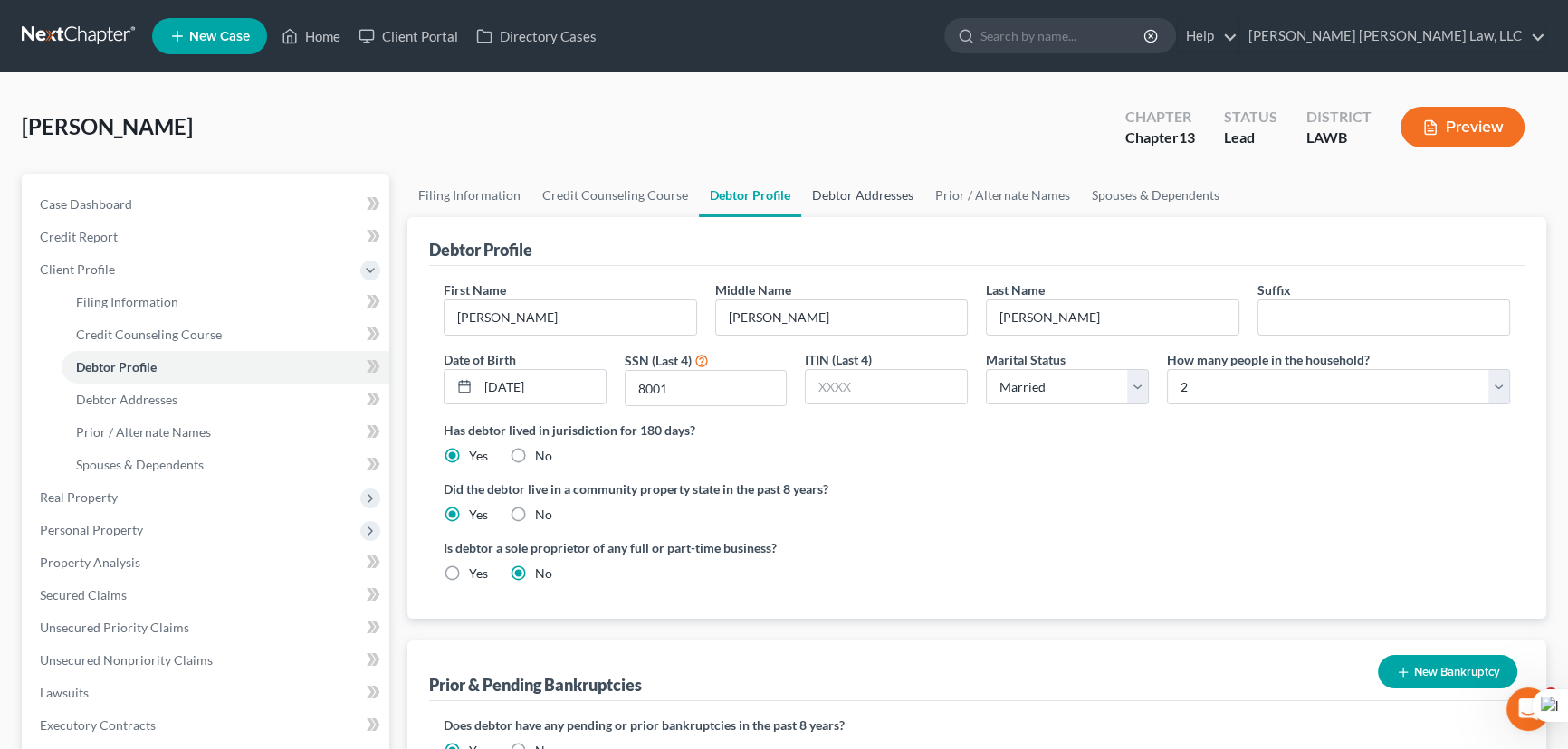
click at [836, 191] on link "Debtor Addresses" at bounding box center [863, 195] width 123 height 44
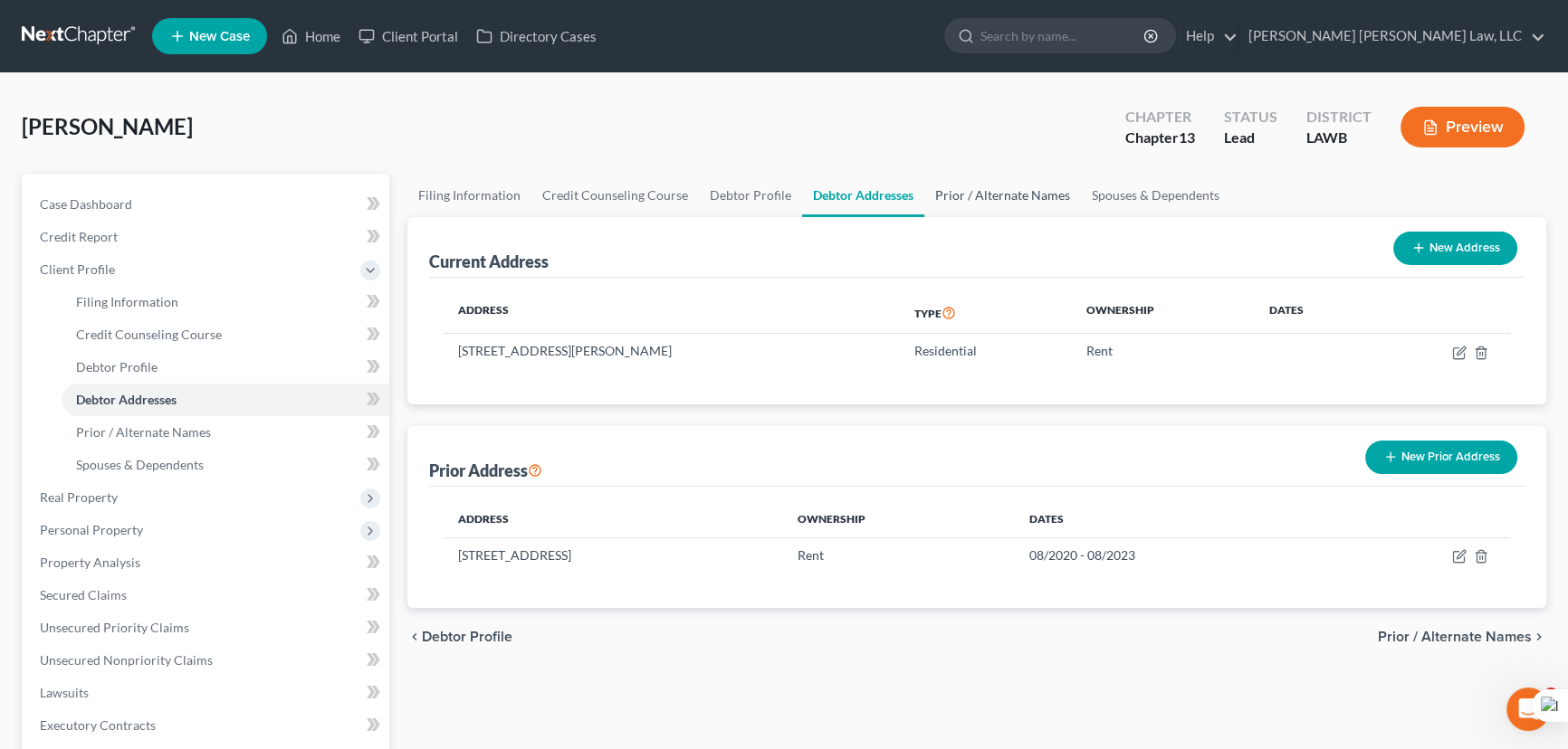
click at [982, 190] on link "Prior / Alternate Names" at bounding box center [1002, 195] width 157 height 44
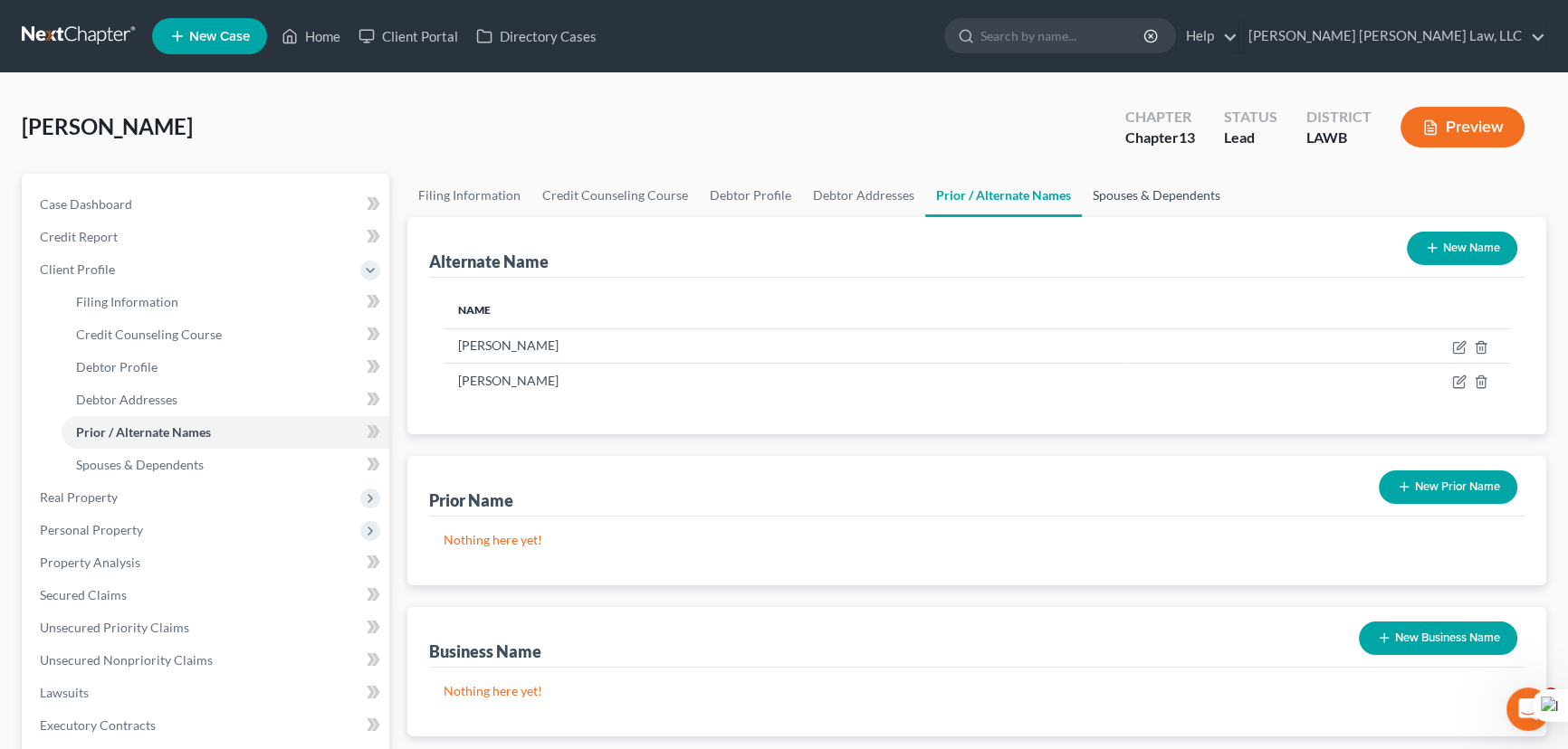
click at [1121, 195] on link "Spouses & Dependents" at bounding box center [1156, 195] width 149 height 44
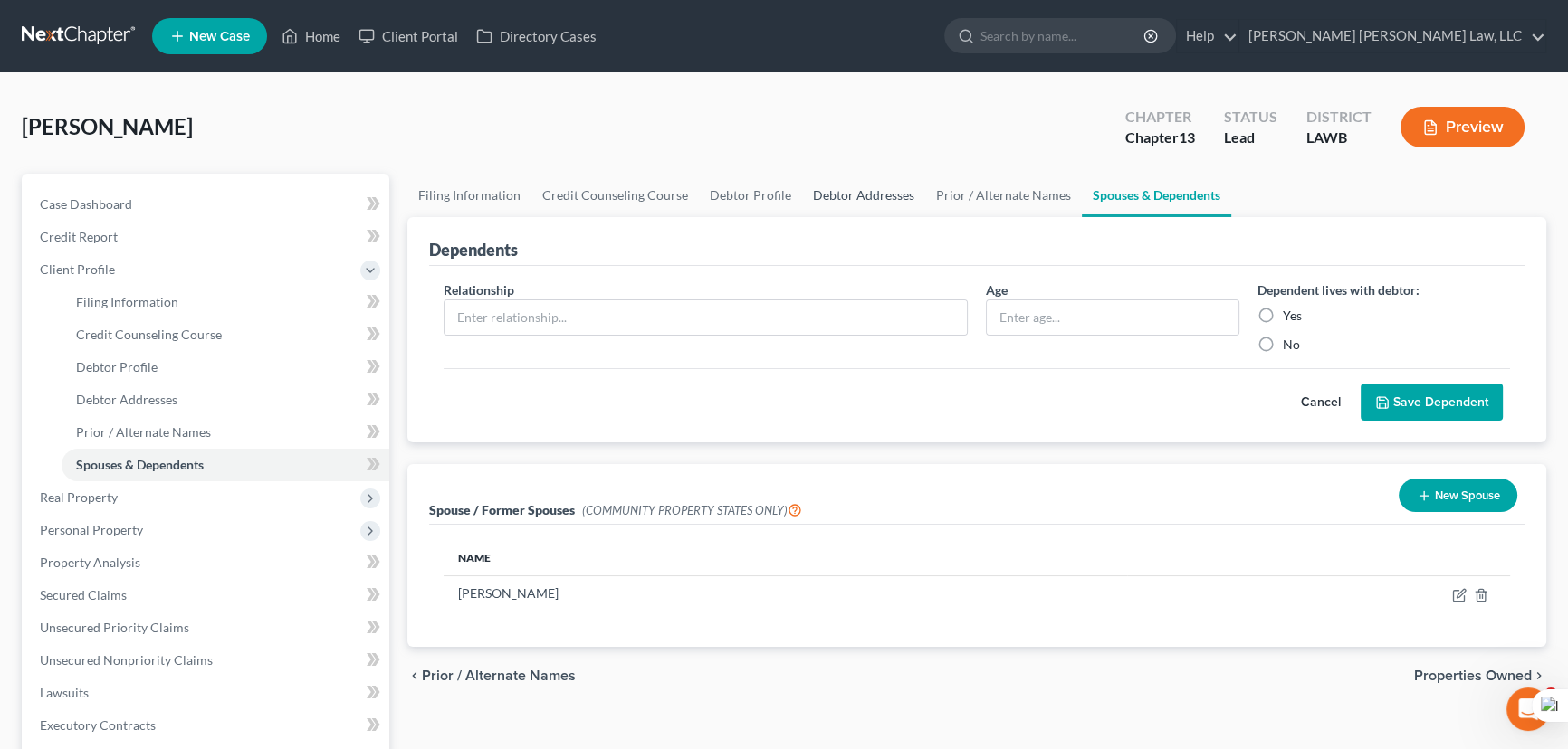
click at [802, 199] on link "Debtor Addresses" at bounding box center [864, 195] width 123 height 44
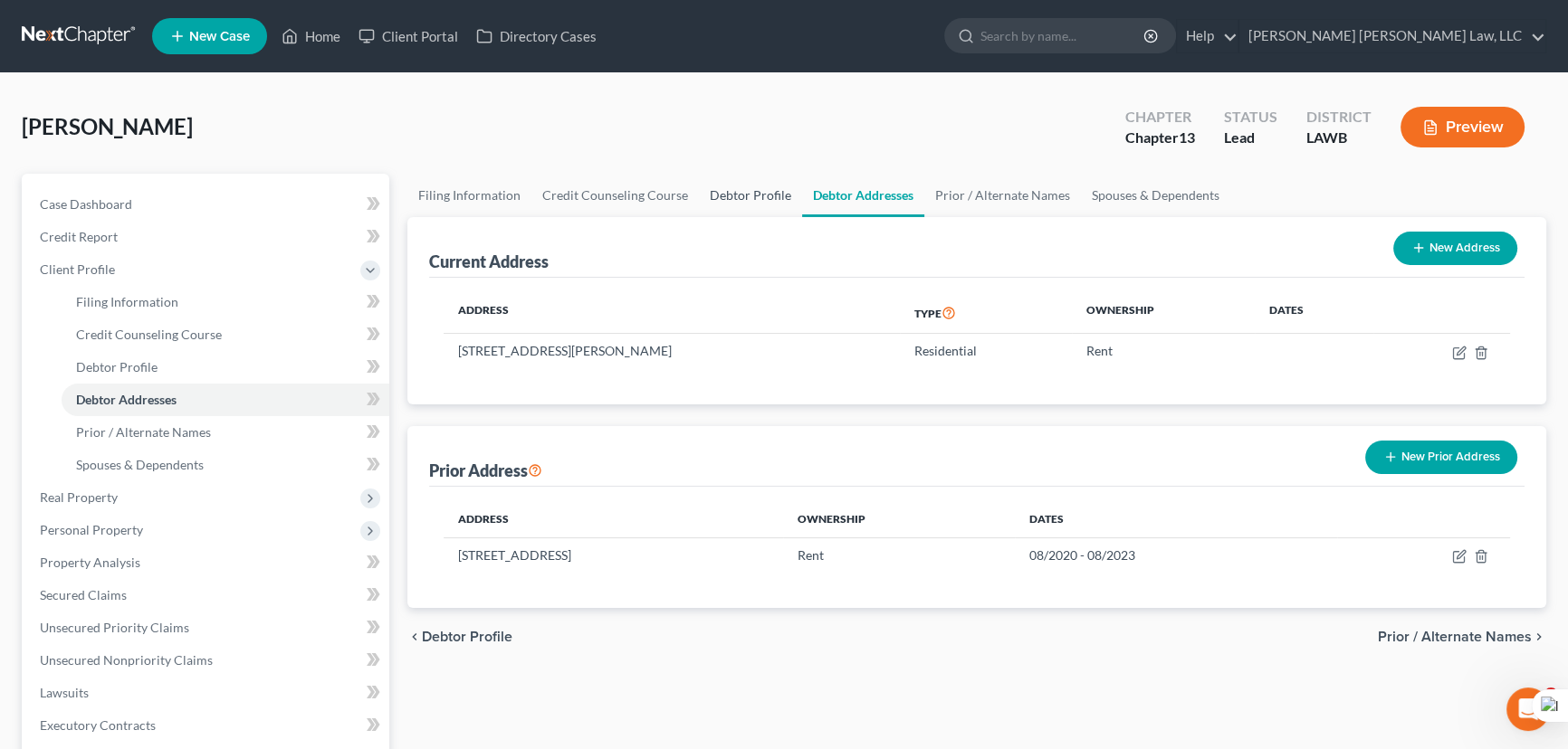
click at [724, 198] on link "Debtor Profile" at bounding box center [750, 195] width 103 height 44
select select "1"
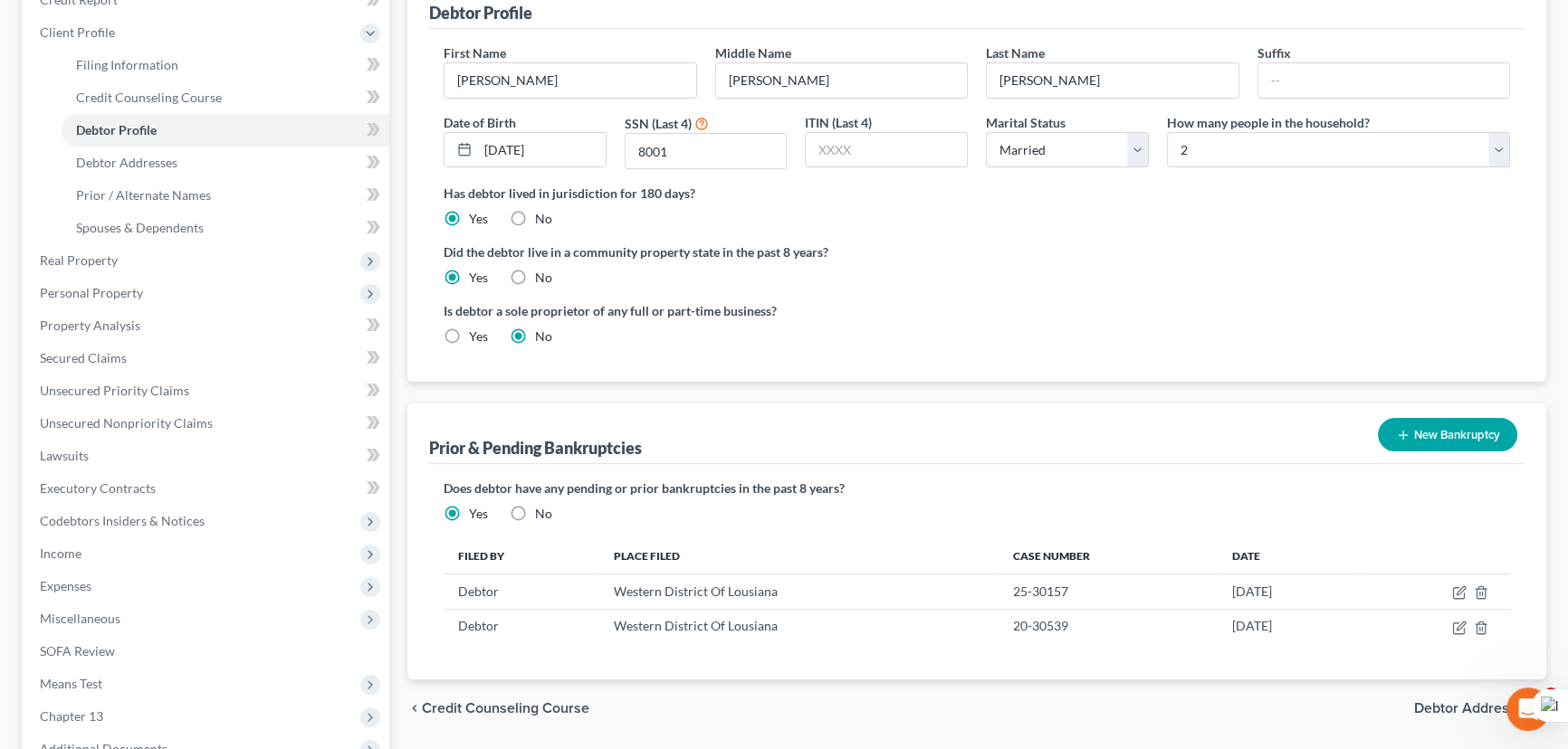
scroll to position [246, 0]
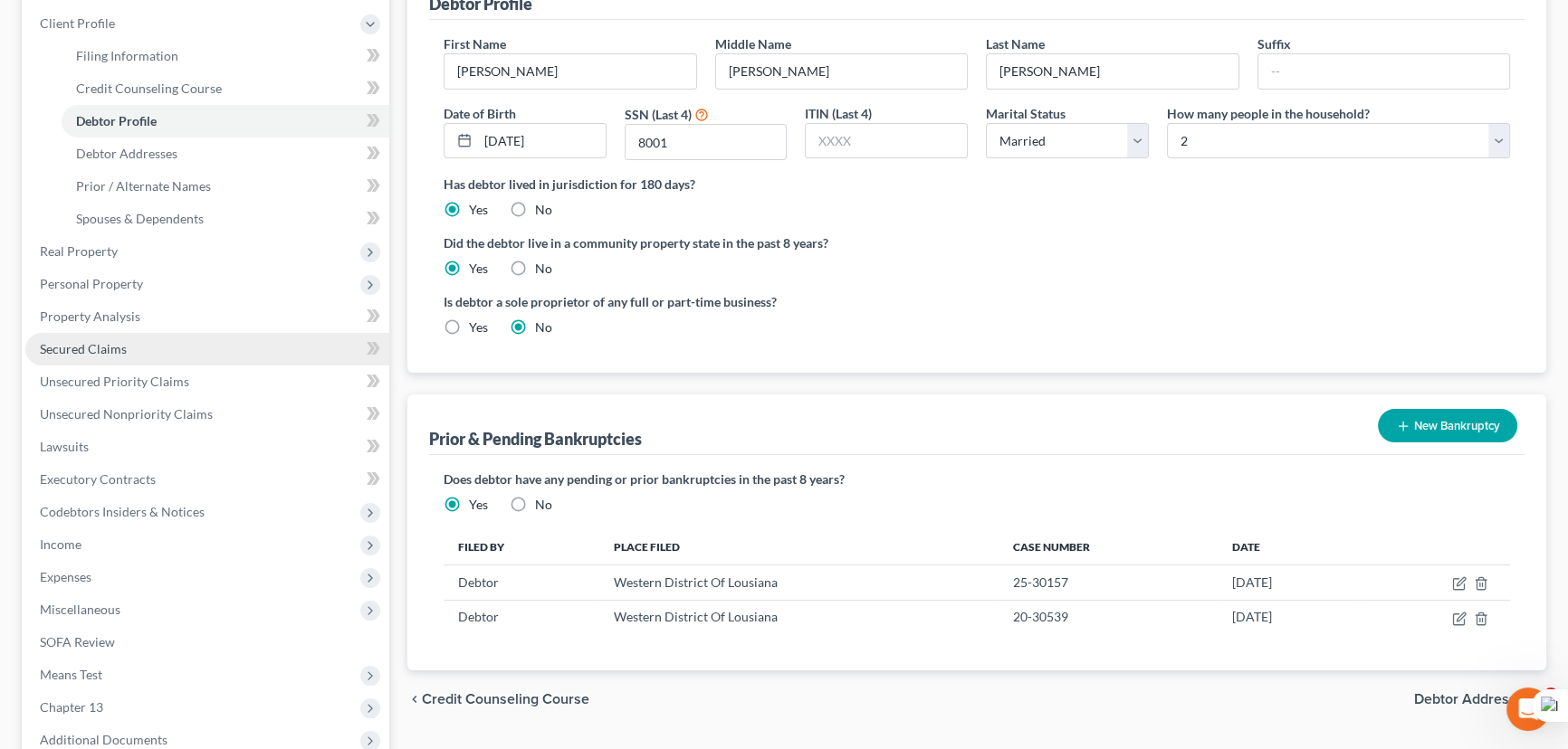
click at [81, 353] on span "Secured Claims" at bounding box center [83, 349] width 87 height 16
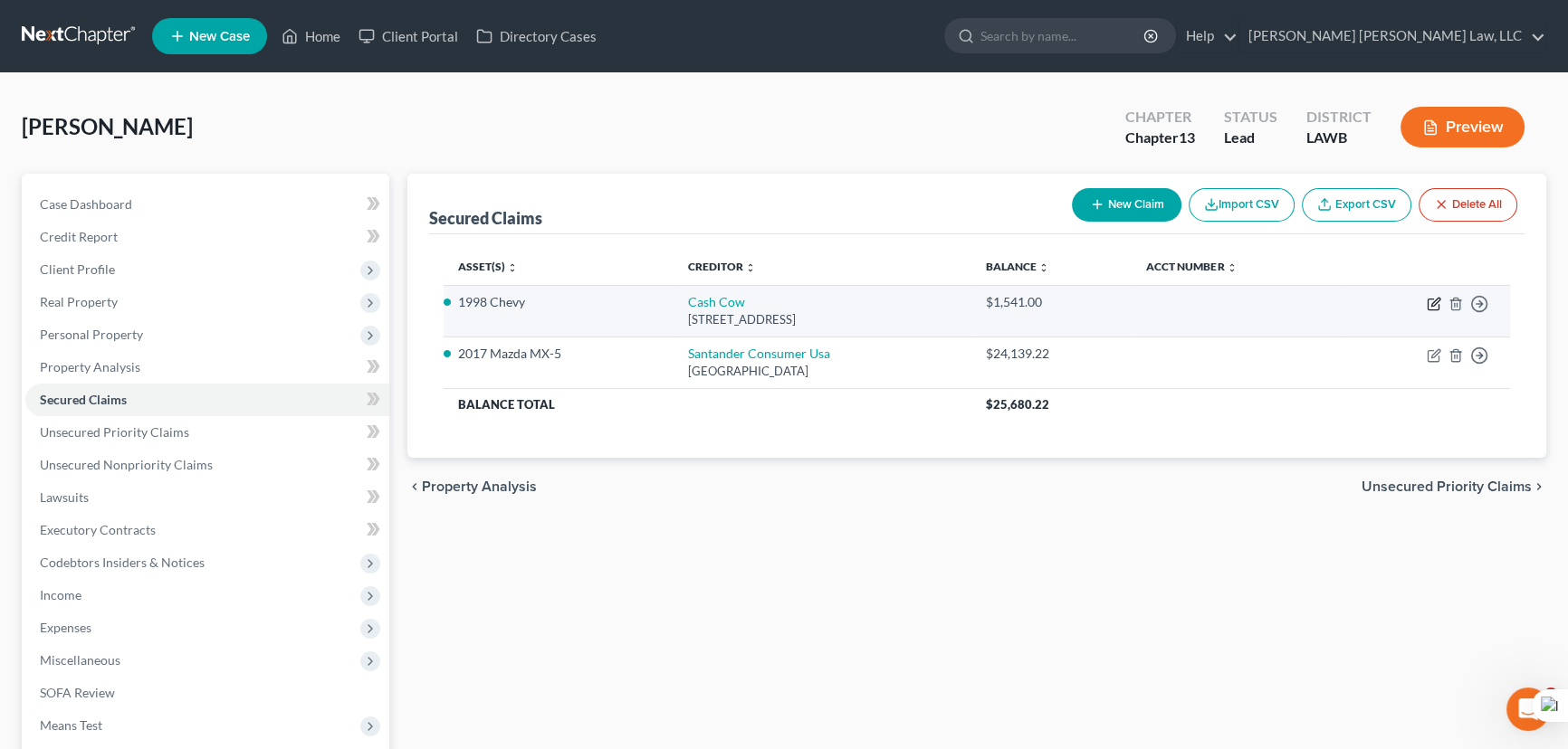
click at [1430, 307] on icon "button" at bounding box center [1433, 303] width 15 height 15
select select "10"
select select "3"
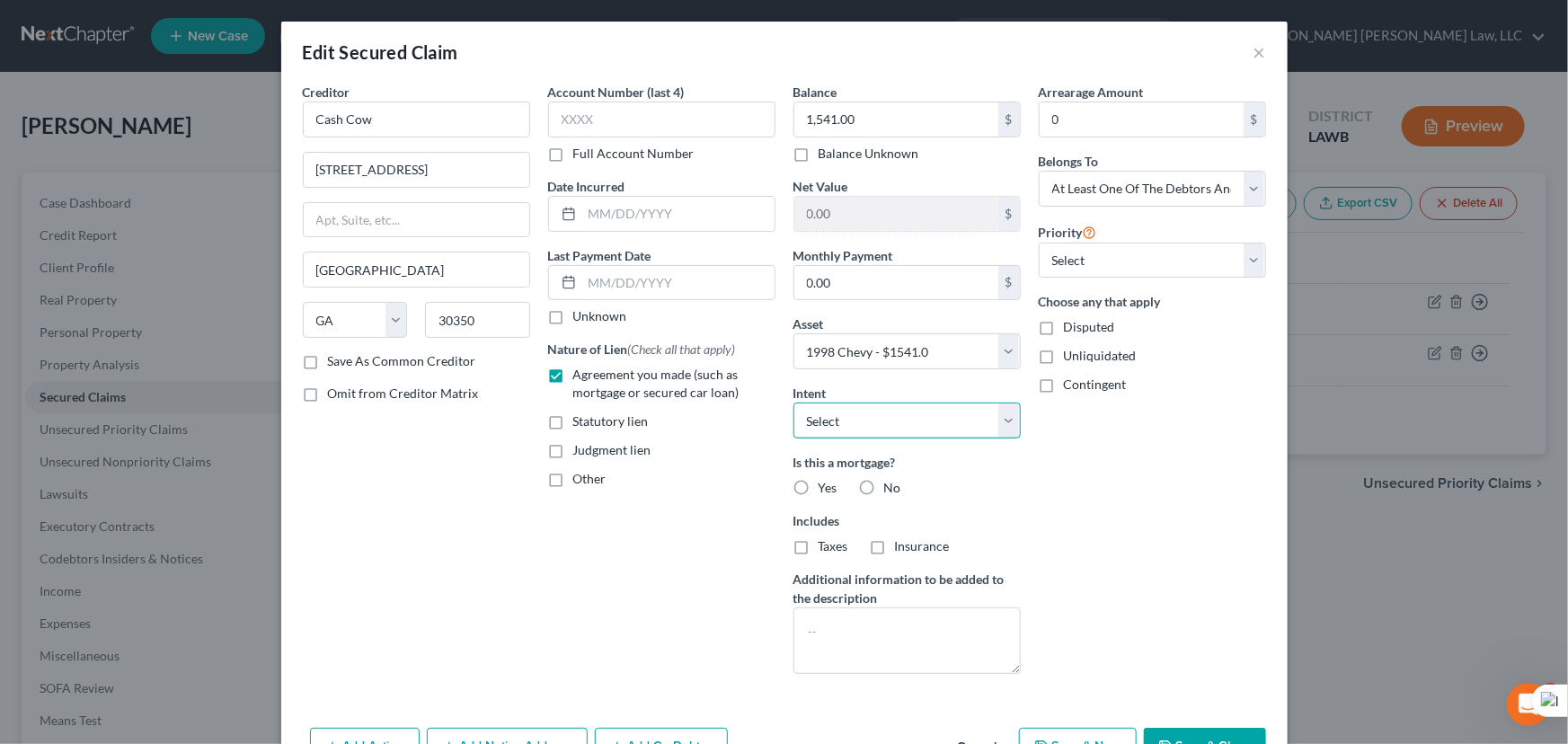
click at [900, 426] on select "Select Surrender Redeem Reaffirm Avoid Other" at bounding box center [907, 420] width 228 height 36
select select "0"
click at [793, 403] on select "Select Surrender Redeem Reaffirm Avoid Other" at bounding box center [907, 420] width 228 height 36
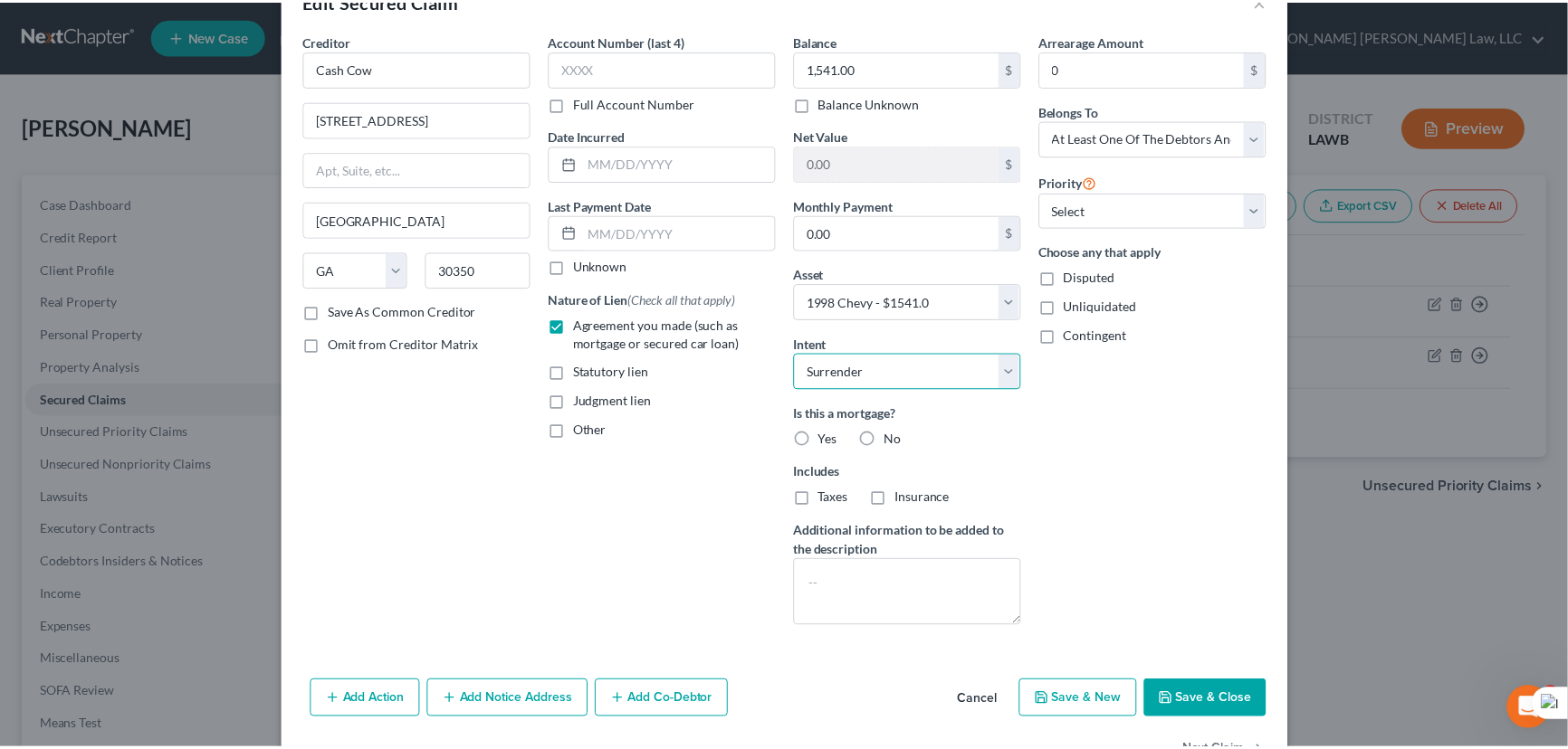
scroll to position [108, 0]
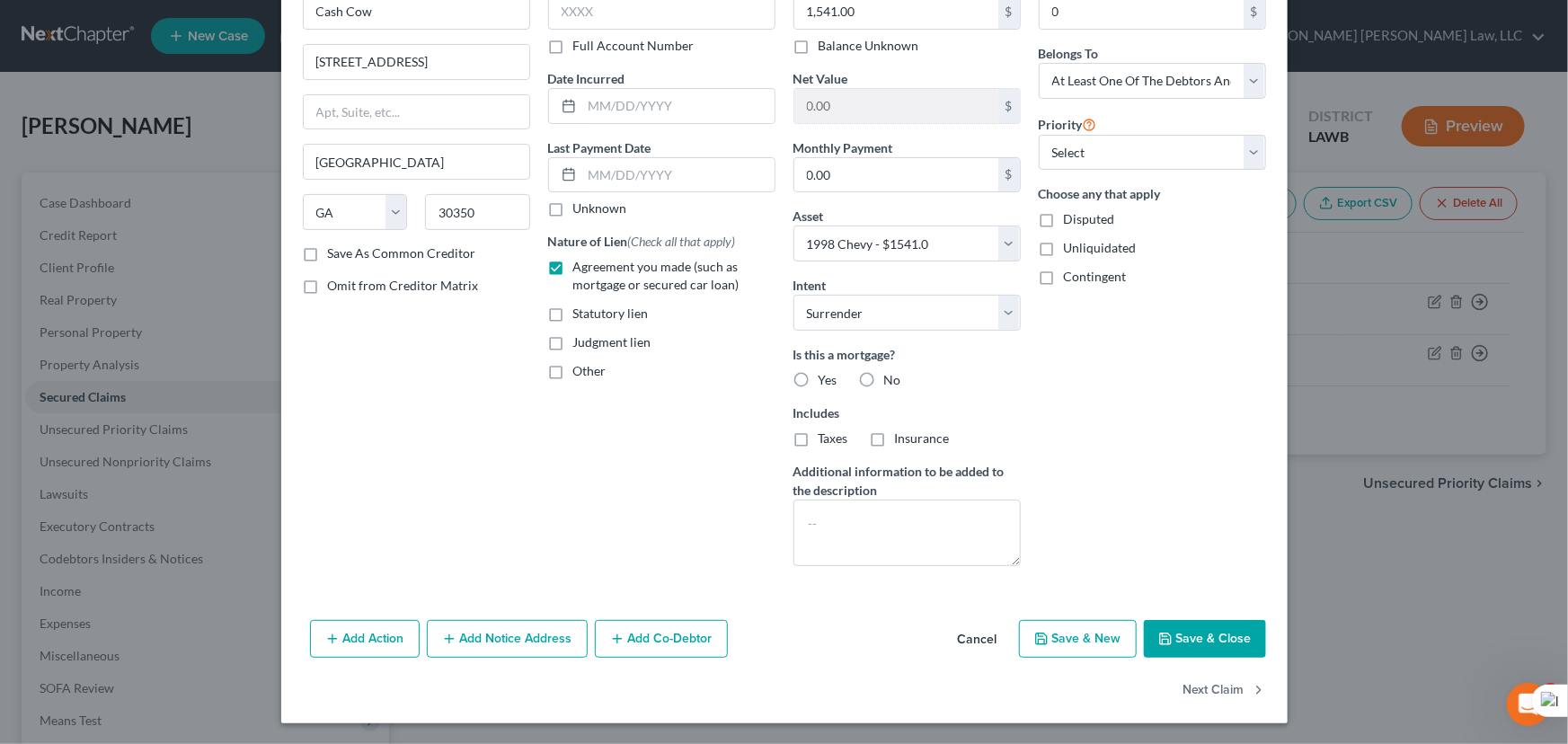
click at [1207, 621] on button "Save & Close" at bounding box center [1205, 638] width 122 height 38
select select
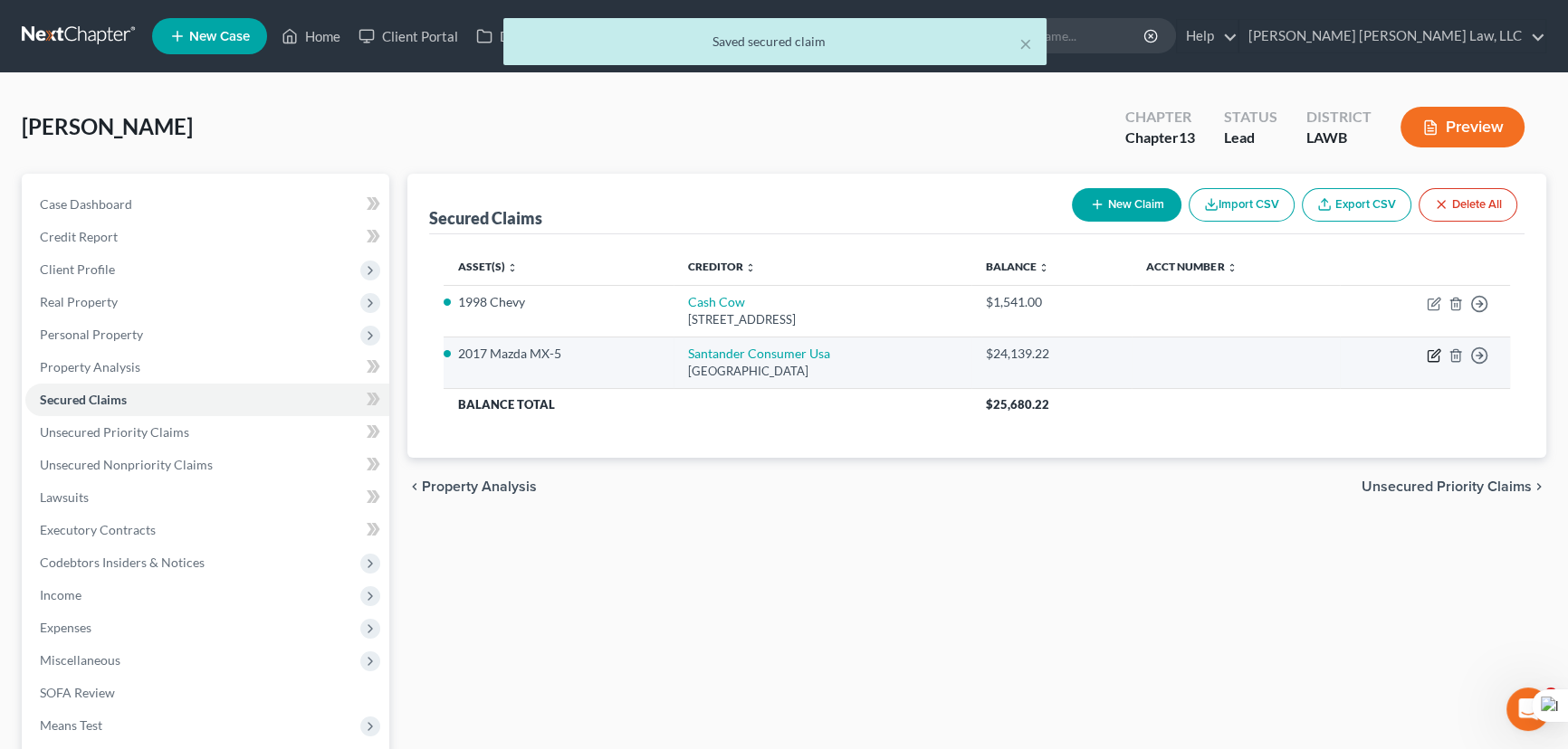
click at [1432, 351] on icon "button" at bounding box center [1432, 356] width 11 height 11
select select "45"
select select "0"
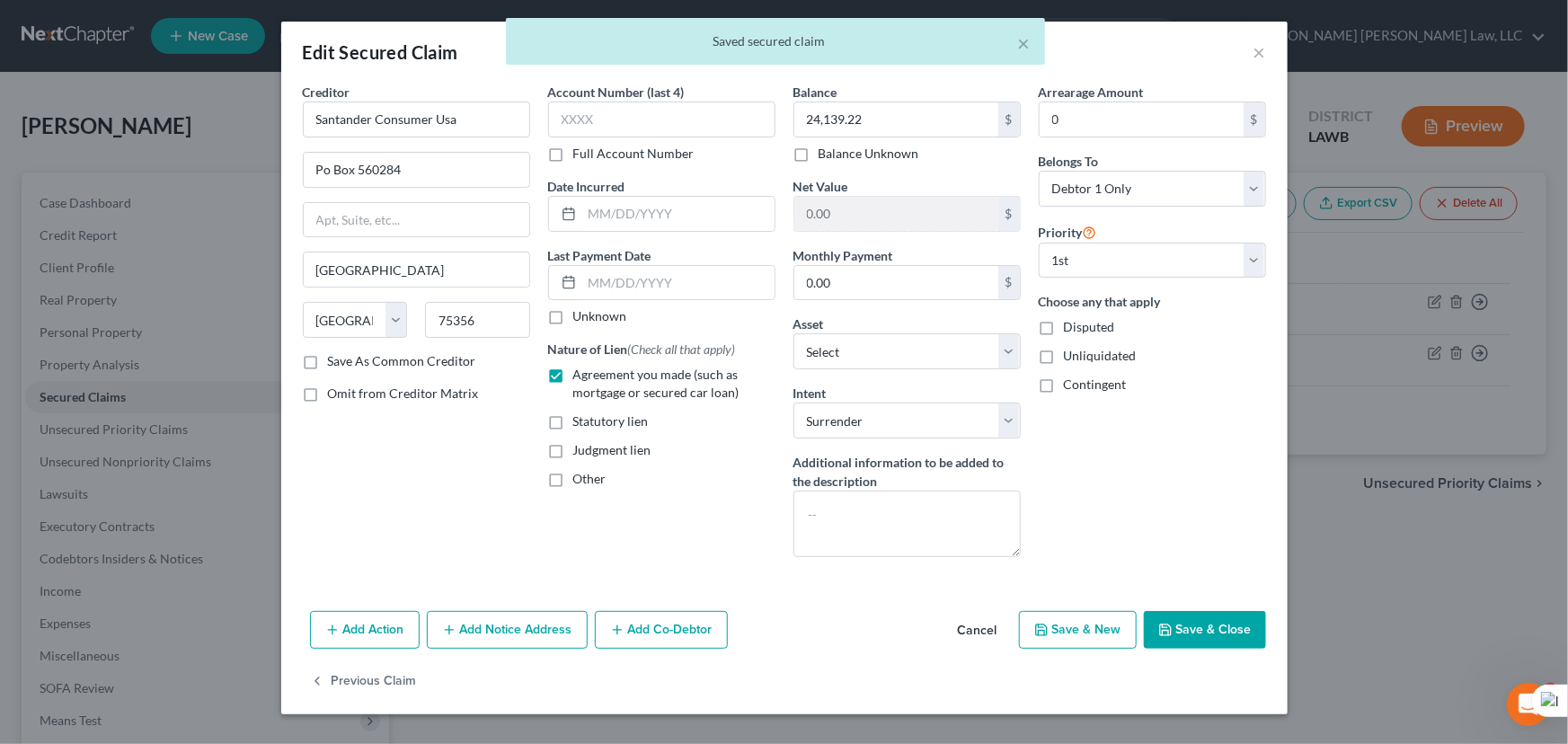
click at [1221, 638] on button "Save & Close" at bounding box center [1205, 630] width 122 height 38
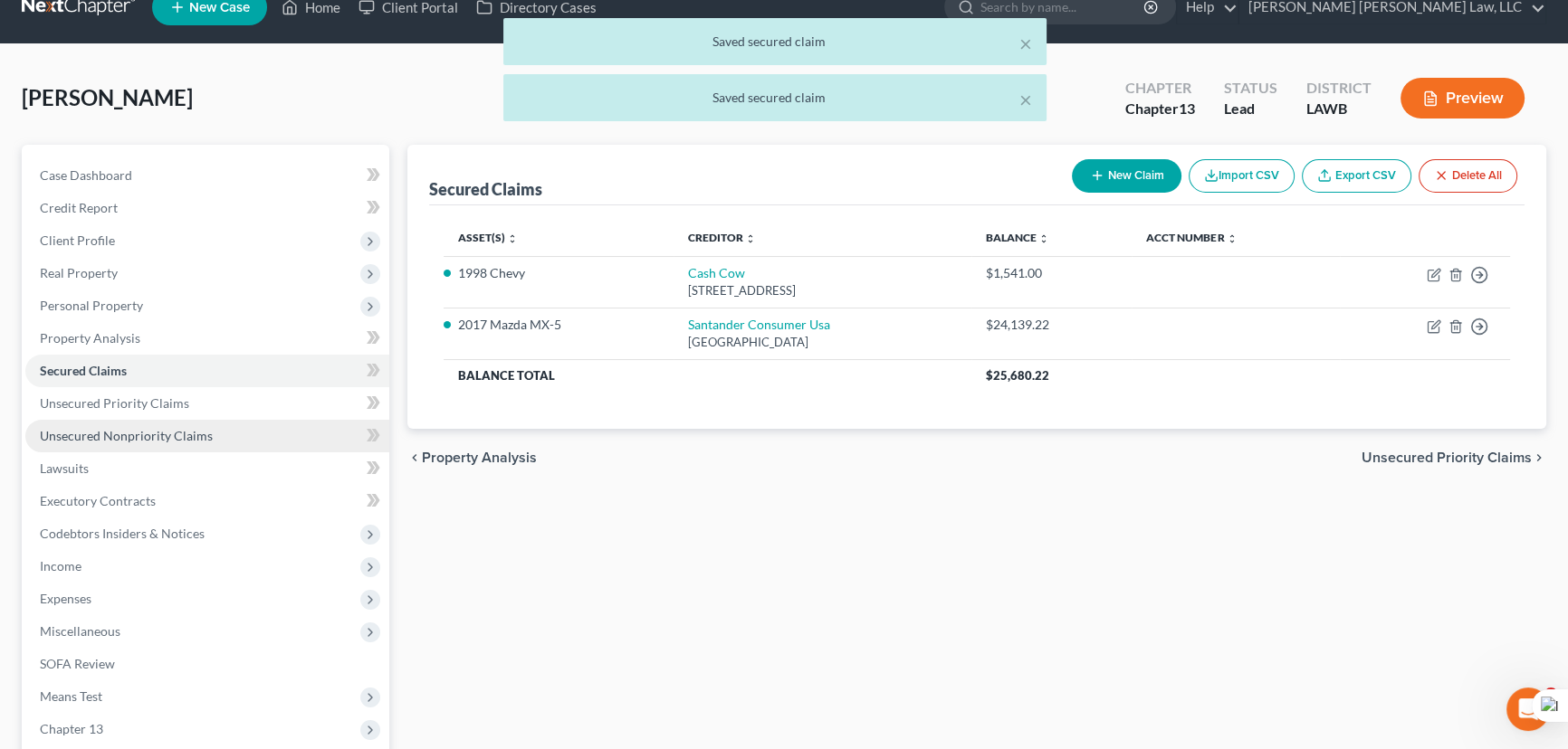
scroll to position [0, 0]
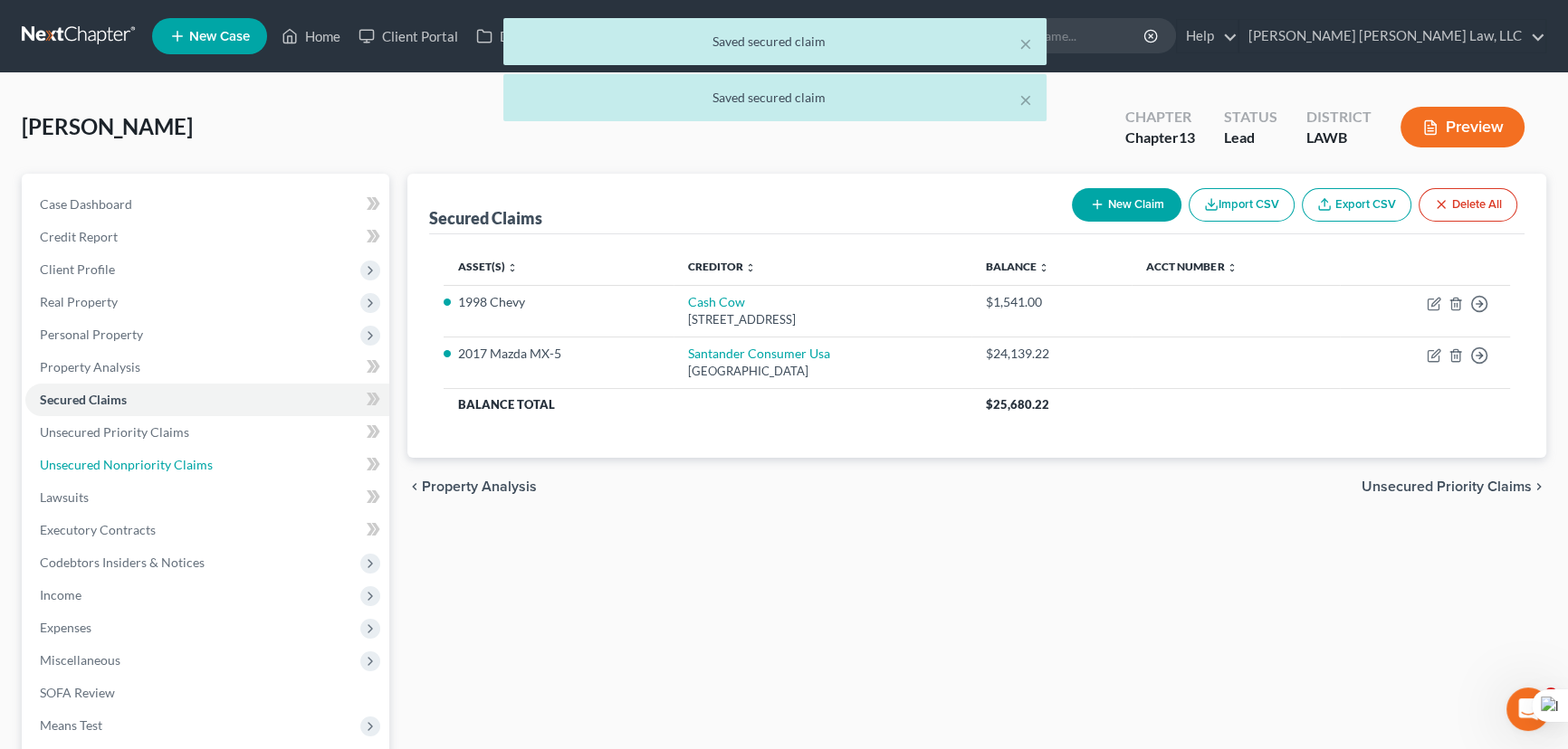
drag, startPoint x: 173, startPoint y: 463, endPoint x: 749, endPoint y: 455, distance: 576.1
click at [173, 463] on span "Unsecured Nonpriority Claims" at bounding box center [126, 465] width 173 height 16
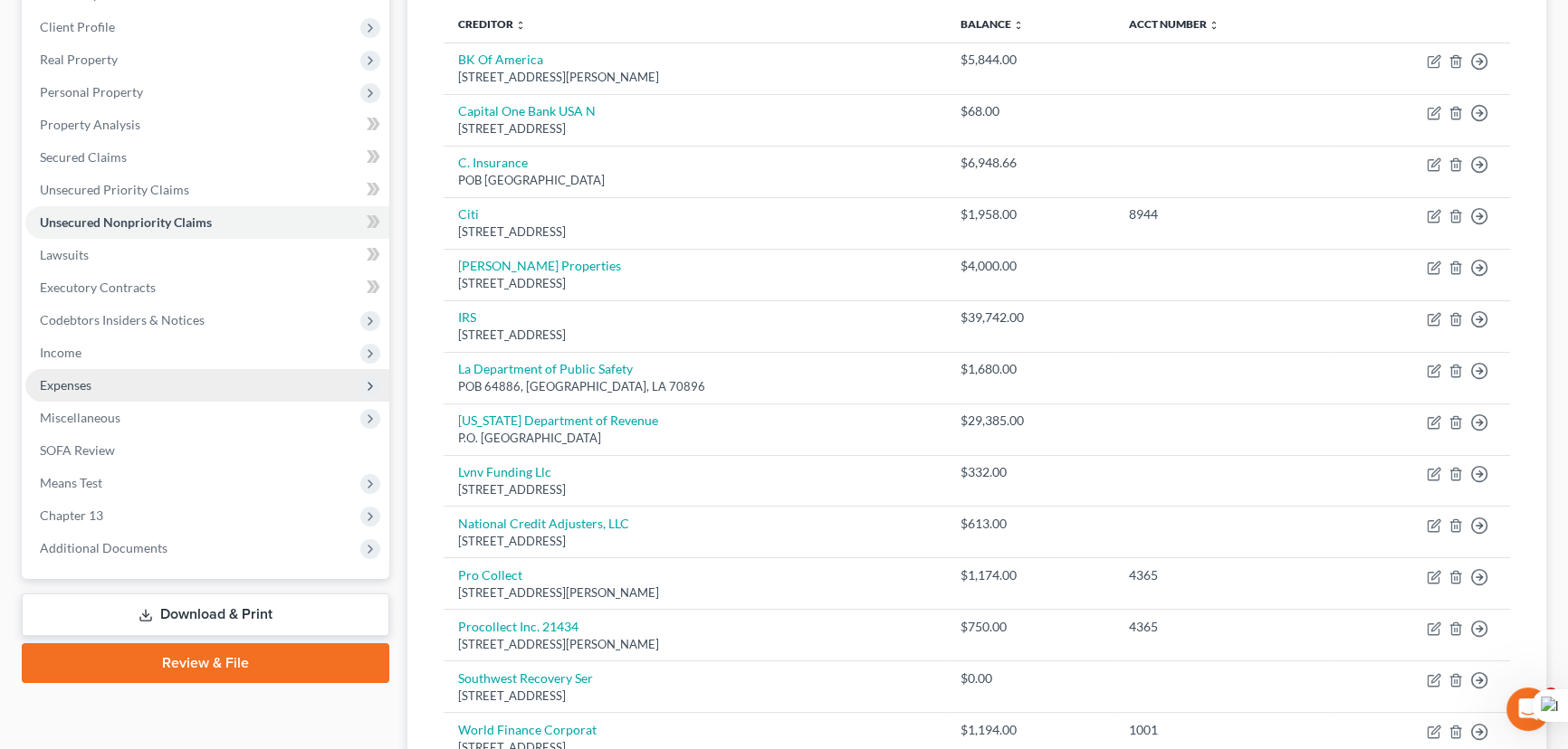
scroll to position [246, 0]
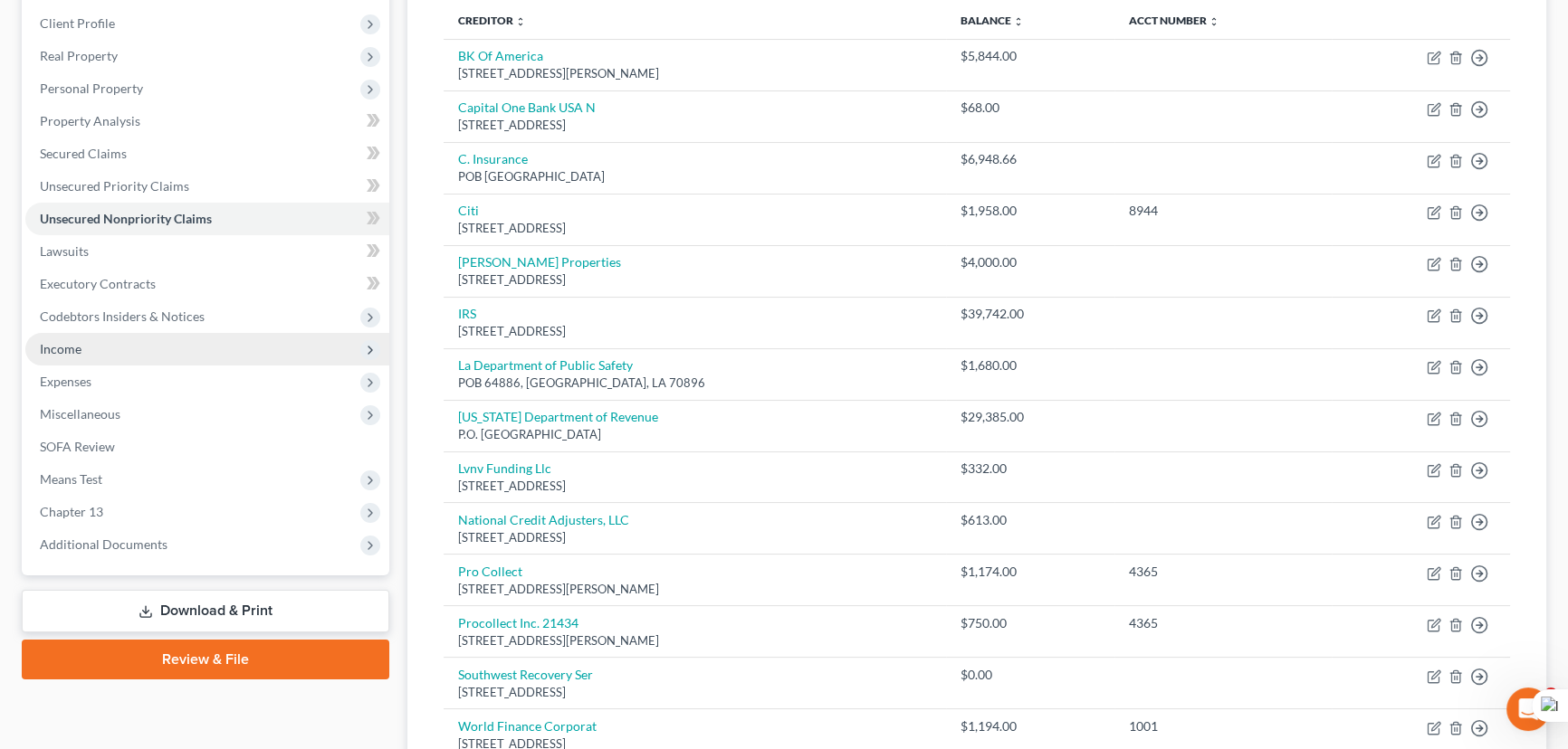
click at [232, 344] on span "Income" at bounding box center [207, 348] width 364 height 32
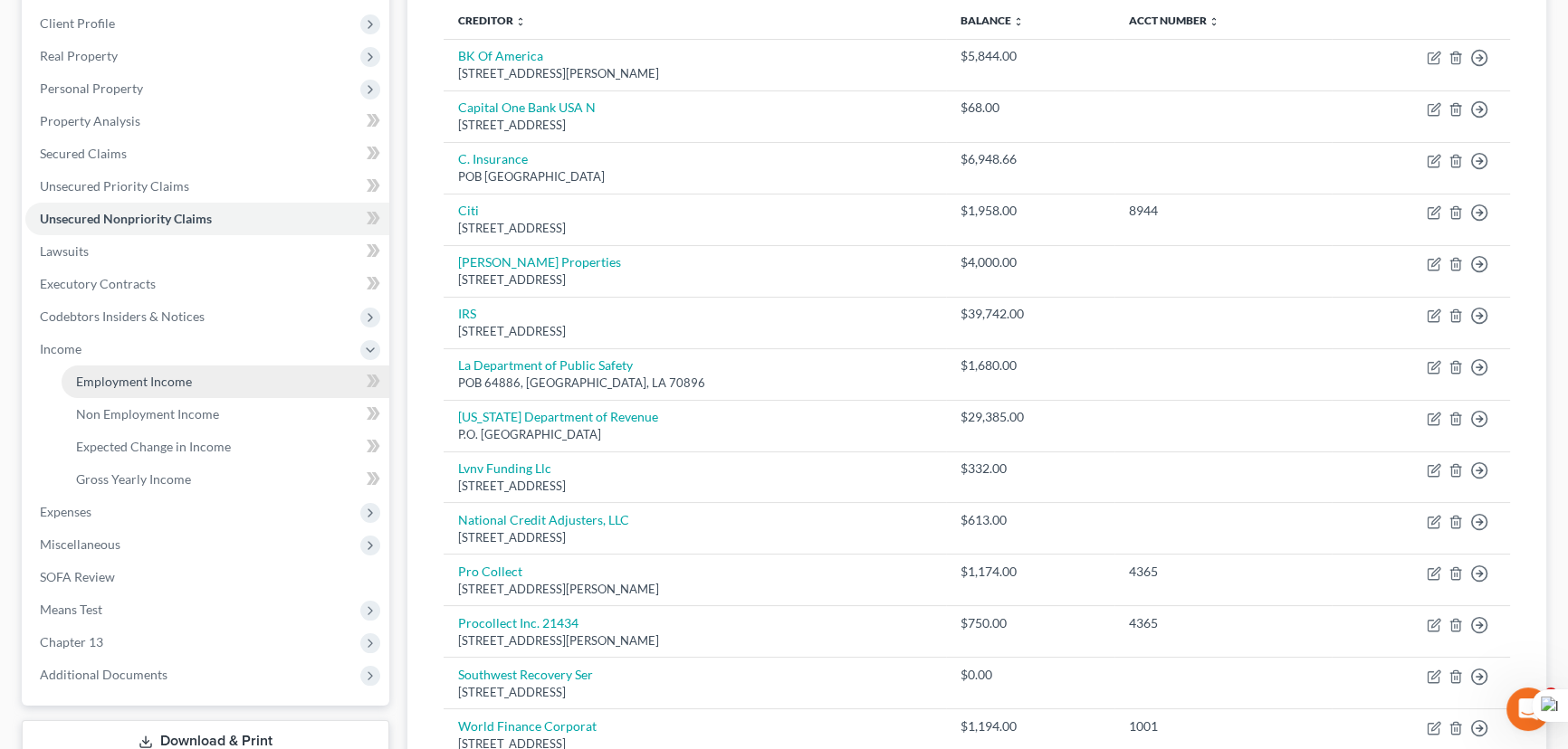
click at [226, 366] on link "Employment Income" at bounding box center [225, 381] width 328 height 32
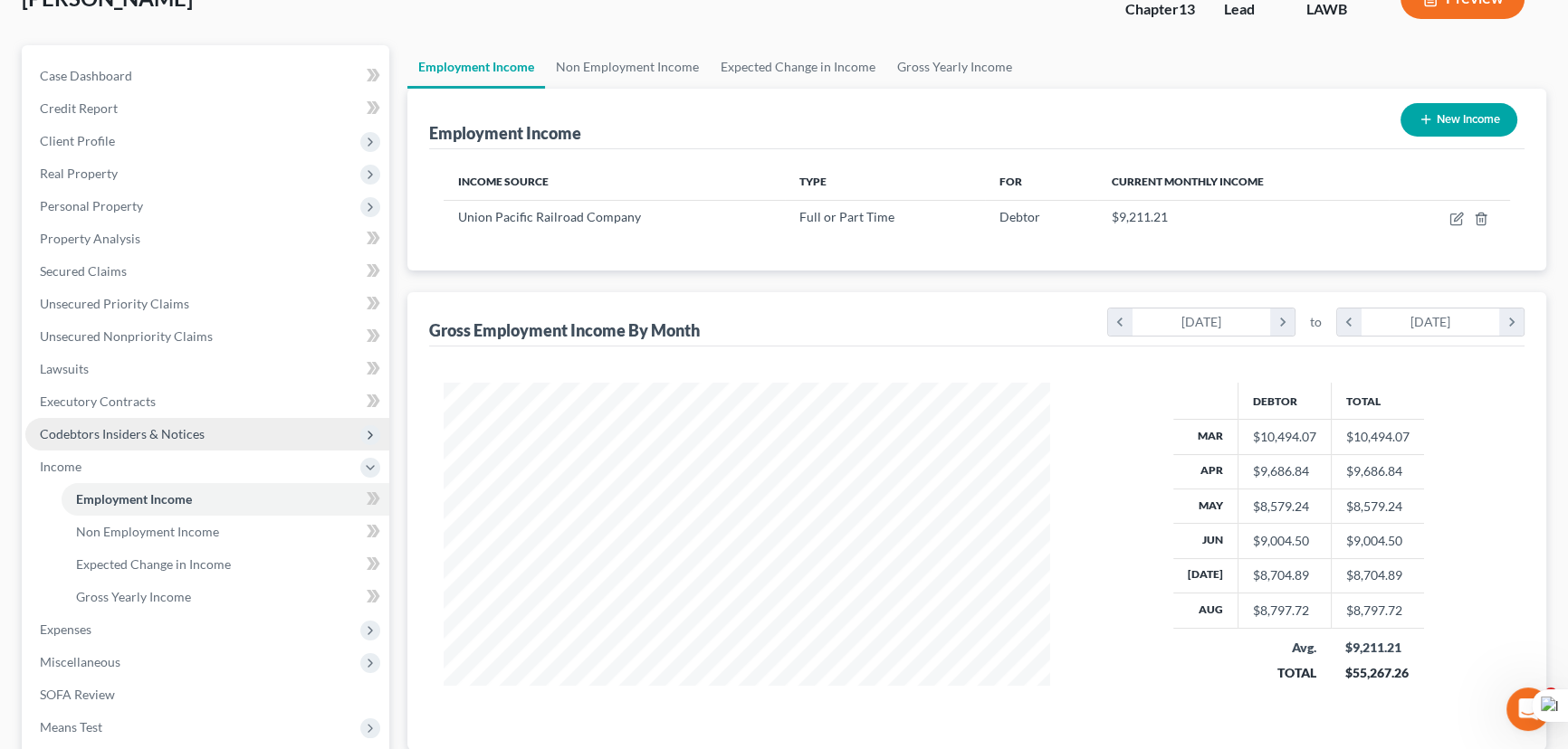
scroll to position [291, 0]
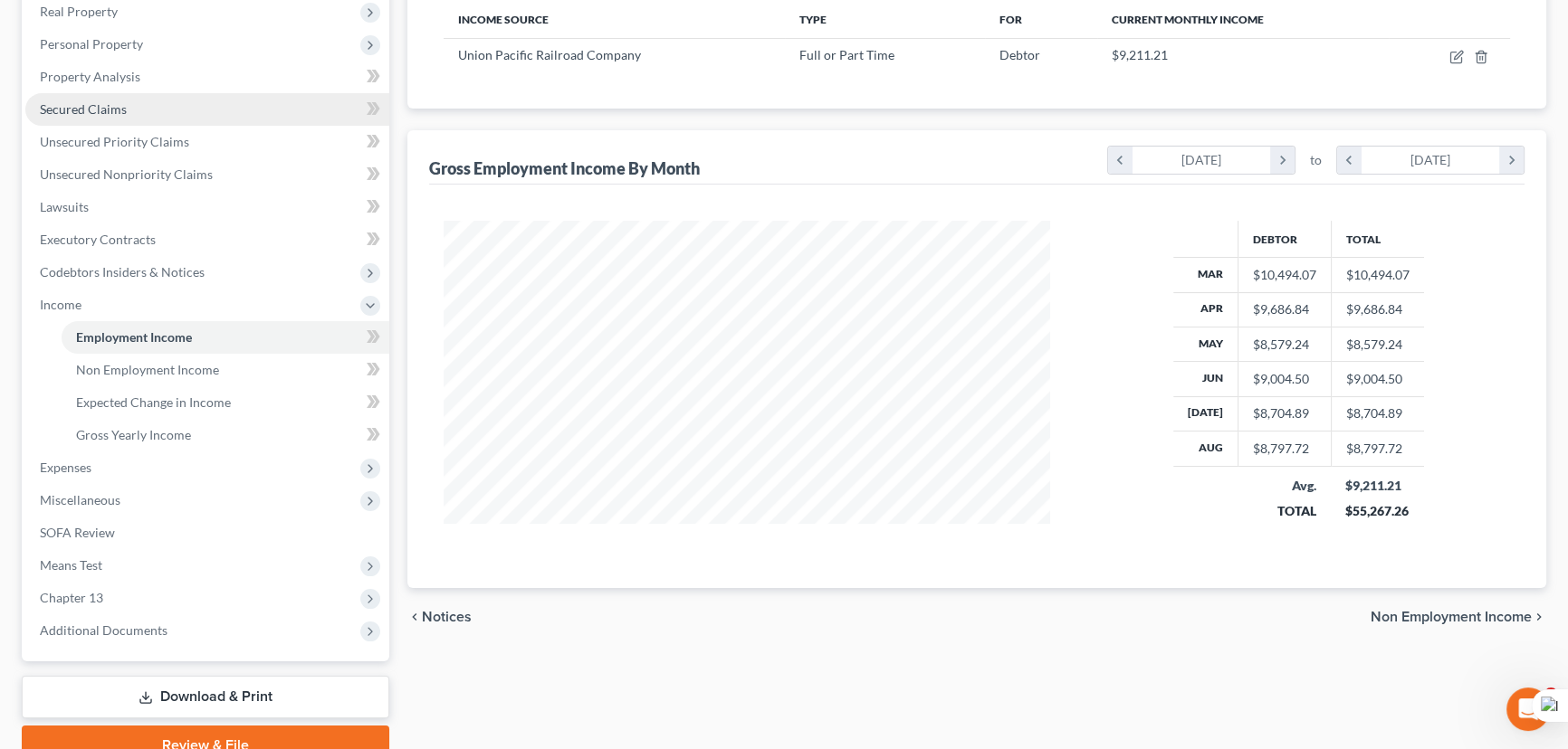
click at [145, 111] on link "Secured Claims" at bounding box center [207, 109] width 364 height 32
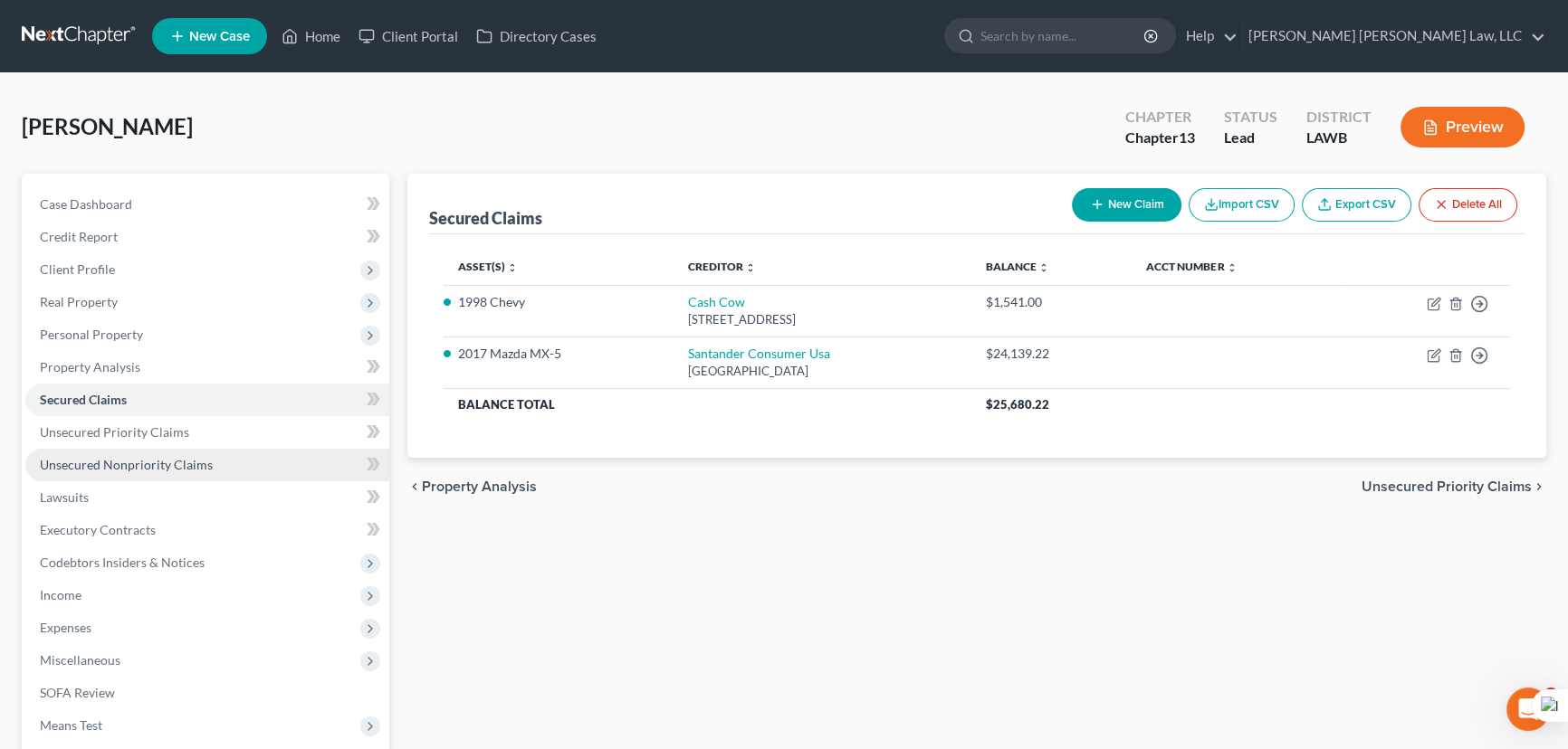
click at [192, 461] on span "Unsecured Nonpriority Claims" at bounding box center [126, 465] width 173 height 16
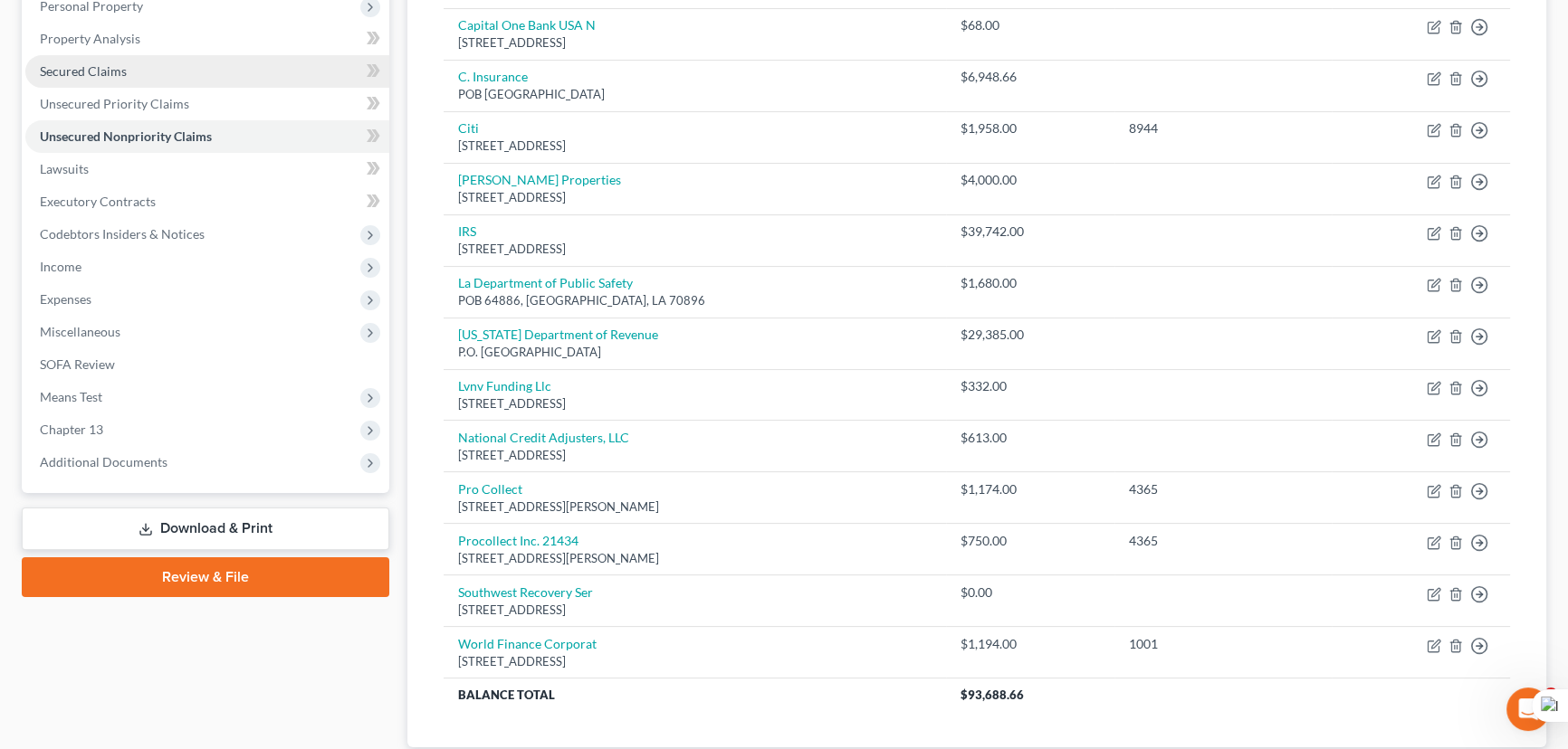
click at [140, 72] on link "Secured Claims" at bounding box center [207, 71] width 364 height 32
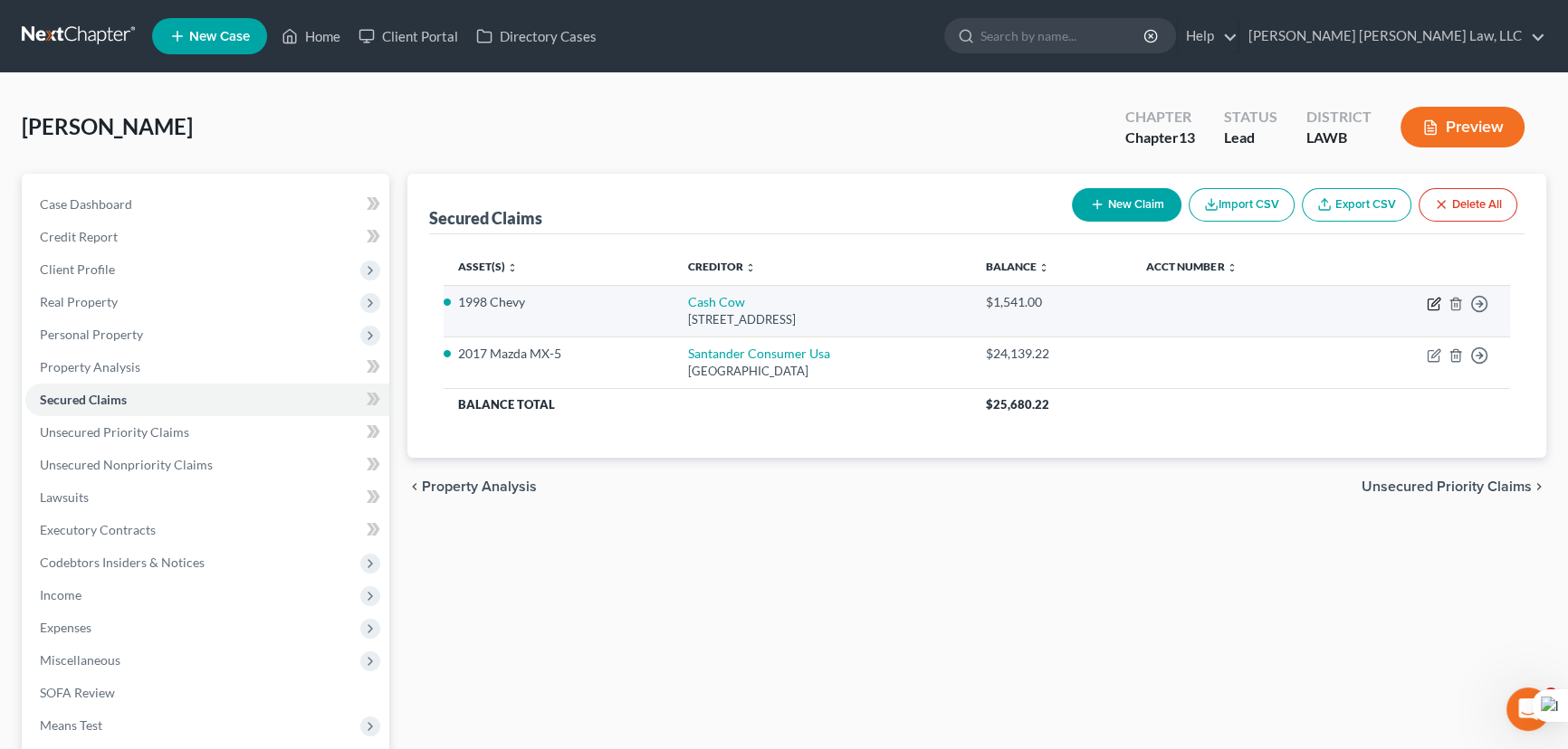
drag, startPoint x: 1427, startPoint y: 295, endPoint x: 1432, endPoint y: 302, distance: 8.6
click at [1427, 295] on td "Move to E Move to F Move to G Move to Notice Only" at bounding box center [1425, 310] width 170 height 52
click at [1432, 304] on icon "button" at bounding box center [1435, 301] width 8 height 8
select select "10"
select select "0"
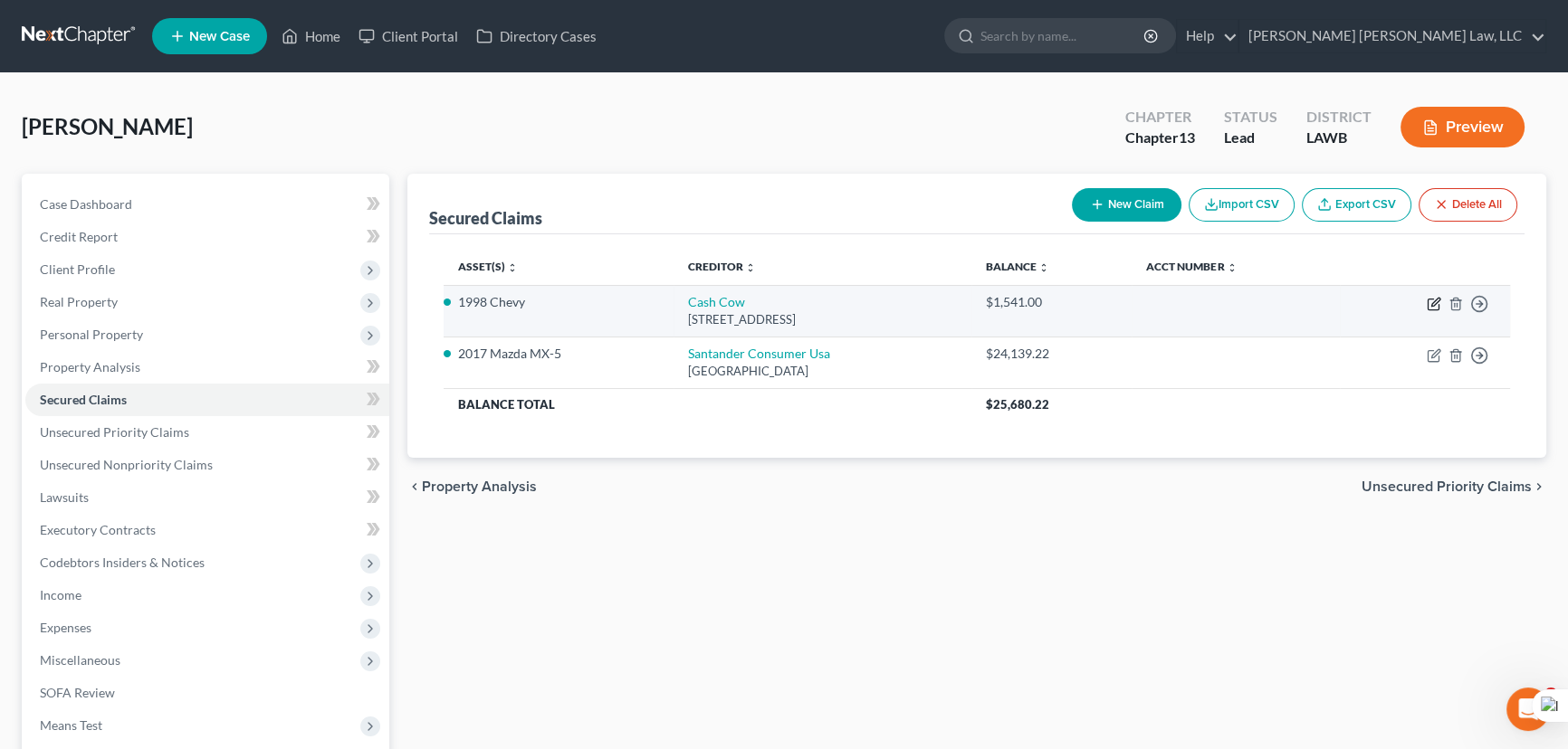
select select "3"
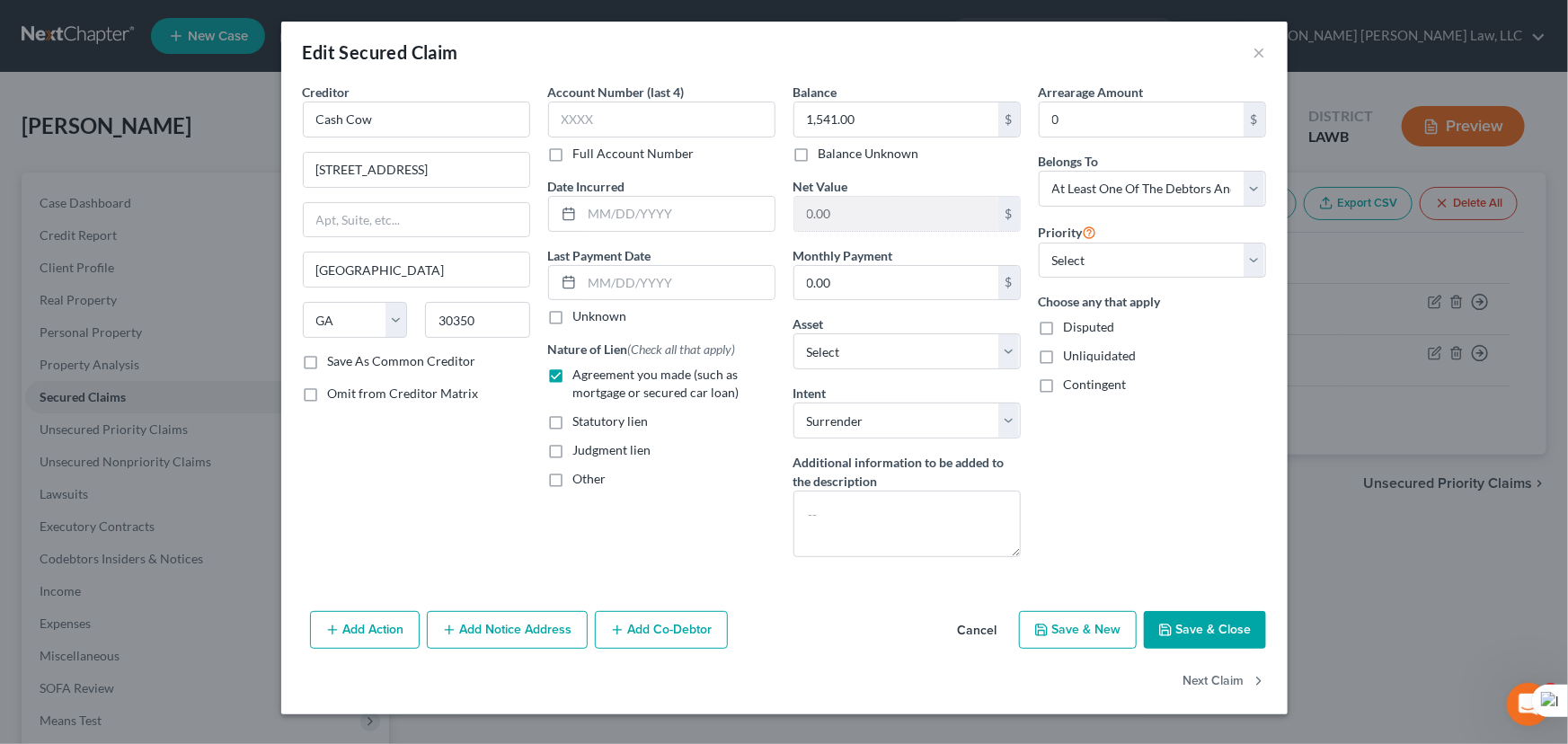
click at [1235, 635] on button "Save & Close" at bounding box center [1205, 630] width 122 height 38
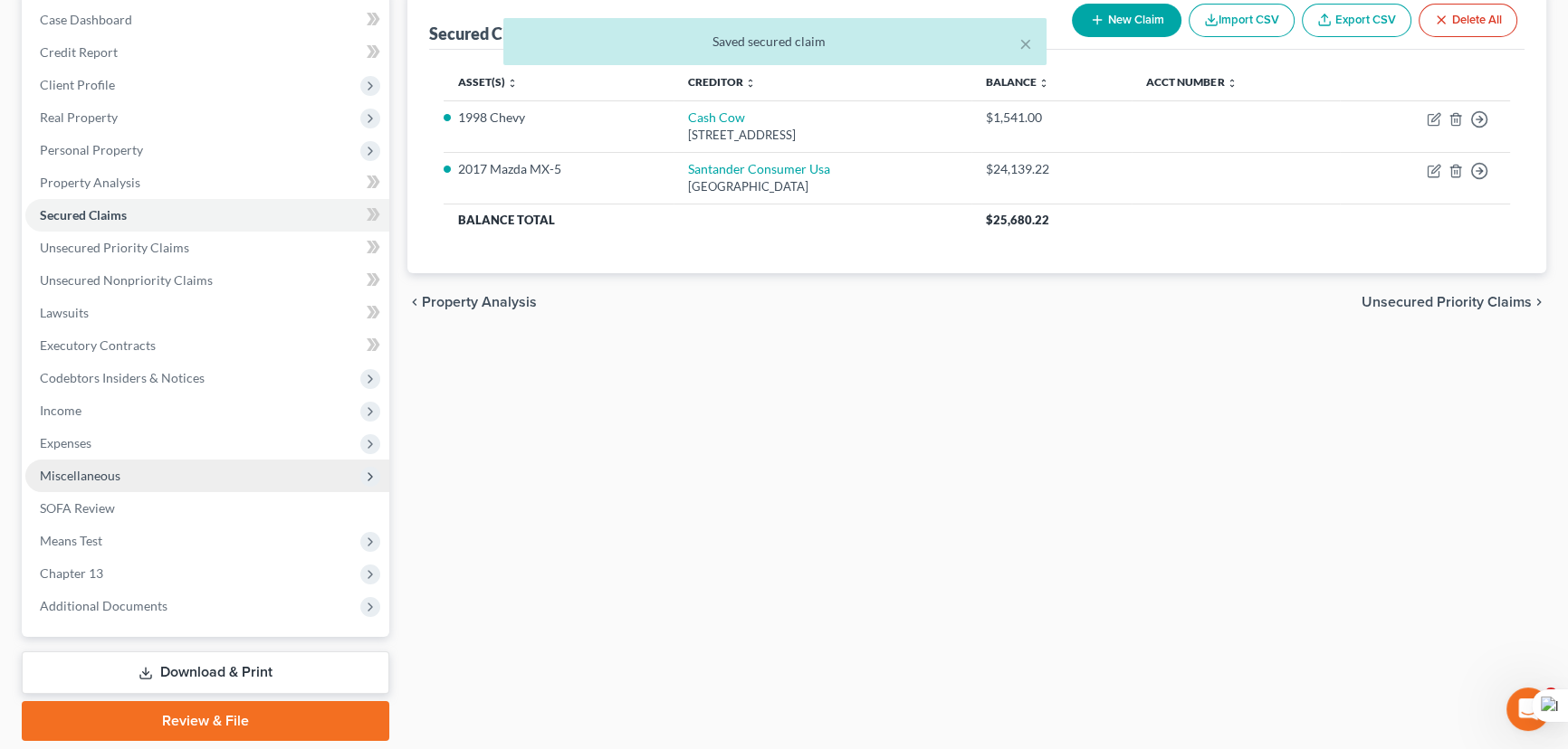
scroll to position [243, 0]
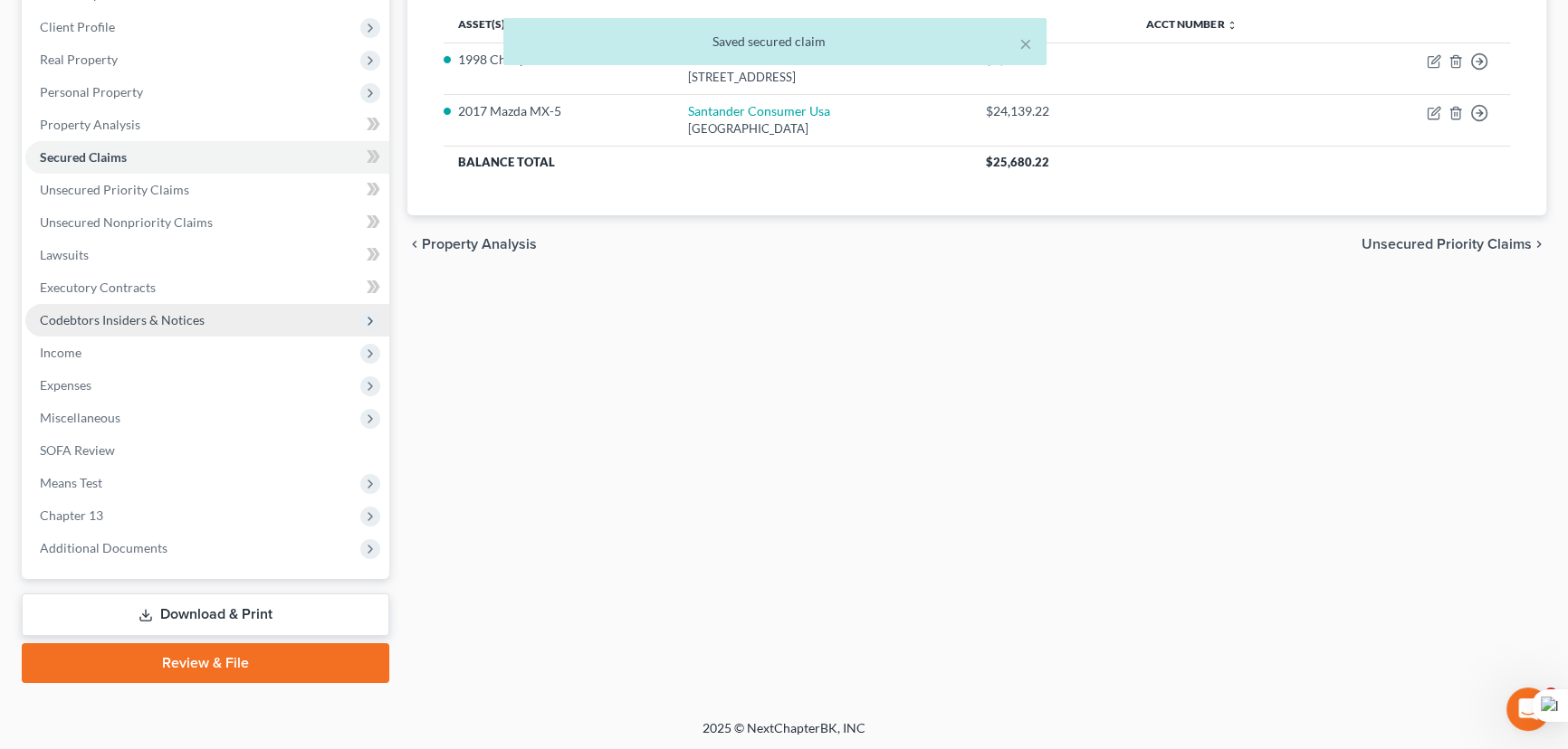
click at [107, 312] on span "Codebtors Insiders & Notices" at bounding box center [122, 320] width 165 height 16
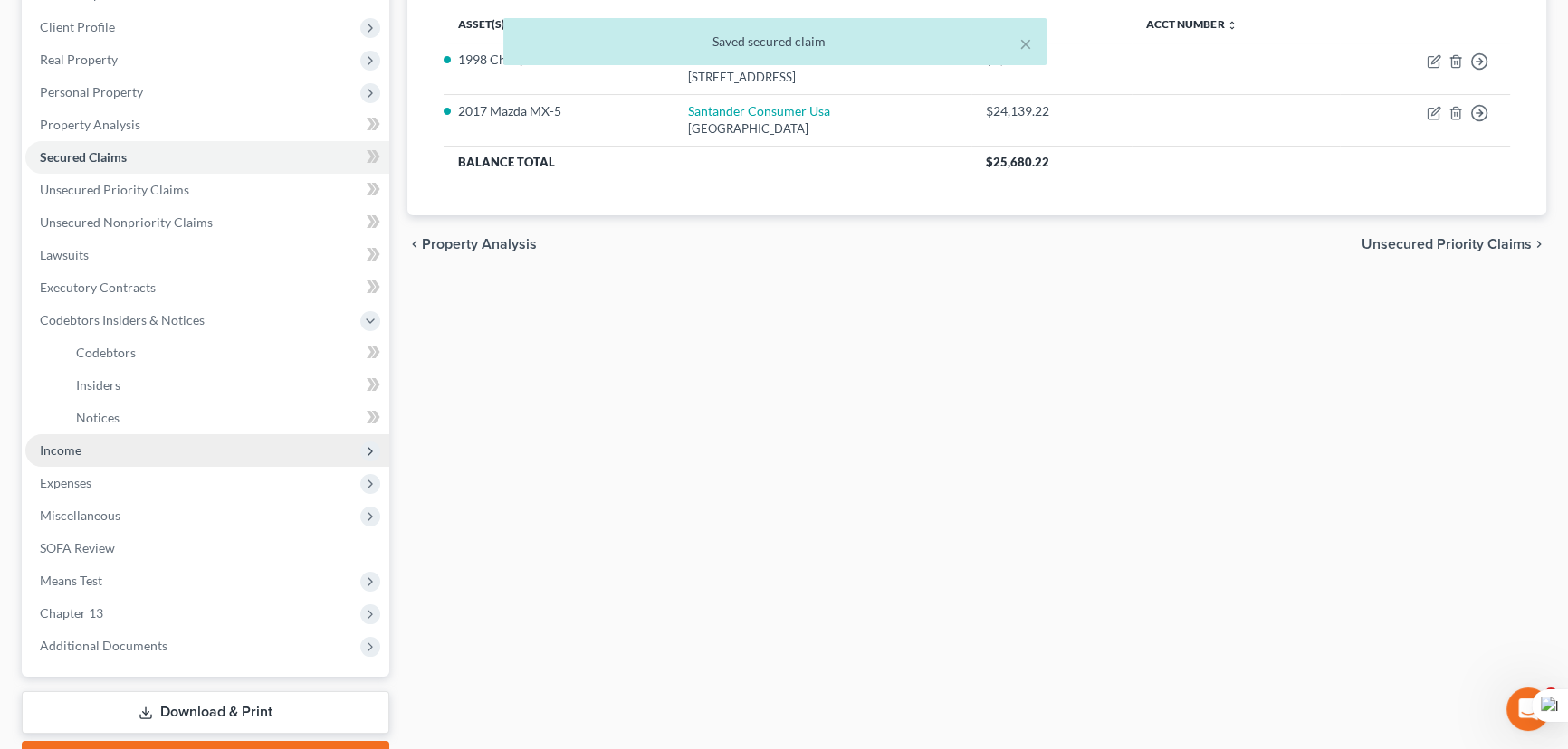
click at [109, 445] on span "Income" at bounding box center [207, 450] width 364 height 32
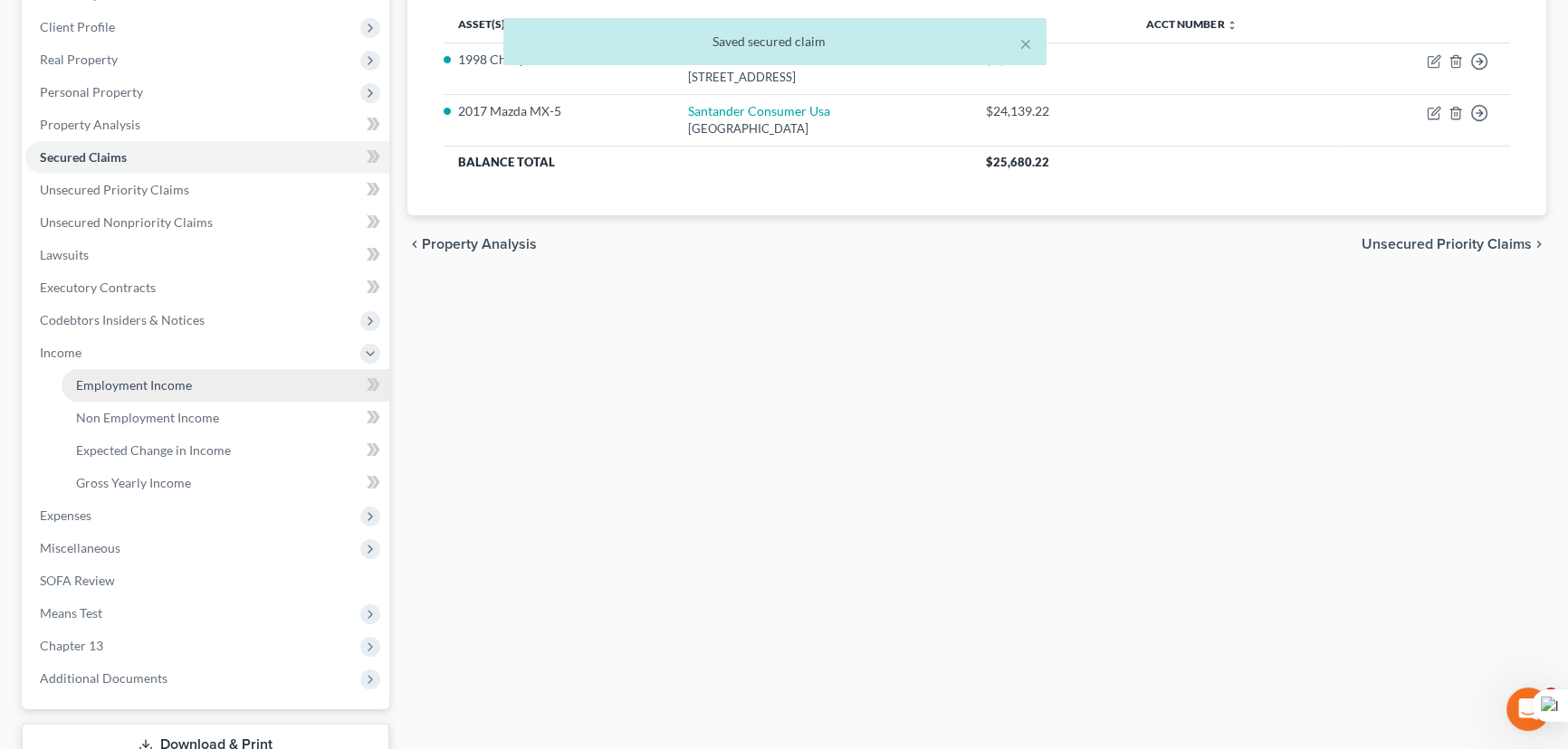
click at [161, 377] on span "Employment Income" at bounding box center [134, 385] width 116 height 16
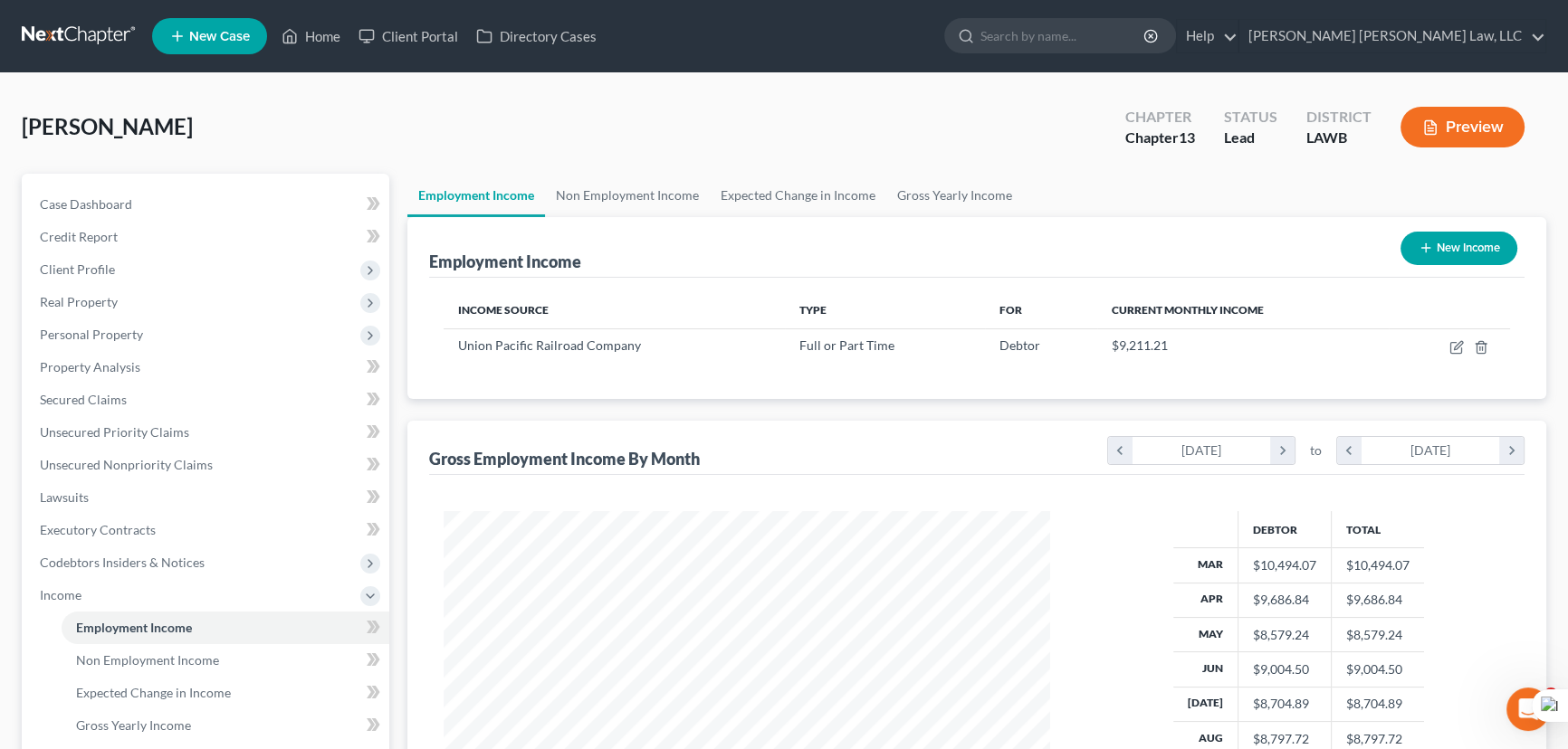
scroll to position [324, 643]
click at [620, 205] on link "Non Employment Income" at bounding box center [627, 195] width 165 height 44
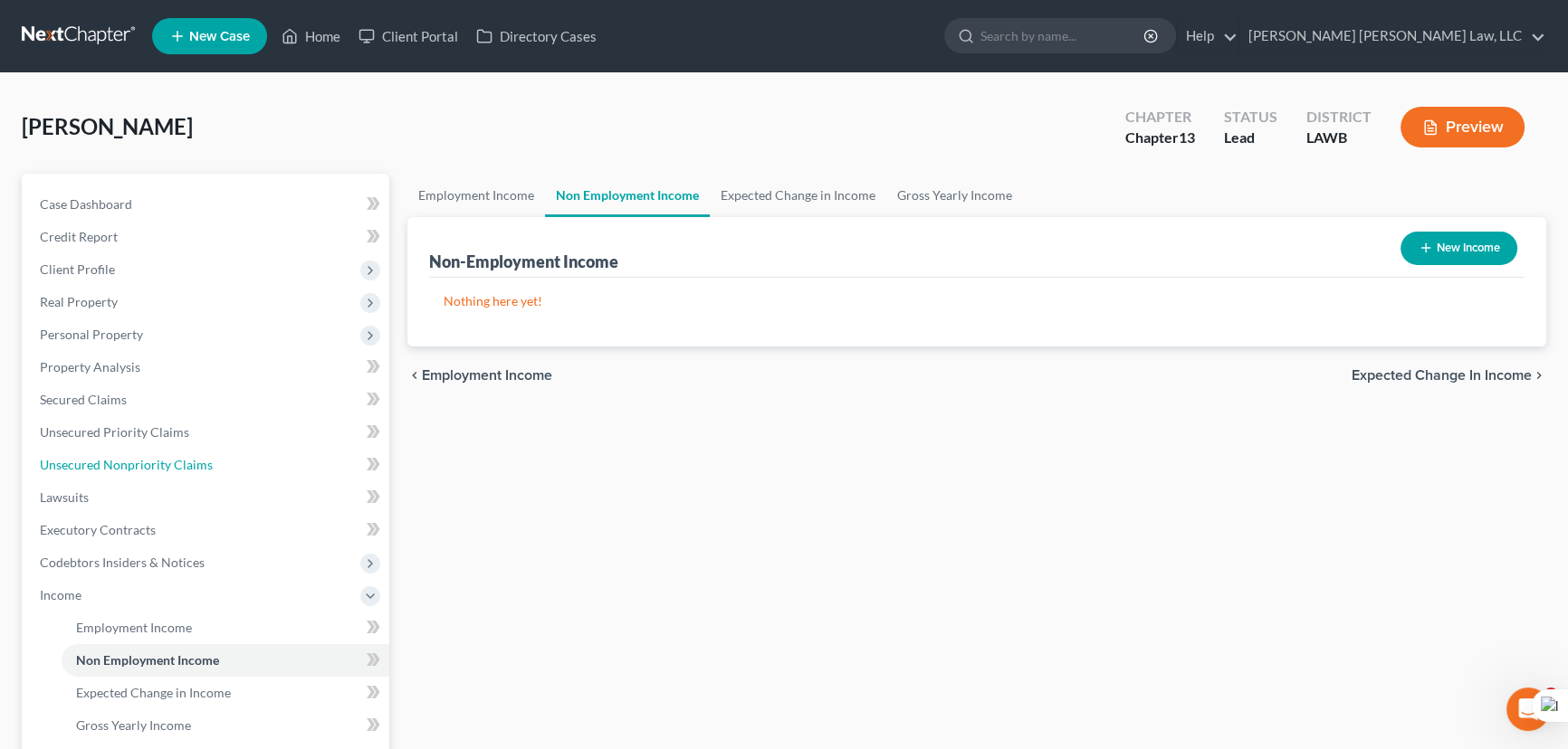
drag, startPoint x: 173, startPoint y: 460, endPoint x: 469, endPoint y: 431, distance: 297.4
click at [173, 458] on span "Unsecured Nonpriority Claims" at bounding box center [126, 465] width 173 height 16
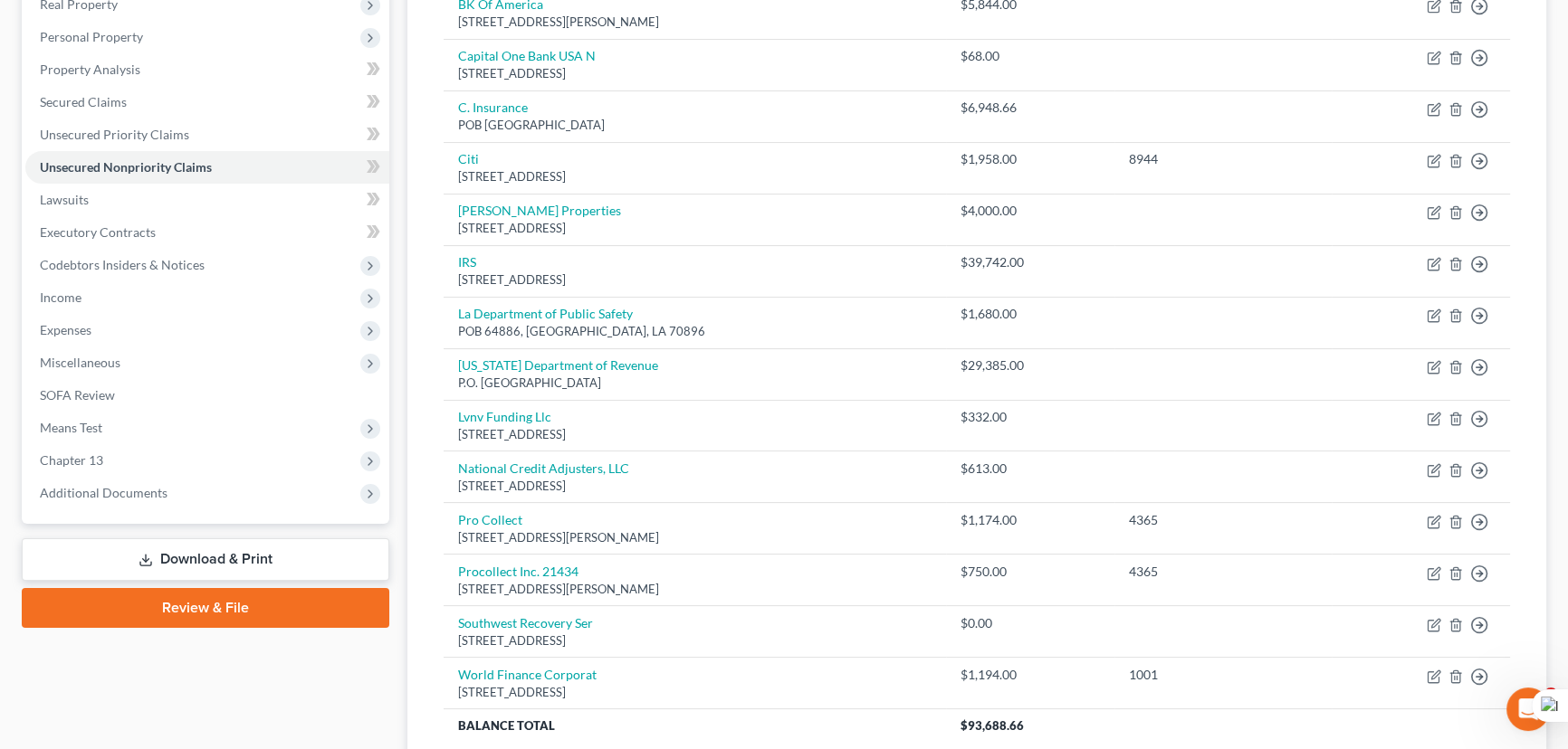
scroll to position [39, 0]
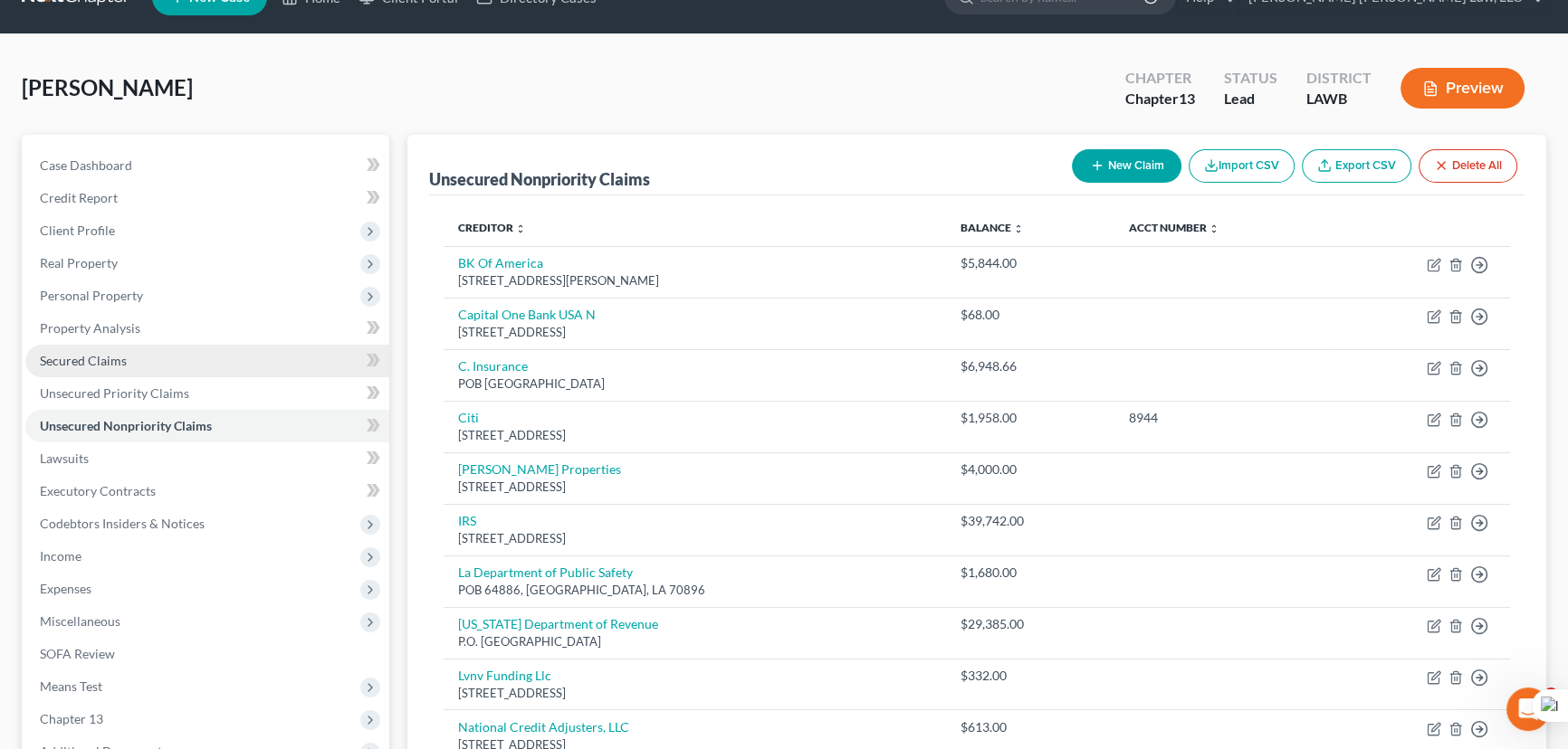
click at [197, 369] on link "Secured Claims" at bounding box center [207, 360] width 364 height 32
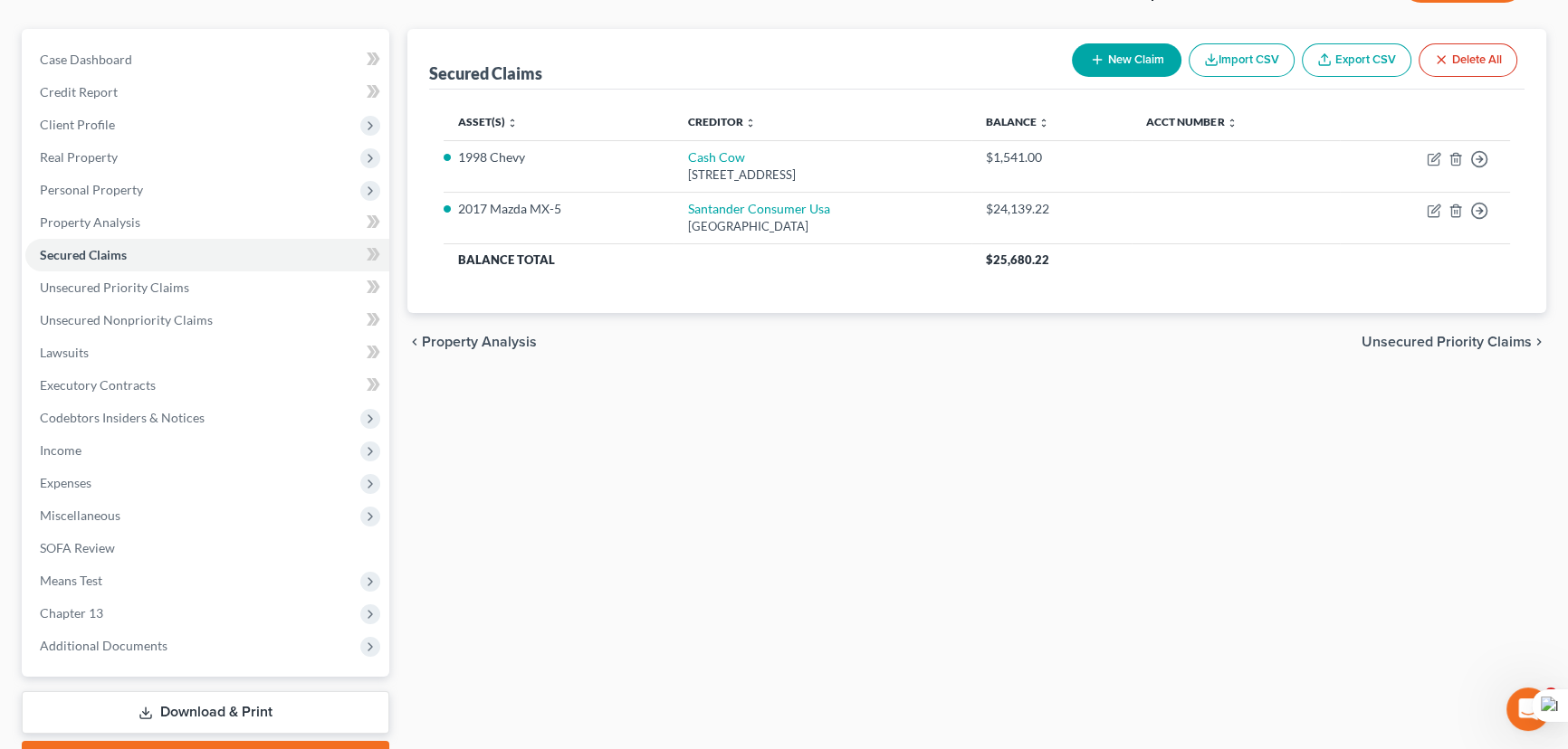
scroll to position [243, 0]
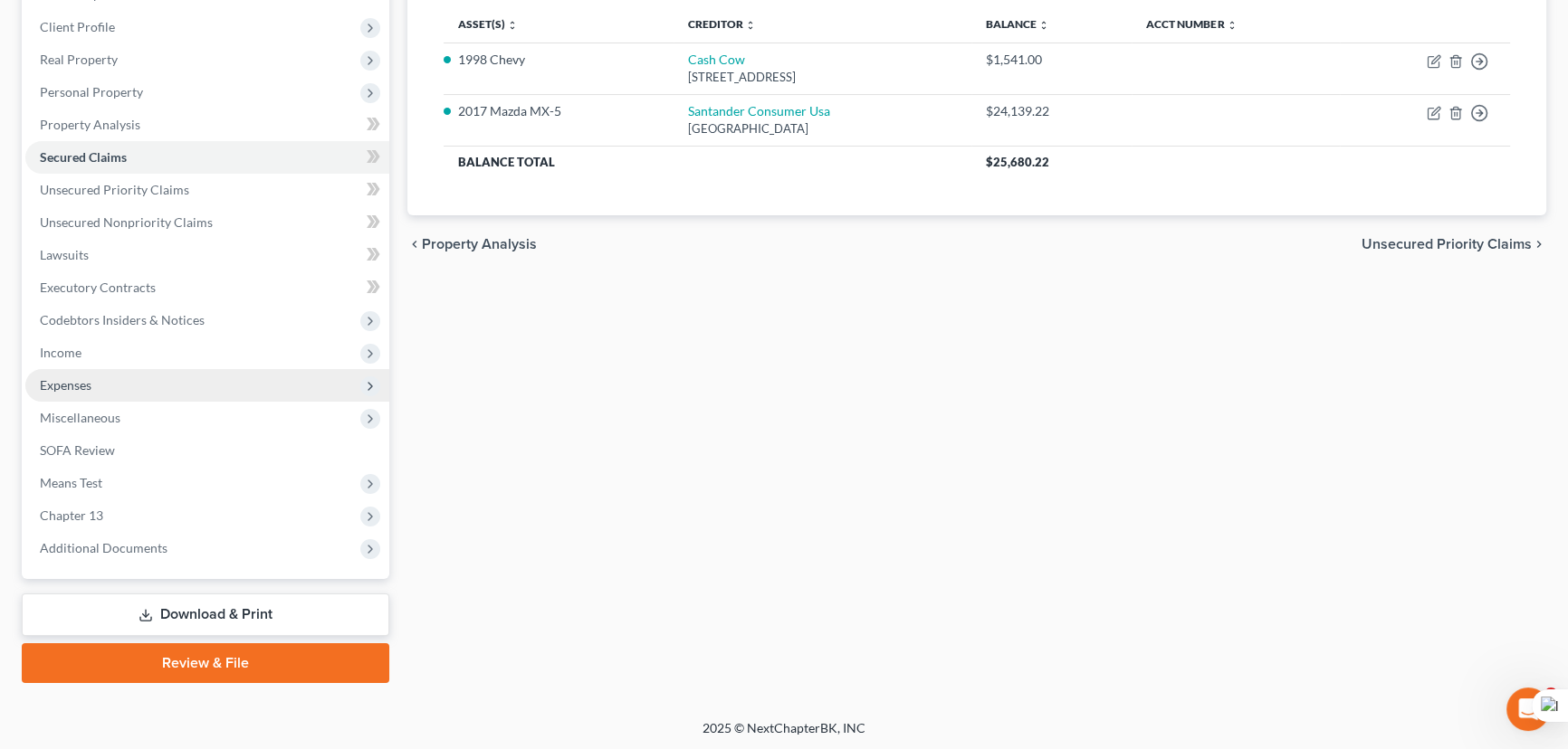
click at [226, 370] on span "Expenses" at bounding box center [207, 385] width 364 height 32
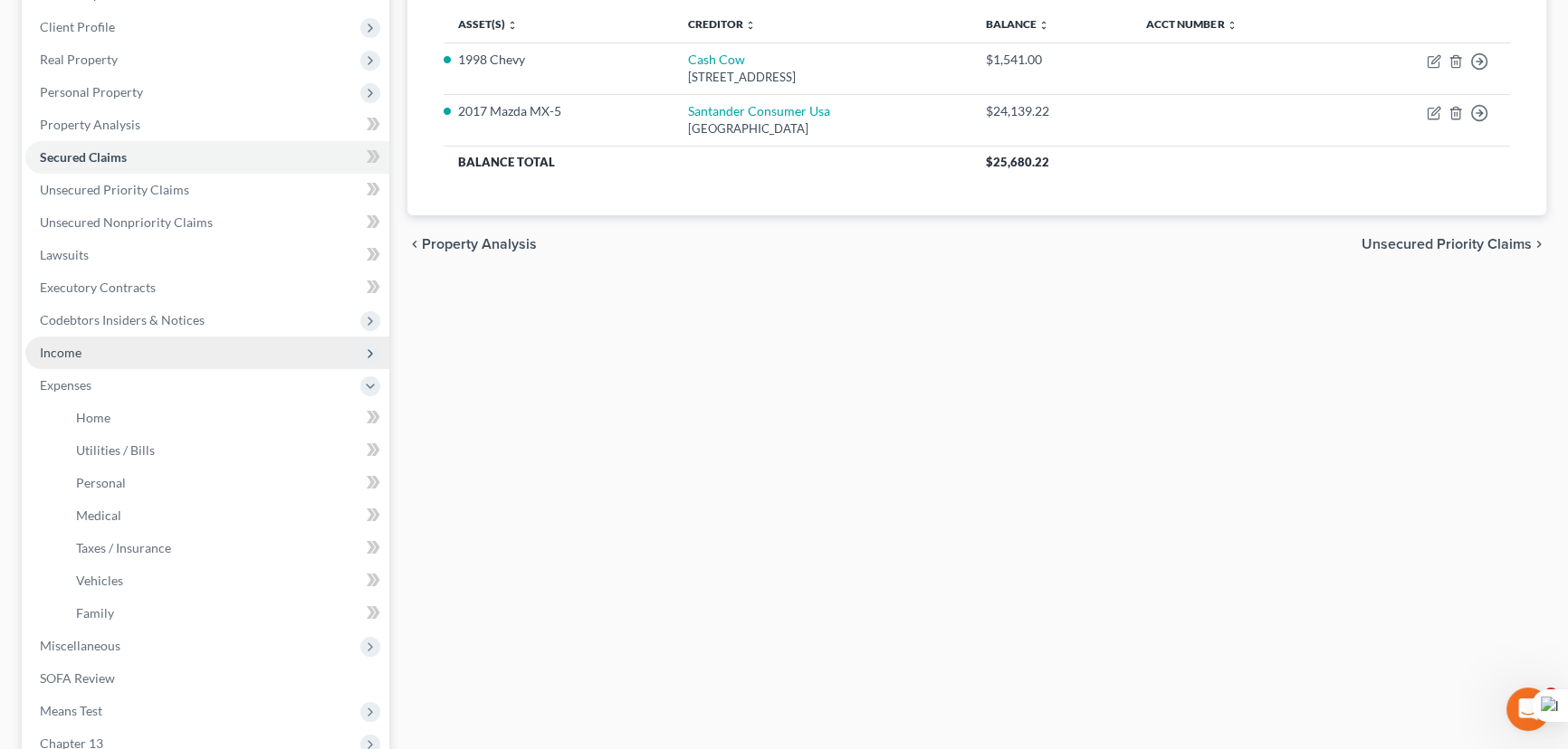
drag, startPoint x: 211, startPoint y: 337, endPoint x: 209, endPoint y: 350, distance: 13.2
click at [210, 339] on span "Income" at bounding box center [207, 352] width 364 height 32
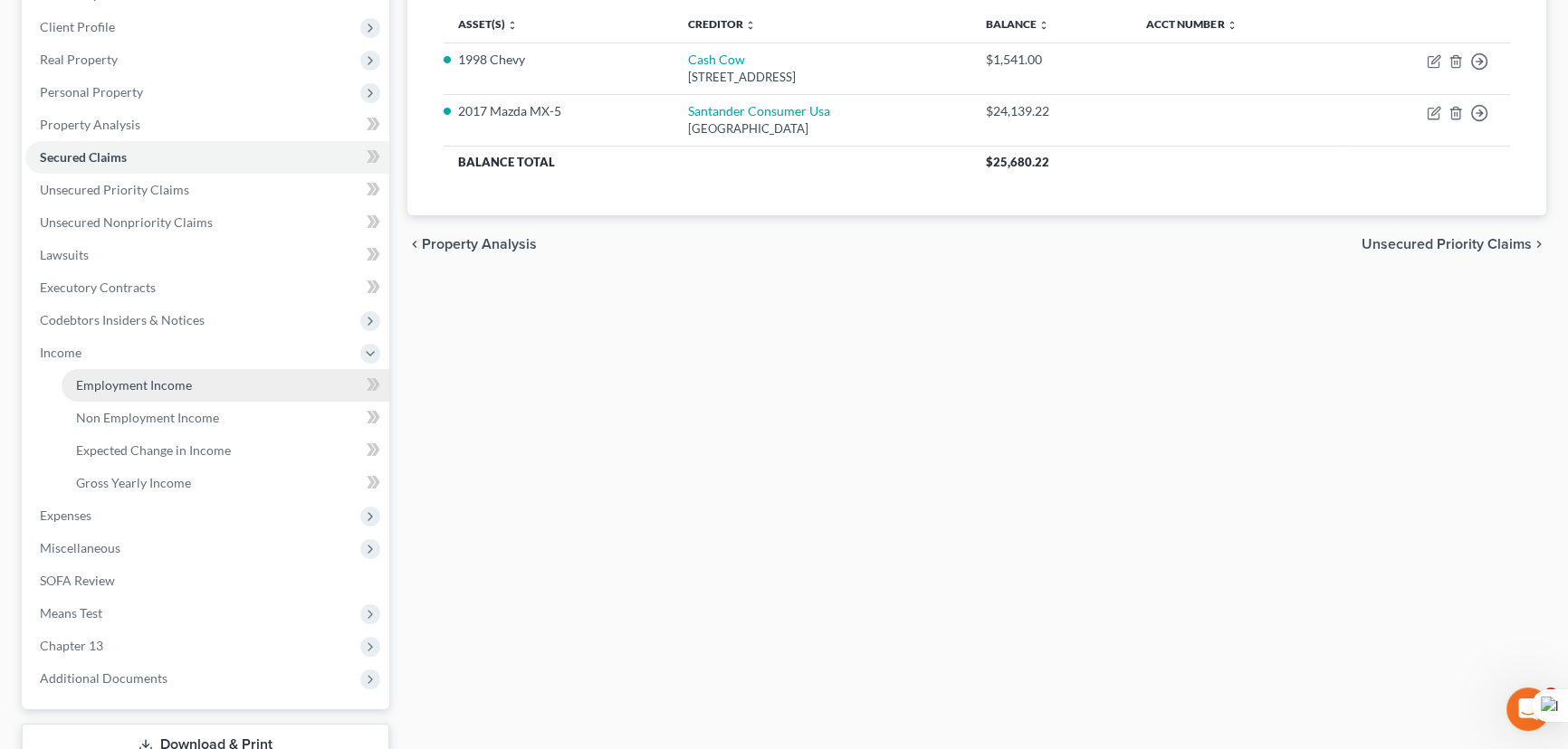
click at [216, 374] on link "Employment Income" at bounding box center [225, 385] width 328 height 32
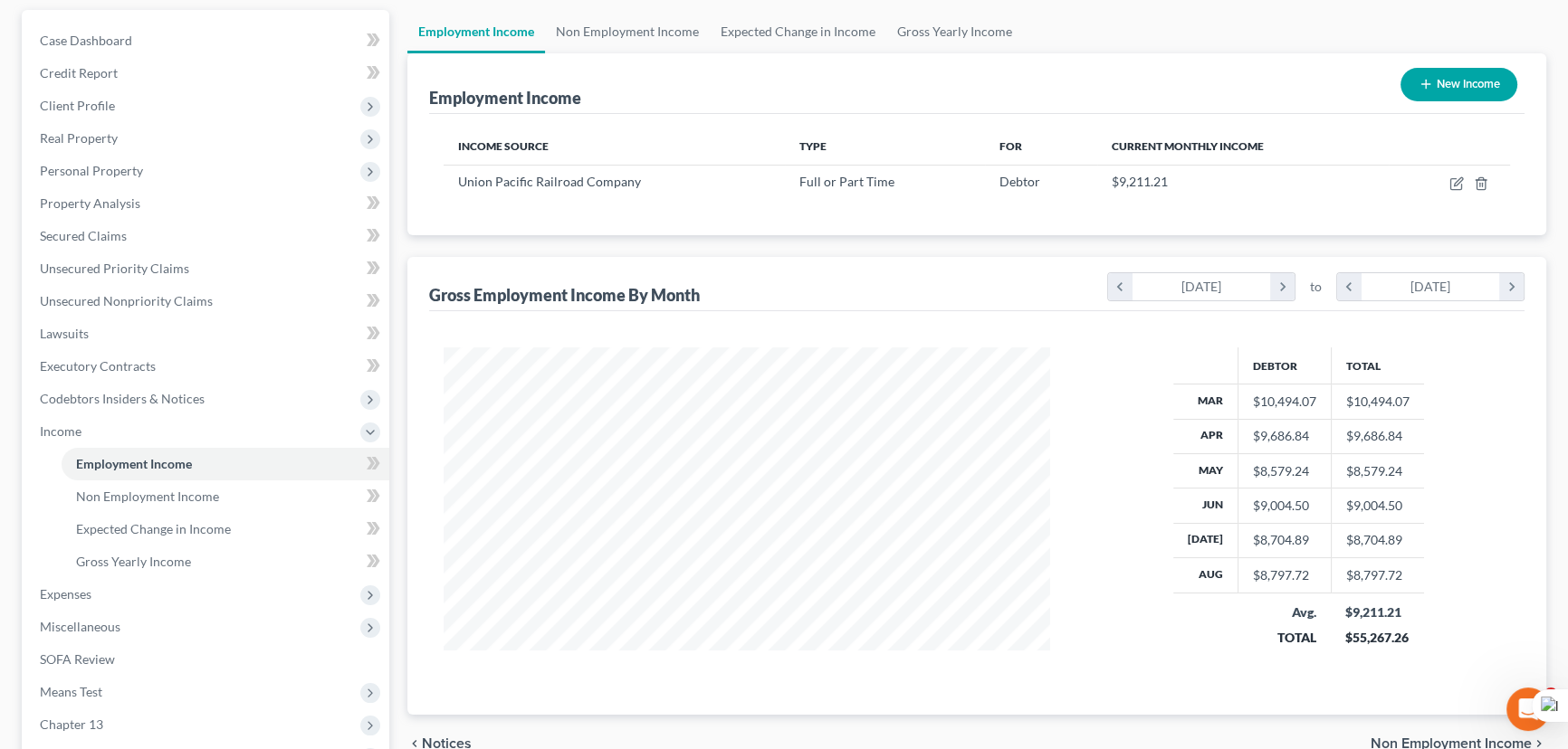
scroll to position [81, 0]
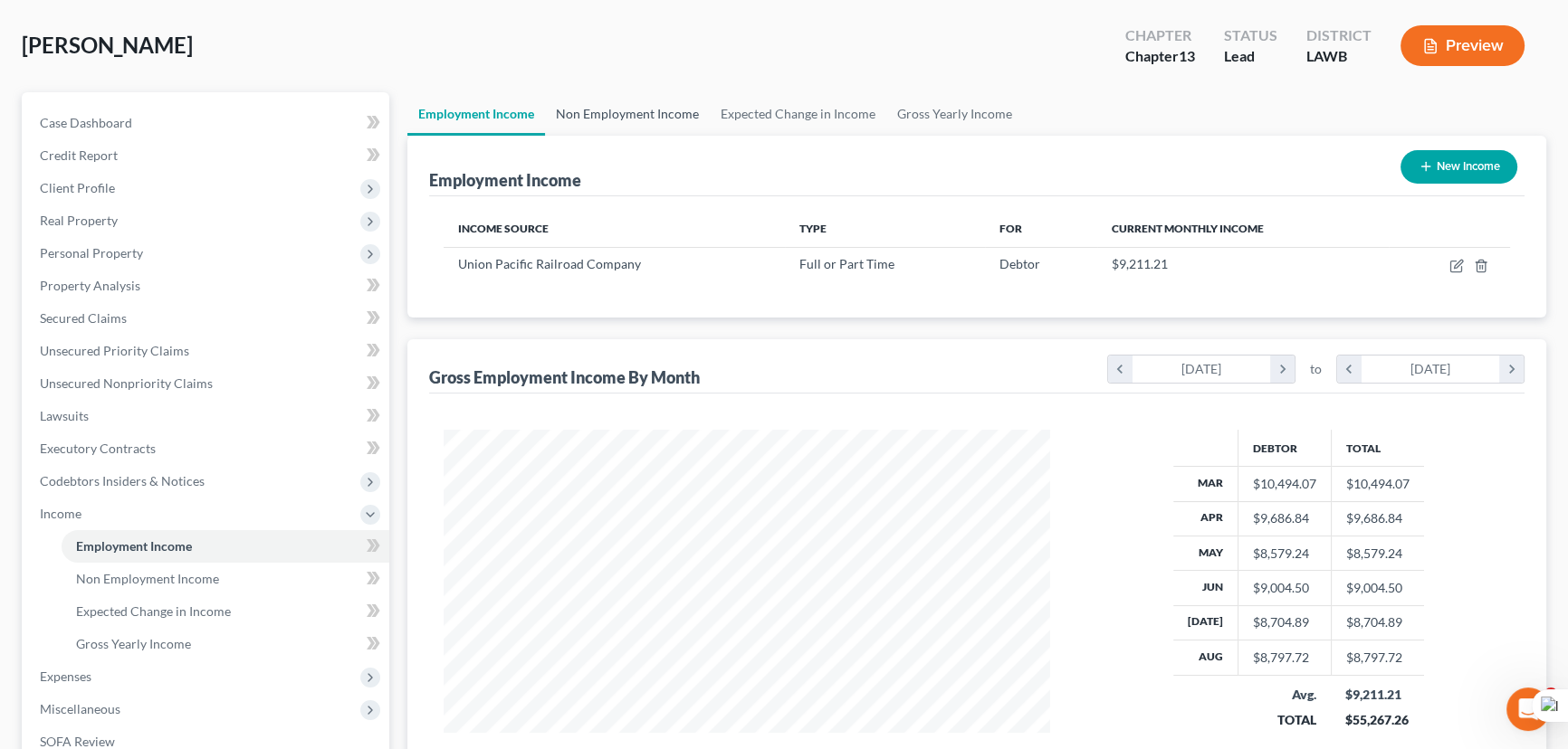
click at [601, 93] on link "Non Employment Income" at bounding box center [627, 114] width 165 height 44
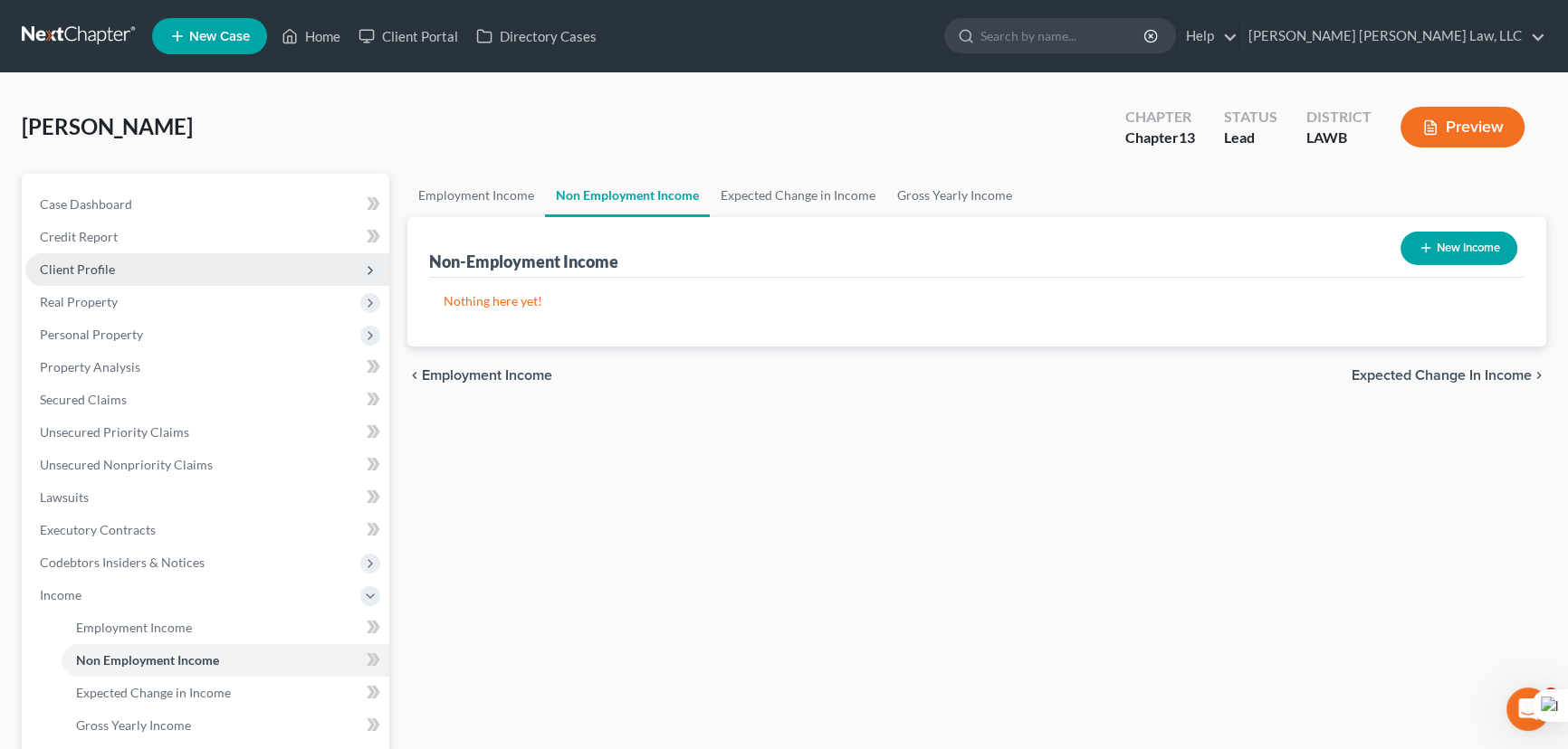
click at [101, 261] on span "Client Profile" at bounding box center [77, 269] width 75 height 16
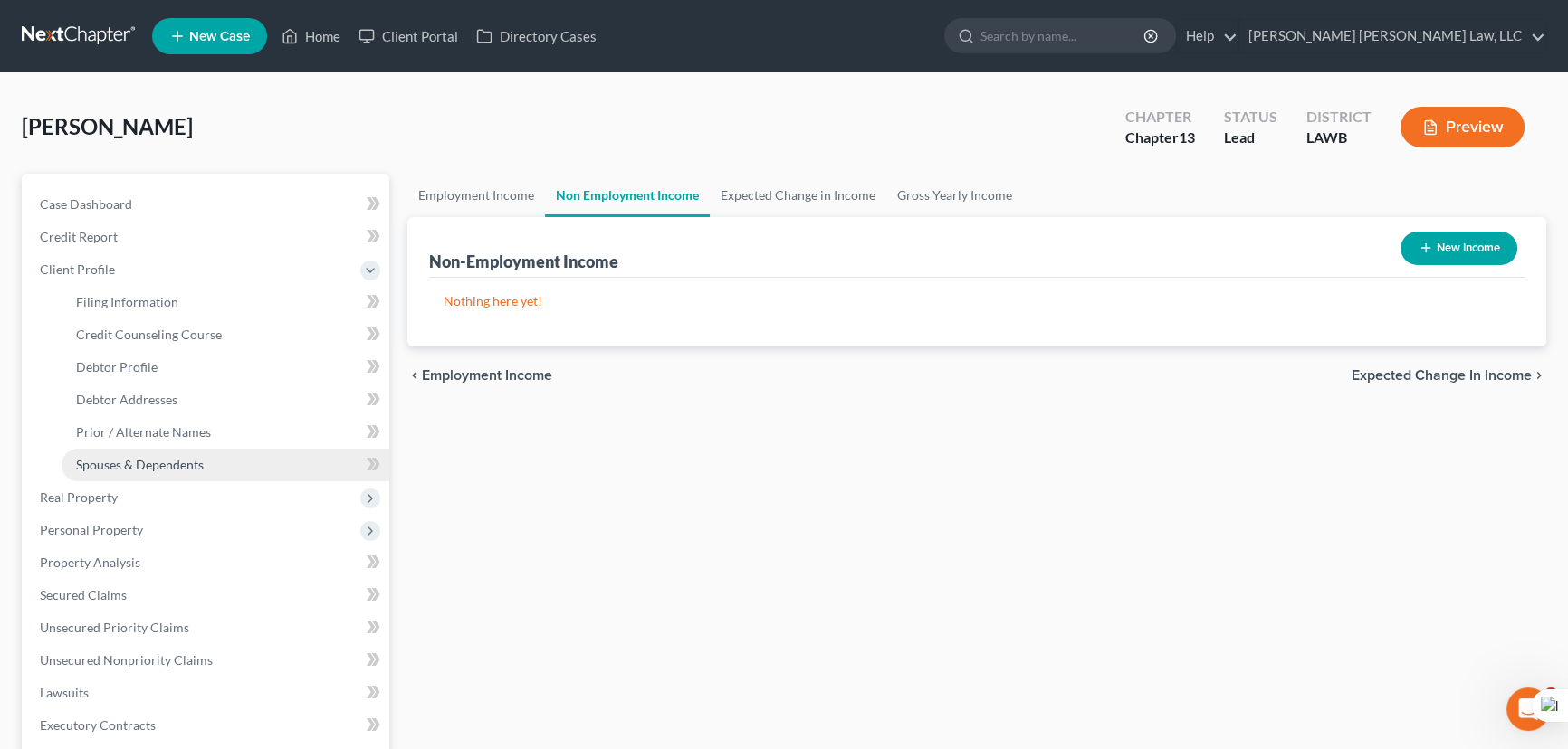
click at [217, 466] on link "Spouses & Dependents" at bounding box center [225, 464] width 328 height 32
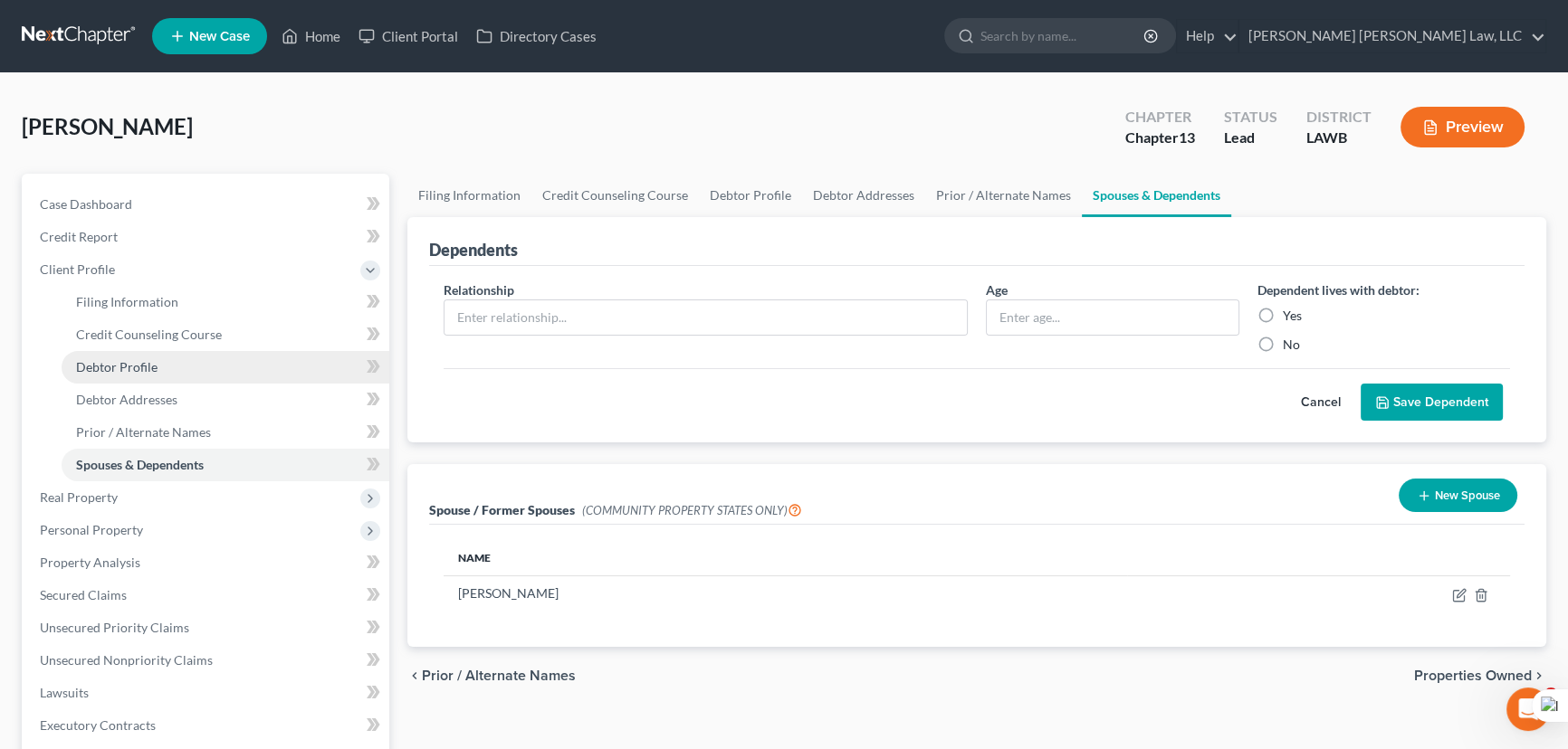
click at [201, 370] on link "Debtor Profile" at bounding box center [225, 367] width 328 height 32
select select "1"
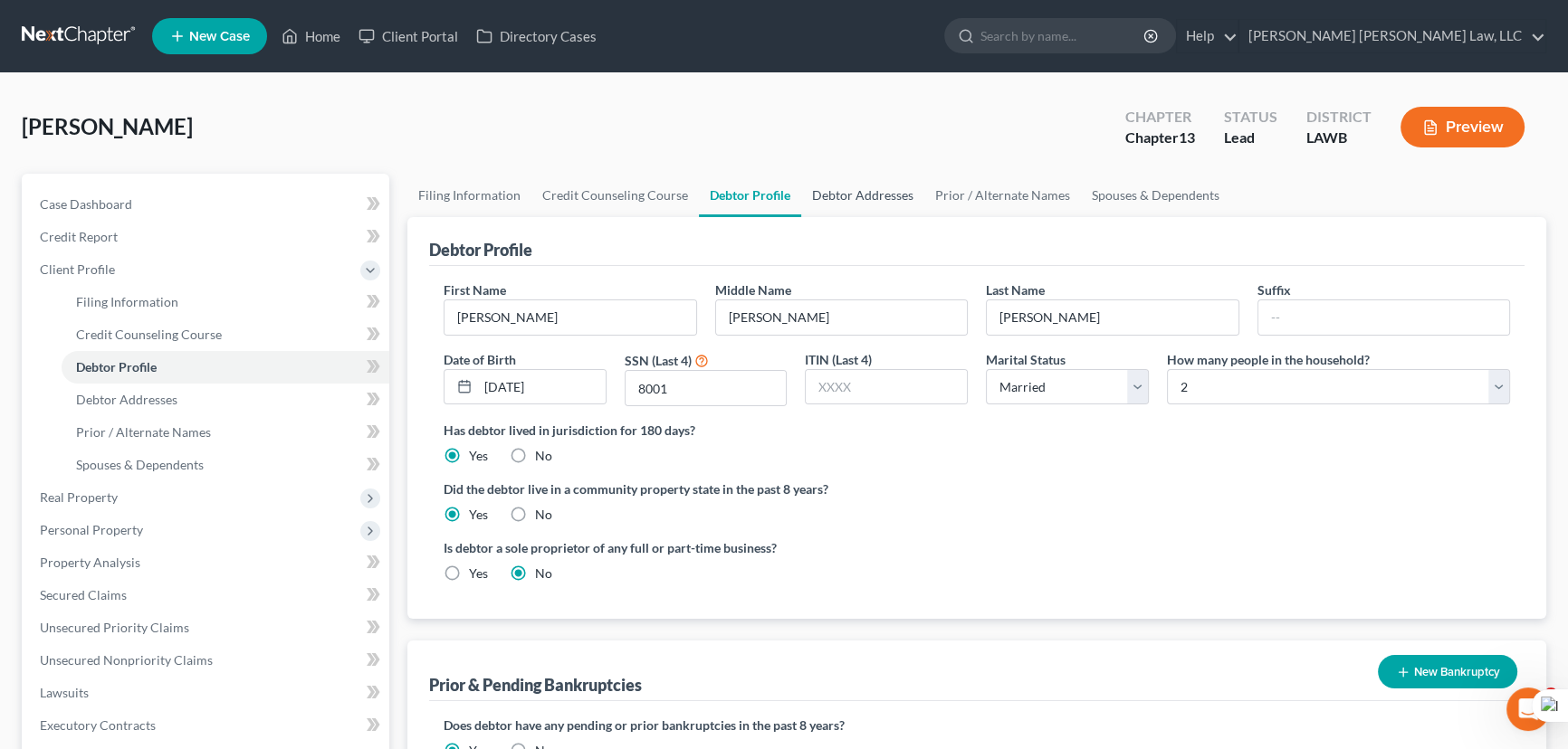
click at [847, 195] on link "Debtor Addresses" at bounding box center [863, 195] width 123 height 44
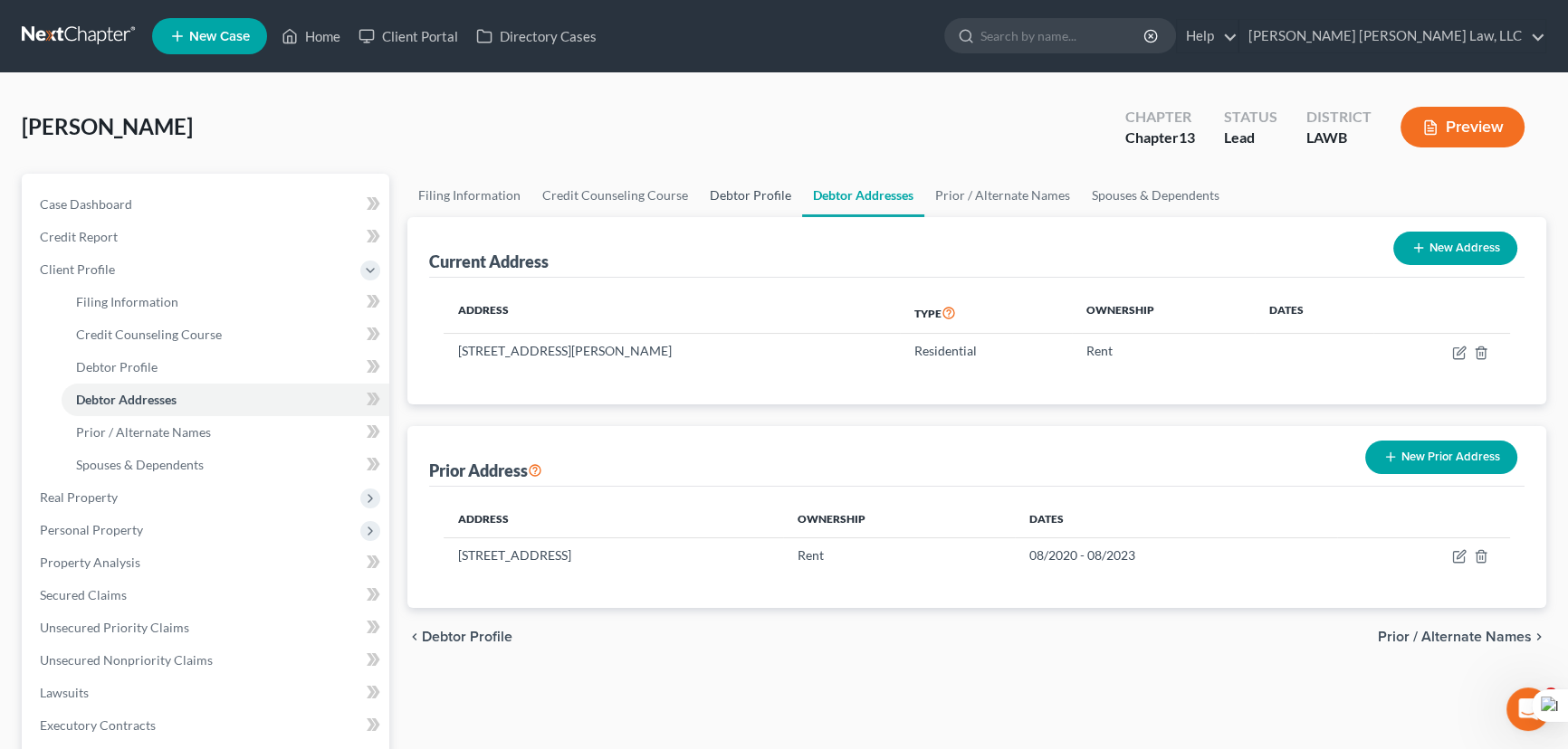
click at [737, 197] on link "Debtor Profile" at bounding box center [750, 195] width 103 height 44
select select "1"
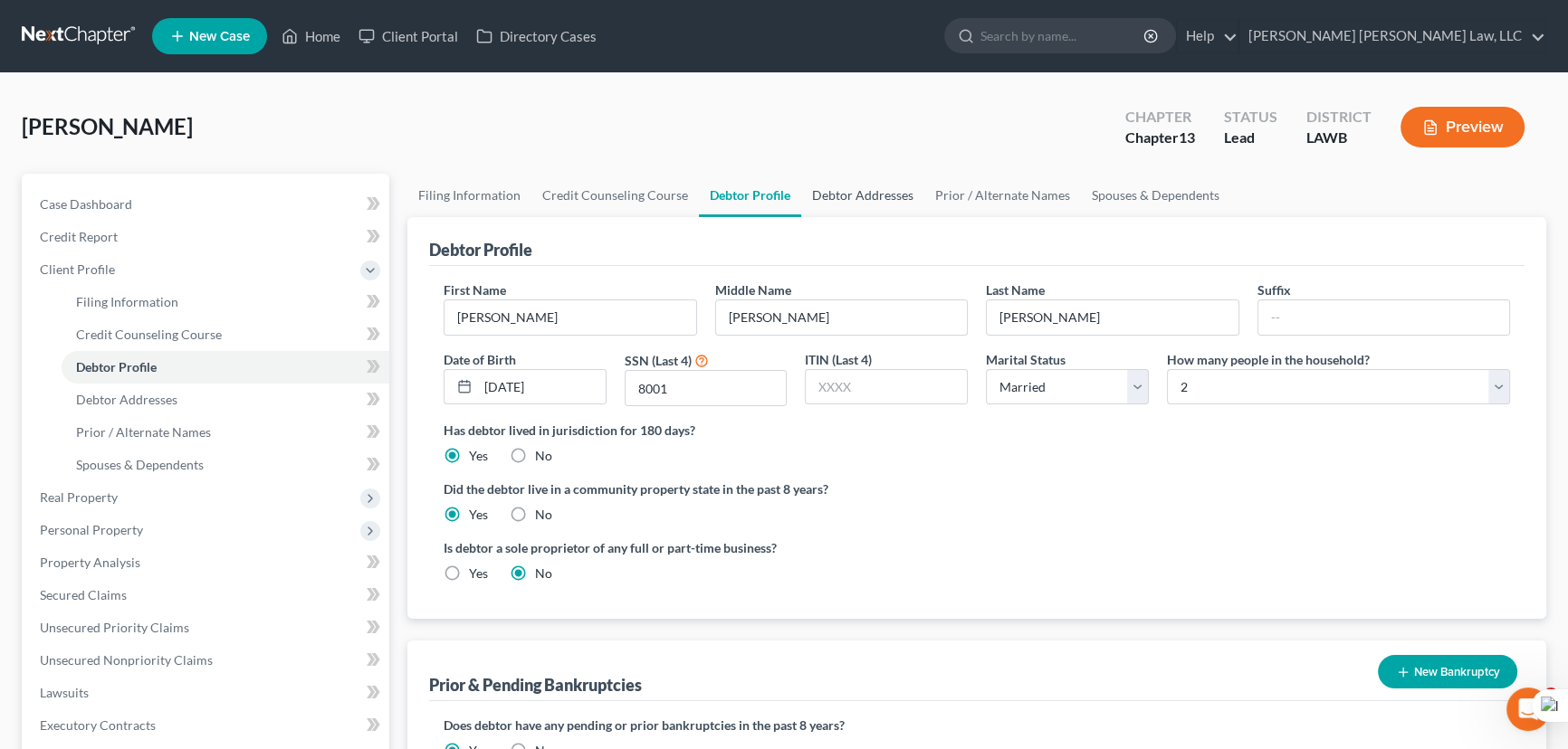
click at [853, 196] on link "Debtor Addresses" at bounding box center [863, 195] width 123 height 44
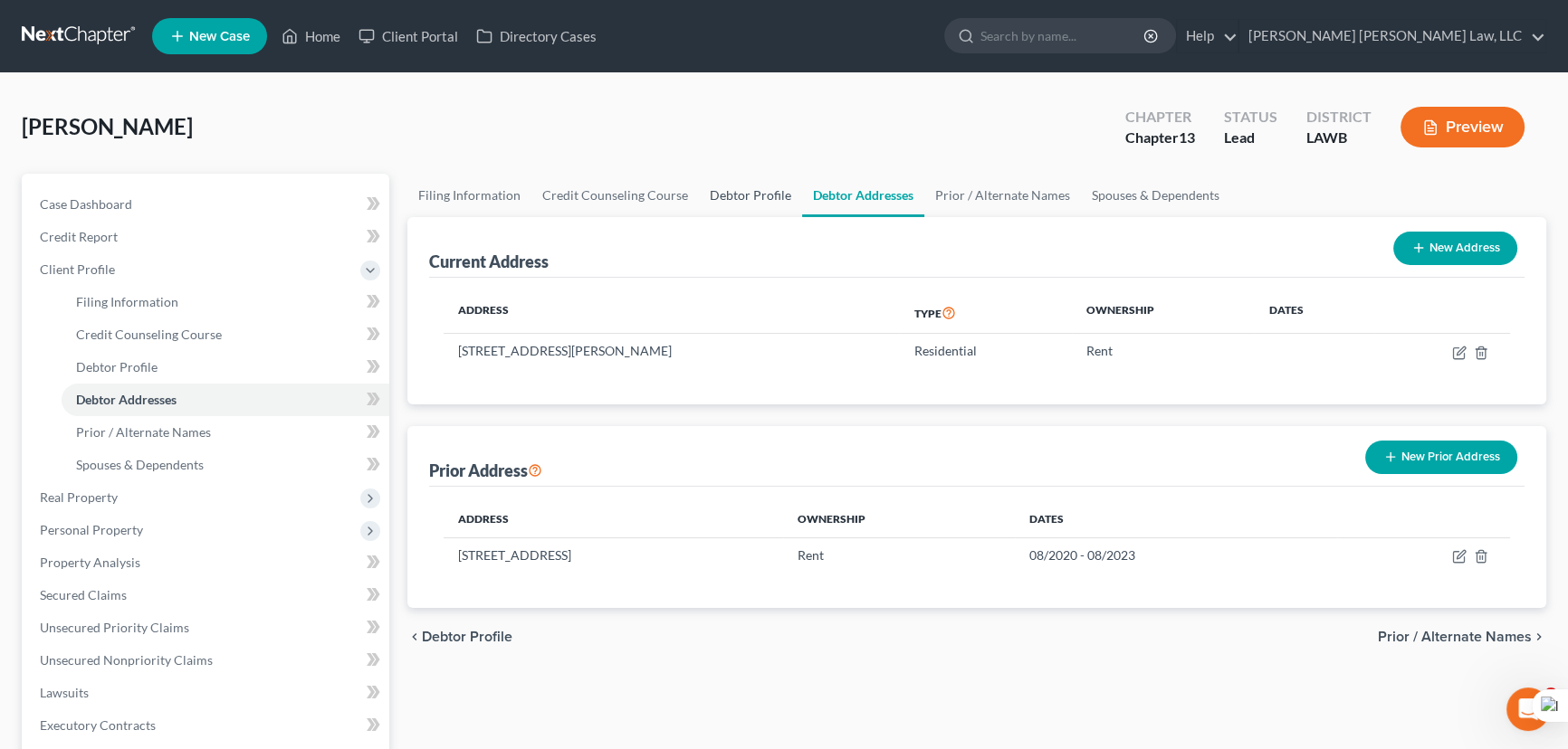
drag, startPoint x: 745, startPoint y: 195, endPoint x: 812, endPoint y: 194, distance: 67.0
click at [745, 195] on link "Debtor Profile" at bounding box center [750, 195] width 103 height 44
select select "1"
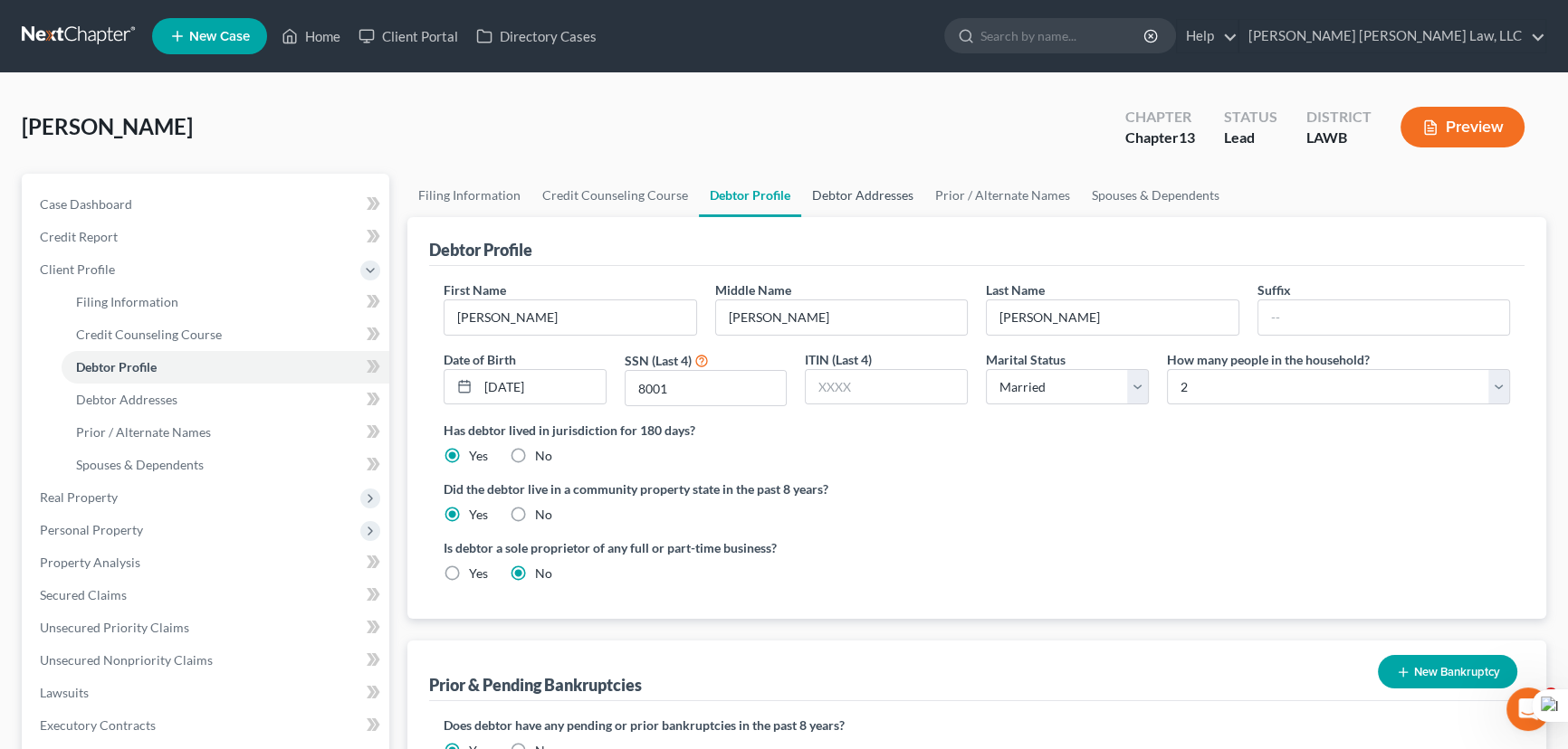
click at [812, 194] on link "Debtor Addresses" at bounding box center [863, 195] width 123 height 44
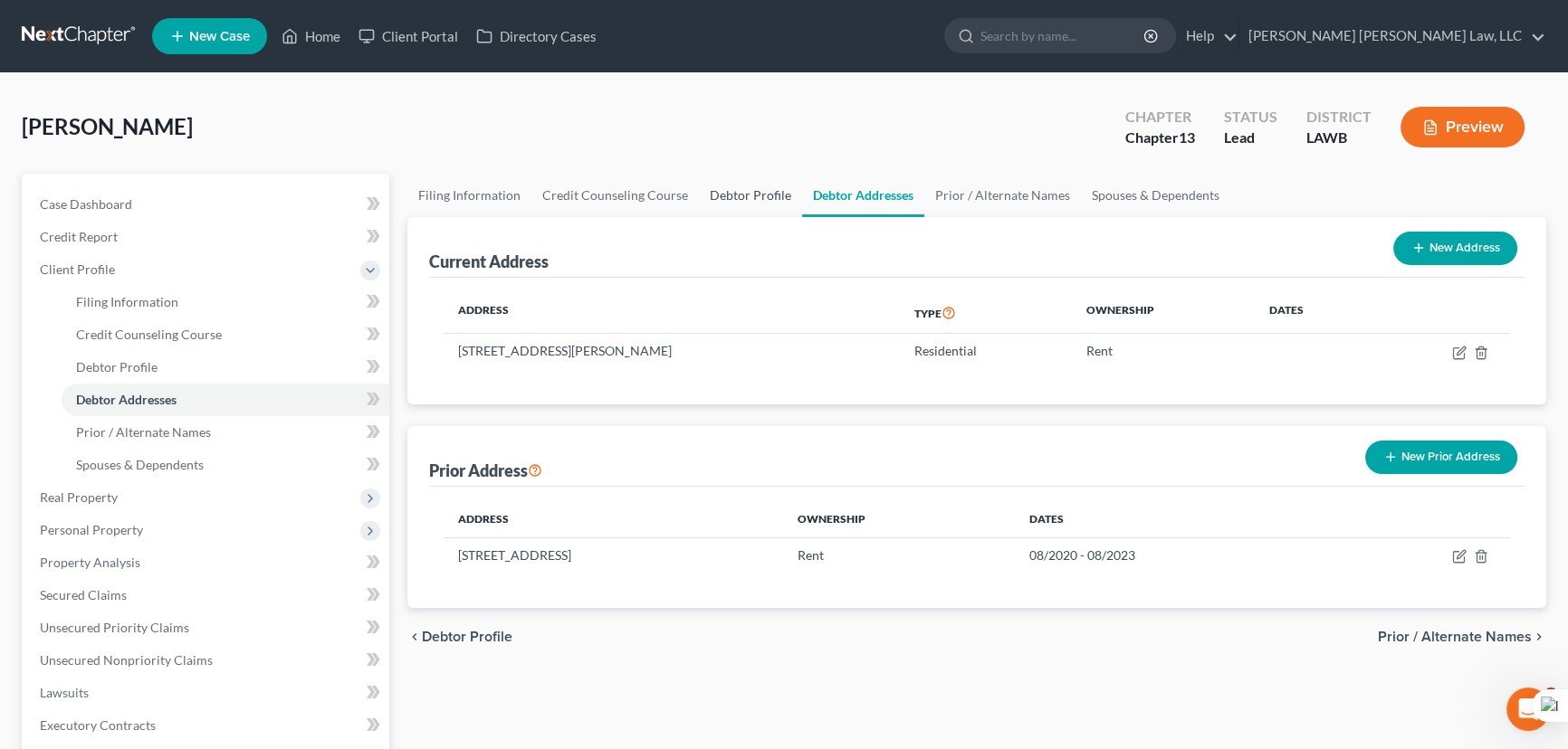
click at [756, 194] on link "Debtor Profile" at bounding box center [750, 195] width 103 height 44
select select "1"
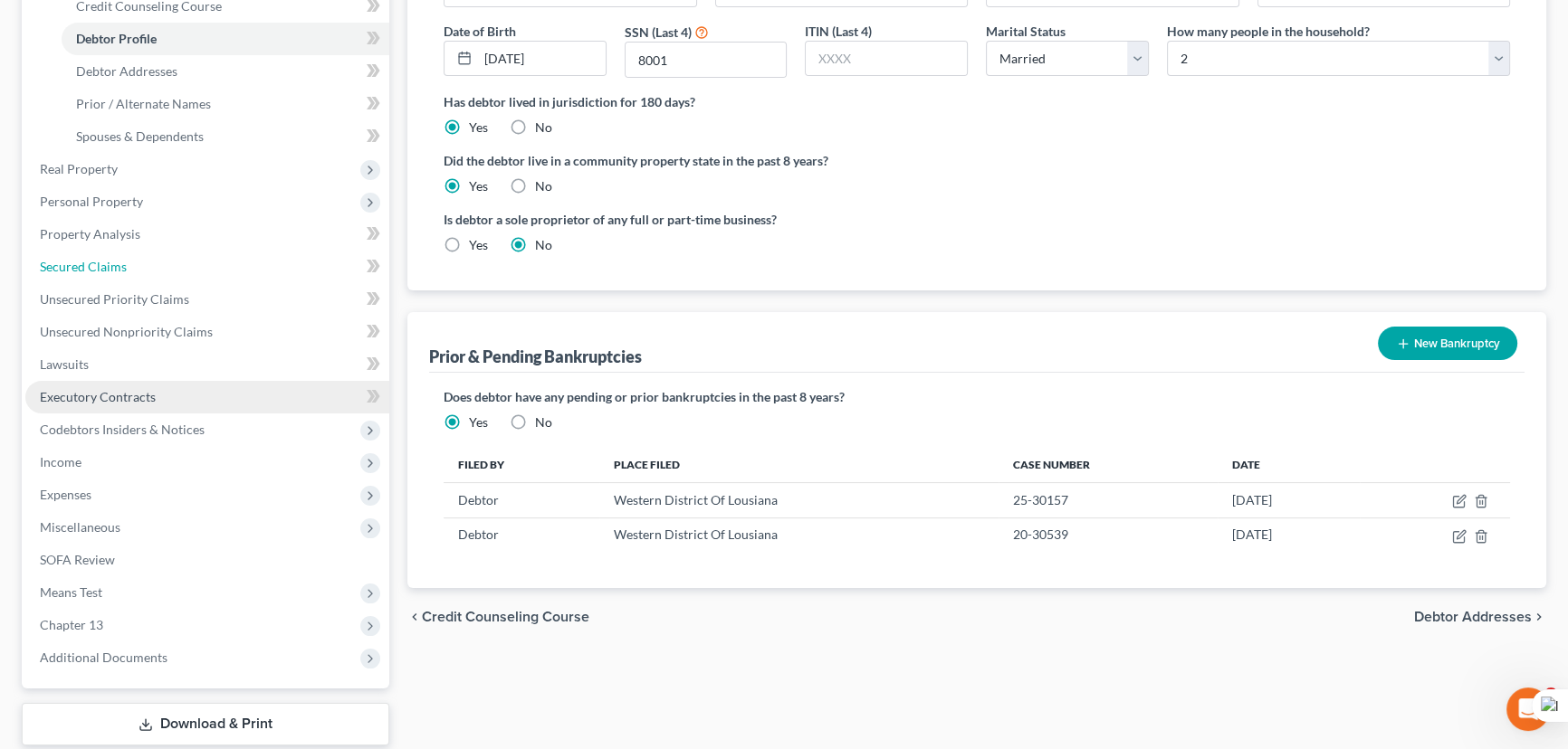
drag, startPoint x: 154, startPoint y: 271, endPoint x: 232, endPoint y: 388, distance: 140.6
click at [154, 271] on link "Secured Claims" at bounding box center [207, 266] width 364 height 32
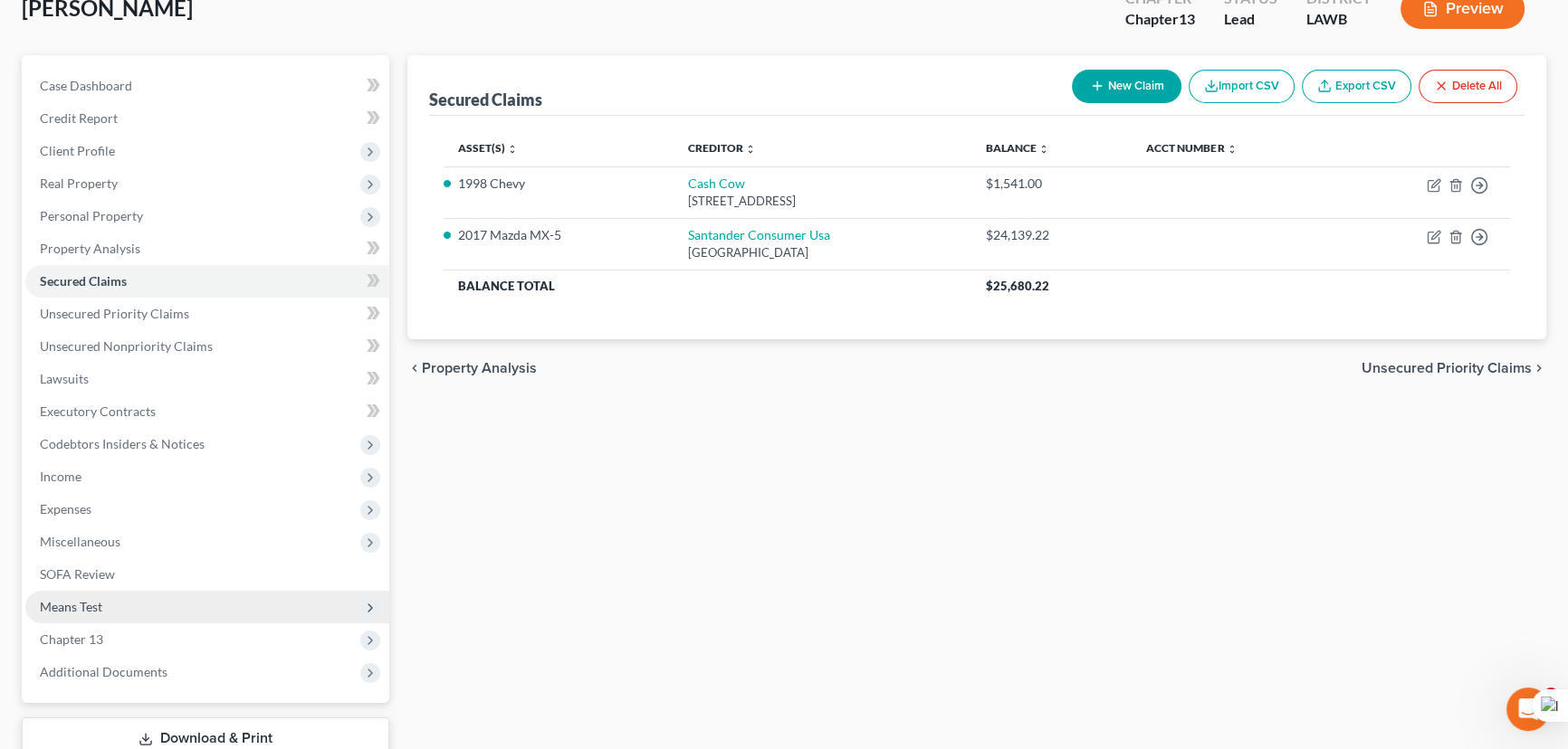
scroll to position [243, 0]
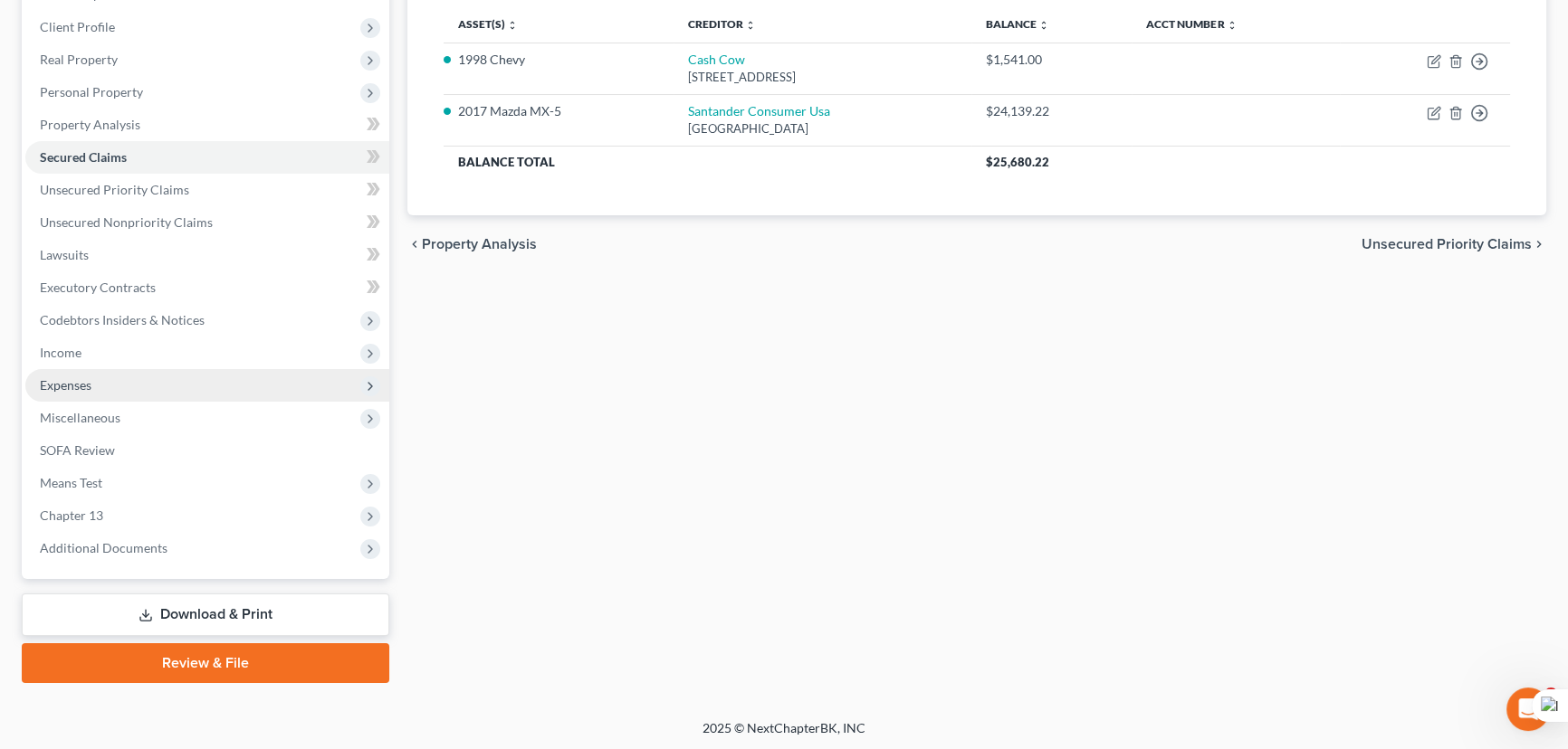
click at [157, 376] on span "Expenses" at bounding box center [207, 385] width 364 height 32
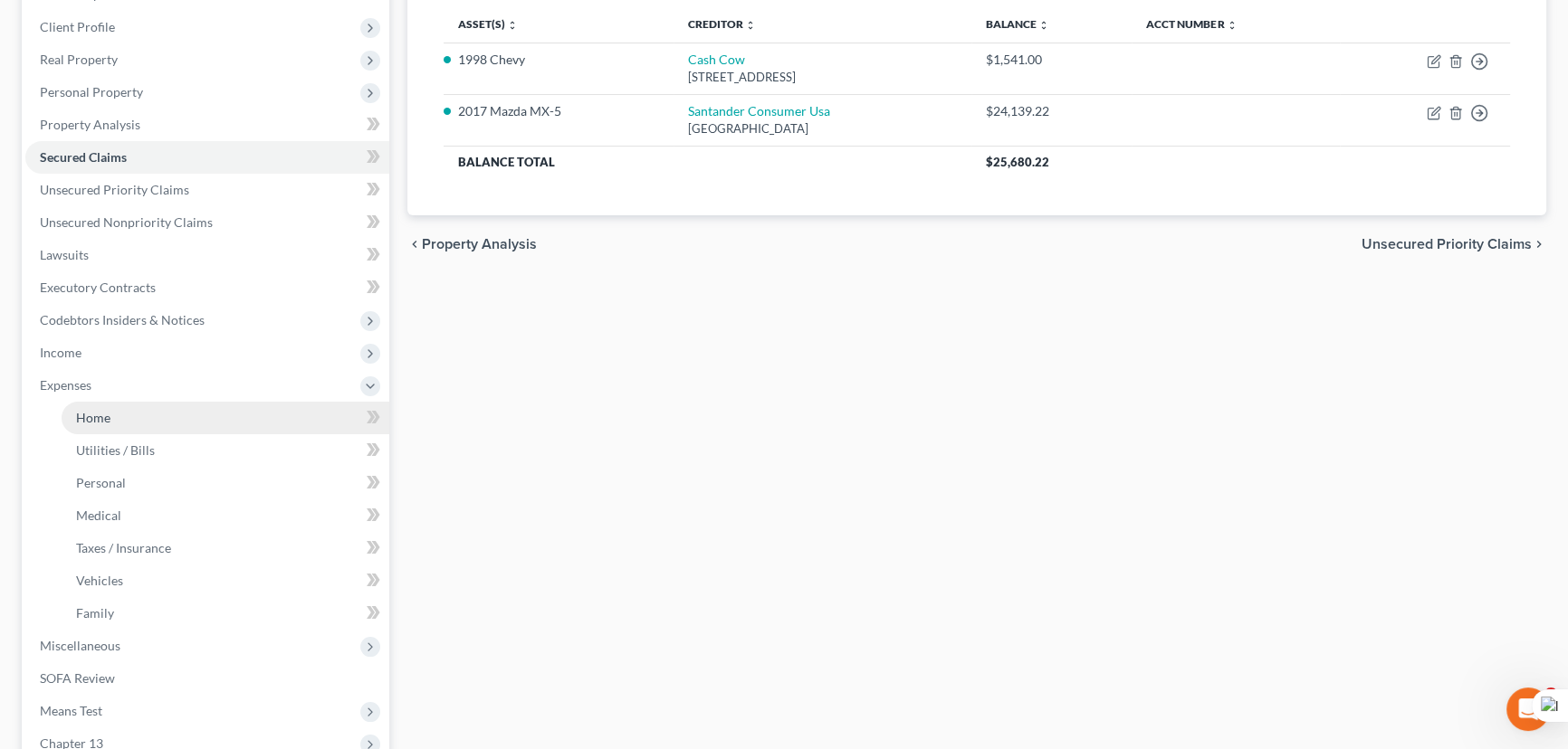
click at [154, 423] on link "Home" at bounding box center [225, 417] width 328 height 32
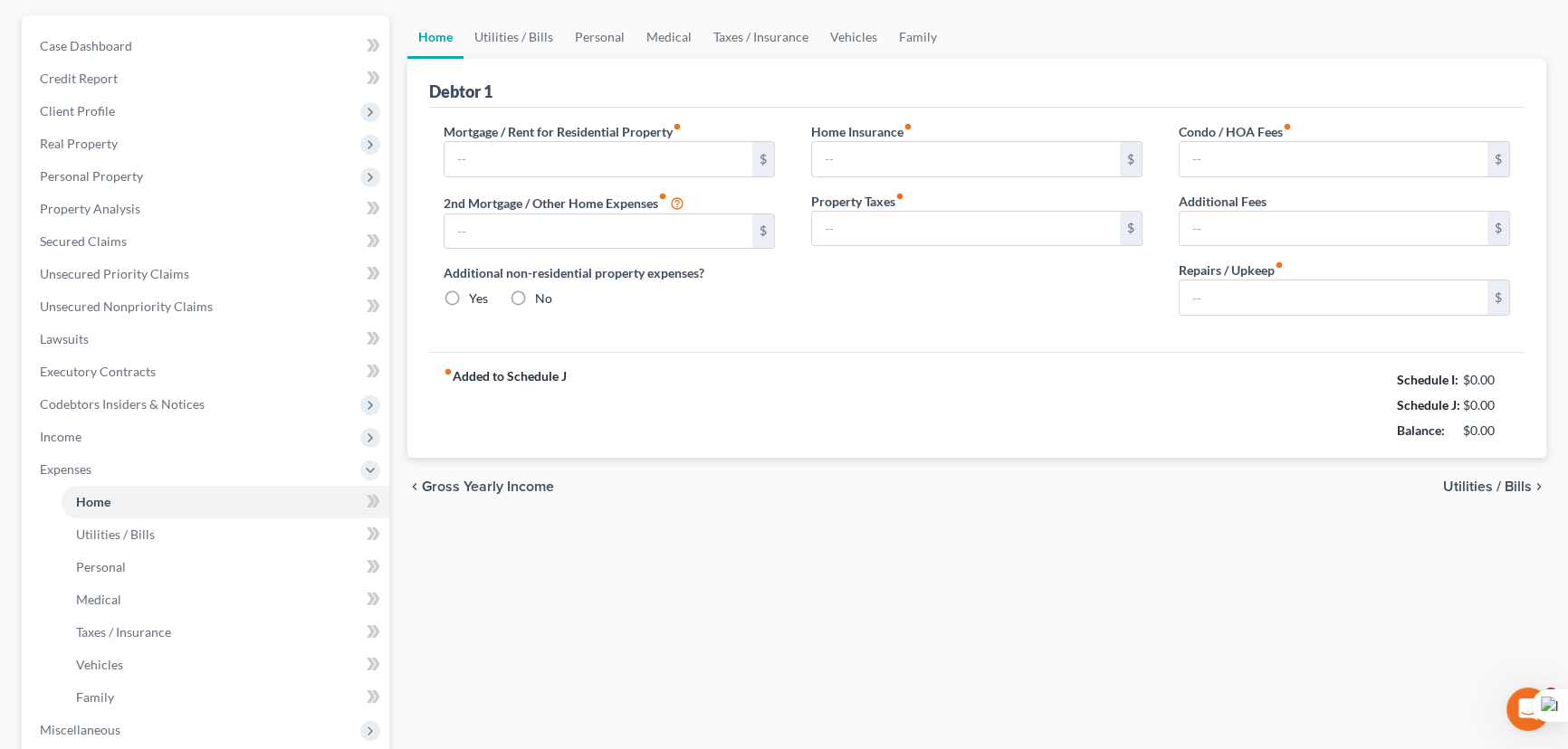
type input "1,750.00"
type input "0.00"
radio input "true"
type input "0.00"
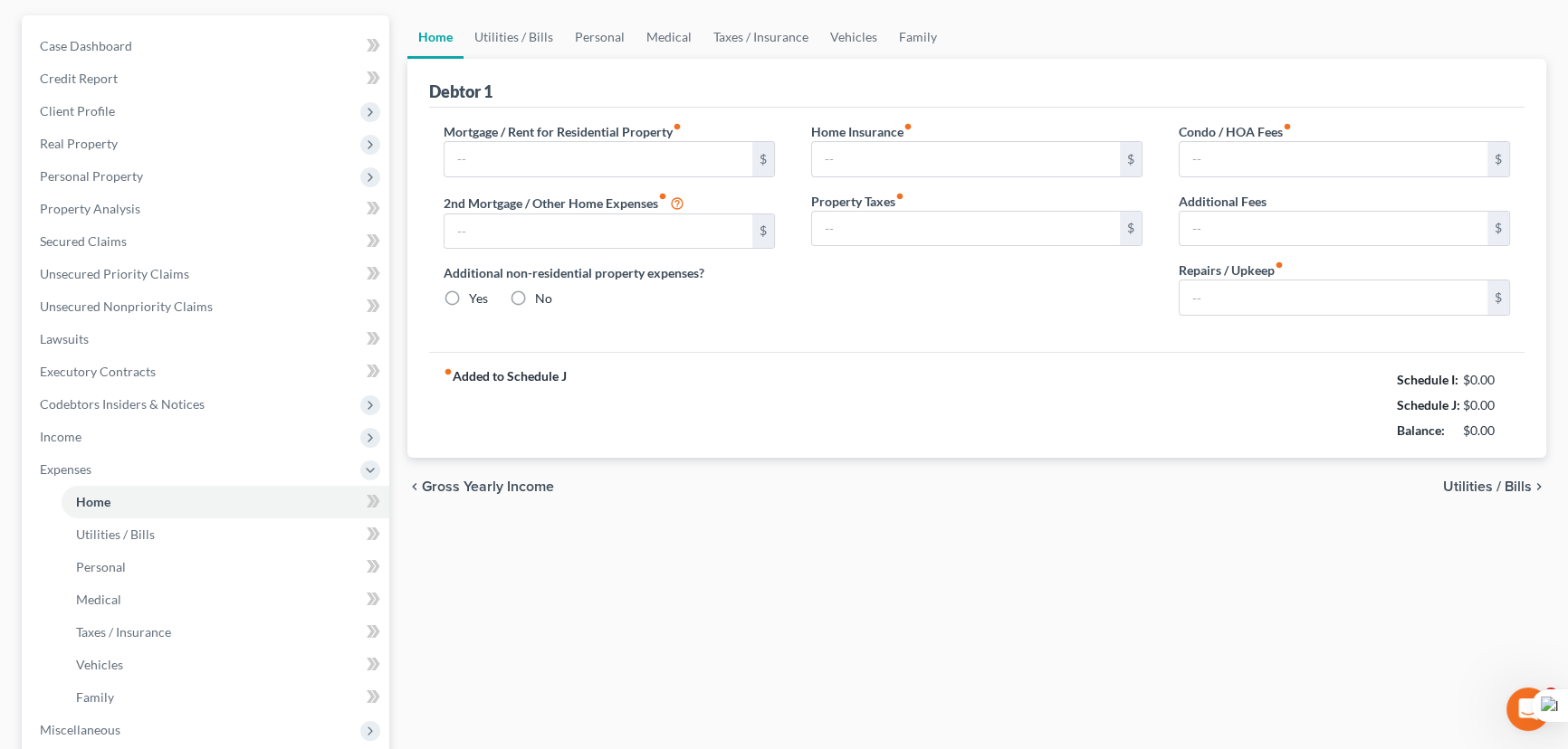
type input "0.00"
type input "80.00"
type input "0.00"
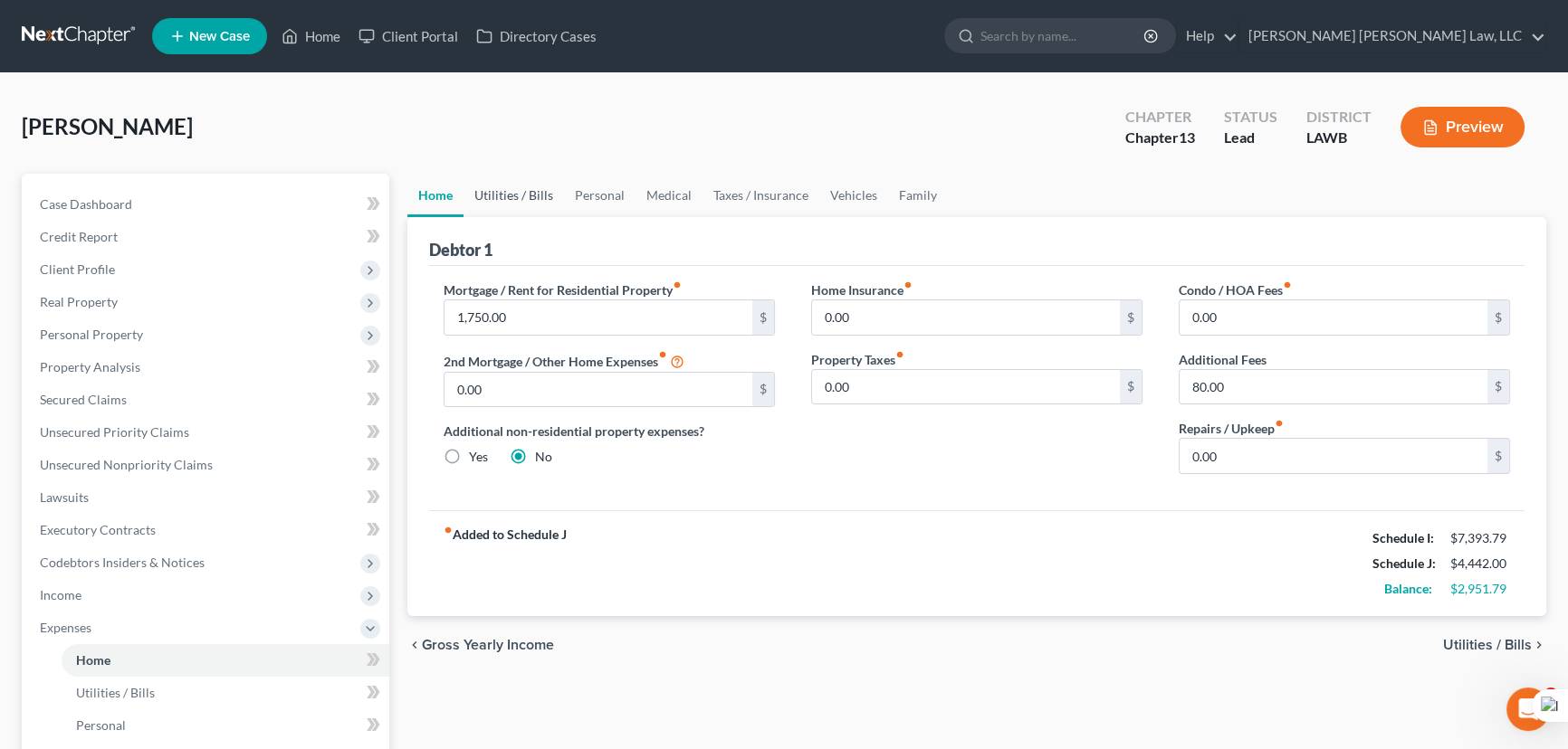
click at [523, 193] on link "Utilities / Bills" at bounding box center [513, 195] width 101 height 44
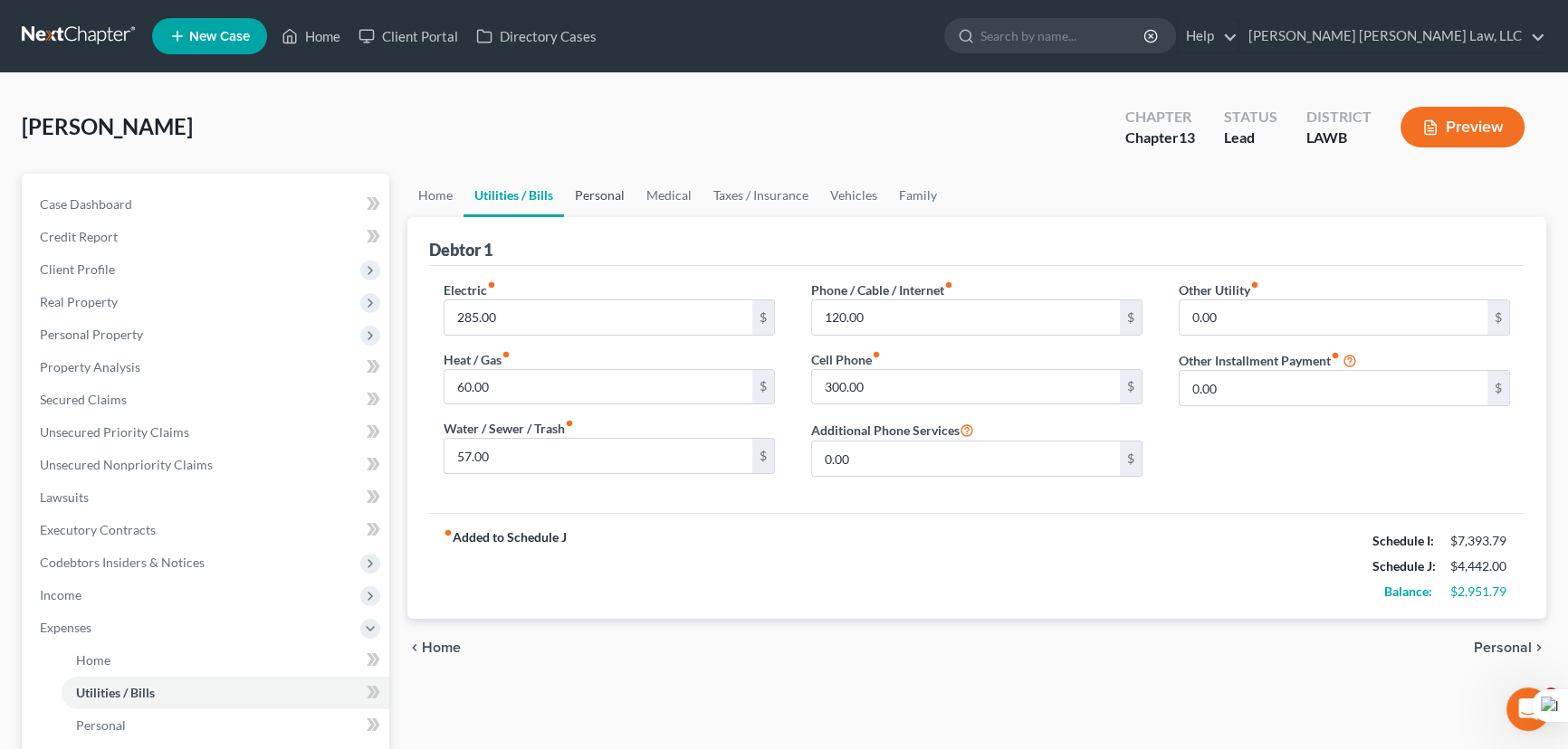
click at [622, 180] on link "Personal" at bounding box center [599, 195] width 71 height 44
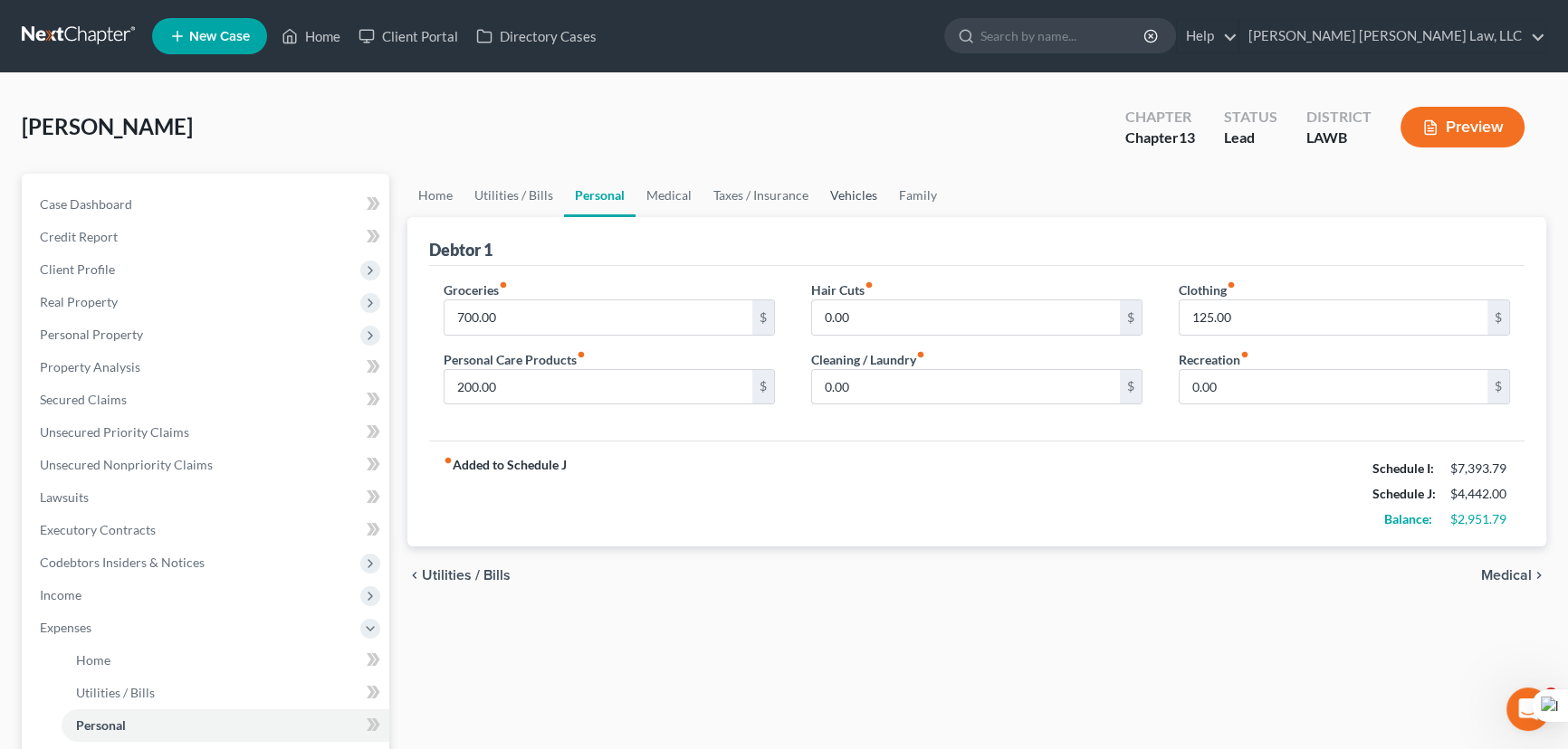
click at [840, 181] on link "Vehicles" at bounding box center [854, 195] width 69 height 44
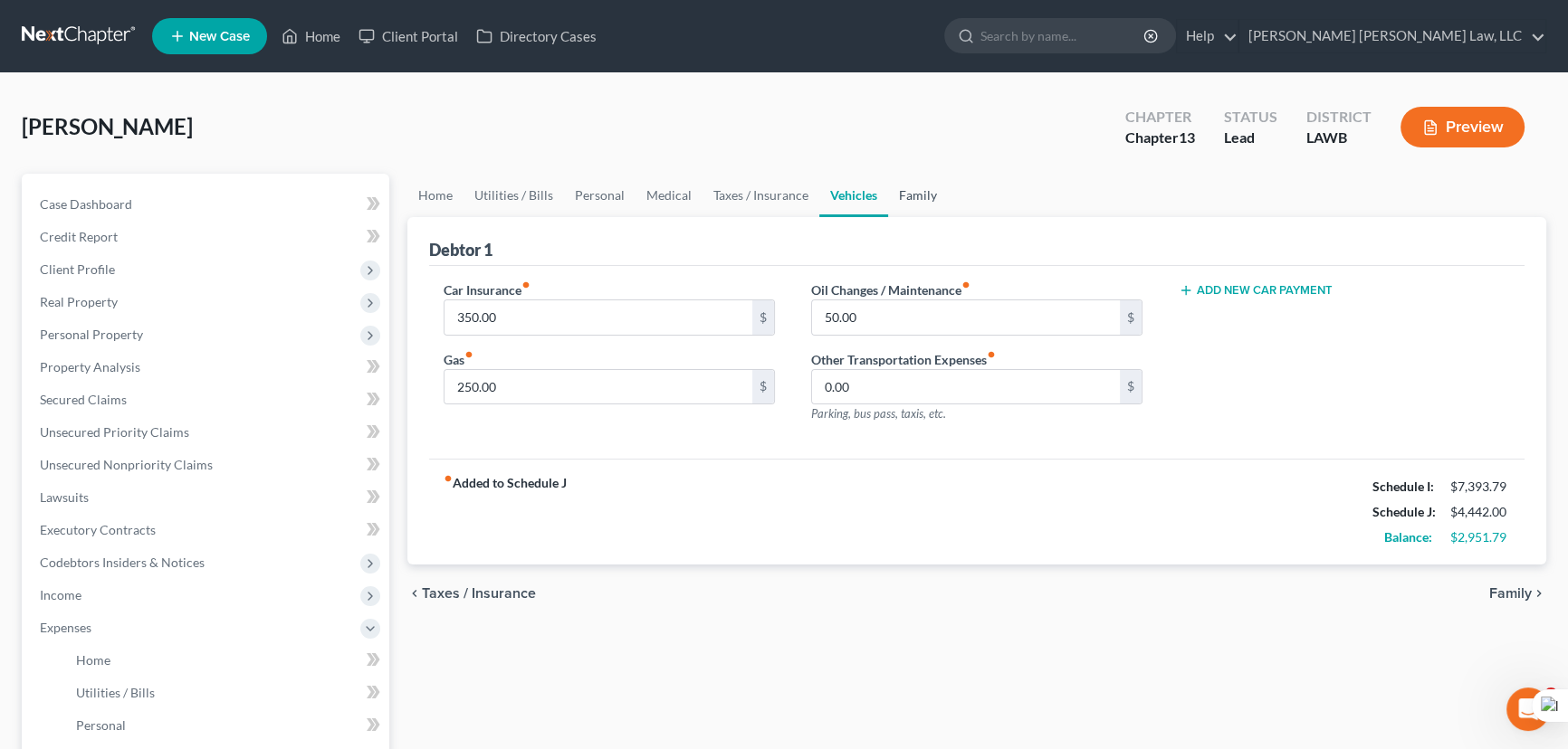
click at [911, 194] on link "Family" at bounding box center [917, 195] width 60 height 44
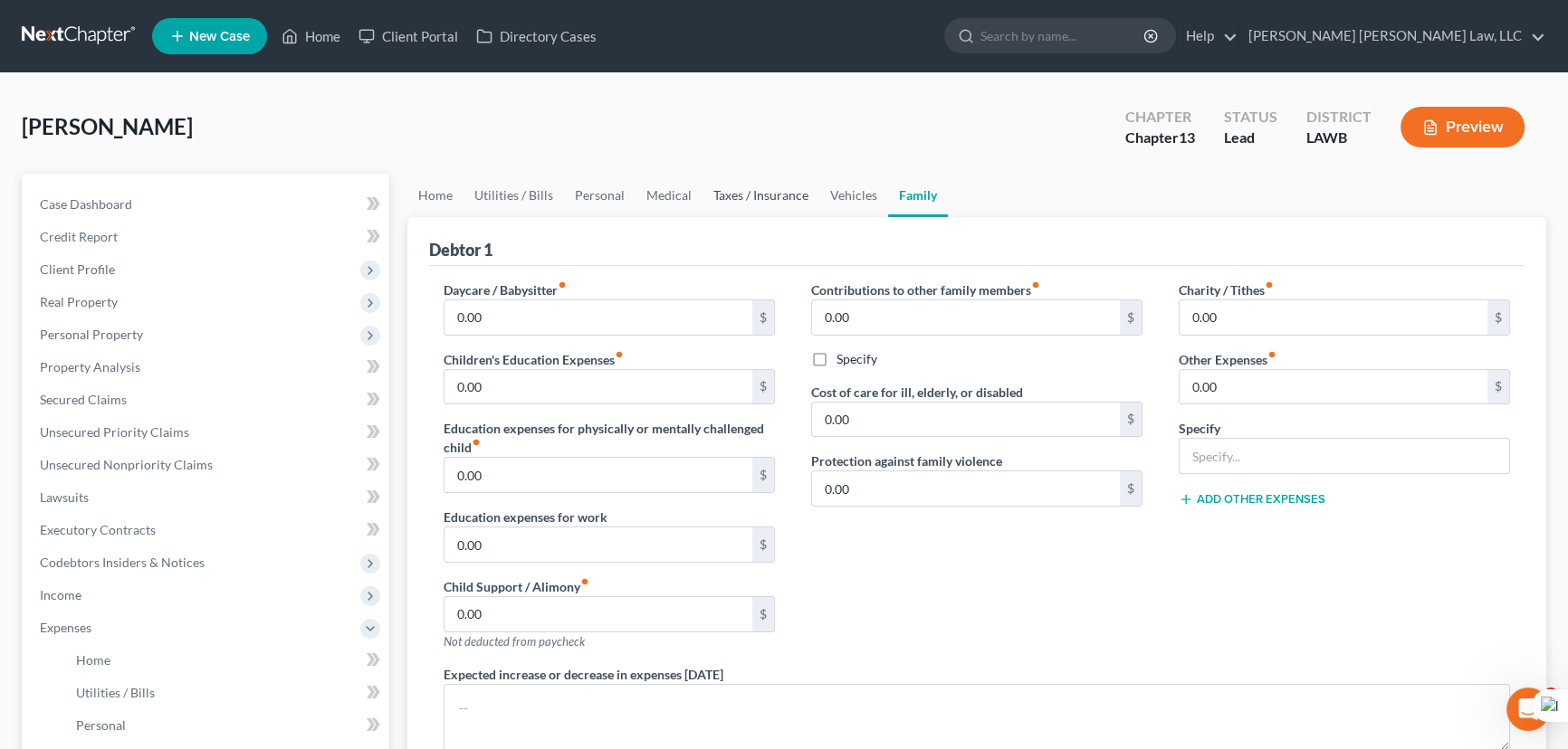
click at [720, 192] on link "Taxes / Insurance" at bounding box center [761, 195] width 117 height 44
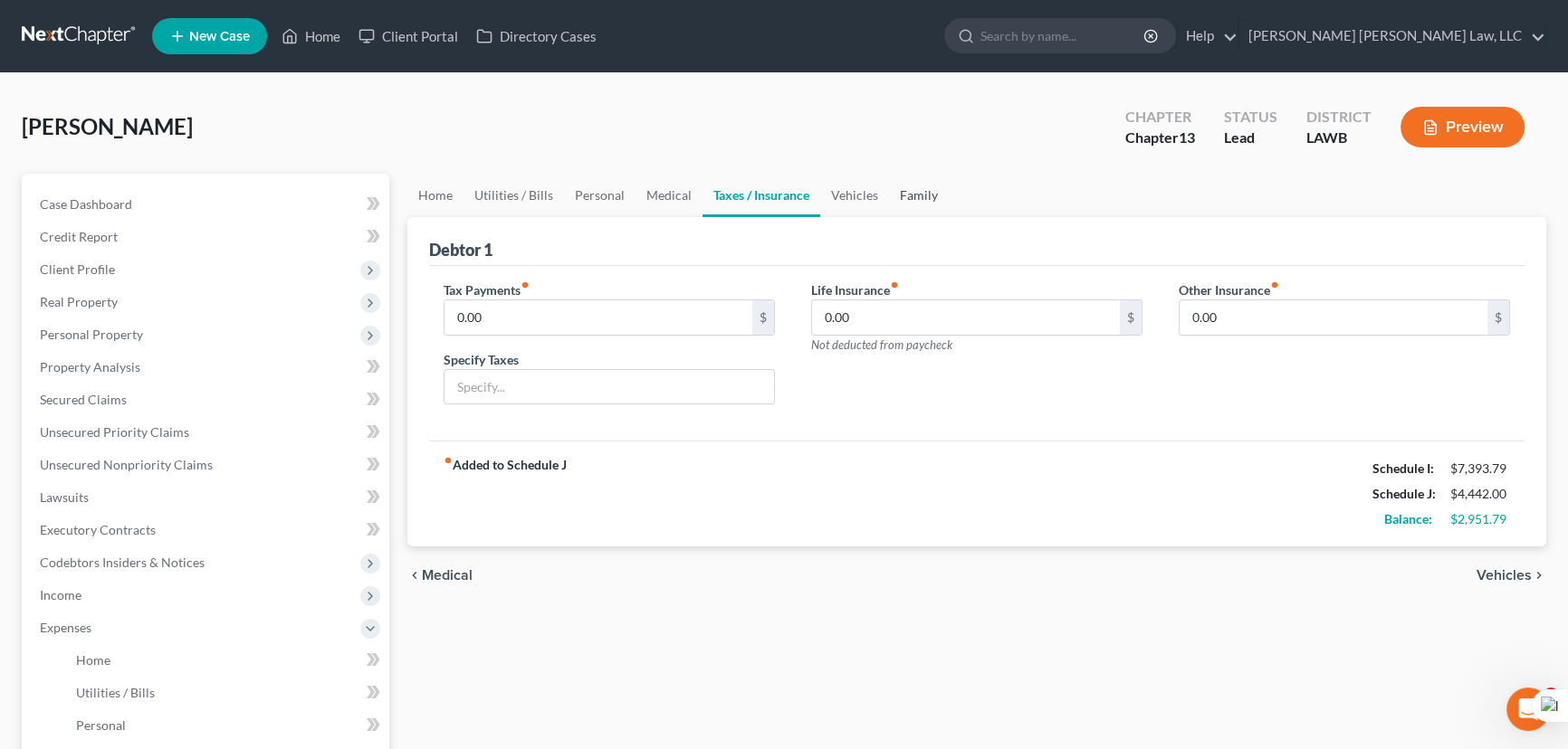
click at [889, 186] on link "Family" at bounding box center [918, 195] width 60 height 44
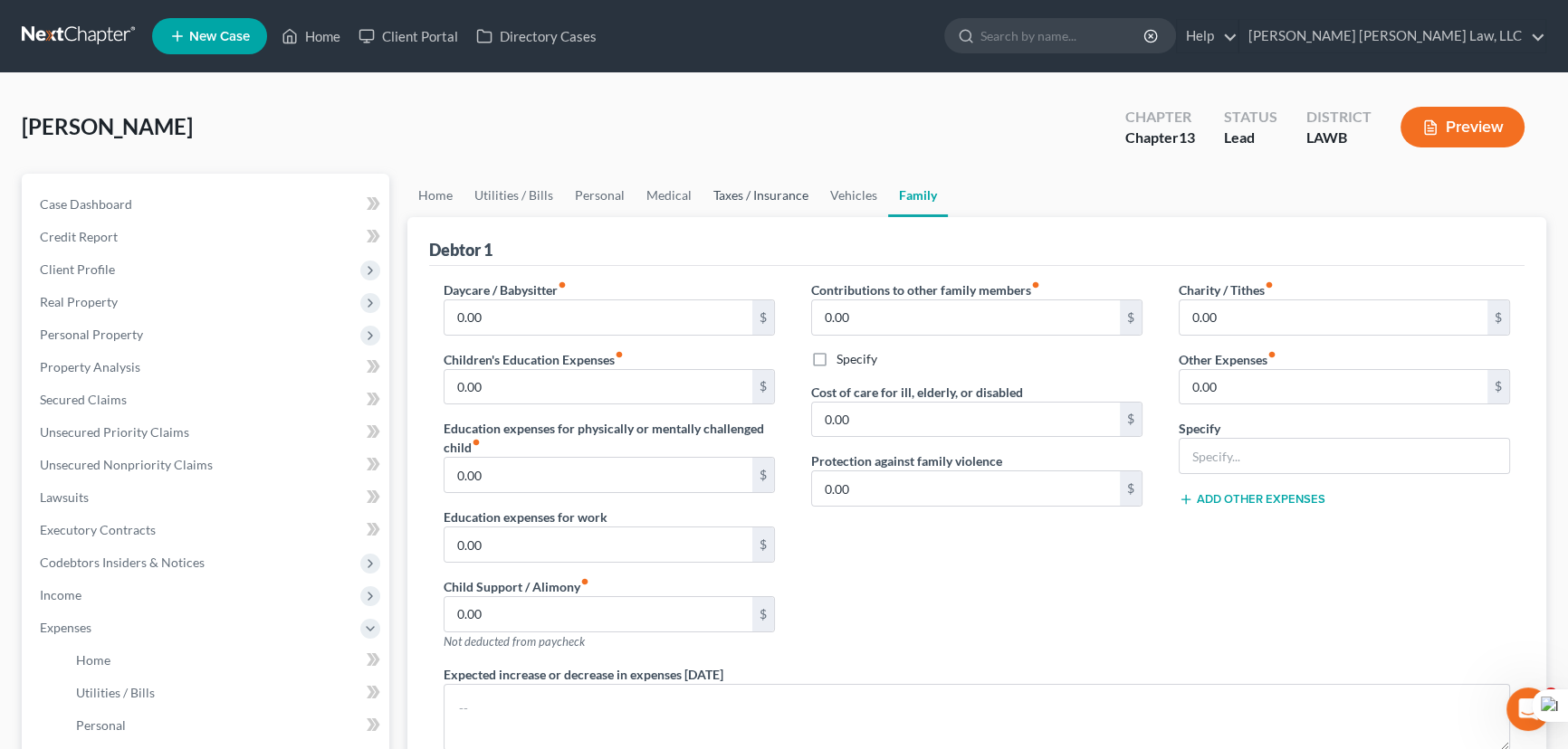
click at [724, 204] on link "Taxes / Insurance" at bounding box center [761, 195] width 117 height 44
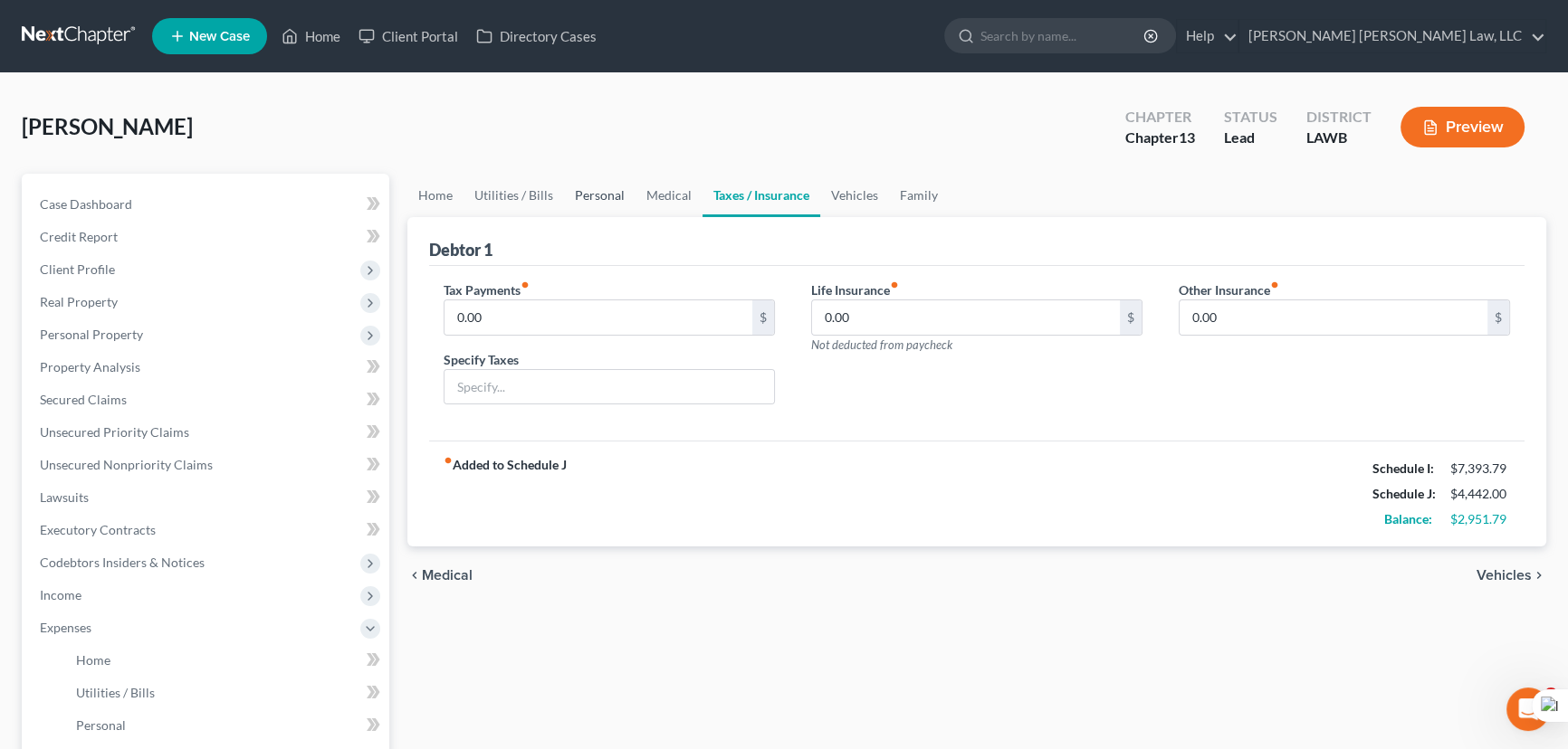
click at [592, 189] on link "Personal" at bounding box center [599, 195] width 71 height 44
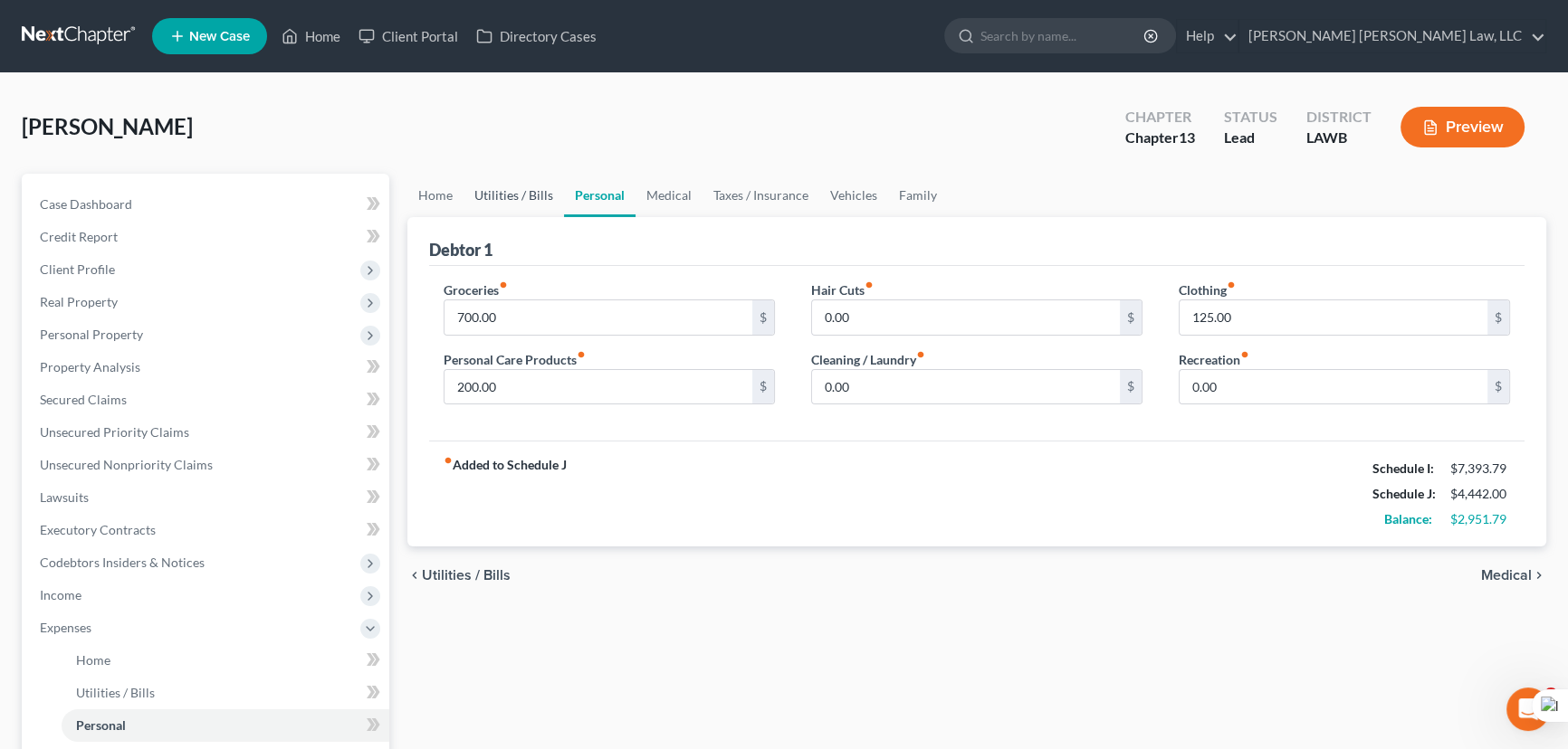
click at [503, 198] on link "Utilities / Bills" at bounding box center [513, 195] width 101 height 44
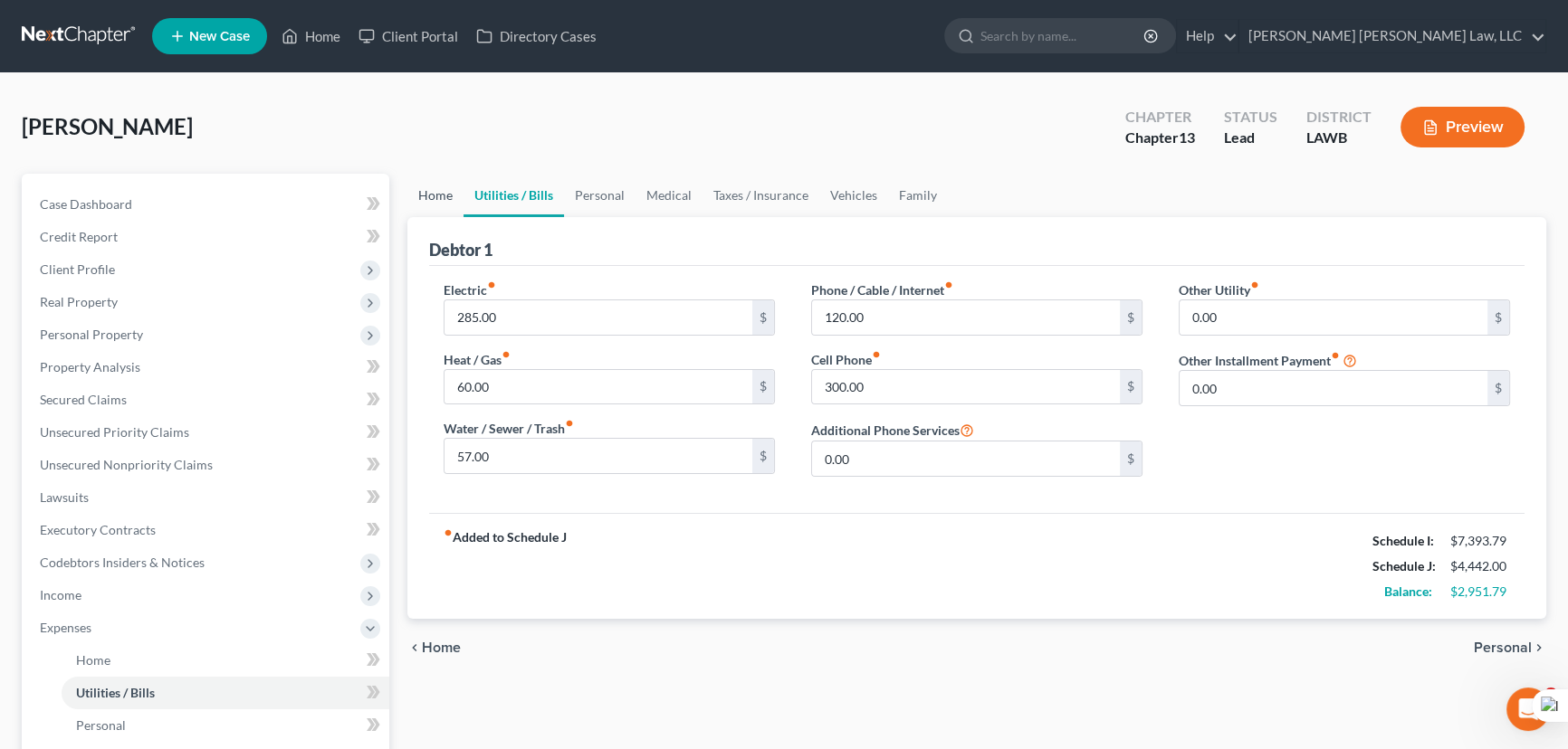
click at [422, 203] on link "Home" at bounding box center [435, 195] width 57 height 44
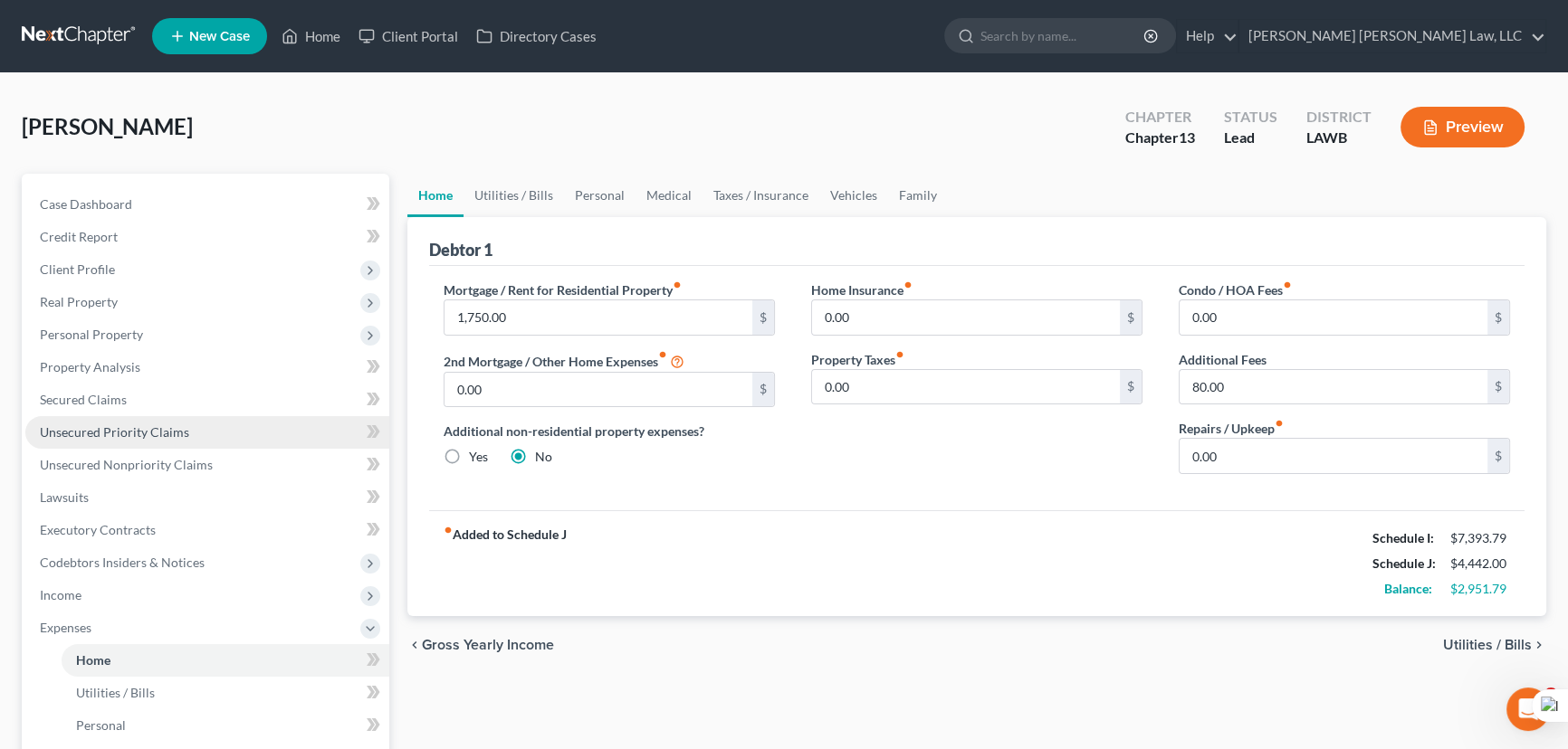
click at [71, 432] on span "Unsecured Priority Claims" at bounding box center [114, 432] width 149 height 16
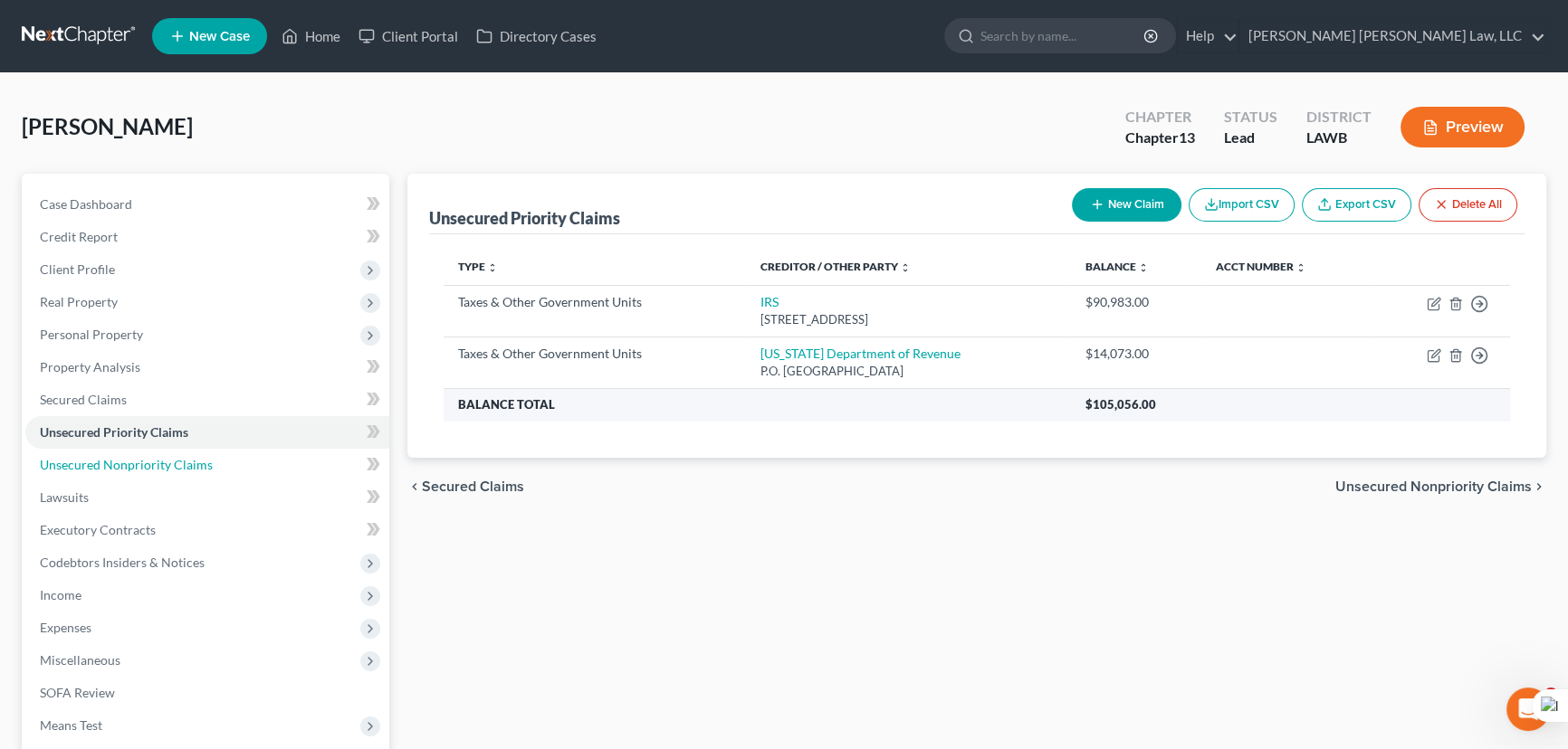
click at [220, 456] on link "Unsecured Nonpriority Claims" at bounding box center [207, 464] width 364 height 32
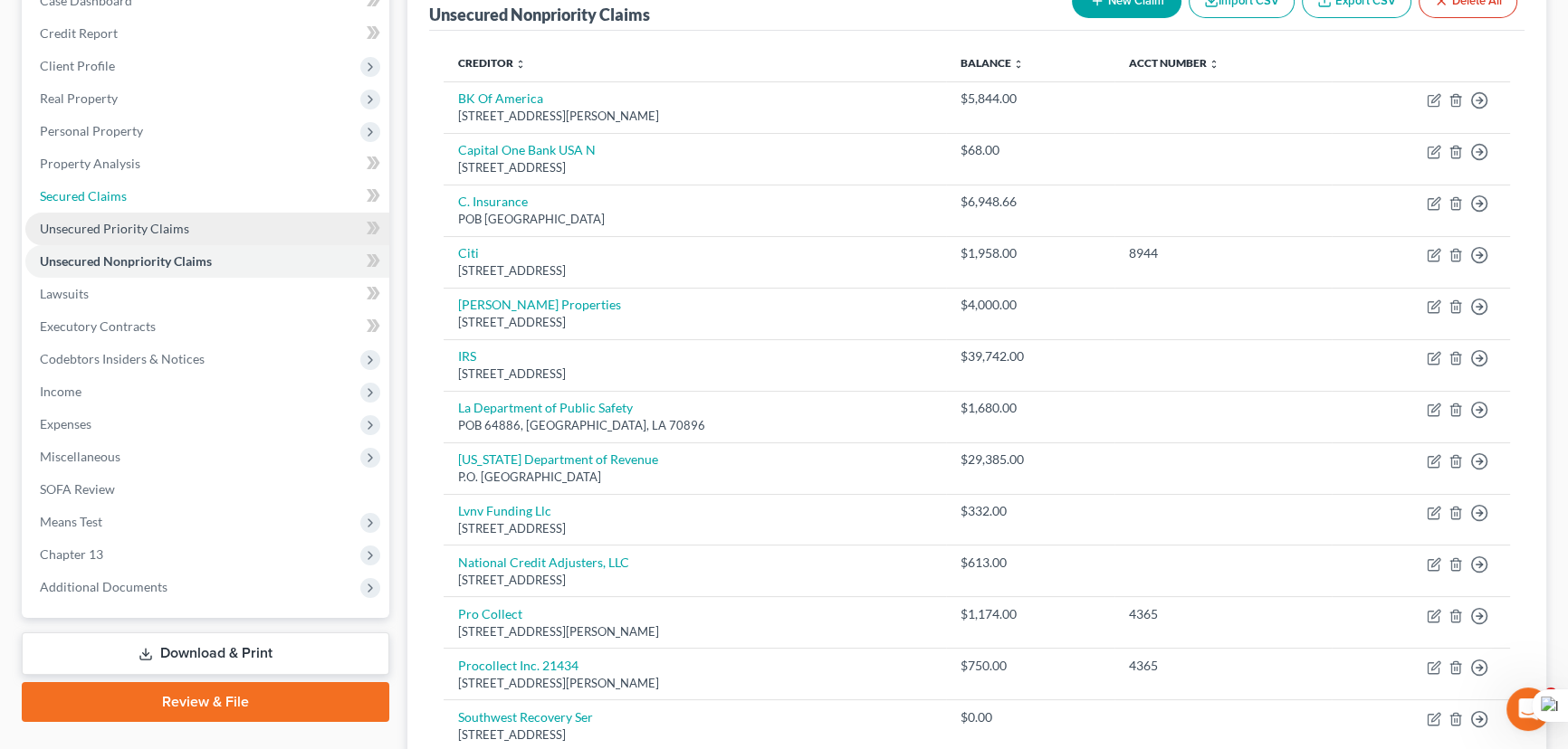
drag, startPoint x: 191, startPoint y: 206, endPoint x: 190, endPoint y: 233, distance: 27.0
click at [190, 206] on link "Secured Claims" at bounding box center [207, 196] width 364 height 32
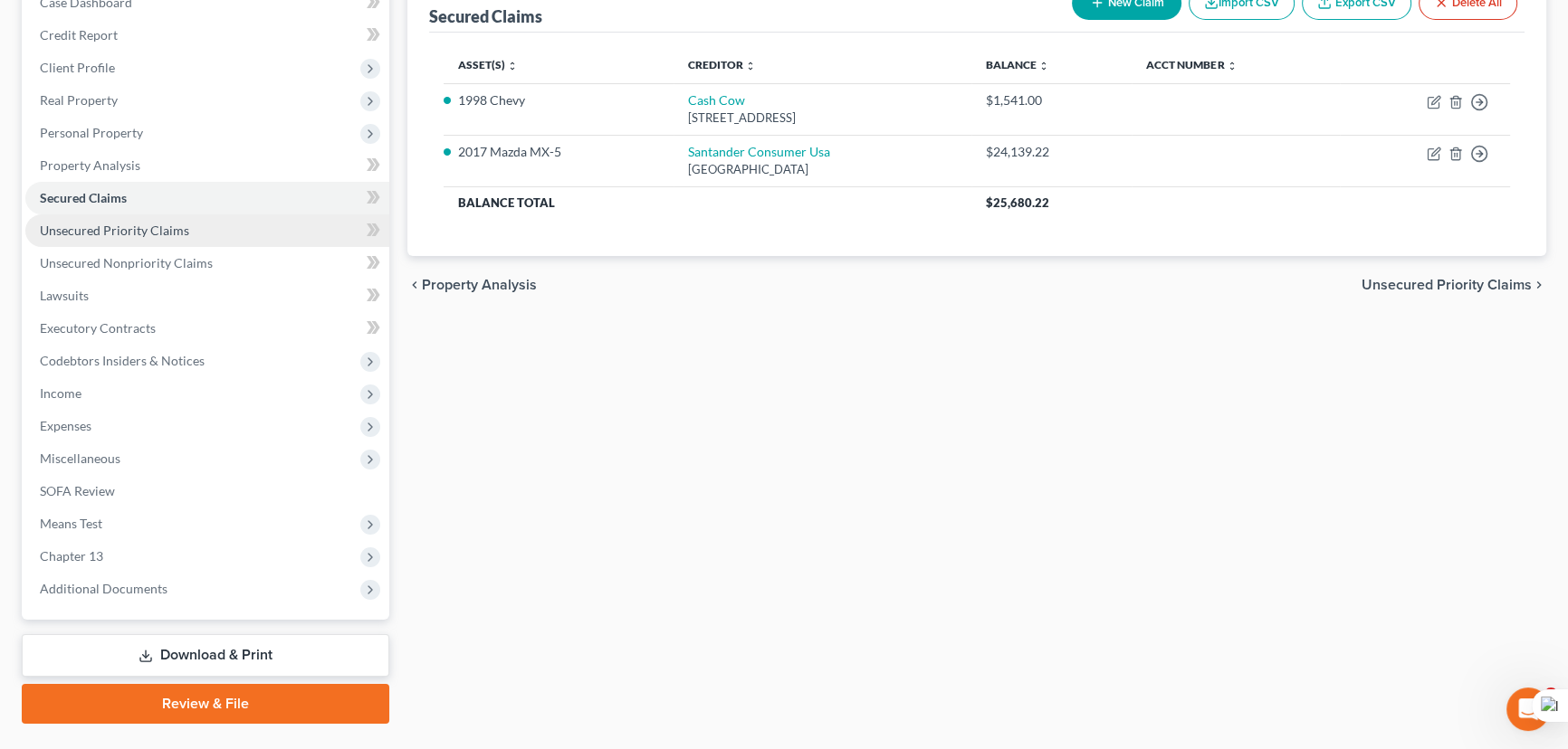
click at [190, 234] on ul "Case Dashboard Payments Invoices Payments Payments Credit Report Client Profile" at bounding box center [207, 296] width 364 height 619
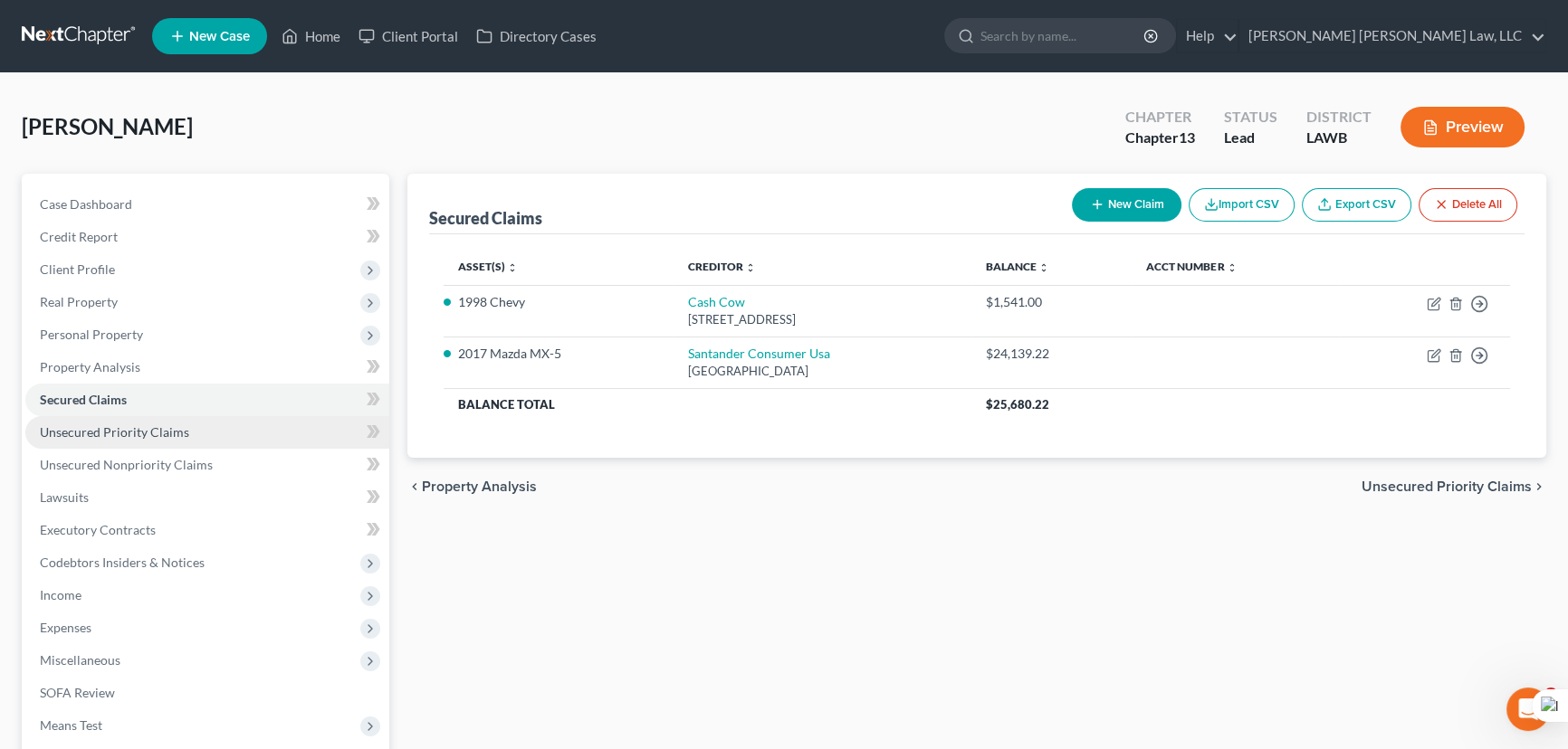
click at [198, 437] on link "Unsecured Priority Claims" at bounding box center [207, 432] width 364 height 32
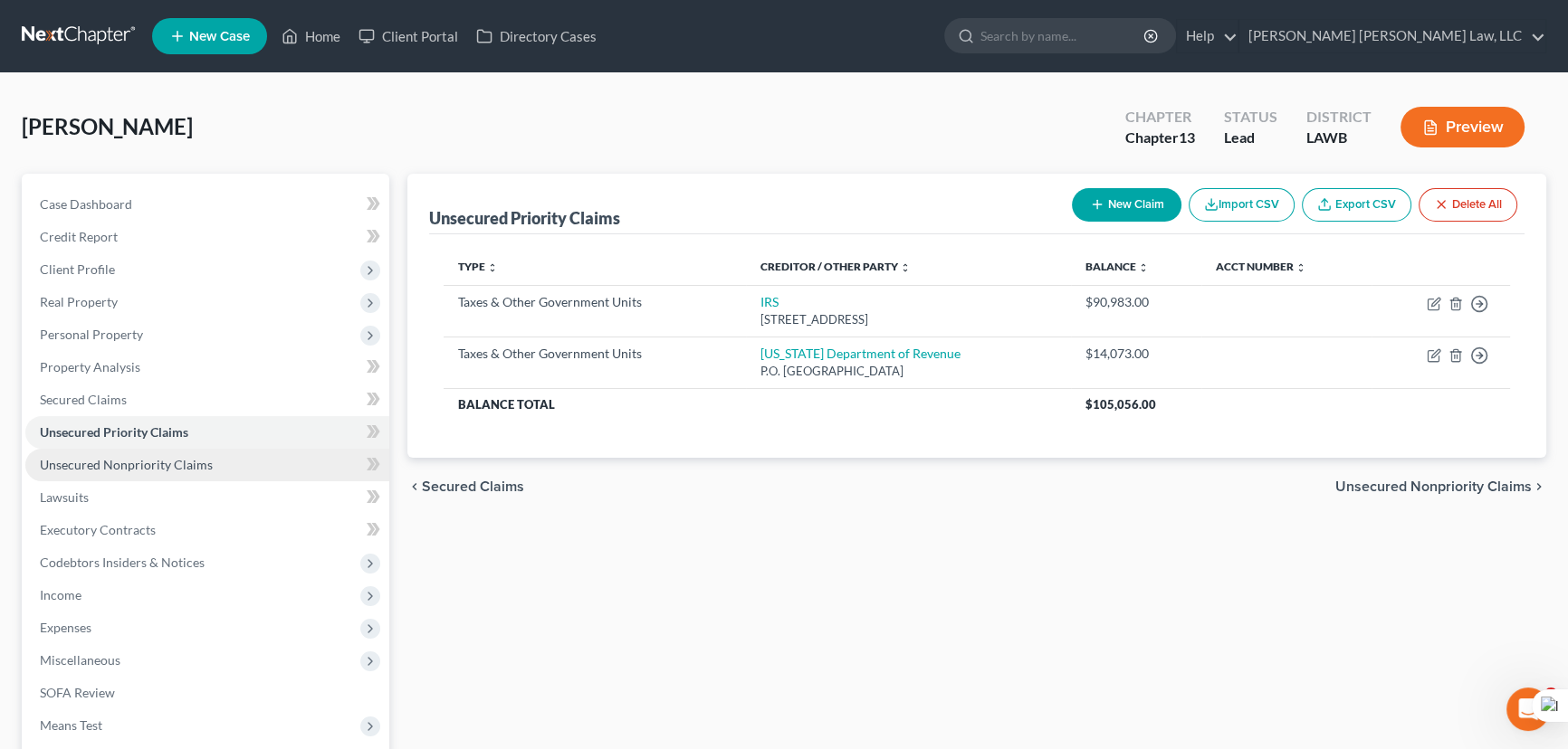
click at [221, 470] on link "Unsecured Nonpriority Claims" at bounding box center [207, 464] width 364 height 32
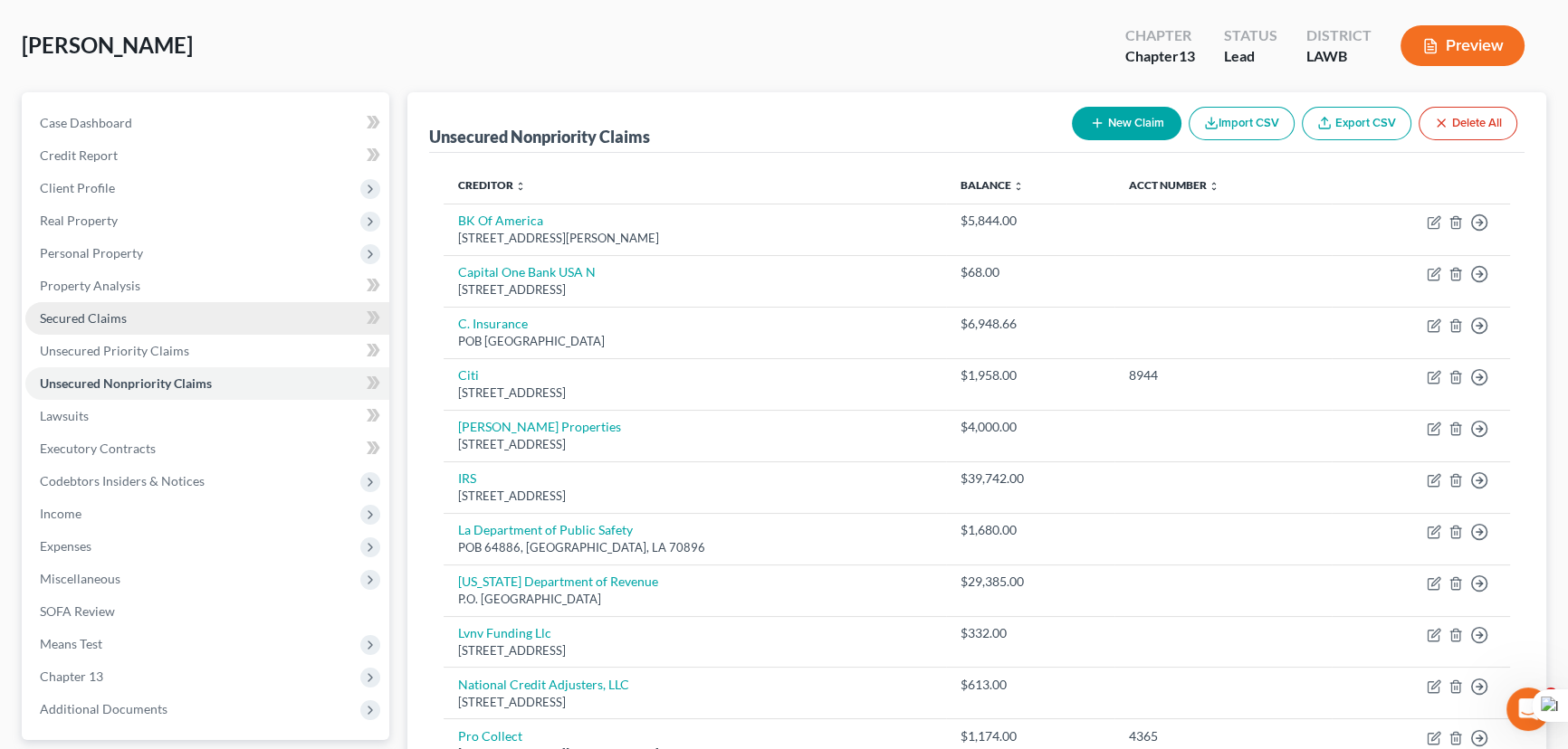
click at [172, 307] on link "Secured Claims" at bounding box center [207, 318] width 364 height 32
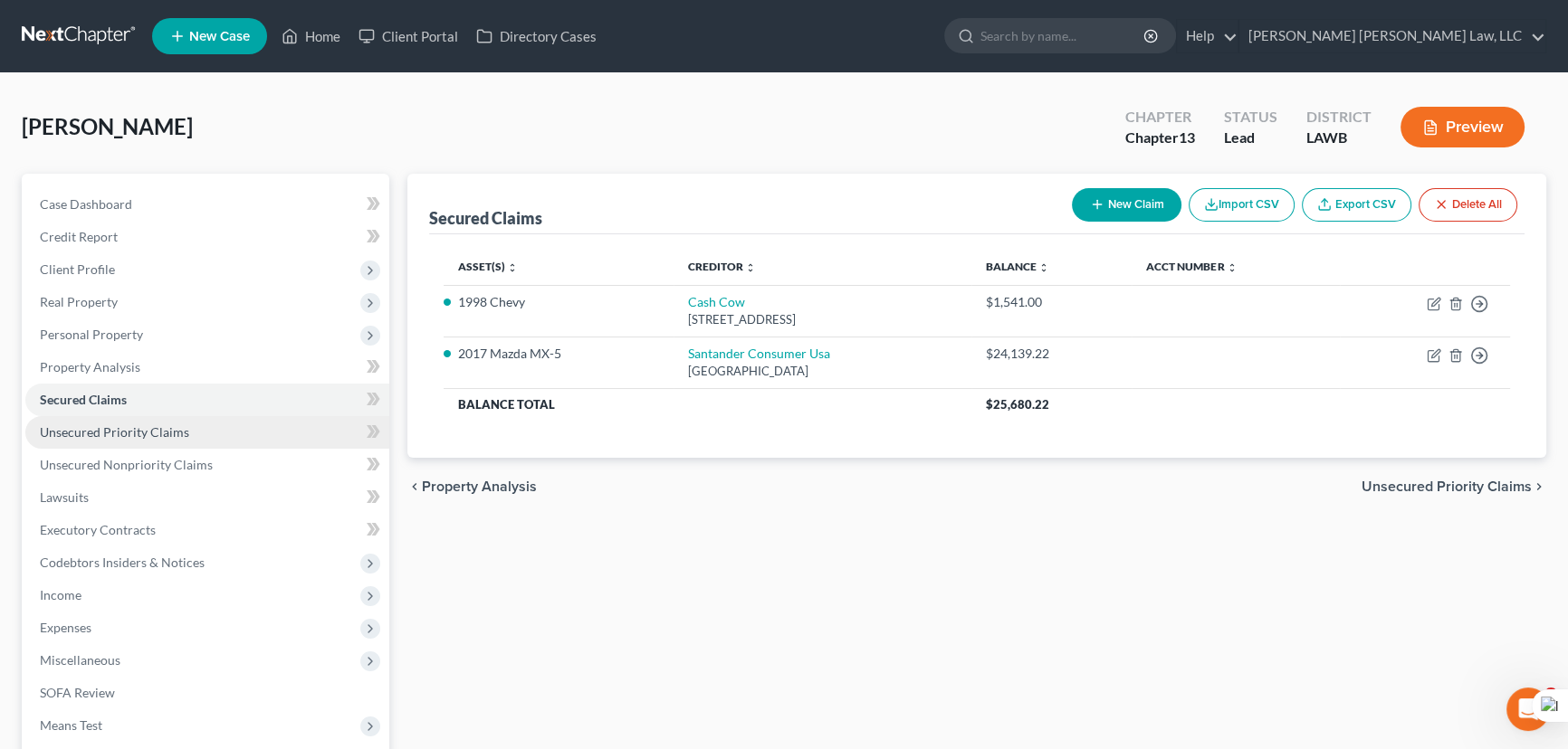
click at [294, 443] on link "Unsecured Priority Claims" at bounding box center [207, 432] width 364 height 32
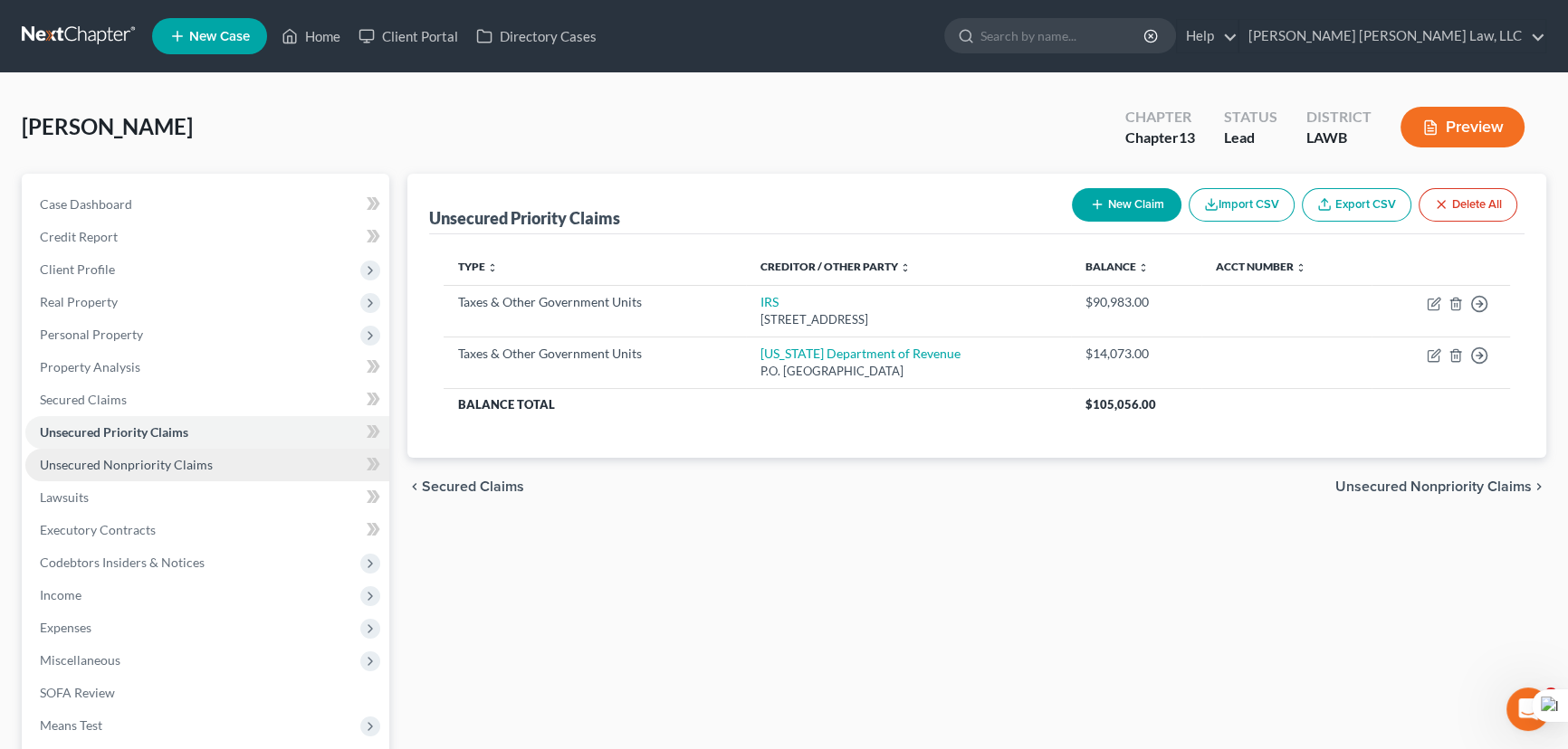
drag, startPoint x: 269, startPoint y: 476, endPoint x: 304, endPoint y: 472, distance: 35.2
click at [268, 476] on link "Unsecured Nonpriority Claims" at bounding box center [207, 464] width 364 height 32
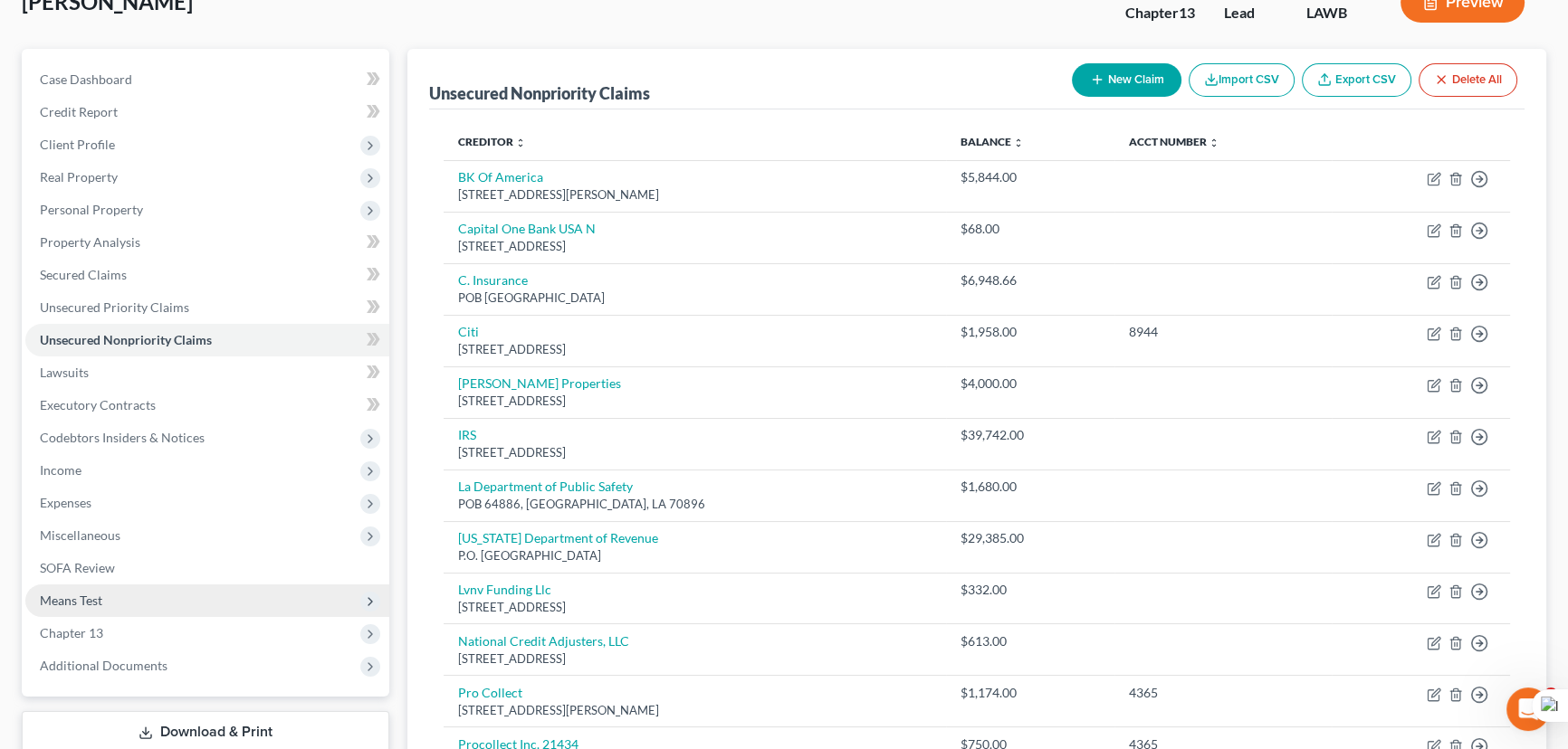
scroll to position [411, 0]
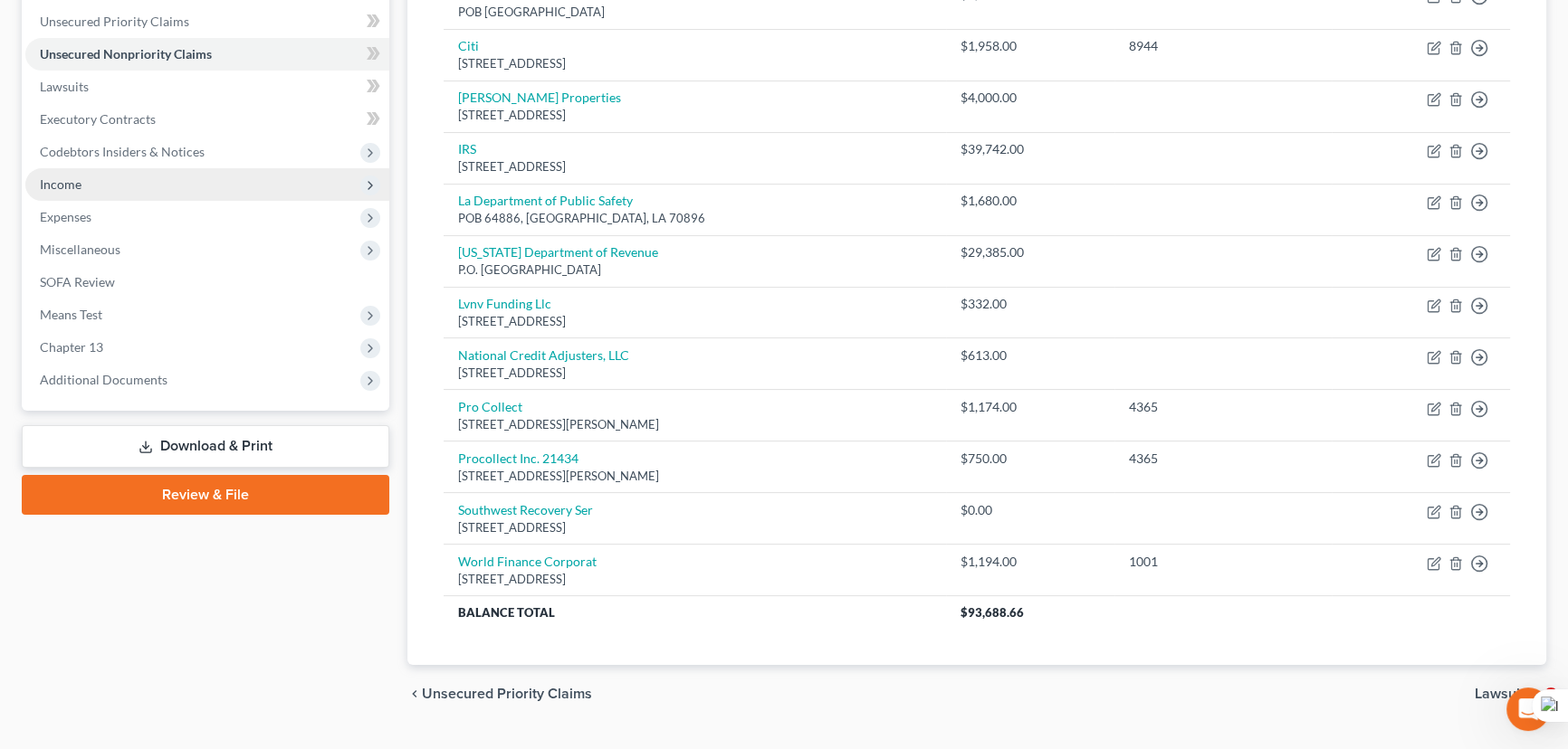
click at [152, 172] on span "Income" at bounding box center [207, 184] width 364 height 32
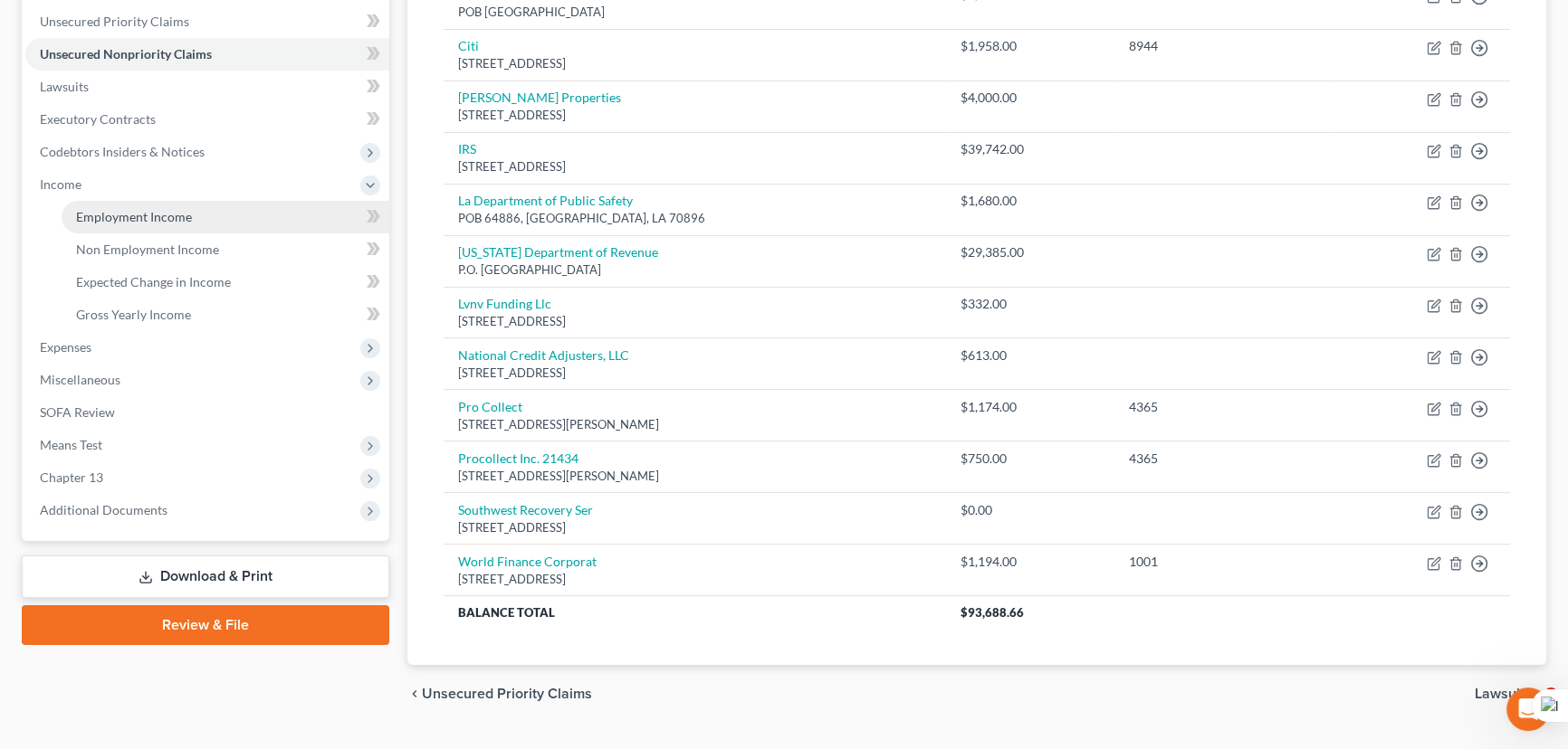
click at [180, 216] on span "Employment Income" at bounding box center [134, 217] width 116 height 16
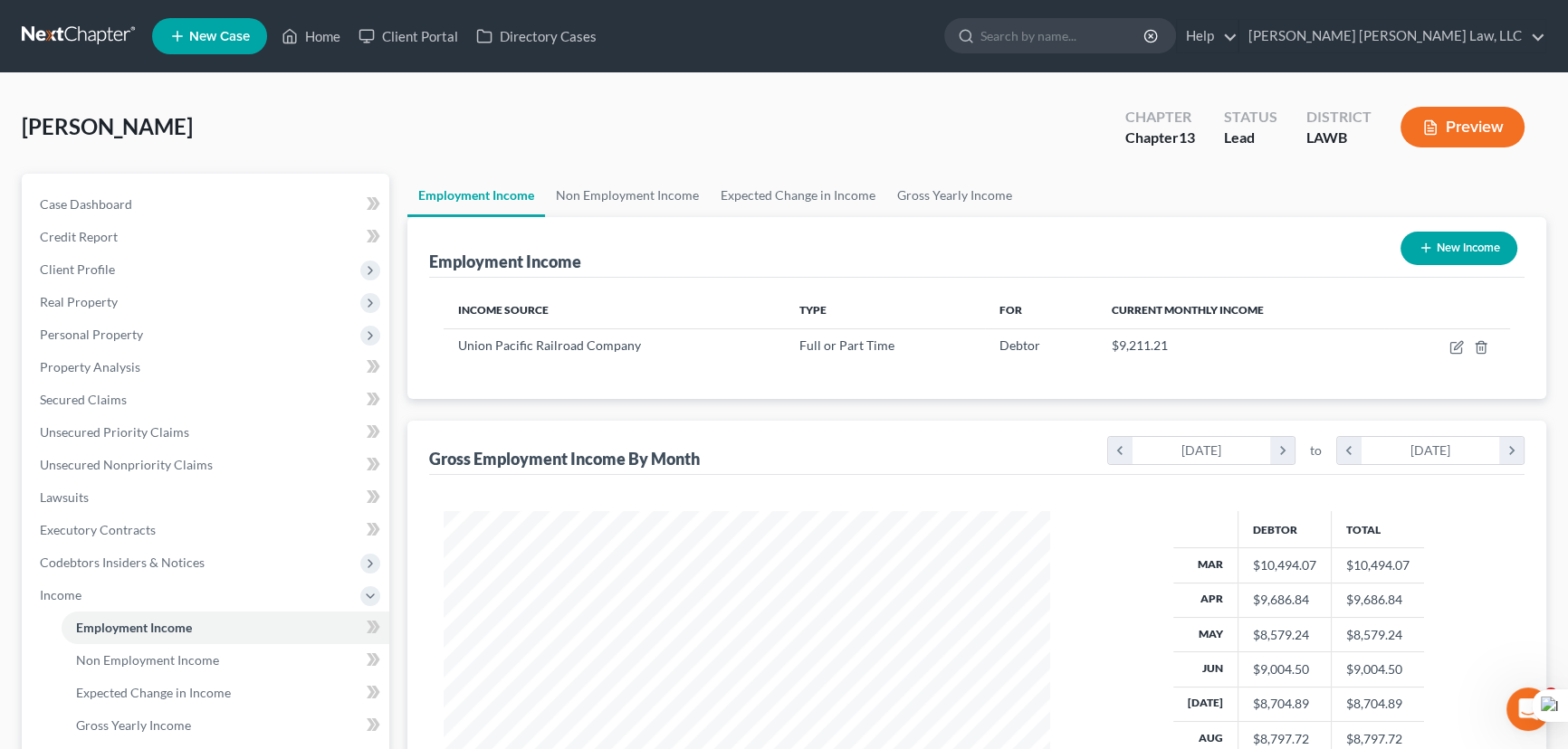
scroll to position [324, 643]
click at [632, 225] on div "Employment Income New Income" at bounding box center [977, 248] width 1096 height 60
click at [610, 192] on link "Non Employment Income" at bounding box center [627, 195] width 165 height 44
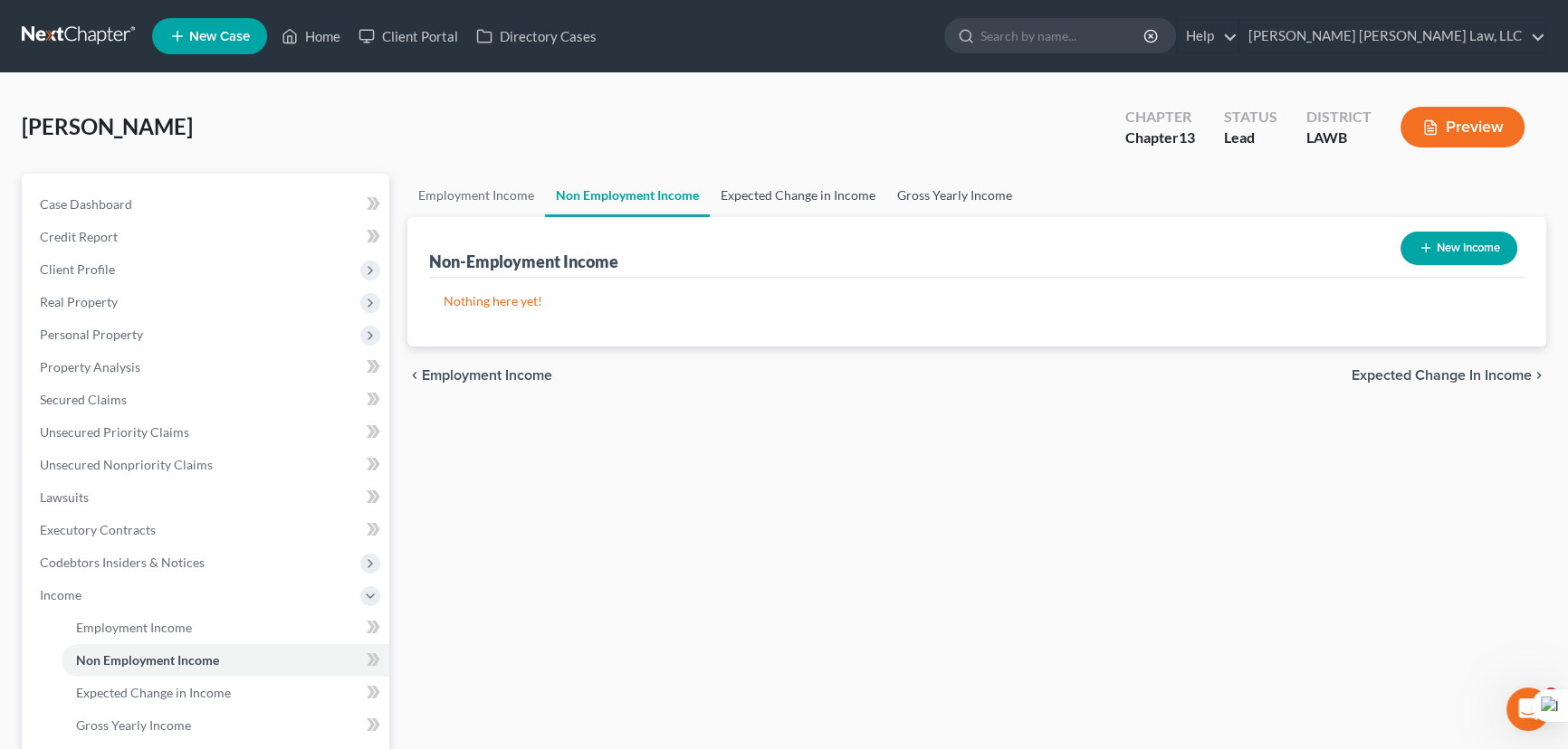
click at [805, 211] on link "Expected Change in Income" at bounding box center [797, 195] width 177 height 44
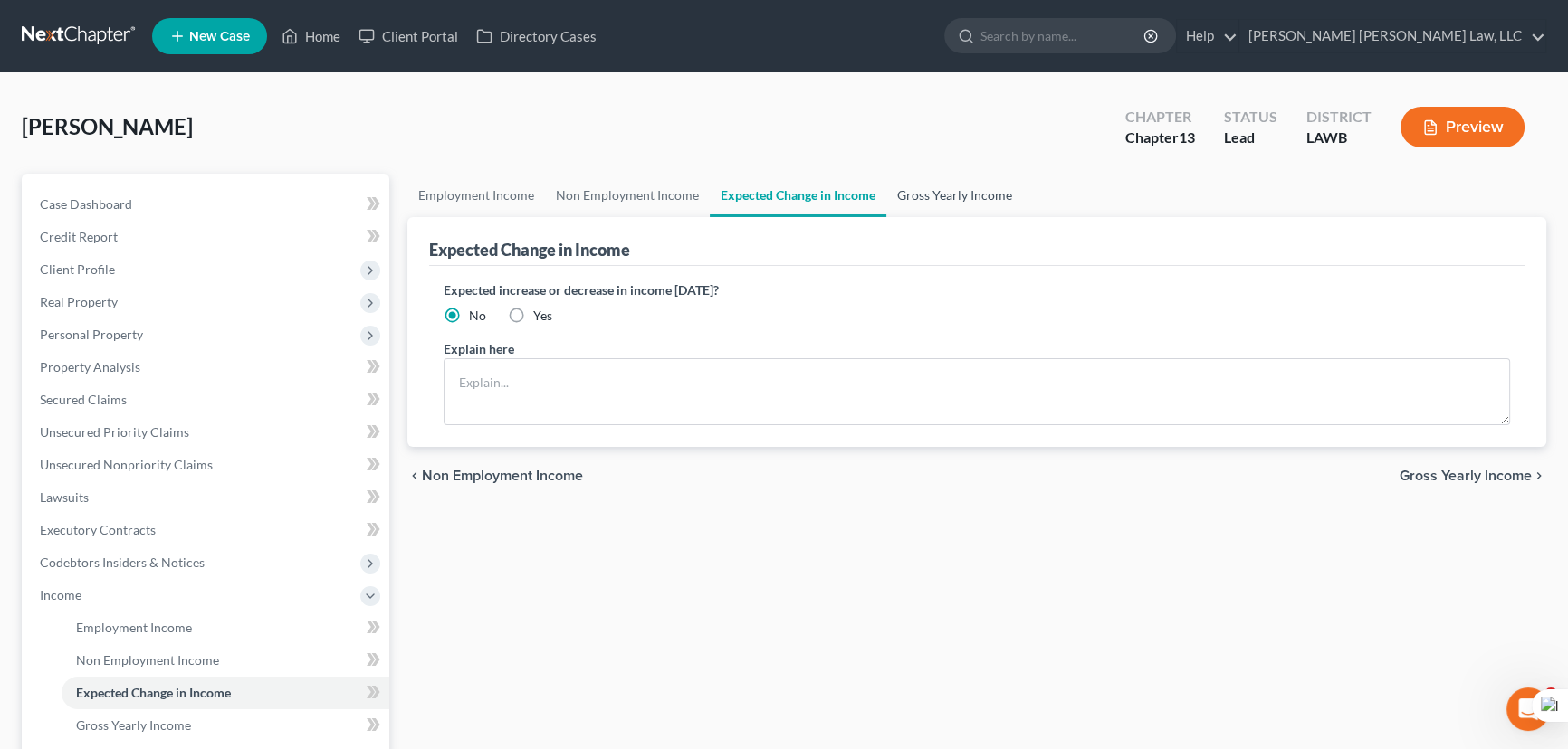
click at [971, 177] on link "Gross Yearly Income" at bounding box center [954, 195] width 137 height 44
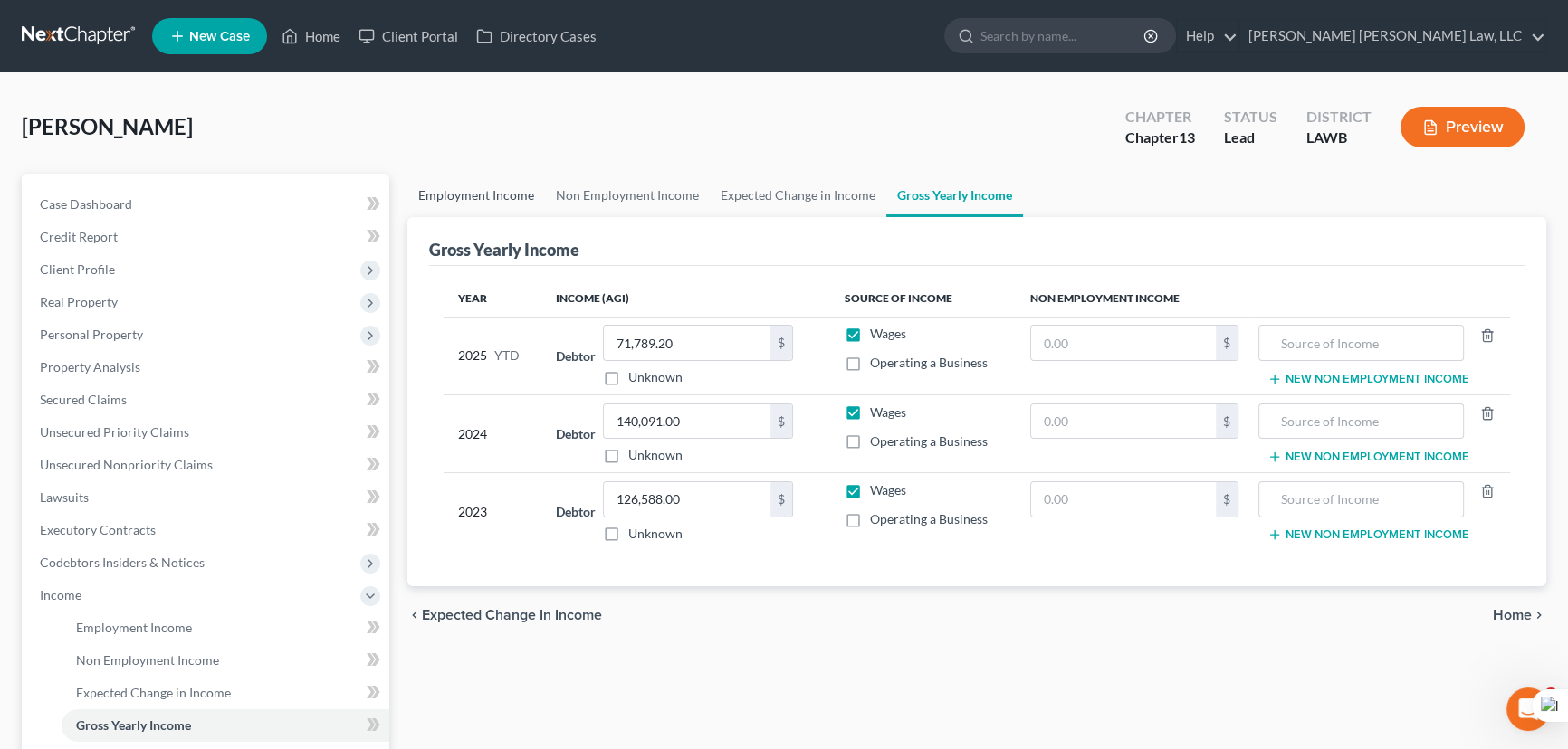
click at [447, 192] on link "Employment Income" at bounding box center [475, 195] width 138 height 44
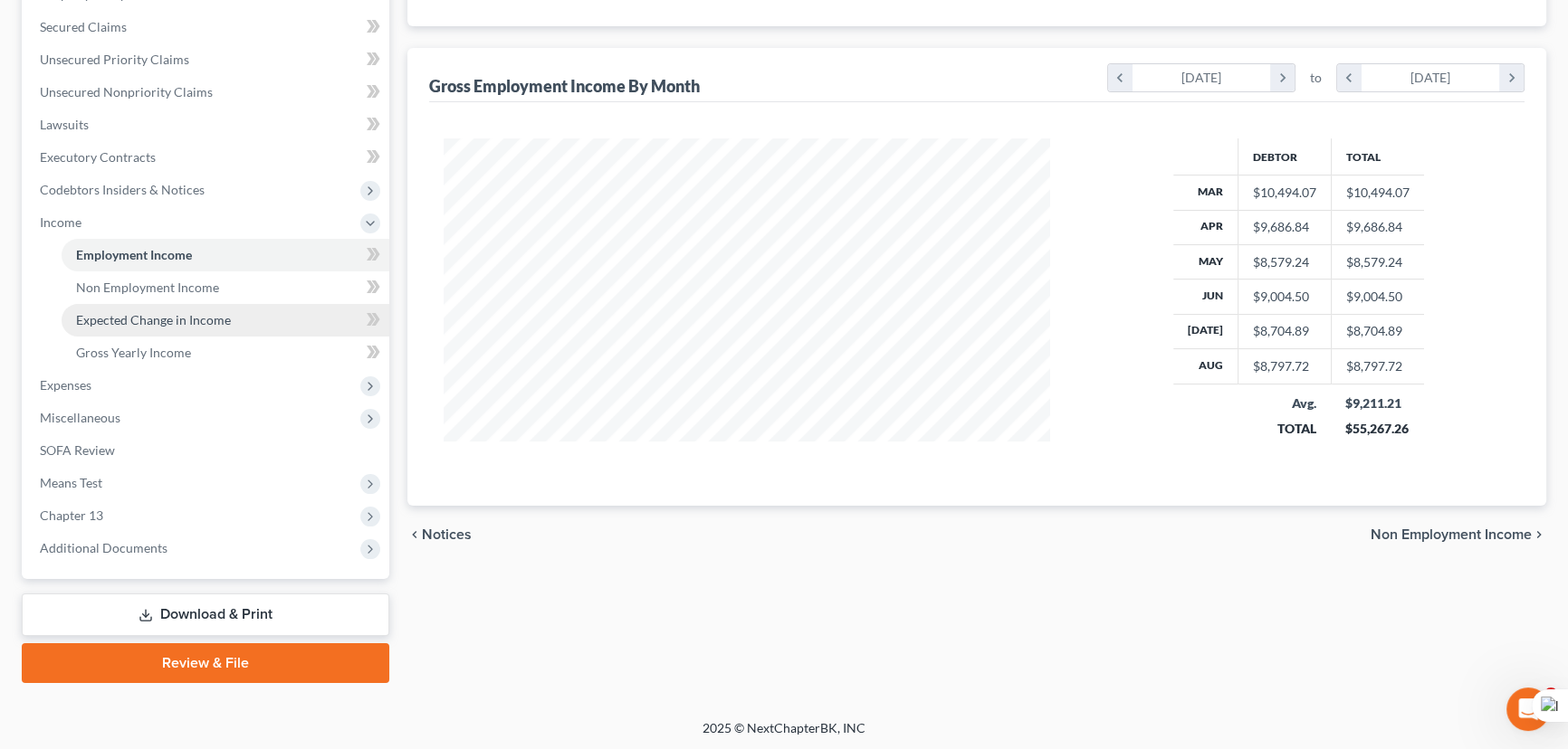
scroll to position [324, 643]
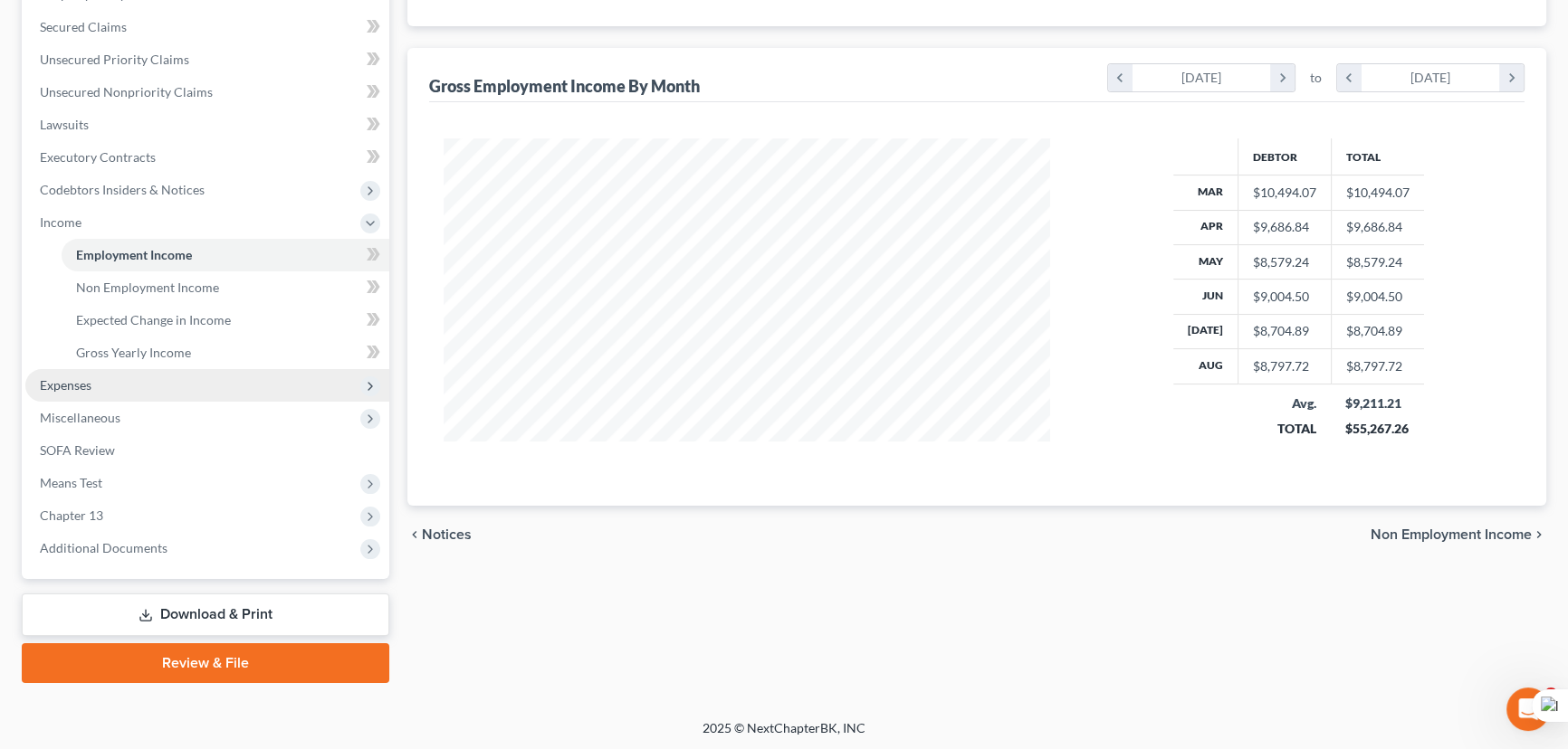
click at [208, 391] on span "Expenses" at bounding box center [207, 385] width 364 height 32
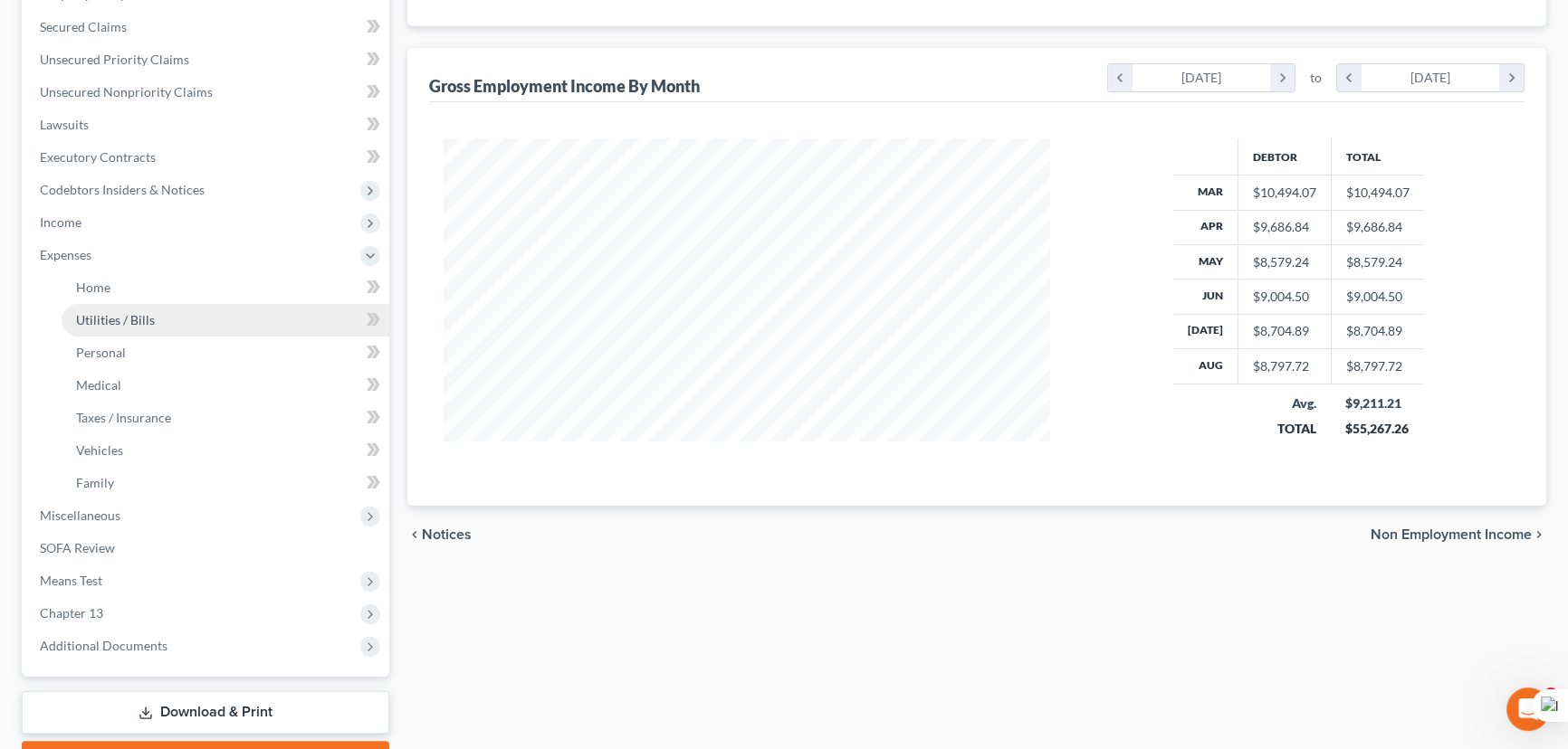
click at [198, 329] on link "Utilities / Bills" at bounding box center [225, 320] width 328 height 32
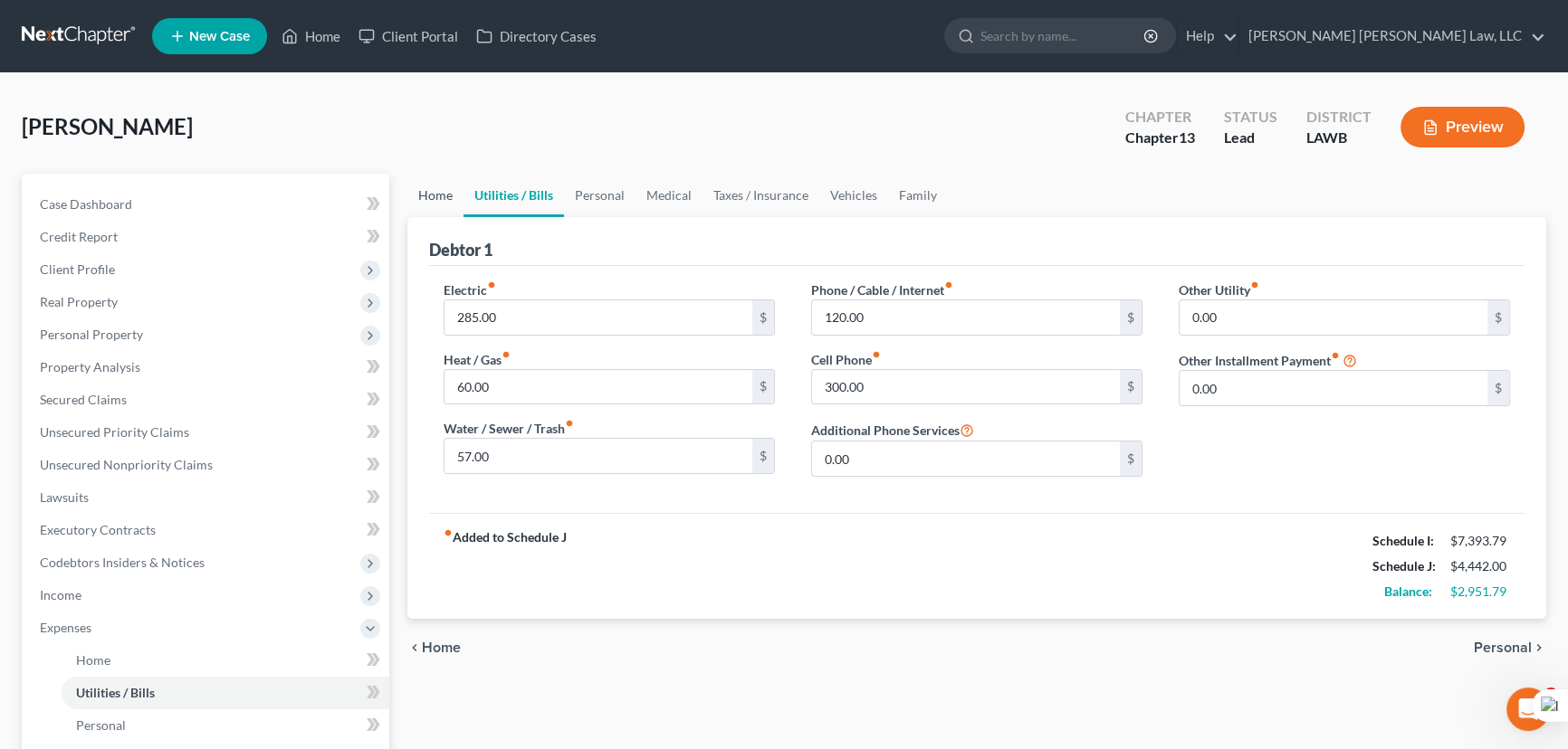
click at [424, 198] on link "Home" at bounding box center [435, 195] width 57 height 44
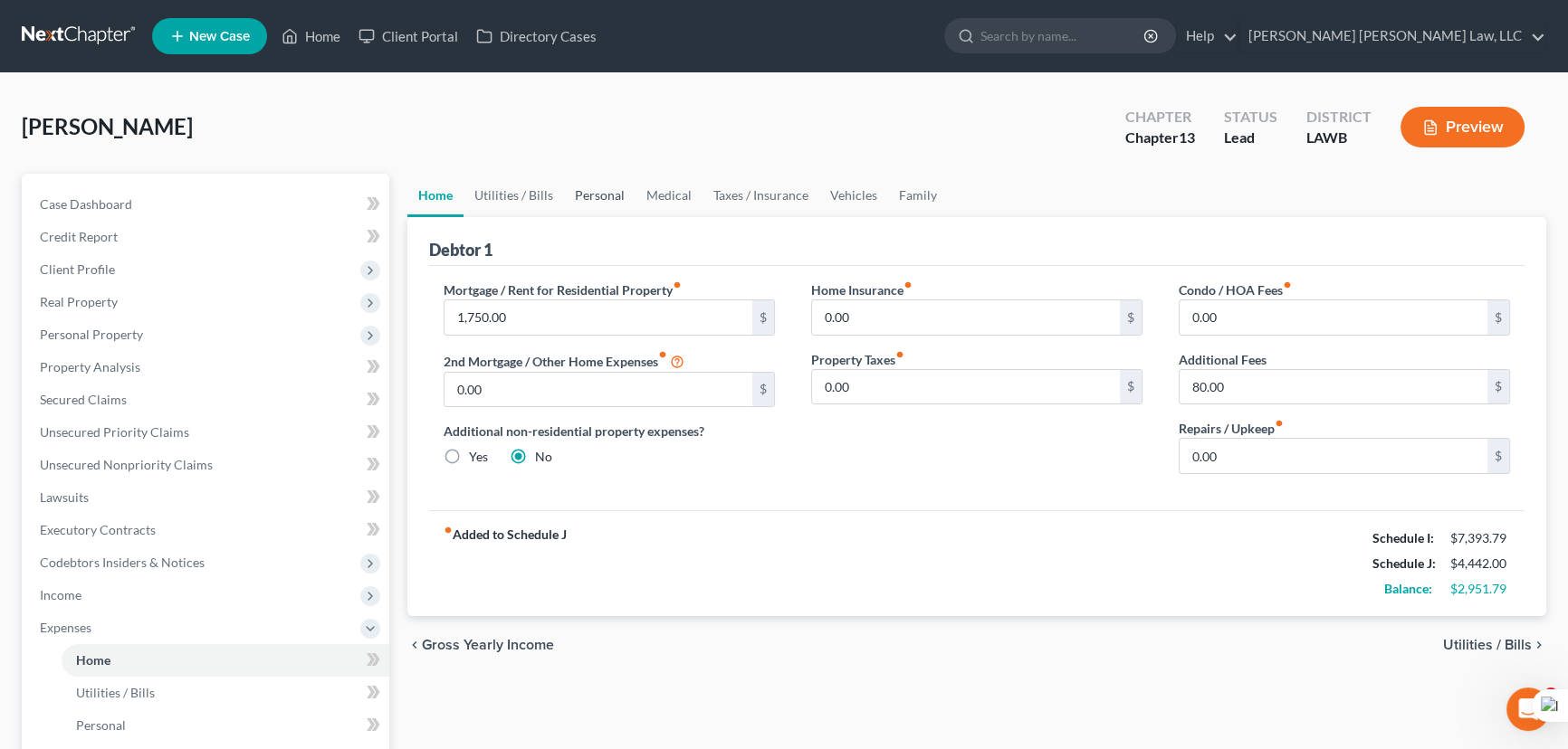
click at [567, 198] on link "Personal" at bounding box center [599, 195] width 71 height 44
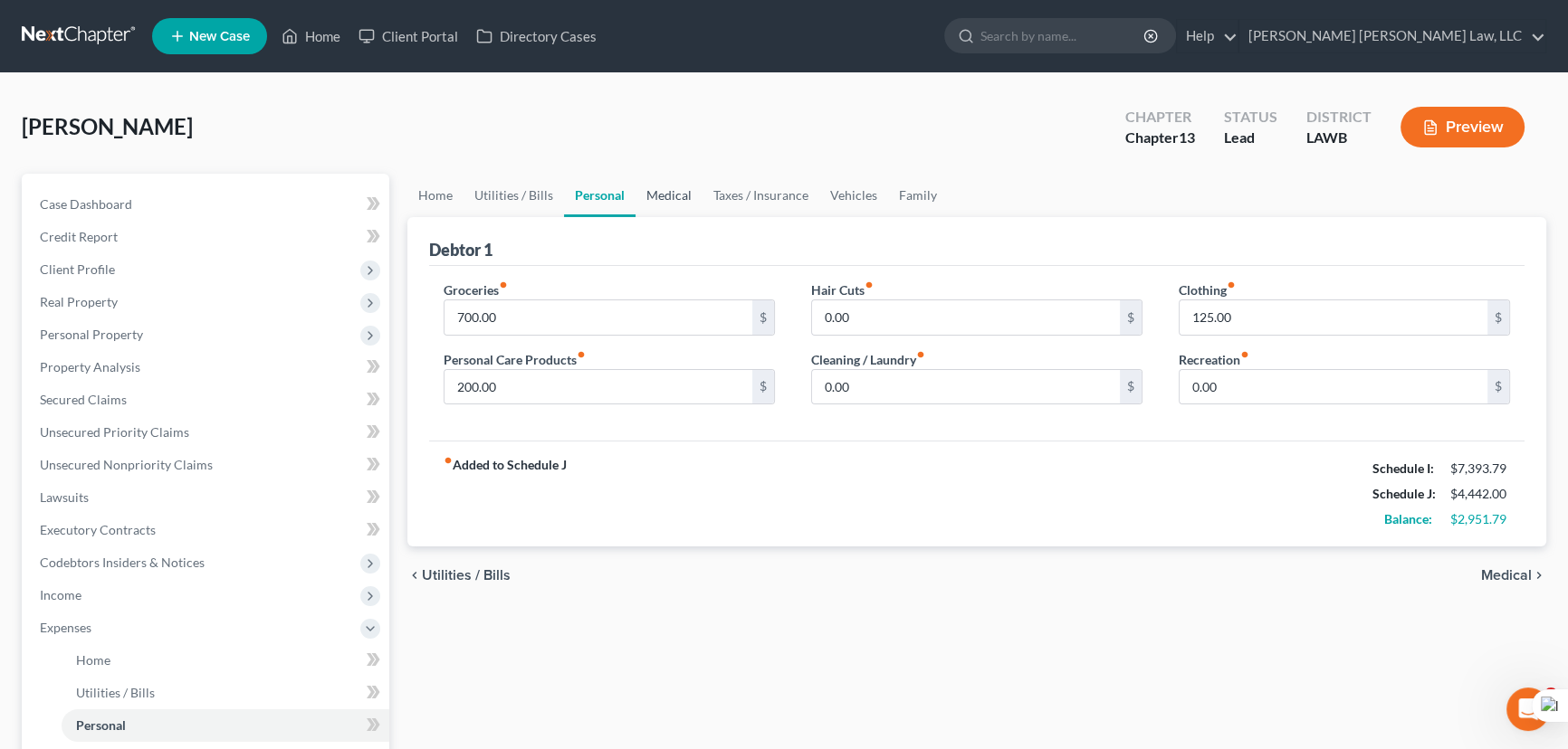
click at [676, 203] on link "Medical" at bounding box center [668, 195] width 67 height 44
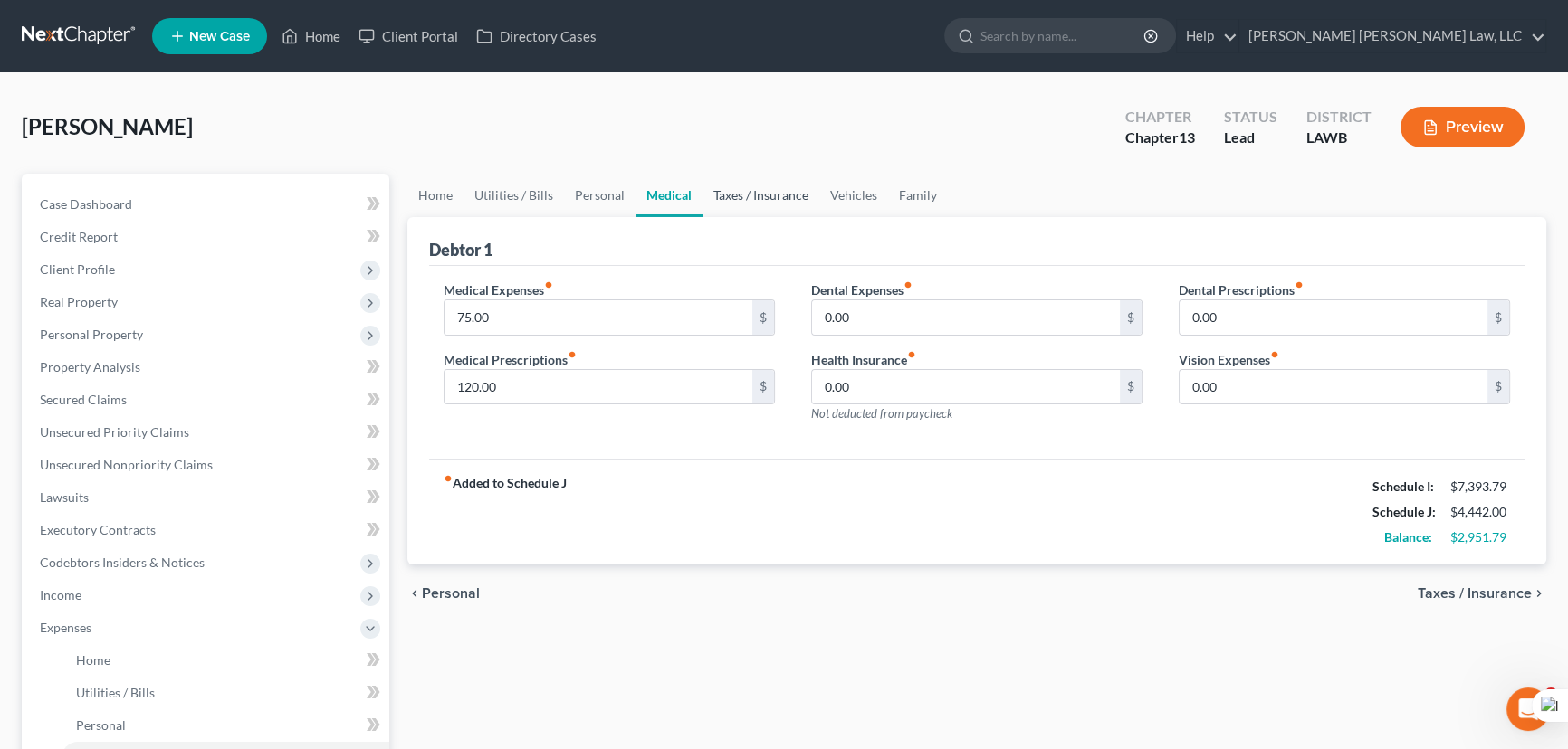
click at [778, 193] on link "Taxes / Insurance" at bounding box center [761, 195] width 117 height 44
click at [861, 194] on link "Vehicles" at bounding box center [854, 195] width 69 height 44
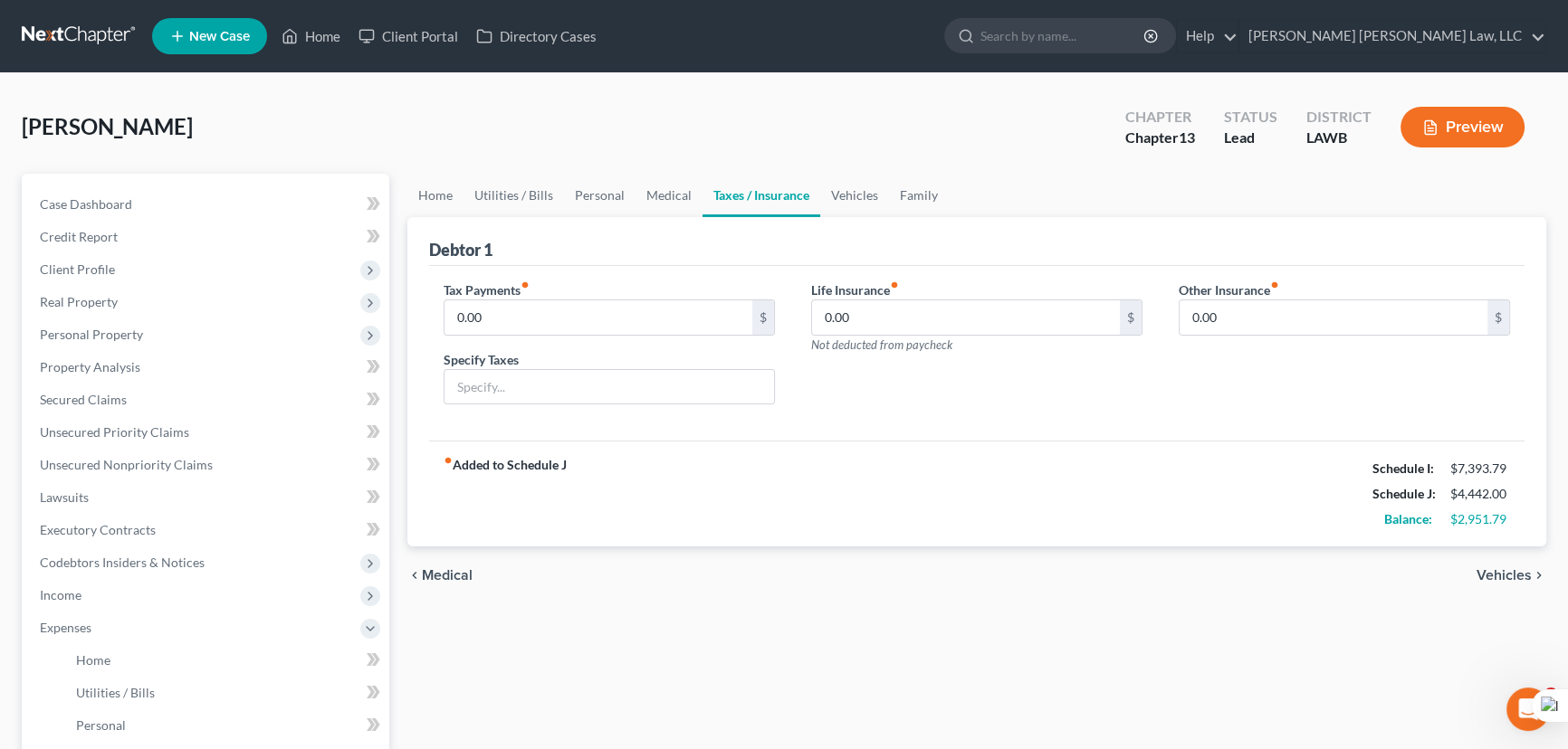
click at [744, 199] on link "Taxes / Insurance" at bounding box center [761, 195] width 118 height 44
click at [683, 205] on link "Medical" at bounding box center [668, 195] width 67 height 44
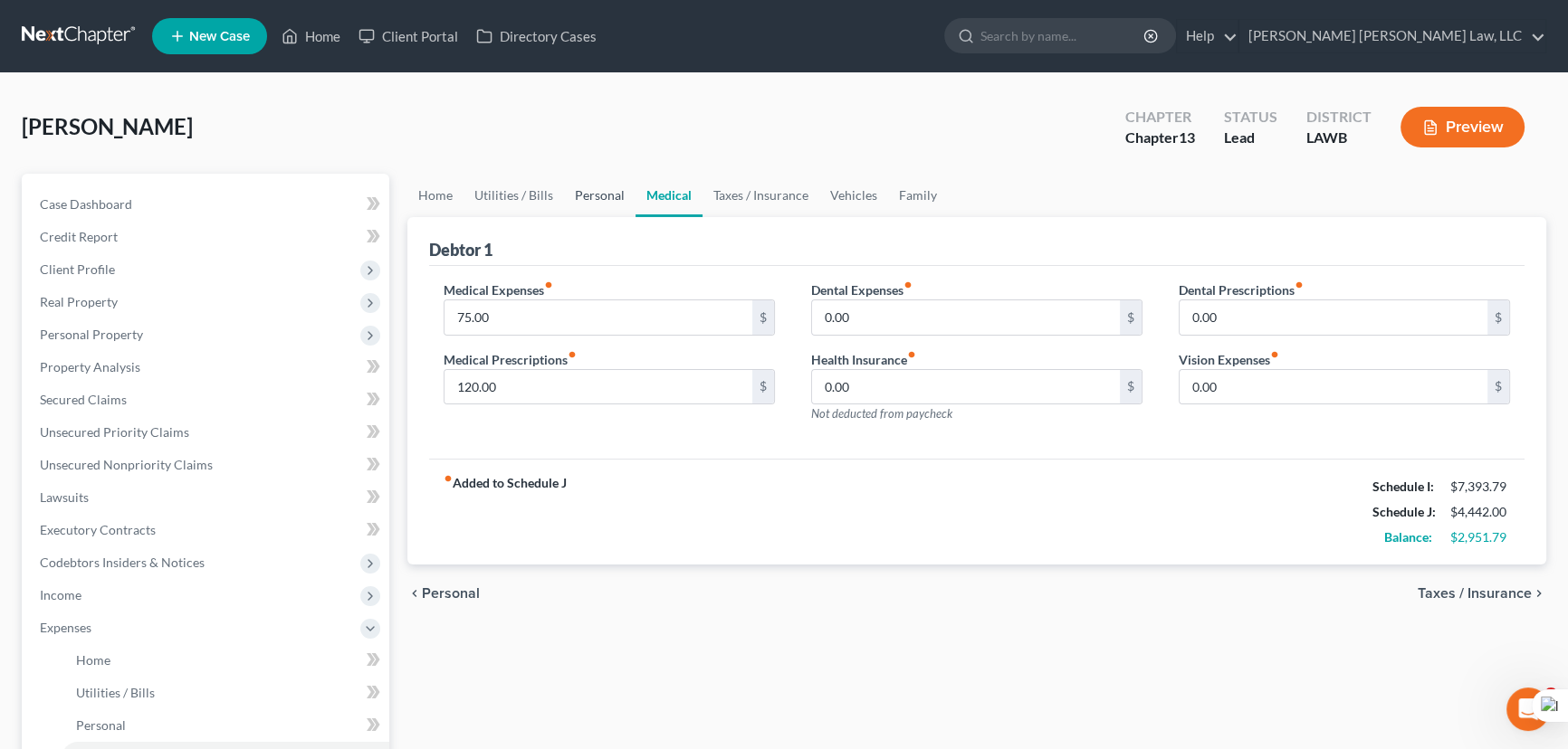
click at [607, 206] on link "Personal" at bounding box center [599, 195] width 71 height 44
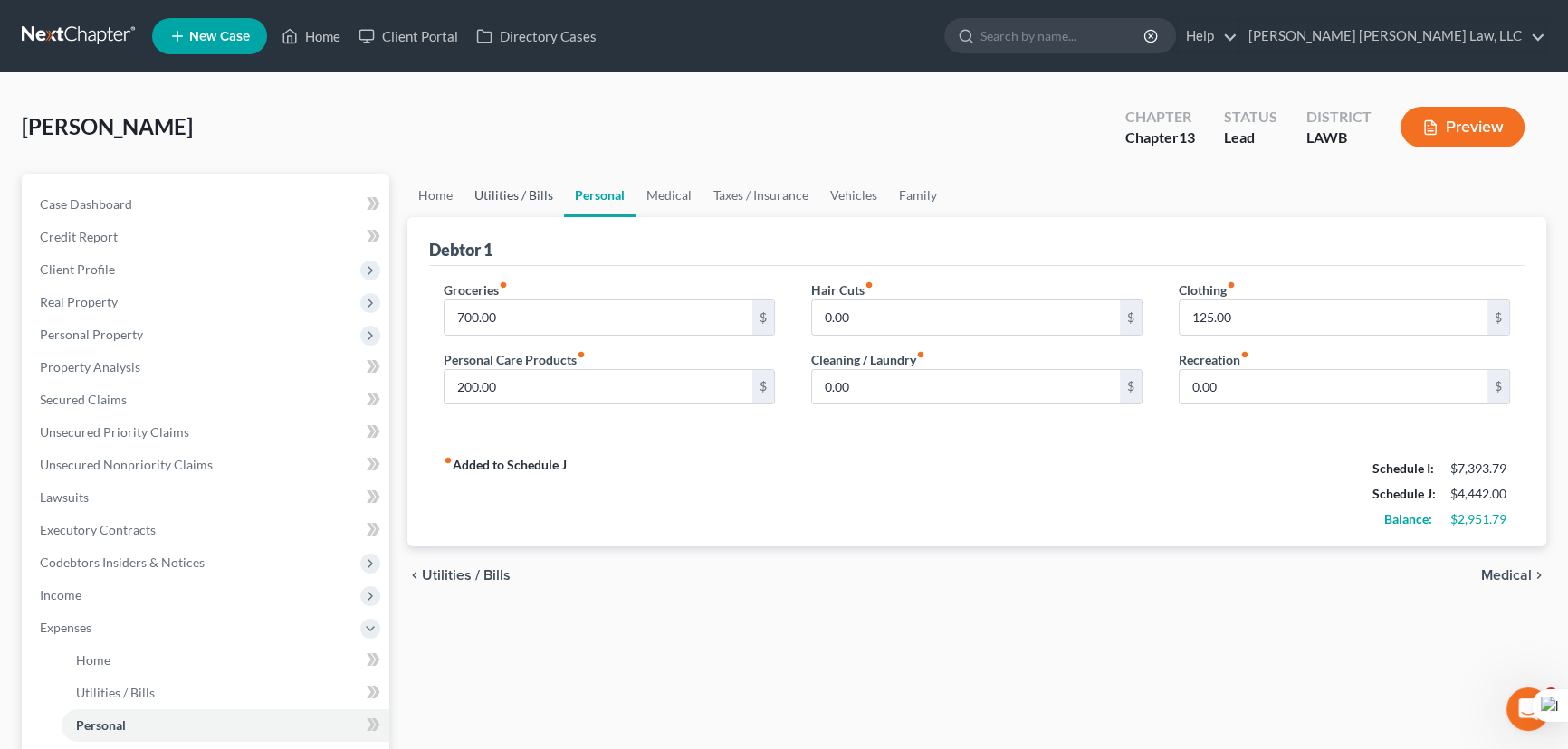
click at [543, 201] on link "Utilities / Bills" at bounding box center [513, 195] width 101 height 44
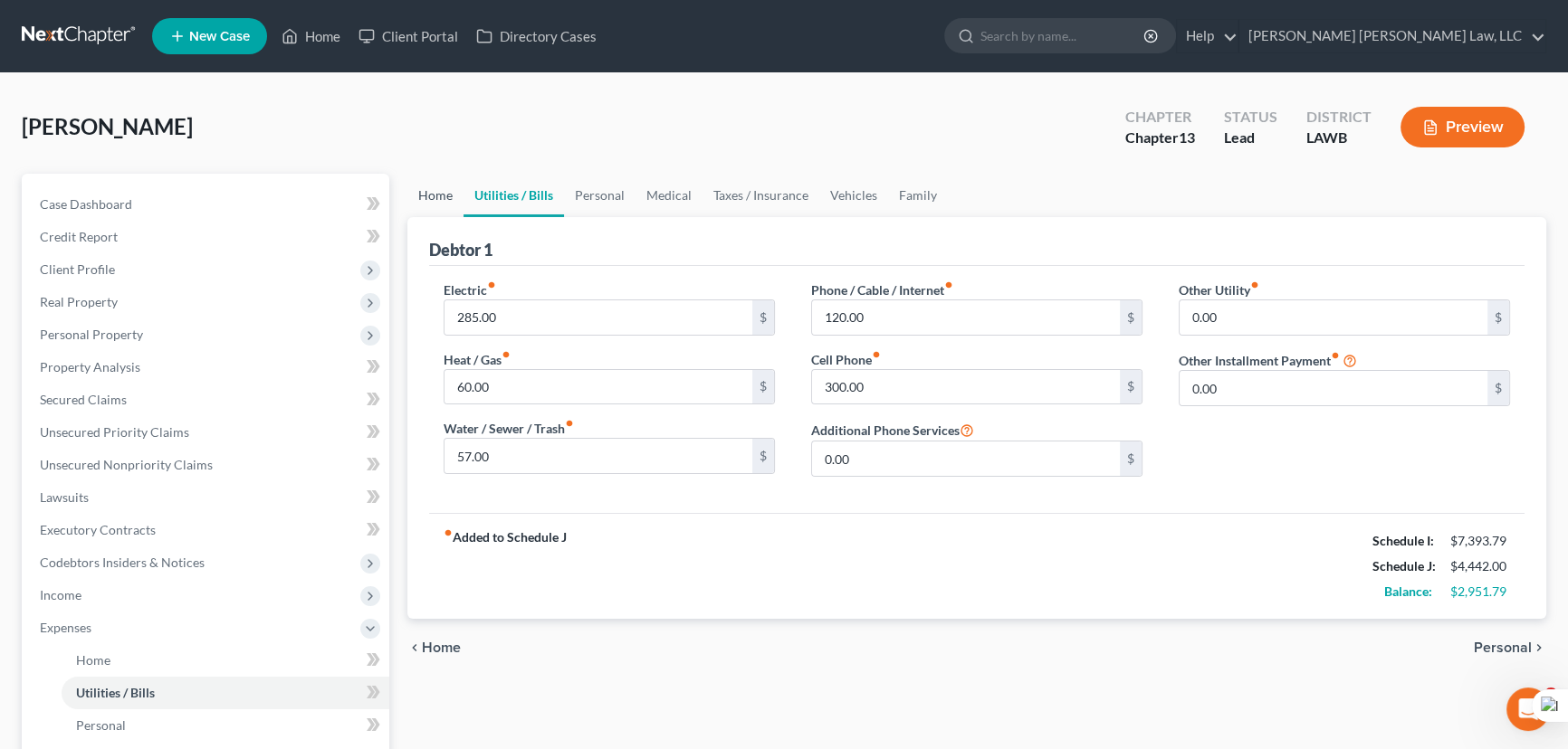
click at [443, 193] on link "Home" at bounding box center [435, 195] width 57 height 44
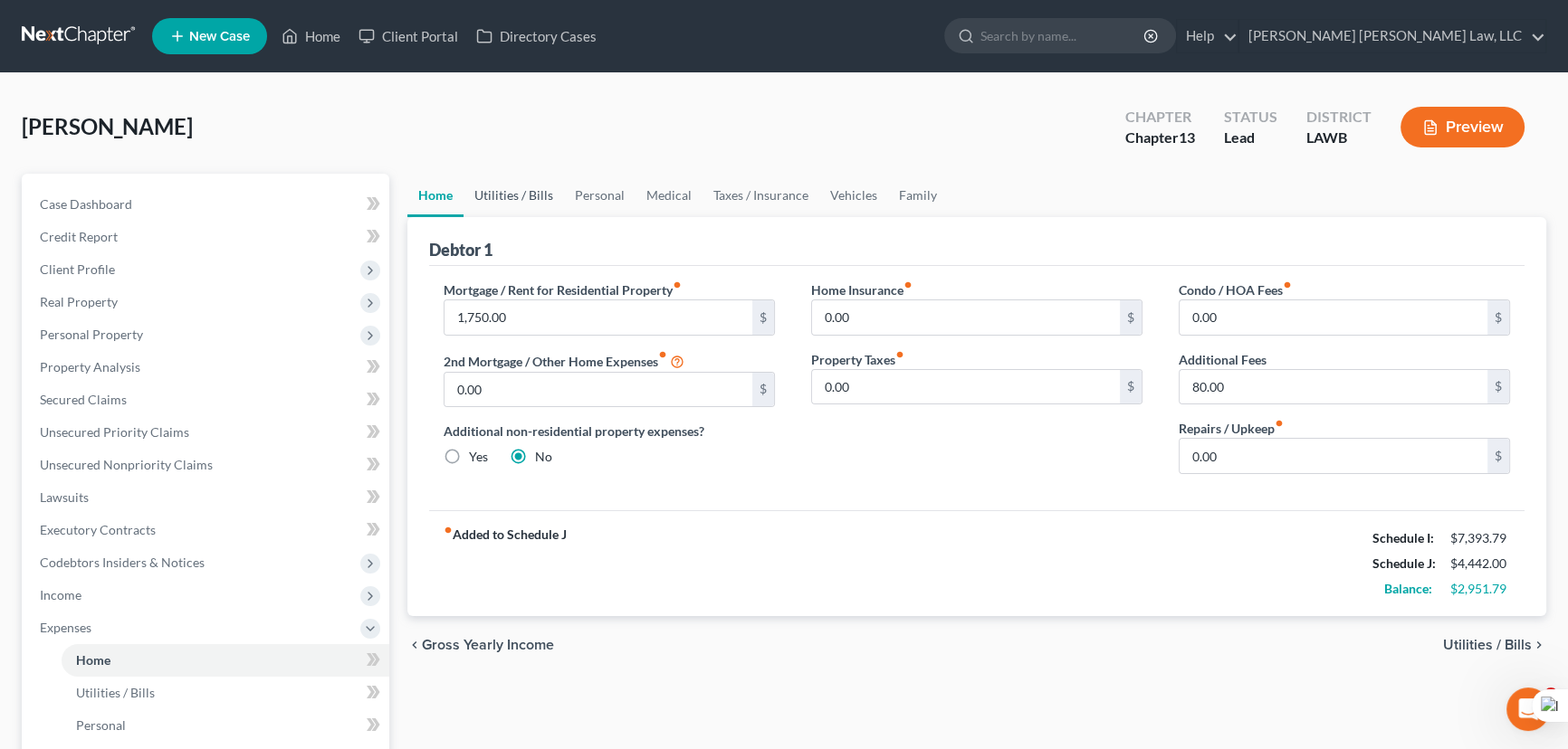
drag, startPoint x: 561, startPoint y: 168, endPoint x: 544, endPoint y: 190, distance: 27.8
click at [561, 168] on div "Cory, Ronald Upgraded Chapter Chapter 13 Status Lead District LAWB Preview" at bounding box center [784, 134] width 1524 height 79
click at [544, 190] on link "Utilities / Bills" at bounding box center [513, 195] width 101 height 44
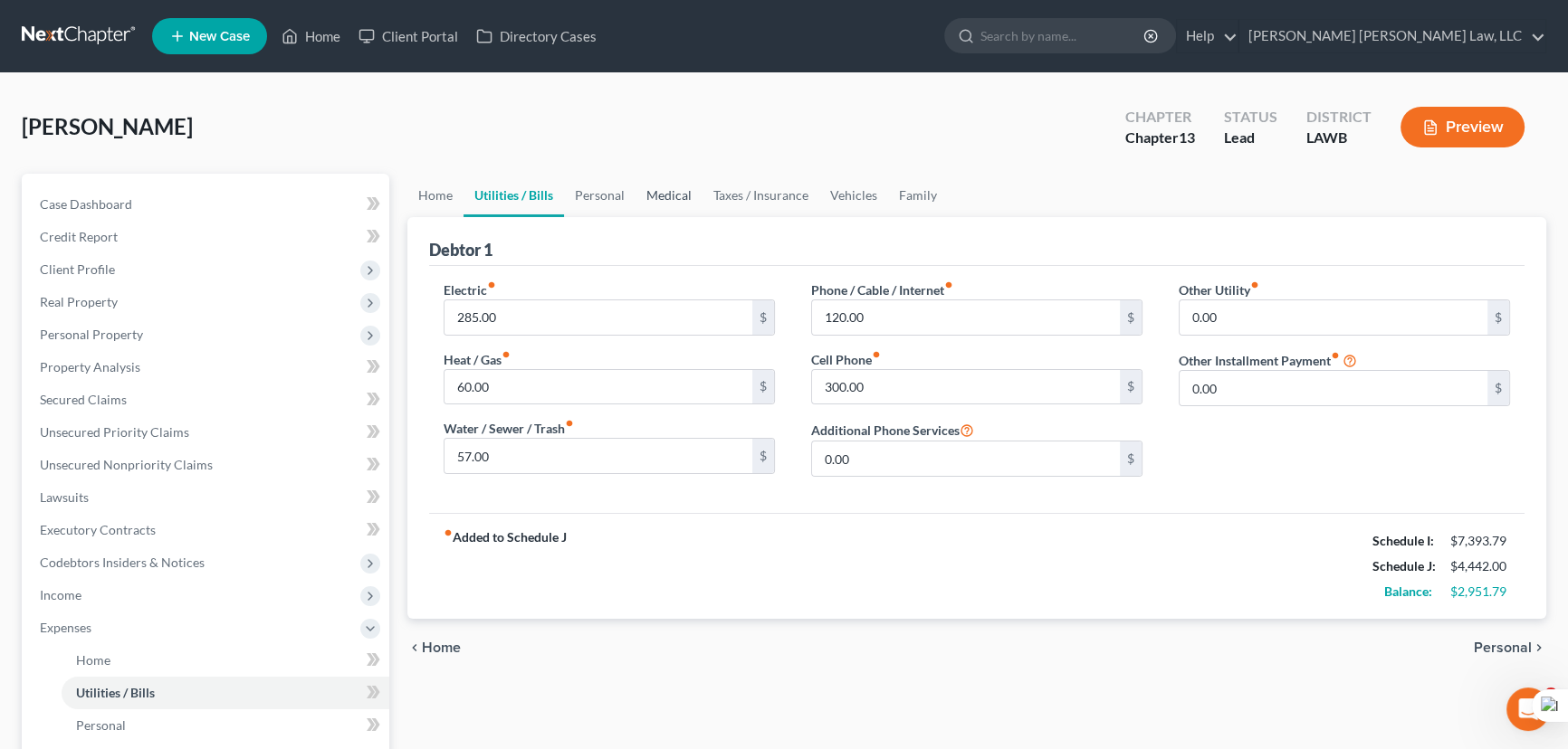
click at [635, 201] on link "Medical" at bounding box center [668, 195] width 67 height 44
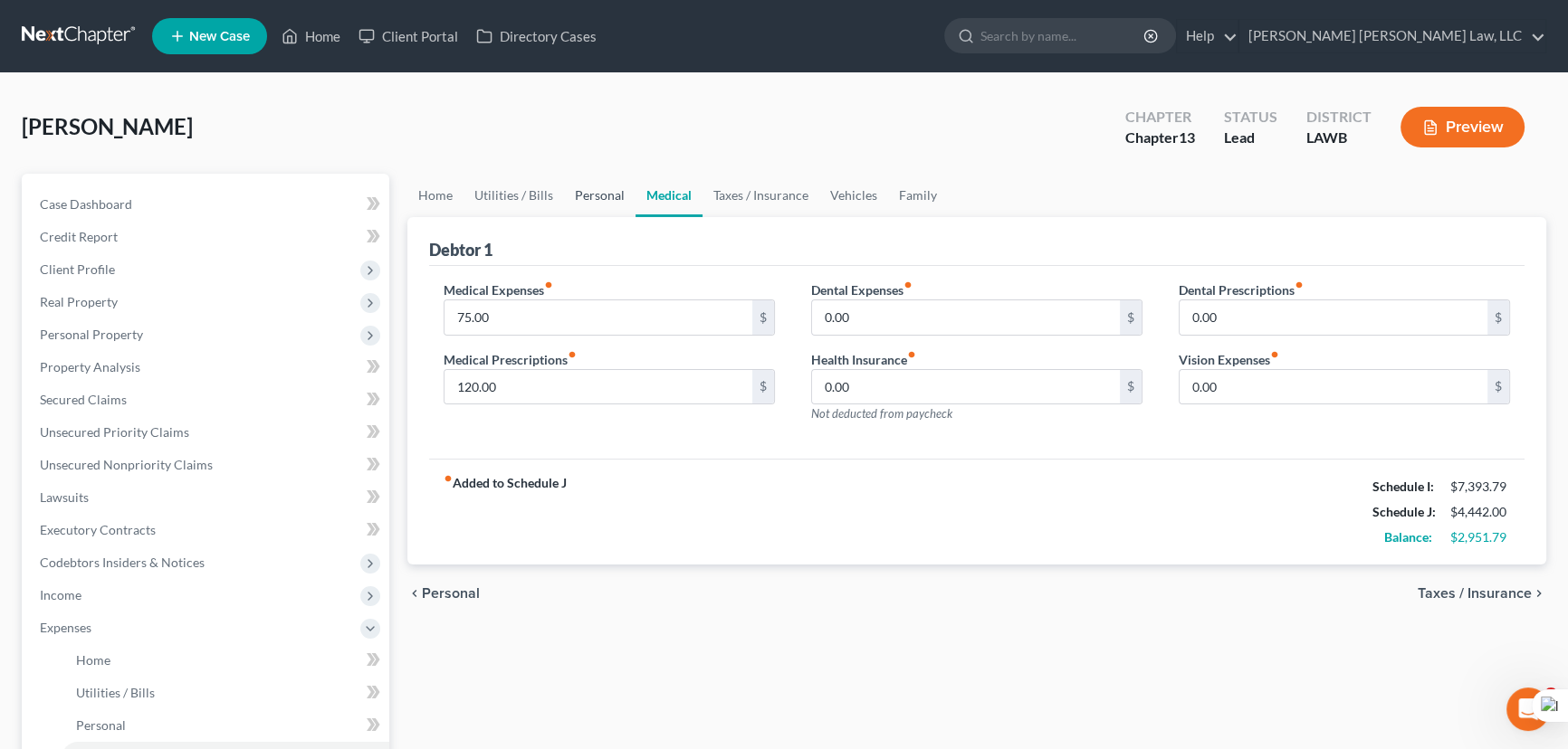
click at [613, 197] on link "Personal" at bounding box center [599, 195] width 71 height 44
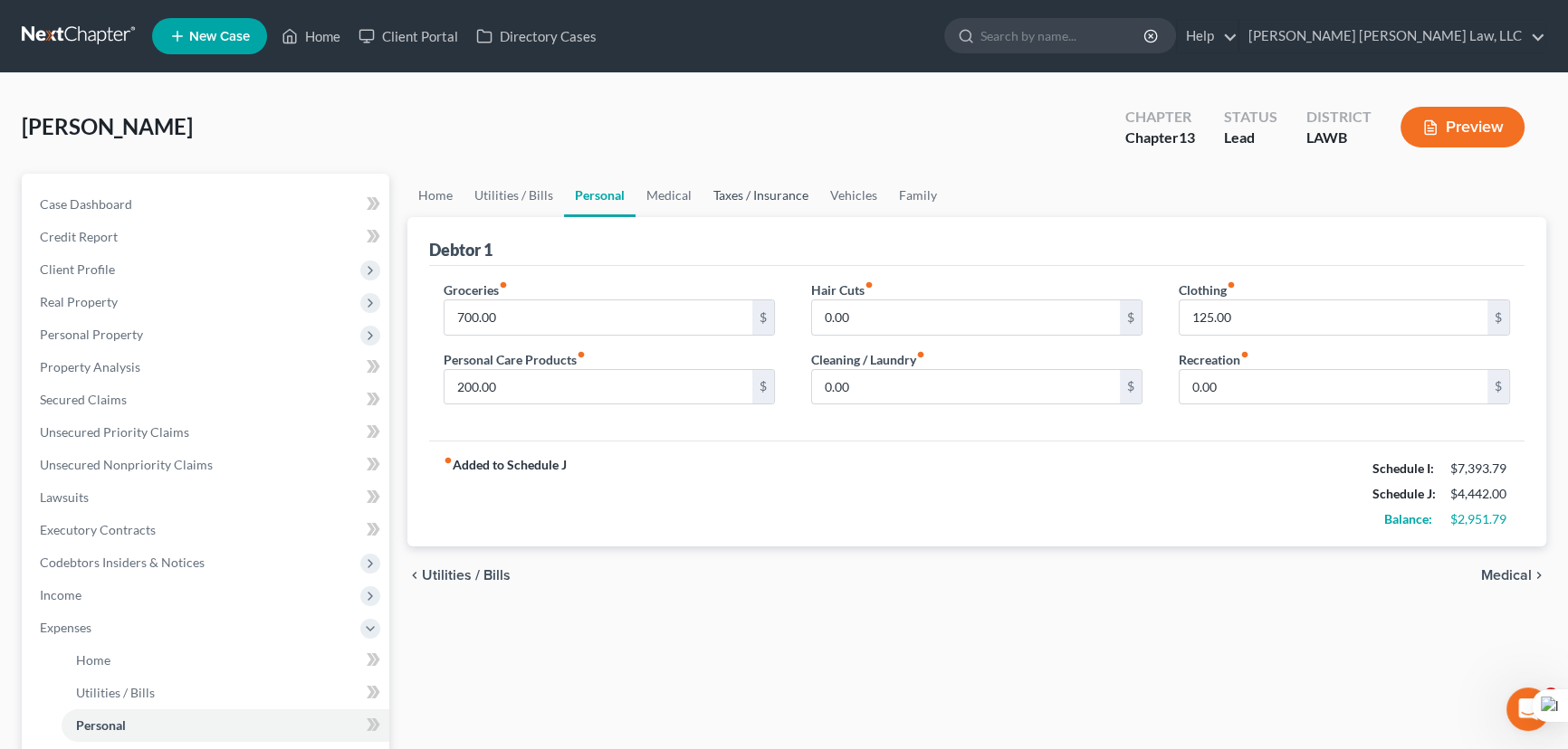
click at [756, 197] on link "Taxes / Insurance" at bounding box center [761, 195] width 117 height 44
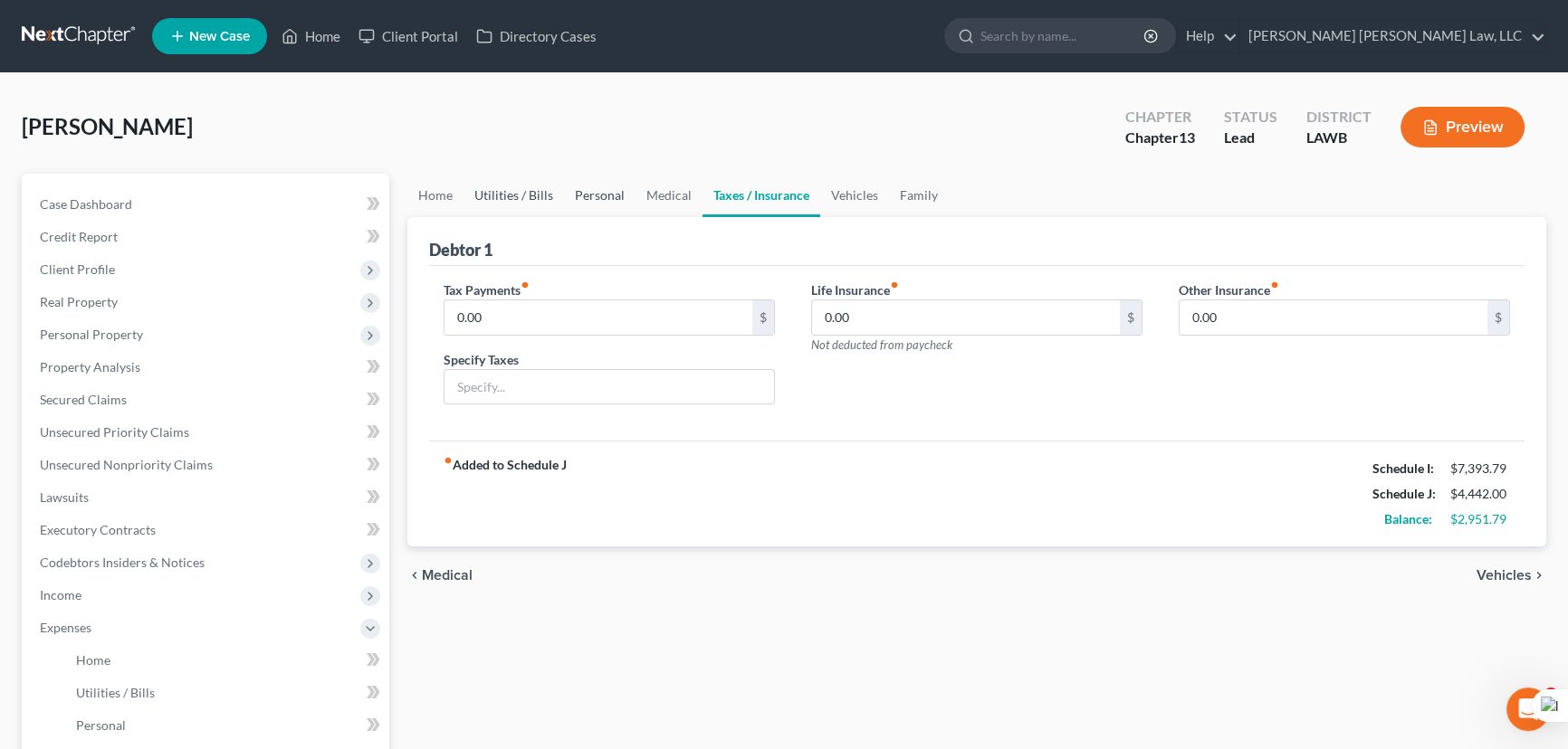
drag, startPoint x: 621, startPoint y: 193, endPoint x: 492, endPoint y: 200, distance: 129.2
click at [621, 193] on link "Personal" at bounding box center [599, 195] width 71 height 44
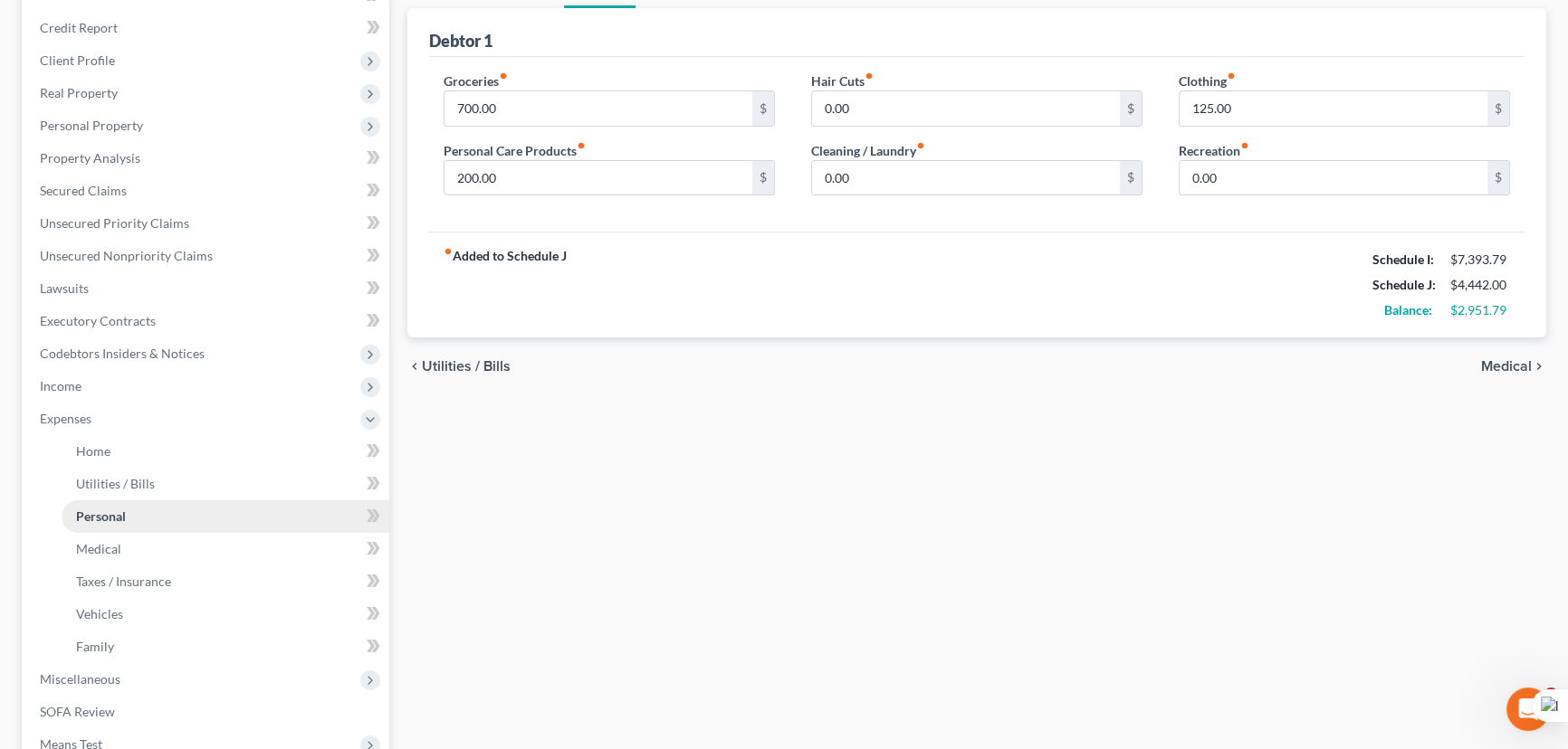
scroll to position [329, 0]
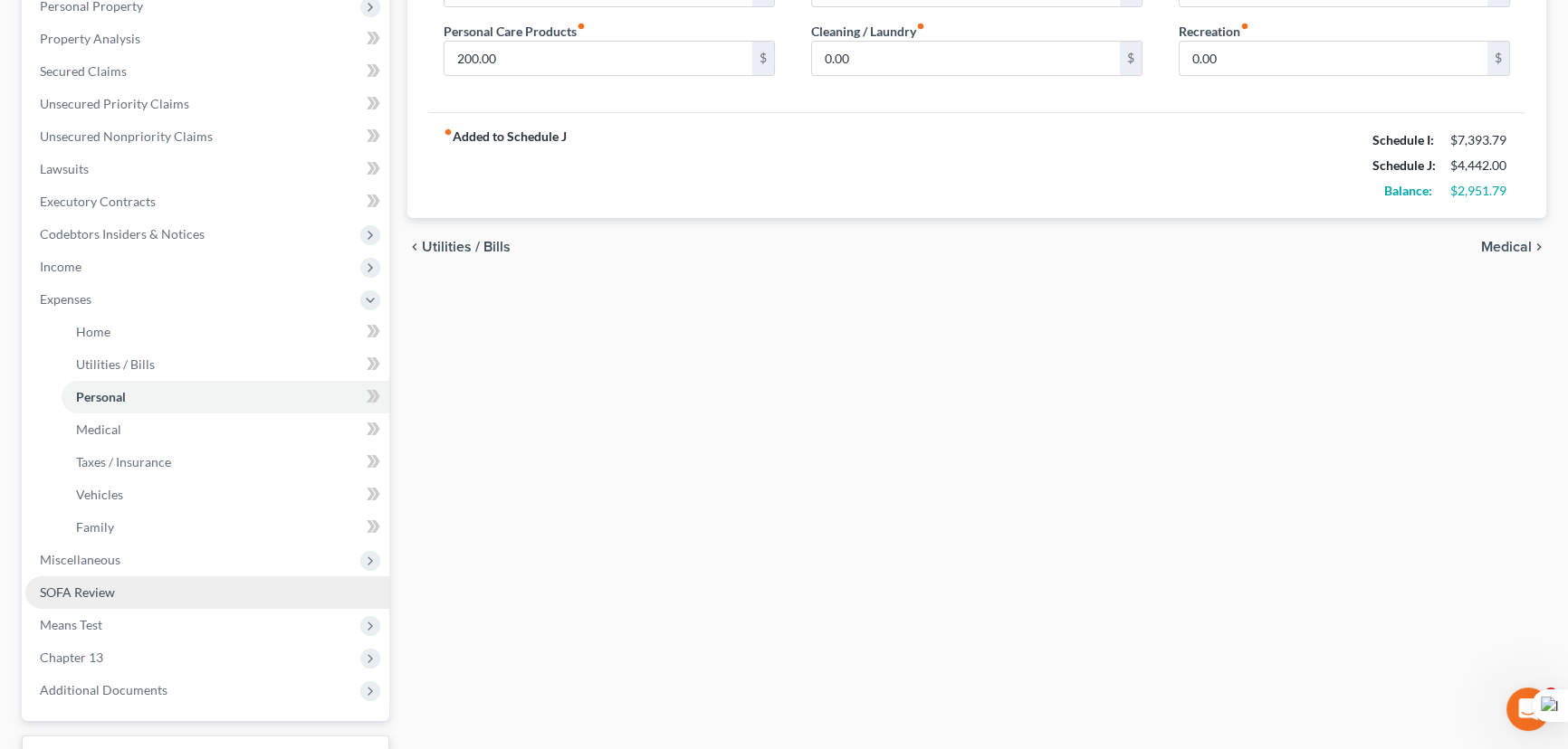
click at [103, 628] on span "Means Test" at bounding box center [207, 624] width 364 height 32
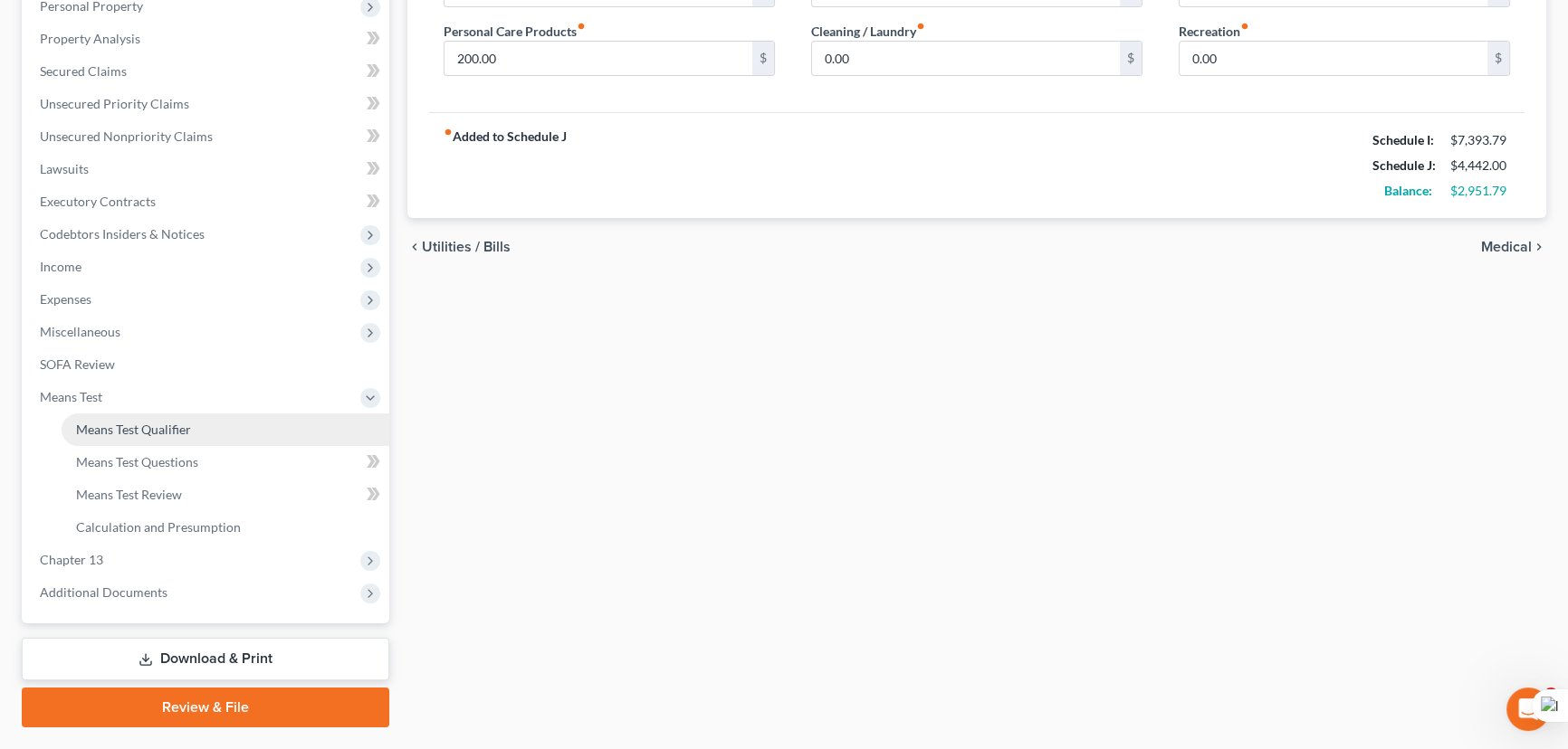
click at [182, 421] on span "Means Test Qualifier" at bounding box center [134, 429] width 115 height 16
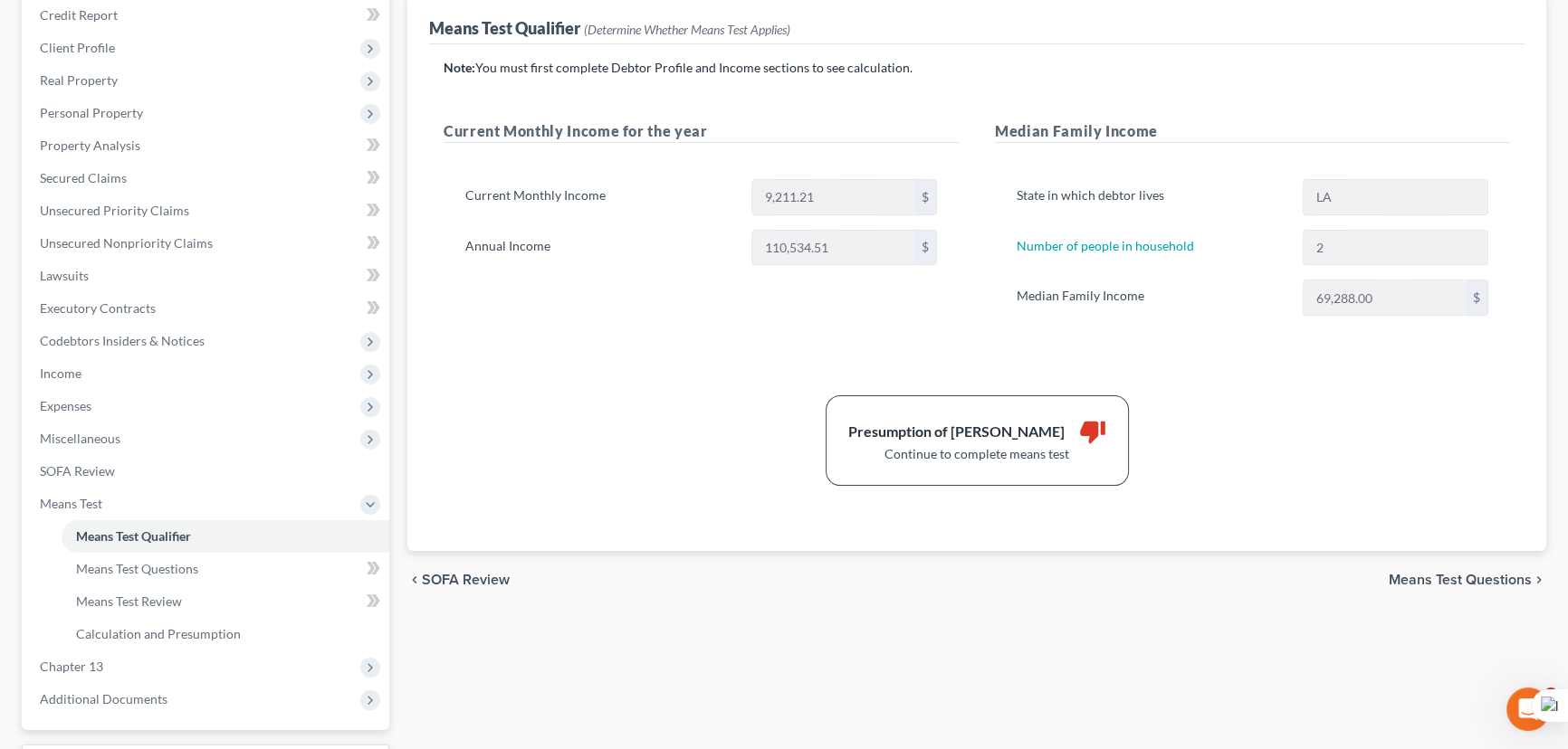
scroll to position [208, 0]
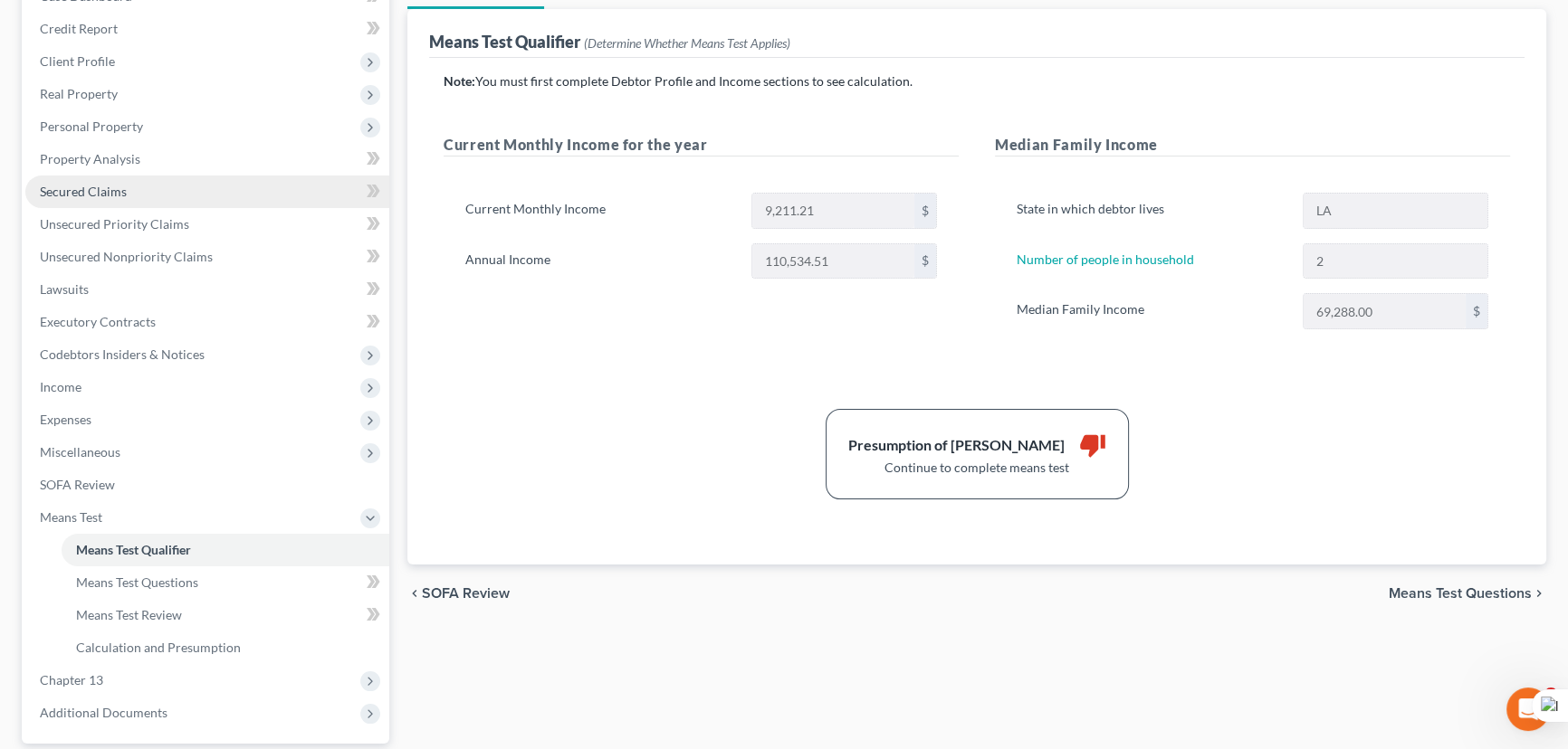
click at [154, 184] on link "Secured Claims" at bounding box center [207, 191] width 364 height 32
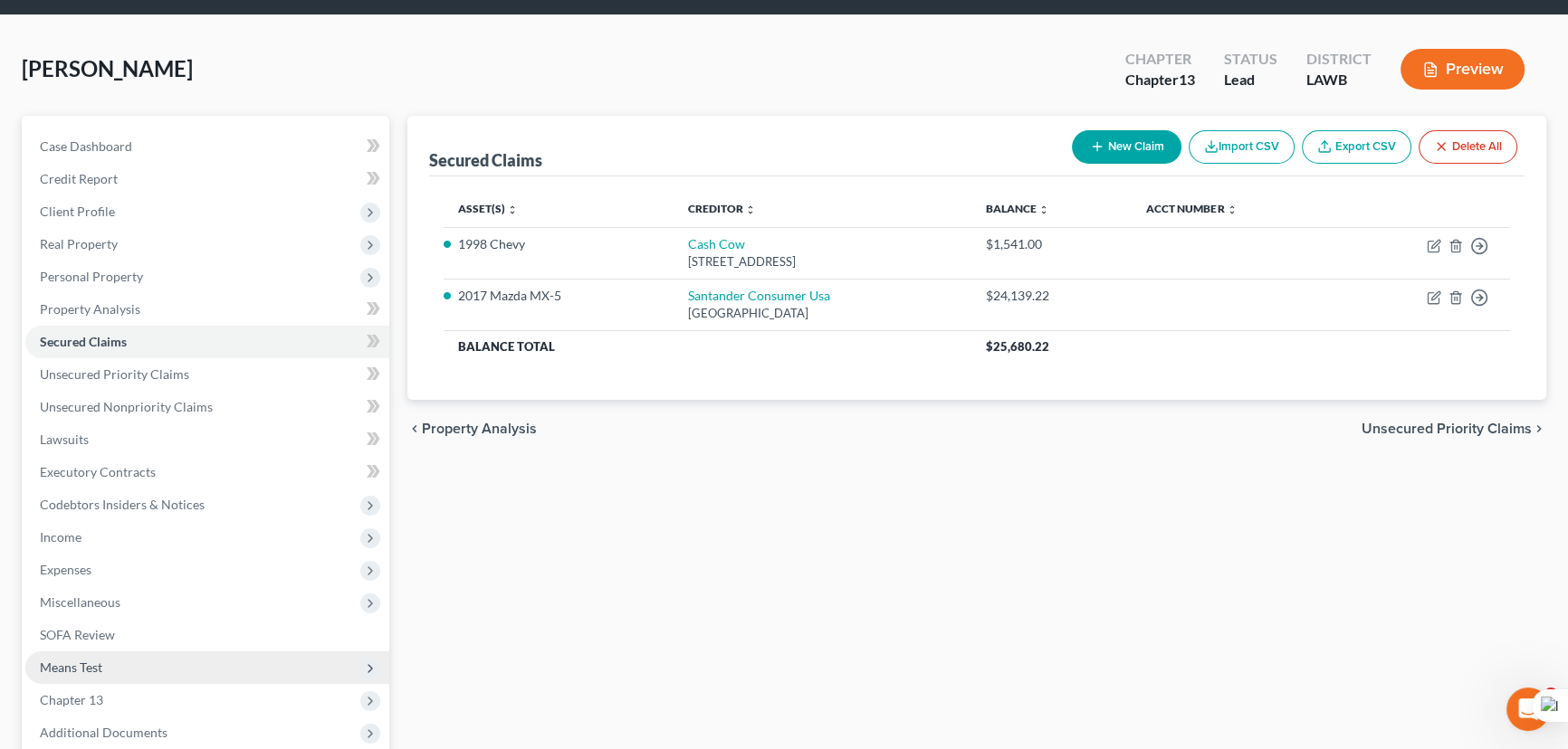
scroll to position [243, 0]
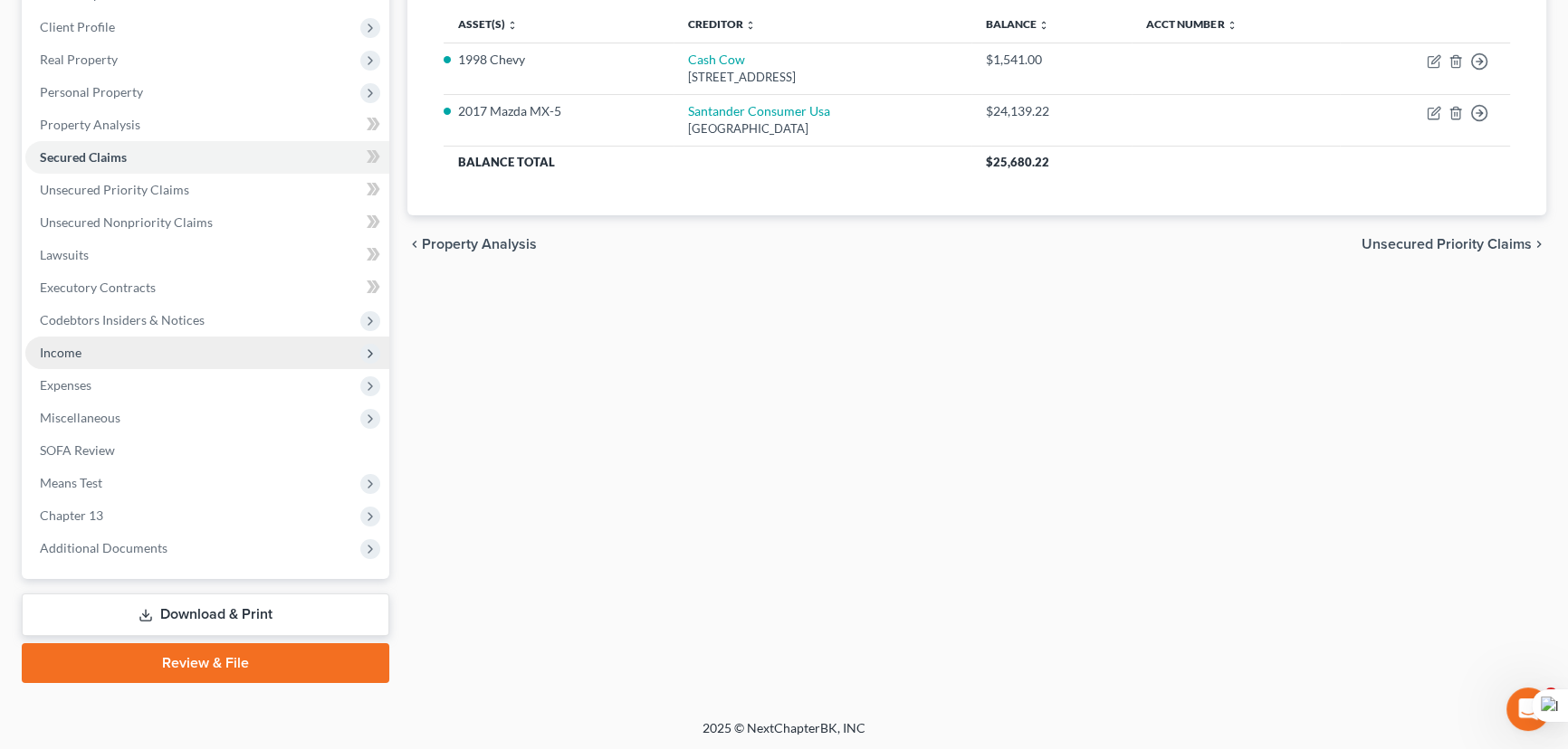
click at [169, 347] on span "Income" at bounding box center [207, 352] width 364 height 32
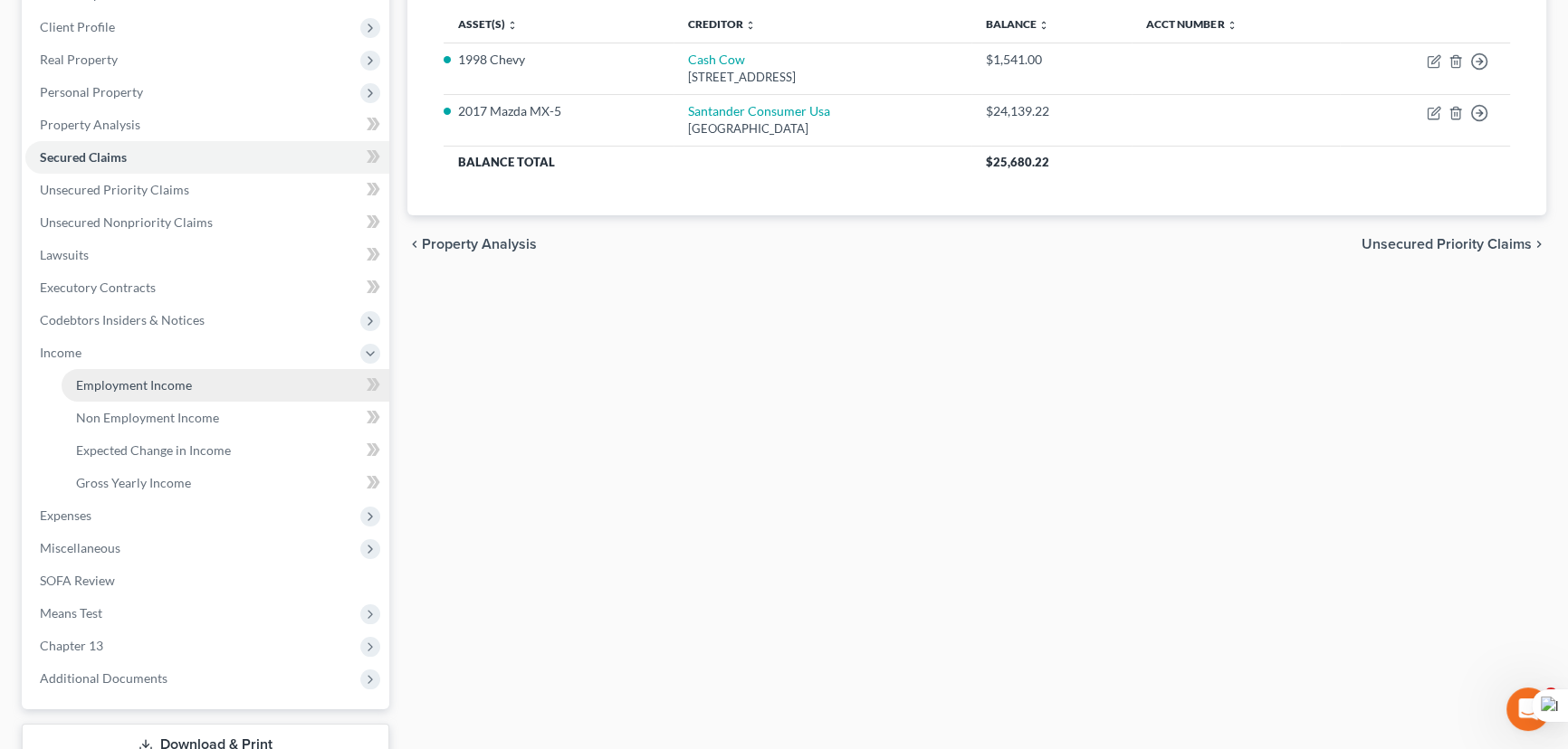
click at [193, 396] on link "Employment Income" at bounding box center [225, 385] width 328 height 32
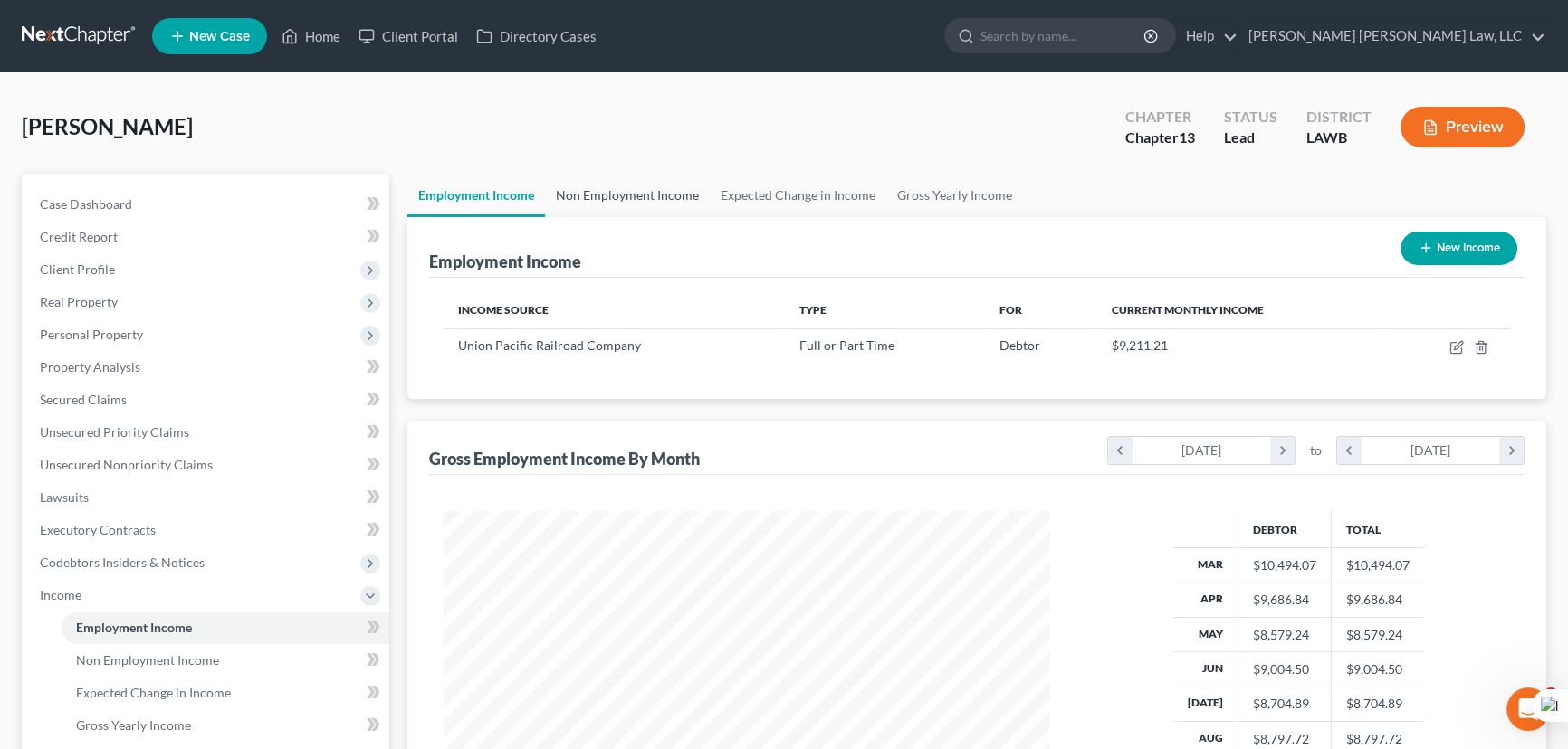
drag, startPoint x: 644, startPoint y: 190, endPoint x: 386, endPoint y: 199, distance: 258.2
click at [643, 190] on link "Non Employment Income" at bounding box center [627, 195] width 165 height 44
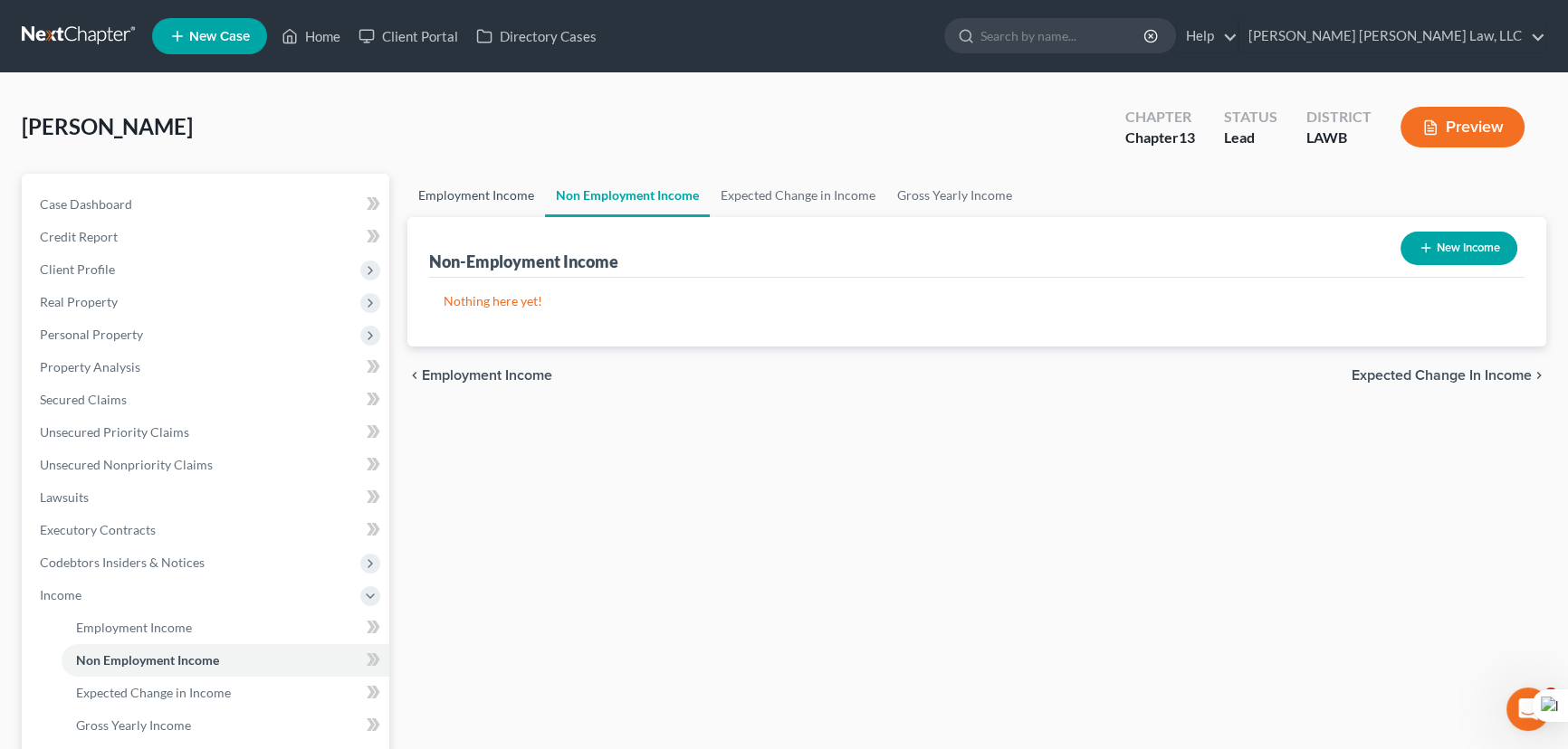
click at [483, 194] on link "Employment Income" at bounding box center [475, 195] width 138 height 44
click at [588, 189] on link "Non Employment Income" at bounding box center [627, 195] width 165 height 44
click at [819, 205] on link "Expected Change in Income" at bounding box center [797, 195] width 177 height 44
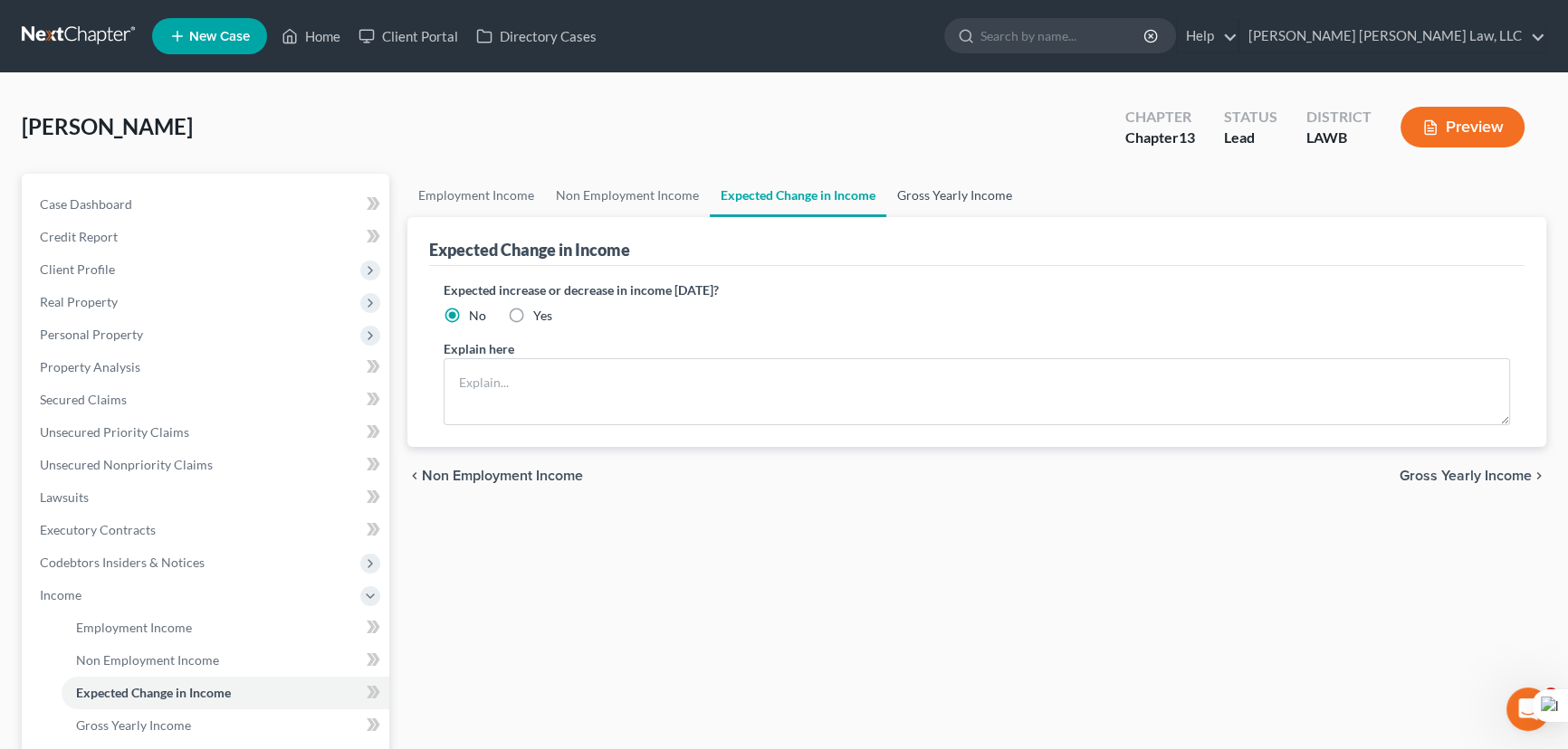
click at [959, 174] on link "Gross Yearly Income" at bounding box center [954, 195] width 137 height 44
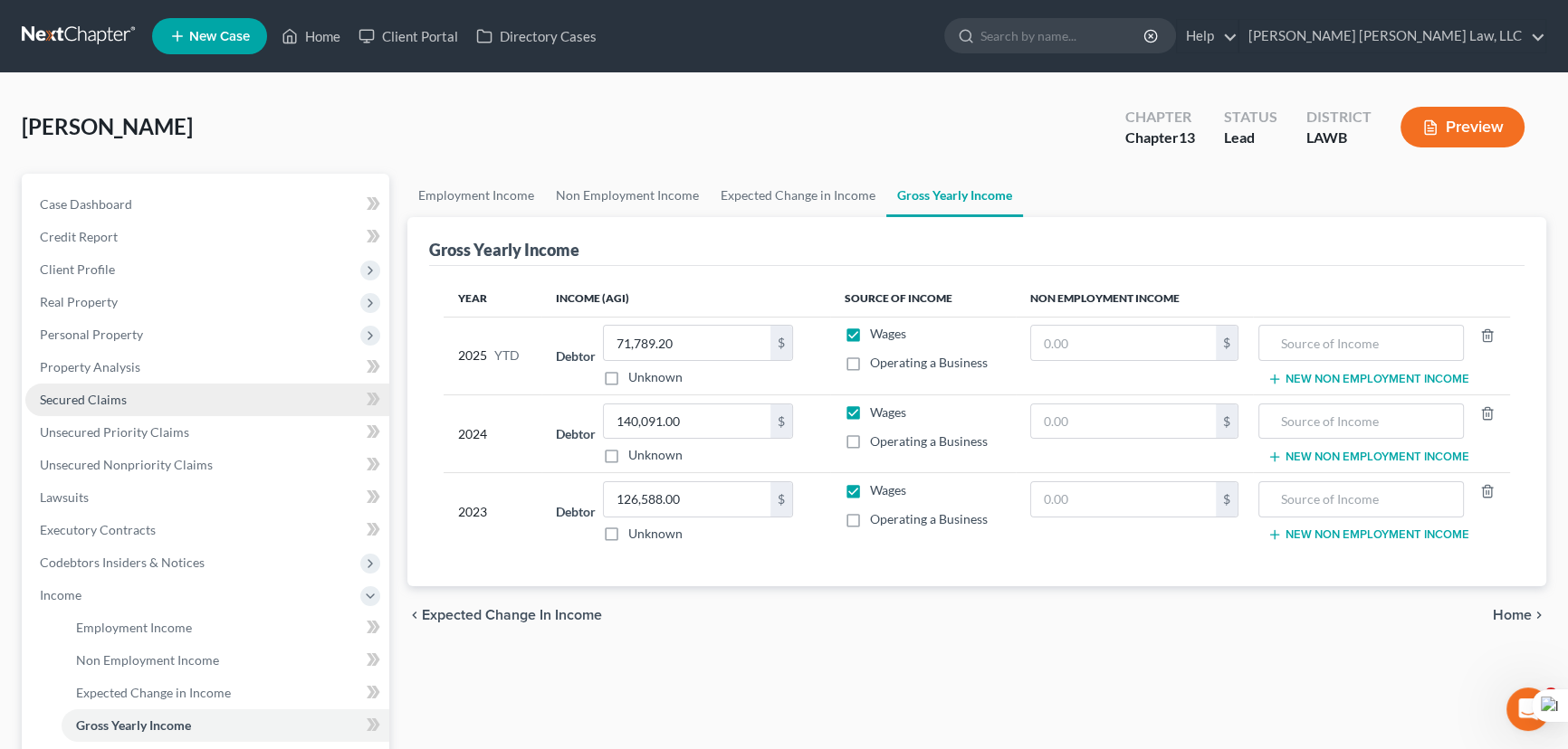
click at [190, 405] on link "Secured Claims" at bounding box center [207, 399] width 364 height 32
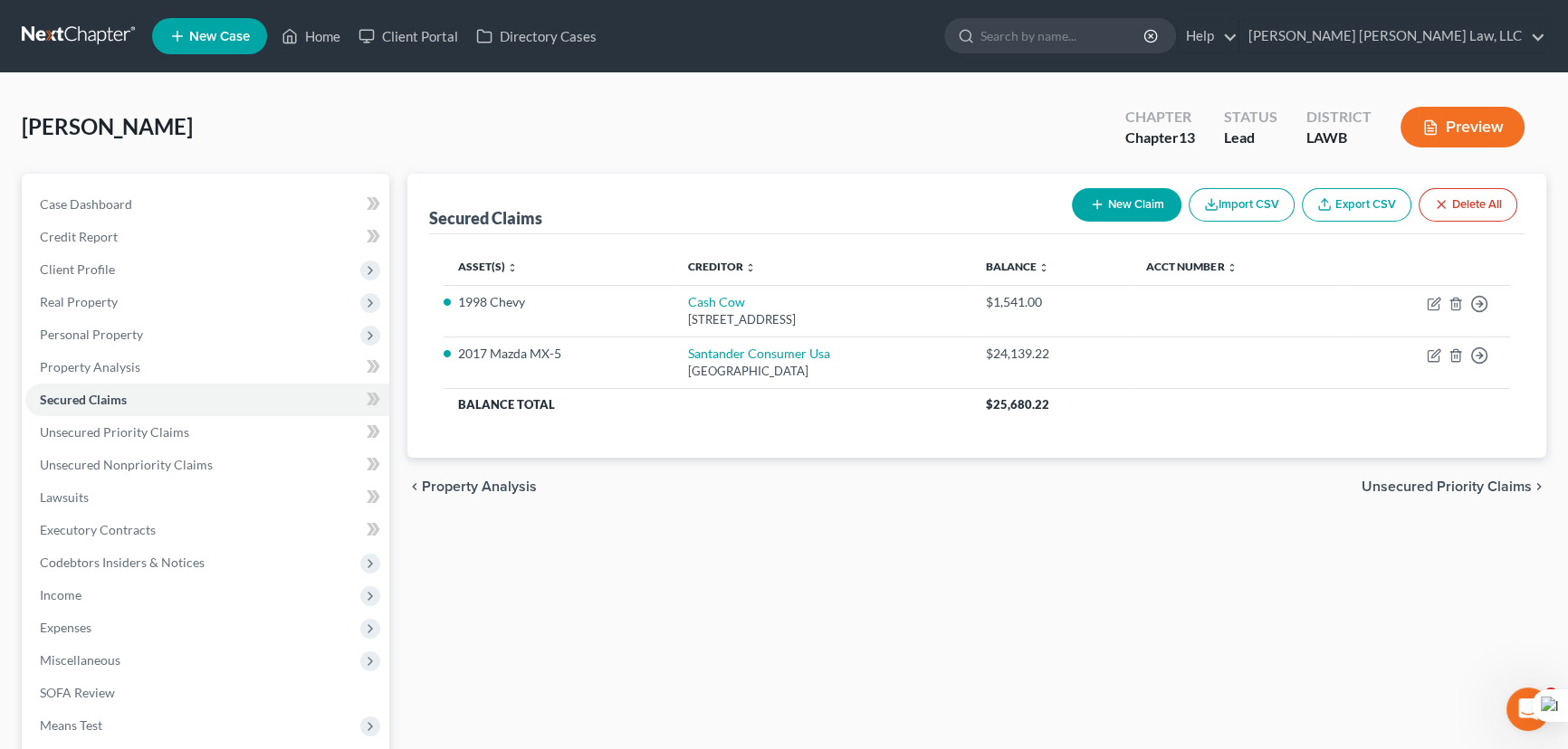
click at [51, 14] on nav "Home New Case Client Portal Directory Cases E. Orum Young Law, LLC madison.f@eo…" at bounding box center [784, 36] width 1568 height 72
click at [71, 36] on link at bounding box center [79, 35] width 116 height 32
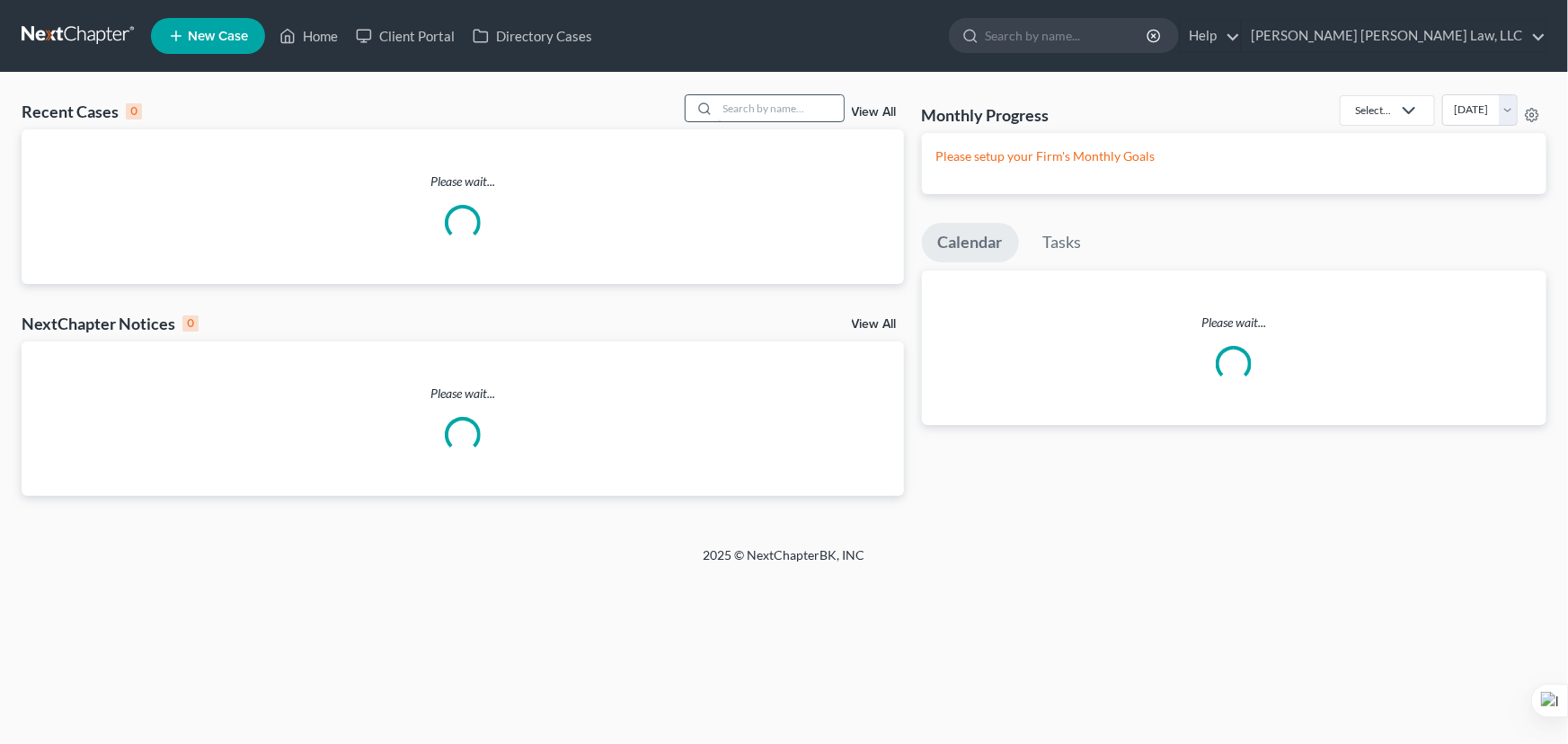
click at [764, 111] on input "search" at bounding box center [781, 108] width 126 height 26
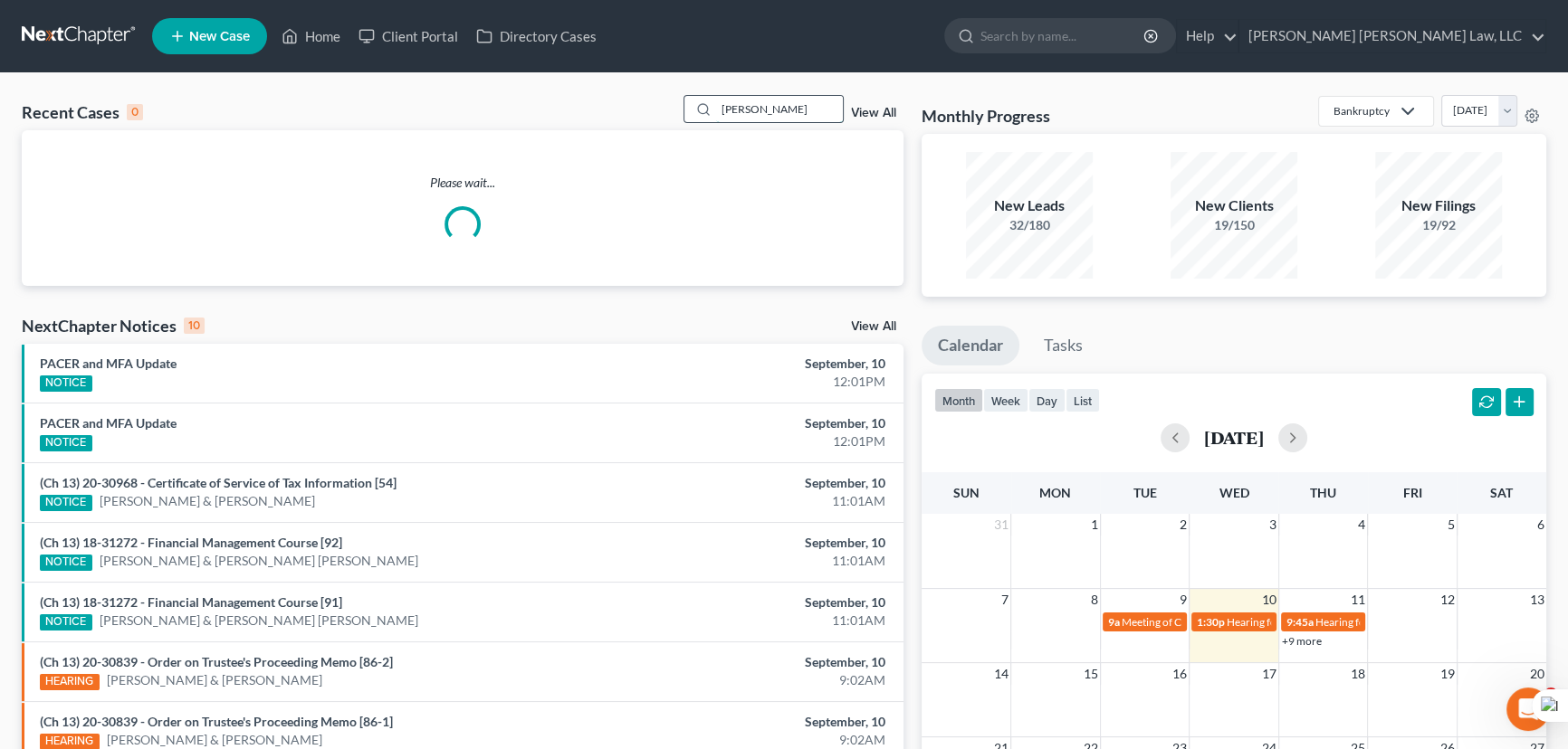
type input "[PERSON_NAME]"
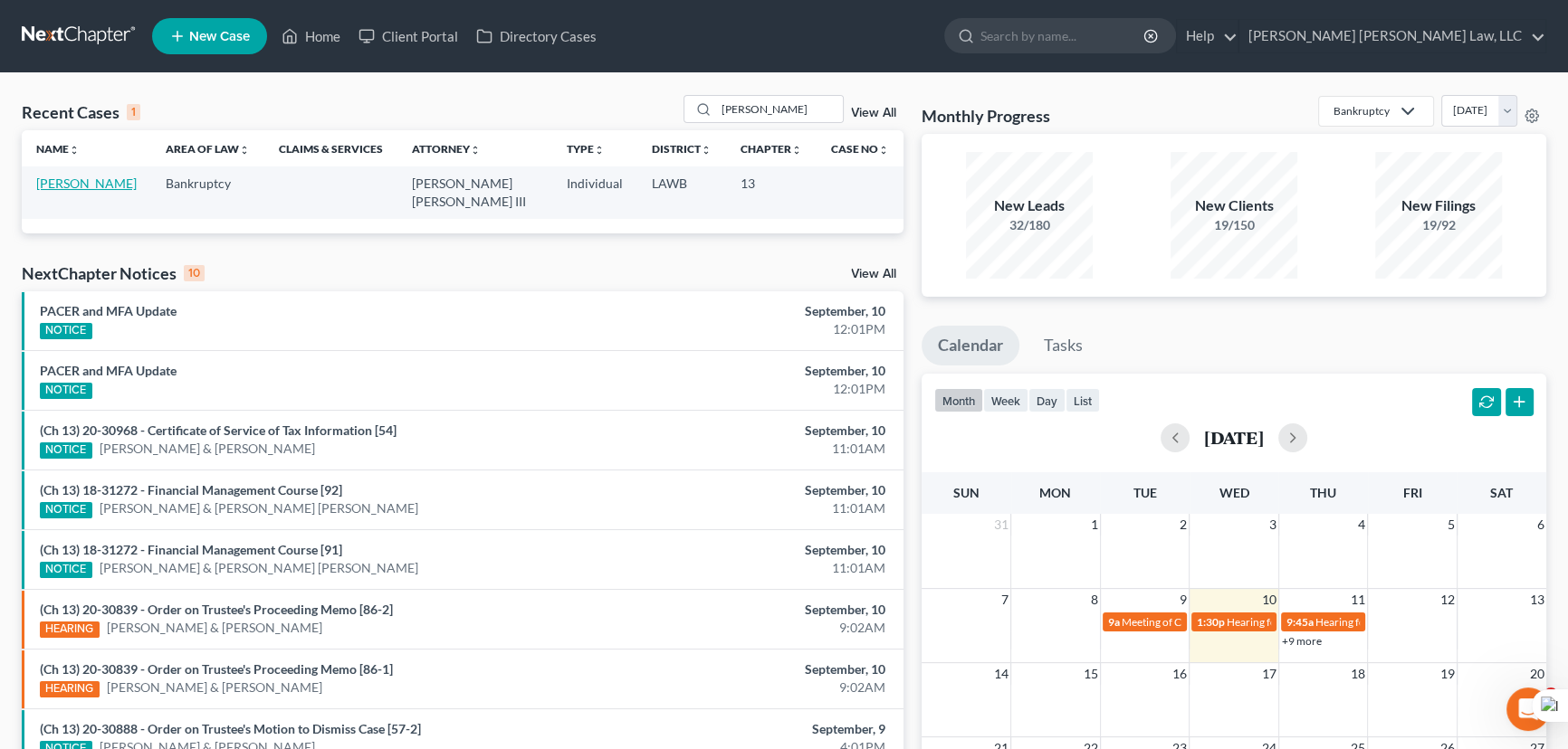
click at [64, 188] on link "[PERSON_NAME]" at bounding box center [86, 183] width 101 height 16
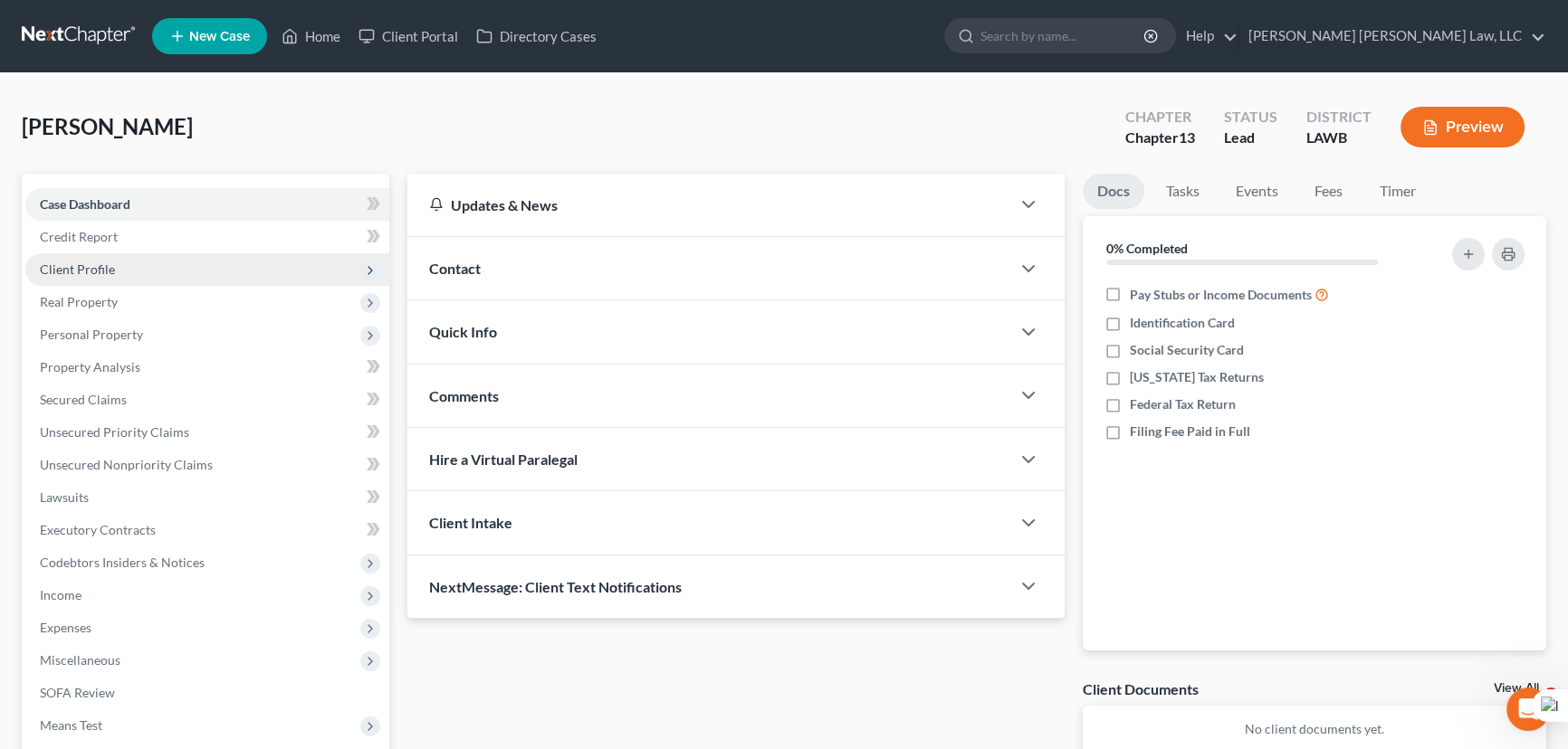
click at [109, 272] on span "Client Profile" at bounding box center [77, 269] width 75 height 16
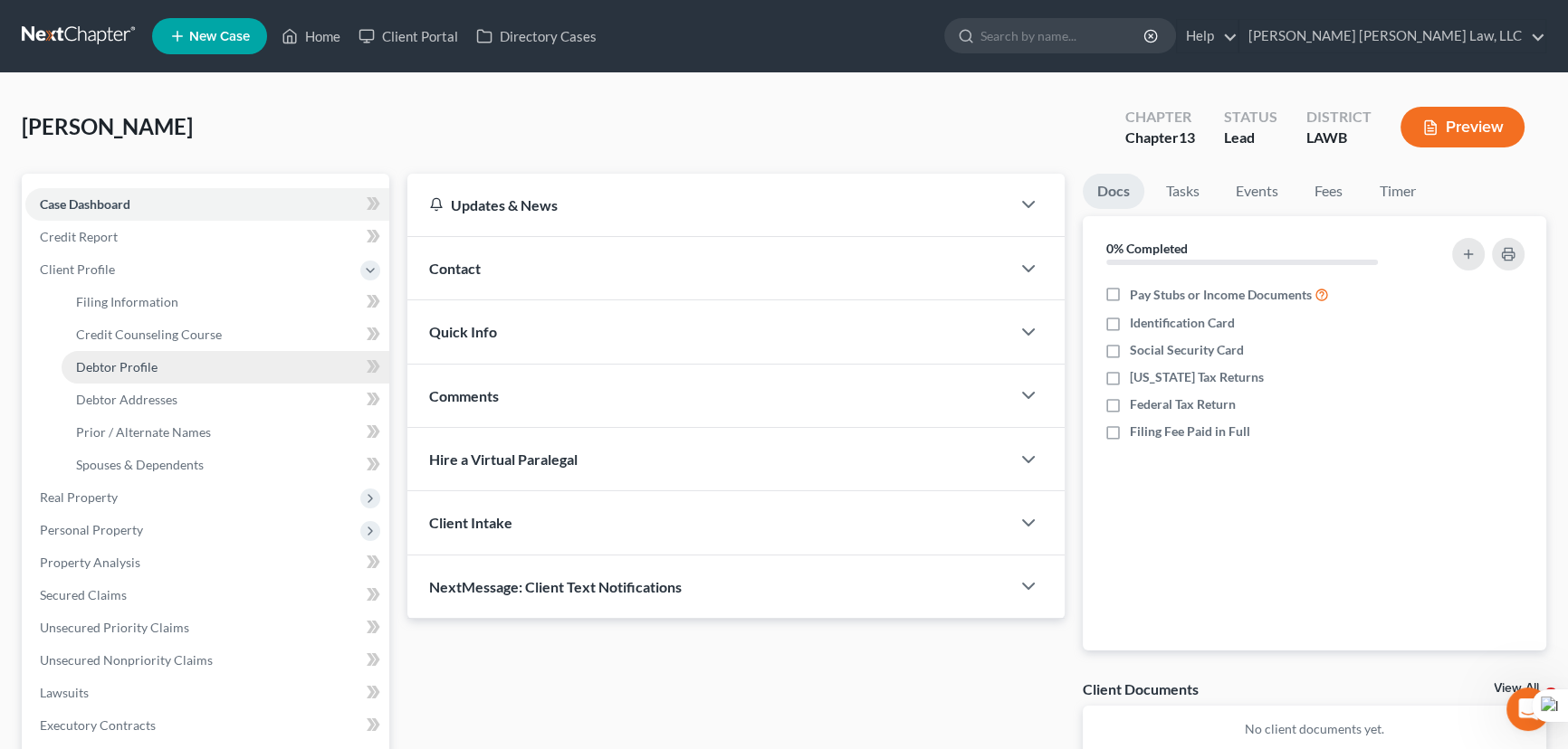
click at [167, 368] on link "Debtor Profile" at bounding box center [225, 367] width 328 height 32
select select "2"
select select "0"
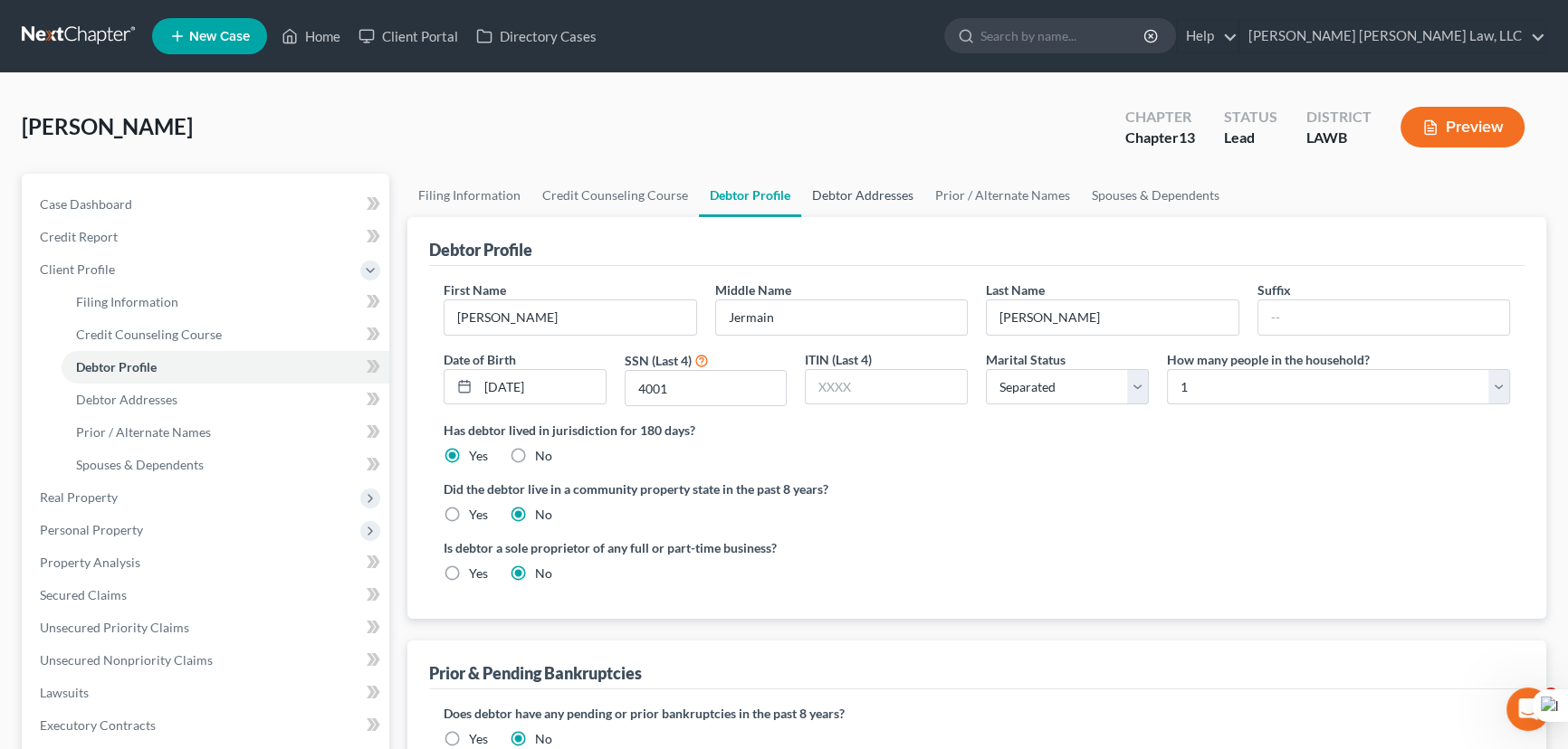
click at [824, 199] on link "Debtor Addresses" at bounding box center [863, 195] width 123 height 44
